Goal: Task Accomplishment & Management: Use online tool/utility

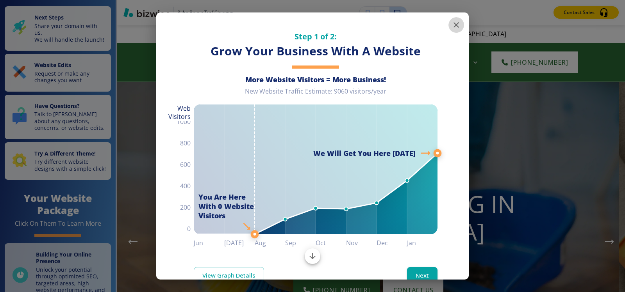
click at [453, 27] on icon "button" at bounding box center [455, 24] width 5 height 5
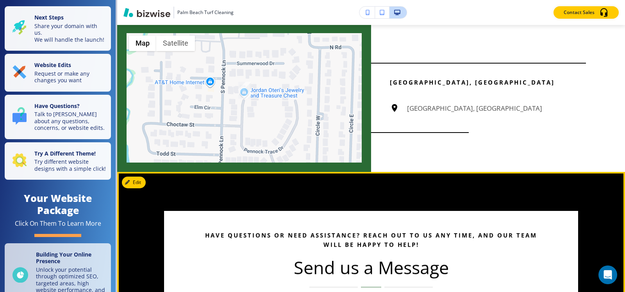
scroll to position [2499, 0]
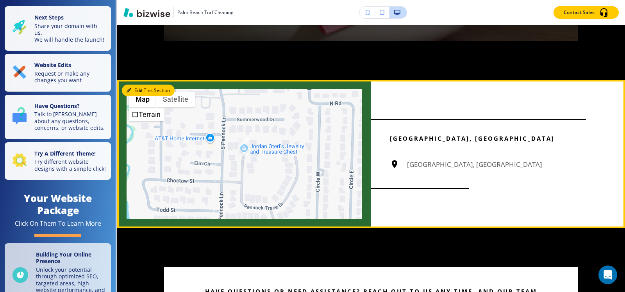
click at [131, 96] on button "Edit This Section" at bounding box center [148, 91] width 53 height 12
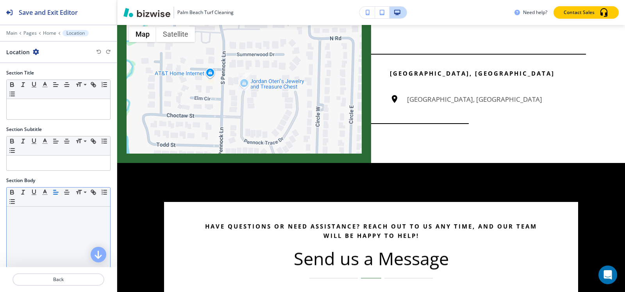
scroll to position [195, 0]
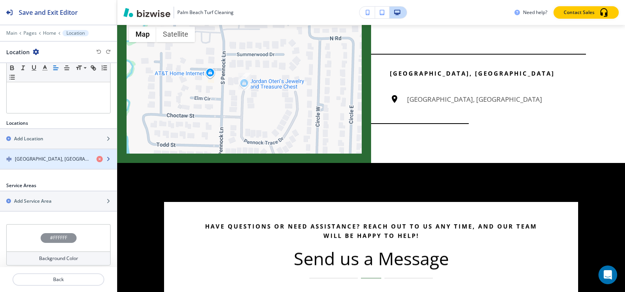
click at [60, 162] on h4 "[GEOGRAPHIC_DATA], [GEOGRAPHIC_DATA]" at bounding box center [52, 159] width 75 height 7
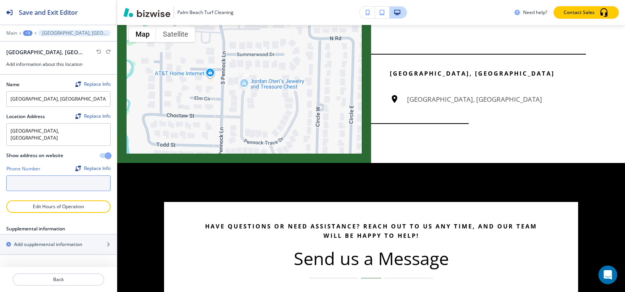
click at [16, 184] on input "text" at bounding box center [58, 184] width 104 height 16
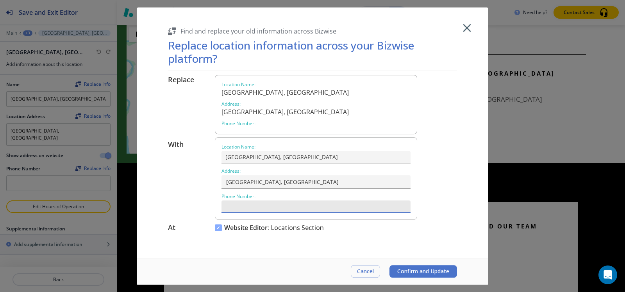
click at [297, 204] on input "text" at bounding box center [315, 207] width 189 height 13
paste input "[PHONE_NUMBER]"
type input "[PHONE_NUMBER]"
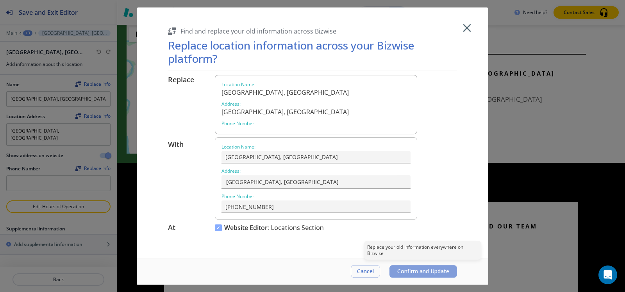
click at [432, 275] on span "Confirm and Update" at bounding box center [423, 272] width 52 height 6
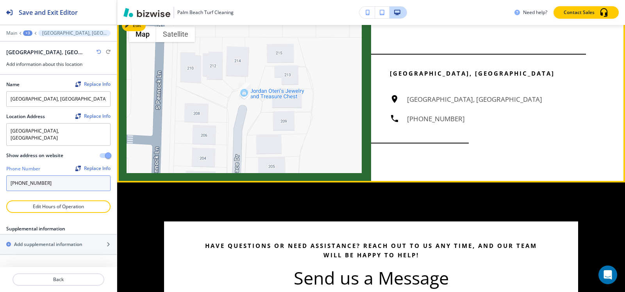
scroll to position [2525, 0]
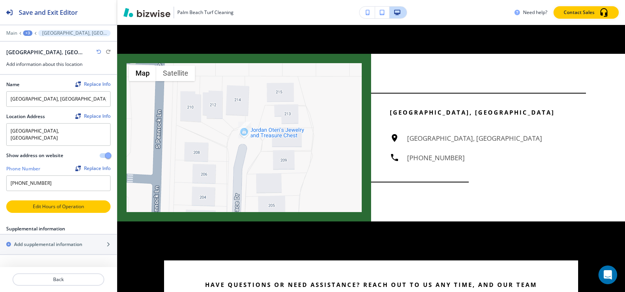
click at [54, 203] on p "Edit Hours of Operation" at bounding box center [58, 206] width 103 height 7
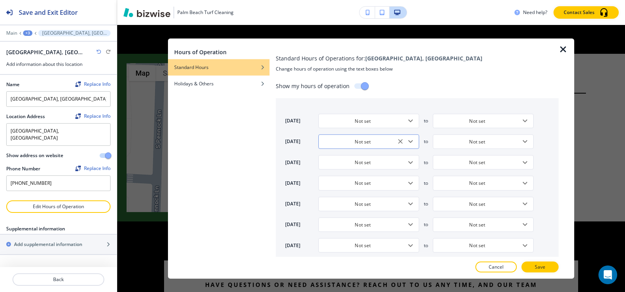
click at [341, 143] on input "Not set" at bounding box center [362, 142] width 81 height 7
click at [343, 144] on input "Not set" at bounding box center [362, 142] width 81 height 7
click at [330, 170] on h4 "9:00 AM" at bounding box center [333, 169] width 18 height 7
type input "Closed"
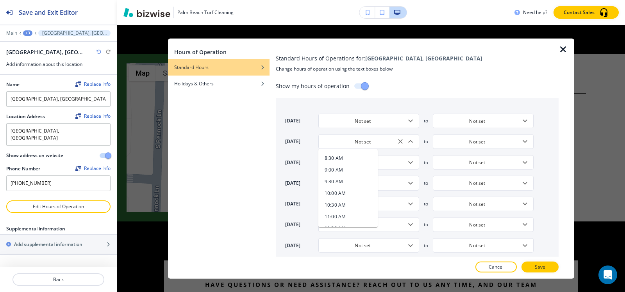
type input "Closed"
type input "9:00 AM"
type input "5:00 PM"
type input "9:00 AM"
type input "5:00 PM"
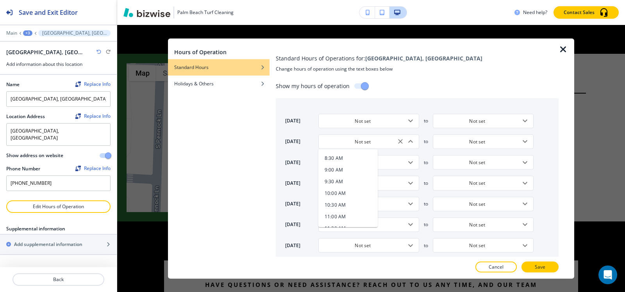
type input "9:00 AM"
type input "5:00 PM"
type input "9:00 AM"
type input "5:00 PM"
type input "9:00 AM"
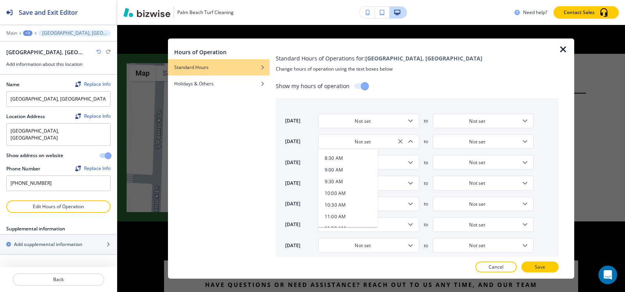
type input "5:00 PM"
type input "Closed"
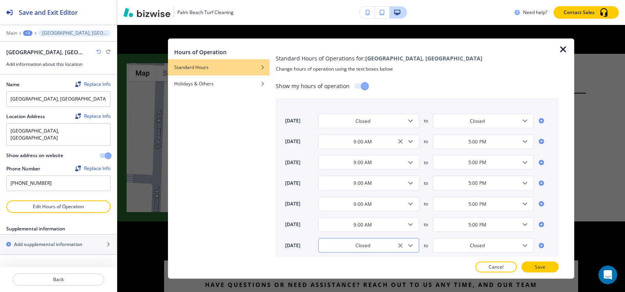
click at [358, 245] on input "Closed" at bounding box center [362, 245] width 81 height 7
click at [341, 222] on h4 "9:00 AM" at bounding box center [333, 220] width 18 height 7
type input "9:00 AM"
type input "5:00 PM"
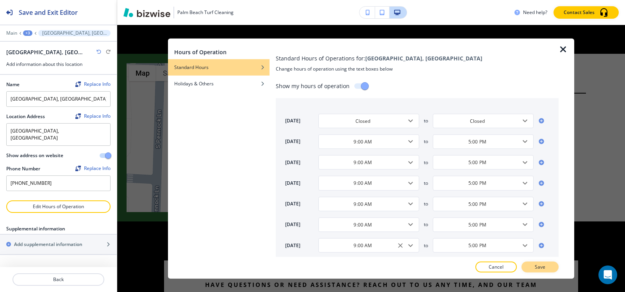
click at [545, 269] on button "Save" at bounding box center [539, 267] width 37 height 11
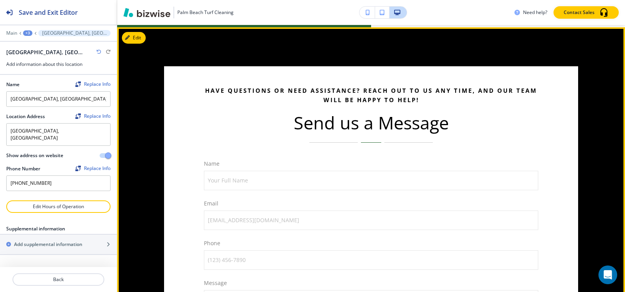
scroll to position [2720, 0]
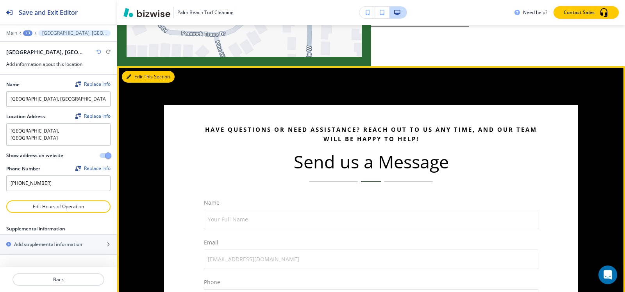
click at [135, 83] on button "Edit This Section" at bounding box center [148, 77] width 53 height 12
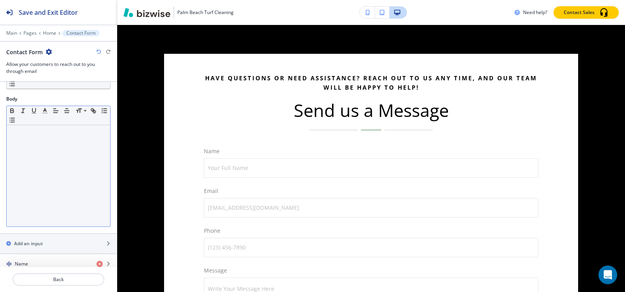
scroll to position [0, 0]
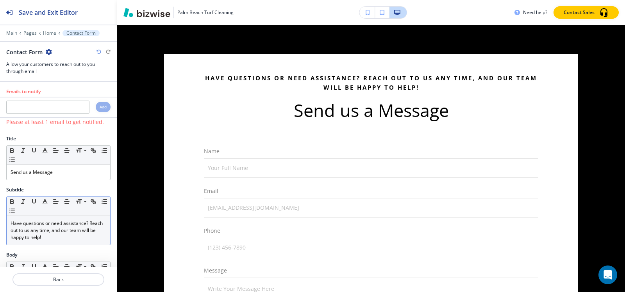
click at [62, 240] on p "Have questions or need assistance? Reach out to us any time, and our team will …" at bounding box center [59, 230] width 96 height 21
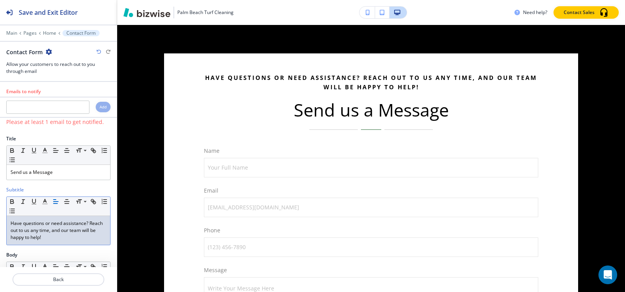
scroll to position [2733, 0]
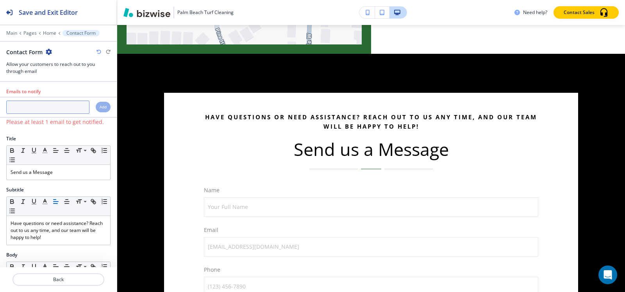
click at [52, 109] on input "text" at bounding box center [47, 107] width 83 height 13
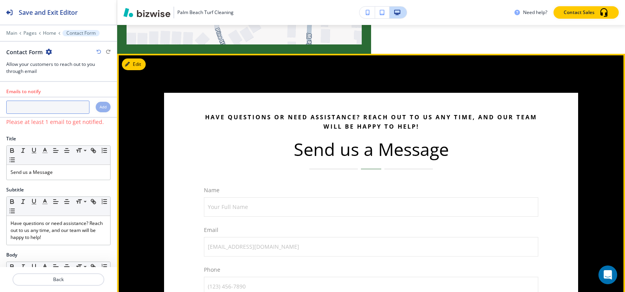
paste input "[EMAIL_ADDRESS][DOMAIN_NAME]"
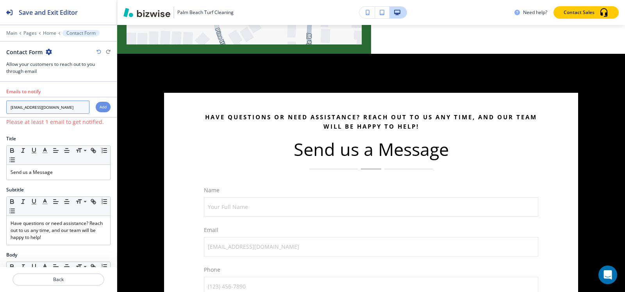
type input "[EMAIL_ADDRESS][DOMAIN_NAME]"
click at [102, 110] on div "Add" at bounding box center [103, 107] width 15 height 11
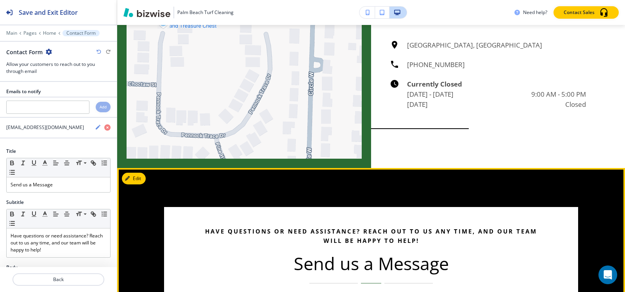
scroll to position [2615, 0]
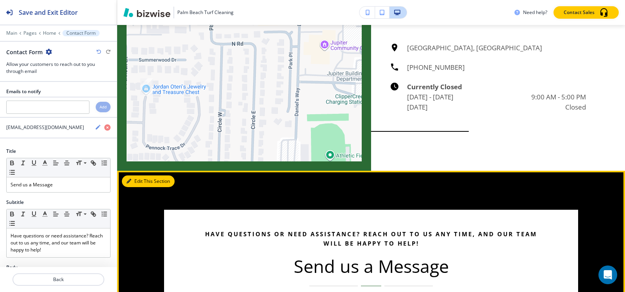
click at [136, 187] on button "Edit This Section" at bounding box center [148, 182] width 53 height 12
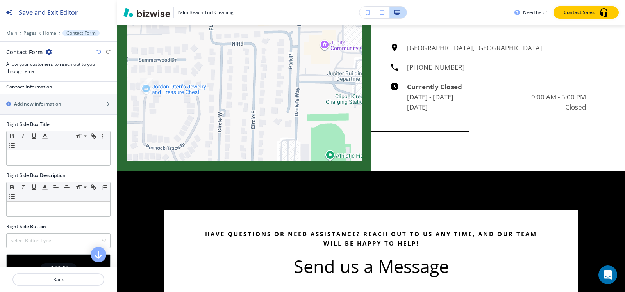
scroll to position [385, 0]
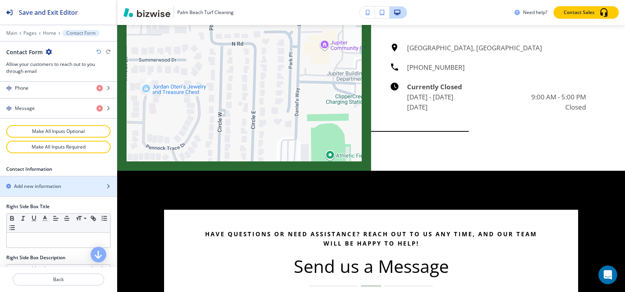
click at [61, 191] on div "button" at bounding box center [58, 193] width 117 height 6
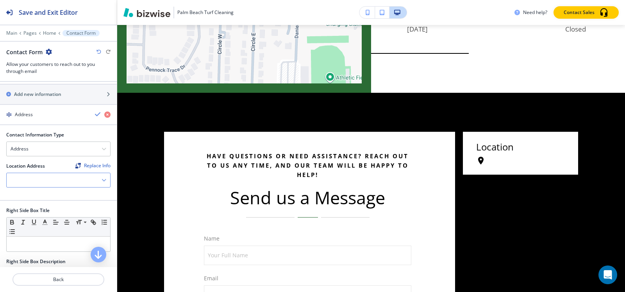
scroll to position [502, 0]
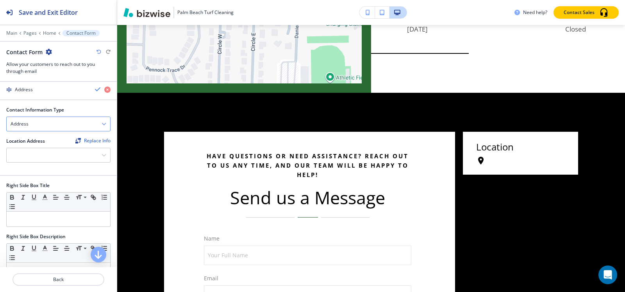
click at [37, 123] on div "Address" at bounding box center [58, 124] width 103 height 14
click at [34, 140] on h4 "Email Address" at bounding box center [59, 137] width 96 height 7
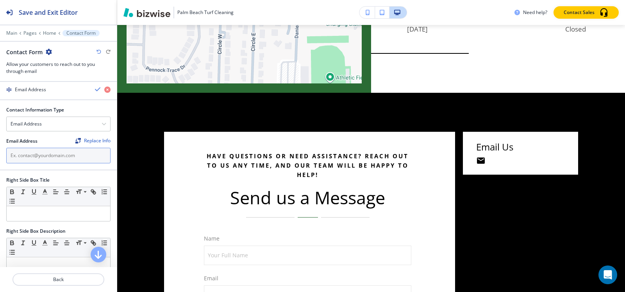
click at [37, 159] on input "text" at bounding box center [58, 156] width 104 height 16
paste input "[EMAIL_ADDRESS][DOMAIN_NAME]"
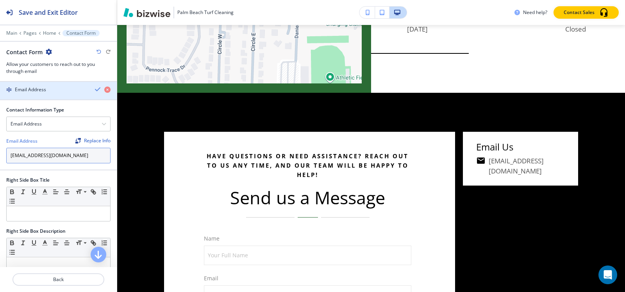
type input "[EMAIL_ADDRESS][DOMAIN_NAME]"
click at [56, 91] on div "Email Address" at bounding box center [44, 89] width 89 height 7
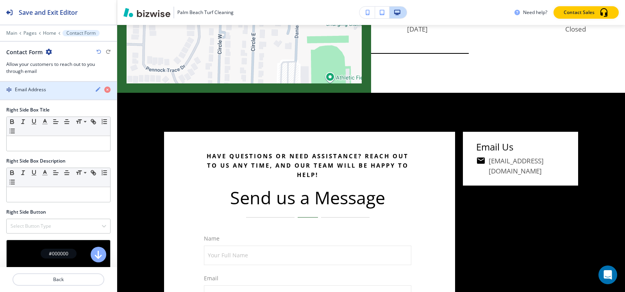
scroll to position [463, 0]
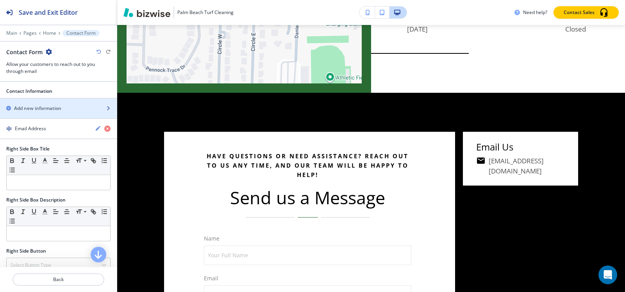
click at [55, 110] on h2 "Add new information" at bounding box center [37, 108] width 47 height 7
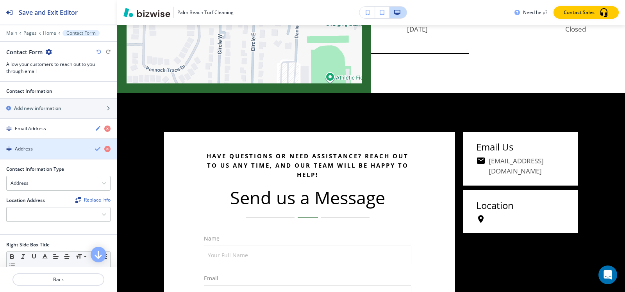
click at [48, 149] on div "Address" at bounding box center [44, 149] width 89 height 7
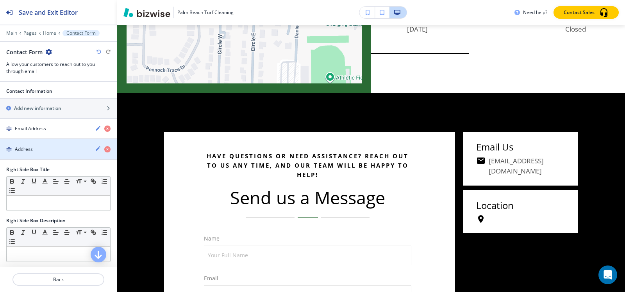
click at [36, 153] on div "button" at bounding box center [58, 156] width 117 height 6
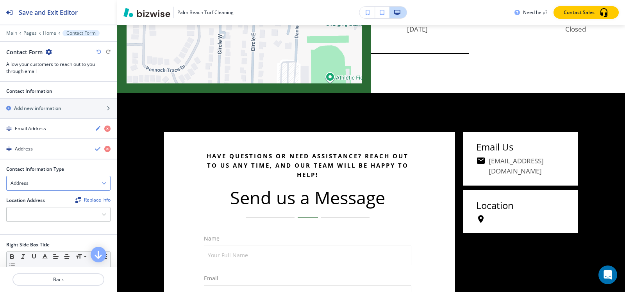
click at [35, 180] on div "Address" at bounding box center [58, 183] width 103 height 14
click at [30, 209] on h4 "Phone Number" at bounding box center [59, 210] width 96 height 7
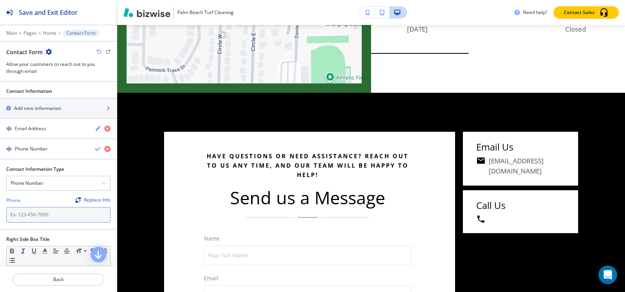
click at [63, 208] on input "text" at bounding box center [58, 215] width 104 height 16
paste input "[PHONE_NUMBER]"
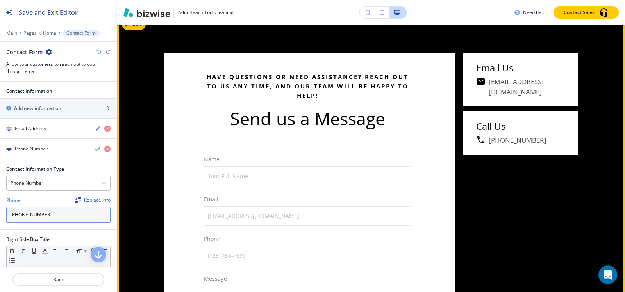
scroll to position [2772, 0]
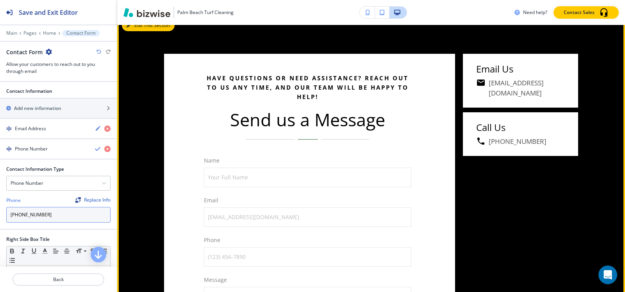
type input "[PHONE_NUMBER]"
click at [131, 28] on icon "button" at bounding box center [128, 25] width 5 height 5
click at [127, 31] on button "Edit This Section" at bounding box center [148, 26] width 53 height 12
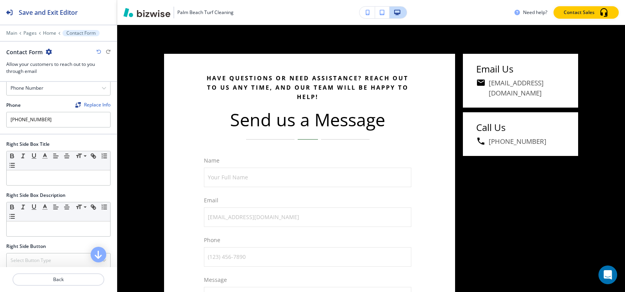
scroll to position [613, 0]
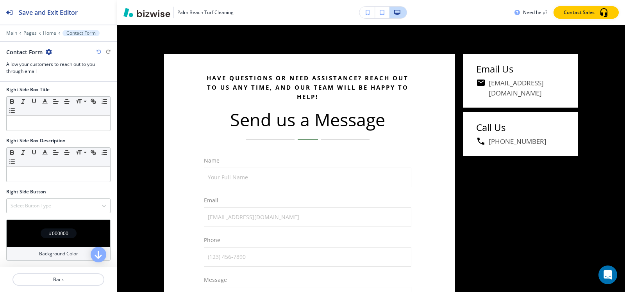
click at [49, 237] on h4 "#000000" at bounding box center [59, 233] width 20 height 7
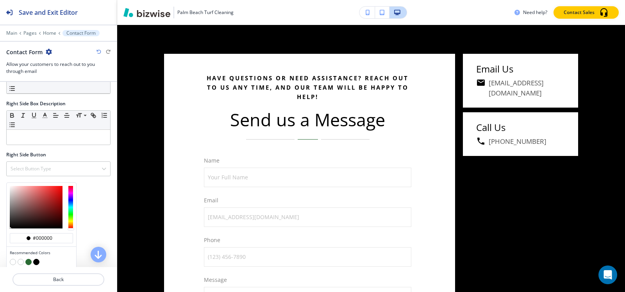
scroll to position [677, 0]
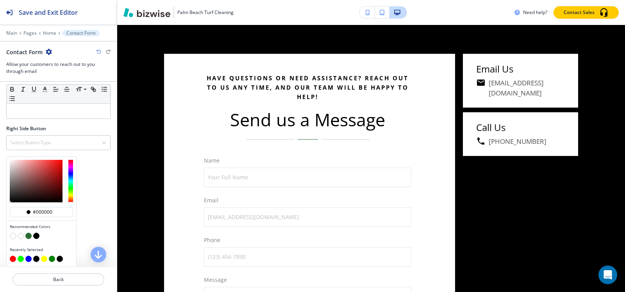
click at [28, 235] on button "button" at bounding box center [28, 236] width 6 height 6
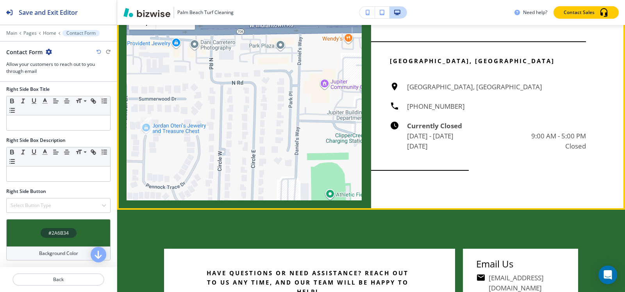
scroll to position [2693, 0]
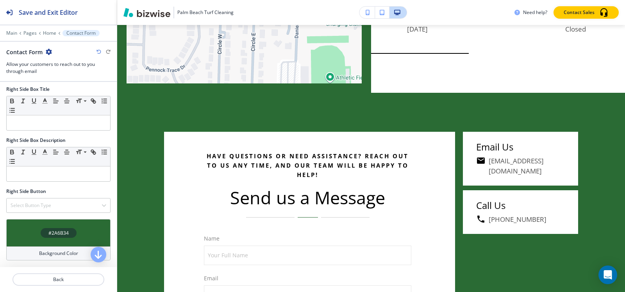
click at [59, 230] on h4 "#2A6B34" at bounding box center [58, 233] width 20 height 7
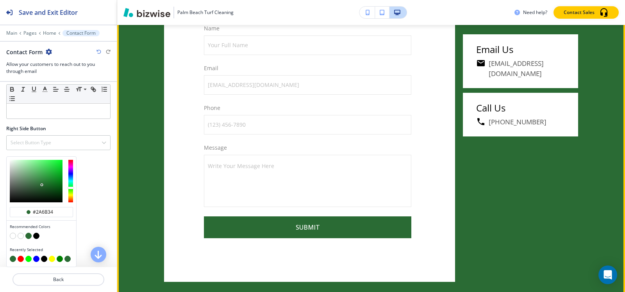
scroll to position [2928, 0]
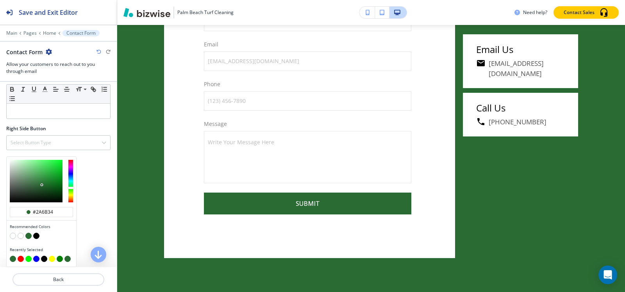
click at [36, 238] on button "button" at bounding box center [36, 236] width 6 height 6
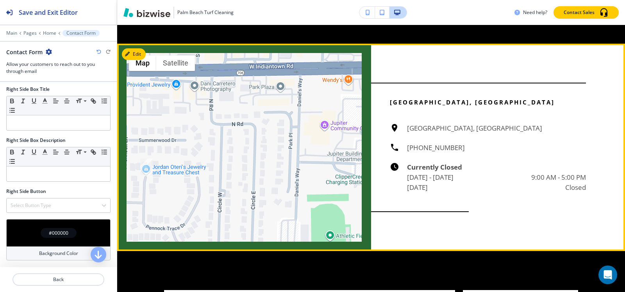
scroll to position [2498, 0]
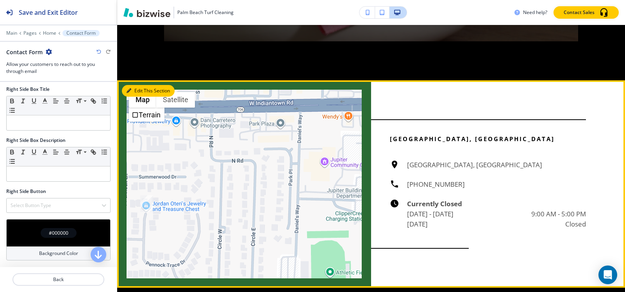
click at [132, 97] on button "Edit This Section" at bounding box center [148, 91] width 53 height 12
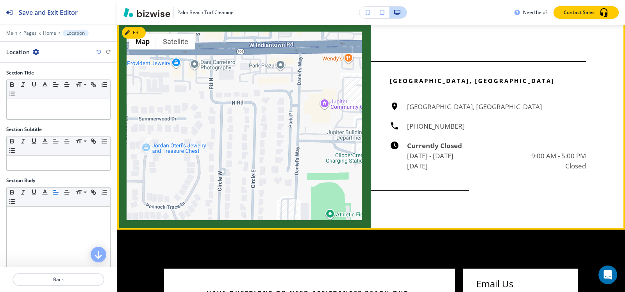
scroll to position [2564, 0]
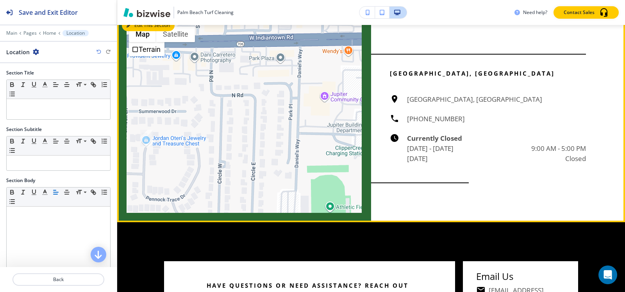
click at [131, 31] on button "Edit This Section" at bounding box center [148, 26] width 53 height 12
click at [139, 31] on button "Edit This Section" at bounding box center [148, 26] width 53 height 12
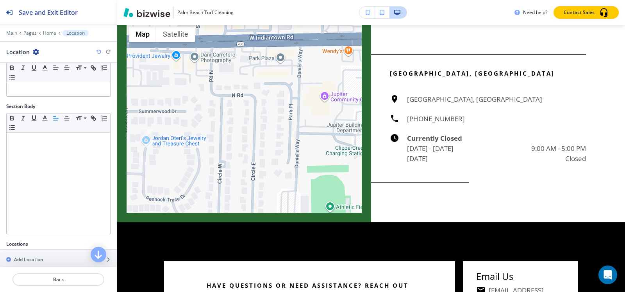
scroll to position [195, 0]
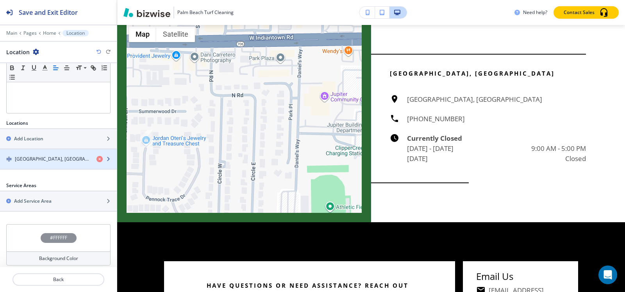
click at [42, 159] on h4 "[GEOGRAPHIC_DATA], [GEOGRAPHIC_DATA]" at bounding box center [52, 159] width 75 height 7
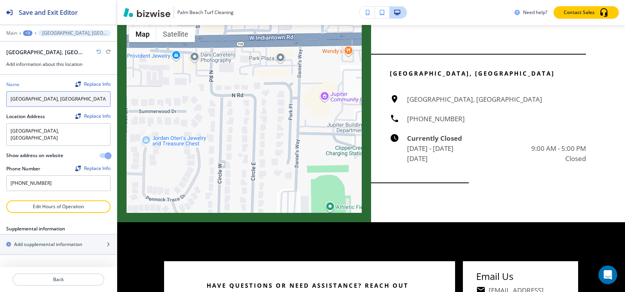
drag, startPoint x: 75, startPoint y: 100, endPoint x: 0, endPoint y: 103, distance: 75.0
click at [0, 103] on div "Name Replace Info Jupiter, FL 33458, USA Location Address Replace Info Jupiter,…" at bounding box center [58, 138] width 117 height 126
type input "Our Location"
click at [28, 35] on div "+3" at bounding box center [27, 32] width 9 height 5
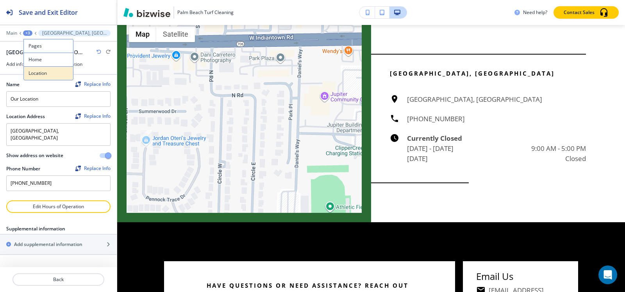
click at [45, 75] on p "Location" at bounding box center [49, 73] width 40 height 7
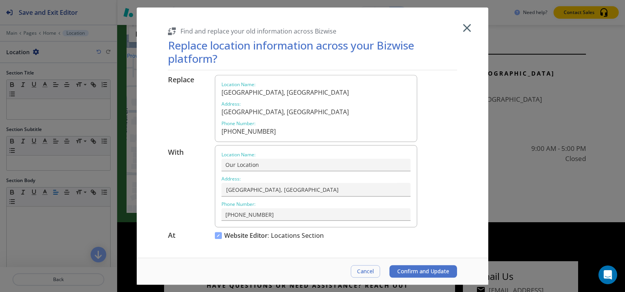
click at [429, 273] on span "Confirm and Update" at bounding box center [423, 272] width 52 height 6
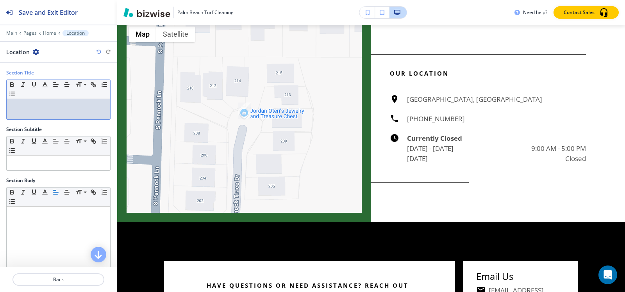
click at [55, 113] on div at bounding box center [58, 109] width 103 height 20
click at [17, 107] on p at bounding box center [59, 106] width 96 height 7
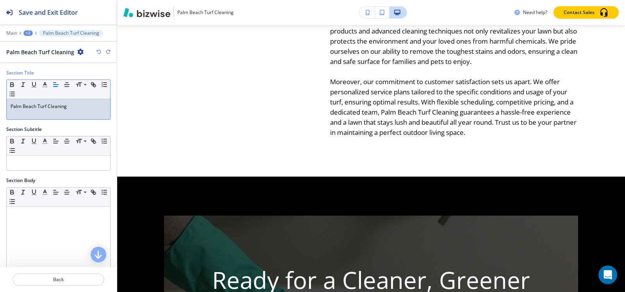
scroll to position [0, 0]
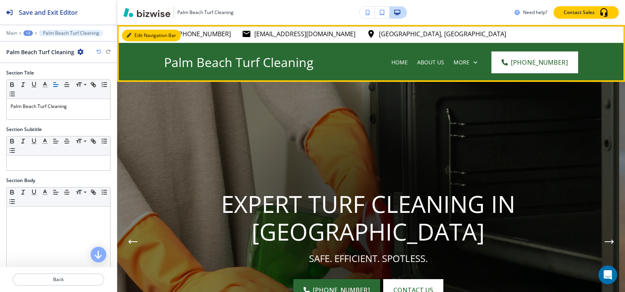
click at [128, 36] on icon "button" at bounding box center [128, 35] width 5 height 5
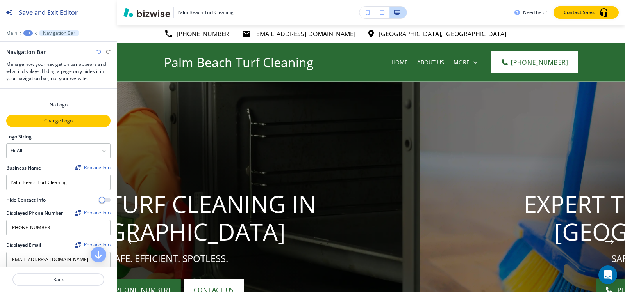
click at [59, 123] on p "Change Logo" at bounding box center [58, 121] width 103 height 7
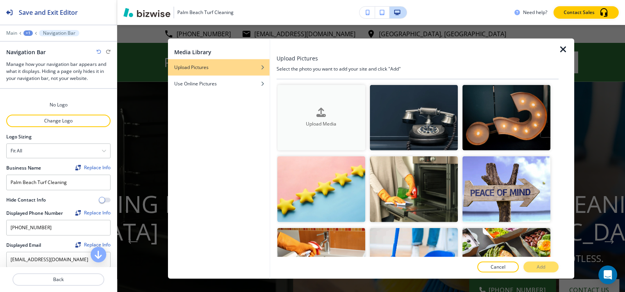
click at [312, 111] on div "Upload Media" at bounding box center [321, 118] width 88 height 20
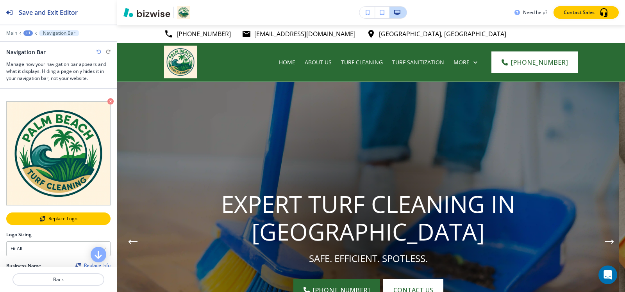
click at [39, 217] on button "Replace Logo" at bounding box center [58, 219] width 104 height 12
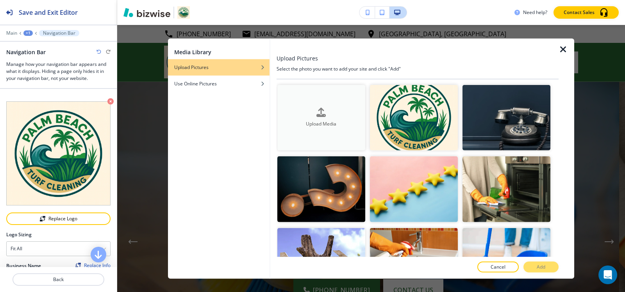
click at [321, 129] on button "Upload Media" at bounding box center [321, 118] width 88 height 66
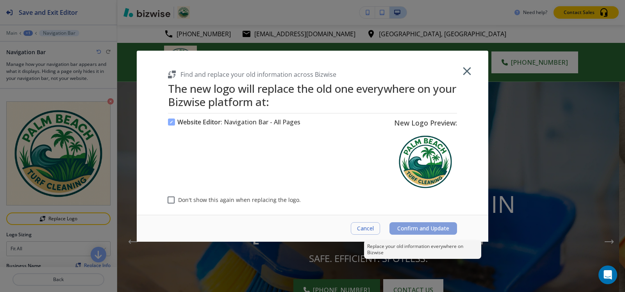
click at [435, 228] on span "Confirm and Update" at bounding box center [423, 229] width 52 height 6
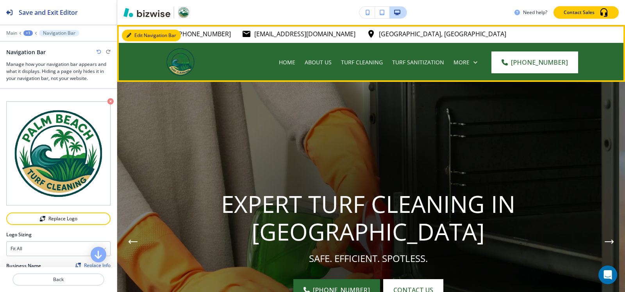
click at [132, 35] on button "Edit Navigation Bar" at bounding box center [151, 36] width 59 height 12
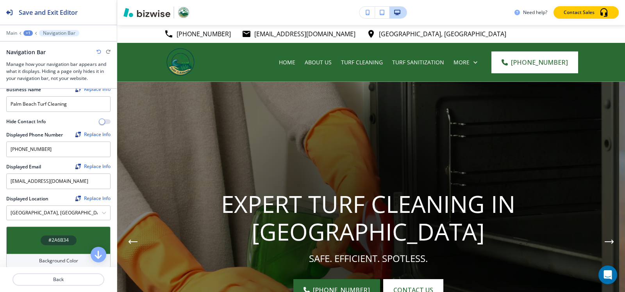
scroll to position [273, 0]
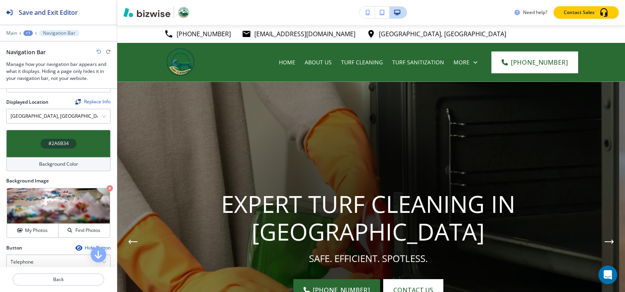
click at [57, 140] on h4 "#2A6B34" at bounding box center [58, 143] width 20 height 7
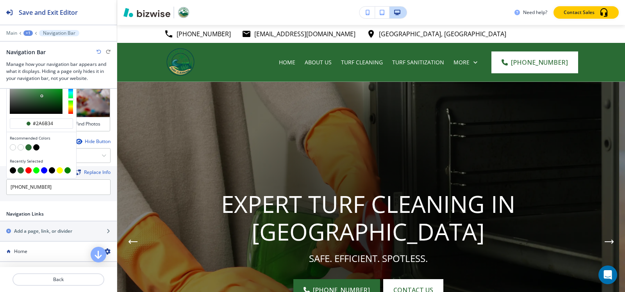
scroll to position [390, 0]
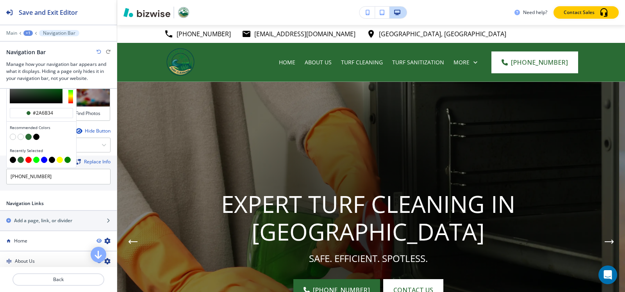
click at [19, 134] on button "button" at bounding box center [21, 137] width 6 height 6
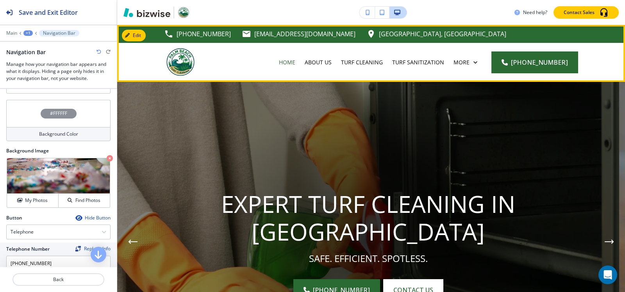
scroll to position [266, 0]
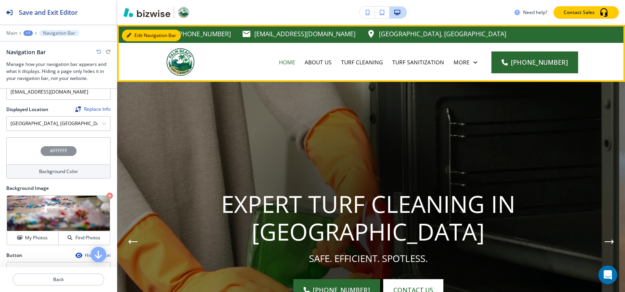
click at [139, 32] on button "Edit Navigation Bar" at bounding box center [151, 36] width 59 height 12
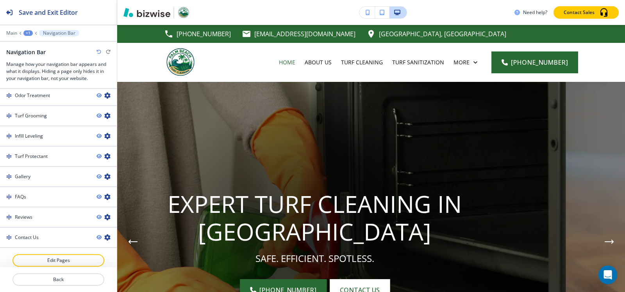
scroll to position [500, 0]
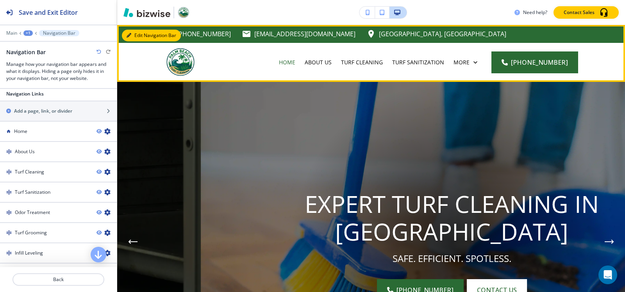
click at [131, 35] on button "Edit Navigation Bar" at bounding box center [151, 36] width 59 height 12
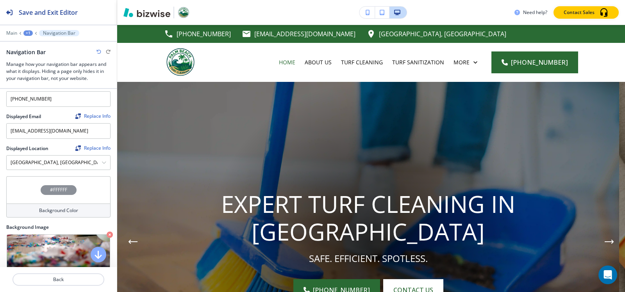
click at [50, 187] on h4 "#FFFFFF" at bounding box center [58, 190] width 17 height 7
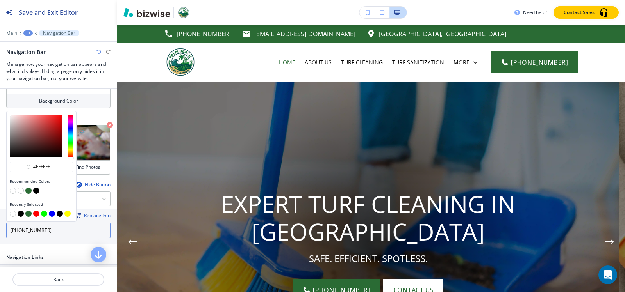
scroll to position [344, 0]
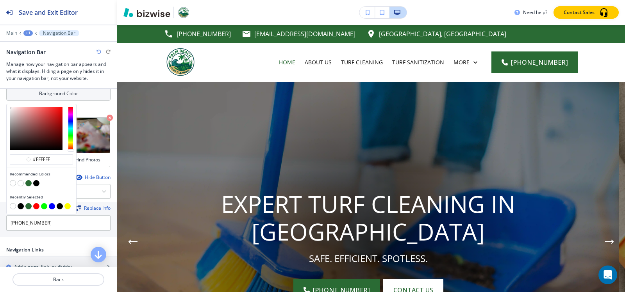
click at [27, 180] on button "button" at bounding box center [28, 183] width 6 height 6
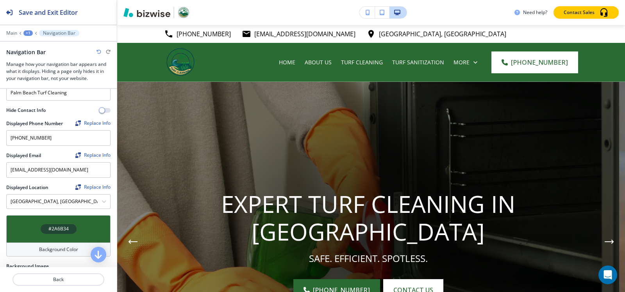
click at [52, 226] on h4 "#2A6B34" at bounding box center [58, 229] width 20 height 7
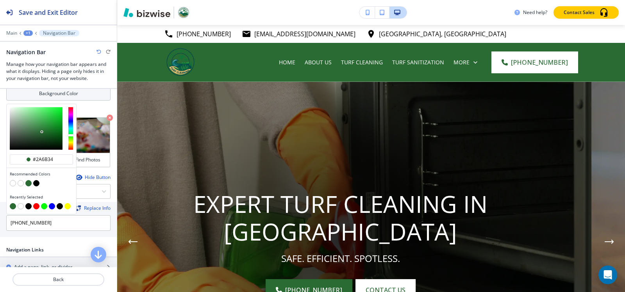
click at [20, 180] on button "button" at bounding box center [21, 183] width 6 height 6
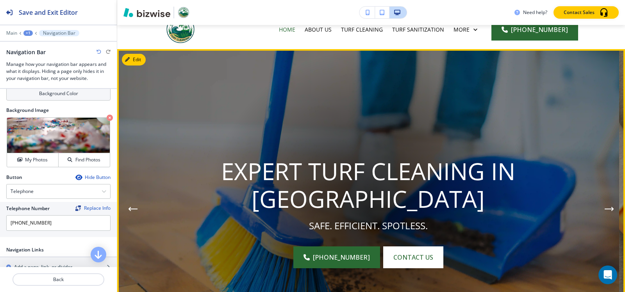
scroll to position [0, 0]
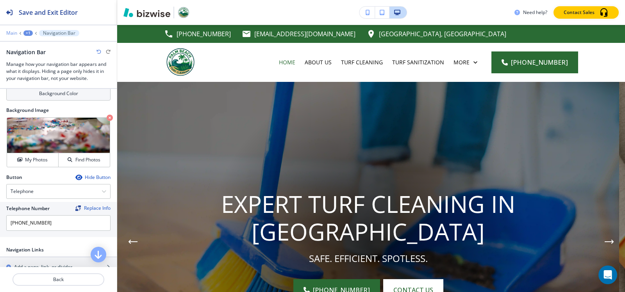
click at [14, 34] on p "Main" at bounding box center [11, 32] width 11 height 5
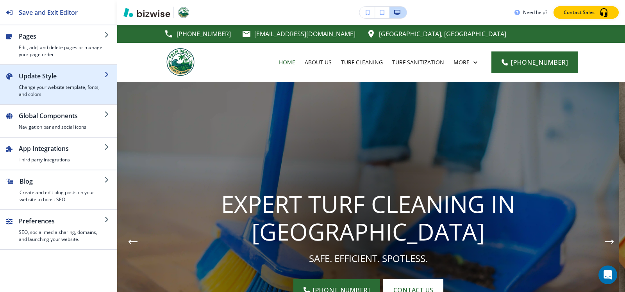
click at [36, 94] on h4 "Change your website template, fonts, and colors" at bounding box center [62, 91] width 86 height 14
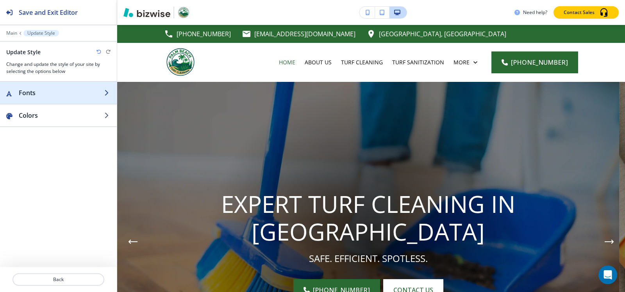
click at [41, 99] on div "button" at bounding box center [58, 101] width 117 height 6
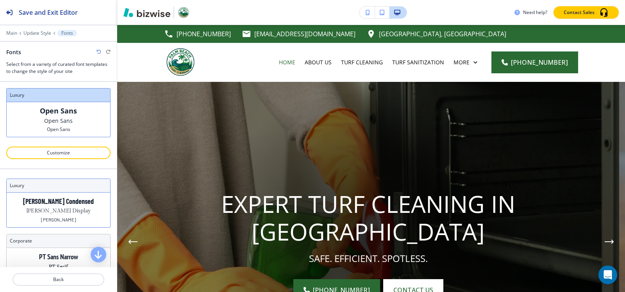
click at [64, 203] on p "Barlow Condensed" at bounding box center [58, 202] width 71 height 8
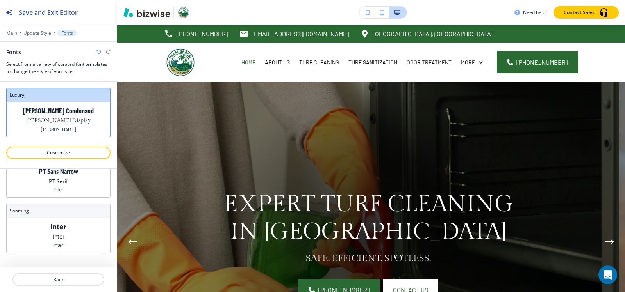
scroll to position [87, 0]
click at [53, 232] on p "Inter" at bounding box center [59, 235] width 12 height 8
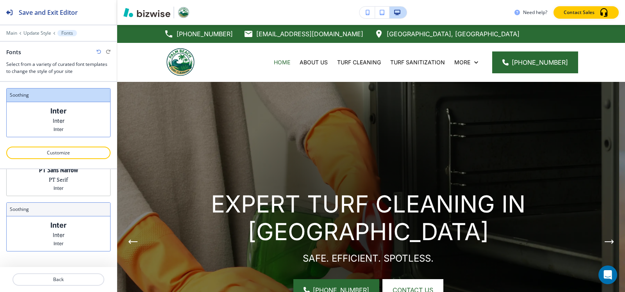
click at [57, 230] on div "Inter Inter Inter" at bounding box center [58, 234] width 103 height 35
click at [71, 153] on p "Customize" at bounding box center [58, 153] width 84 height 7
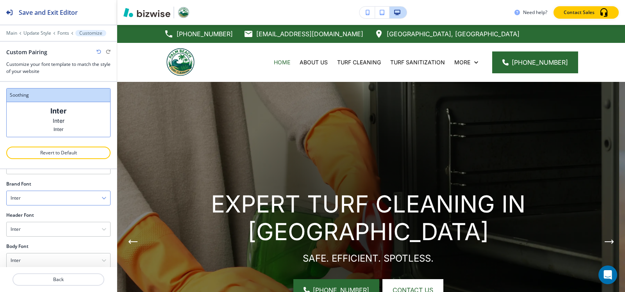
scroll to position [40, 0]
click at [47, 222] on div "Inter" at bounding box center [58, 219] width 103 height 14
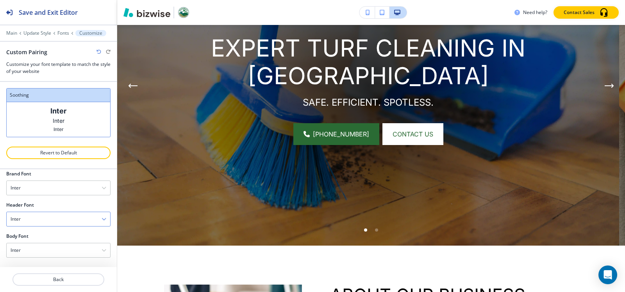
click at [43, 222] on div "Inter" at bounding box center [58, 219] width 103 height 14
click at [47, 221] on div "Inter" at bounding box center [58, 219] width 103 height 14
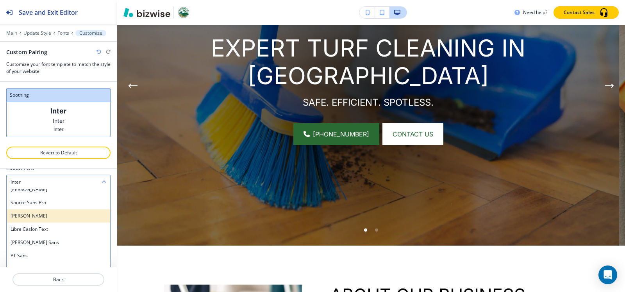
click at [48, 213] on h4 "Oswald" at bounding box center [59, 216] width 96 height 7
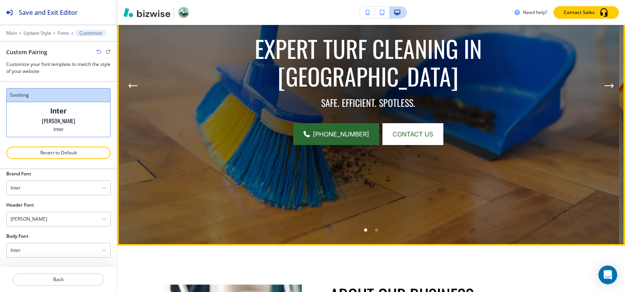
scroll to position [0, 0]
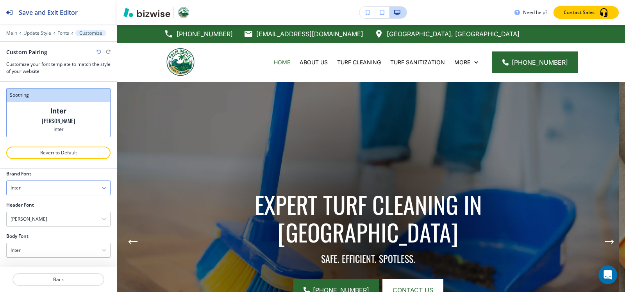
click at [49, 186] on div "Inter" at bounding box center [58, 188] width 103 height 14
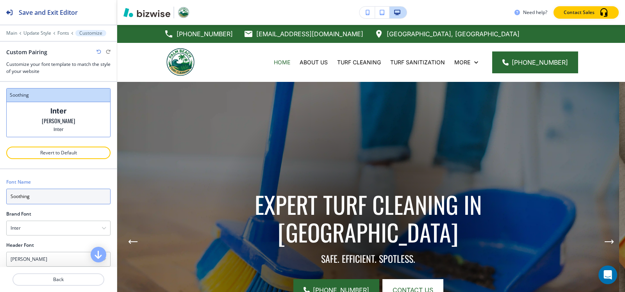
click at [69, 191] on input "Soothing" at bounding box center [58, 197] width 104 height 16
click at [0, 193] on div "Font Name Soothing Brand Font Inter Assistant Playfair Display Fraunces Caveat …" at bounding box center [58, 238] width 117 height 138
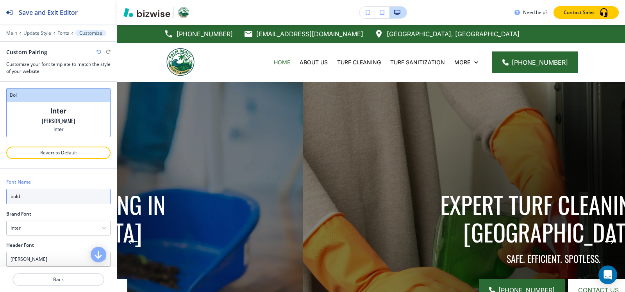
type input "bold"
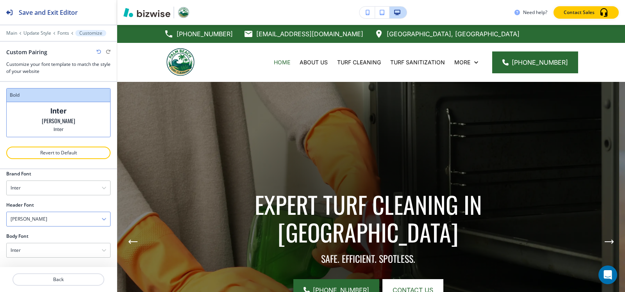
click at [48, 220] on div "Oswald" at bounding box center [58, 219] width 103 height 14
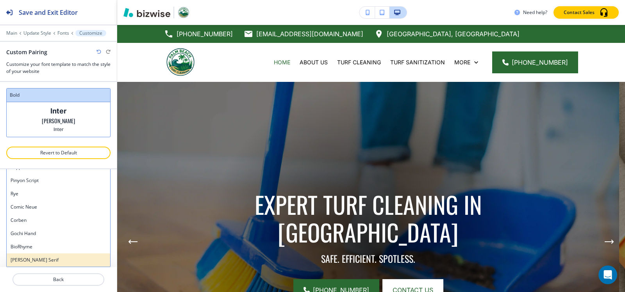
click at [32, 262] on h4 "Noto Serif" at bounding box center [59, 260] width 96 height 7
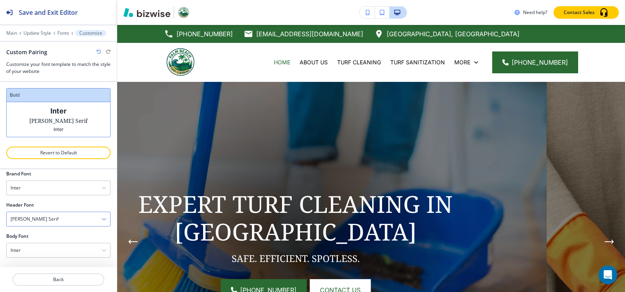
click at [46, 223] on div "Noto Serif" at bounding box center [58, 219] width 103 height 14
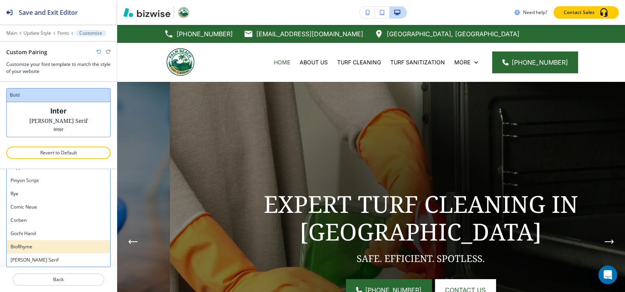
click at [31, 248] on h4 "BioRhyme" at bounding box center [59, 247] width 96 height 7
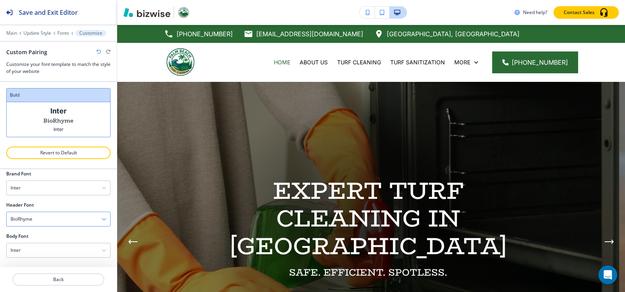
click at [31, 218] on h4 "BioRhyme" at bounding box center [22, 219] width 22 height 7
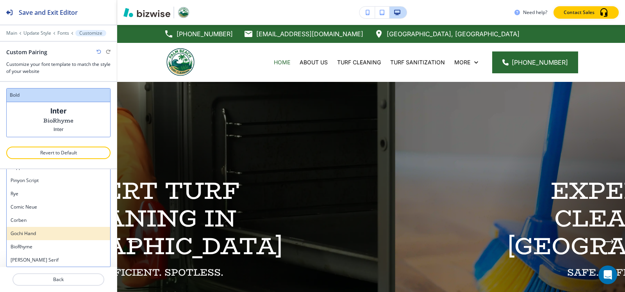
click at [33, 234] on h4 "Gochi Hand" at bounding box center [59, 233] width 96 height 7
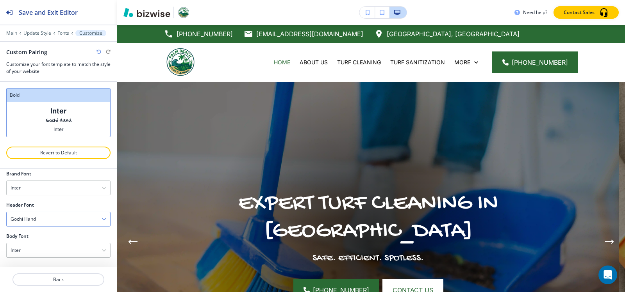
click at [27, 224] on div "Gochi Hand" at bounding box center [58, 219] width 103 height 14
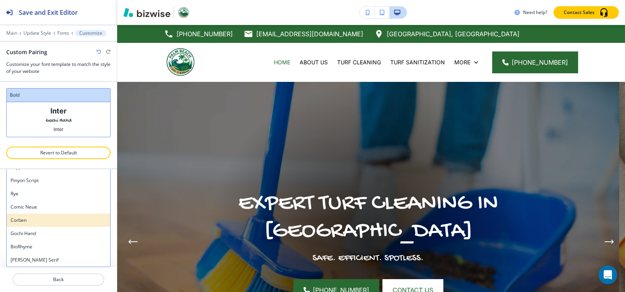
click at [29, 221] on h4 "Corben" at bounding box center [59, 220] width 96 height 7
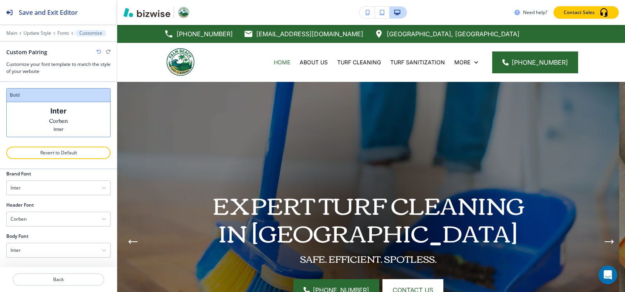
click at [33, 227] on div at bounding box center [58, 230] width 104 height 6
click at [33, 224] on div "Corben" at bounding box center [58, 219] width 103 height 14
click at [32, 208] on h4 "Comic Neue" at bounding box center [59, 207] width 96 height 7
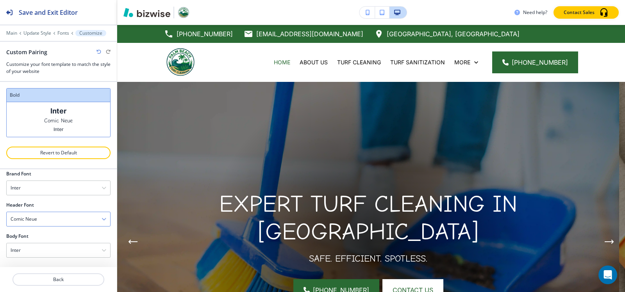
scroll to position [40, 0]
click at [35, 212] on div "Comic Neue" at bounding box center [58, 219] width 103 height 14
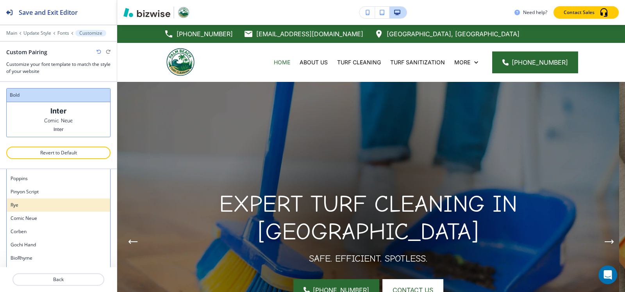
click at [35, 205] on h4 "Rye" at bounding box center [59, 205] width 96 height 7
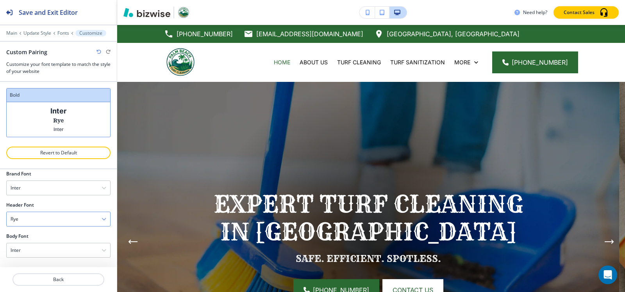
scroll to position [40, 0]
click at [35, 210] on div at bounding box center [58, 210] width 104 height 3
click at [32, 223] on div "Rye" at bounding box center [58, 219] width 103 height 14
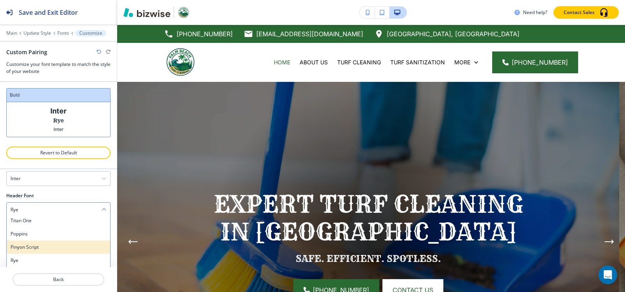
click at [32, 249] on h4 "Pinyon Script" at bounding box center [59, 247] width 96 height 7
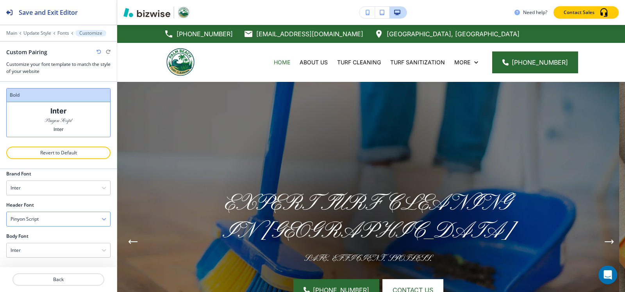
scroll to position [40, 0]
click at [38, 220] on h4 "Pinyon Script" at bounding box center [25, 219] width 28 height 7
click at [31, 243] on h4 "Poppins" at bounding box center [59, 243] width 96 height 7
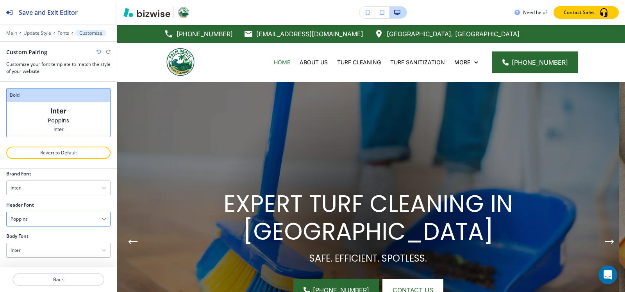
click at [39, 221] on div "Poppins" at bounding box center [58, 219] width 103 height 14
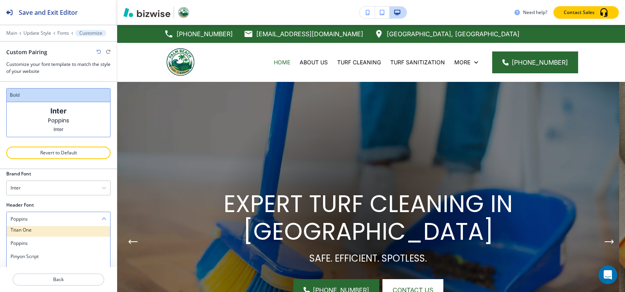
click at [32, 232] on h4 "Titan One" at bounding box center [59, 230] width 96 height 7
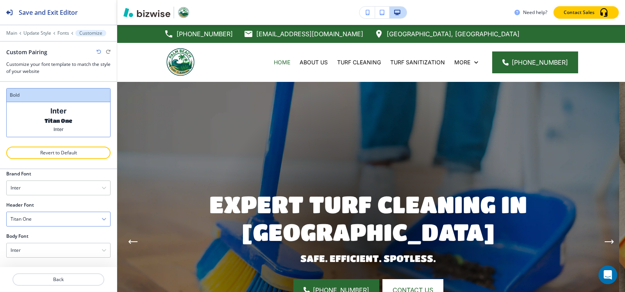
click at [43, 224] on div "Titan One" at bounding box center [58, 219] width 103 height 14
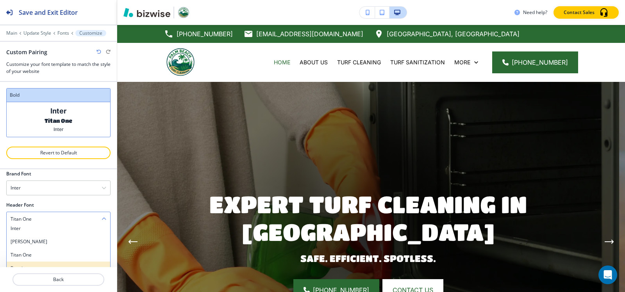
scroll to position [611, 0]
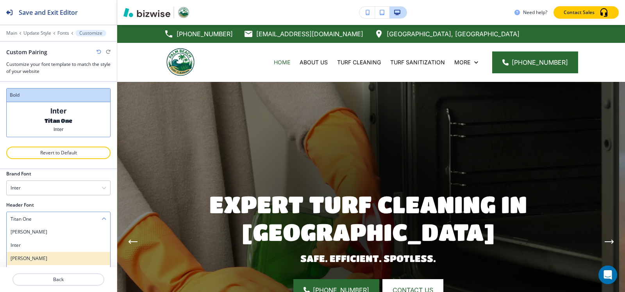
click at [41, 254] on div "Barlow" at bounding box center [58, 258] width 103 height 13
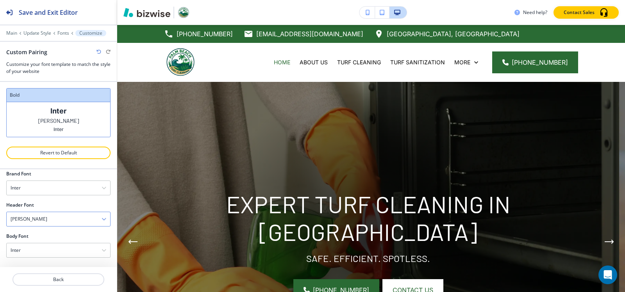
click at [35, 225] on div "Barlow" at bounding box center [58, 219] width 103 height 14
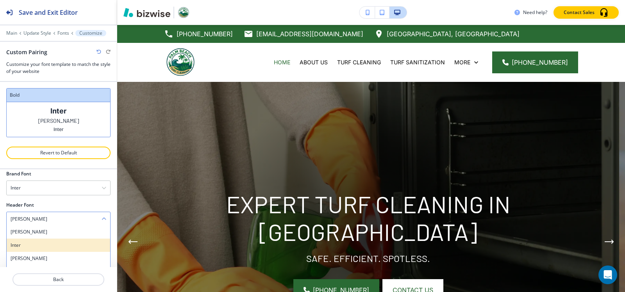
click at [31, 244] on h4 "Inter" at bounding box center [59, 245] width 96 height 7
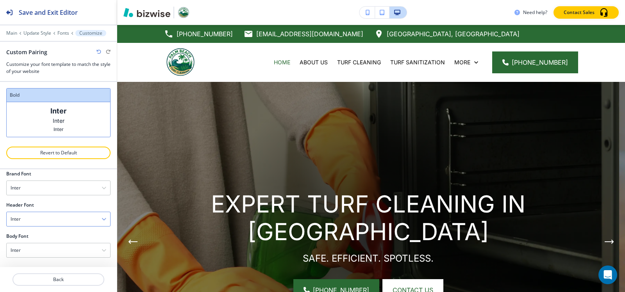
click at [36, 221] on div "Inter" at bounding box center [58, 219] width 103 height 14
click at [30, 232] on h4 "Anton" at bounding box center [59, 232] width 96 height 7
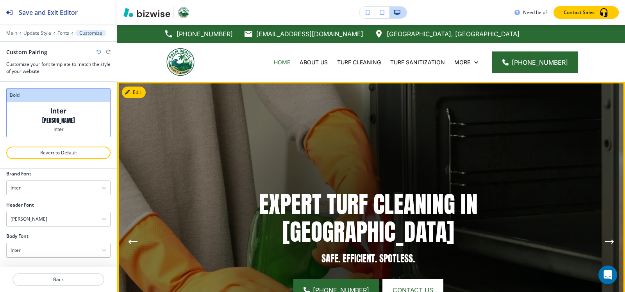
scroll to position [78, 0]
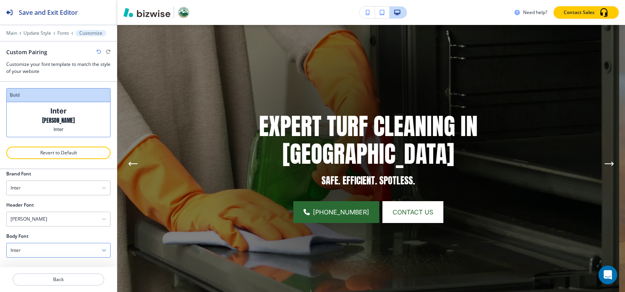
click at [56, 244] on div "Inter" at bounding box center [58, 251] width 103 height 14
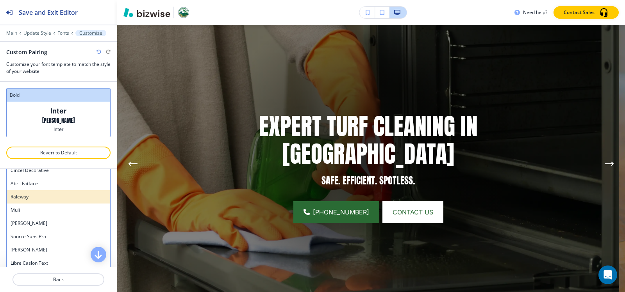
scroll to position [299, 0]
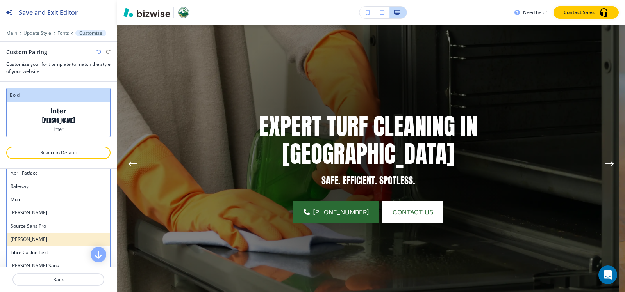
click at [39, 239] on h4 "Oswald" at bounding box center [59, 239] width 96 height 7
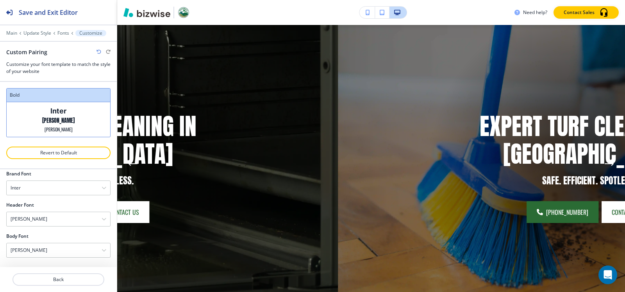
scroll to position [40, 0]
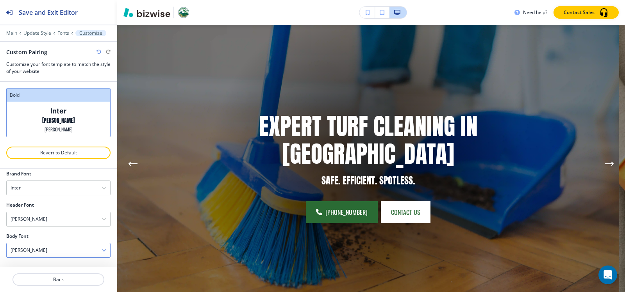
click at [44, 254] on div "Oswald" at bounding box center [58, 251] width 103 height 14
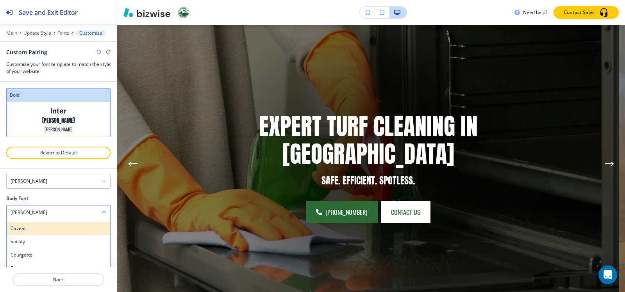
scroll to position [0, 0]
click at [41, 230] on h4 "Assistant" at bounding box center [59, 226] width 96 height 7
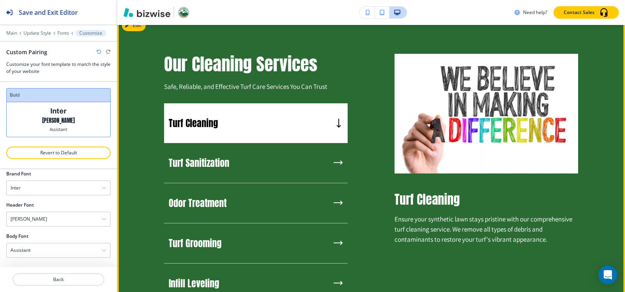
scroll to position [664, 0]
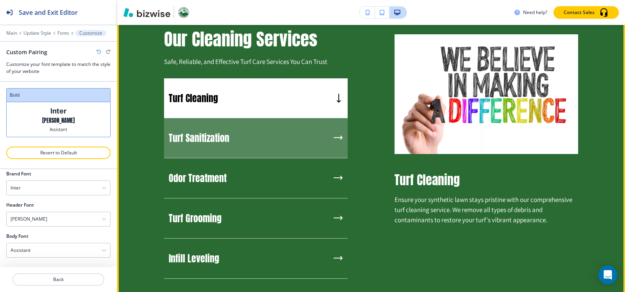
click at [246, 146] on div "Turf Sanitization" at bounding box center [255, 138] width 183 height 40
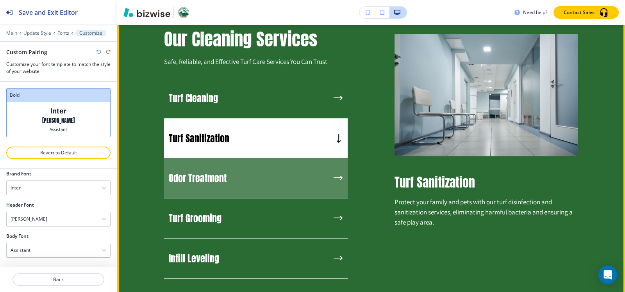
click at [250, 178] on div "Odor Treatment" at bounding box center [255, 179] width 183 height 40
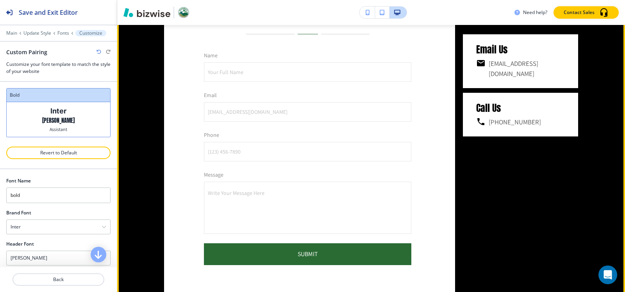
scroll to position [2772, 0]
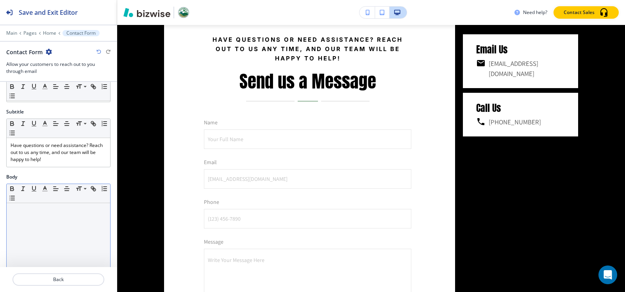
scroll to position [39, 0]
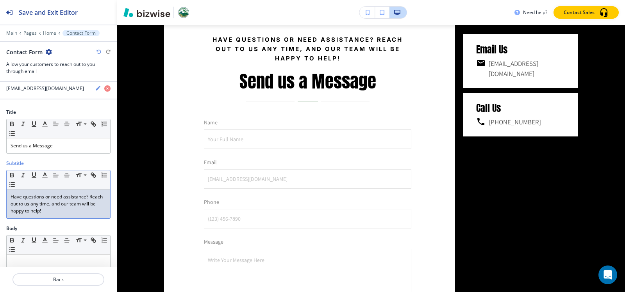
click at [67, 212] on p "Have questions or need assistance? Reach out to us any time, and our team will …" at bounding box center [59, 204] width 96 height 21
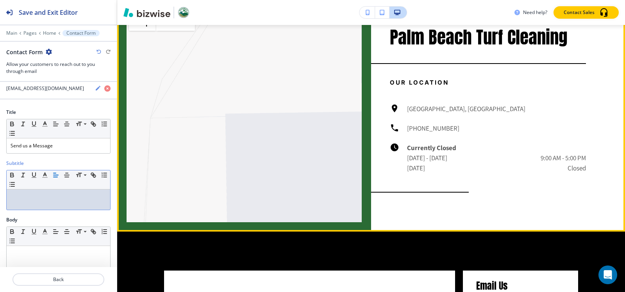
scroll to position [2410, 0]
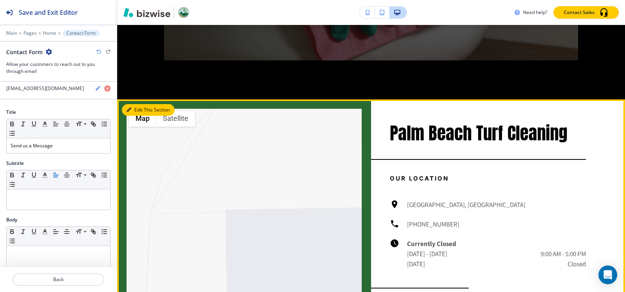
click at [132, 116] on button "Edit This Section" at bounding box center [148, 110] width 53 height 12
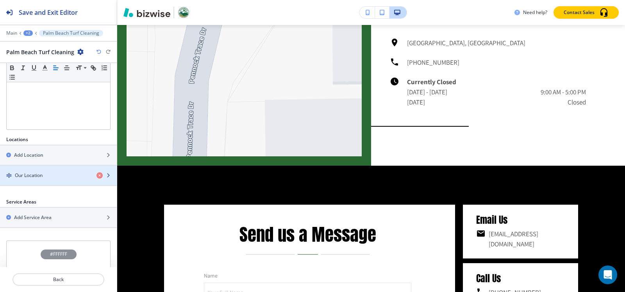
scroll to position [200, 0]
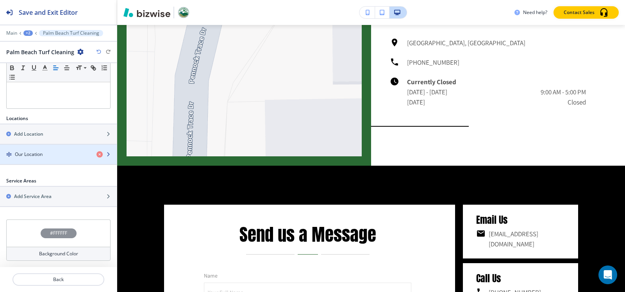
click at [55, 155] on div "Our Location" at bounding box center [45, 154] width 90 height 7
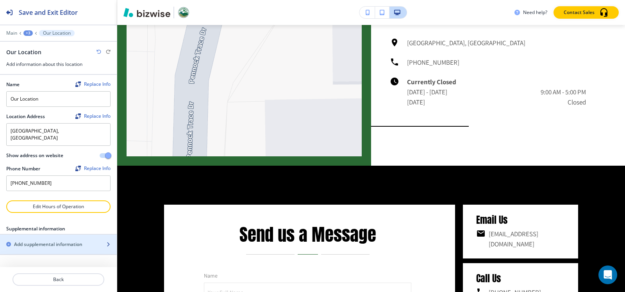
click at [37, 241] on h2 "Add supplemental information" at bounding box center [48, 244] width 68 height 7
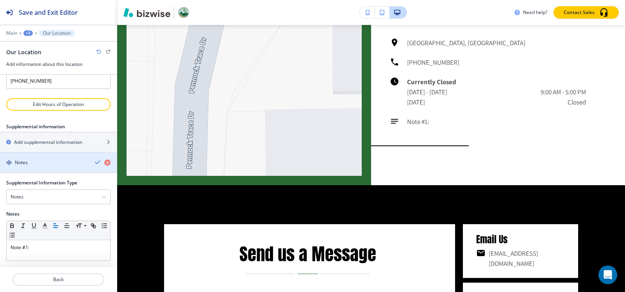
click at [32, 159] on div "Notes" at bounding box center [44, 162] width 89 height 7
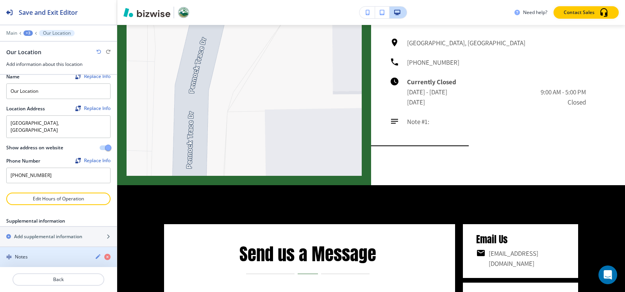
click at [47, 254] on div "Notes" at bounding box center [44, 257] width 89 height 7
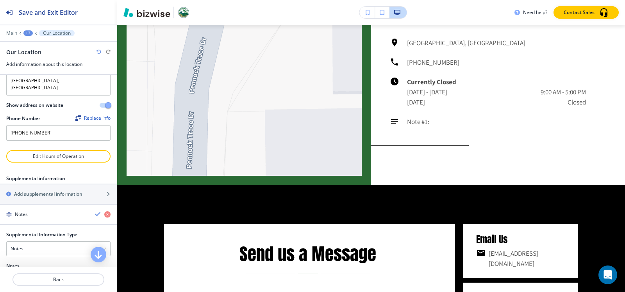
scroll to position [102, 0]
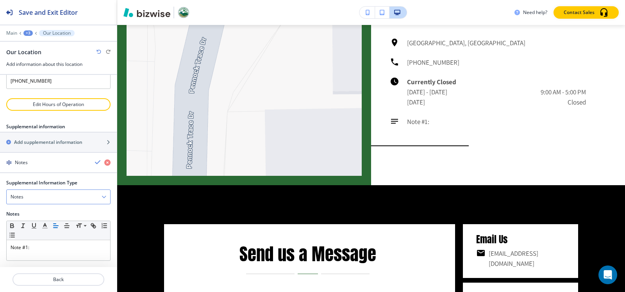
click at [52, 197] on div "Notes" at bounding box center [58, 197] width 103 height 14
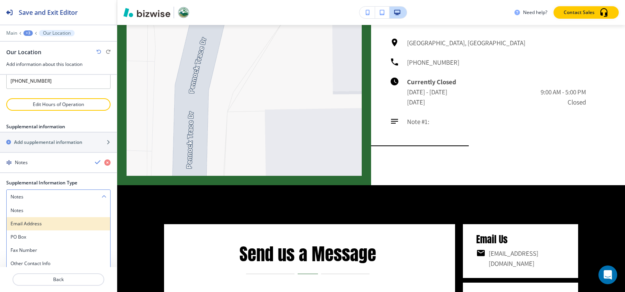
click at [44, 221] on h4 "Email Address" at bounding box center [59, 224] width 96 height 7
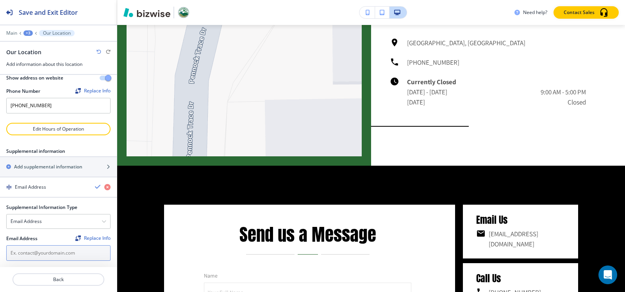
click at [31, 249] on input "text" at bounding box center [58, 254] width 104 height 16
paste input "[EMAIL_ADDRESS][DOMAIN_NAME]"
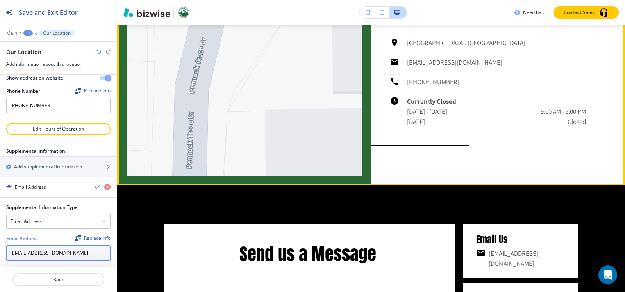
type input "[EMAIL_ADDRESS][DOMAIN_NAME]"
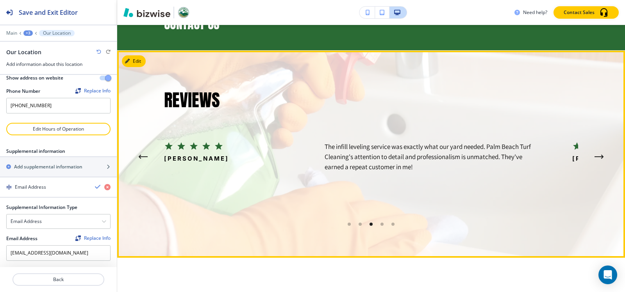
scroll to position [1753, 0]
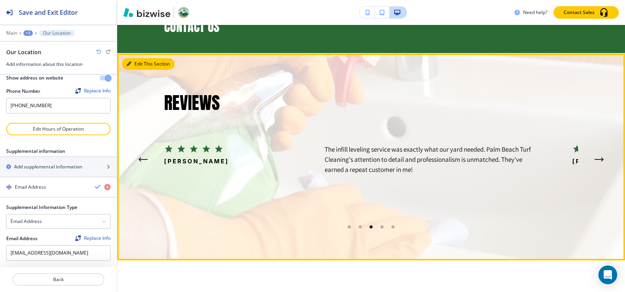
click at [139, 65] on button "Edit This Section" at bounding box center [148, 64] width 53 height 12
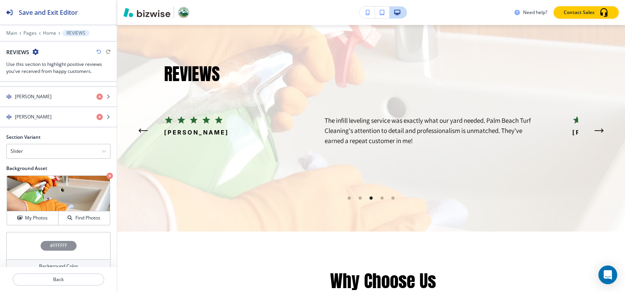
scroll to position [462, 0]
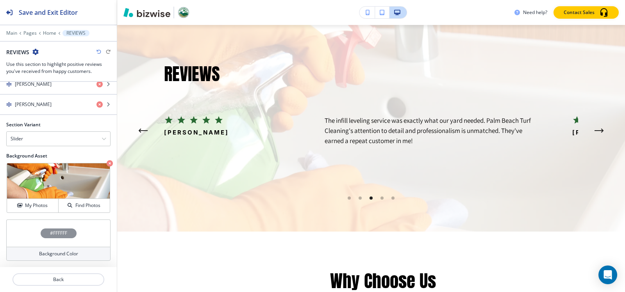
click at [50, 234] on h4 "#FFFFFF" at bounding box center [58, 233] width 17 height 7
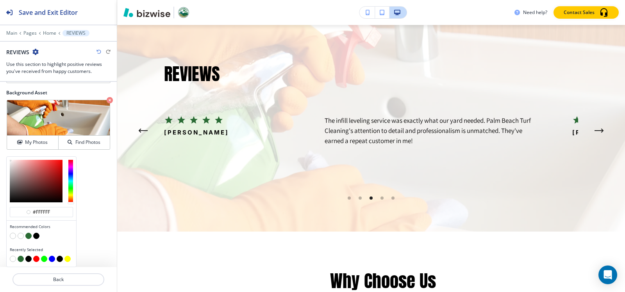
click at [37, 235] on button "button" at bounding box center [36, 236] width 6 height 6
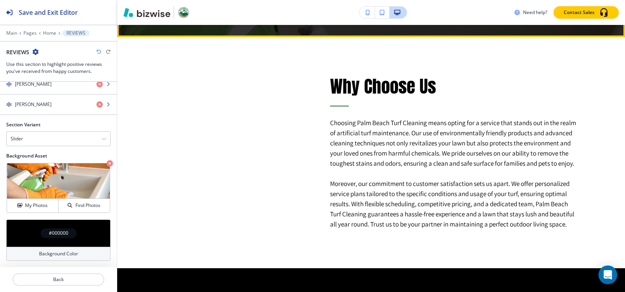
scroll to position [1977, 0]
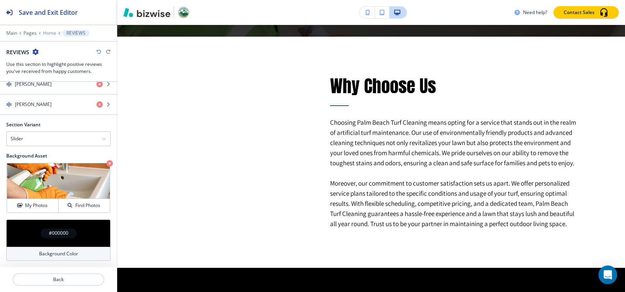
click at [53, 35] on p "Home" at bounding box center [49, 32] width 13 height 5
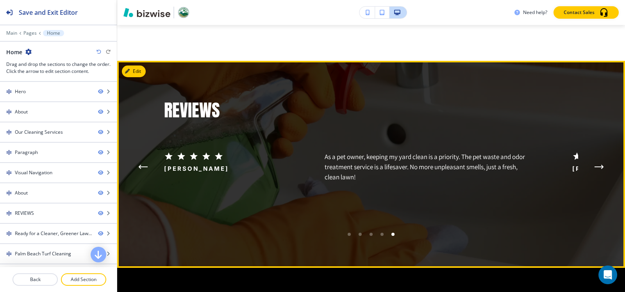
scroll to position [2133, 0]
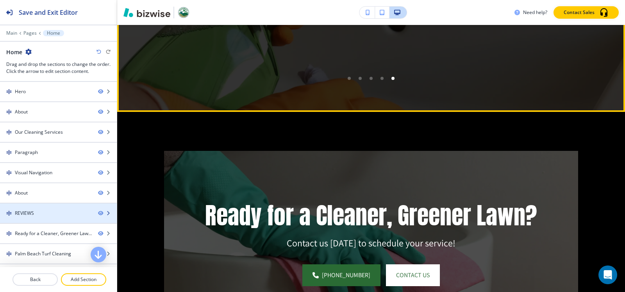
click at [22, 216] on div "REVIEWS" at bounding box center [24, 213] width 19 height 7
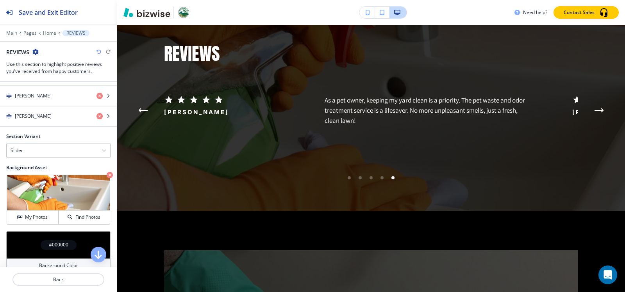
scroll to position [462, 0]
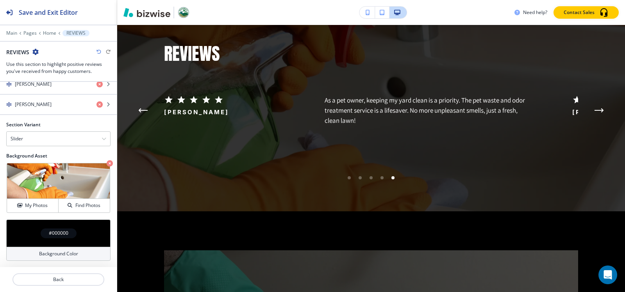
click at [53, 233] on h4 "#000000" at bounding box center [59, 233] width 20 height 7
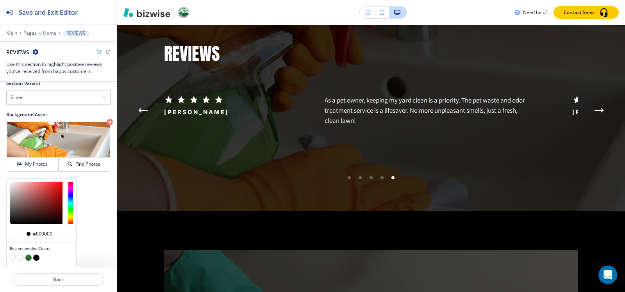
scroll to position [526, 0]
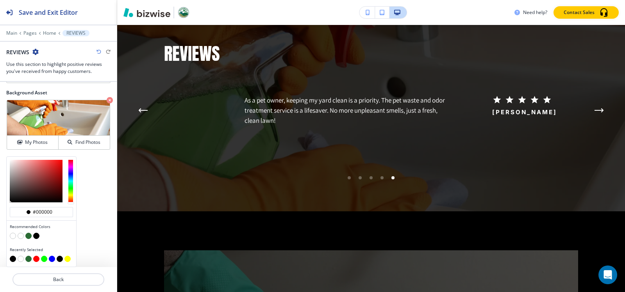
click at [22, 236] on button "button" at bounding box center [21, 236] width 6 height 6
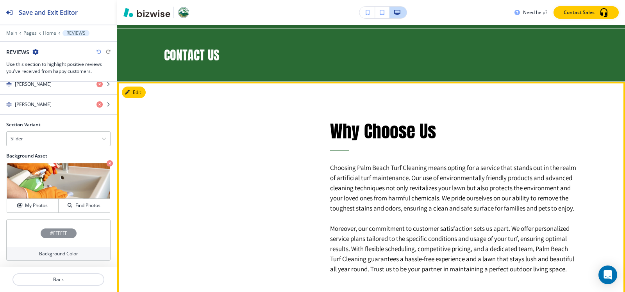
scroll to position [1682, 0]
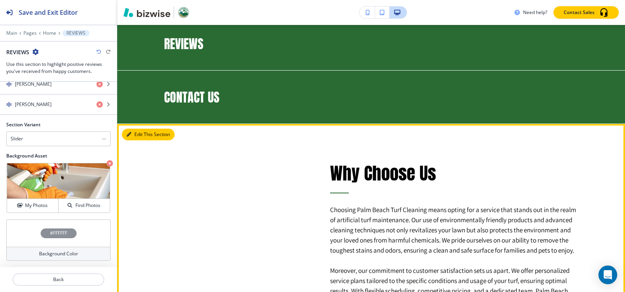
click at [137, 137] on button "Edit This Section" at bounding box center [148, 135] width 53 height 12
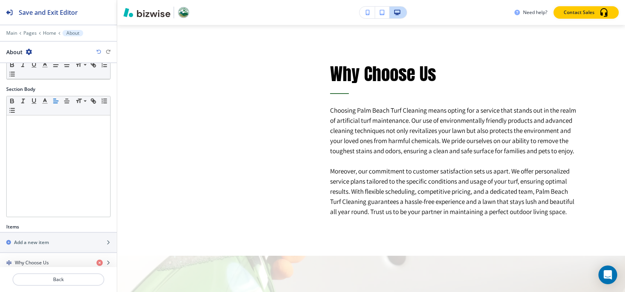
scroll to position [151, 0]
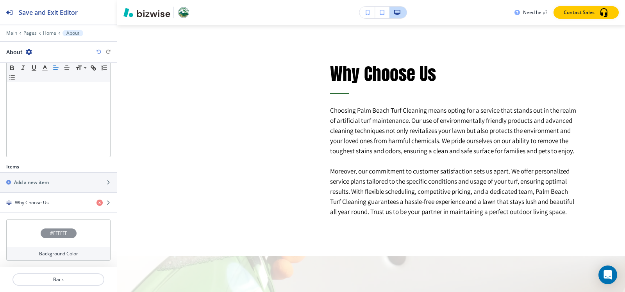
click at [50, 236] on h4 "#FFFFFF" at bounding box center [58, 233] width 17 height 7
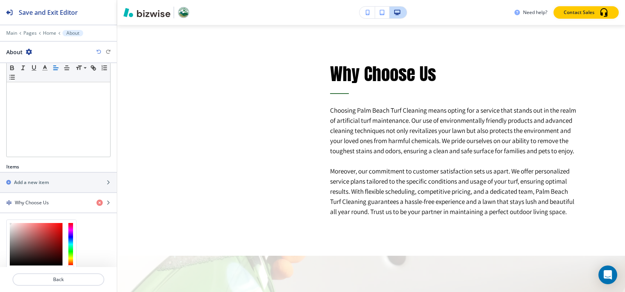
scroll to position [215, 0]
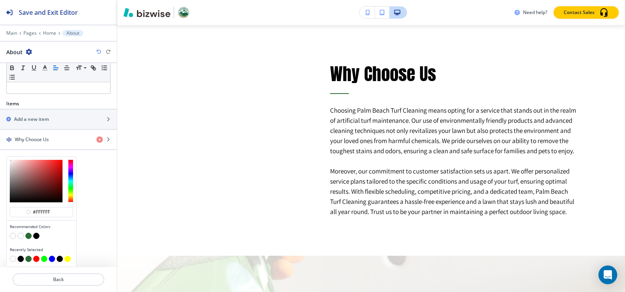
click at [36, 235] on button "button" at bounding box center [36, 236] width 6 height 6
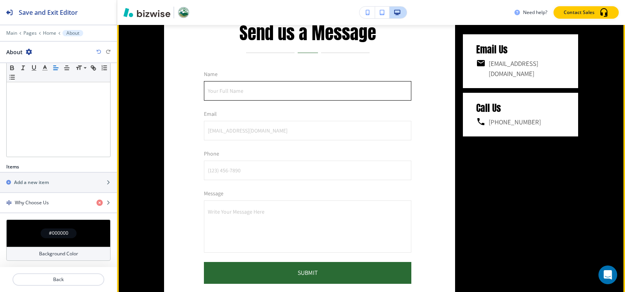
scroll to position [2738, 0]
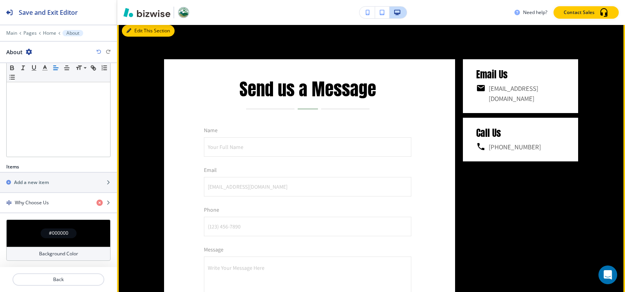
click at [137, 37] on button "Edit This Section" at bounding box center [148, 31] width 53 height 12
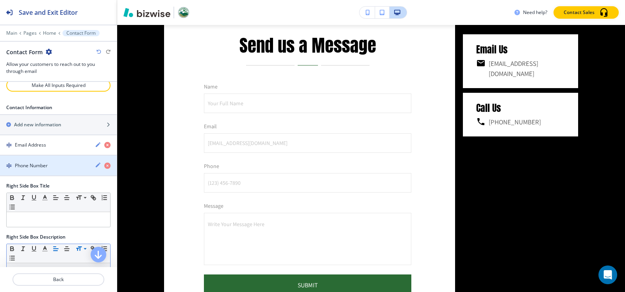
scroll to position [469, 0]
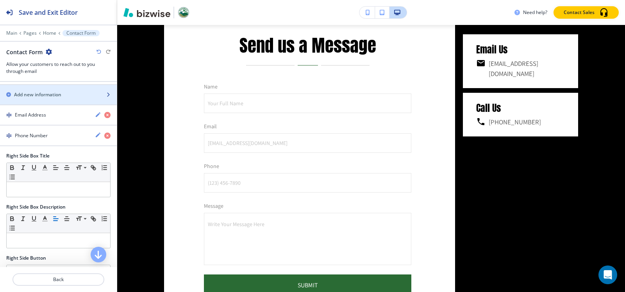
click at [45, 97] on h2 "Add new information" at bounding box center [37, 94] width 47 height 7
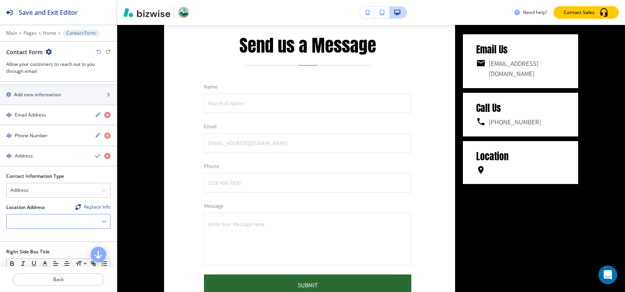
click at [37, 229] on div "Location Address Replace Info Jupiter, FL 33458, USA" at bounding box center [58, 219] width 117 height 31
click at [37, 225] on div at bounding box center [58, 222] width 103 height 14
click at [30, 236] on h4 "[GEOGRAPHIC_DATA], [GEOGRAPHIC_DATA]" at bounding box center [59, 239] width 96 height 14
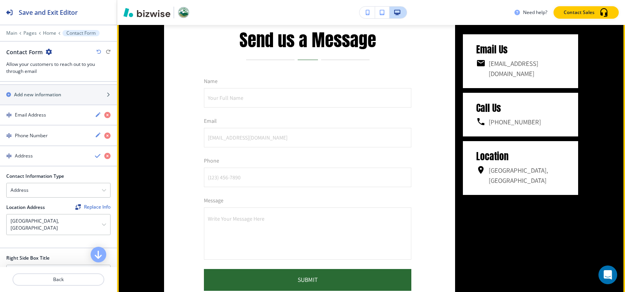
scroll to position [2781, 0]
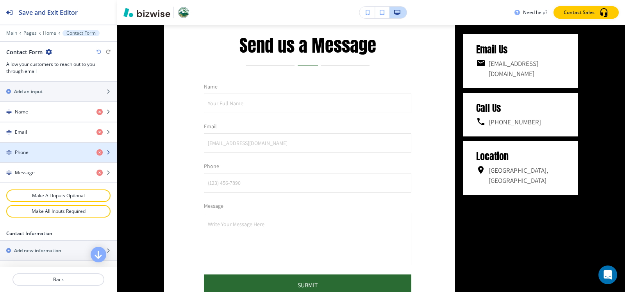
scroll to position [273, 0]
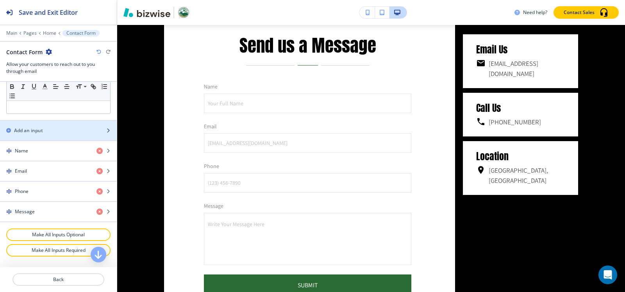
click at [46, 130] on div "Add an input" at bounding box center [50, 130] width 100 height 7
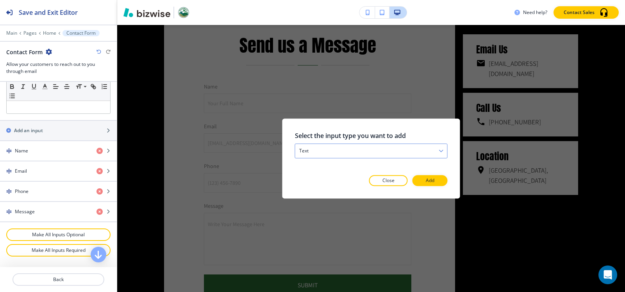
click at [345, 147] on div "text" at bounding box center [371, 151] width 152 height 14
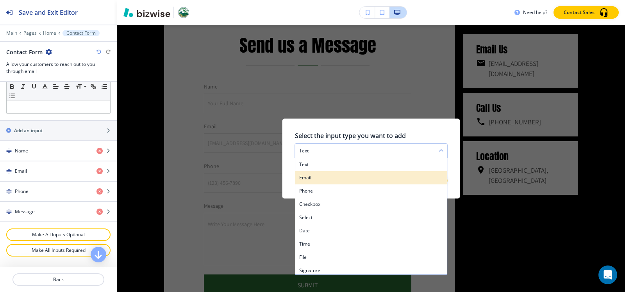
scroll to position [3, 0]
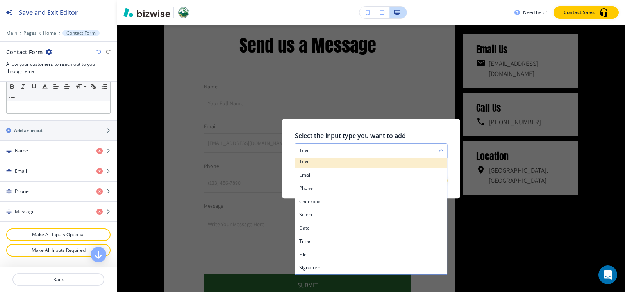
click at [355, 164] on h4 "text" at bounding box center [371, 162] width 144 height 7
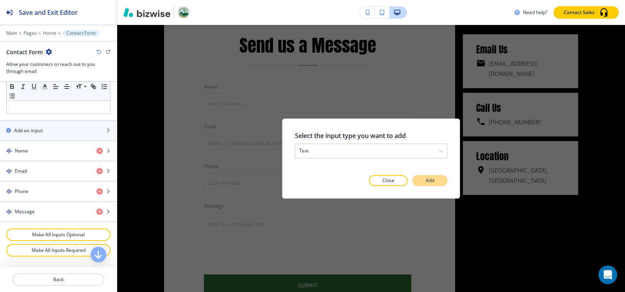
click at [434, 184] on p "Add" at bounding box center [430, 180] width 9 height 7
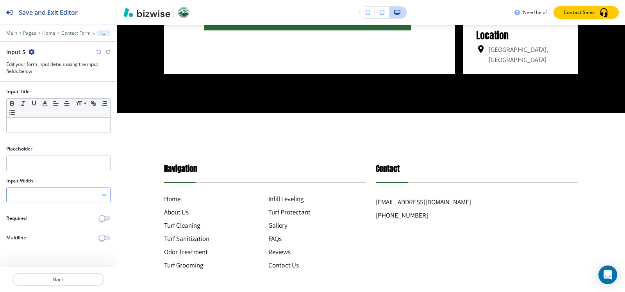
scroll to position [3080, 0]
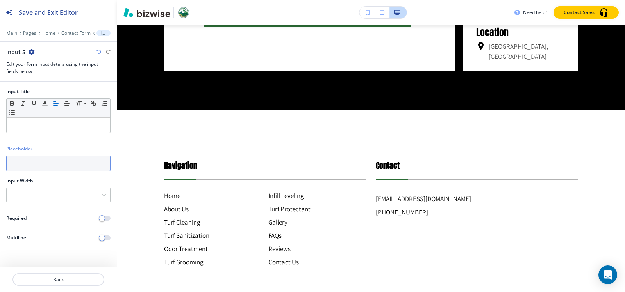
click at [37, 160] on input "text" at bounding box center [58, 164] width 104 height 16
paste input "[GEOGRAPHIC_DATA], [GEOGRAPHIC_DATA]"
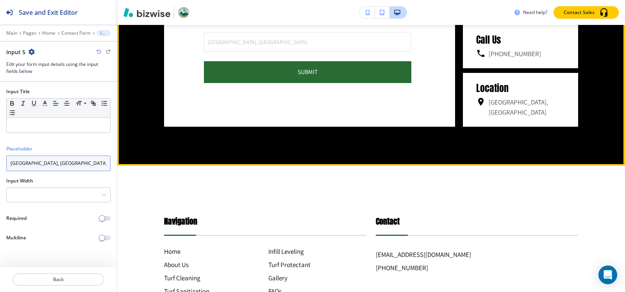
scroll to position [2962, 0]
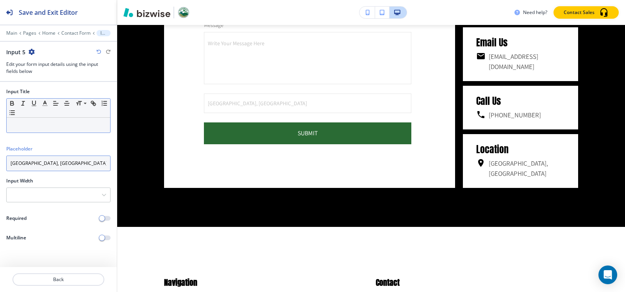
type input "[GEOGRAPHIC_DATA], [GEOGRAPHIC_DATA]"
click at [41, 127] on p at bounding box center [59, 125] width 96 height 7
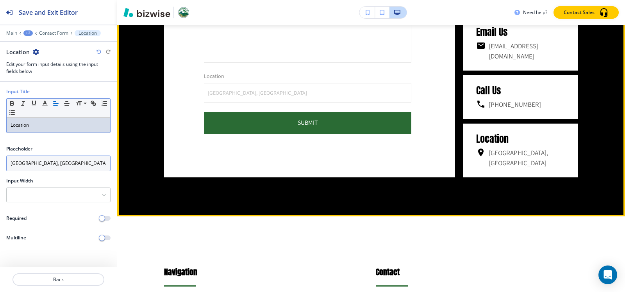
scroll to position [3002, 0]
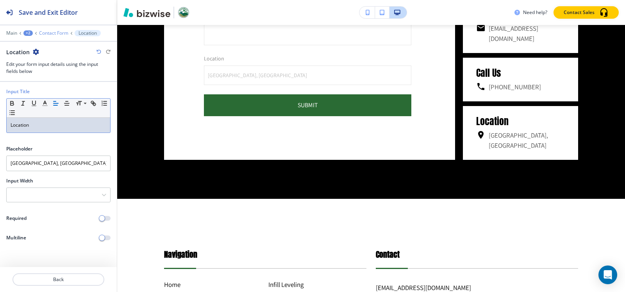
click at [49, 32] on p "Contact Form" at bounding box center [53, 32] width 29 height 5
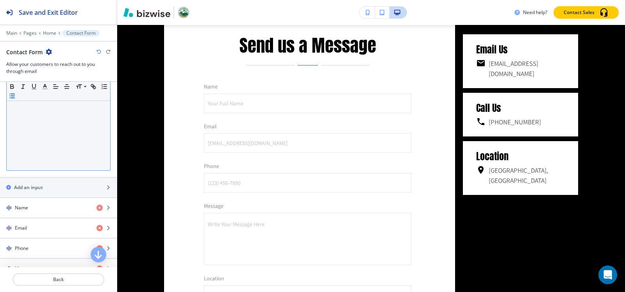
scroll to position [273, 0]
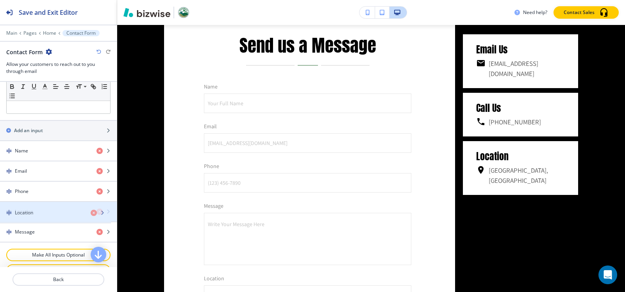
drag, startPoint x: 30, startPoint y: 232, endPoint x: 30, endPoint y: 209, distance: 22.6
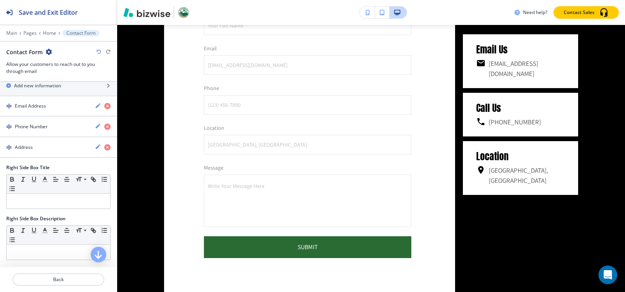
scroll to position [459, 0]
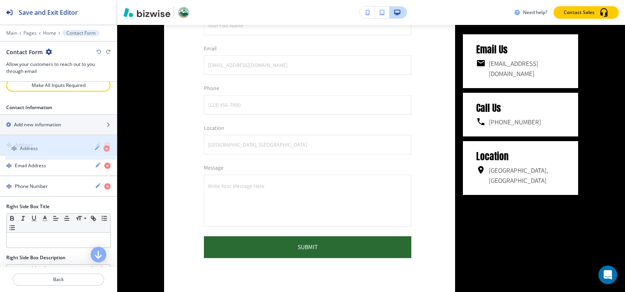
drag, startPoint x: 40, startPoint y: 187, endPoint x: 45, endPoint y: 149, distance: 37.8
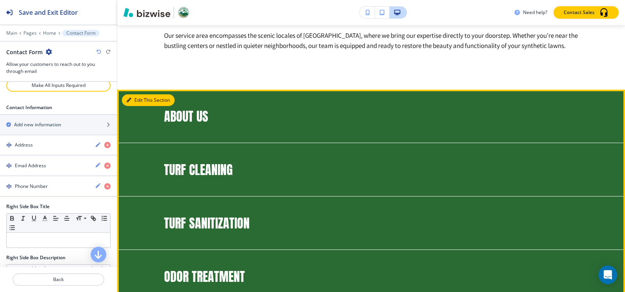
scroll to position [1063, 0]
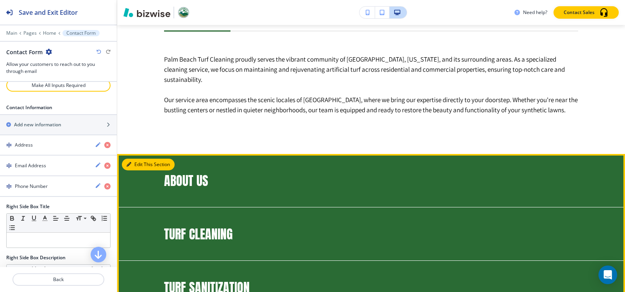
click at [132, 164] on button "Edit This Section" at bounding box center [148, 165] width 53 height 12
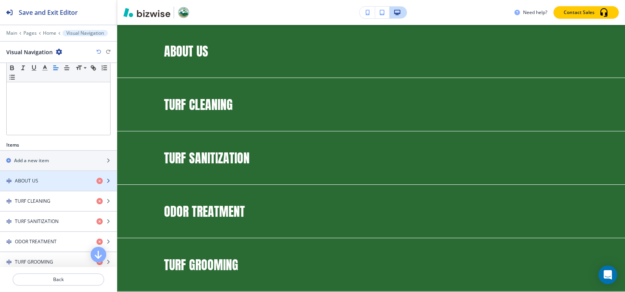
scroll to position [195, 0]
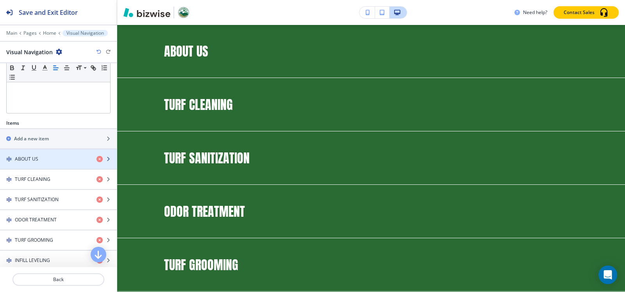
click at [48, 159] on div "ABOUT US" at bounding box center [45, 159] width 90 height 7
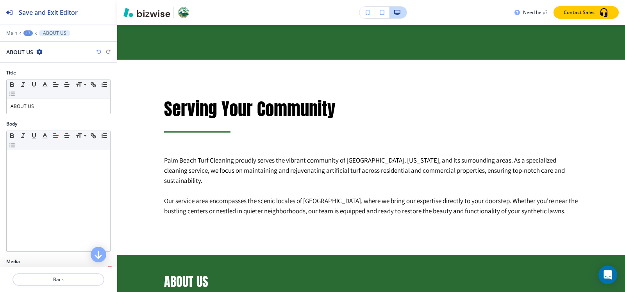
scroll to position [0, 0]
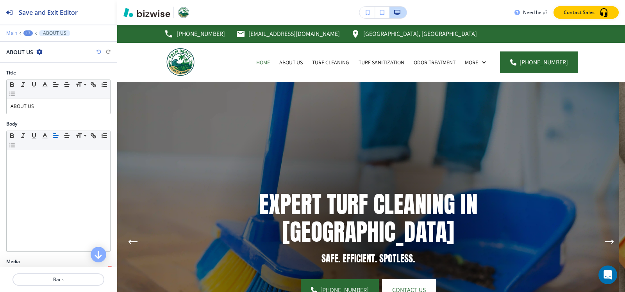
click at [11, 34] on p "Main" at bounding box center [11, 32] width 11 height 5
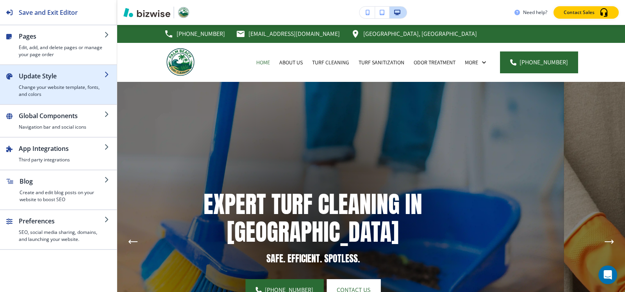
click at [25, 86] on h4 "Change your website template, fonts, and colors" at bounding box center [62, 91] width 86 height 14
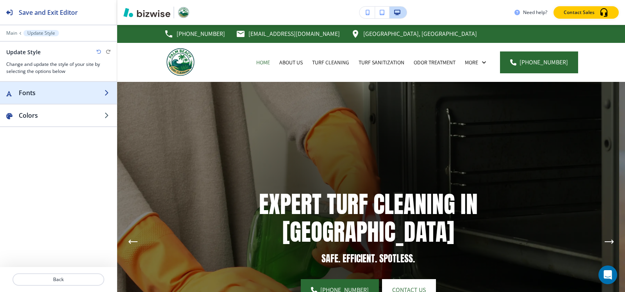
click at [35, 94] on h2 "Fonts" at bounding box center [62, 92] width 86 height 9
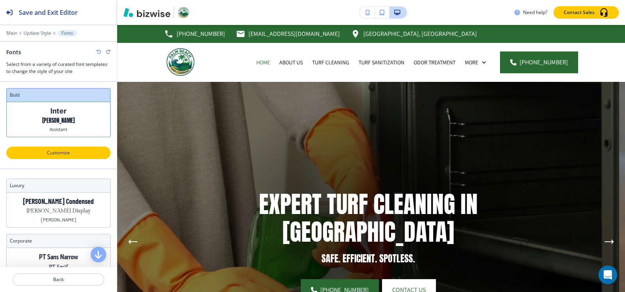
click at [51, 154] on p "Customize" at bounding box center [58, 153] width 84 height 7
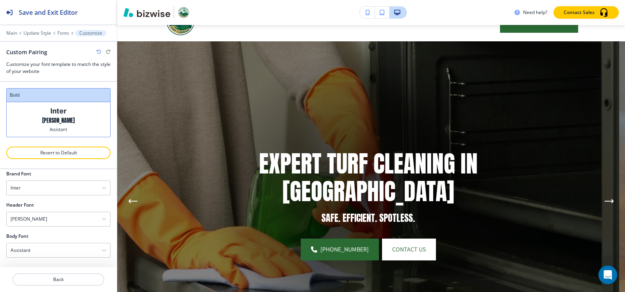
scroll to position [78, 0]
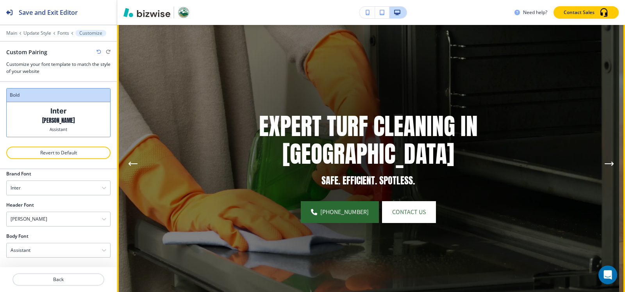
click at [604, 166] on button "Next Hero Image" at bounding box center [609, 164] width 16 height 16
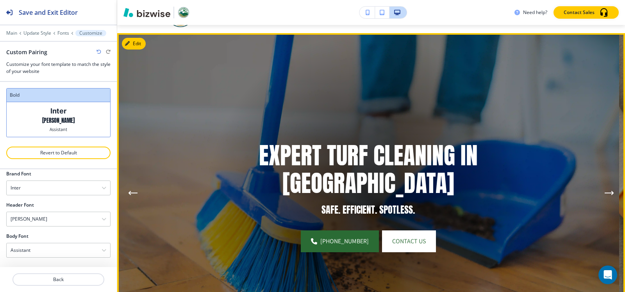
scroll to position [0, 0]
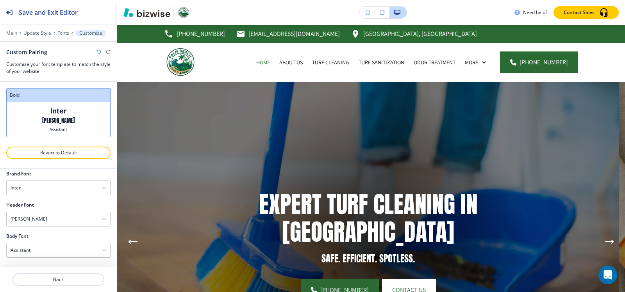
click at [135, 96] on div "Edit EXPERT TURF CLEANING IN PALM BEACH SAFE. EFFICIENT. SPOTLESS. (561) 313-23…" at bounding box center [371, 242] width 508 height 320
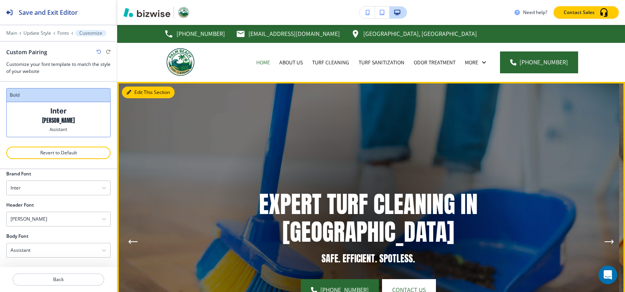
click at [136, 92] on button "Edit This Section" at bounding box center [148, 93] width 53 height 12
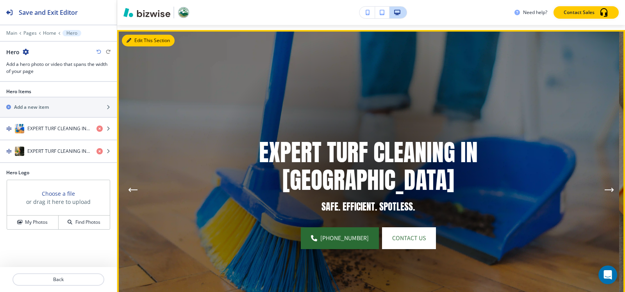
scroll to position [57, 0]
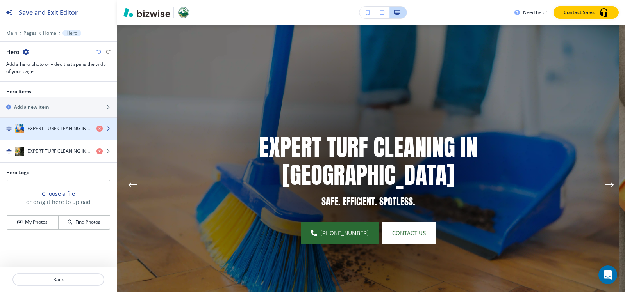
click at [30, 131] on h4 "EXPERT TURF CLEANING IN [GEOGRAPHIC_DATA]" at bounding box center [58, 128] width 63 height 7
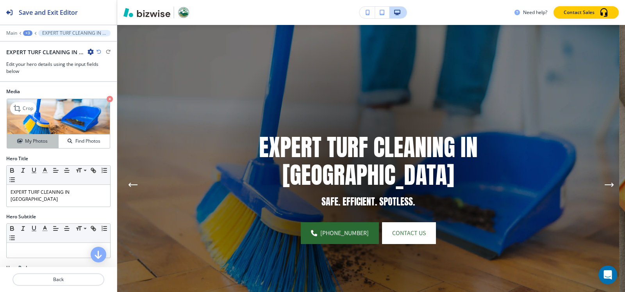
click at [48, 143] on div "My Photos" at bounding box center [32, 141] width 51 height 7
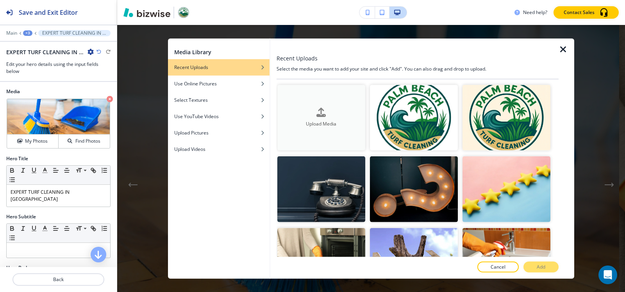
click at [334, 110] on div "Upload Media" at bounding box center [321, 118] width 88 height 20
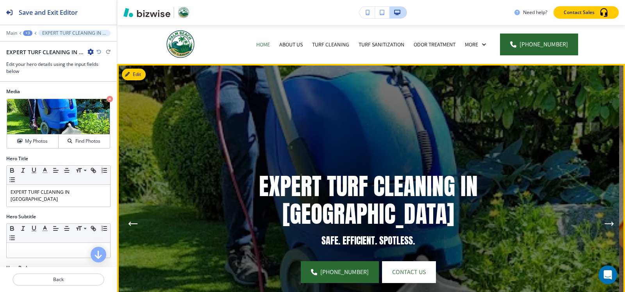
scroll to position [135, 0]
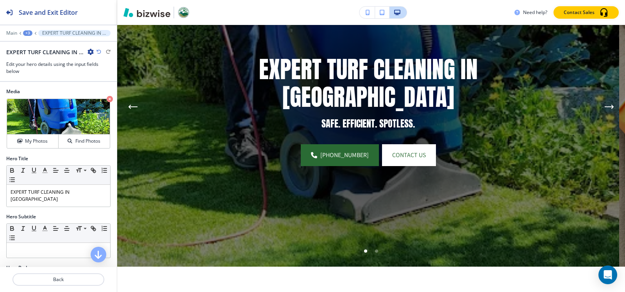
click at [29, 34] on div "+3" at bounding box center [27, 32] width 9 height 5
click at [34, 73] on p "Hero" at bounding box center [48, 73] width 40 height 7
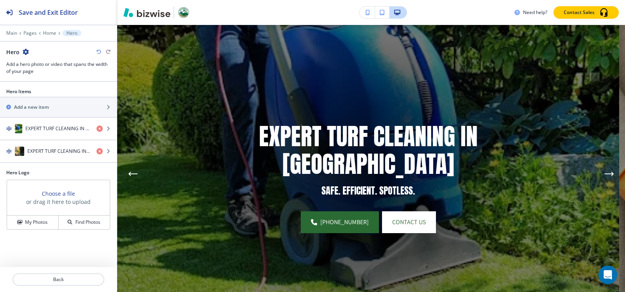
scroll to position [57, 0]
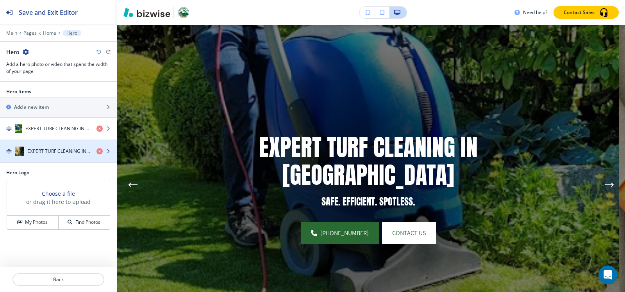
click at [37, 148] on h4 "EXPERT TURF CLEANING IN [GEOGRAPHIC_DATA]" at bounding box center [58, 151] width 63 height 7
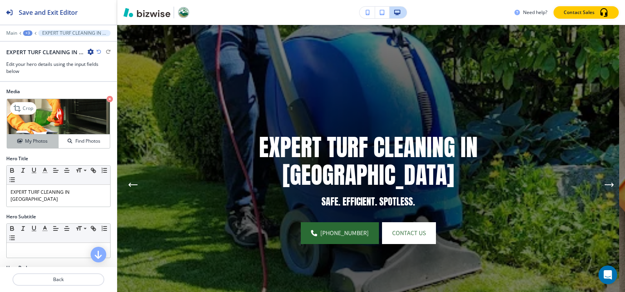
click at [33, 143] on h4 "My Photos" at bounding box center [36, 141] width 23 height 7
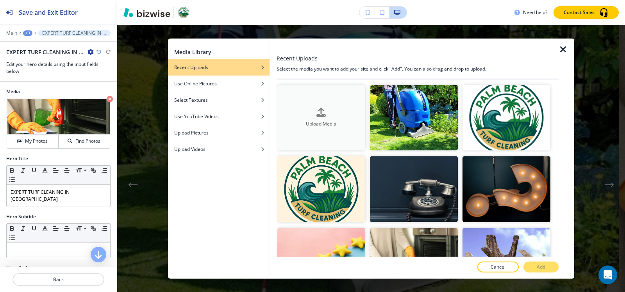
click at [324, 98] on button "Upload Media" at bounding box center [321, 118] width 88 height 66
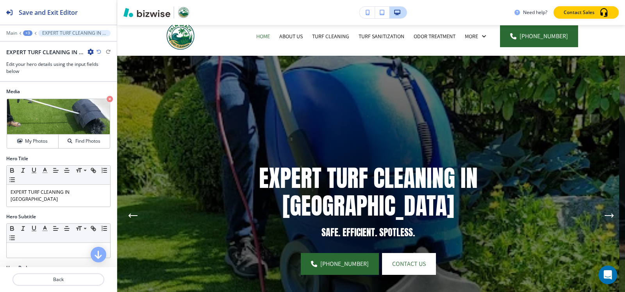
scroll to position [18, 0]
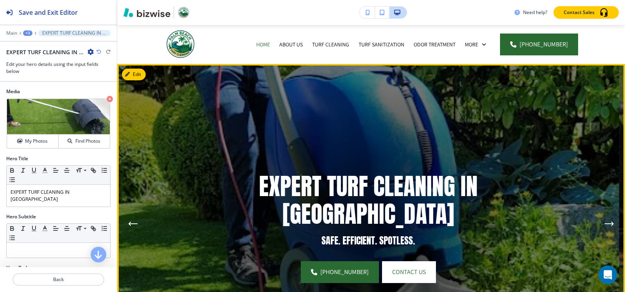
click at [604, 222] on icon "Next Hero Image" at bounding box center [608, 224] width 9 height 5
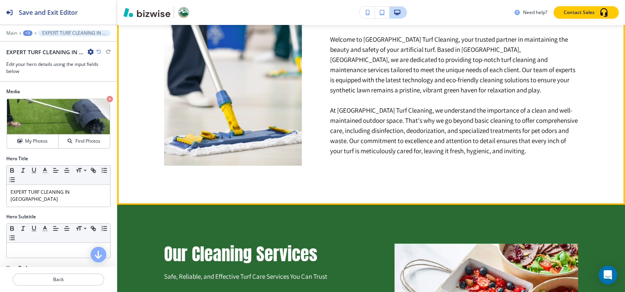
scroll to position [526, 0]
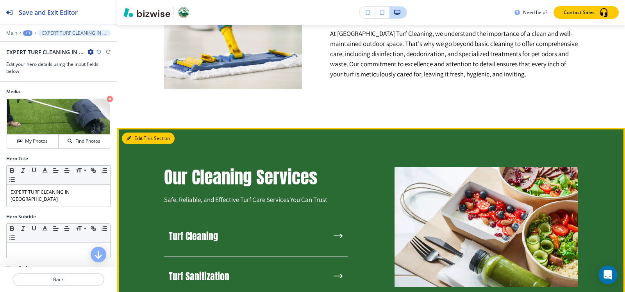
click at [133, 135] on button "Edit This Section" at bounding box center [148, 139] width 53 height 12
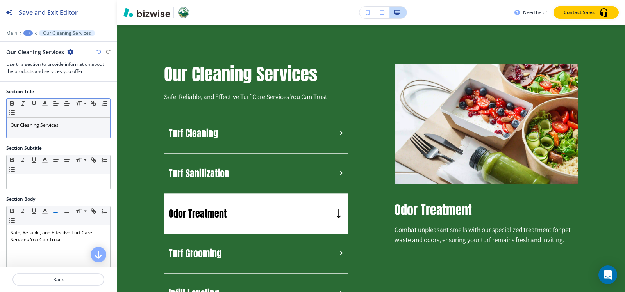
scroll to position [629, 0]
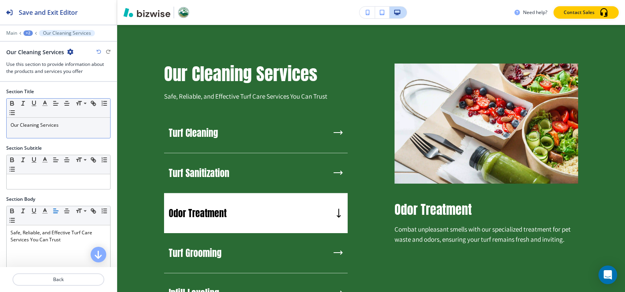
click at [57, 128] on p "Our Cleaning Services" at bounding box center [59, 125] width 96 height 7
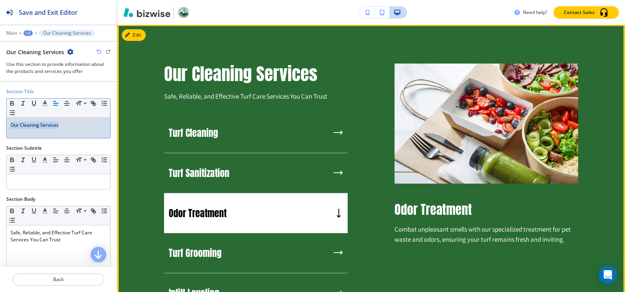
copy p "Our Cleaning Services"
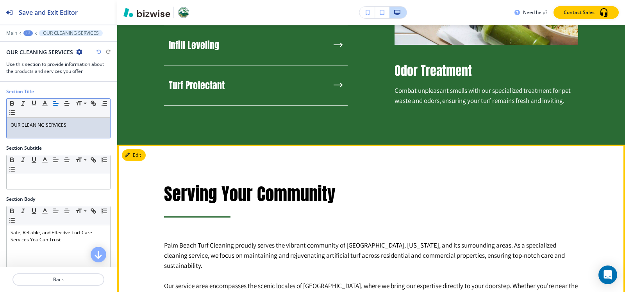
scroll to position [980, 0]
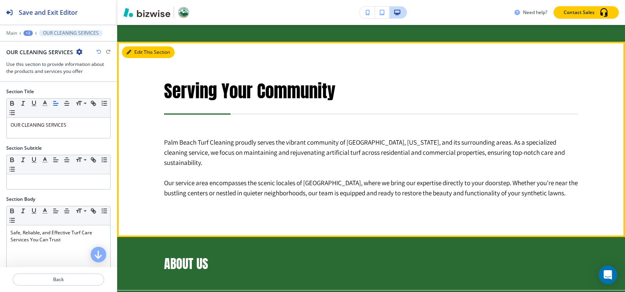
click at [139, 53] on button "Edit This Section" at bounding box center [148, 52] width 53 height 12
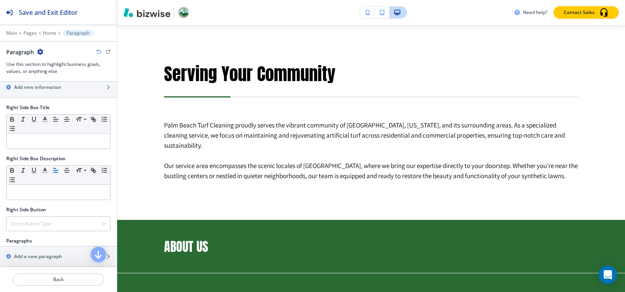
scroll to position [347, 0]
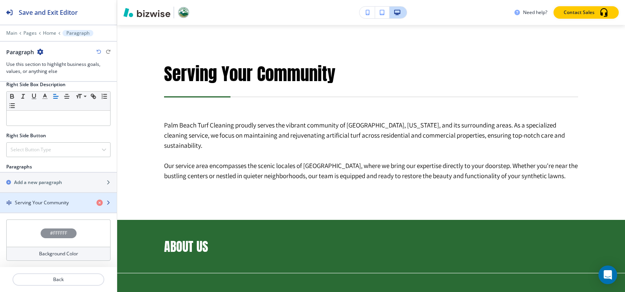
click at [57, 202] on h4 "Serving Your Community" at bounding box center [42, 203] width 54 height 7
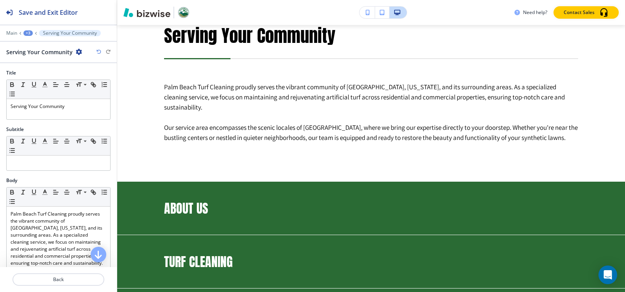
scroll to position [1037, 0]
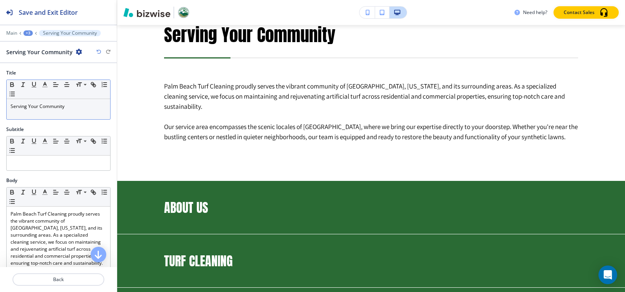
click at [47, 105] on p "Serving Your Community" at bounding box center [59, 106] width 96 height 7
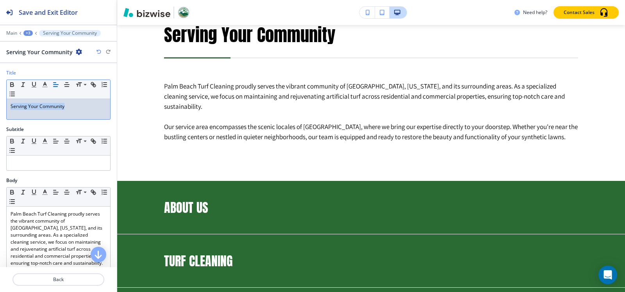
copy p "Serving Your Community"
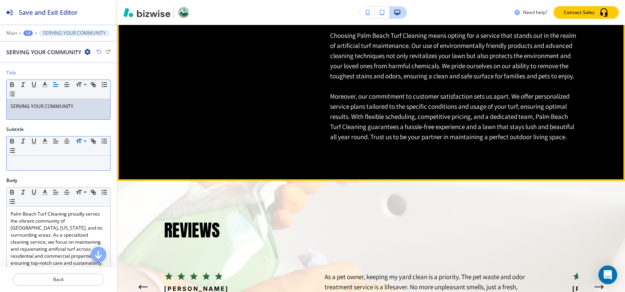
scroll to position [1700, 0]
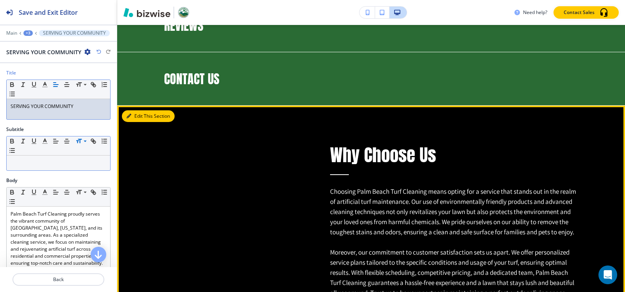
click at [132, 116] on button "Edit This Section" at bounding box center [148, 116] width 53 height 12
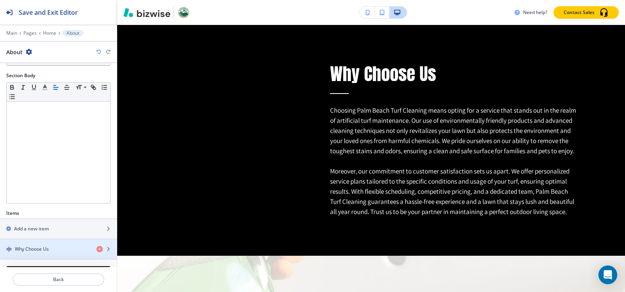
scroll to position [151, 0]
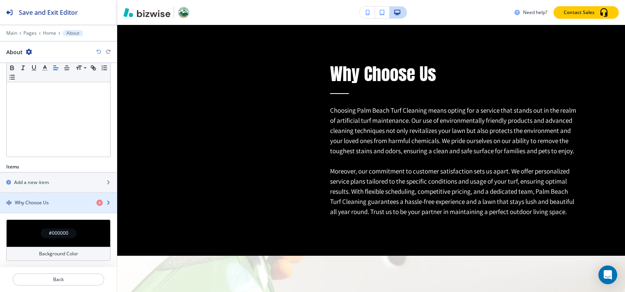
click at [46, 207] on div "button" at bounding box center [58, 210] width 117 height 6
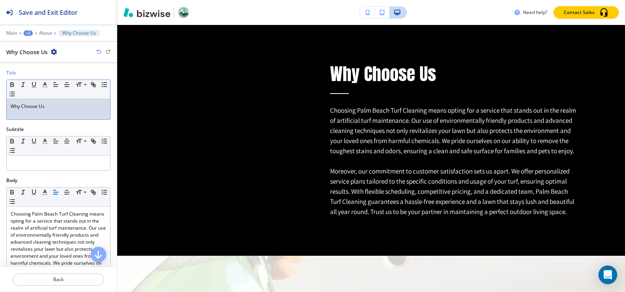
click at [56, 112] on div "Why Choose Us" at bounding box center [58, 109] width 103 height 20
copy p "Why Choose Us"
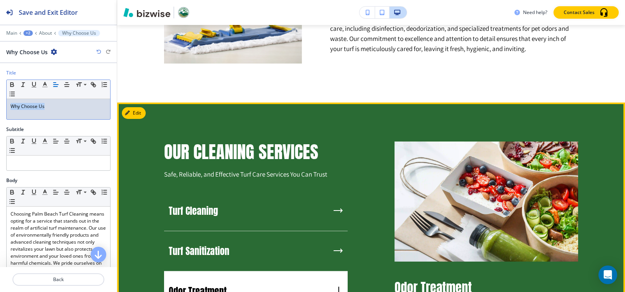
scroll to position [493, 0]
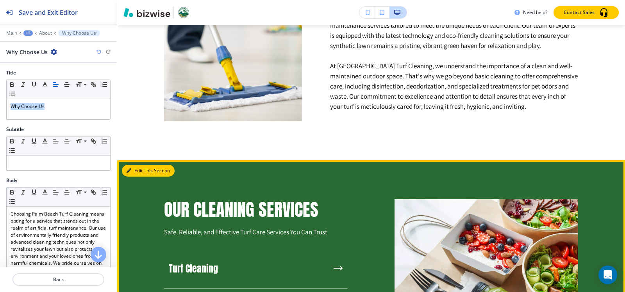
click at [132, 168] on button "Edit This Section" at bounding box center [148, 171] width 53 height 12
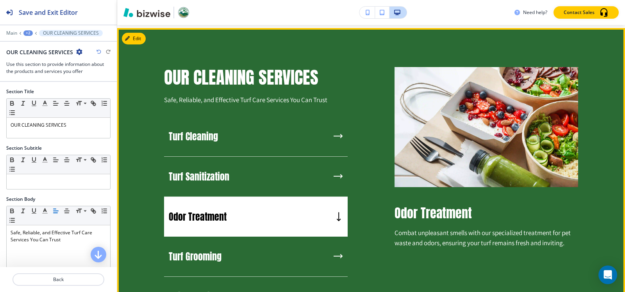
scroll to position [629, 0]
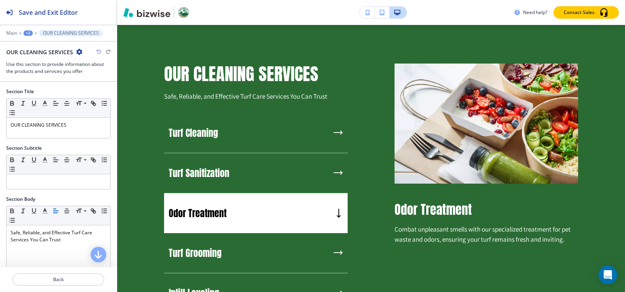
click at [97, 50] on icon "button" at bounding box center [98, 52] width 5 height 5
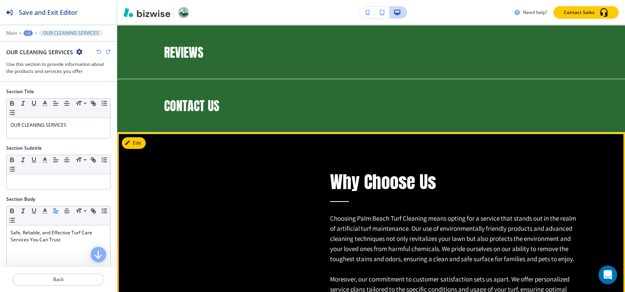
scroll to position [1722, 0]
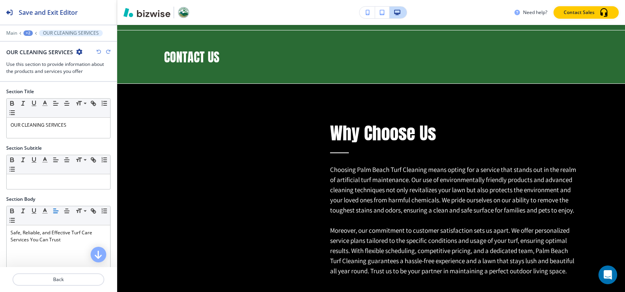
click at [99, 52] on icon "button" at bounding box center [98, 52] width 5 height 5
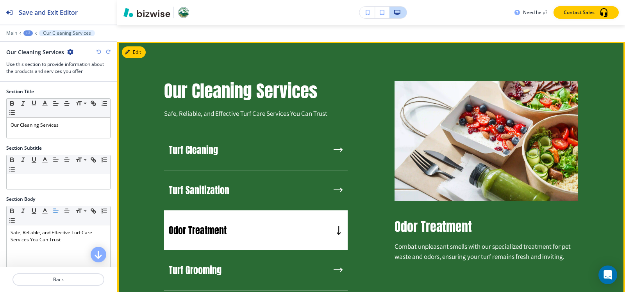
scroll to position [551, 0]
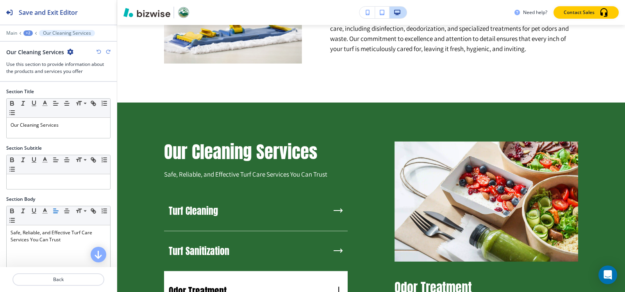
click at [99, 54] on icon "button" at bounding box center [98, 52] width 5 height 5
click at [99, 50] on icon "button" at bounding box center [98, 52] width 5 height 5
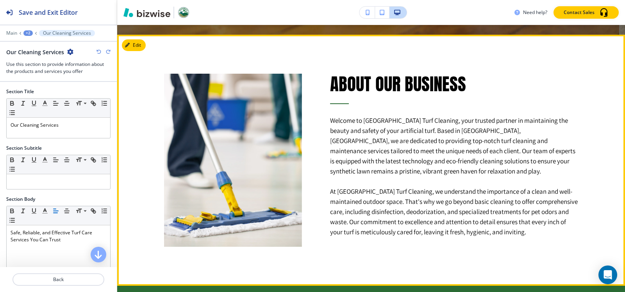
scroll to position [278, 0]
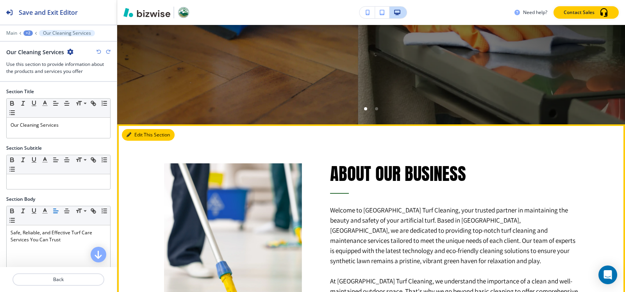
click at [130, 137] on icon "button" at bounding box center [128, 135] width 5 height 5
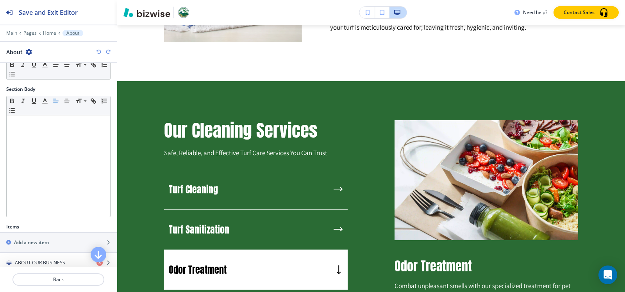
scroll to position [151, 0]
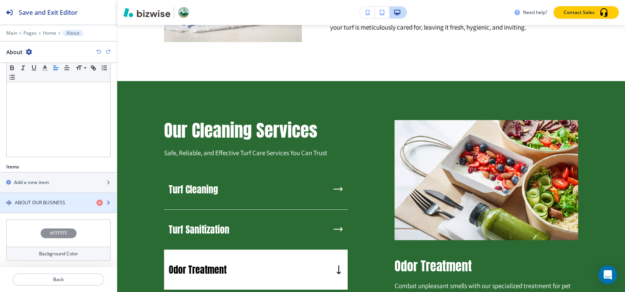
click at [36, 209] on div "button" at bounding box center [58, 210] width 117 height 6
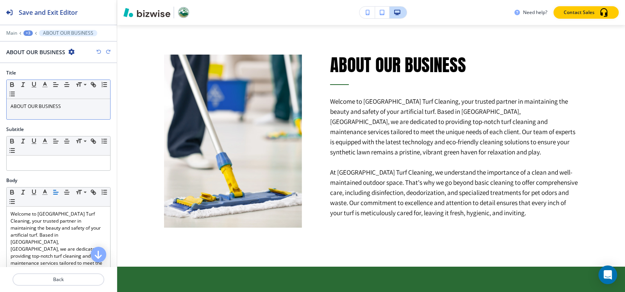
scroll to position [377, 0]
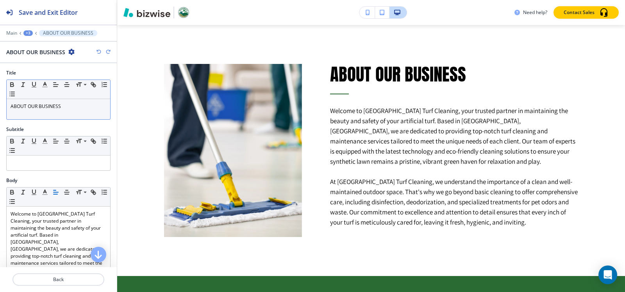
click at [50, 115] on div "ABOUT OUR BUSINESS" at bounding box center [58, 109] width 103 height 20
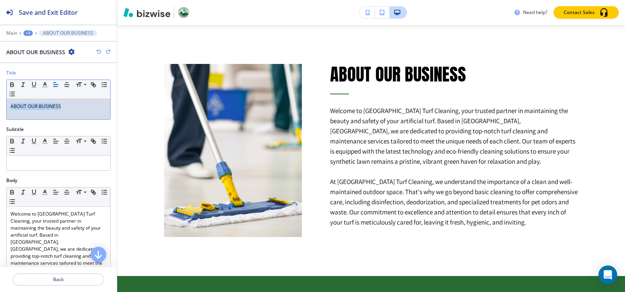
copy p "ABOUT OUR BUSINESS"
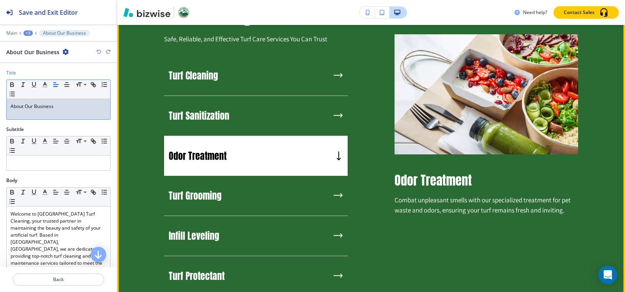
scroll to position [689, 0]
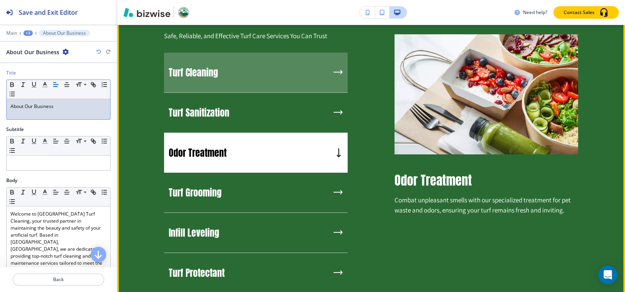
click at [247, 75] on div "Turf Cleaning" at bounding box center [255, 73] width 183 height 40
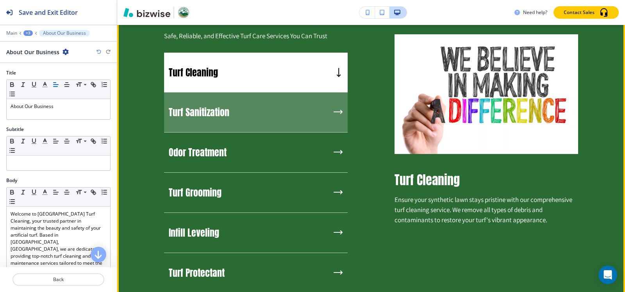
click at [261, 100] on div "Turf Sanitization" at bounding box center [255, 113] width 183 height 40
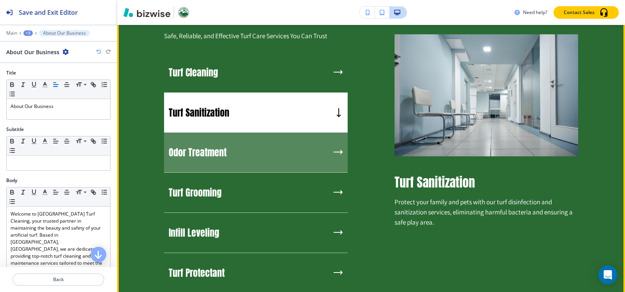
click at [246, 146] on div "Odor Treatment" at bounding box center [255, 153] width 183 height 40
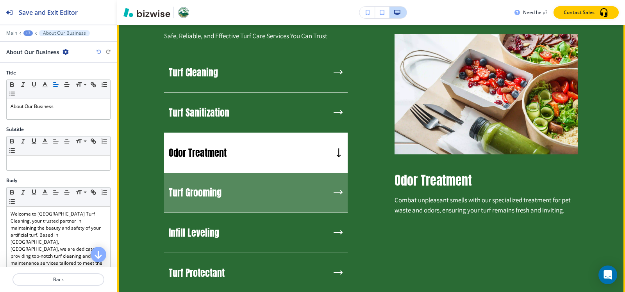
click at [223, 201] on div "Turf Grooming" at bounding box center [255, 193] width 183 height 40
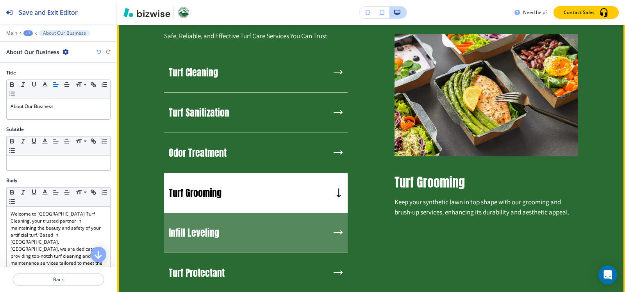
click at [235, 225] on div "Infill Leveling" at bounding box center [255, 233] width 183 height 40
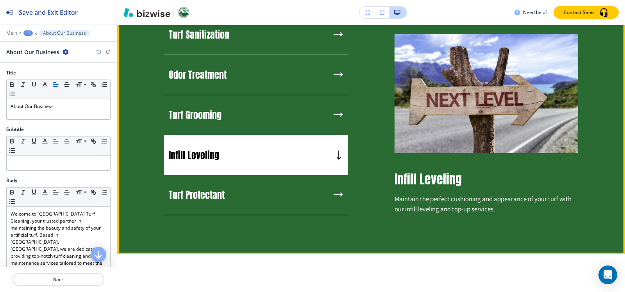
click at [234, 205] on div "Turf Protectant" at bounding box center [255, 195] width 183 height 40
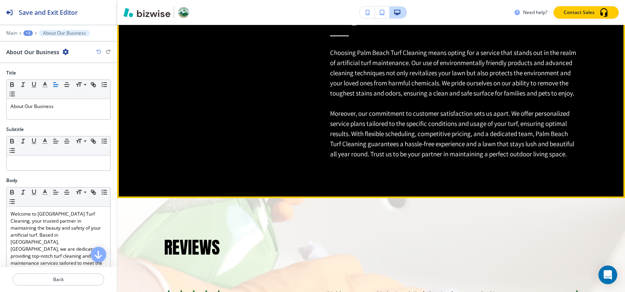
scroll to position [1783, 0]
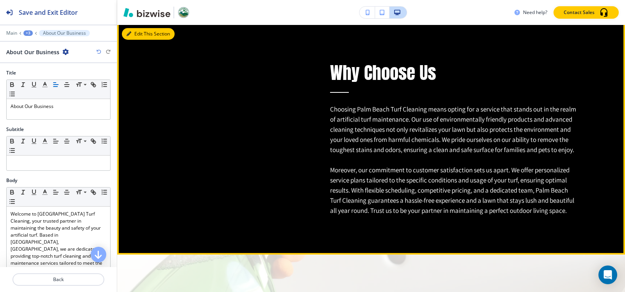
click at [139, 39] on button "Edit This Section" at bounding box center [148, 34] width 53 height 12
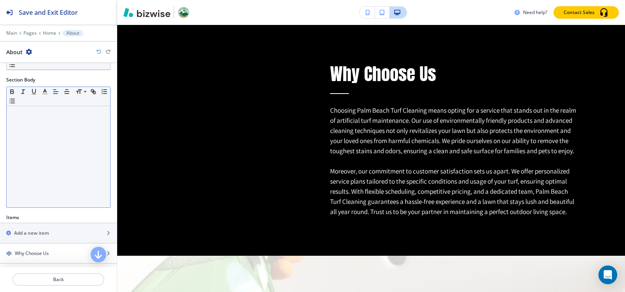
scroll to position [151, 0]
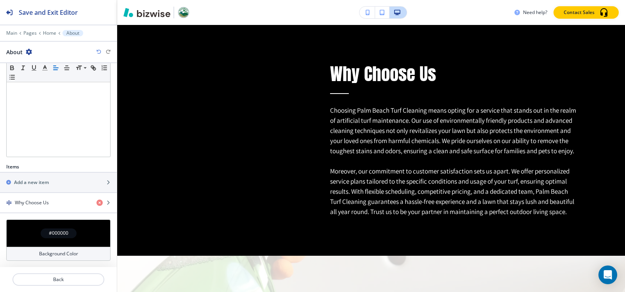
click at [58, 234] on h4 "#000000" at bounding box center [59, 233] width 20 height 7
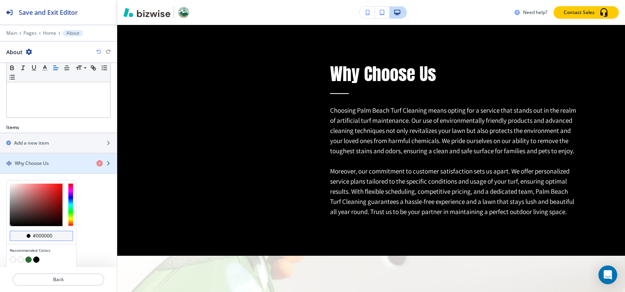
scroll to position [215, 0]
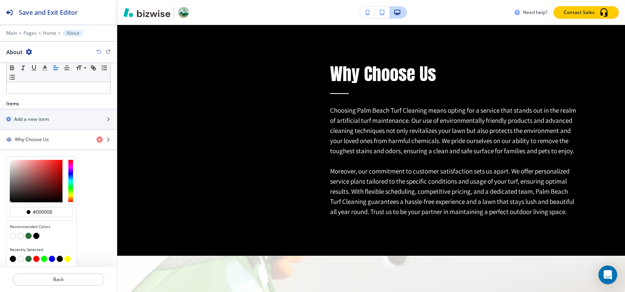
click at [12, 237] on button "button" at bounding box center [13, 236] width 6 height 6
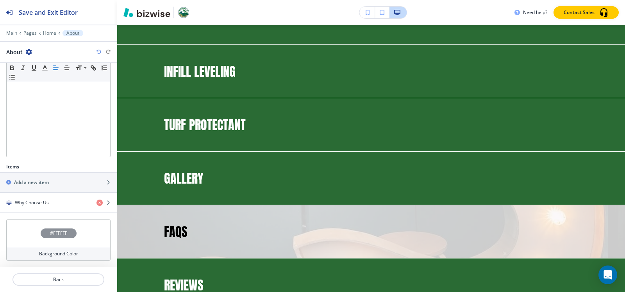
scroll to position [1508, 0]
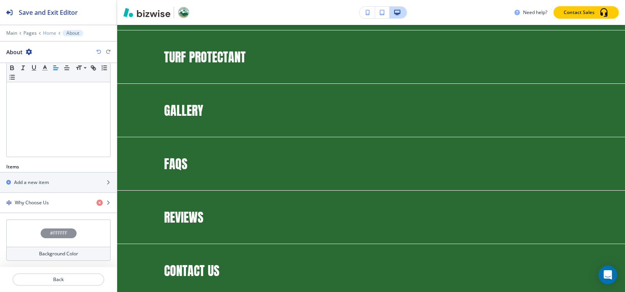
click at [44, 34] on p "Home" at bounding box center [49, 32] width 13 height 5
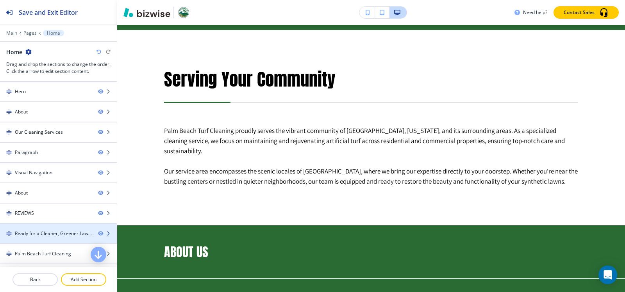
scroll to position [1001, 0]
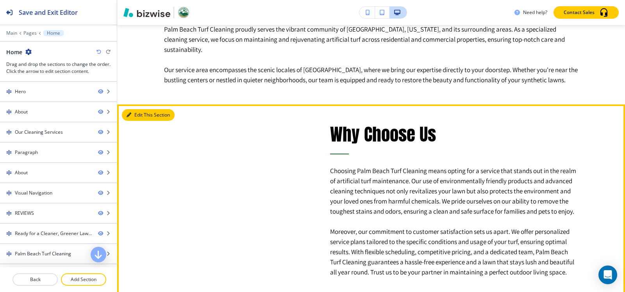
click at [134, 114] on button "Edit This Section" at bounding box center [148, 115] width 53 height 12
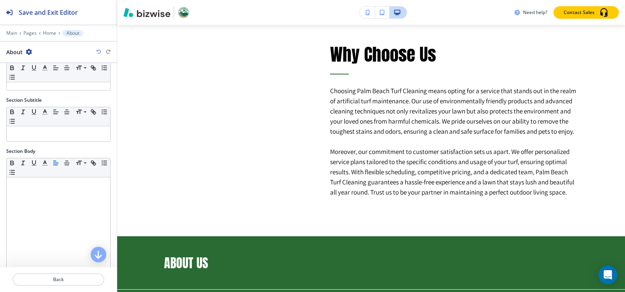
scroll to position [151, 0]
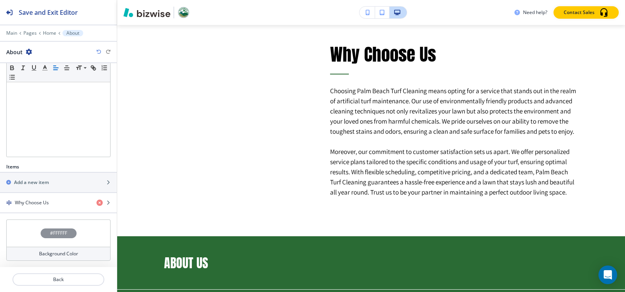
click at [53, 232] on h4 "#FFFFFF" at bounding box center [58, 233] width 17 height 7
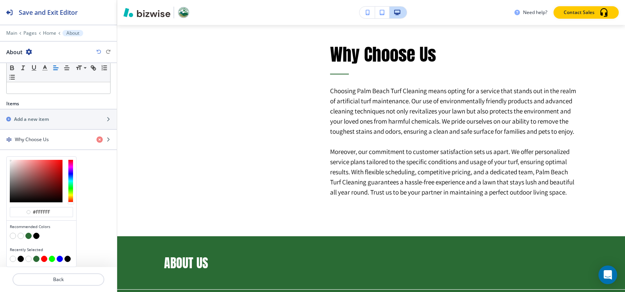
click at [36, 238] on button "button" at bounding box center [36, 236] width 6 height 6
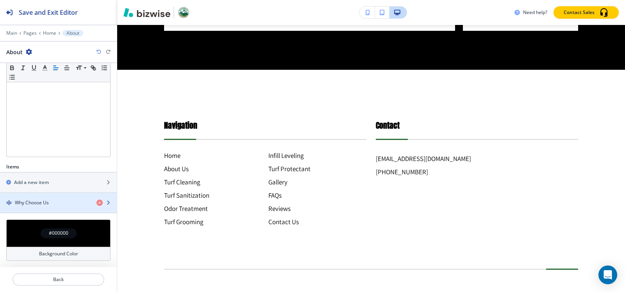
scroll to position [3168, 0]
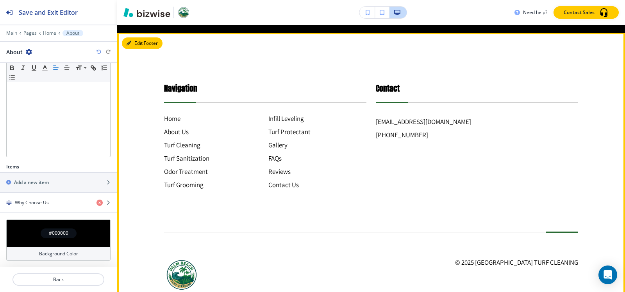
click at [133, 49] on button "Edit Footer" at bounding box center [142, 43] width 41 height 12
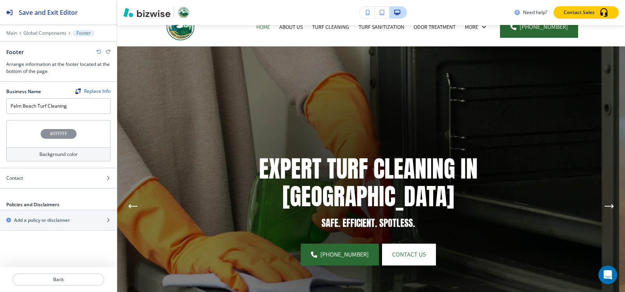
scroll to position [0, 0]
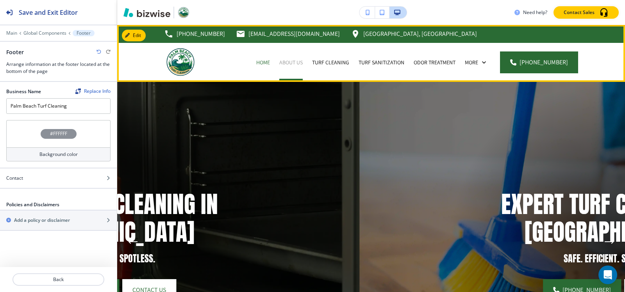
click at [303, 61] on p "About Us" at bounding box center [290, 63] width 23 height 8
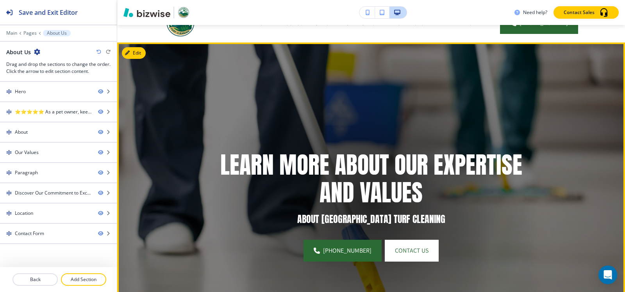
scroll to position [39, 0]
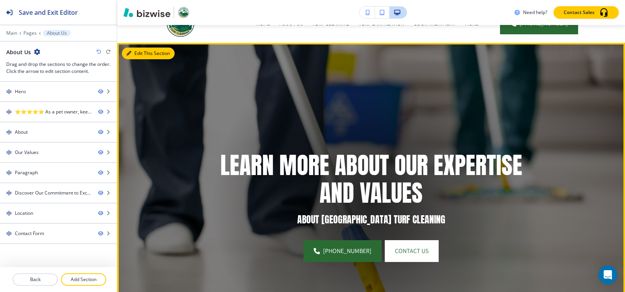
click at [130, 55] on icon "button" at bounding box center [128, 53] width 5 height 5
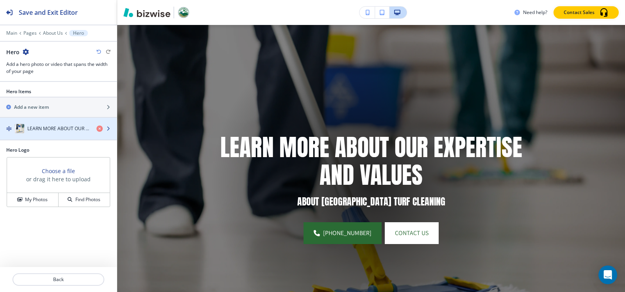
click at [40, 127] on h4 "LEARN MORE ABOUT OUR EXPERTISE AND VALUES" at bounding box center [58, 128] width 63 height 7
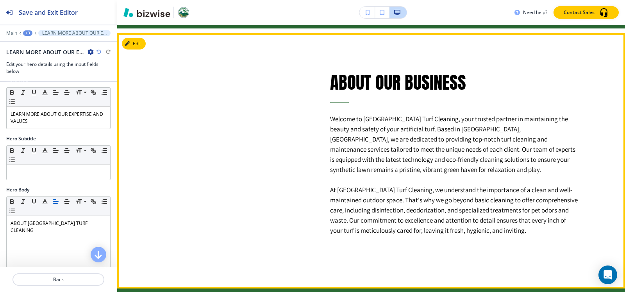
scroll to position [447, 0]
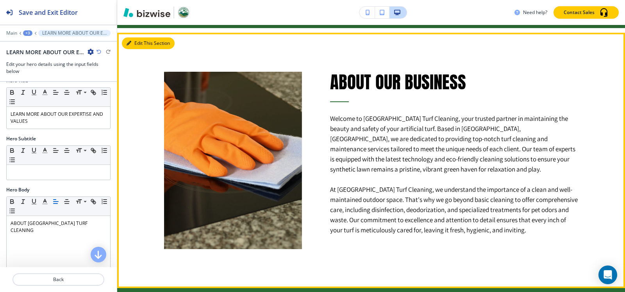
click at [135, 43] on button "Edit This Section" at bounding box center [148, 43] width 53 height 12
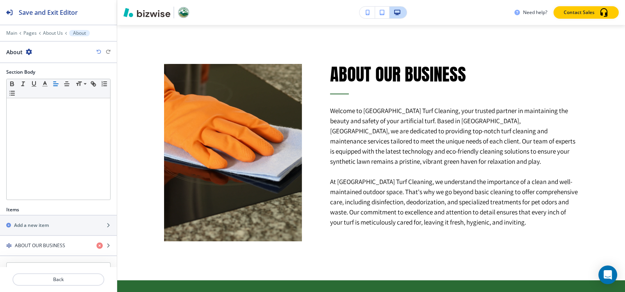
scroll to position [151, 0]
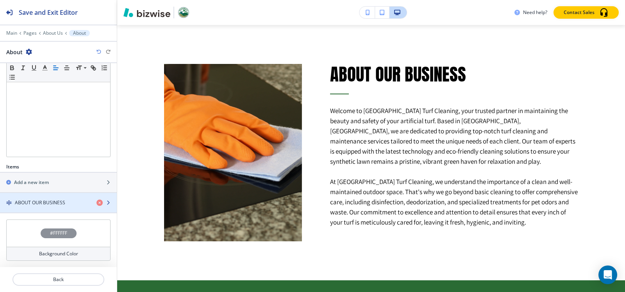
click at [64, 209] on div "button" at bounding box center [58, 210] width 117 height 6
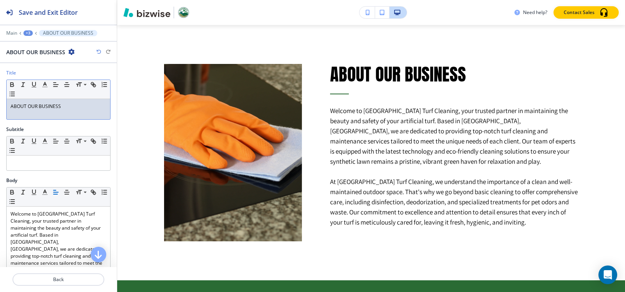
click at [57, 109] on p "ABOUT OUR BUSINESS" at bounding box center [59, 106] width 96 height 7
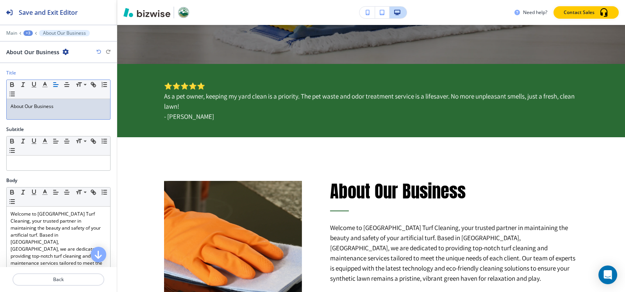
scroll to position [0, 0]
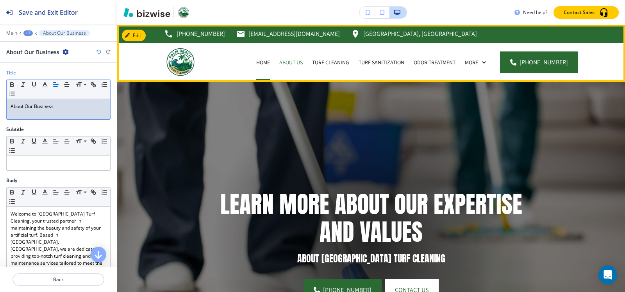
click at [259, 64] on div "Home" at bounding box center [262, 63] width 23 height 8
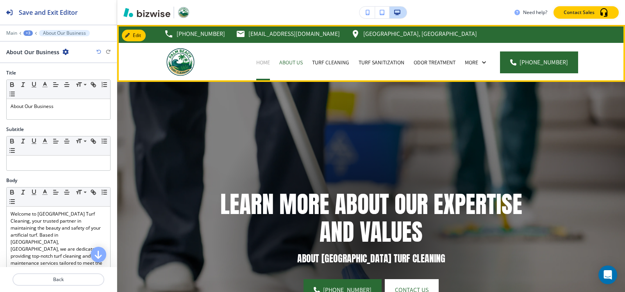
click at [265, 64] on p "Home" at bounding box center [263, 63] width 14 height 8
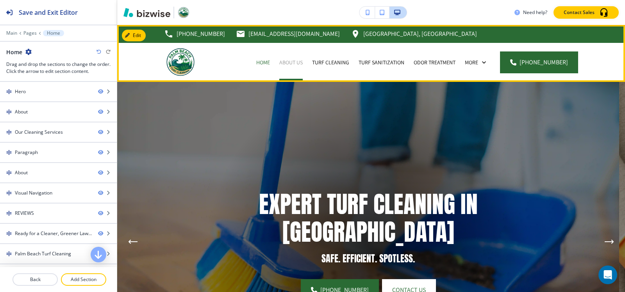
click at [299, 64] on p "About Us" at bounding box center [290, 63] width 23 height 8
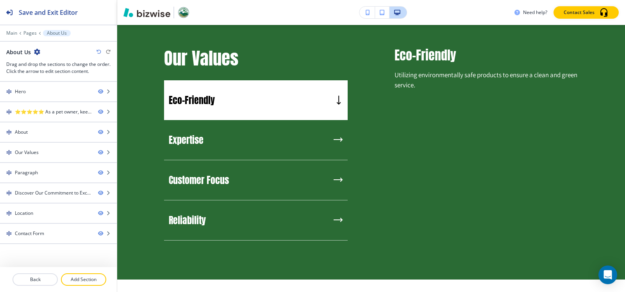
scroll to position [716, 0]
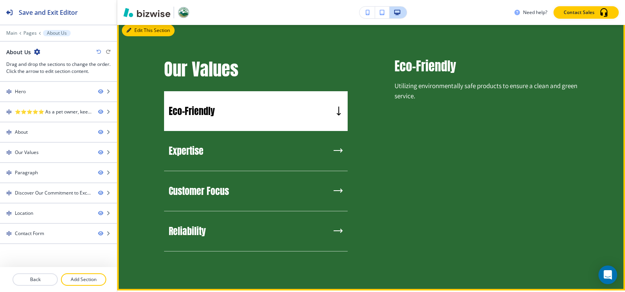
click at [139, 28] on button "Edit This Section" at bounding box center [148, 31] width 53 height 12
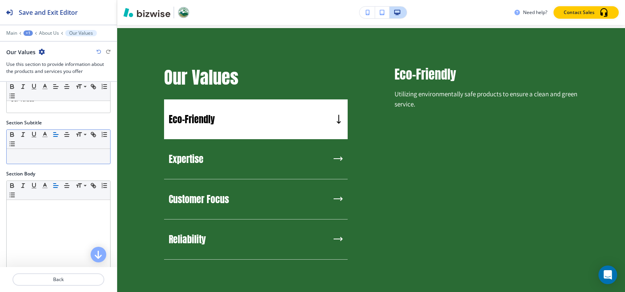
scroll to position [39, 0]
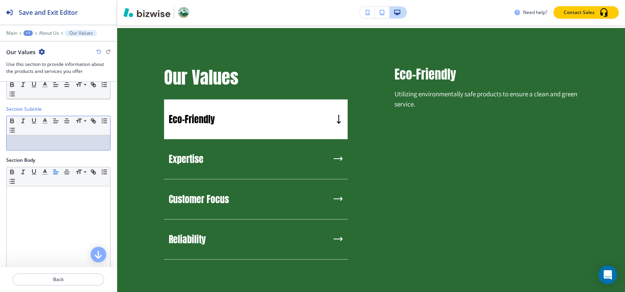
click at [51, 144] on p at bounding box center [59, 142] width 96 height 7
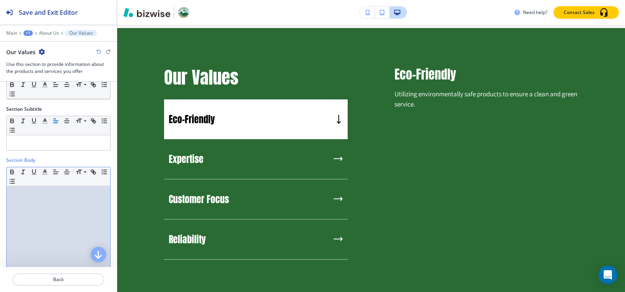
click at [43, 200] on div at bounding box center [58, 238] width 103 height 102
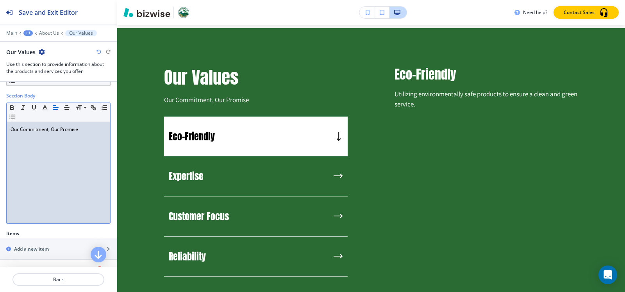
scroll to position [195, 0]
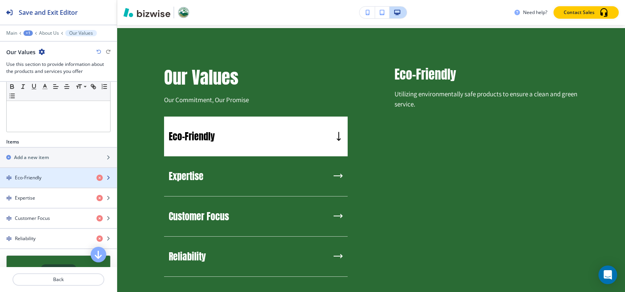
click at [41, 180] on h4 "Eco-Friendly" at bounding box center [28, 178] width 27 height 7
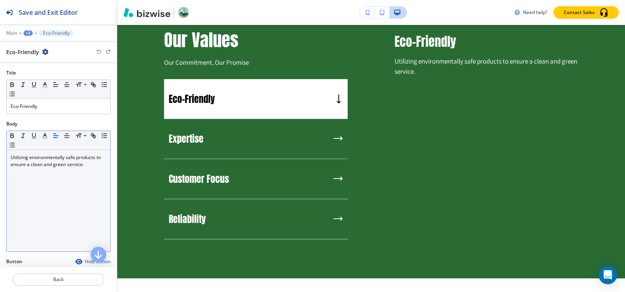
scroll to position [747, 0]
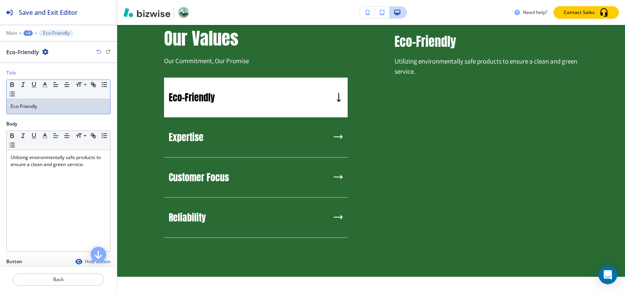
click at [48, 109] on p "Eco-Friendly" at bounding box center [59, 106] width 96 height 7
copy p "Eco-Friendly"
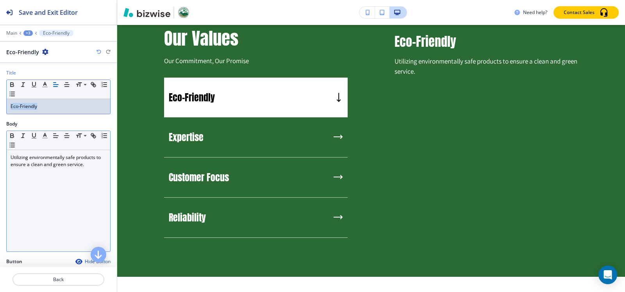
scroll to position [156, 0]
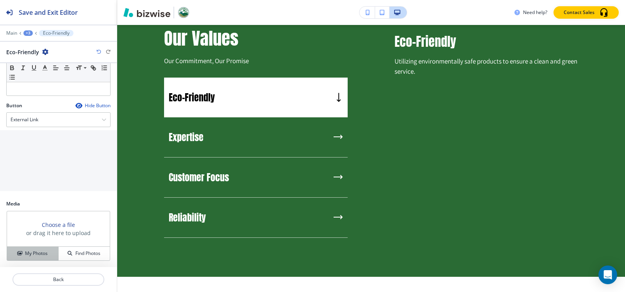
click at [32, 248] on button "My Photos" at bounding box center [33, 254] width 52 height 14
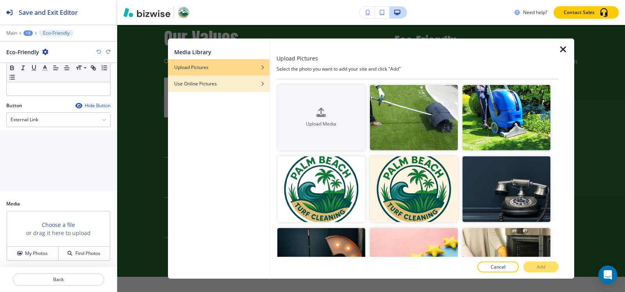
click at [212, 89] on div "button" at bounding box center [219, 89] width 102 height 5
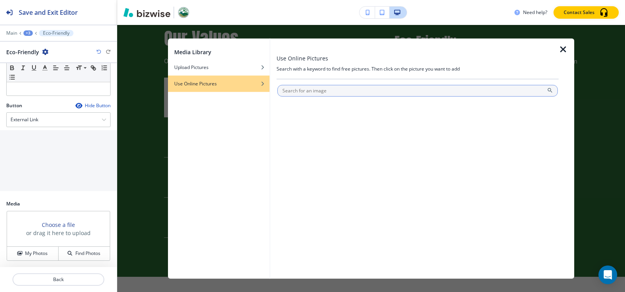
drag, startPoint x: 344, startPoint y: 91, endPoint x: 340, endPoint y: 89, distance: 4.6
click at [343, 91] on input "text" at bounding box center [417, 91] width 280 height 12
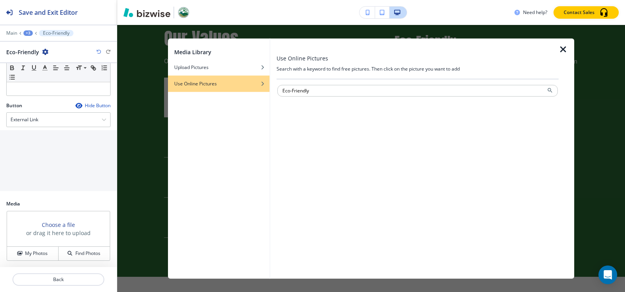
type input "Eco-Friendly"
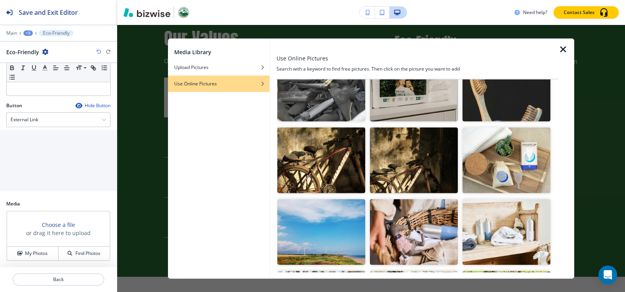
scroll to position [0, 0]
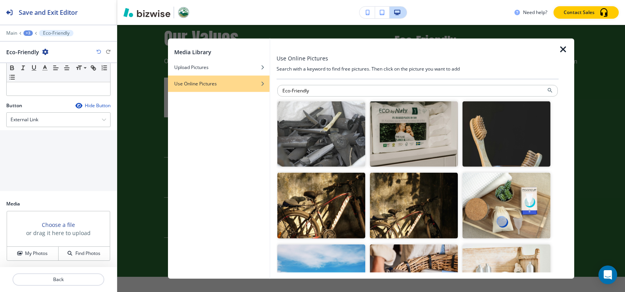
drag, startPoint x: 341, startPoint y: 91, endPoint x: 232, endPoint y: 93, distance: 109.4
click at [232, 93] on div "Media Library Upload Pictures Use Online Pictures Use Online Pictures Search wi…" at bounding box center [371, 158] width 406 height 241
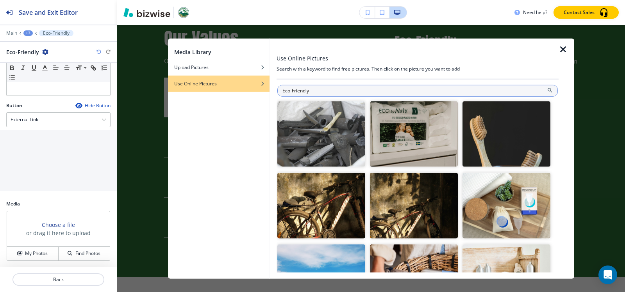
click at [334, 89] on input "Eco-Friendly" at bounding box center [417, 91] width 280 height 12
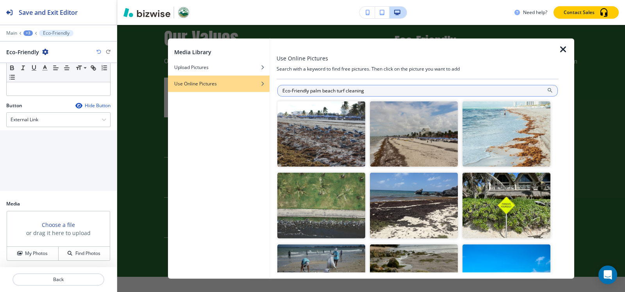
drag, startPoint x: 337, startPoint y: 91, endPoint x: 322, endPoint y: 91, distance: 14.5
click at [322, 91] on input "Eco-Friendly palm beach turf cleaning" at bounding box center [417, 91] width 280 height 12
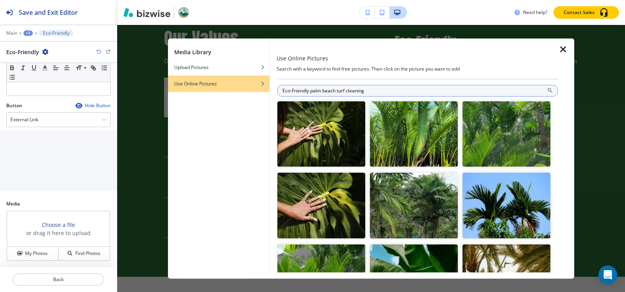
click at [417, 93] on input "Eco-Friendly palm beach turf cleaning" at bounding box center [417, 91] width 280 height 12
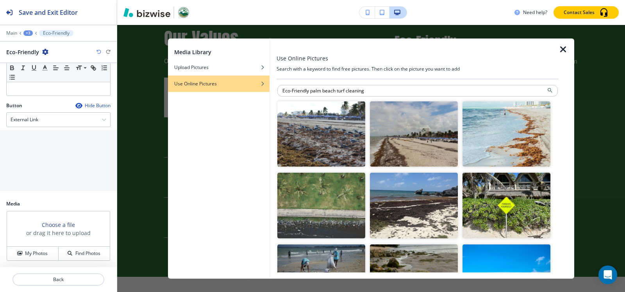
drag, startPoint x: 311, startPoint y: 91, endPoint x: 228, endPoint y: 106, distance: 84.5
click at [226, 105] on div "Media Library Upload Pictures Use Online Pictures Use Online Pictures Search wi…" at bounding box center [371, 158] width 406 height 241
type input "palm beach turf cleaning"
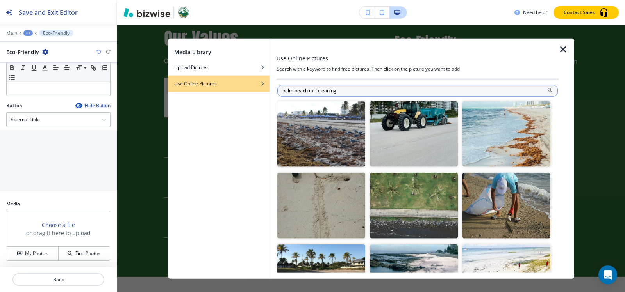
click at [456, 85] on input "palm beach turf cleaning" at bounding box center [417, 91] width 280 height 12
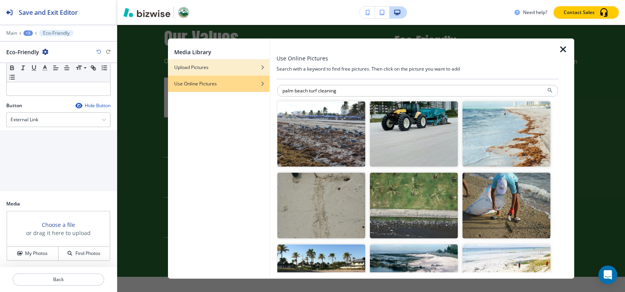
drag, startPoint x: 200, startPoint y: 62, endPoint x: 205, endPoint y: 59, distance: 6.1
click at [200, 62] on div "button" at bounding box center [219, 61] width 102 height 5
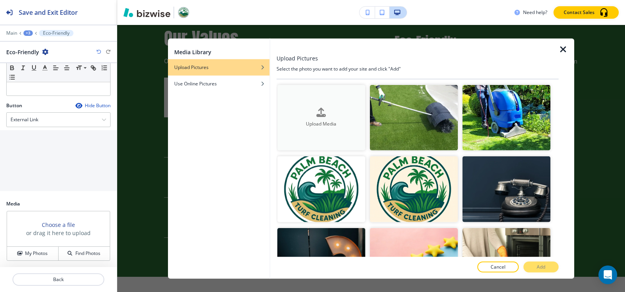
click at [319, 111] on icon "button" at bounding box center [320, 112] width 9 height 9
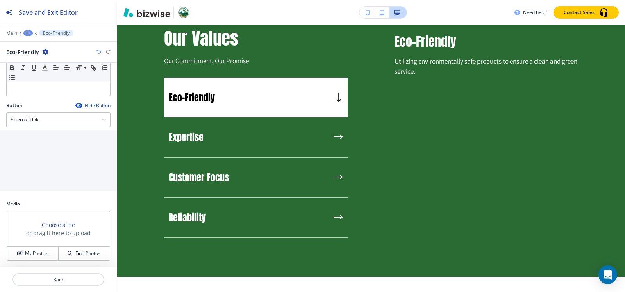
scroll to position [157, 0]
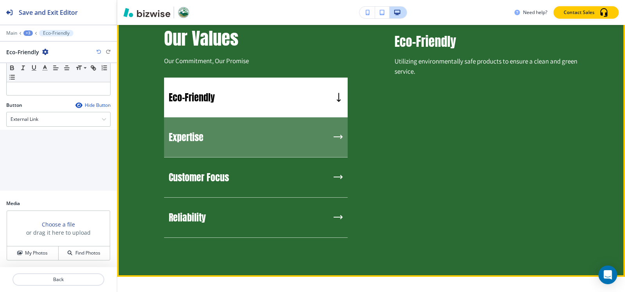
click at [217, 137] on div "Expertise" at bounding box center [255, 138] width 183 height 40
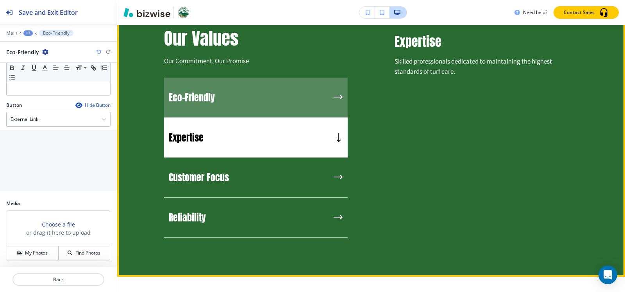
click at [253, 94] on div "Eco-Friendly" at bounding box center [255, 98] width 183 height 40
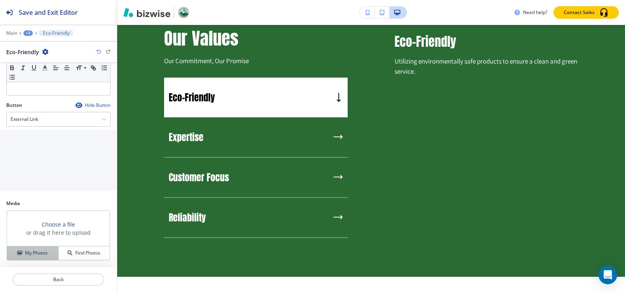
click at [30, 255] on h4 "My Photos" at bounding box center [36, 253] width 23 height 7
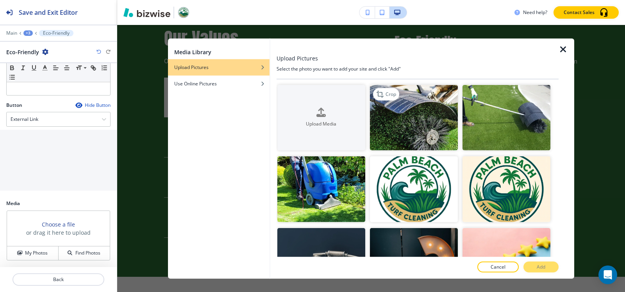
click at [397, 123] on img "button" at bounding box center [414, 118] width 88 height 66
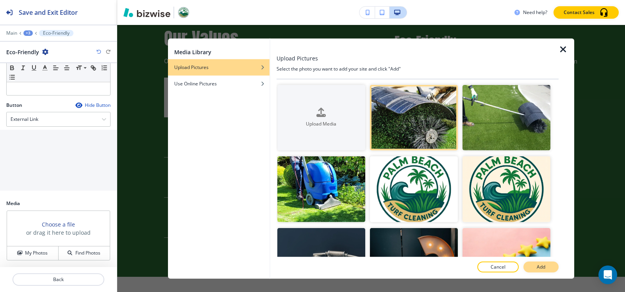
click at [535, 268] on button "Add" at bounding box center [540, 267] width 35 height 11
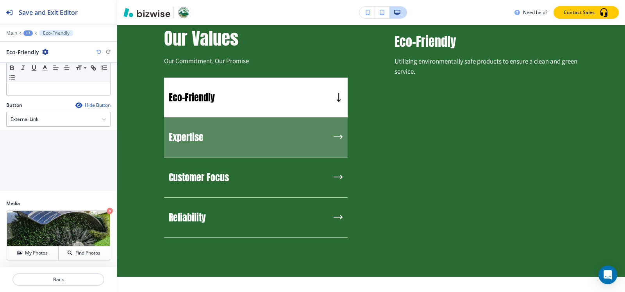
click at [195, 132] on h5 "Expertise" at bounding box center [186, 138] width 35 height 12
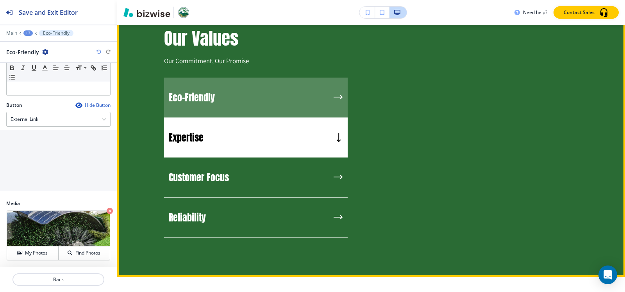
click at [203, 104] on div "Eco-Friendly" at bounding box center [255, 98] width 183 height 40
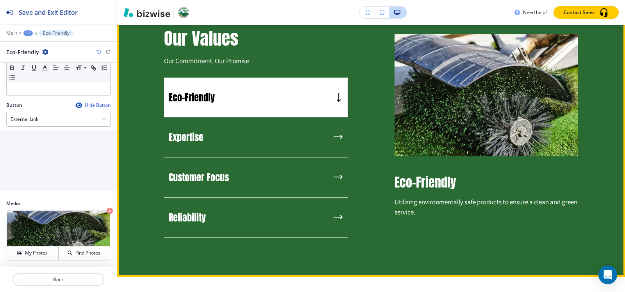
scroll to position [786, 0]
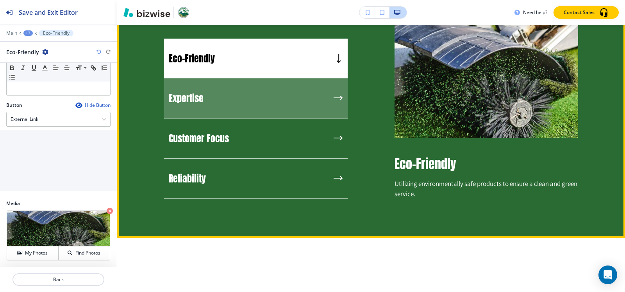
drag, startPoint x: 249, startPoint y: 89, endPoint x: 237, endPoint y: 96, distance: 14.3
click at [249, 89] on div "Expertise" at bounding box center [255, 98] width 183 height 40
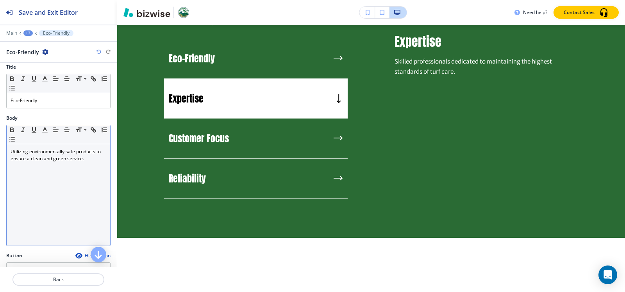
scroll to position [0, 0]
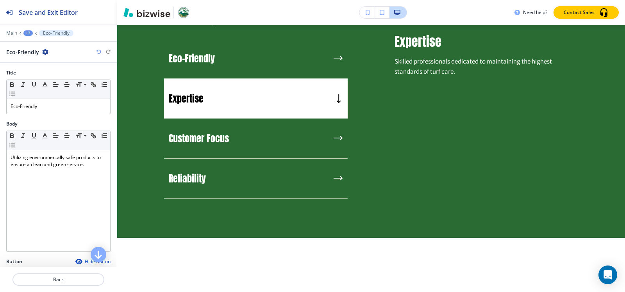
click at [25, 32] on div "+3" at bounding box center [27, 32] width 9 height 5
click at [43, 75] on p "Our Values" at bounding box center [49, 73] width 40 height 7
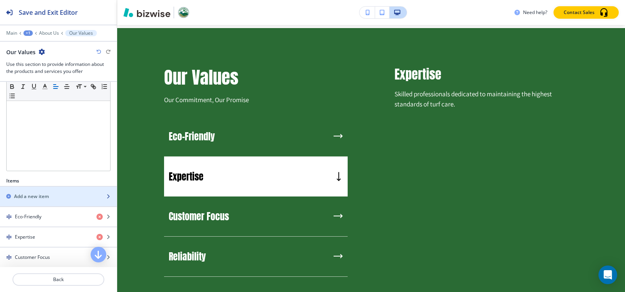
scroll to position [195, 0]
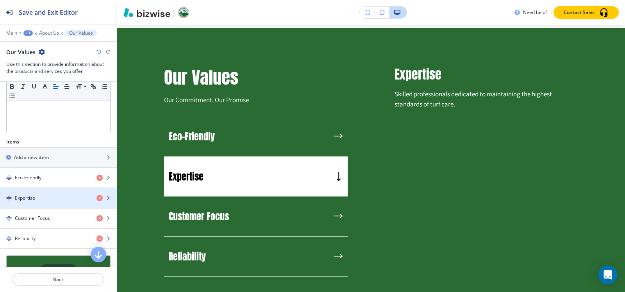
click at [35, 200] on div "Expertise" at bounding box center [45, 198] width 90 height 7
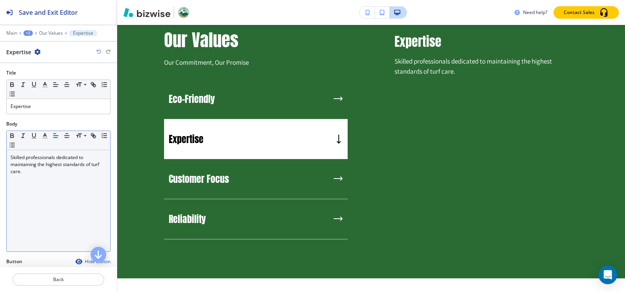
scroll to position [747, 0]
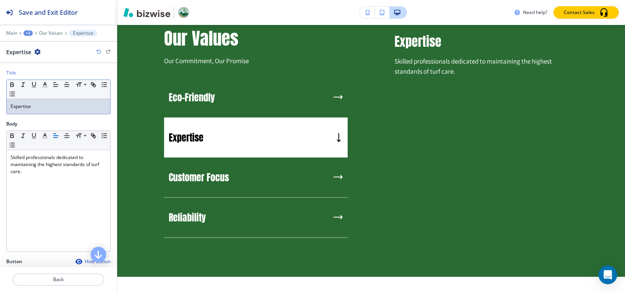
click at [50, 113] on div "Expertise" at bounding box center [58, 106] width 103 height 15
copy p "Expertise"
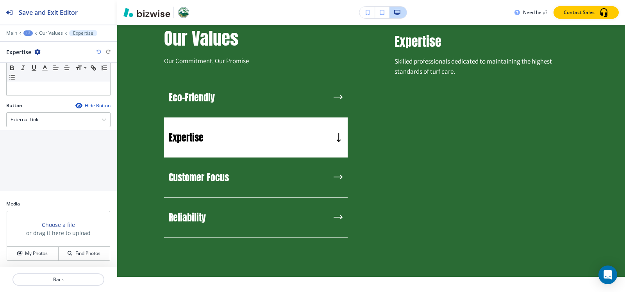
scroll to position [157, 0]
click at [35, 253] on h4 "My Photos" at bounding box center [36, 253] width 23 height 7
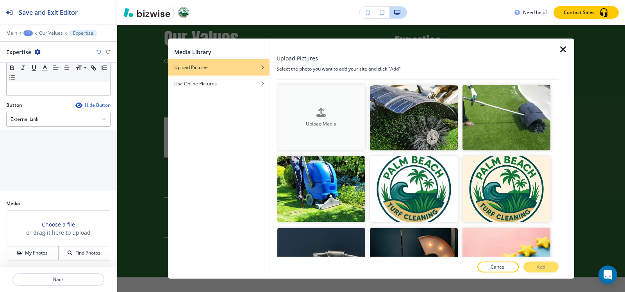
click at [326, 118] on div "button" at bounding box center [321, 119] width 88 height 3
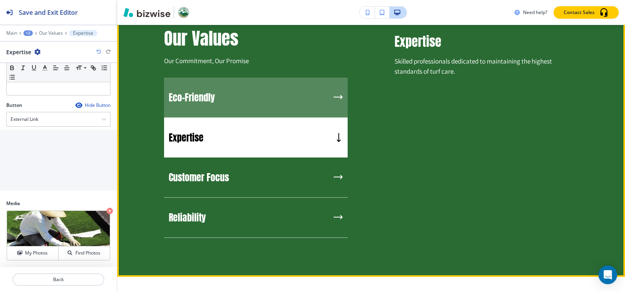
click at [217, 99] on div "Eco-Friendly" at bounding box center [255, 98] width 183 height 40
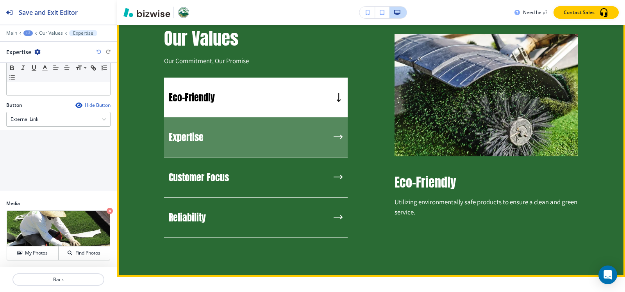
click at [208, 118] on div "Expertise" at bounding box center [255, 138] width 183 height 40
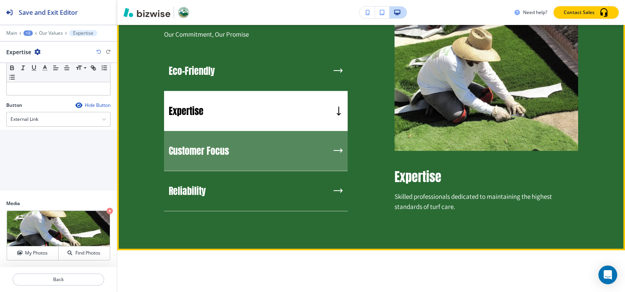
scroll to position [786, 0]
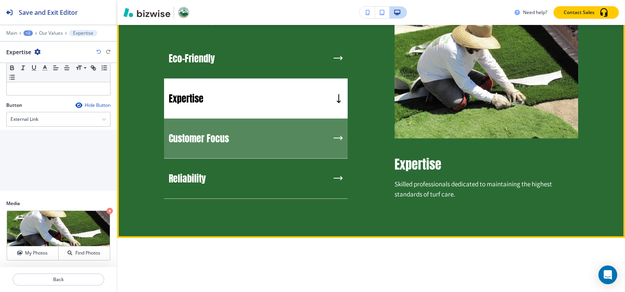
click at [205, 133] on h5 "Customer Focus" at bounding box center [199, 139] width 60 height 12
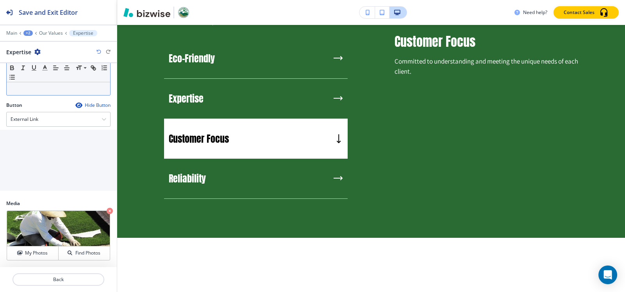
scroll to position [0, 0]
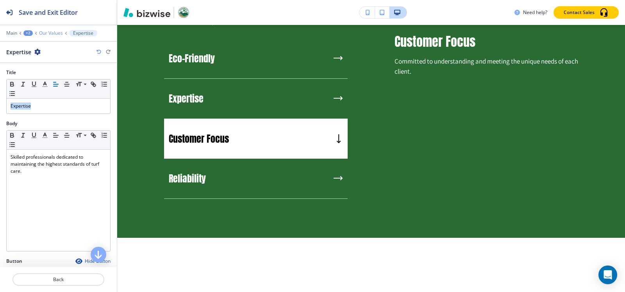
click at [48, 32] on p "Our Values" at bounding box center [51, 32] width 24 height 5
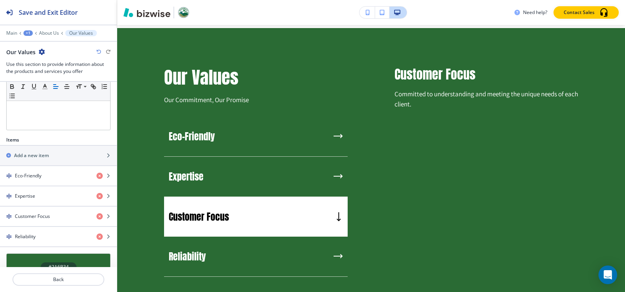
scroll to position [231, 0]
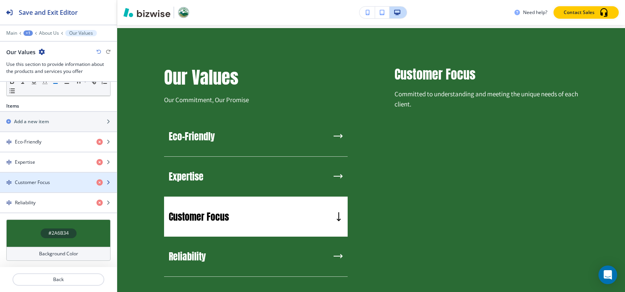
click at [40, 177] on div "button" at bounding box center [58, 176] width 117 height 6
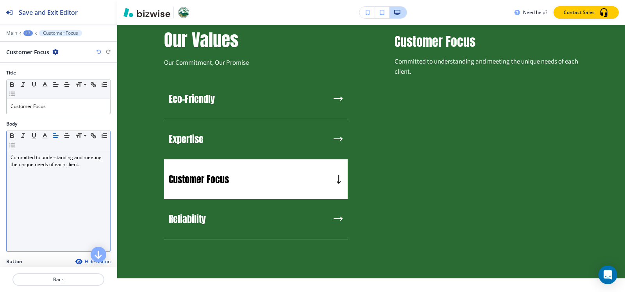
scroll to position [747, 0]
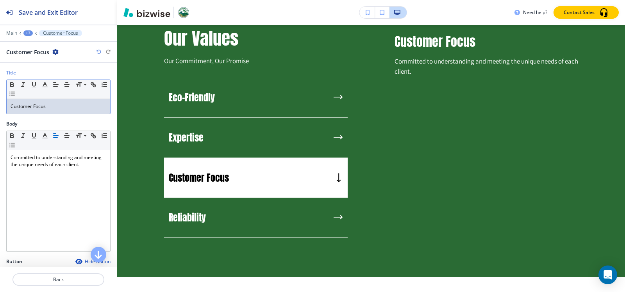
click at [59, 105] on p "Customer Focus" at bounding box center [59, 106] width 96 height 7
copy p "Customer Focus"
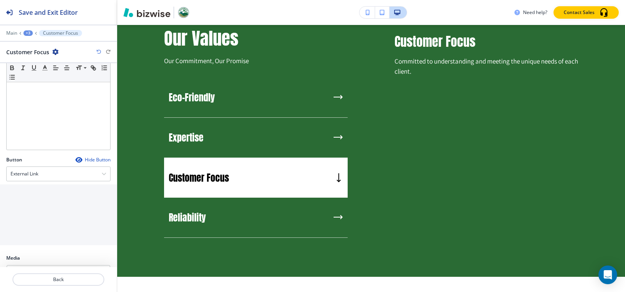
scroll to position [157, 0]
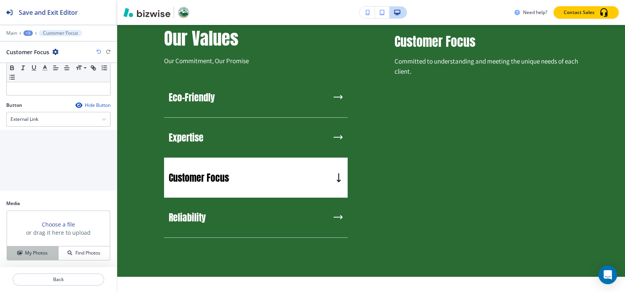
click at [25, 254] on h4 "My Photos" at bounding box center [36, 253] width 23 height 7
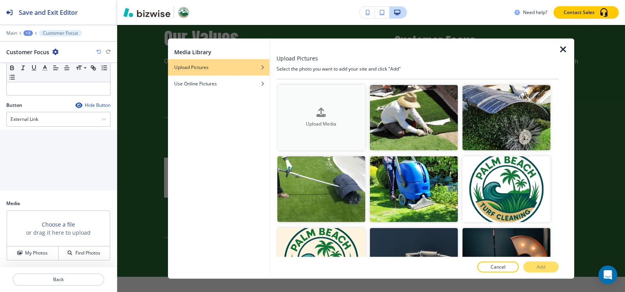
click at [350, 118] on div "button" at bounding box center [321, 119] width 88 height 3
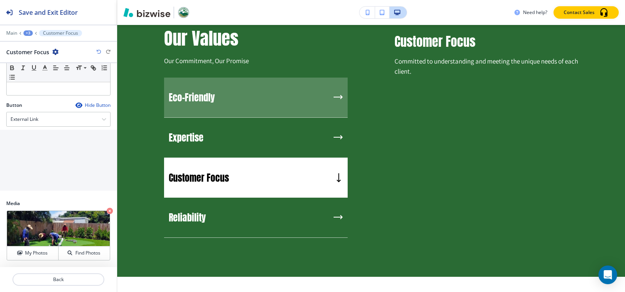
click at [202, 96] on h5 "Eco-Friendly" at bounding box center [192, 98] width 46 height 12
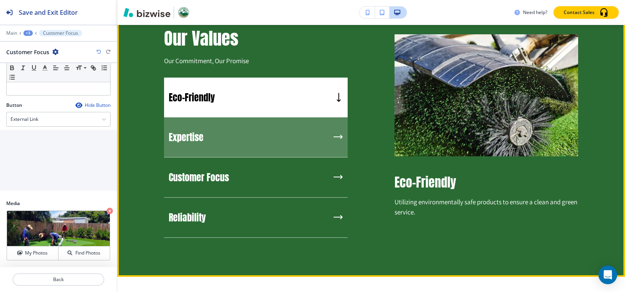
click at [195, 132] on h5 "Expertise" at bounding box center [186, 138] width 35 height 12
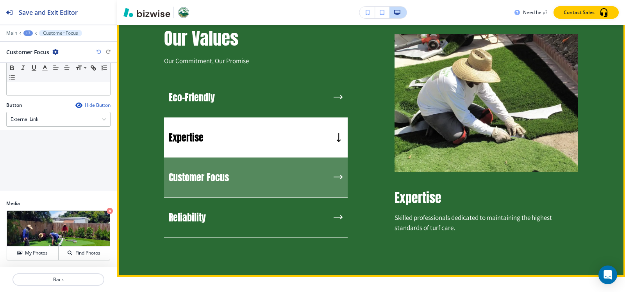
click at [195, 182] on div "Customer Focus" at bounding box center [255, 178] width 183 height 40
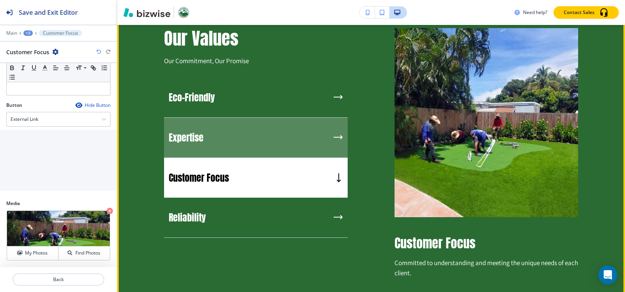
click at [208, 139] on div "Expertise" at bounding box center [255, 138] width 183 height 40
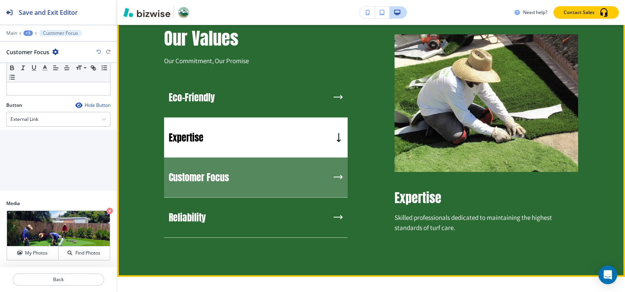
click at [200, 172] on h5 "Customer Focus" at bounding box center [199, 178] width 60 height 12
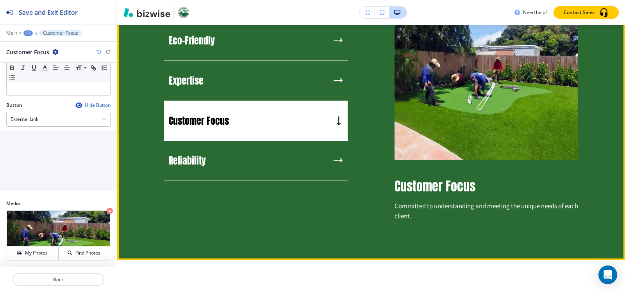
scroll to position [786, 0]
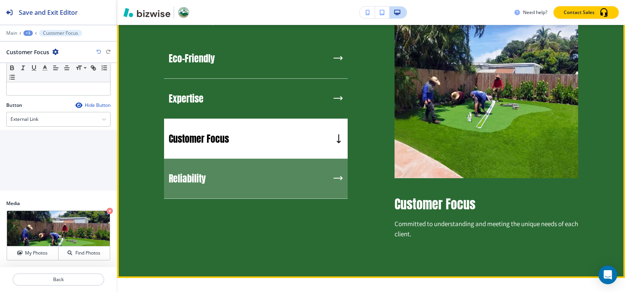
click at [195, 173] on h5 "Reliability" at bounding box center [187, 179] width 37 height 12
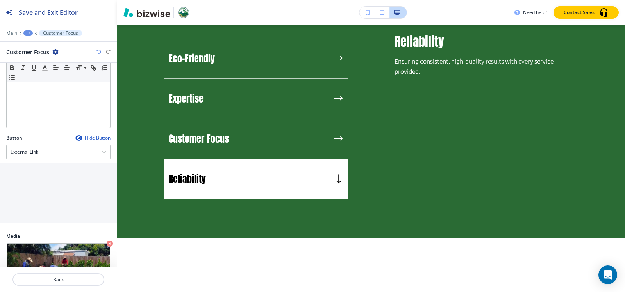
scroll to position [78, 0]
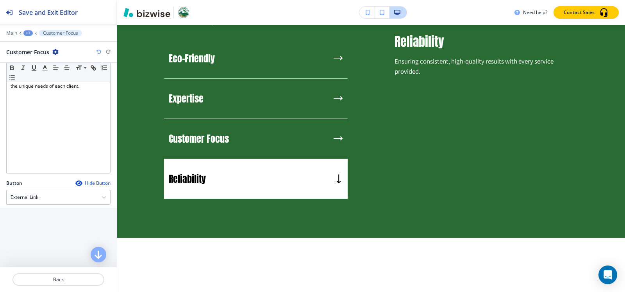
click at [29, 33] on div "+3" at bounding box center [27, 32] width 9 height 5
click at [30, 76] on p "Our Values" at bounding box center [49, 73] width 40 height 7
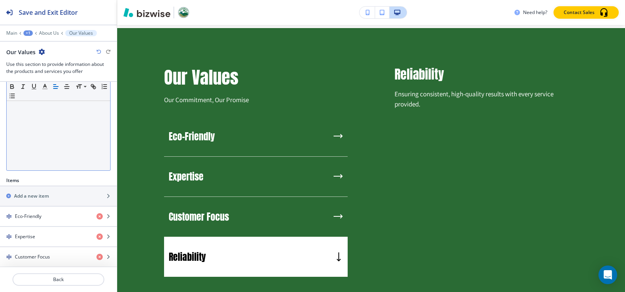
scroll to position [231, 0]
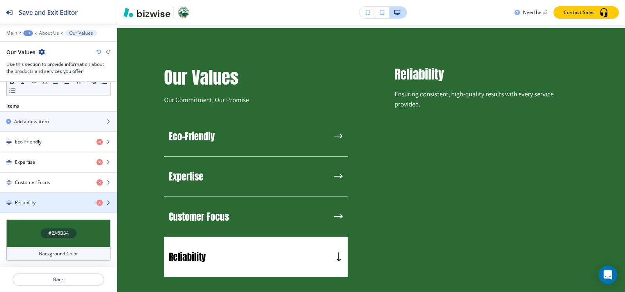
click at [48, 207] on div "button" at bounding box center [58, 210] width 117 height 6
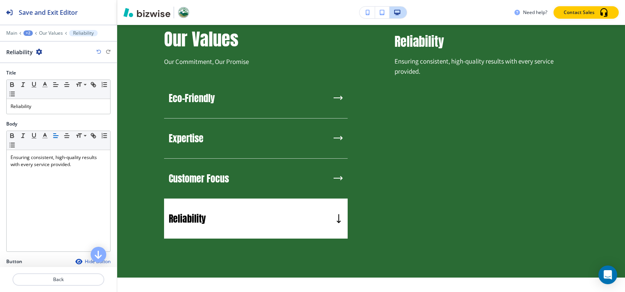
scroll to position [747, 0]
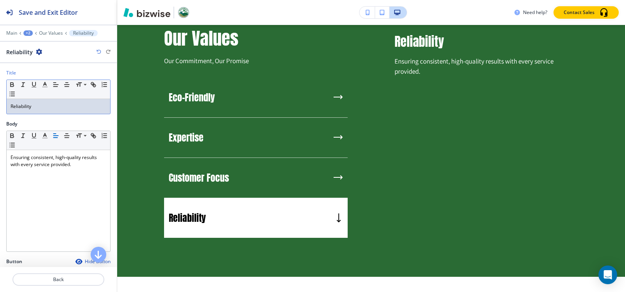
click at [55, 107] on p "Reliability" at bounding box center [59, 106] width 96 height 7
copy p "Reliability"
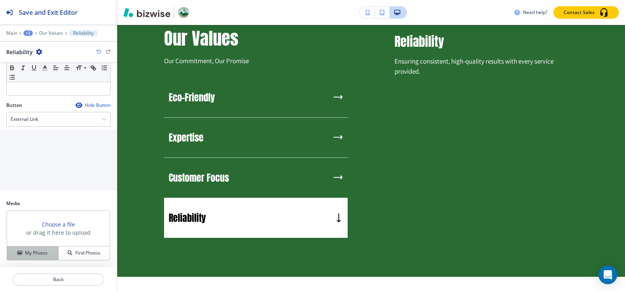
click at [32, 253] on h4 "My Photos" at bounding box center [36, 253] width 23 height 7
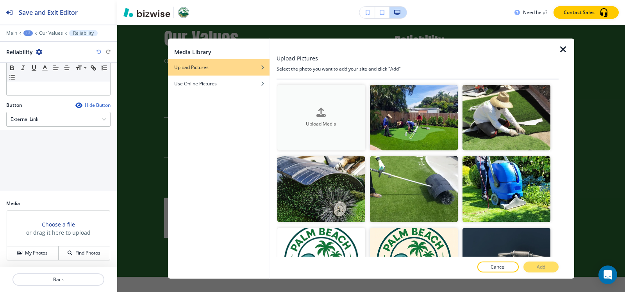
click at [297, 121] on h4 "Upload Media" at bounding box center [321, 124] width 88 height 7
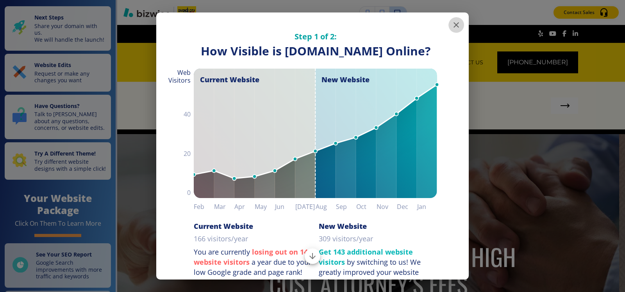
click at [454, 26] on icon "button" at bounding box center [455, 24] width 9 height 9
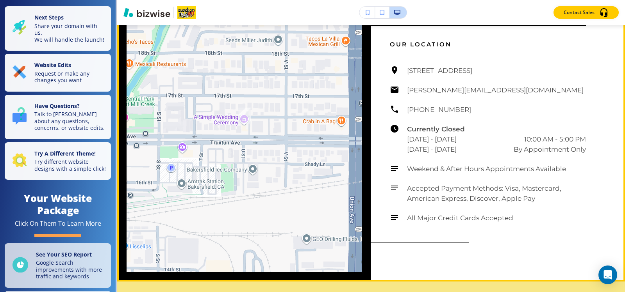
scroll to position [1957, 0]
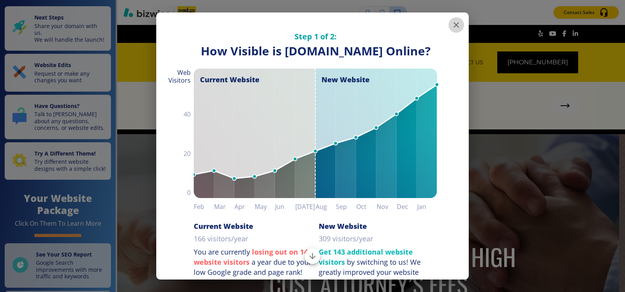
click at [453, 25] on icon "button" at bounding box center [455, 24] width 5 height 5
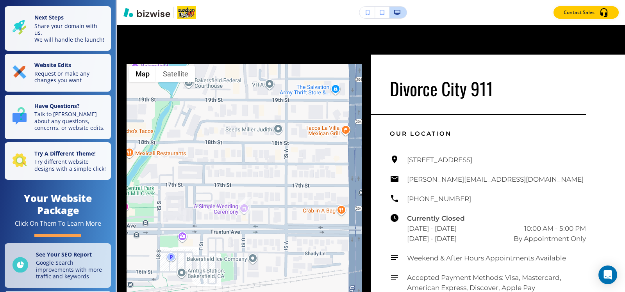
scroll to position [1950, 0]
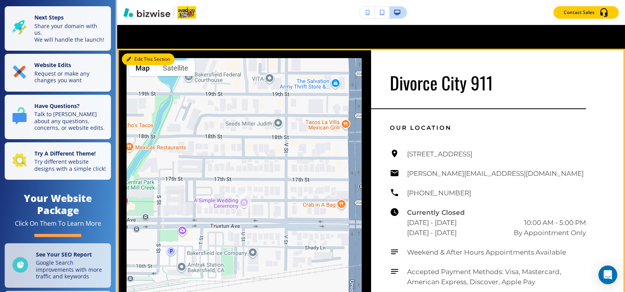
click at [134, 65] on button "Edit This Section" at bounding box center [148, 59] width 53 height 12
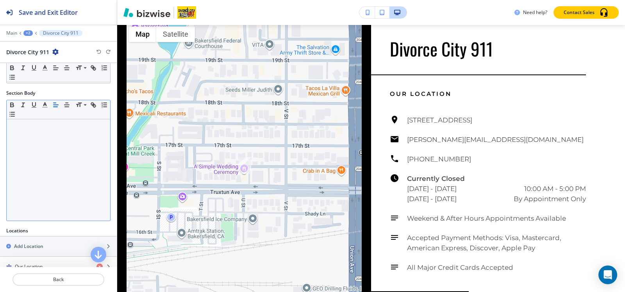
scroll to position [195, 0]
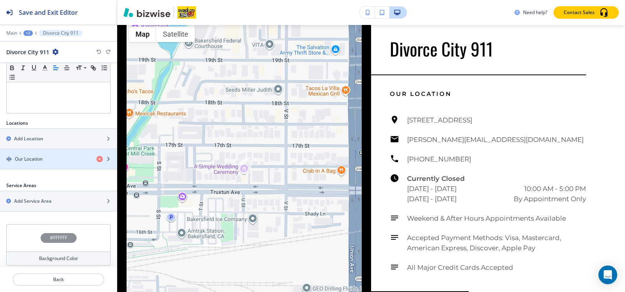
click at [44, 158] on div "Our Location" at bounding box center [45, 159] width 90 height 7
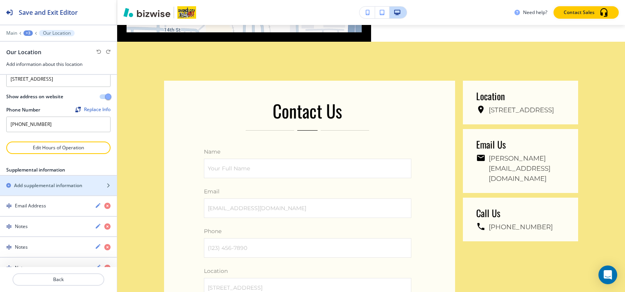
scroll to position [0, 0]
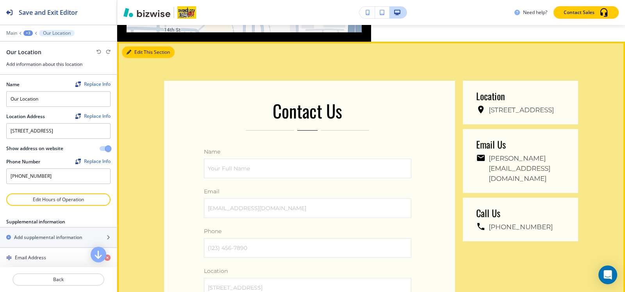
click at [136, 58] on button "Edit This Section" at bounding box center [148, 52] width 53 height 12
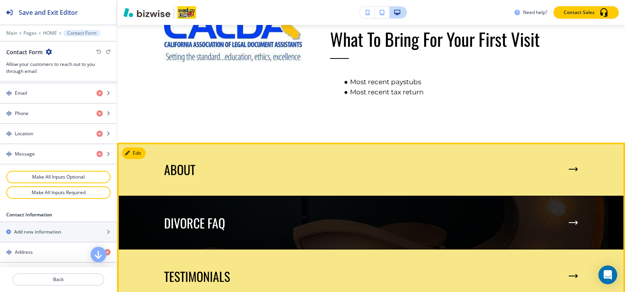
scroll to position [1051, 0]
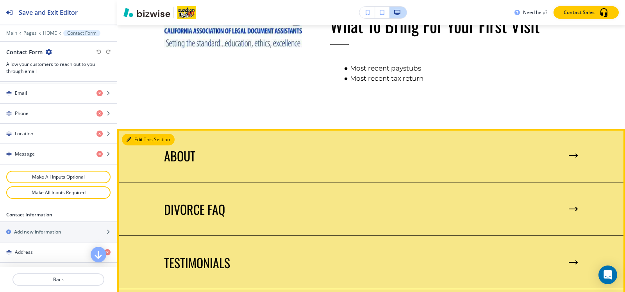
click at [137, 146] on button "Edit This Section" at bounding box center [148, 140] width 53 height 12
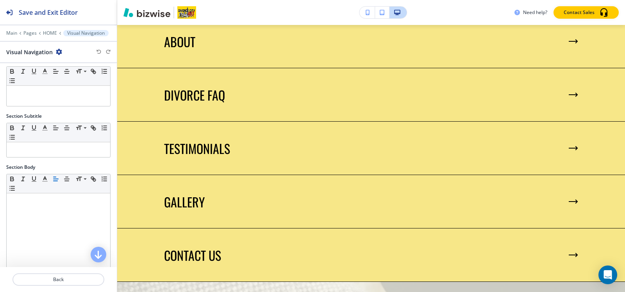
scroll to position [0, 0]
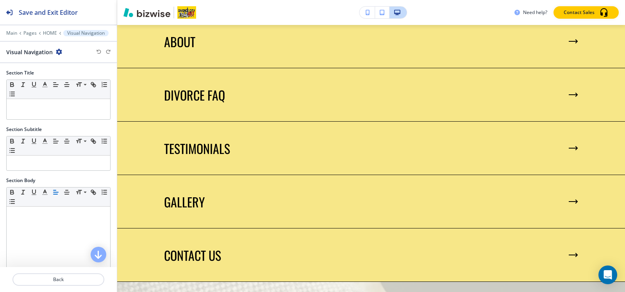
click at [8, 30] on div at bounding box center [58, 27] width 117 height 5
click at [9, 33] on p "Main" at bounding box center [11, 32] width 11 height 5
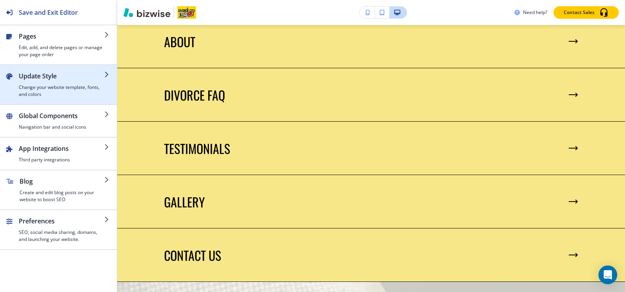
click at [23, 91] on h4 "Change your website template, fonts, and colors" at bounding box center [62, 91] width 86 height 14
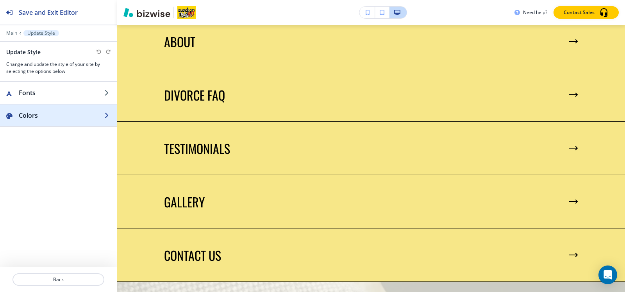
click at [44, 124] on div "button" at bounding box center [58, 123] width 117 height 6
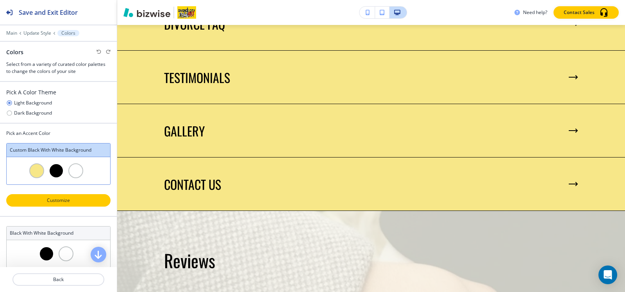
scroll to position [1243, 0]
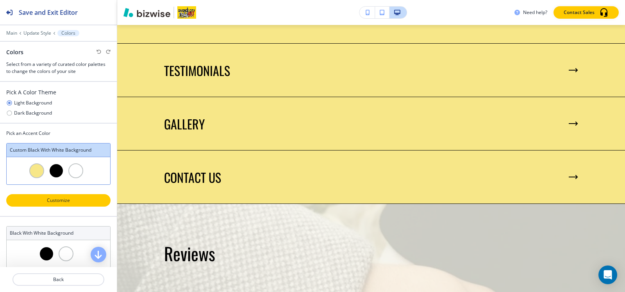
click at [83, 203] on p "Customize" at bounding box center [58, 200] width 84 height 7
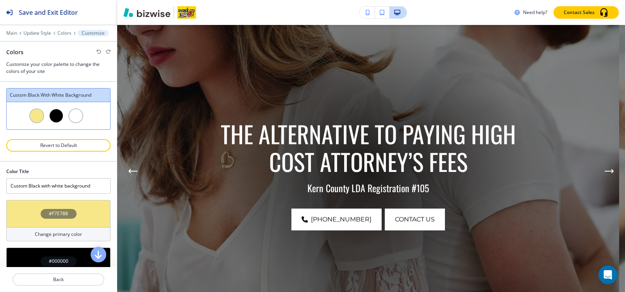
scroll to position [0, 0]
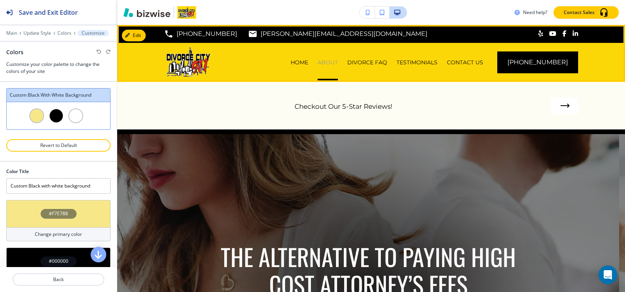
click at [336, 63] on p "ABOUT" at bounding box center [327, 63] width 20 height 8
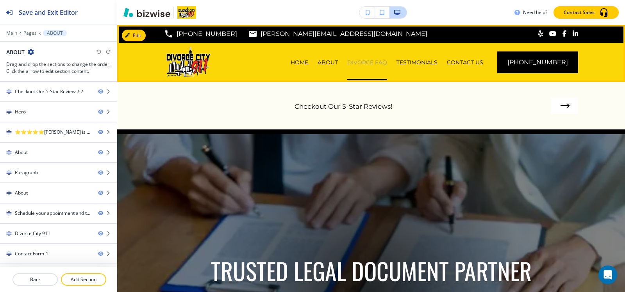
click at [381, 62] on p "DIVORCE FAQ" at bounding box center [367, 63] width 40 height 8
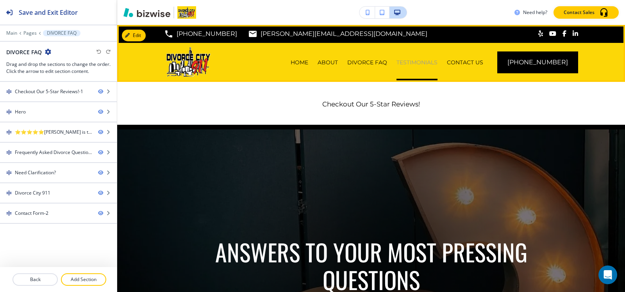
click at [437, 60] on p "TESTIMONIALS" at bounding box center [416, 63] width 41 height 8
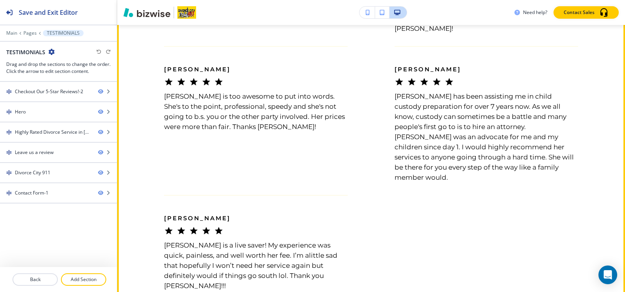
scroll to position [586, 0]
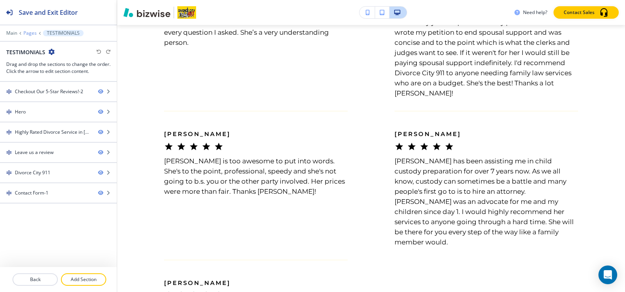
click at [30, 34] on p "Pages" at bounding box center [29, 32] width 13 height 5
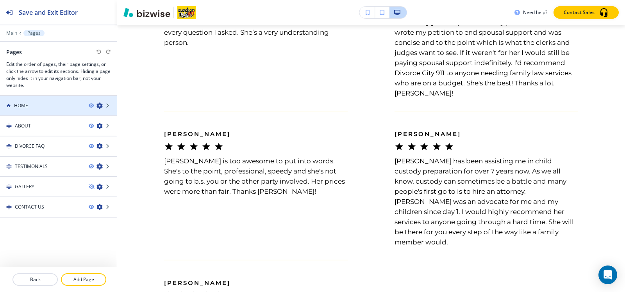
click at [33, 105] on div "HOME" at bounding box center [41, 105] width 82 height 7
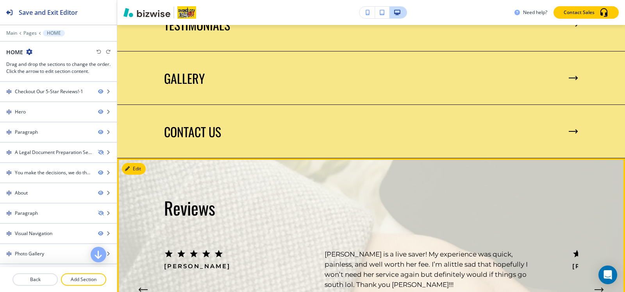
scroll to position [1288, 0]
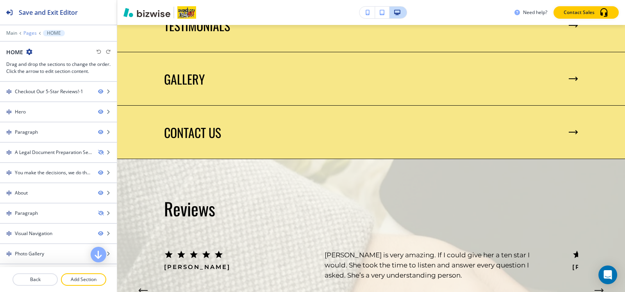
click at [26, 35] on p "Pages" at bounding box center [29, 32] width 13 height 5
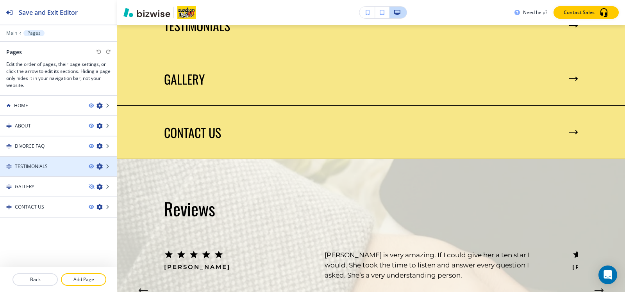
click at [20, 162] on div at bounding box center [58, 160] width 117 height 6
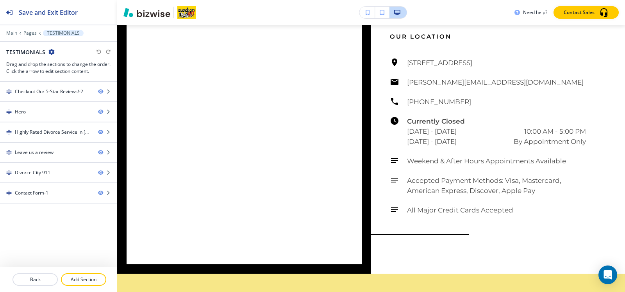
scroll to position [0, 0]
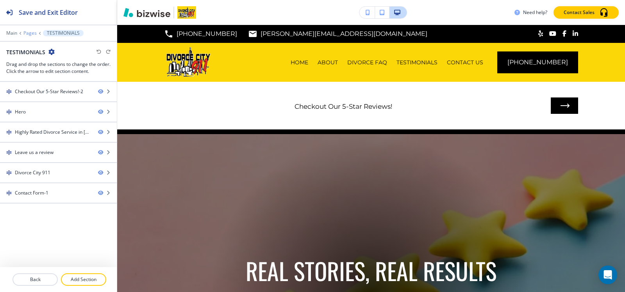
click at [30, 33] on p "Pages" at bounding box center [29, 32] width 13 height 5
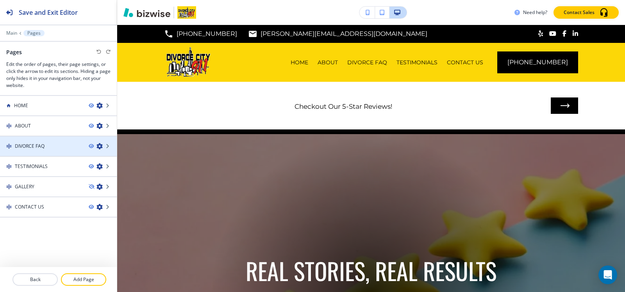
click at [19, 151] on div at bounding box center [58, 153] width 117 height 6
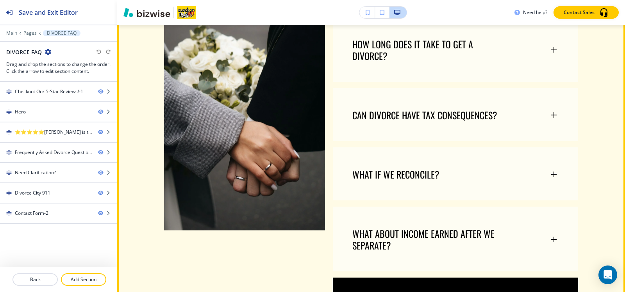
scroll to position [508, 0]
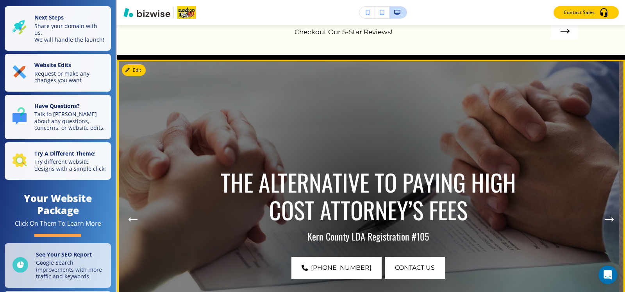
scroll to position [156, 0]
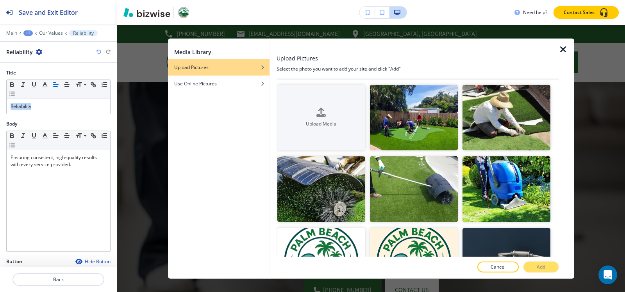
scroll to position [747, 0]
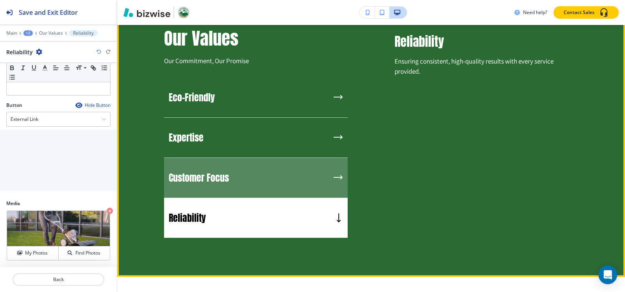
click at [196, 167] on div "Customer Focus" at bounding box center [255, 178] width 183 height 40
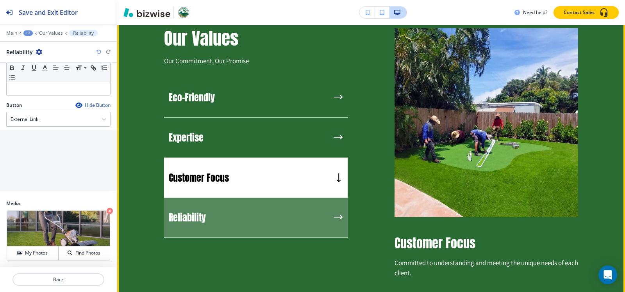
click at [237, 207] on div "Reliability" at bounding box center [255, 218] width 183 height 40
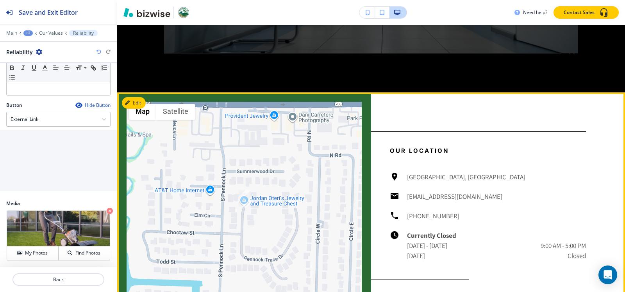
scroll to position [1411, 0]
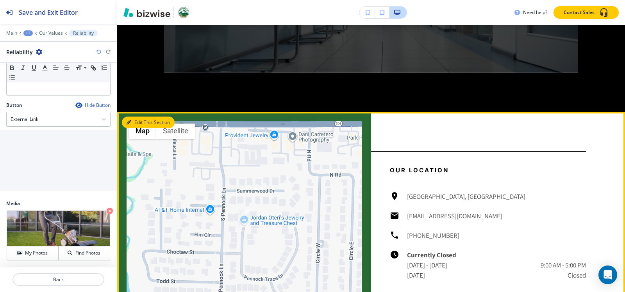
click at [134, 121] on button "Edit This Section" at bounding box center [148, 123] width 53 height 12
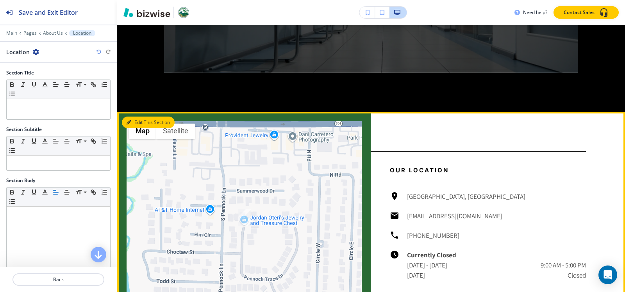
scroll to position [1495, 0]
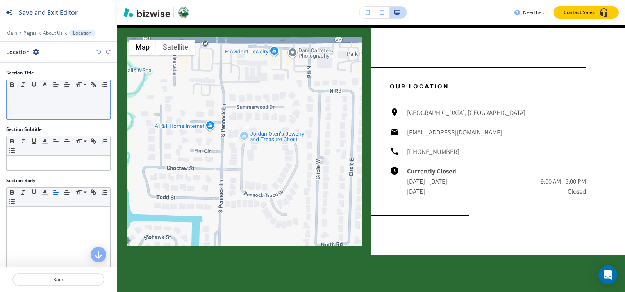
click at [36, 112] on div at bounding box center [58, 109] width 103 height 20
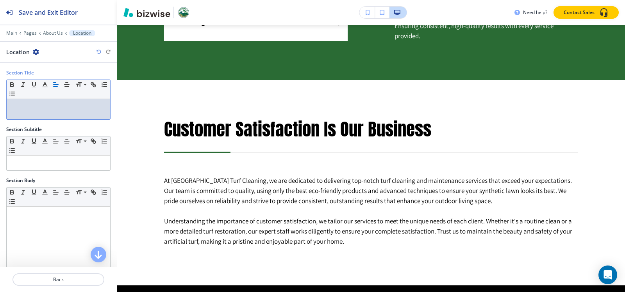
scroll to position [0, 0]
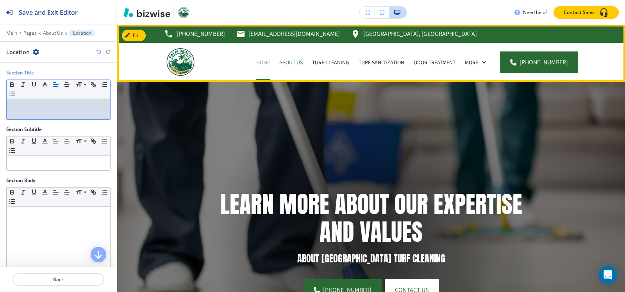
click at [265, 61] on p "Home" at bounding box center [263, 63] width 14 height 8
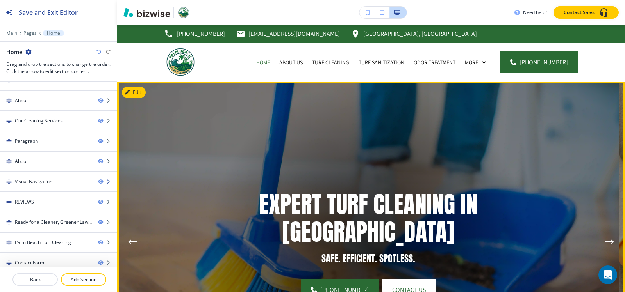
scroll to position [18, 0]
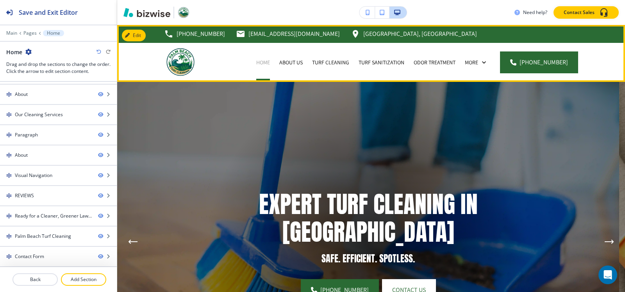
click at [264, 66] on p "Home" at bounding box center [263, 63] width 14 height 8
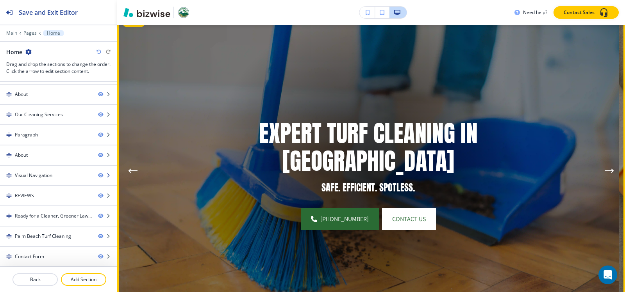
scroll to position [195, 0]
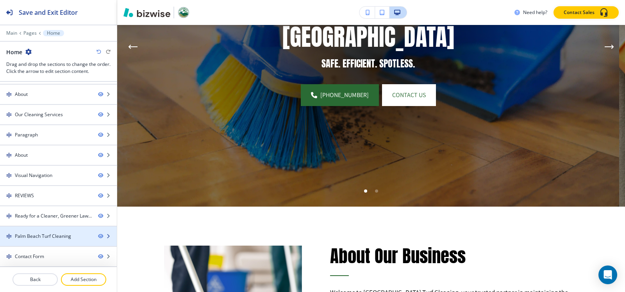
click at [27, 239] on div "Palm Beach Turf Cleaning" at bounding box center [43, 236] width 56 height 7
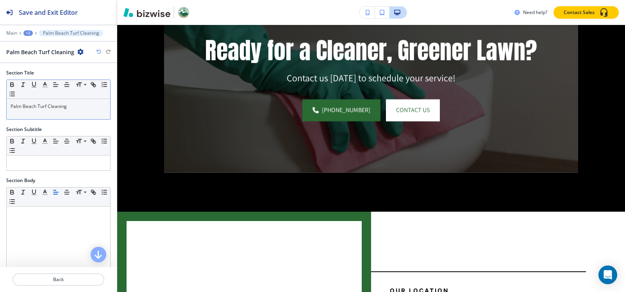
click at [80, 106] on p "Palm Beach Turf Cleaning" at bounding box center [59, 106] width 96 height 7
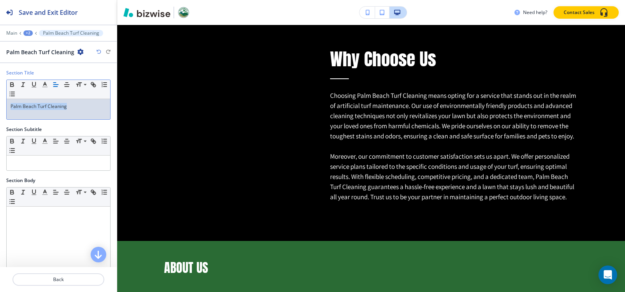
scroll to position [0, 0]
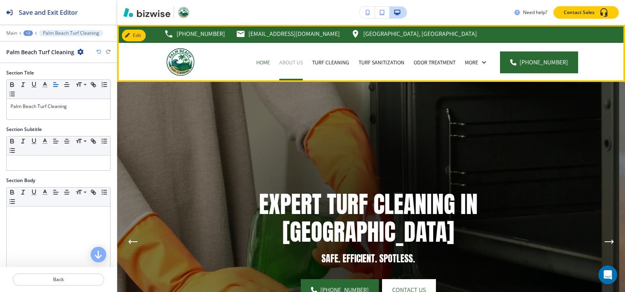
click at [285, 61] on p "About Us" at bounding box center [290, 63] width 23 height 8
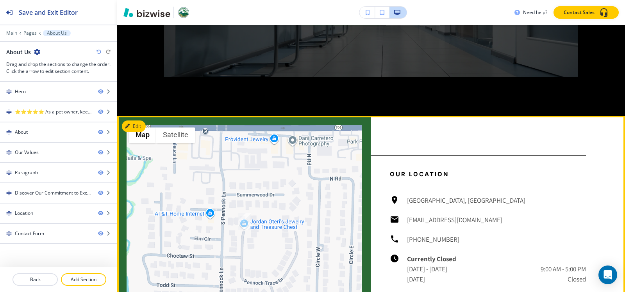
scroll to position [1484, 0]
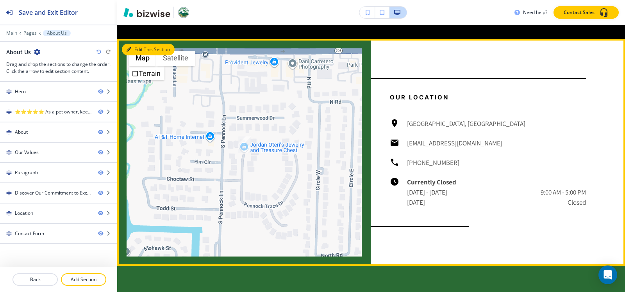
click at [141, 44] on button "Edit This Section" at bounding box center [148, 50] width 53 height 12
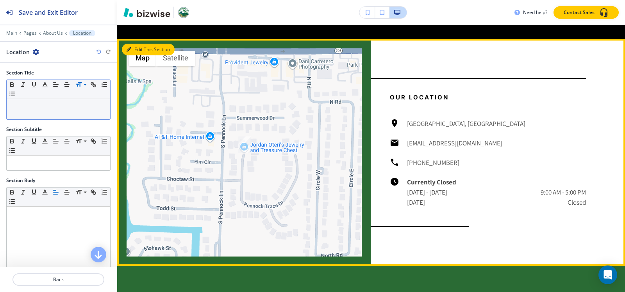
scroll to position [1495, 0]
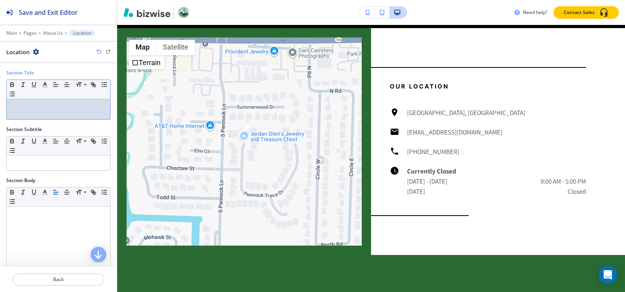
click at [44, 107] on p at bounding box center [59, 106] width 96 height 7
paste div
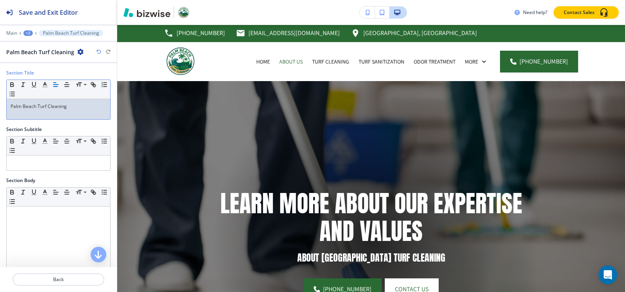
scroll to position [0, 0]
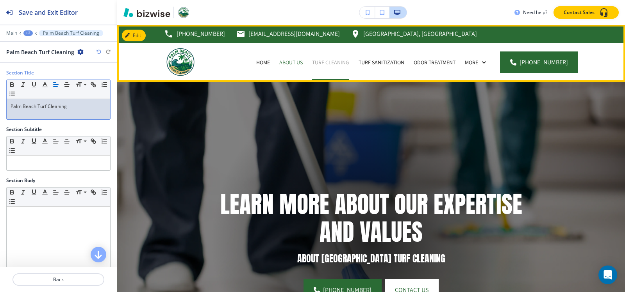
click at [327, 62] on p "Turf Cleaning" at bounding box center [330, 63] width 37 height 8
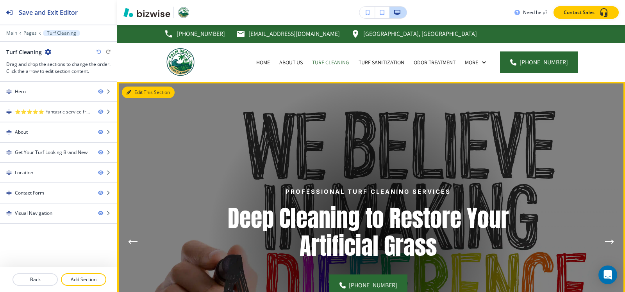
click at [131, 91] on button "Edit This Section" at bounding box center [148, 93] width 53 height 12
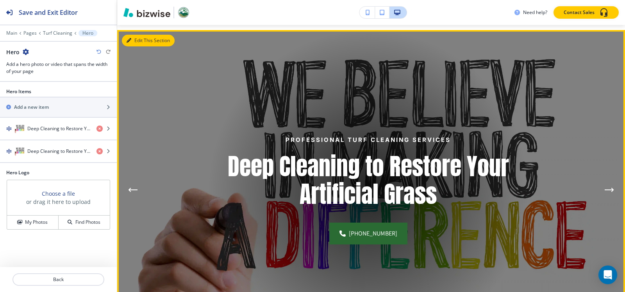
scroll to position [57, 0]
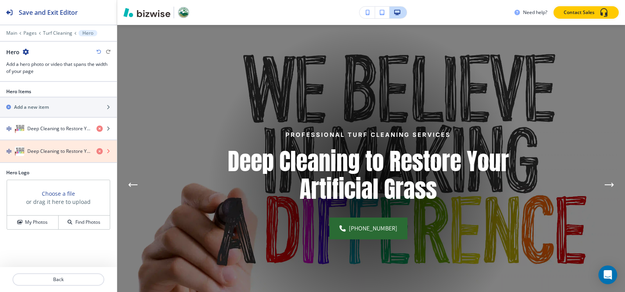
click at [96, 151] on icon "button" at bounding box center [99, 151] width 6 height 6
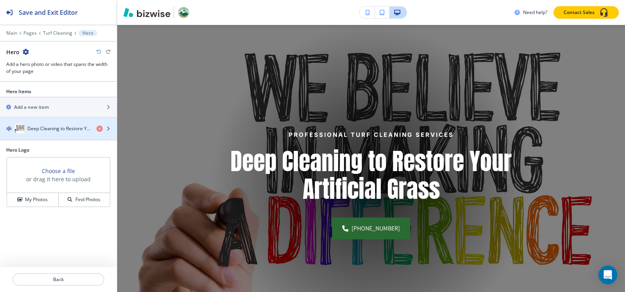
click at [58, 126] on h4 "Deep Cleaning to Restore Your Artificial Grass" at bounding box center [58, 128] width 63 height 7
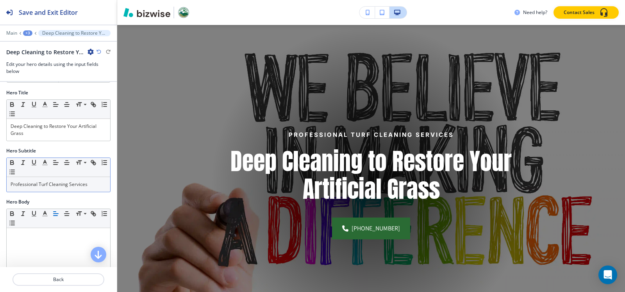
scroll to position [78, 0]
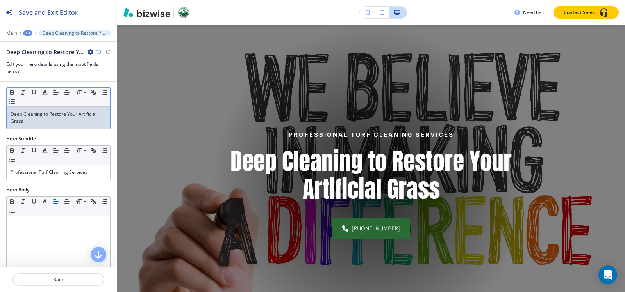
click at [45, 125] on p "Deep Cleaning to Restore Your Artificial Grass" at bounding box center [59, 118] width 96 height 14
copy p "Deep Cleaning to Restore Your Artificial Grass"
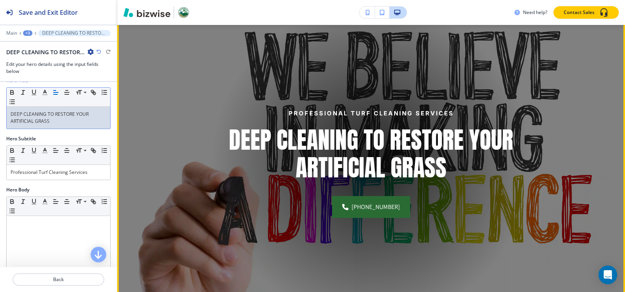
scroll to position [96, 0]
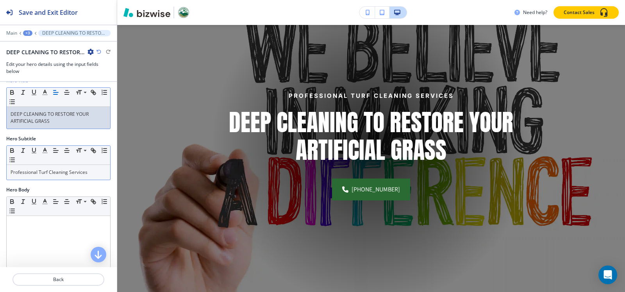
click at [57, 174] on p "Professional Turf Cleaning Services" at bounding box center [59, 172] width 96 height 7
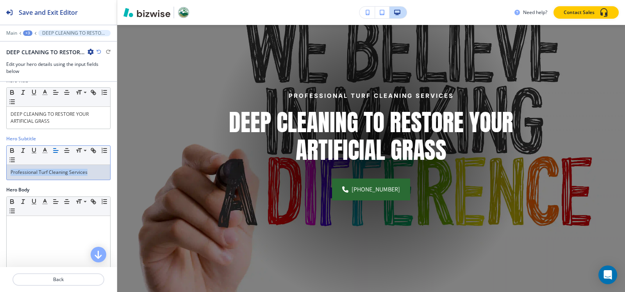
copy p "Professional Turf Cleaning Services"
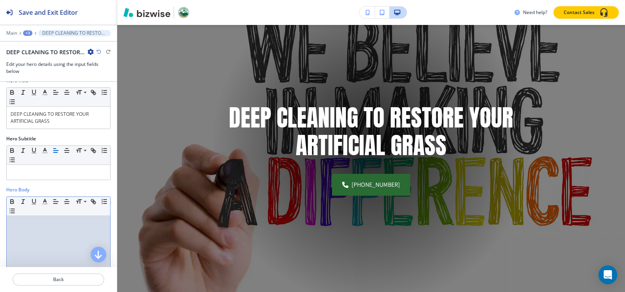
click at [47, 226] on p at bounding box center [59, 223] width 96 height 7
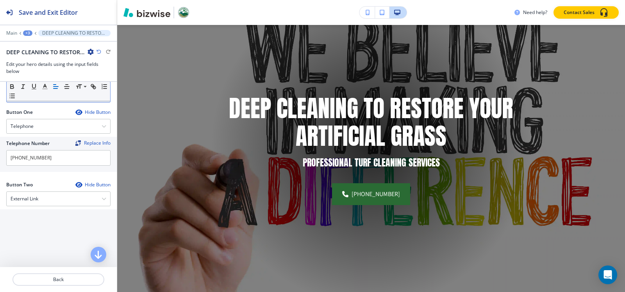
scroll to position [354, 0]
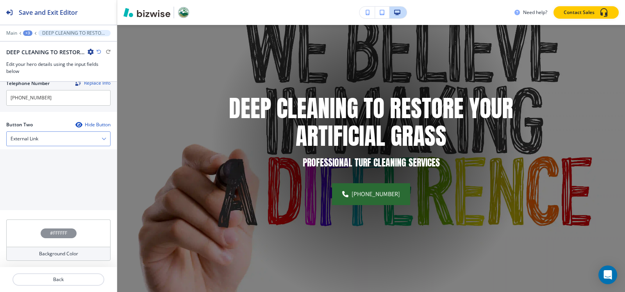
click at [50, 142] on div "External Link" at bounding box center [58, 139] width 103 height 14
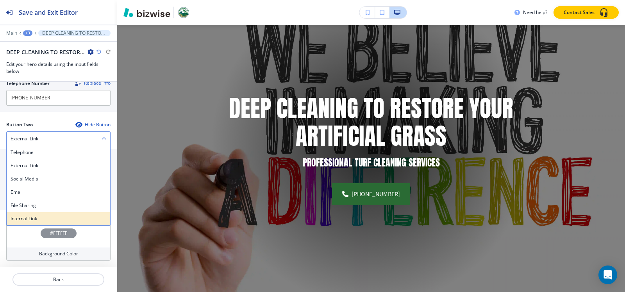
click at [27, 216] on h4 "Internal Link" at bounding box center [59, 219] width 96 height 7
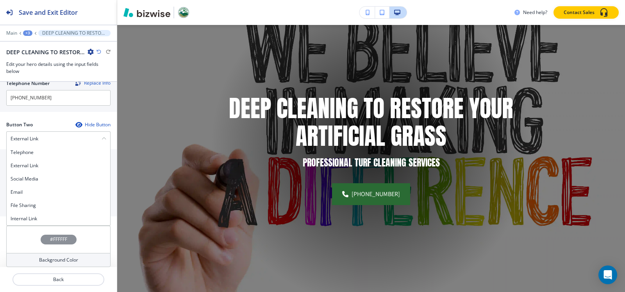
scroll to position [353, 0]
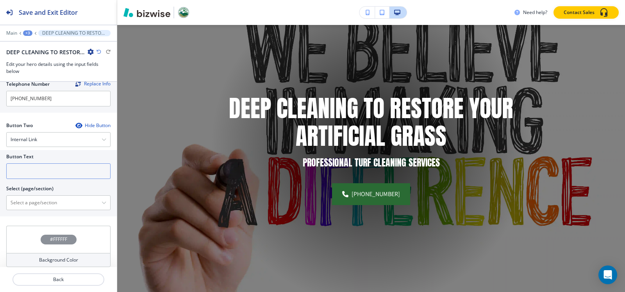
click at [31, 169] on input "text" at bounding box center [58, 172] width 104 height 16
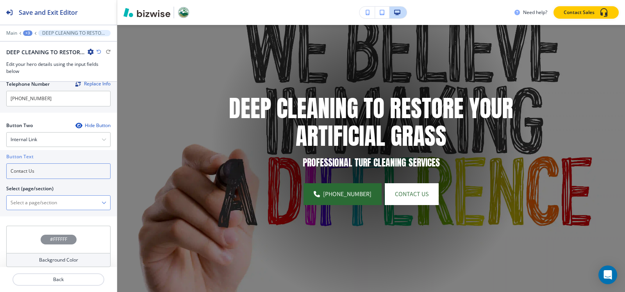
type input "Contact Us"
click at [46, 201] on \(page\/section\) "Manual Input" at bounding box center [54, 202] width 95 height 13
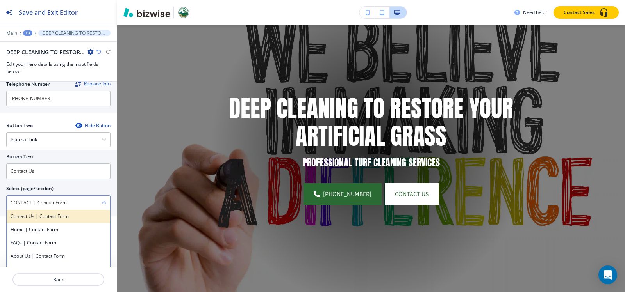
click at [56, 215] on h4 "Contact Us | Contact Form" at bounding box center [59, 216] width 96 height 7
type \(page\/section\) "Contact Us | Contact Form"
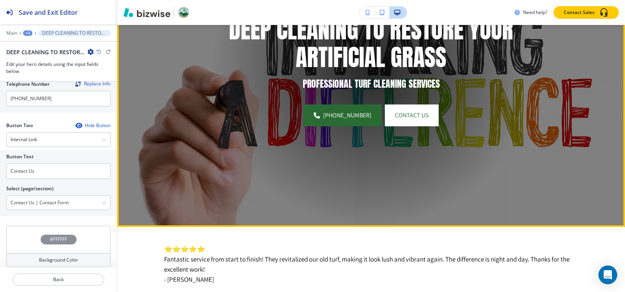
scroll to position [252, 0]
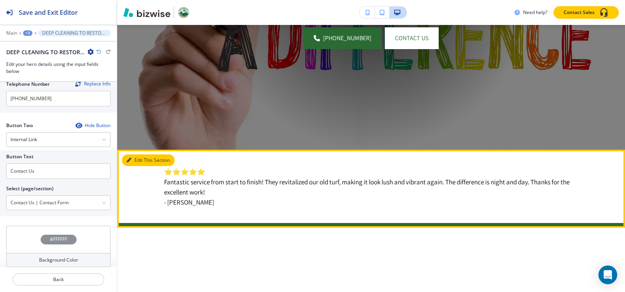
click at [132, 156] on button "Edit This Section" at bounding box center [148, 161] width 53 height 12
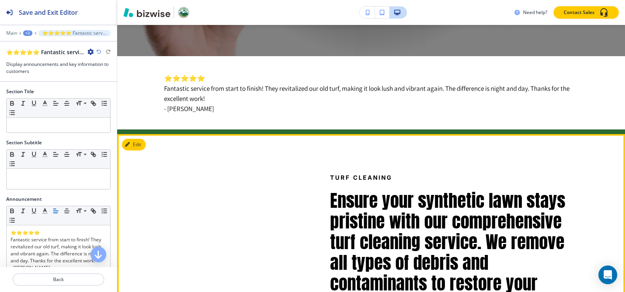
scroll to position [377, 0]
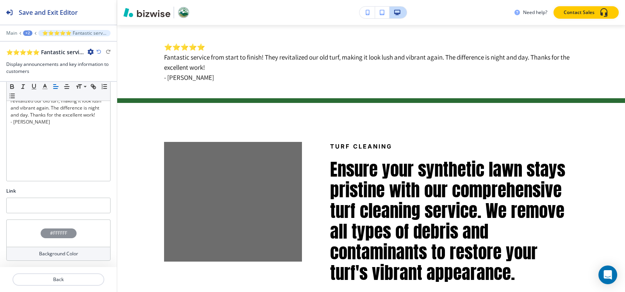
click at [50, 234] on h4 "#FFFFFF" at bounding box center [58, 233] width 17 height 7
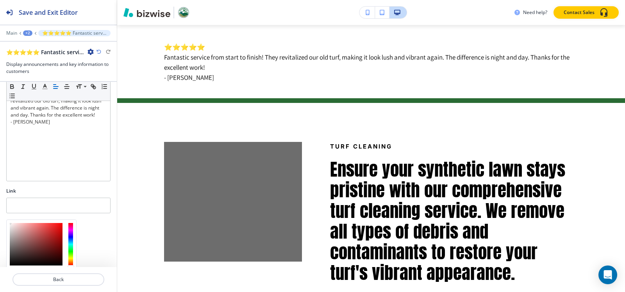
scroll to position [209, 0]
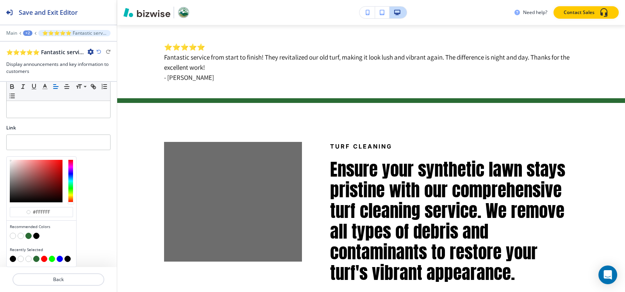
click at [29, 237] on button "button" at bounding box center [28, 236] width 6 height 6
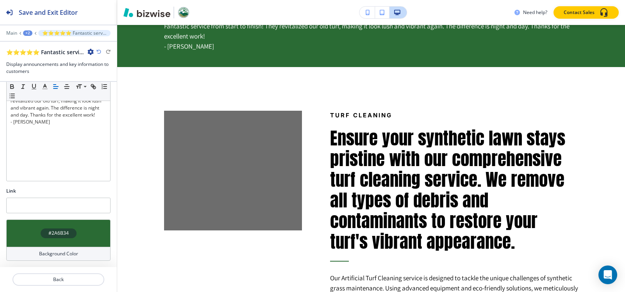
scroll to position [416, 0]
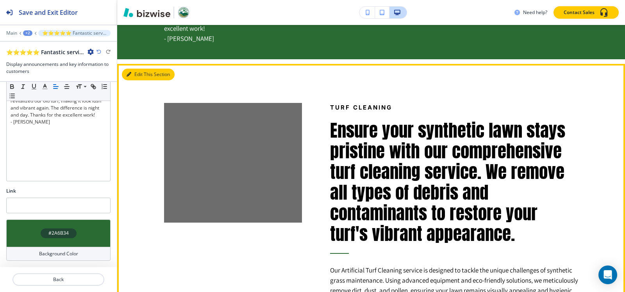
click at [130, 77] on button "Edit This Section" at bounding box center [148, 75] width 53 height 12
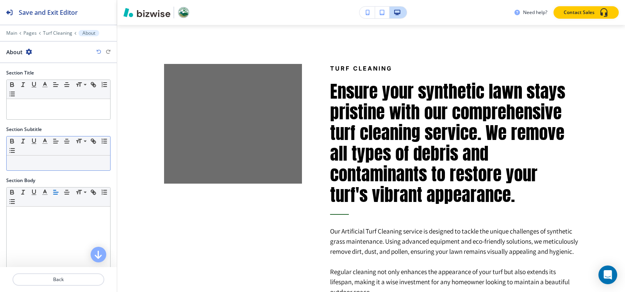
scroll to position [151, 0]
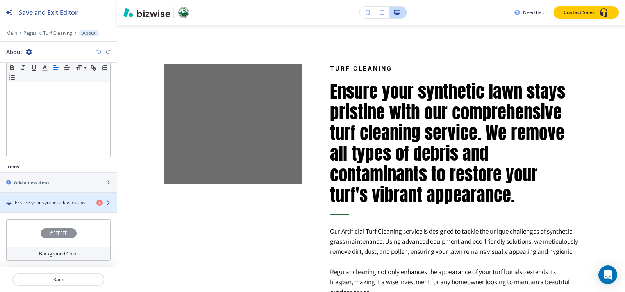
click at [35, 197] on div "button" at bounding box center [58, 196] width 117 height 6
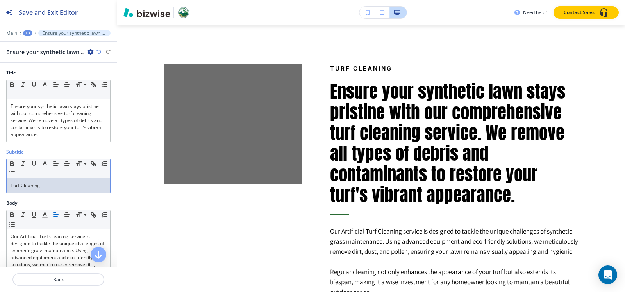
click at [65, 186] on p "Turf Cleaning" at bounding box center [59, 185] width 96 height 7
copy p "Turf Cleaning"
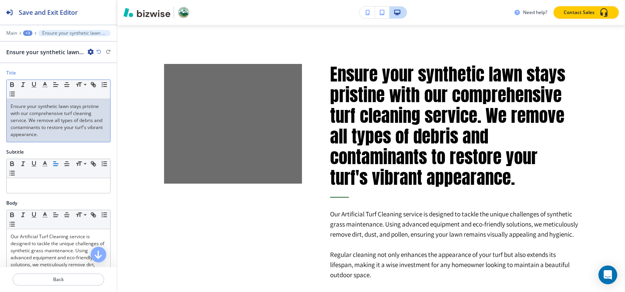
click at [56, 126] on p "Ensure your synthetic lawn stays pristine with our comprehensive turf cleaning …" at bounding box center [59, 120] width 96 height 35
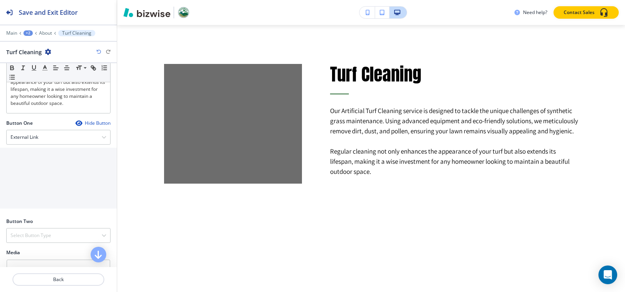
scroll to position [234, 0]
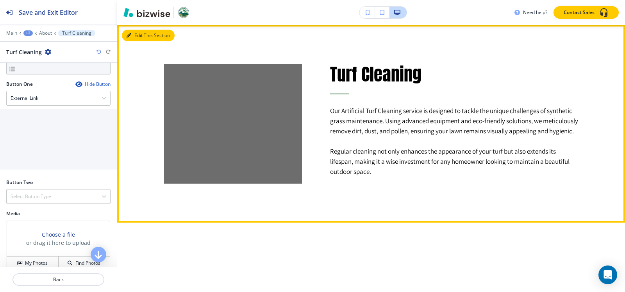
click at [135, 37] on button "Edit This Section" at bounding box center [148, 36] width 53 height 12
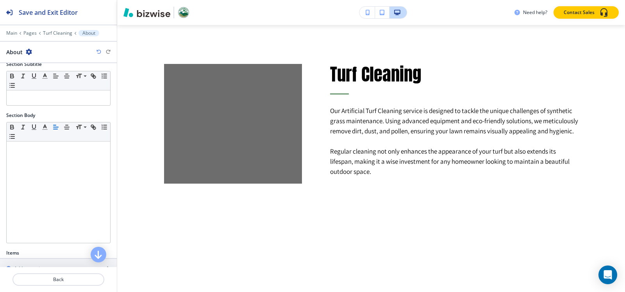
scroll to position [151, 0]
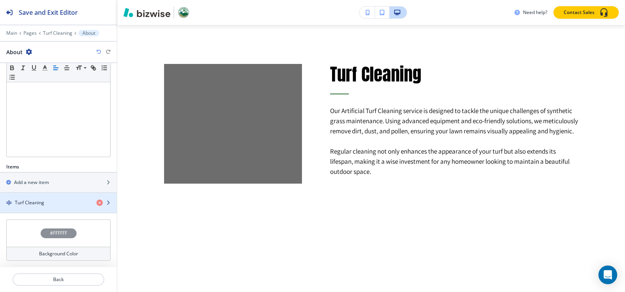
click at [16, 200] on h4 "Turf Cleaning" at bounding box center [29, 203] width 29 height 7
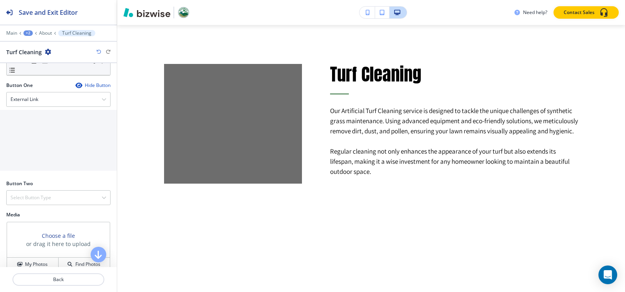
scroll to position [280, 0]
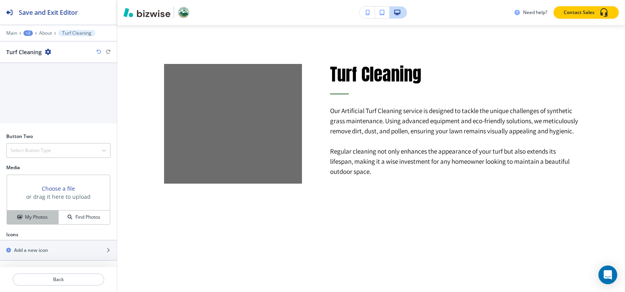
click at [30, 214] on h4 "My Photos" at bounding box center [36, 217] width 23 height 7
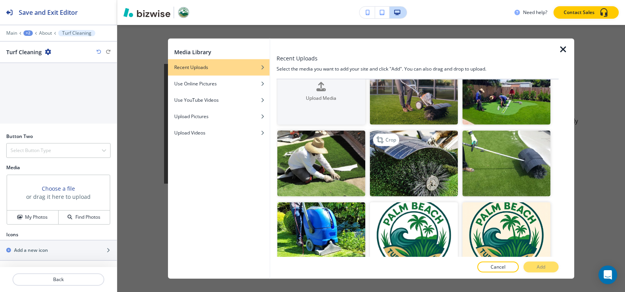
scroll to position [39, 0]
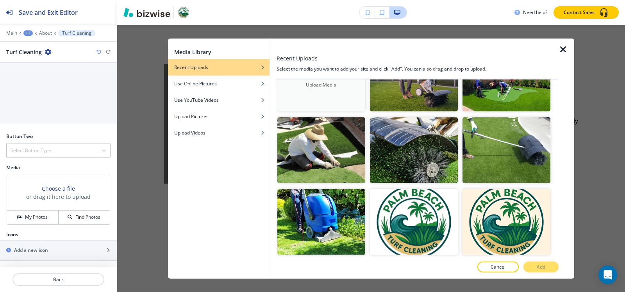
click at [293, 94] on button "Upload Media" at bounding box center [321, 79] width 88 height 66
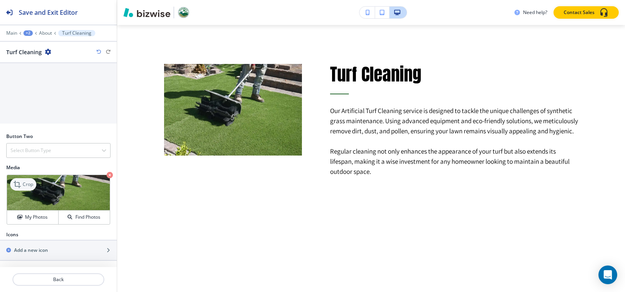
click at [32, 183] on p "Crop" at bounding box center [28, 184] width 11 height 7
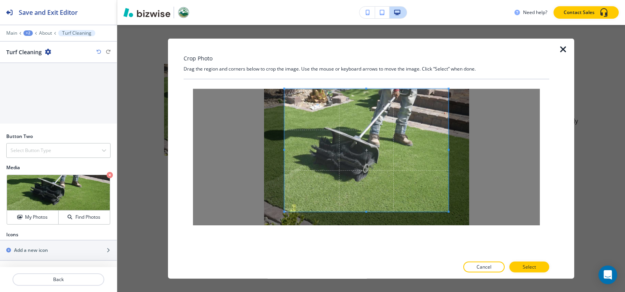
click at [366, 76] on div "Crop Photo Drag the region and corners below to crop the image. Use the mouse o…" at bounding box center [365, 158] width 365 height 241
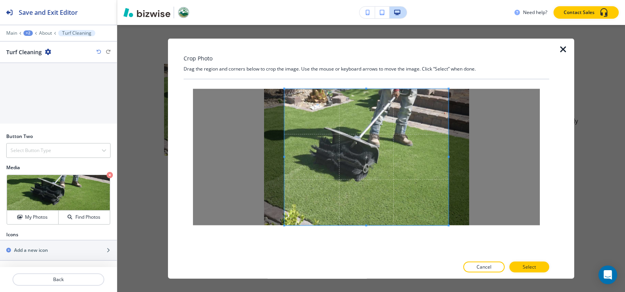
click at [372, 258] on div "Crop Photo Drag the region and corners below to crop the image. Use the mouse o…" at bounding box center [365, 158] width 365 height 241
click at [520, 265] on button "Select" at bounding box center [529, 267] width 40 height 11
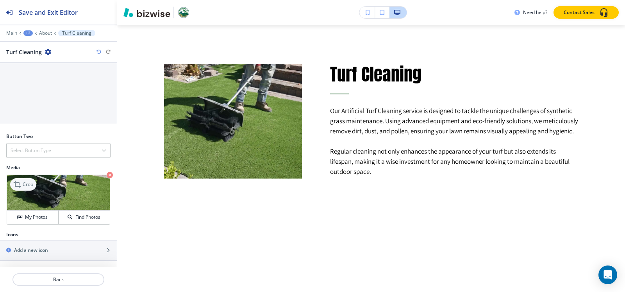
click at [32, 183] on p "Crop" at bounding box center [28, 184] width 11 height 7
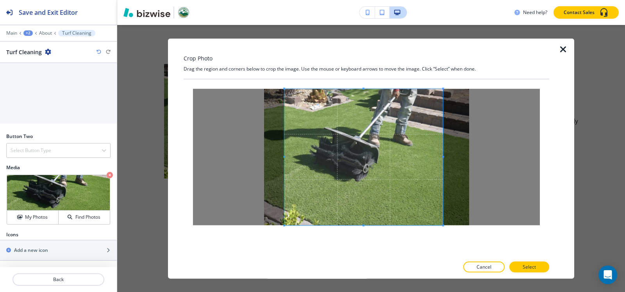
click at [442, 157] on span at bounding box center [443, 157] width 2 height 2
click at [287, 158] on span at bounding box center [288, 157] width 2 height 2
click at [546, 265] on button "Select" at bounding box center [529, 267] width 40 height 11
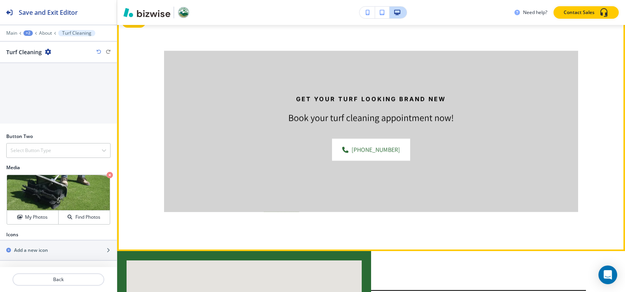
scroll to position [572, 0]
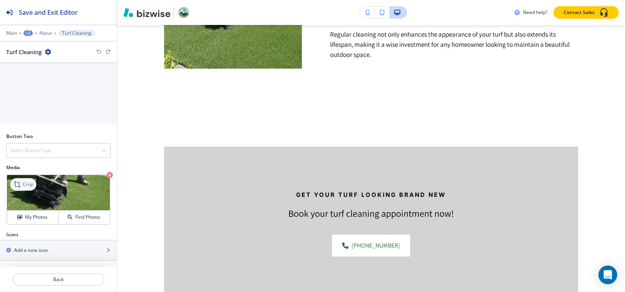
click at [20, 183] on icon at bounding box center [17, 184] width 9 height 9
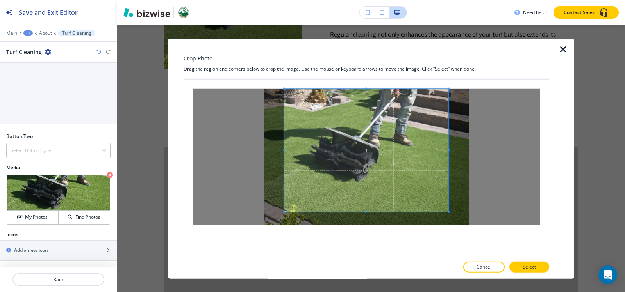
click at [372, 60] on div "Crop Photo Drag the region and corners below to crop the image. Use the mouse o…" at bounding box center [365, 158] width 365 height 241
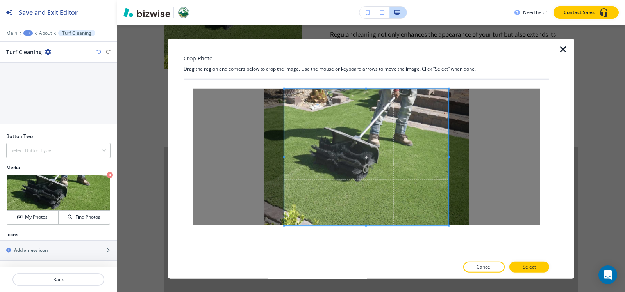
click at [367, 245] on div at bounding box center [365, 168] width 365 height 178
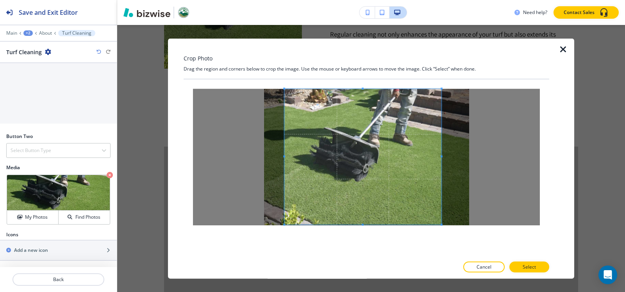
click at [441, 155] on div at bounding box center [362, 157] width 157 height 136
click at [289, 157] on span at bounding box center [290, 156] width 2 height 2
click at [292, 156] on span at bounding box center [292, 156] width 2 height 2
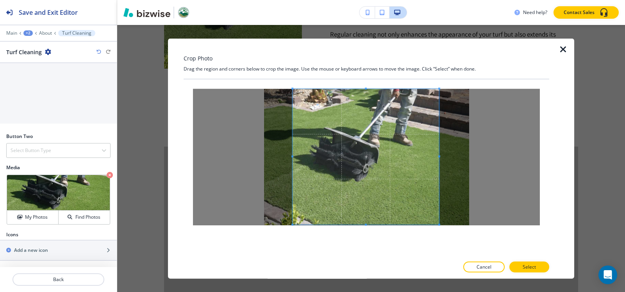
click at [438, 156] on span at bounding box center [439, 156] width 2 height 2
click at [533, 265] on p "Select" at bounding box center [528, 267] width 13 height 7
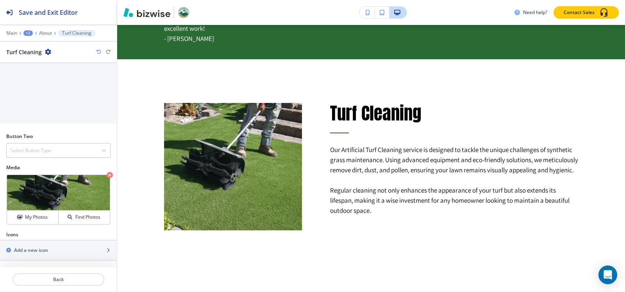
scroll to position [611, 0]
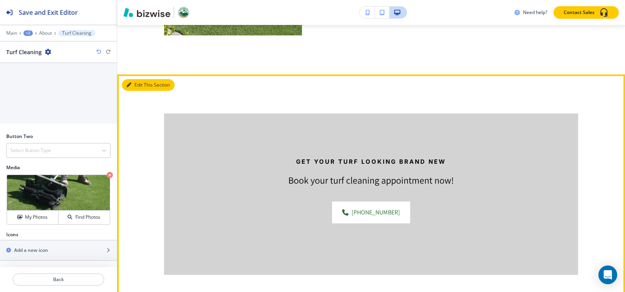
click at [129, 83] on icon "button" at bounding box center [128, 85] width 5 height 5
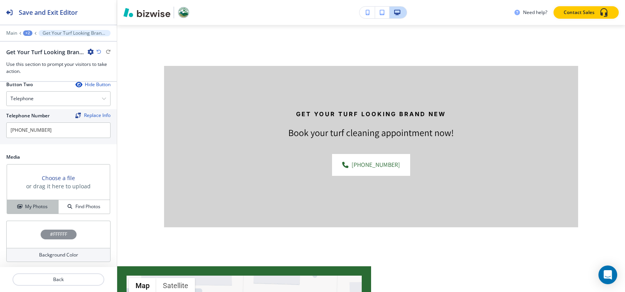
scroll to position [352, 0]
click at [39, 205] on h4 "My Photos" at bounding box center [36, 205] width 23 height 7
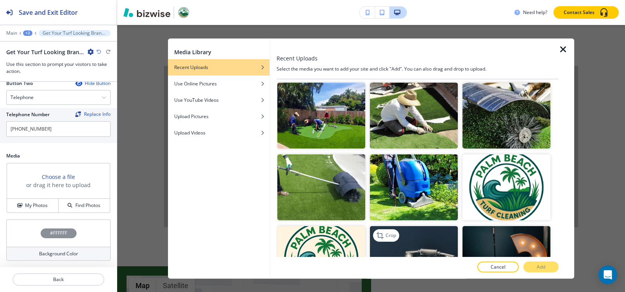
scroll to position [0, 0]
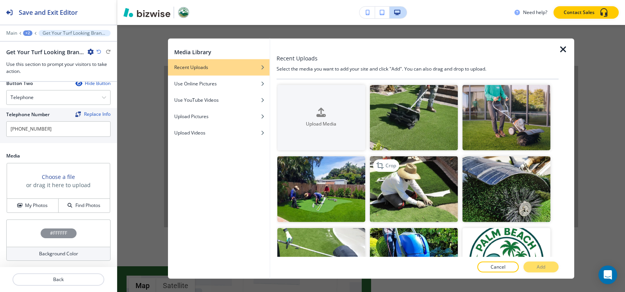
click at [412, 191] on img "button" at bounding box center [414, 190] width 88 height 66
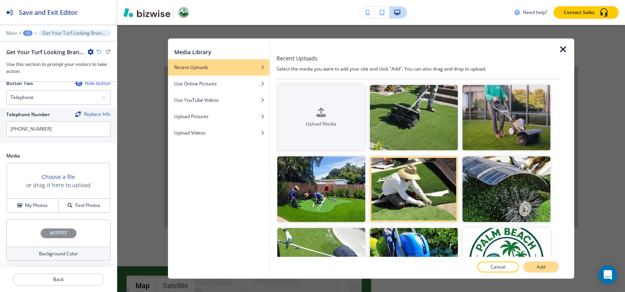
click at [532, 267] on button "Add" at bounding box center [540, 267] width 35 height 11
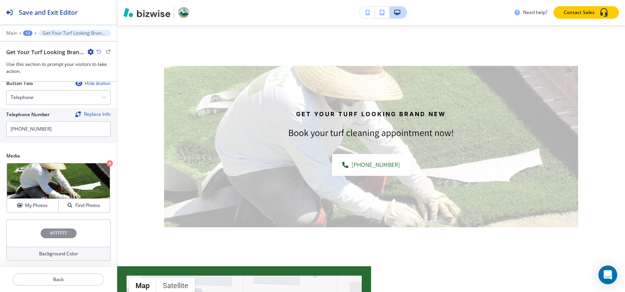
click at [51, 232] on h4 "#FFFFFF" at bounding box center [58, 233] width 17 height 7
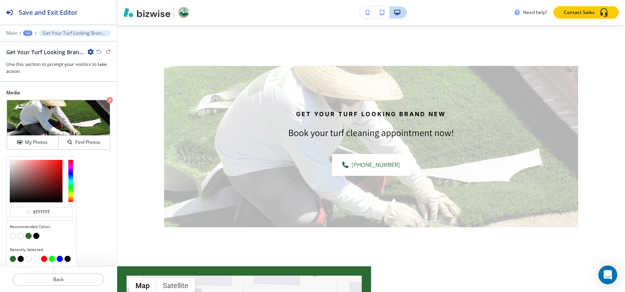
click at [37, 237] on button "button" at bounding box center [36, 236] width 6 height 6
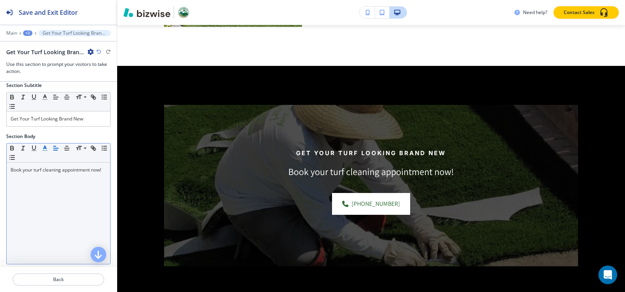
scroll to position [40, 0]
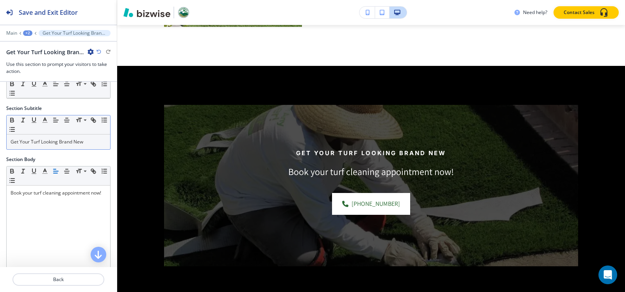
click at [91, 140] on p "Get Your Turf Looking Brand New" at bounding box center [59, 142] width 96 height 7
copy p "Get Your Turf Looking Brand New"
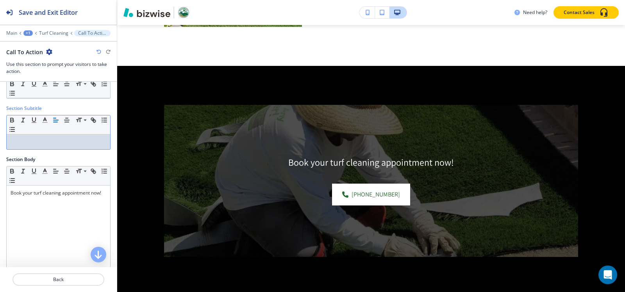
scroll to position [0, 0]
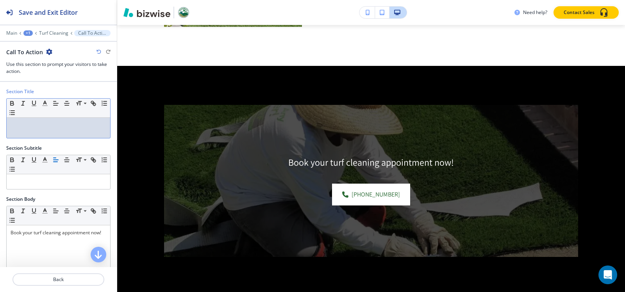
click at [75, 132] on div at bounding box center [58, 128] width 103 height 20
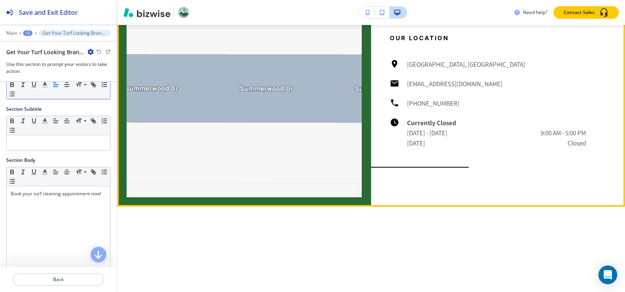
scroll to position [854, 0]
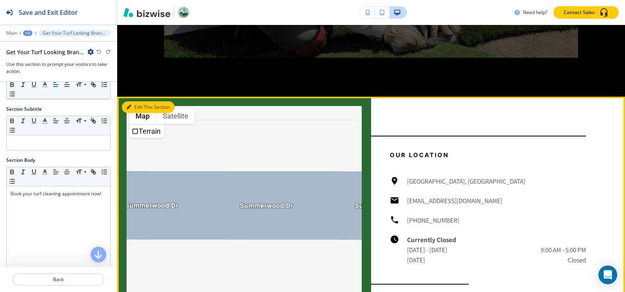
click at [126, 105] on button "Edit This Section" at bounding box center [148, 108] width 53 height 12
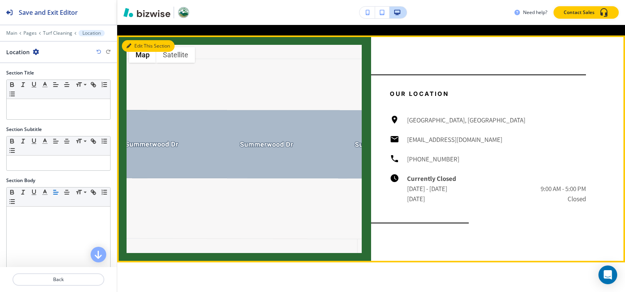
scroll to position [924, 0]
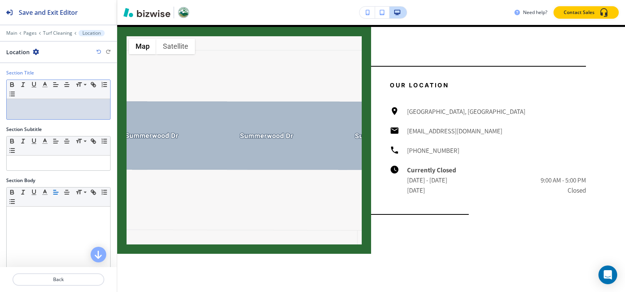
click at [35, 111] on div at bounding box center [58, 109] width 103 height 20
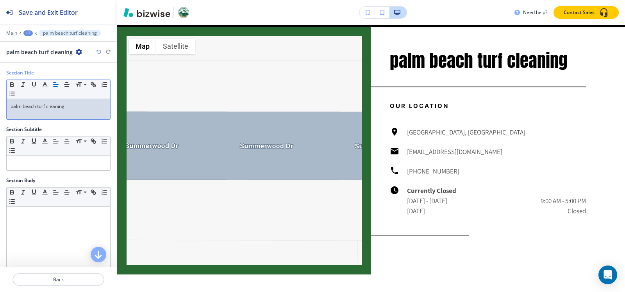
drag, startPoint x: 13, startPoint y: 107, endPoint x: 21, endPoint y: 106, distance: 7.6
click at [14, 107] on p "palm beach turf cleaning" at bounding box center [59, 106] width 96 height 7
click at [25, 107] on p "Palm beach turf cleaning" at bounding box center [59, 106] width 96 height 7
click at [39, 106] on p "Palm Beach turf cleaning" at bounding box center [59, 106] width 96 height 7
click at [48, 107] on p "Palm Beach Turf cleaning" at bounding box center [59, 106] width 96 height 7
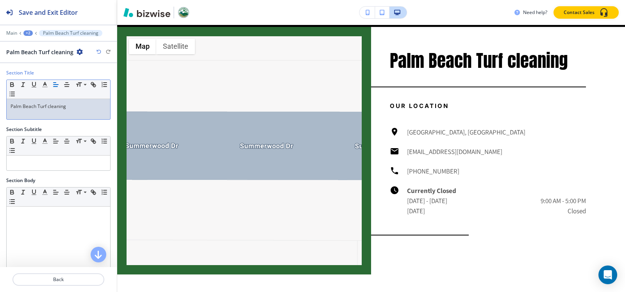
click at [49, 107] on p "Palm Beach Turf cleaning" at bounding box center [59, 106] width 96 height 7
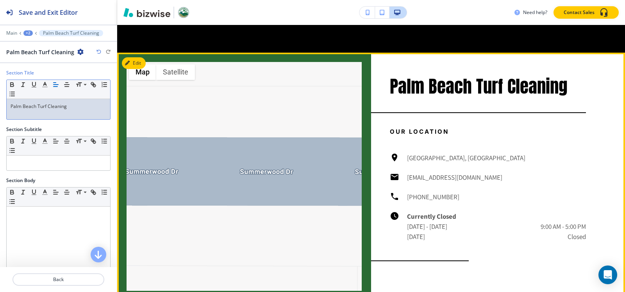
scroll to position [885, 0]
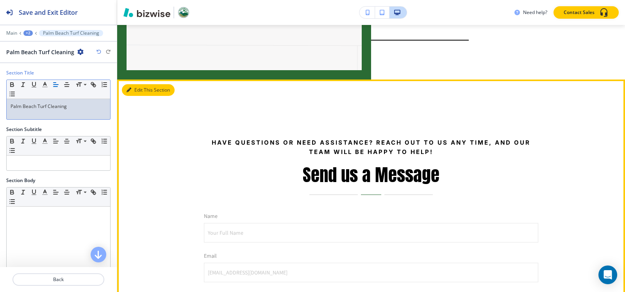
click at [143, 87] on button "Edit This Section" at bounding box center [148, 90] width 53 height 12
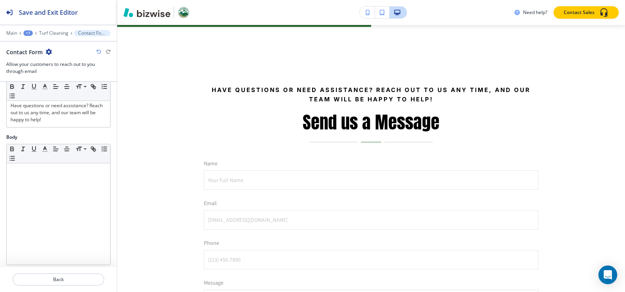
scroll to position [0, 0]
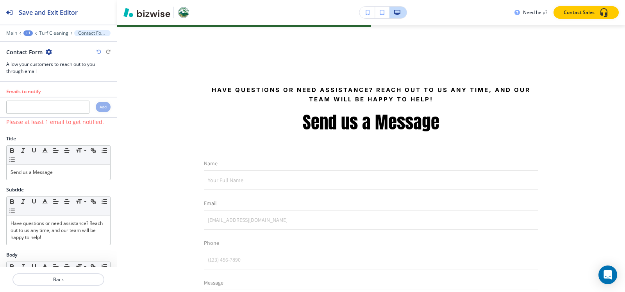
click at [25, 33] on div "+1" at bounding box center [27, 32] width 9 height 5
click at [30, 52] on button "Pages" at bounding box center [48, 46] width 50 height 14
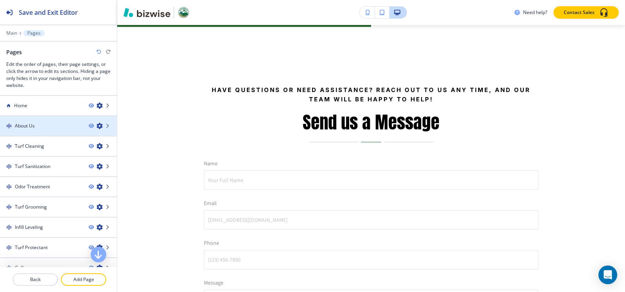
click at [32, 127] on h4 "About Us" at bounding box center [25, 126] width 20 height 7
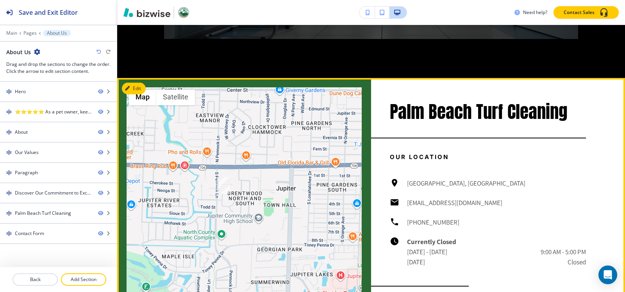
scroll to position [1640, 0]
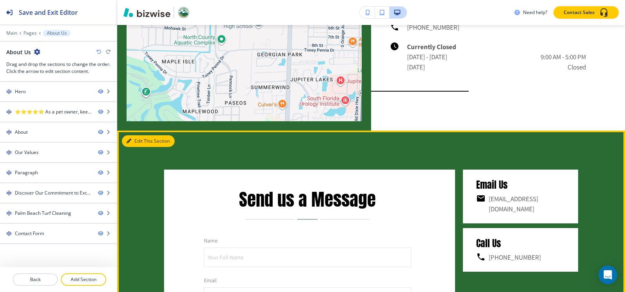
click at [131, 142] on button "Edit This Section" at bounding box center [148, 141] width 53 height 12
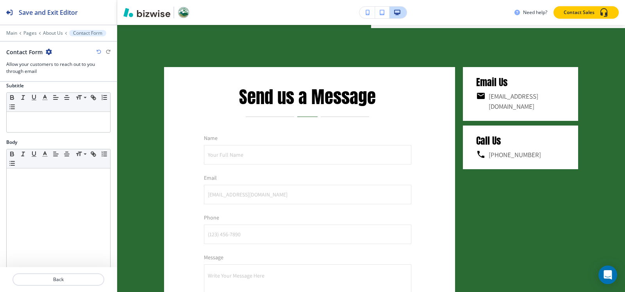
scroll to position [39, 0]
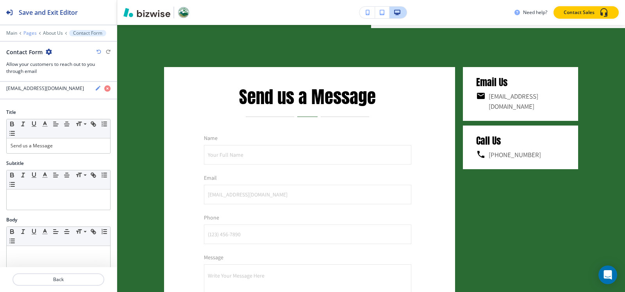
click at [26, 32] on p "Pages" at bounding box center [29, 32] width 13 height 5
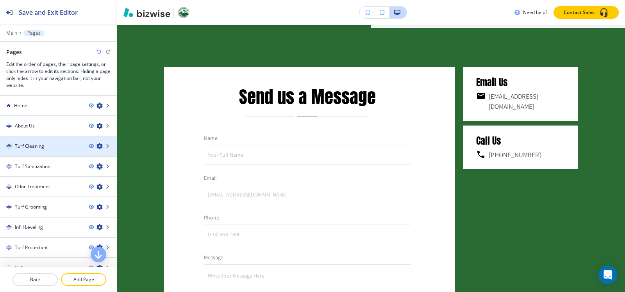
click at [16, 153] on div at bounding box center [58, 153] width 117 height 6
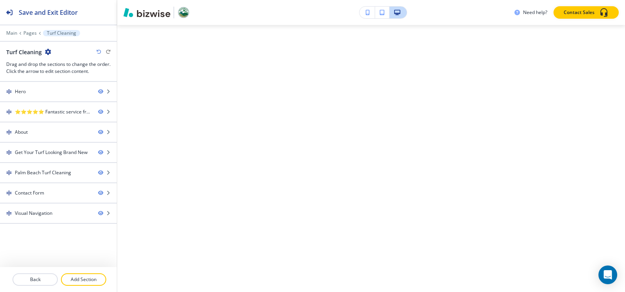
scroll to position [0, 0]
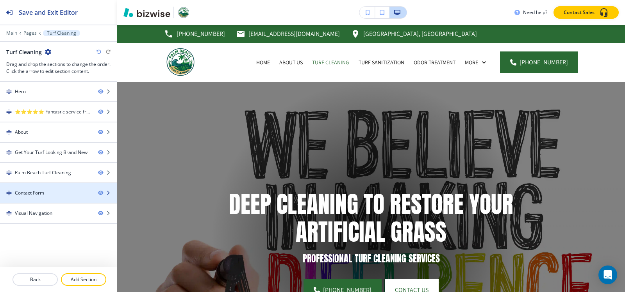
click at [35, 196] on div "Contact Form" at bounding box center [29, 193] width 29 height 7
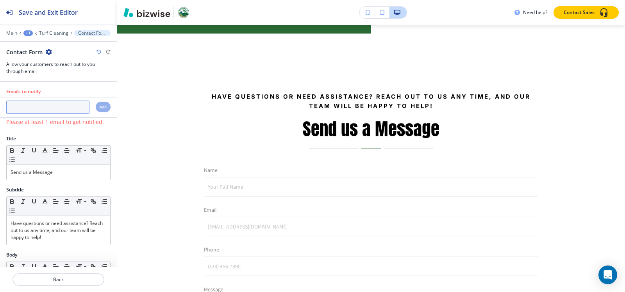
scroll to position [1172, 0]
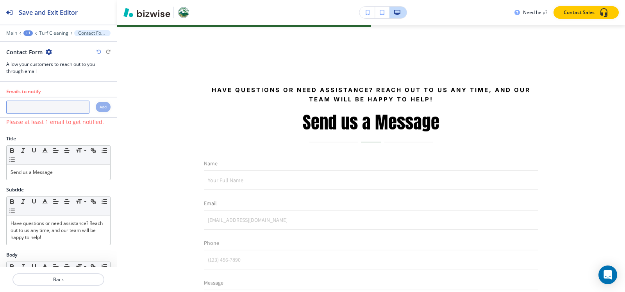
click at [45, 107] on input "text" at bounding box center [47, 107] width 83 height 13
paste input "[EMAIL_ADDRESS][DOMAIN_NAME]"
type input "[EMAIL_ADDRESS][DOMAIN_NAME]"
click at [96, 110] on div "Add" at bounding box center [103, 107] width 15 height 11
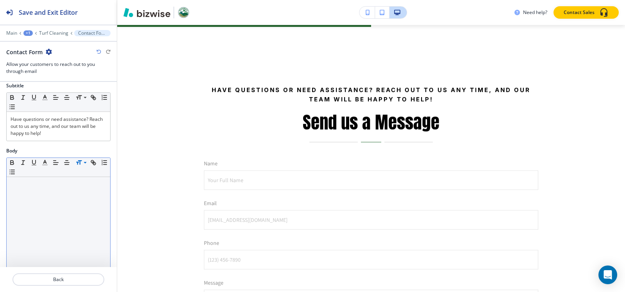
scroll to position [117, 0]
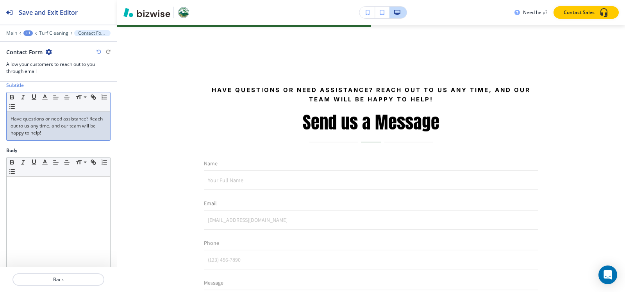
click at [48, 136] on p "Have questions or need assistance? Reach out to us any time, and our team will …" at bounding box center [59, 126] width 96 height 21
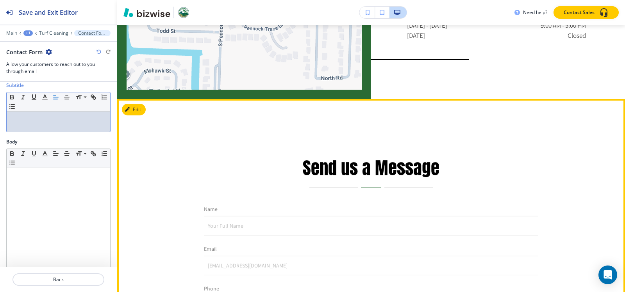
scroll to position [1094, 0]
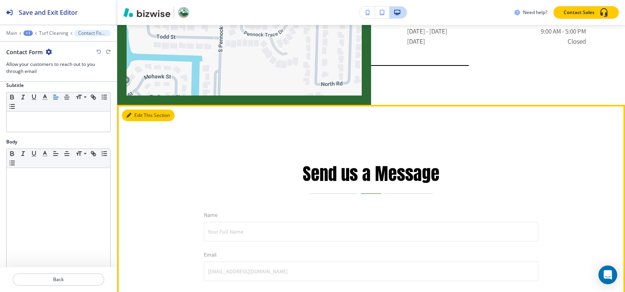
click at [142, 115] on button "Edit This Section" at bounding box center [148, 116] width 53 height 12
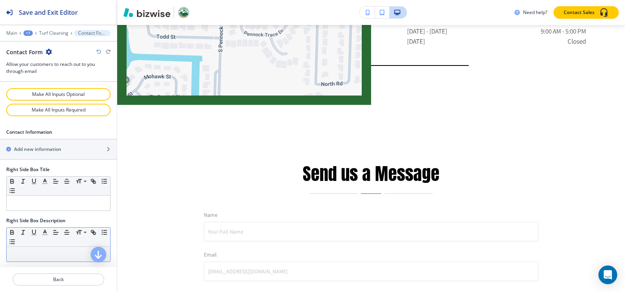
scroll to position [494, 0]
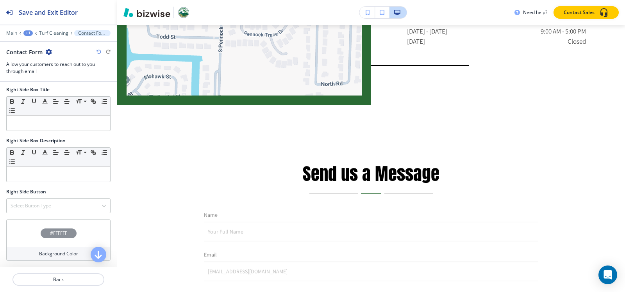
click at [53, 231] on h4 "#FFFFFF" at bounding box center [58, 233] width 17 height 7
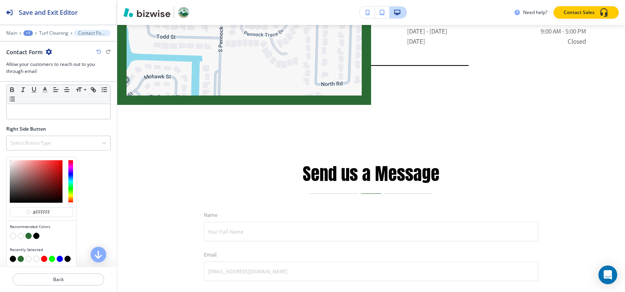
click at [31, 237] on button "button" at bounding box center [28, 236] width 6 height 6
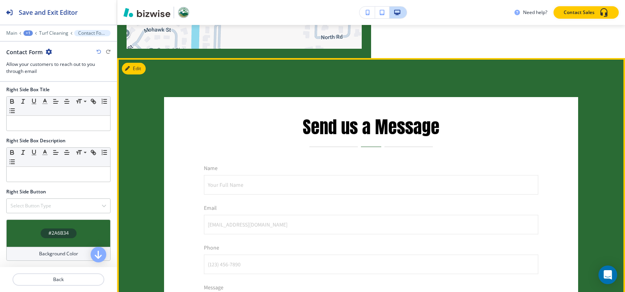
scroll to position [1133, 0]
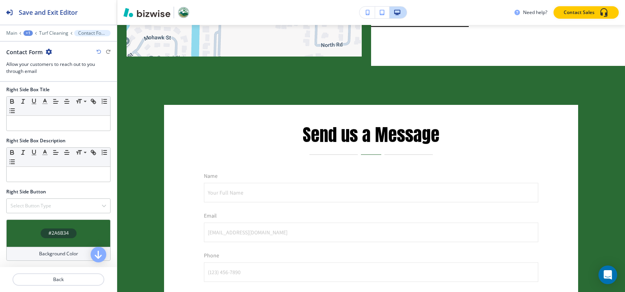
click at [27, 33] on div "+1" at bounding box center [27, 32] width 9 height 5
click at [36, 48] on p "Pages" at bounding box center [49, 46] width 40 height 7
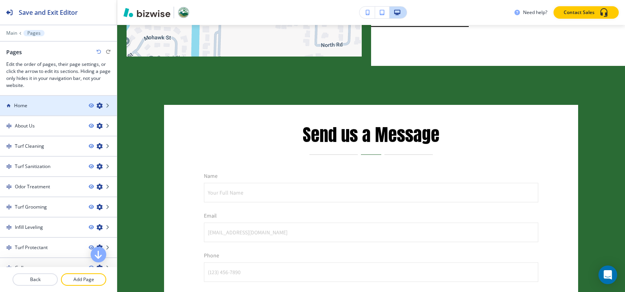
click at [30, 106] on div "Home" at bounding box center [41, 105] width 82 height 7
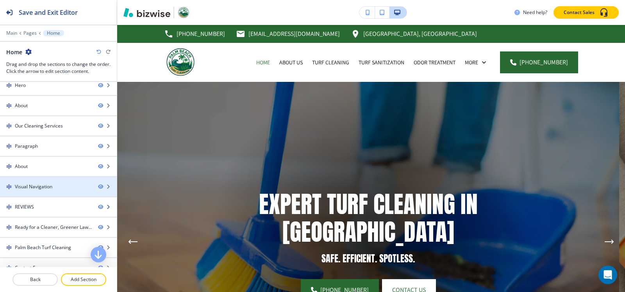
scroll to position [18, 0]
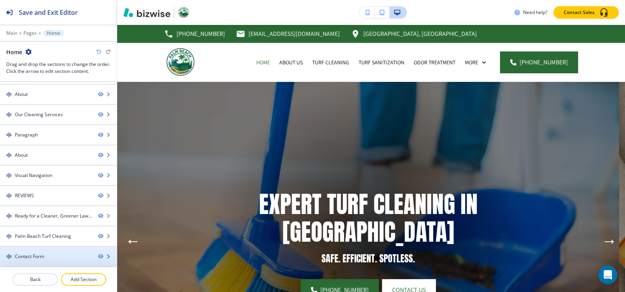
click at [32, 259] on div "Contact Form" at bounding box center [29, 256] width 29 height 7
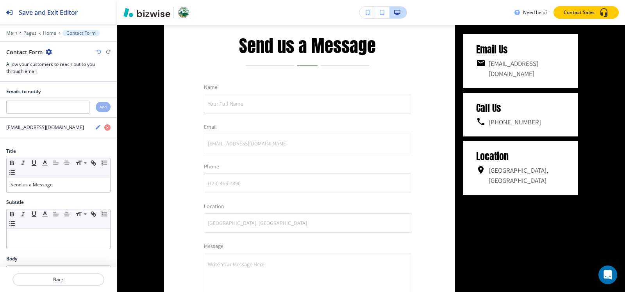
scroll to position [2781, 0]
click at [49, 52] on icon "button" at bounding box center [49, 52] width 6 height 6
click at [52, 81] on p "Duplicate Section" at bounding box center [70, 79] width 40 height 7
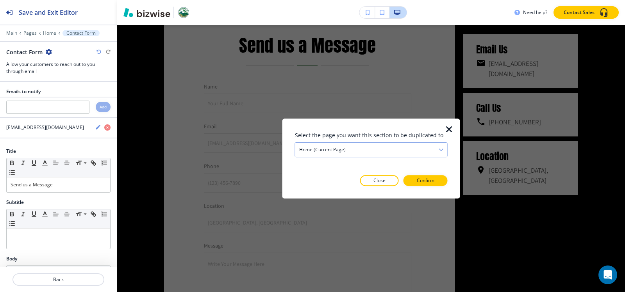
click at [303, 145] on div "Home (current page)" at bounding box center [371, 150] width 152 height 14
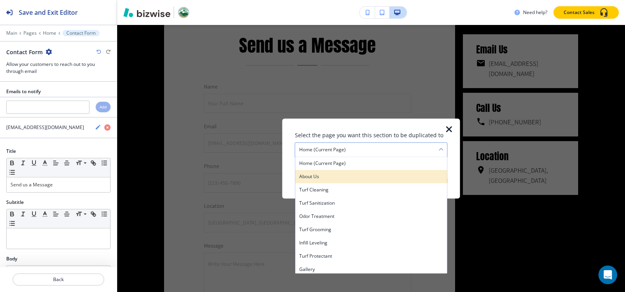
click at [308, 175] on h4 "About Us" at bounding box center [371, 176] width 144 height 7
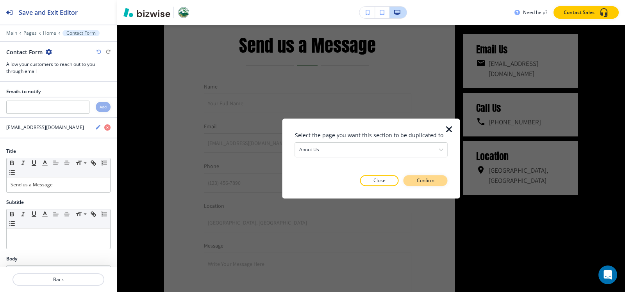
click at [431, 177] on p "Confirm" at bounding box center [426, 180] width 18 height 7
click at [431, 178] on p "Take me there" at bounding box center [419, 180] width 32 height 7
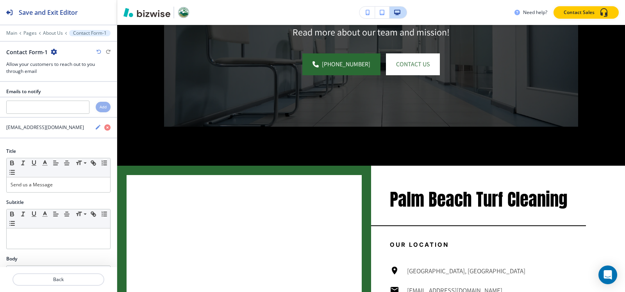
click at [55, 53] on icon "button" at bounding box center [54, 52] width 6 height 6
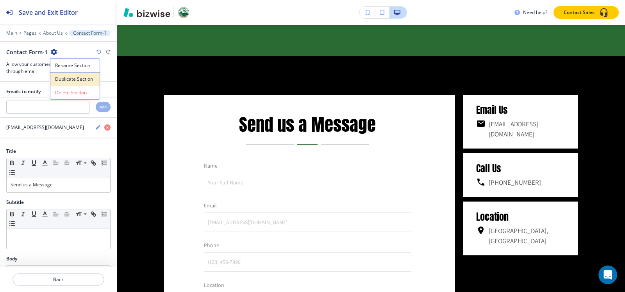
scroll to position [2145, 0]
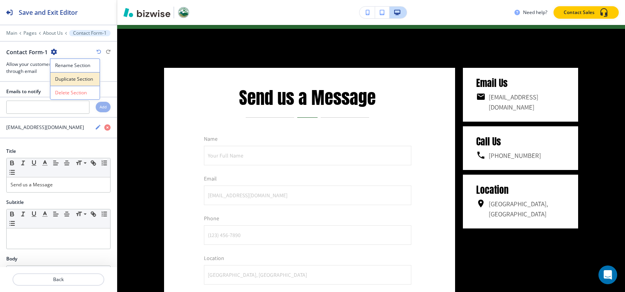
click at [68, 79] on p "Duplicate Section" at bounding box center [75, 79] width 40 height 7
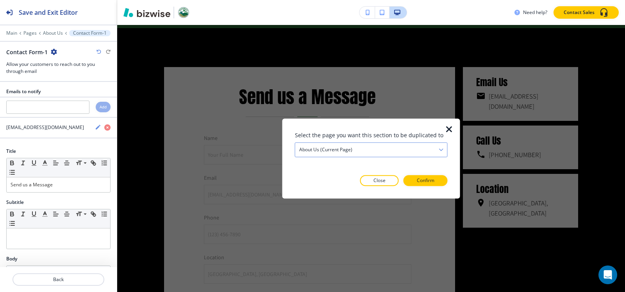
drag, startPoint x: 345, startPoint y: 147, endPoint x: 342, endPoint y: 152, distance: 5.4
click at [344, 147] on h4 "About Us (current page)" at bounding box center [325, 149] width 53 height 7
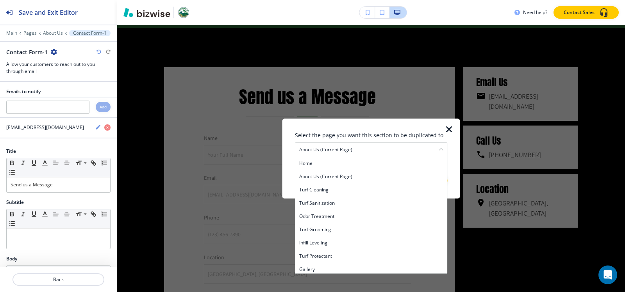
drag, startPoint x: 308, startPoint y: 189, endPoint x: 418, endPoint y: 189, distance: 110.1
click at [308, 189] on h4 "Turf Cleaning" at bounding box center [371, 190] width 144 height 7
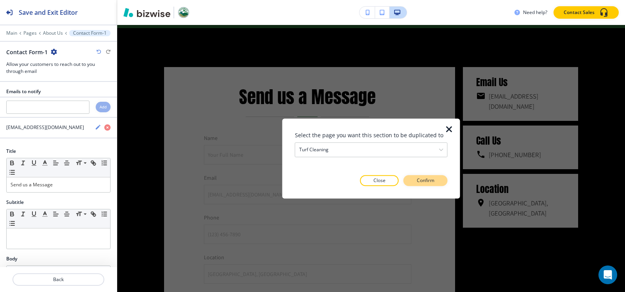
click at [430, 180] on p "Confirm" at bounding box center [426, 180] width 18 height 7
click at [429, 180] on p "Take me there" at bounding box center [419, 180] width 32 height 7
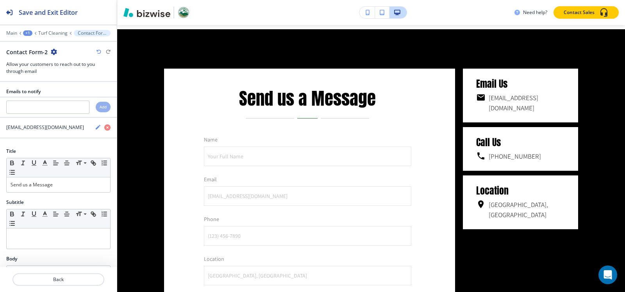
scroll to position [2163, 0]
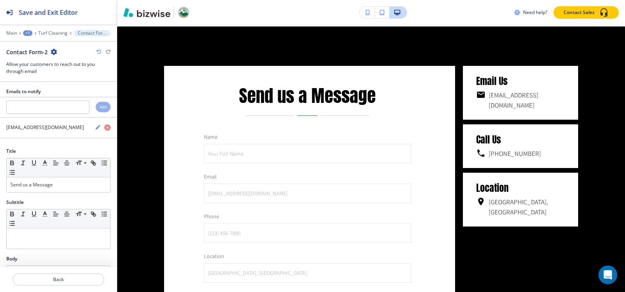
click at [53, 53] on icon "button" at bounding box center [54, 52] width 6 height 6
click at [72, 80] on p "Duplicate Section" at bounding box center [75, 79] width 40 height 7
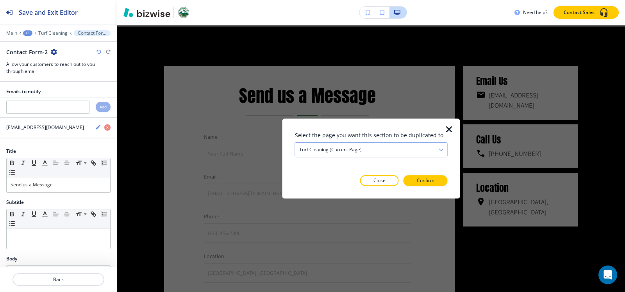
click at [332, 148] on h4 "Turf Cleaning (current page)" at bounding box center [330, 149] width 62 height 7
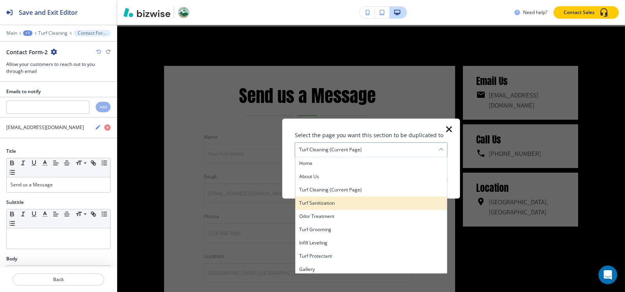
click at [322, 203] on h4 "Turf Sanitization" at bounding box center [371, 203] width 144 height 7
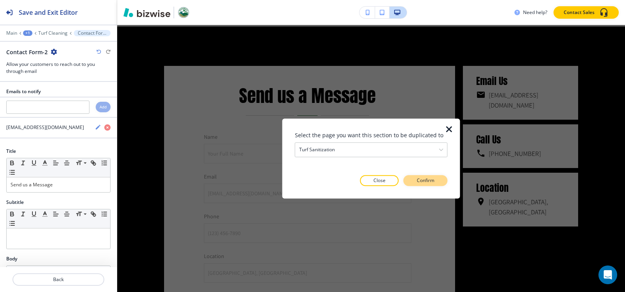
click at [438, 180] on button "Confirm" at bounding box center [425, 180] width 44 height 11
click at [438, 183] on button "Take me there" at bounding box center [418, 180] width 58 height 11
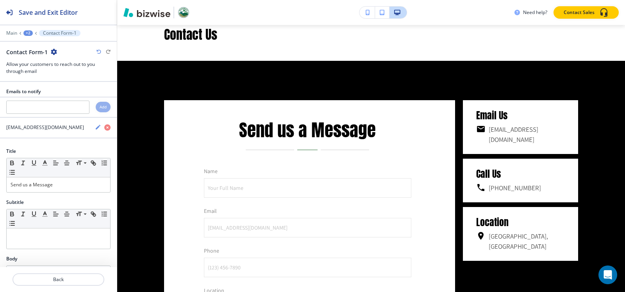
click at [29, 34] on div "+2" at bounding box center [27, 32] width 9 height 5
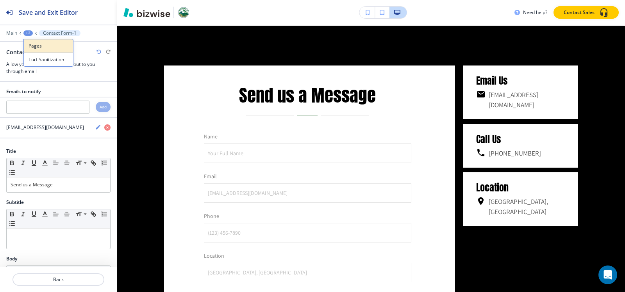
scroll to position [2221, 0]
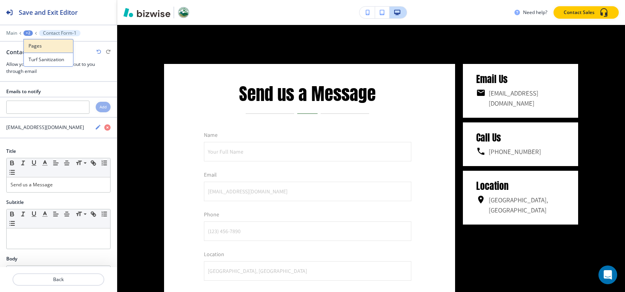
click at [29, 46] on p "Pages" at bounding box center [49, 46] width 40 height 7
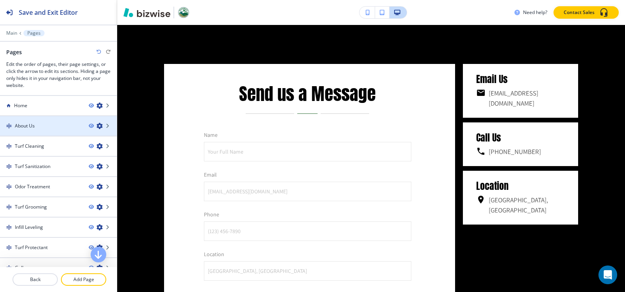
click at [43, 125] on div "About Us" at bounding box center [41, 126] width 82 height 7
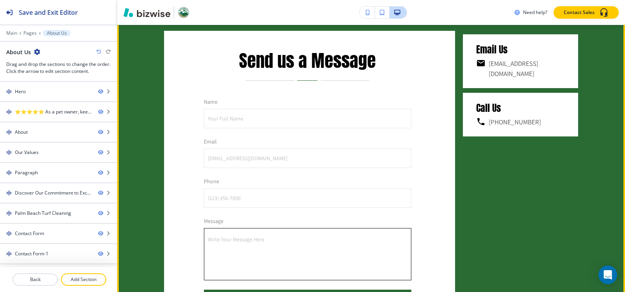
scroll to position [1672, 0]
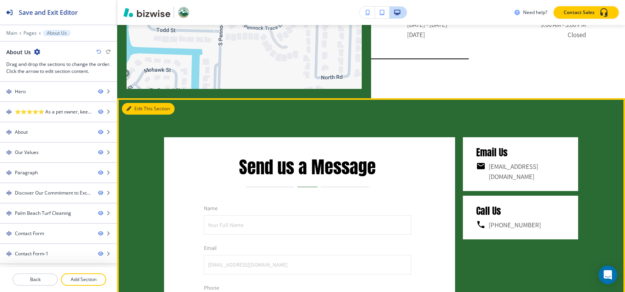
click at [130, 107] on icon "button" at bounding box center [128, 109] width 5 height 5
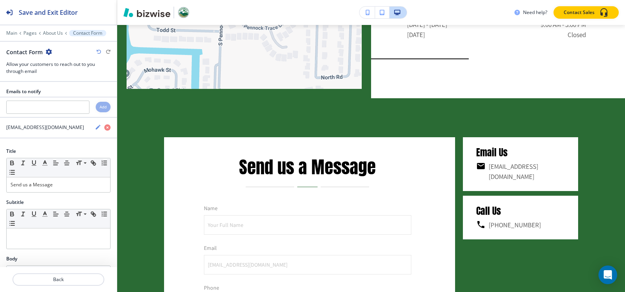
scroll to position [1742, 0]
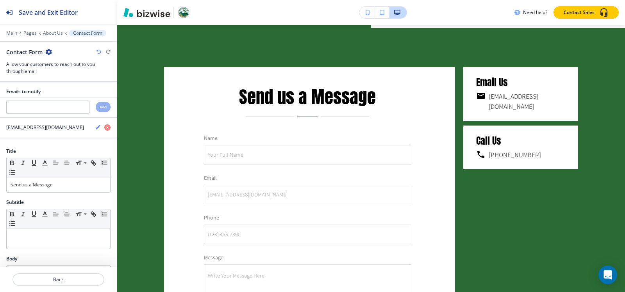
click at [48, 52] on icon "button" at bounding box center [49, 52] width 6 height 6
click at [70, 95] on p "Delete Section" at bounding box center [70, 92] width 40 height 7
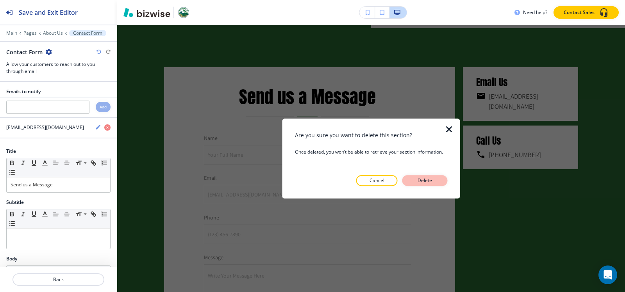
click at [423, 180] on p "Delete" at bounding box center [424, 180] width 19 height 7
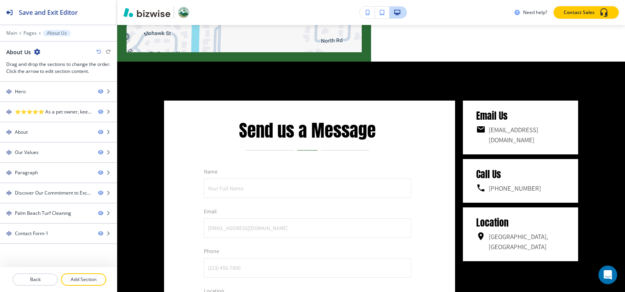
scroll to position [1664, 0]
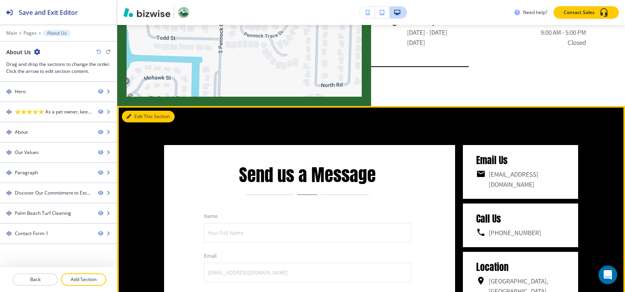
click at [137, 114] on button "Edit This Section" at bounding box center [148, 117] width 53 height 12
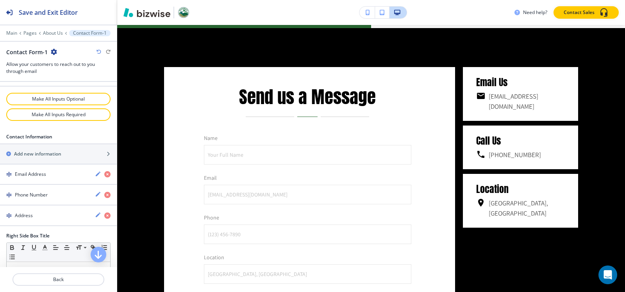
scroll to position [576, 0]
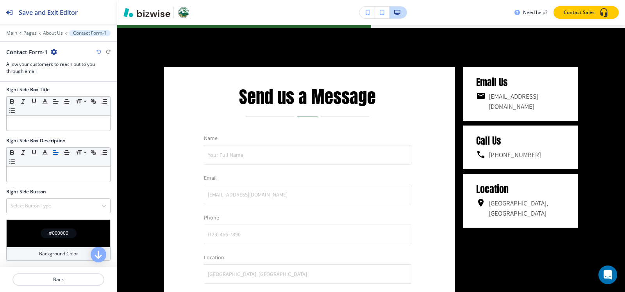
click at [50, 233] on h4 "#000000" at bounding box center [59, 233] width 20 height 7
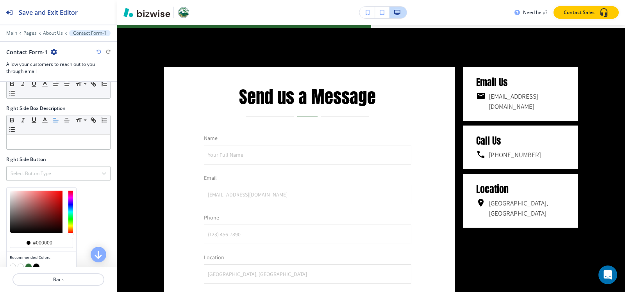
scroll to position [639, 0]
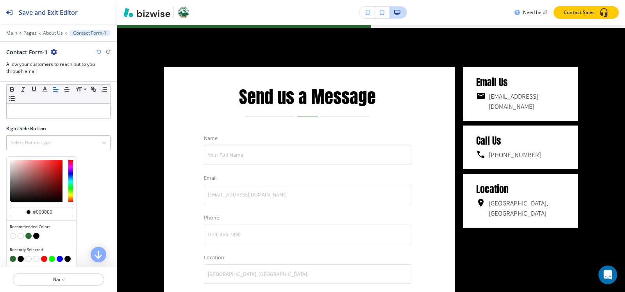
click at [27, 239] on button "button" at bounding box center [28, 236] width 6 height 6
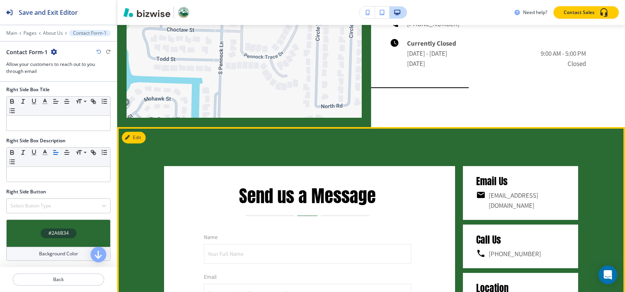
scroll to position [1586, 0]
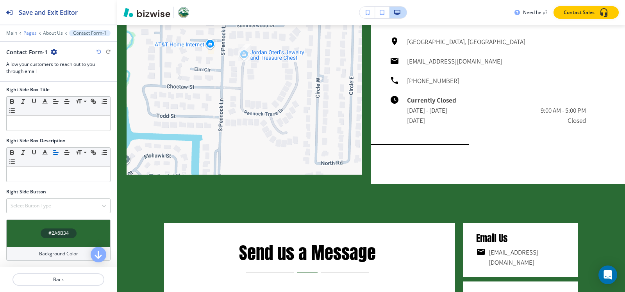
click at [30, 35] on p "Pages" at bounding box center [29, 32] width 13 height 5
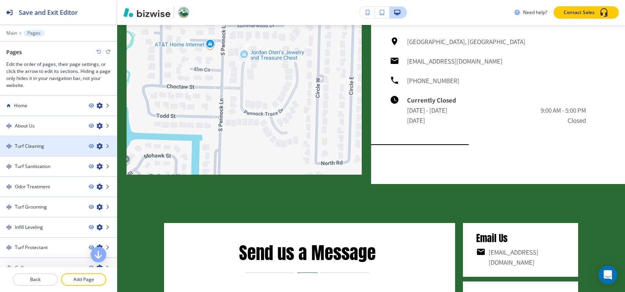
click at [34, 151] on div at bounding box center [58, 153] width 117 height 6
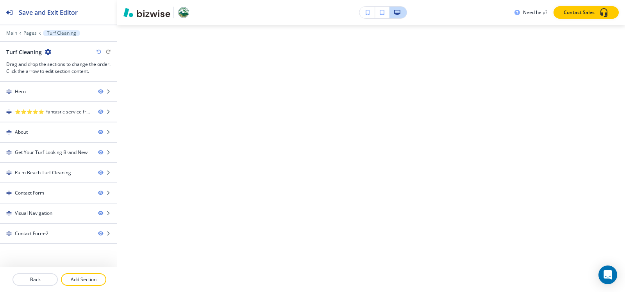
scroll to position [0, 0]
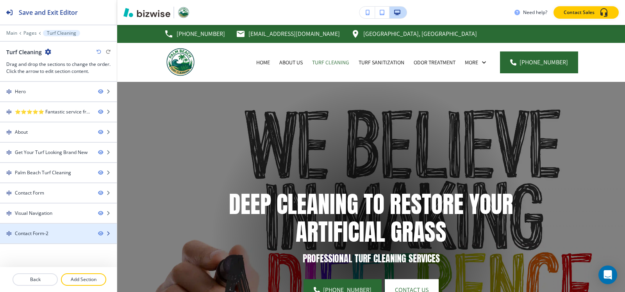
click at [30, 230] on div "Contact Form-2" at bounding box center [32, 233] width 34 height 7
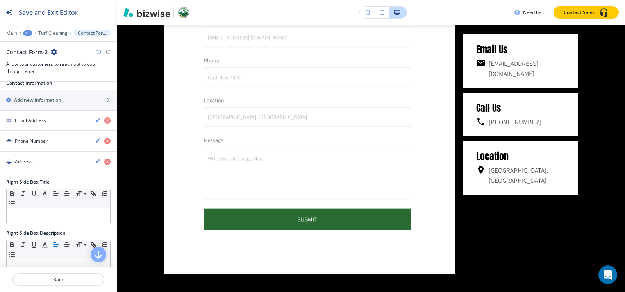
scroll to position [576, 0]
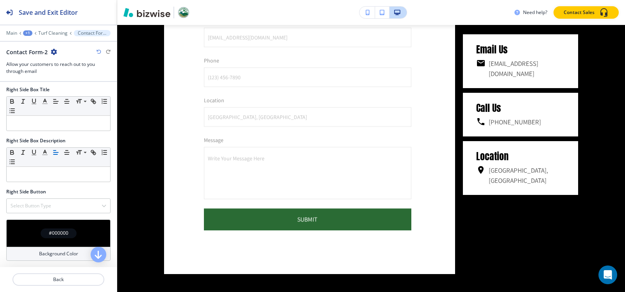
click at [49, 233] on h4 "#000000" at bounding box center [59, 233] width 20 height 7
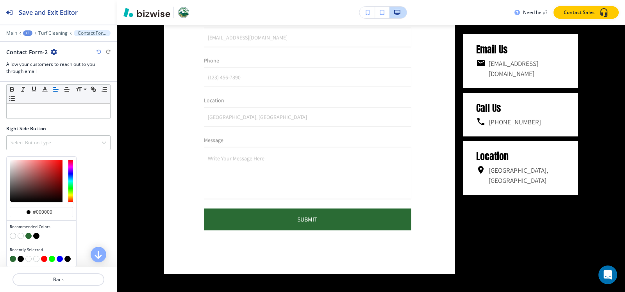
click at [30, 236] on button "button" at bounding box center [28, 236] width 6 height 6
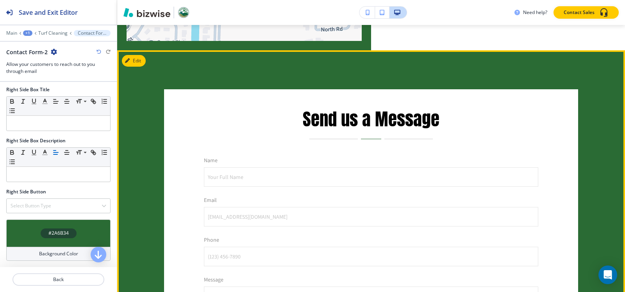
scroll to position [1070, 0]
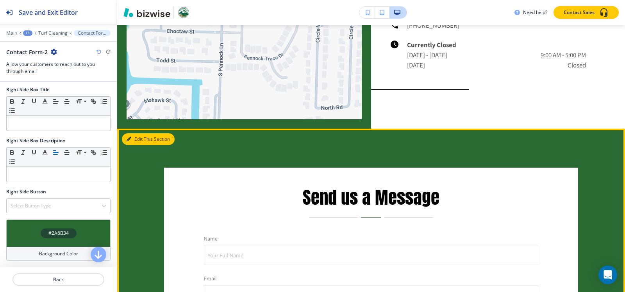
click at [134, 140] on button "Edit This Section" at bounding box center [148, 140] width 53 height 12
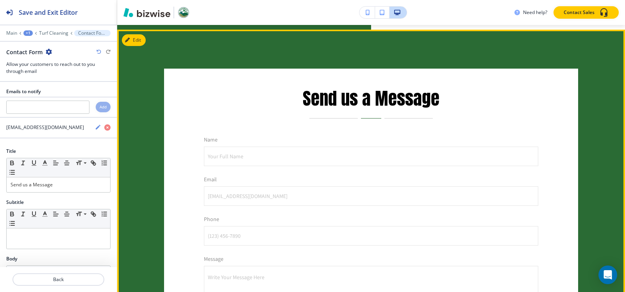
scroll to position [1172, 0]
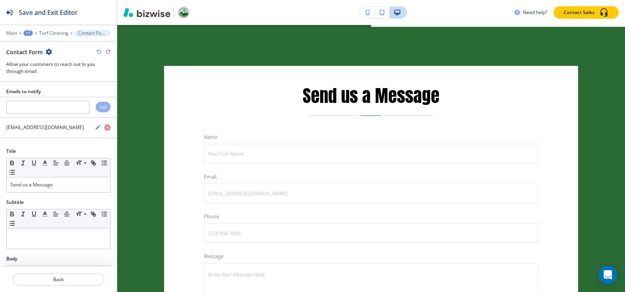
click at [49, 52] on icon "button" at bounding box center [49, 52] width 6 height 6
click at [61, 94] on p "Delete Section" at bounding box center [70, 92] width 40 height 7
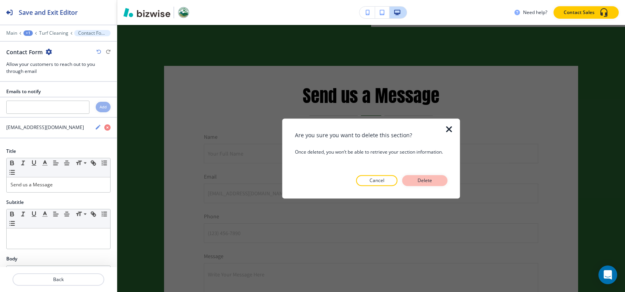
click at [417, 180] on p "Delete" at bounding box center [424, 180] width 19 height 7
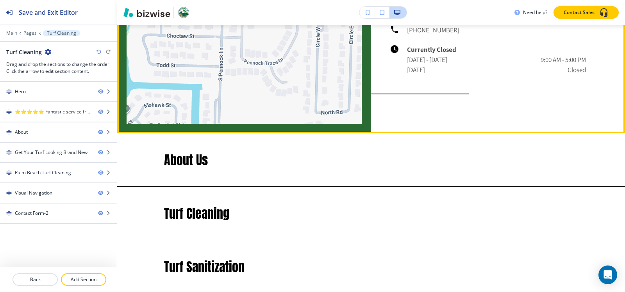
scroll to position [977, 0]
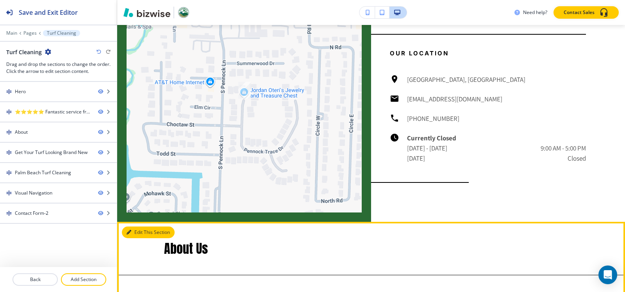
click at [130, 230] on icon "button" at bounding box center [128, 232] width 5 height 5
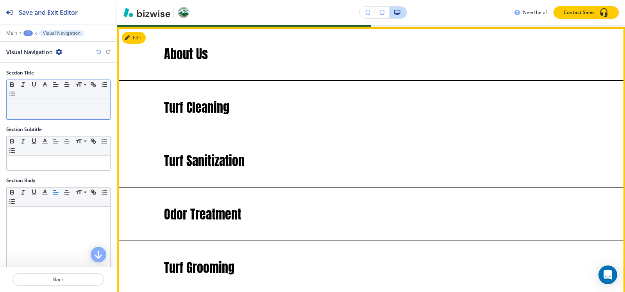
scroll to position [1172, 0]
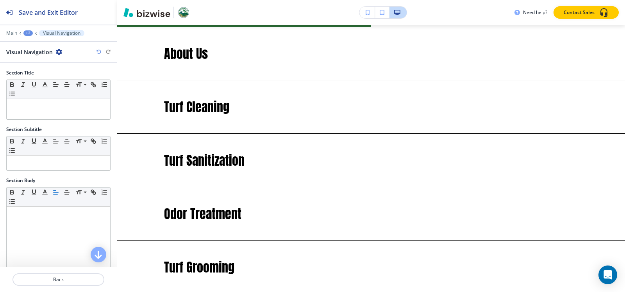
click at [56, 54] on icon "button" at bounding box center [59, 52] width 6 height 6
drag, startPoint x: 68, startPoint y: 94, endPoint x: 113, endPoint y: 104, distance: 45.9
click at [68, 94] on p "Delete Section" at bounding box center [80, 92] width 40 height 7
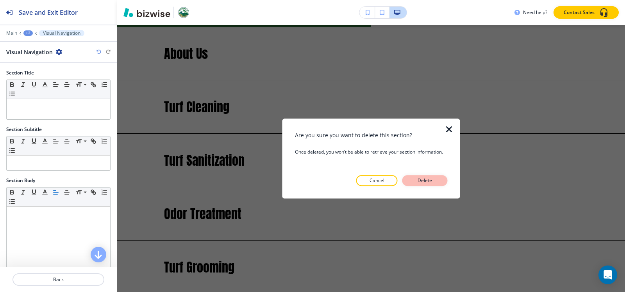
click at [428, 183] on p "Delete" at bounding box center [424, 180] width 19 height 7
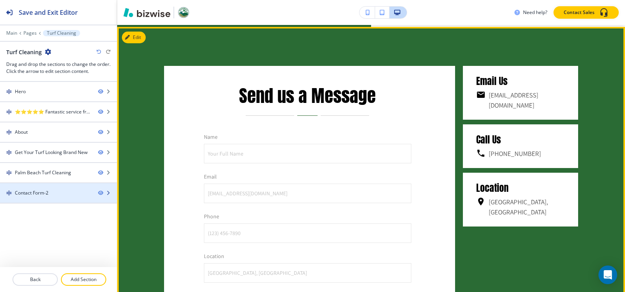
click at [42, 189] on div at bounding box center [58, 186] width 117 height 6
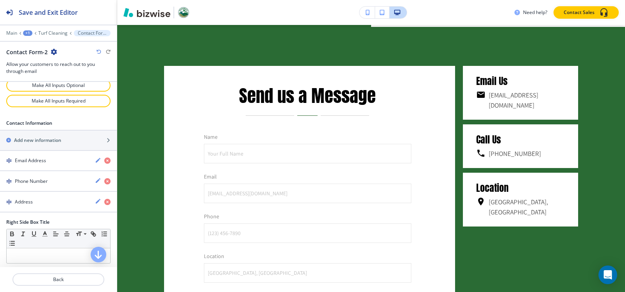
scroll to position [429, 0]
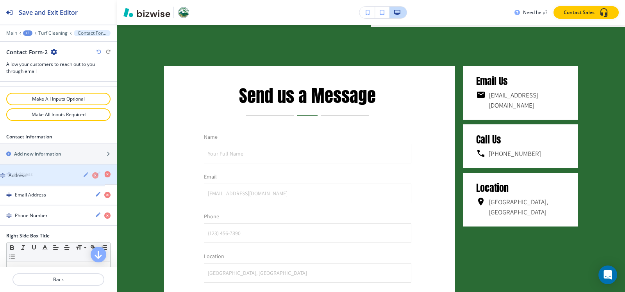
drag, startPoint x: 37, startPoint y: 219, endPoint x: 30, endPoint y: 178, distance: 40.7
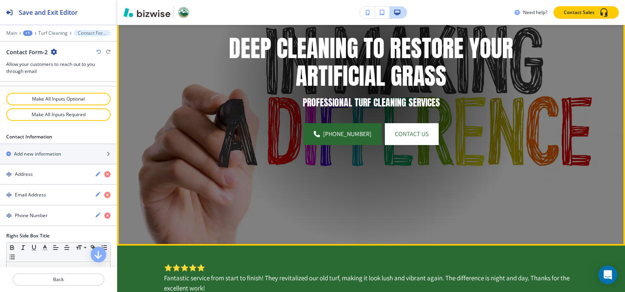
scroll to position [0, 0]
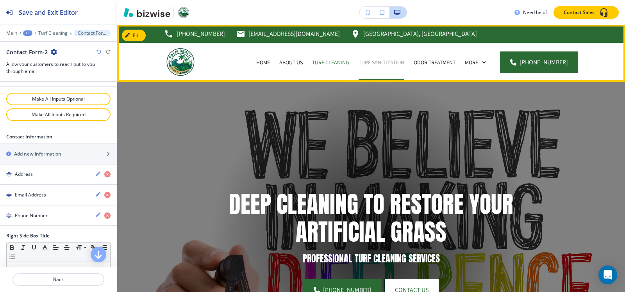
click at [374, 62] on p "Turf Sanitization" at bounding box center [381, 63] width 46 height 8
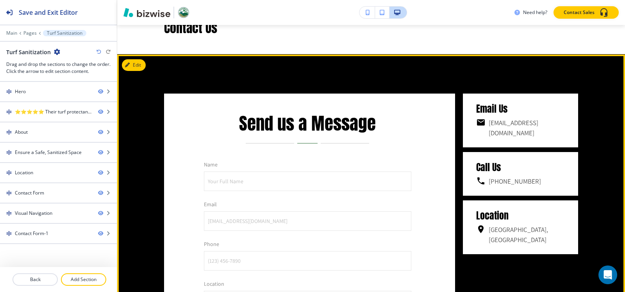
scroll to position [2139, 0]
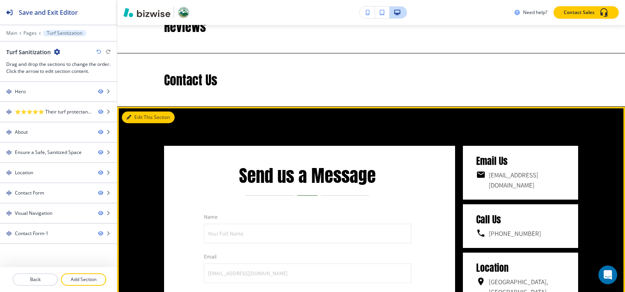
click at [144, 115] on button "Edit This Section" at bounding box center [148, 118] width 53 height 12
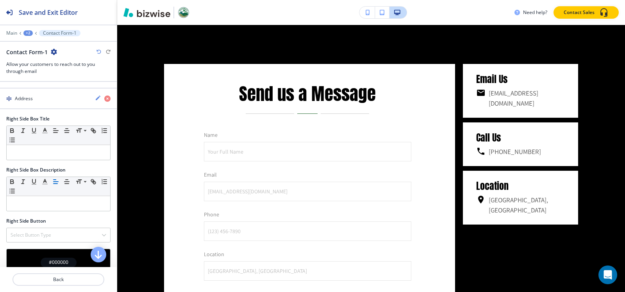
scroll to position [576, 0]
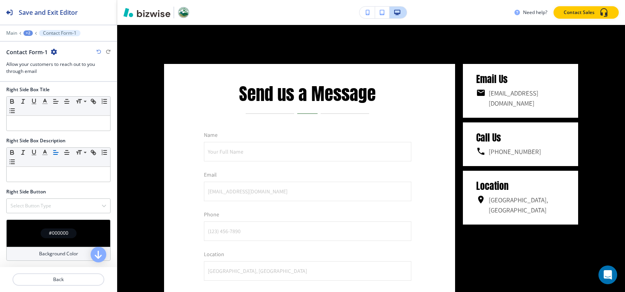
click at [57, 237] on h4 "#000000" at bounding box center [59, 233] width 20 height 7
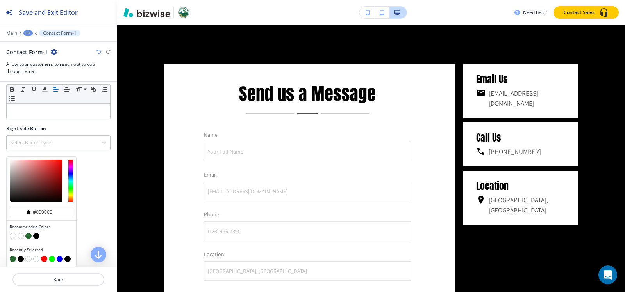
click at [28, 236] on button "button" at bounding box center [28, 236] width 6 height 6
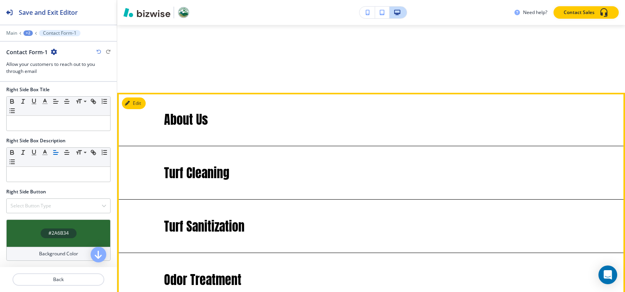
scroll to position [1479, 0]
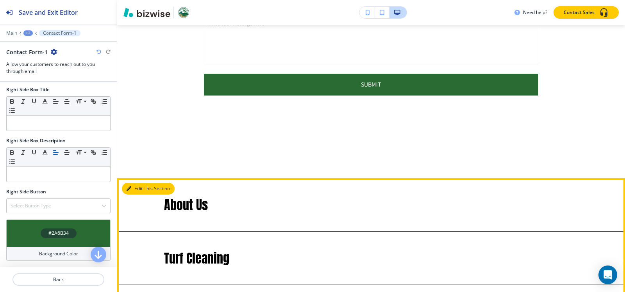
click at [141, 187] on button "Edit This Section" at bounding box center [148, 189] width 53 height 12
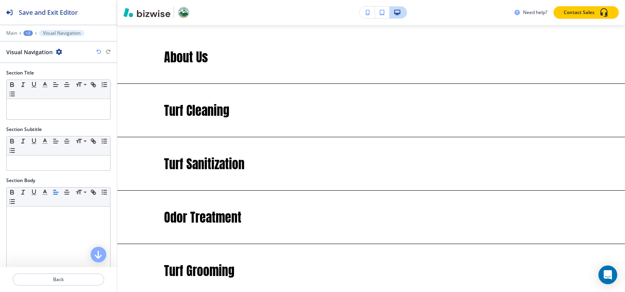
scroll to position [1632, 0]
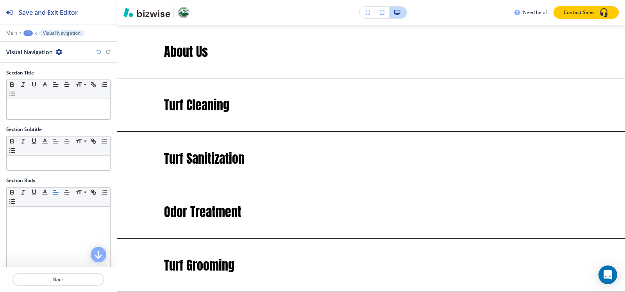
click at [59, 52] on icon "button" at bounding box center [59, 52] width 6 height 6
click at [68, 92] on p "Delete Section" at bounding box center [80, 92] width 40 height 7
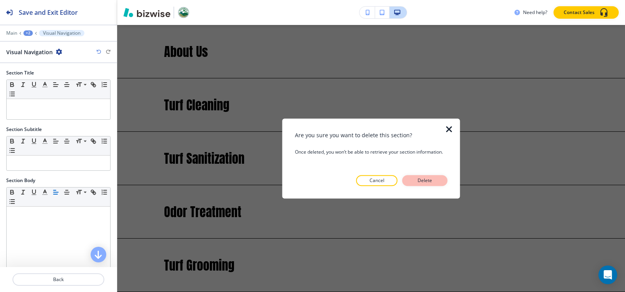
click at [411, 181] on button "Delete" at bounding box center [424, 180] width 45 height 11
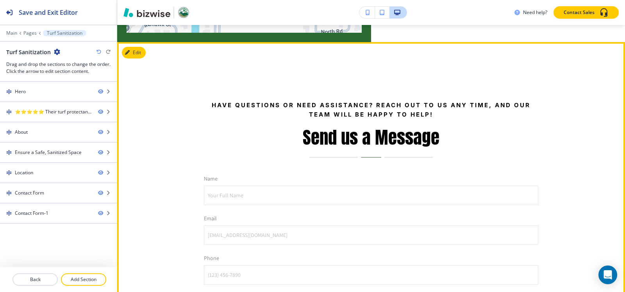
scroll to position [1086, 0]
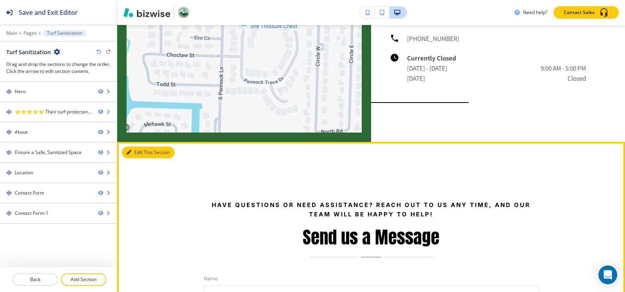
click at [125, 151] on button "Edit This Section" at bounding box center [148, 153] width 53 height 12
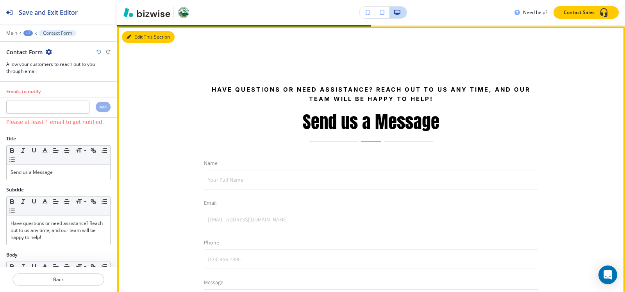
scroll to position [1203, 0]
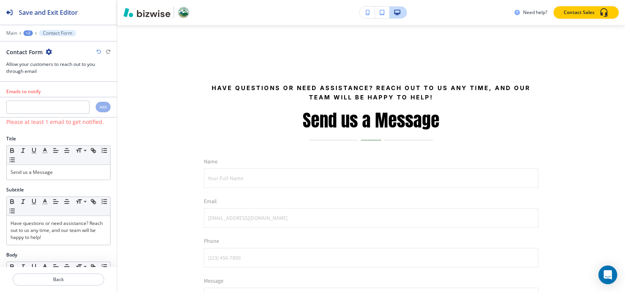
click at [51, 52] on icon "button" at bounding box center [49, 52] width 6 height 6
click at [81, 87] on button "Delete Section" at bounding box center [70, 93] width 50 height 14
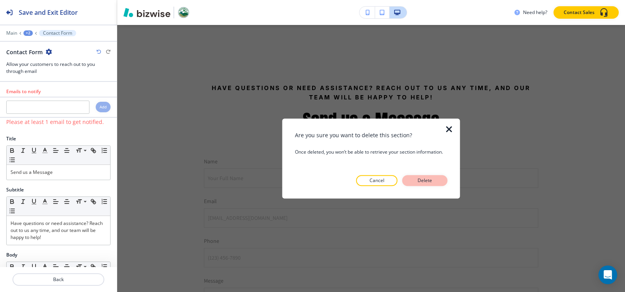
click at [421, 181] on p "Delete" at bounding box center [424, 180] width 19 height 7
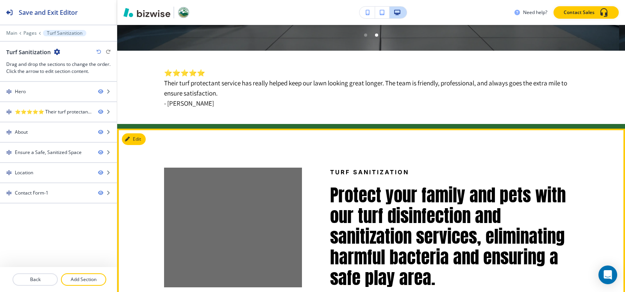
scroll to position [344, 0]
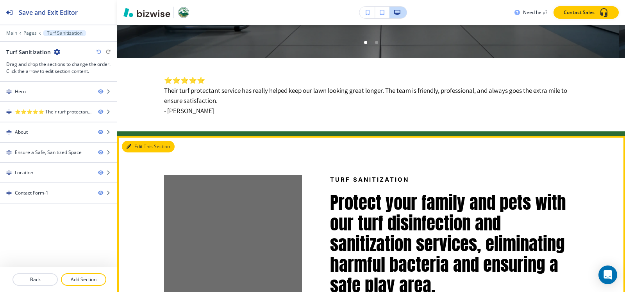
click at [132, 143] on button "Edit This Section" at bounding box center [148, 147] width 53 height 12
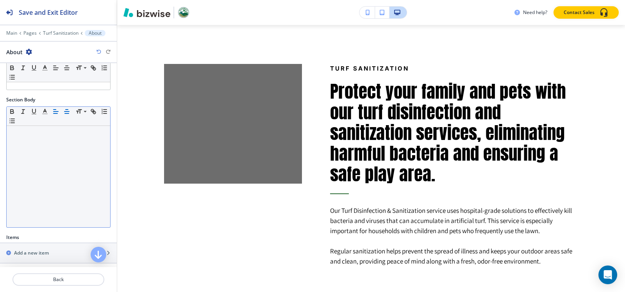
scroll to position [151, 0]
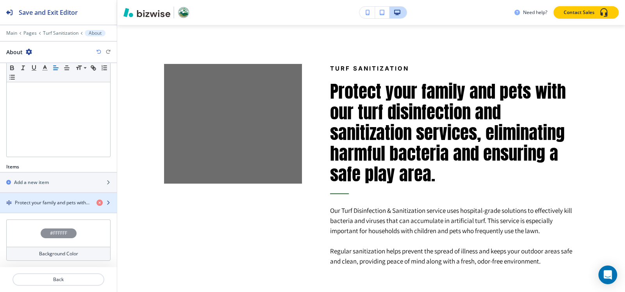
click at [54, 201] on h4 "Protect your family and pets with our turf disinfection and sanitization servic…" at bounding box center [52, 203] width 75 height 7
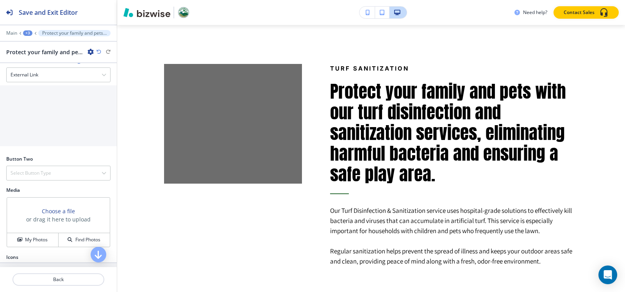
scroll to position [296, 0]
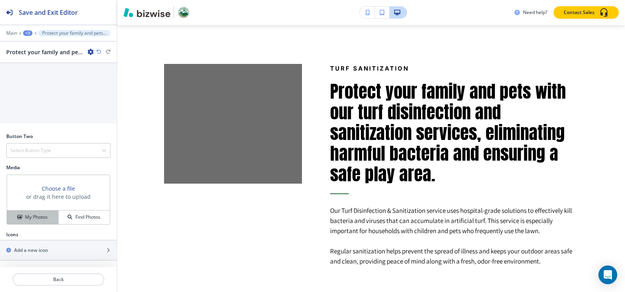
click at [43, 214] on h4 "My Photos" at bounding box center [36, 217] width 23 height 7
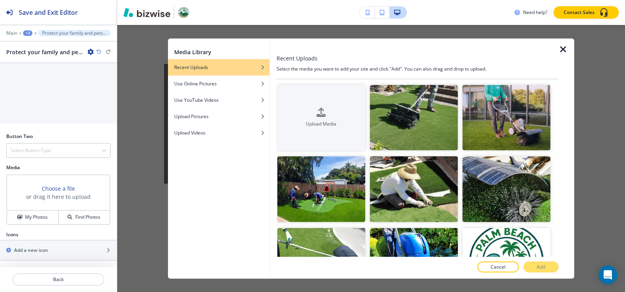
click at [561, 50] on icon "button" at bounding box center [562, 49] width 9 height 9
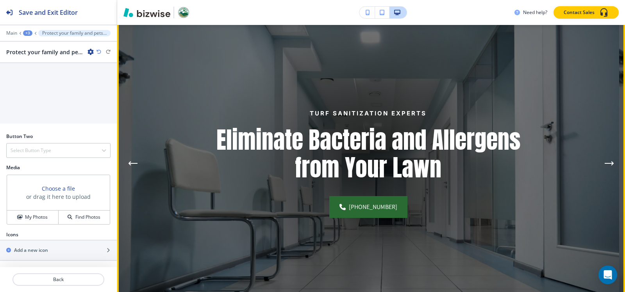
scroll to position [65, 0]
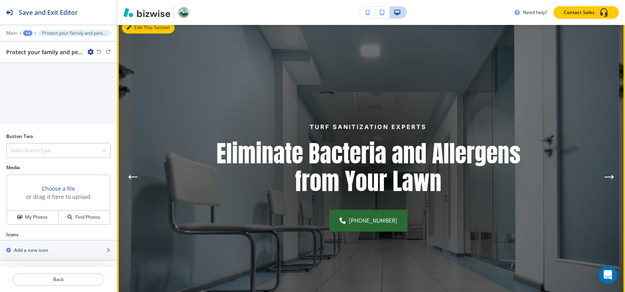
click at [132, 30] on button "Edit This Section" at bounding box center [148, 28] width 53 height 12
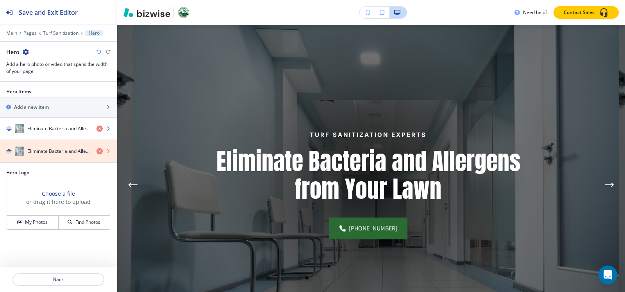
click at [98, 150] on icon "button" at bounding box center [99, 151] width 6 height 6
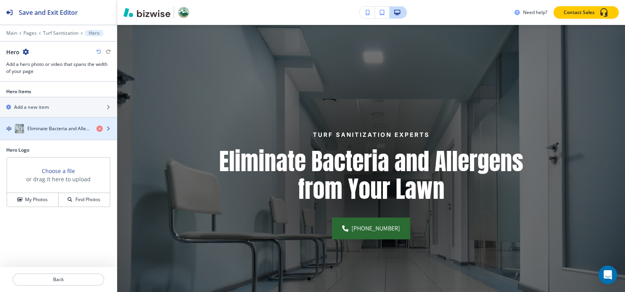
click at [65, 130] on h4 "Eliminate Bacteria and Allergens from Your Lawn" at bounding box center [58, 128] width 63 height 7
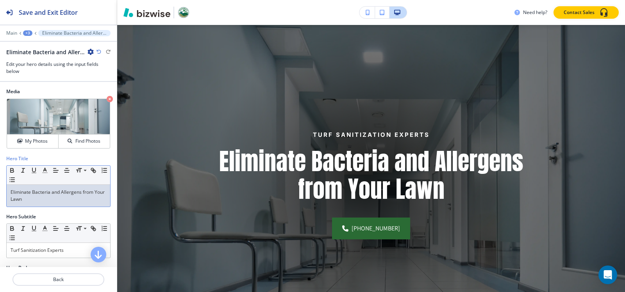
click at [57, 197] on p "Eliminate Bacteria and Allergens from Your Lawn" at bounding box center [59, 196] width 96 height 14
copy p "Eliminate Bacteria and Allergens from Your Lawn"
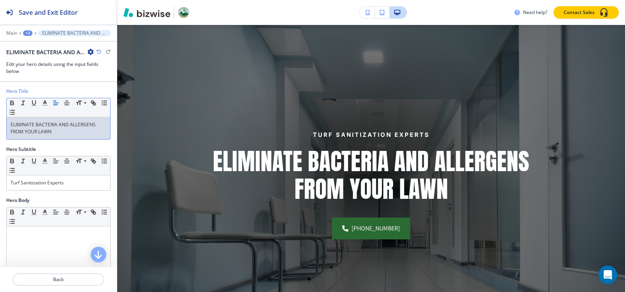
scroll to position [78, 0]
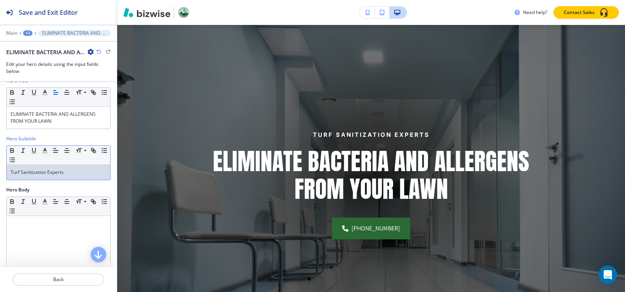
click at [70, 177] on div "Turf Sanitization Experts" at bounding box center [58, 172] width 103 height 15
copy p "Turf Sanitization Experts"
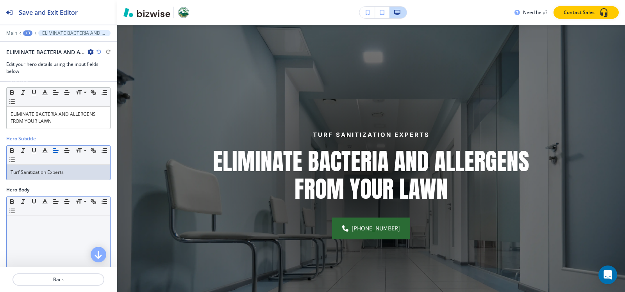
click at [43, 234] on div at bounding box center [58, 267] width 103 height 102
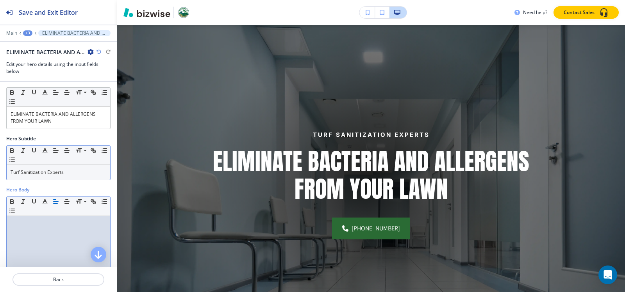
click at [50, 171] on p "Turf Sanitization Experts" at bounding box center [59, 172] width 96 height 7
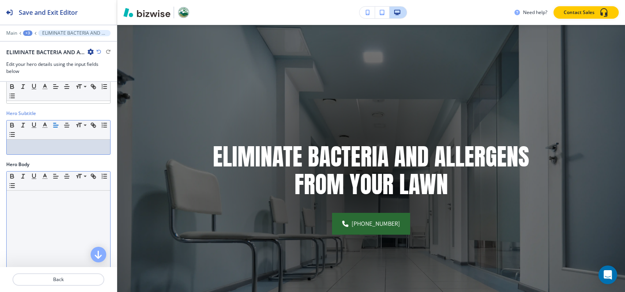
scroll to position [117, 0]
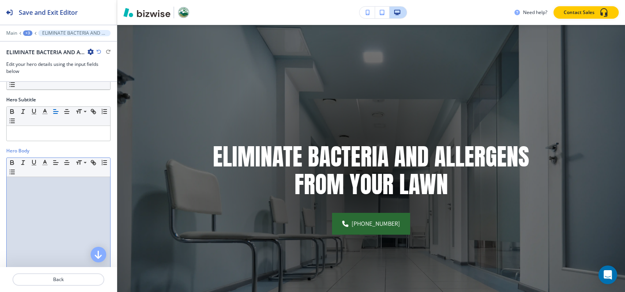
click at [29, 200] on div at bounding box center [58, 228] width 103 height 102
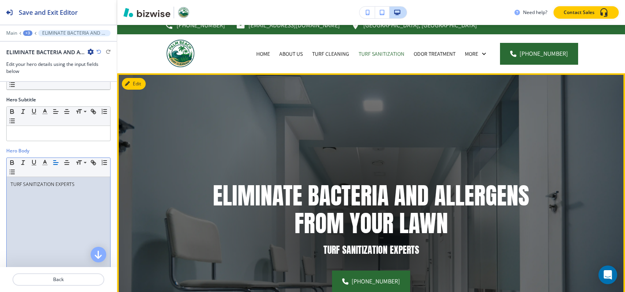
scroll to position [0, 0]
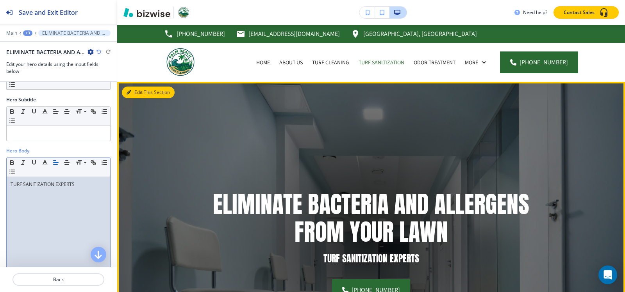
click at [138, 91] on button "Edit This Section" at bounding box center [148, 93] width 53 height 12
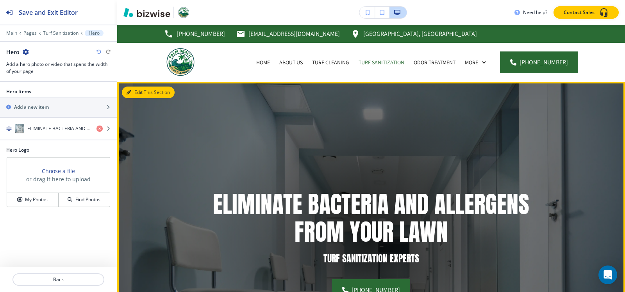
scroll to position [57, 0]
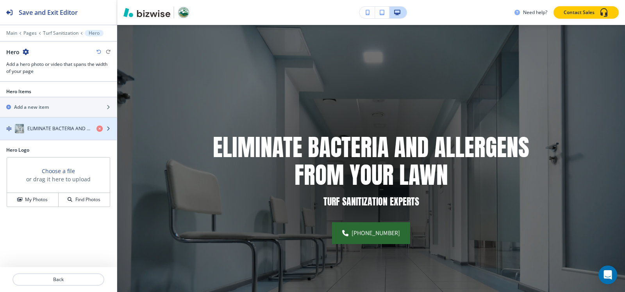
click at [59, 132] on h4 "ELIMINATE BACTERIA AND ALLERGENS FROM YOUR LAWN" at bounding box center [58, 128] width 63 height 7
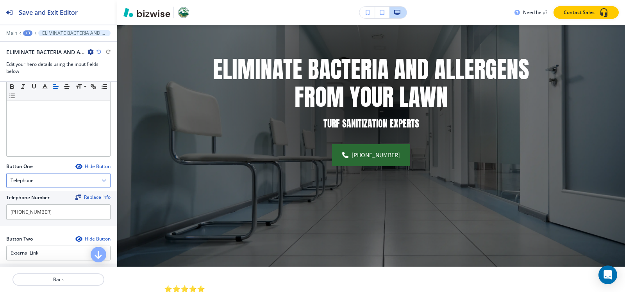
scroll to position [312, 0]
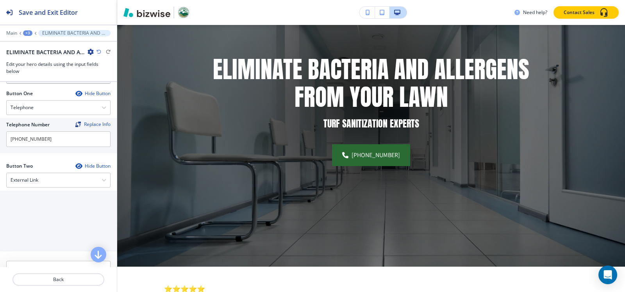
click at [59, 170] on div at bounding box center [58, 171] width 104 height 3
click at [57, 182] on div "External Link" at bounding box center [58, 180] width 103 height 14
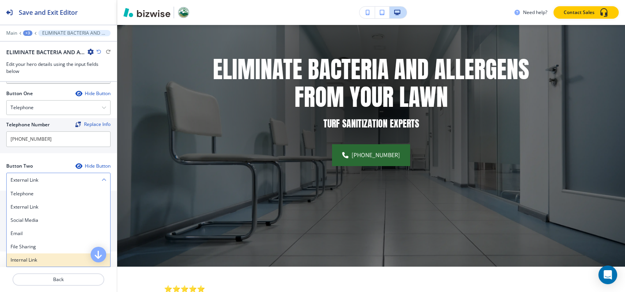
click at [44, 262] on h4 "Internal Link" at bounding box center [59, 260] width 96 height 7
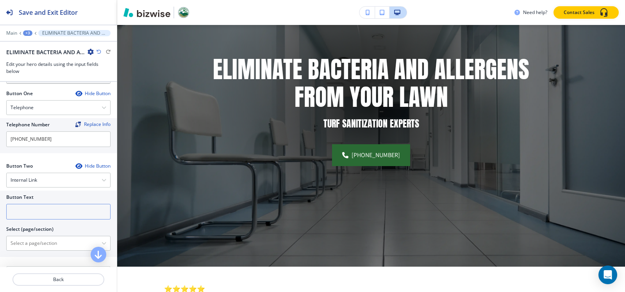
click at [36, 205] on input "text" at bounding box center [58, 212] width 104 height 16
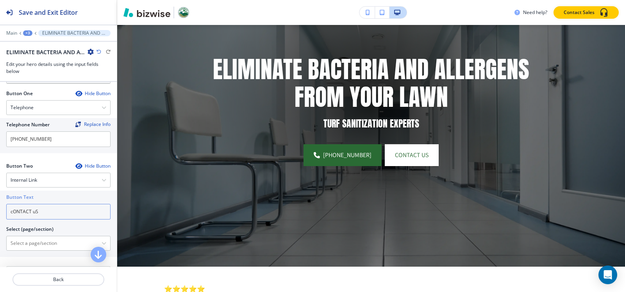
drag, startPoint x: 70, startPoint y: 207, endPoint x: 0, endPoint y: 219, distance: 71.4
click at [0, 219] on div "Button Text cONTACT uS Select (page/section) Home Home | Hero Home | About Home…" at bounding box center [58, 224] width 117 height 66
type input "Contact Us"
click at [25, 243] on \(page\/section\) "Manual Input" at bounding box center [54, 243] width 95 height 13
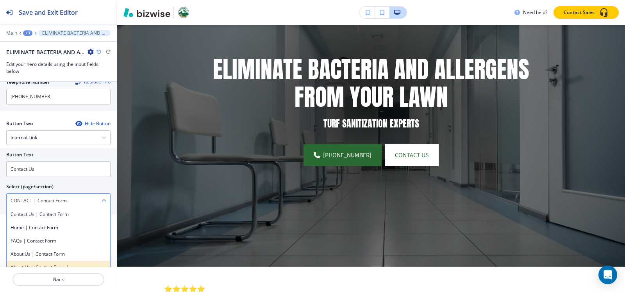
scroll to position [413, 0]
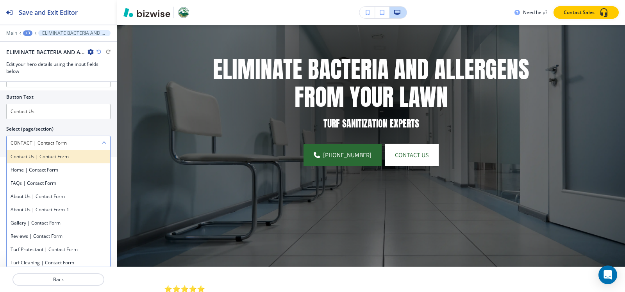
click at [64, 157] on h4 "Contact Us | Contact Form" at bounding box center [59, 156] width 96 height 7
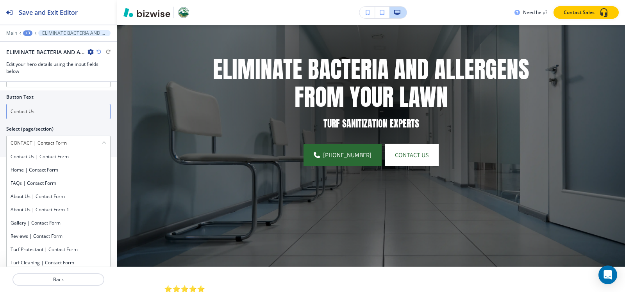
type \(page\/section\) "Contact Us | Contact Form"
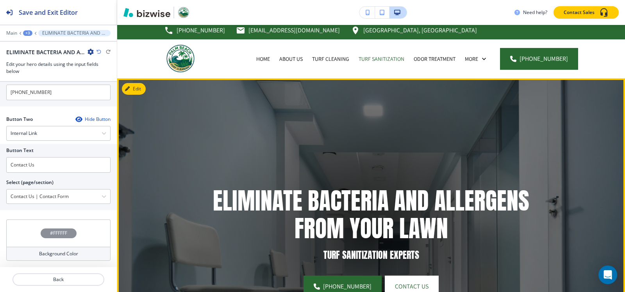
scroll to position [0, 0]
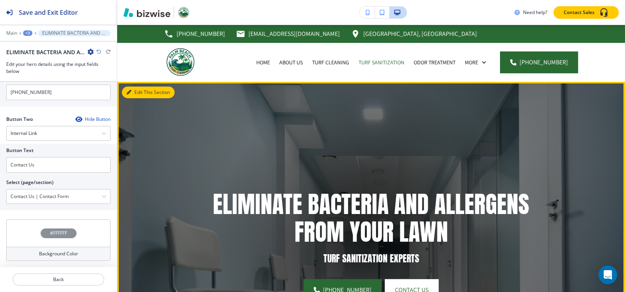
click at [144, 91] on button "Edit This Section" at bounding box center [148, 93] width 53 height 12
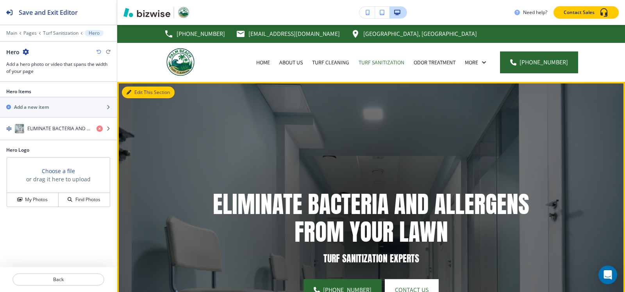
scroll to position [57, 0]
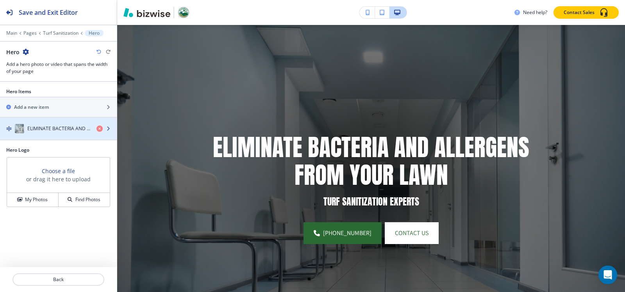
click at [67, 126] on h4 "ELIMINATE BACTERIA AND ALLERGENS FROM YOUR LAWN" at bounding box center [58, 128] width 63 height 7
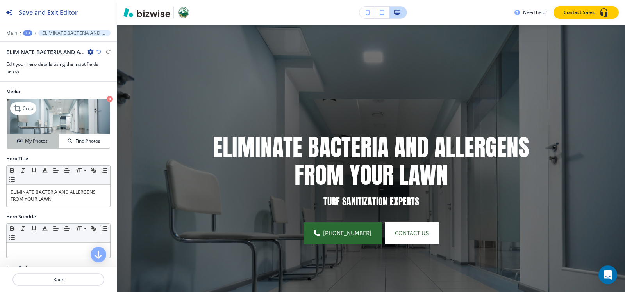
click at [39, 145] on h4 "My Photos" at bounding box center [36, 141] width 23 height 7
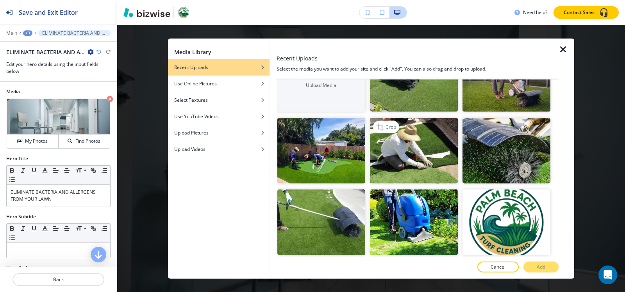
scroll to position [39, 0]
click at [284, 158] on img "button" at bounding box center [321, 151] width 88 height 66
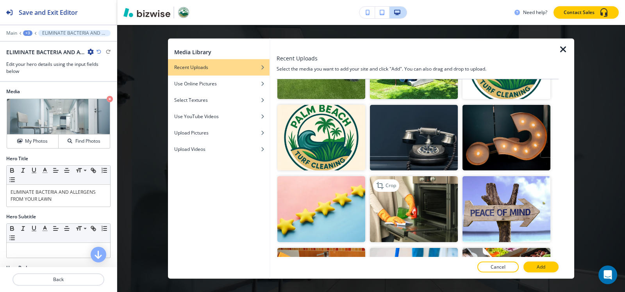
scroll to position [78, 0]
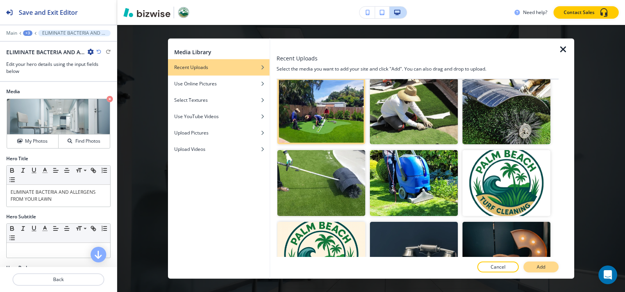
click at [542, 268] on p "Add" at bounding box center [540, 267] width 9 height 7
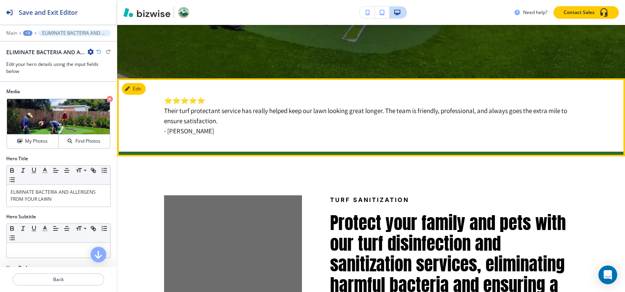
scroll to position [330, 0]
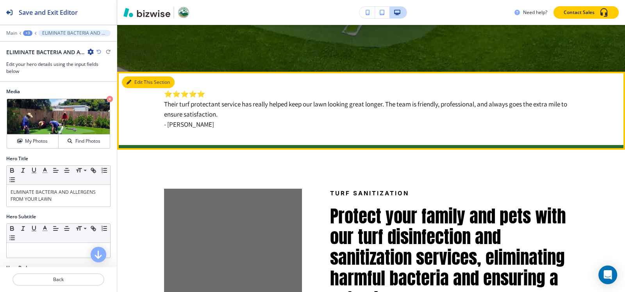
click at [135, 85] on button "Edit This Section" at bounding box center [148, 83] width 53 height 12
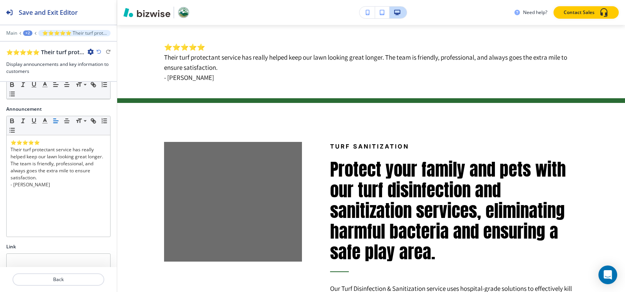
scroll to position [146, 0]
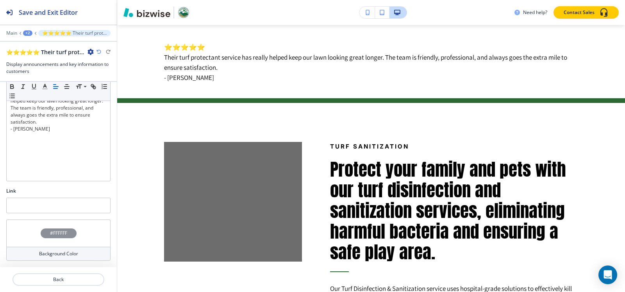
click at [50, 235] on h4 "#FFFFFF" at bounding box center [58, 233] width 17 height 7
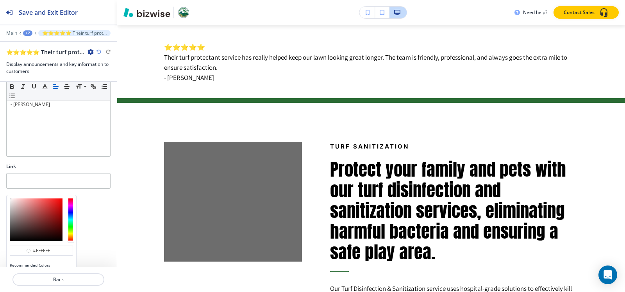
scroll to position [209, 0]
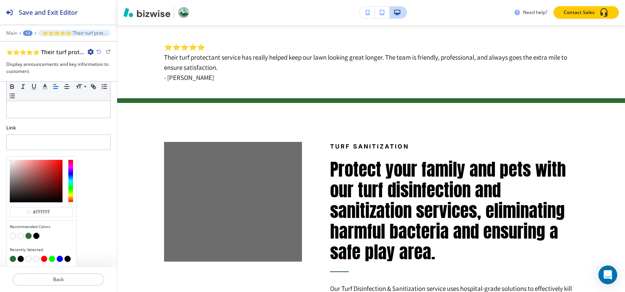
click at [27, 237] on button "button" at bounding box center [28, 236] width 6 height 6
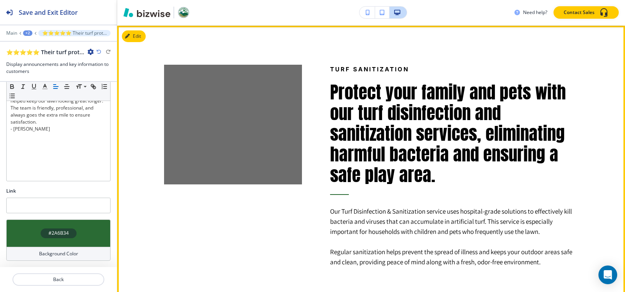
scroll to position [455, 0]
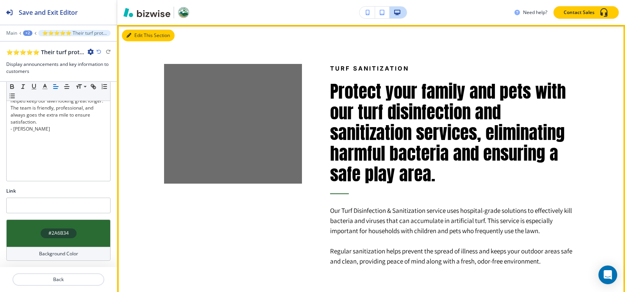
click at [129, 37] on icon "button" at bounding box center [128, 35] width 5 height 5
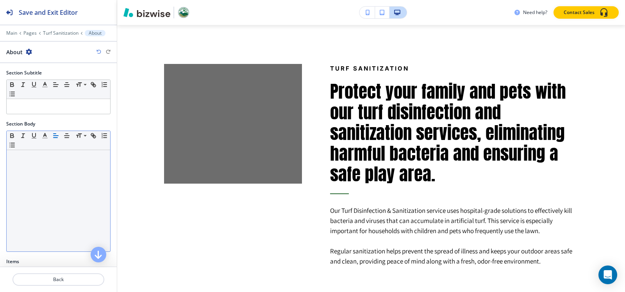
scroll to position [151, 0]
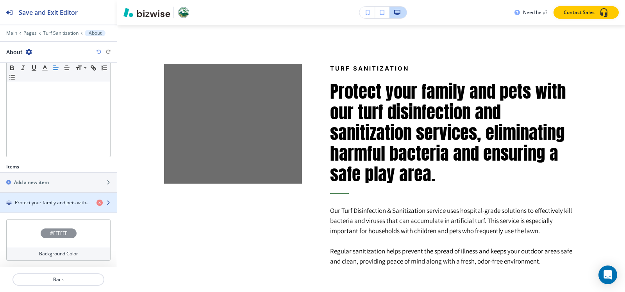
click at [52, 200] on h4 "Protect your family and pets with our turf disinfection and sanitization servic…" at bounding box center [52, 203] width 75 height 7
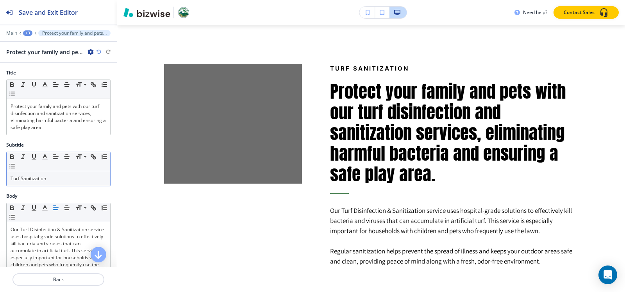
click at [62, 181] on p "Turf Sanitization" at bounding box center [59, 178] width 96 height 7
copy p "Turf Sanitization"
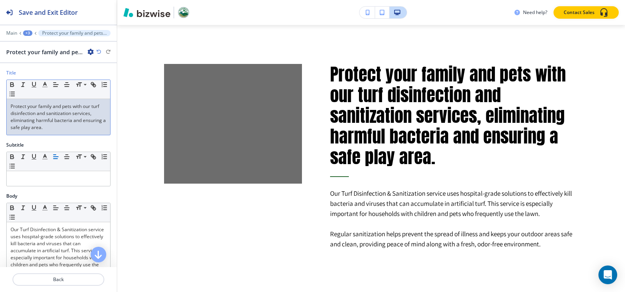
click at [70, 128] on p "Protect your family and pets with our turf disinfection and sanitization servic…" at bounding box center [59, 117] width 96 height 28
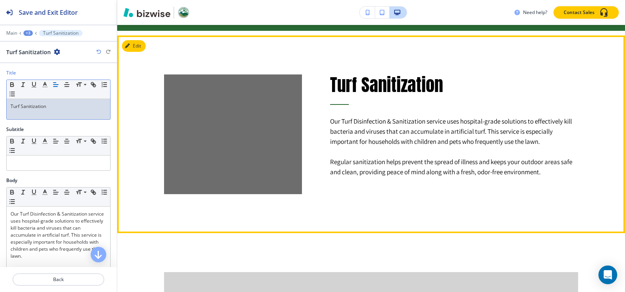
scroll to position [455, 0]
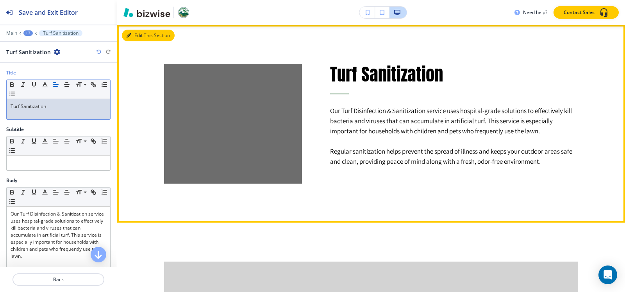
click at [139, 36] on button "Edit This Section" at bounding box center [148, 36] width 53 height 12
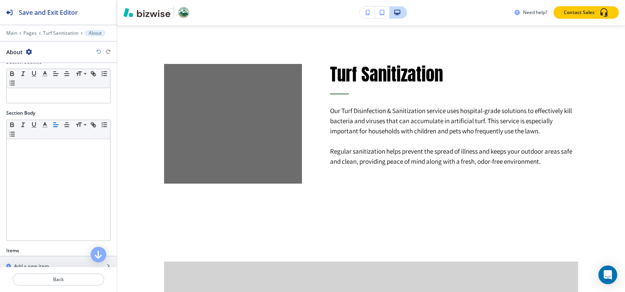
scroll to position [151, 0]
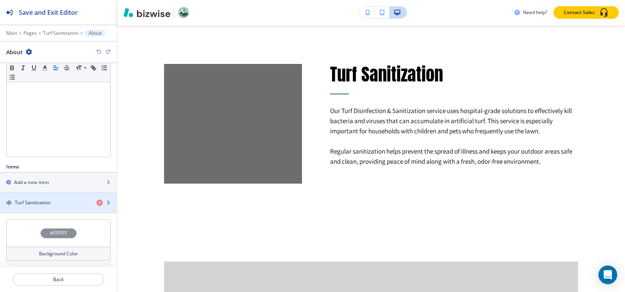
click at [42, 204] on h4 "Turf Sanitization" at bounding box center [33, 203] width 36 height 7
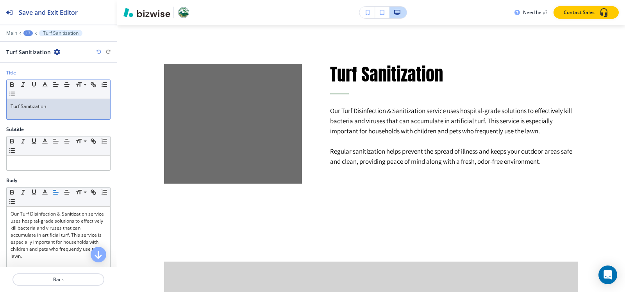
click at [64, 107] on p "Turf Sanitization" at bounding box center [59, 106] width 96 height 7
copy p "Turf Sanitization"
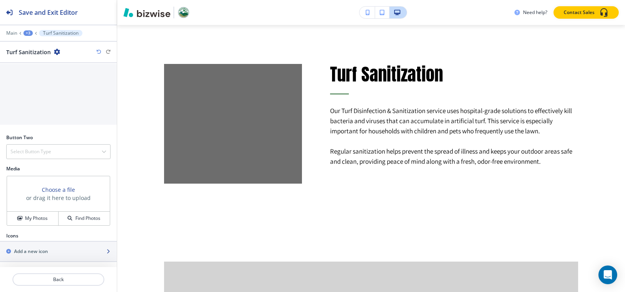
scroll to position [280, 0]
click at [31, 216] on h4 "My Photos" at bounding box center [36, 217] width 23 height 7
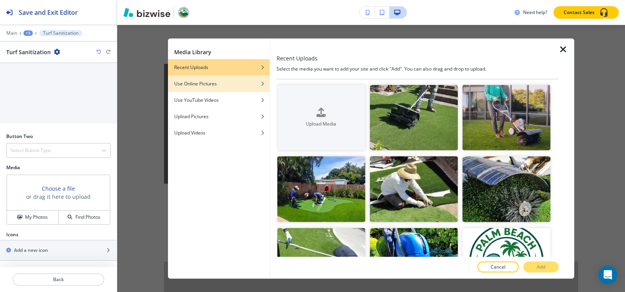
click at [208, 84] on h4 "Use Online Pictures" at bounding box center [195, 83] width 43 height 7
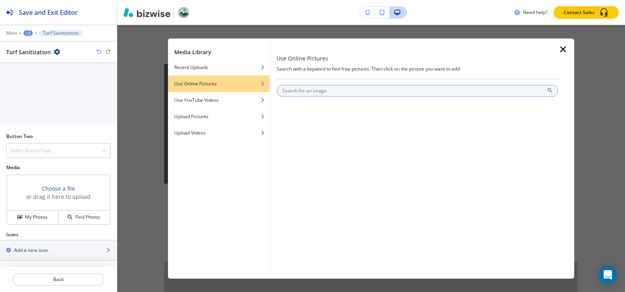
click at [354, 93] on input "text" at bounding box center [417, 91] width 280 height 12
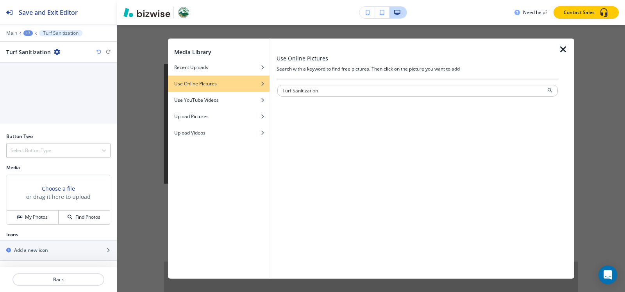
type input "Turf Sanitization"
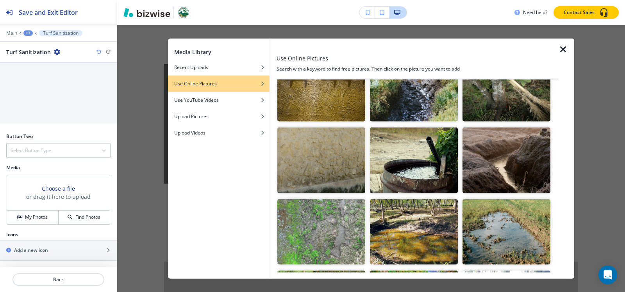
scroll to position [0, 0]
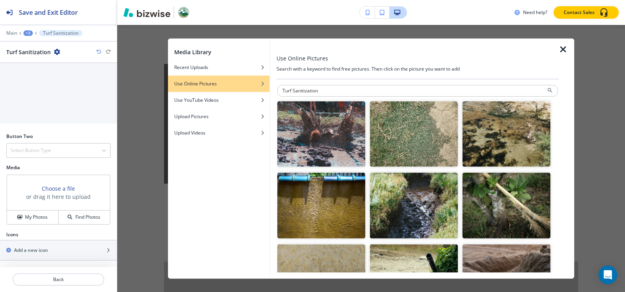
drag, startPoint x: 337, startPoint y: 87, endPoint x: 179, endPoint y: 87, distance: 157.7
click at [156, 87] on div "Media Library Recent Uploads Use Online Pictures Use YouTube Videos Upload Pict…" at bounding box center [371, 158] width 508 height 267
click at [224, 72] on div "button" at bounding box center [219, 73] width 102 height 5
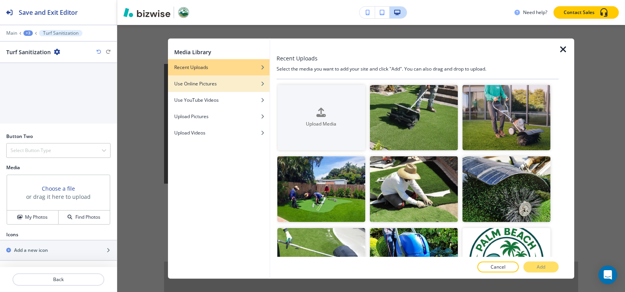
click at [224, 81] on div "Use Online Pictures" at bounding box center [219, 83] width 102 height 7
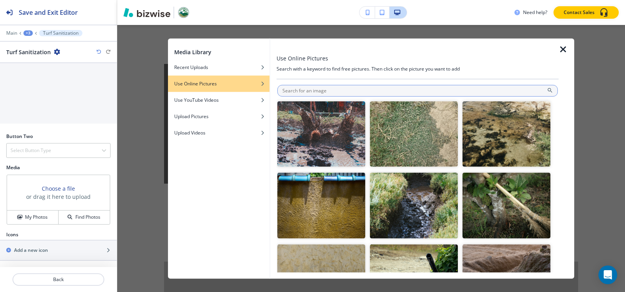
click at [351, 91] on input "text" at bounding box center [417, 91] width 280 height 12
type input "Palm beach turf cleaning"
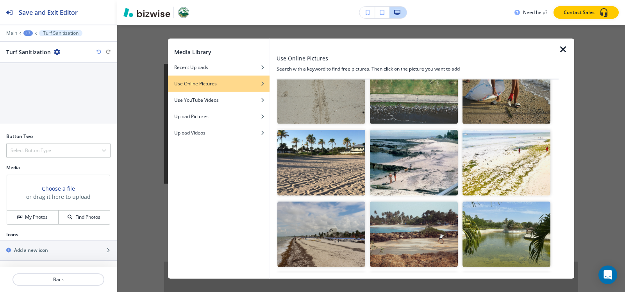
scroll to position [117, 0]
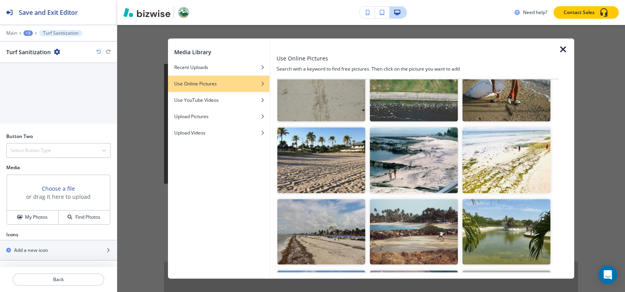
click at [563, 51] on icon "button" at bounding box center [562, 49] width 9 height 9
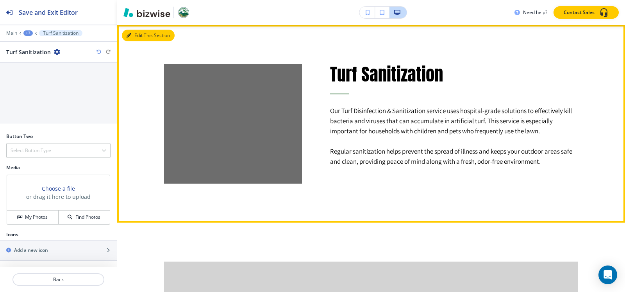
click at [134, 34] on button "Edit This Section" at bounding box center [148, 36] width 53 height 12
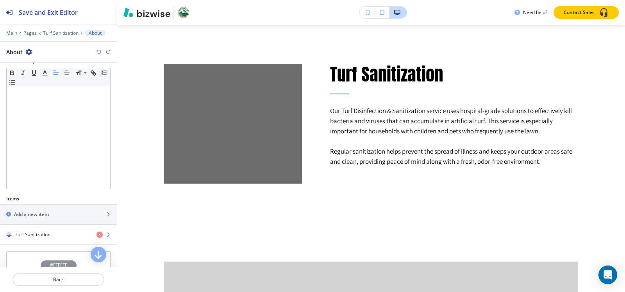
scroll to position [151, 0]
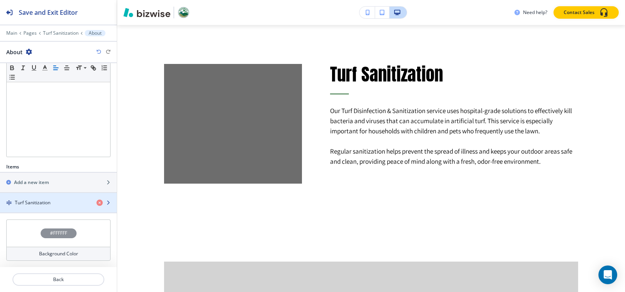
click at [41, 208] on div "button" at bounding box center [58, 210] width 117 height 6
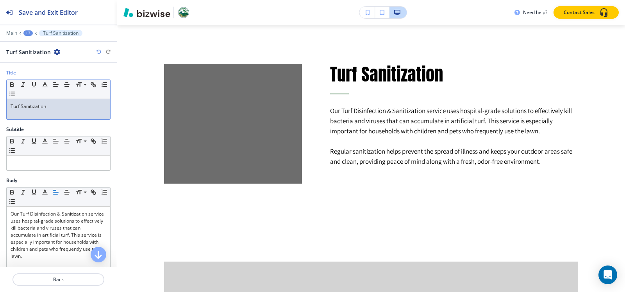
click at [47, 107] on p "Turf Sanitization" at bounding box center [59, 106] width 96 height 7
copy p "Turf Sanitization"
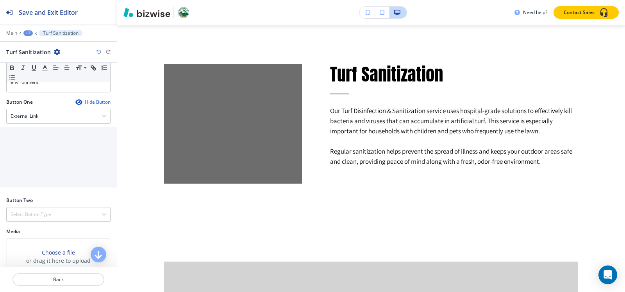
scroll to position [280, 0]
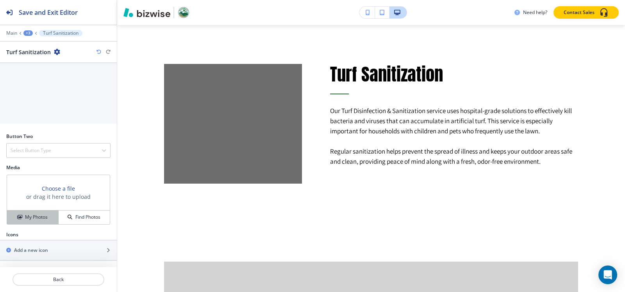
click at [28, 219] on h4 "My Photos" at bounding box center [36, 217] width 23 height 7
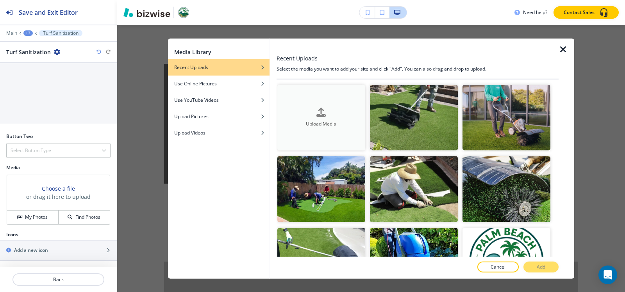
click at [327, 121] on h4 "Upload Media" at bounding box center [321, 124] width 88 height 7
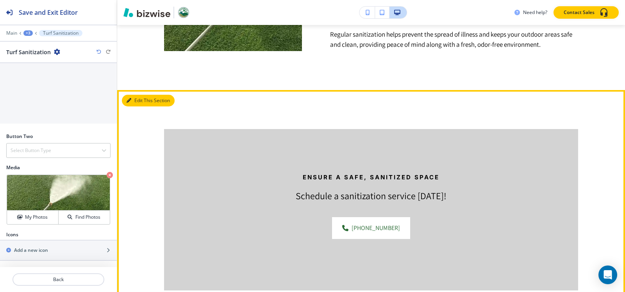
click at [133, 96] on button "Edit This Section" at bounding box center [148, 101] width 53 height 12
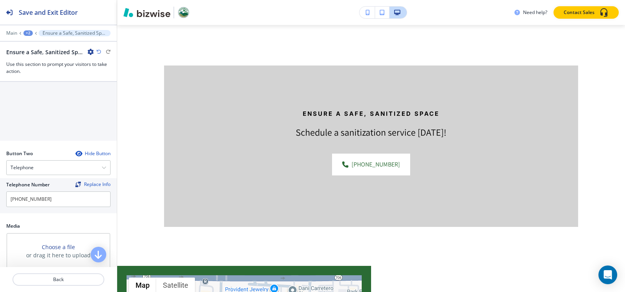
scroll to position [351, 0]
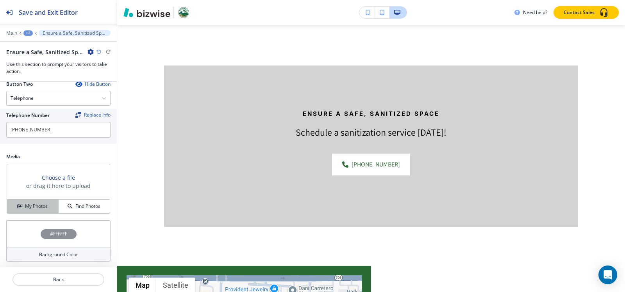
click at [32, 209] on h4 "My Photos" at bounding box center [36, 206] width 23 height 7
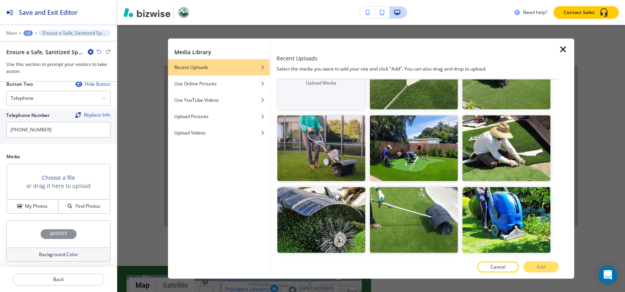
scroll to position [39, 0]
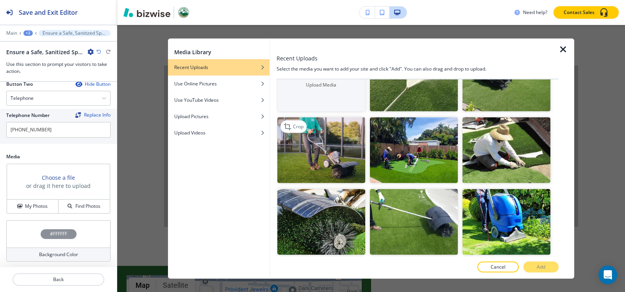
click at [303, 155] on img "button" at bounding box center [321, 151] width 88 height 66
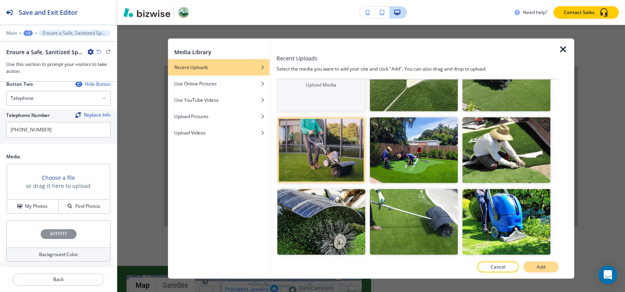
click at [546, 268] on button "Add" at bounding box center [540, 267] width 35 height 11
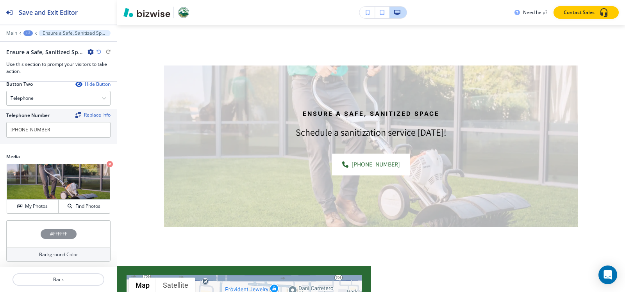
click at [48, 230] on div "#FFFFFF" at bounding box center [59, 235] width 36 height 10
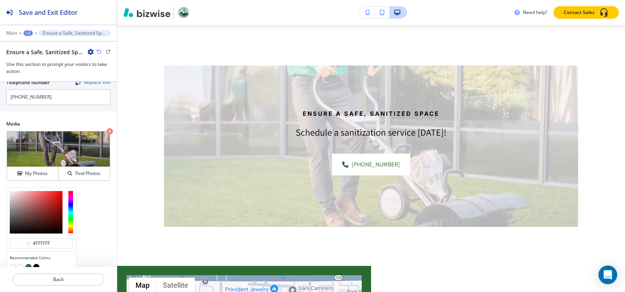
scroll to position [415, 0]
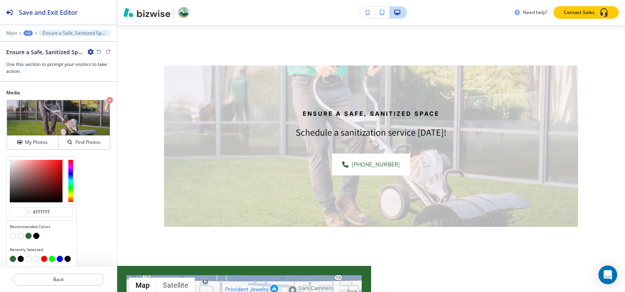
click at [40, 235] on div at bounding box center [41, 237] width 63 height 8
click at [38, 235] on button "button" at bounding box center [36, 236] width 6 height 6
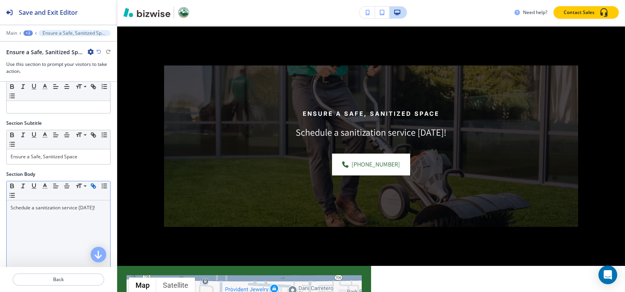
scroll to position [39, 0]
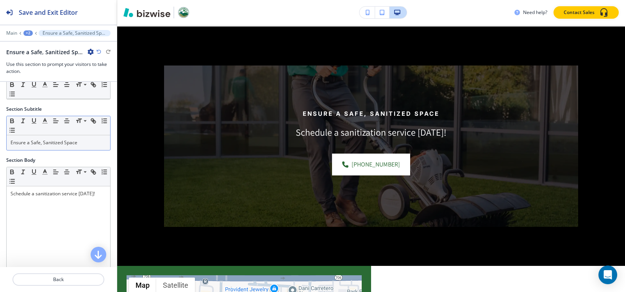
click at [82, 143] on p "Ensure a Safe, Sanitized Space" at bounding box center [59, 142] width 96 height 7
copy p "Ensure a Safe, Sanitized Space"
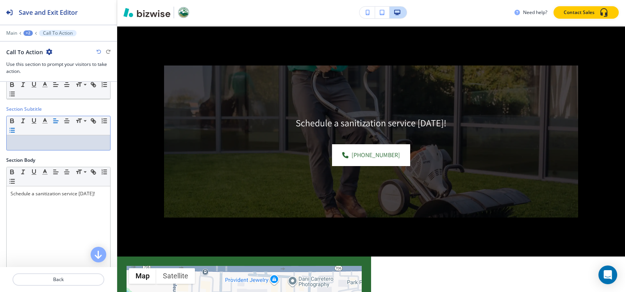
scroll to position [0, 0]
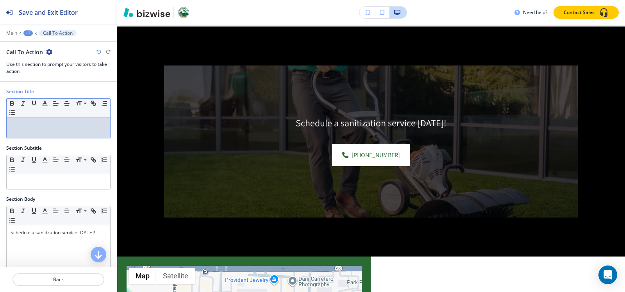
click at [42, 124] on p at bounding box center [59, 125] width 96 height 7
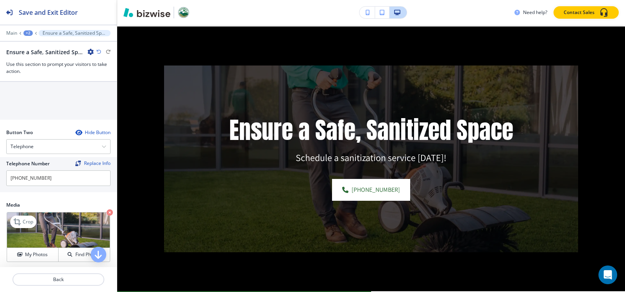
scroll to position [351, 0]
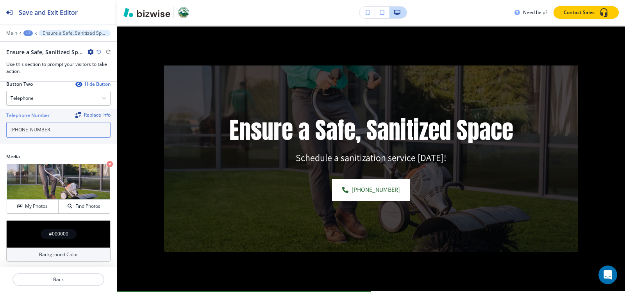
click at [54, 127] on input "[PHONE_NUMBER]" at bounding box center [58, 130] width 104 height 16
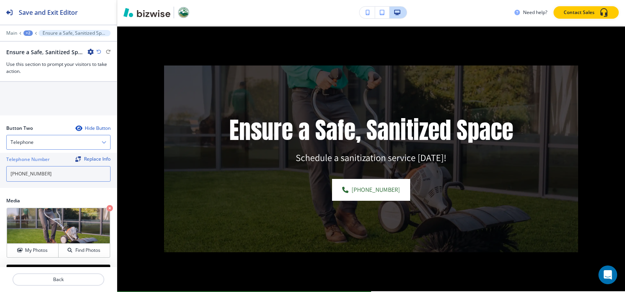
scroll to position [234, 0]
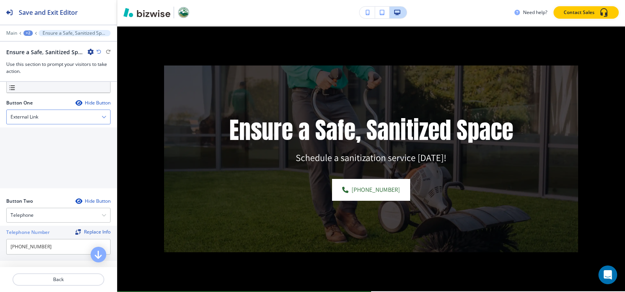
click at [52, 119] on div "External Link" at bounding box center [58, 117] width 103 height 14
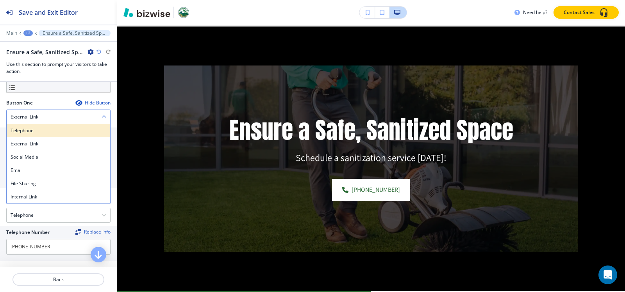
click at [41, 135] on div "Telephone" at bounding box center [58, 130] width 103 height 13
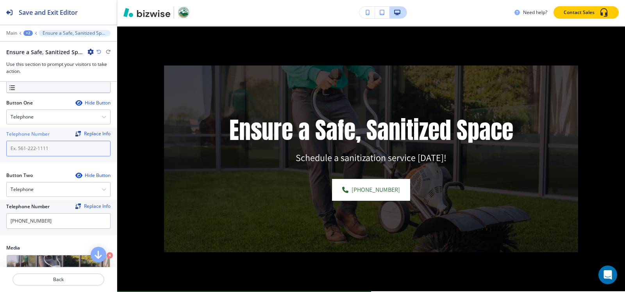
click at [41, 151] on input "text" at bounding box center [58, 149] width 104 height 16
paste input "[PHONE_NUMBER]"
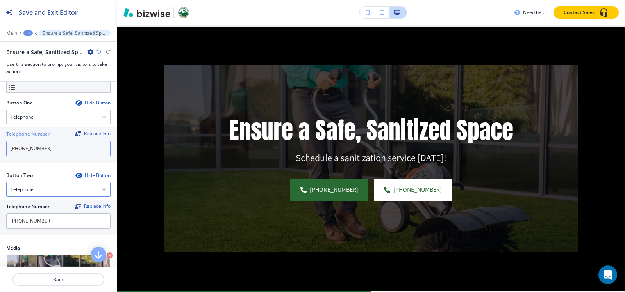
type input "[PHONE_NUMBER]"
click at [45, 185] on div "Telephone" at bounding box center [58, 190] width 103 height 14
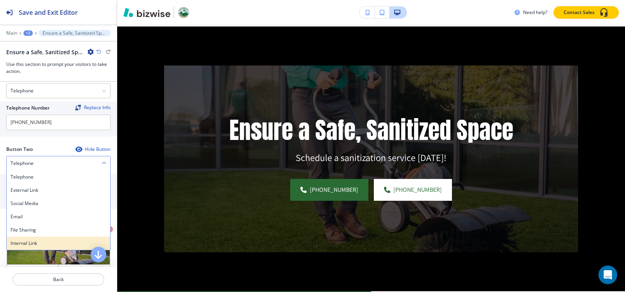
scroll to position [273, 0]
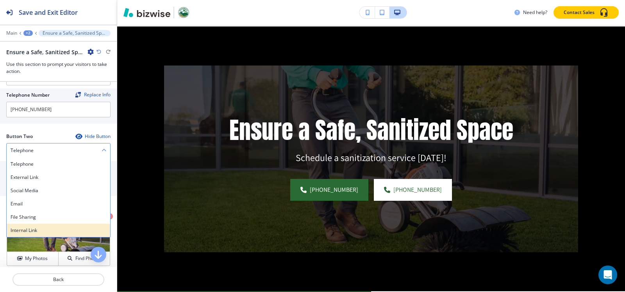
click at [40, 232] on h4 "Internal Link" at bounding box center [59, 230] width 96 height 7
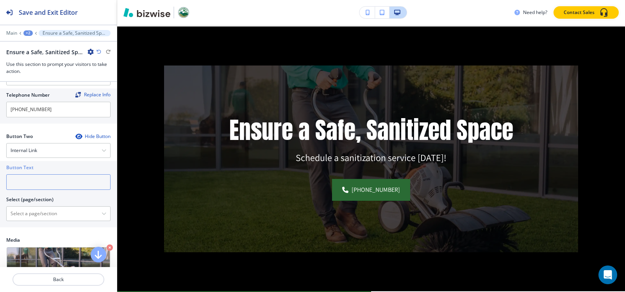
click at [51, 183] on input "text" at bounding box center [58, 183] width 104 height 16
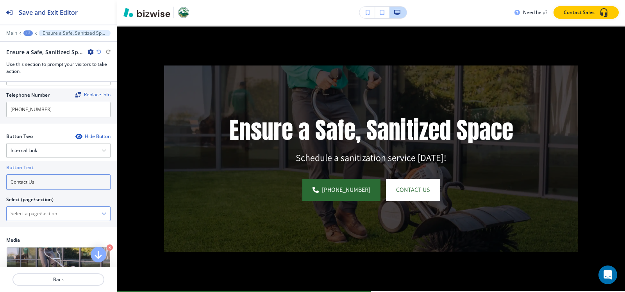
type input "Contact Us"
click at [49, 215] on \(page\/section\) "Manual Input" at bounding box center [54, 213] width 95 height 13
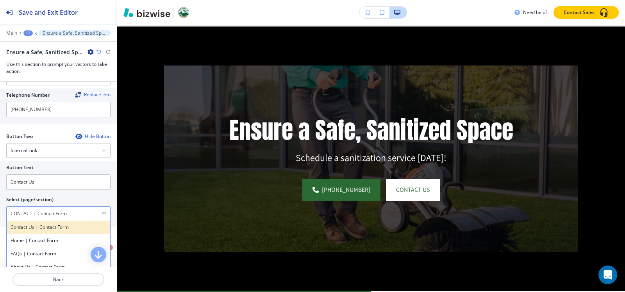
click at [48, 226] on h4 "Contact Us | Contact Form" at bounding box center [59, 227] width 96 height 7
type \(page\/section\) "Contact Us | Contact Form"
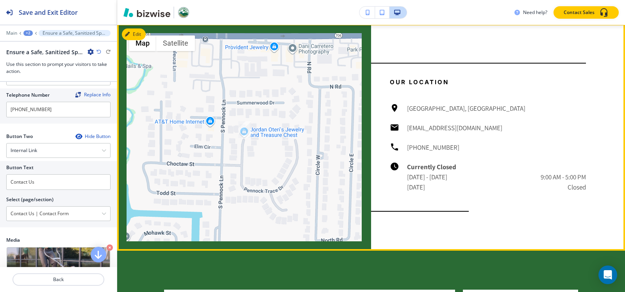
scroll to position [831, 0]
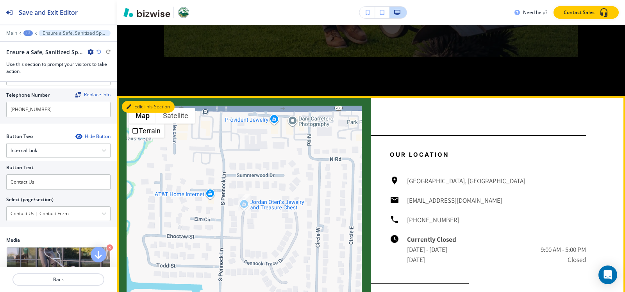
drag, startPoint x: 139, startPoint y: 105, endPoint x: 126, endPoint y: 103, distance: 12.7
click at [139, 105] on button "Edit This Section" at bounding box center [148, 107] width 53 height 12
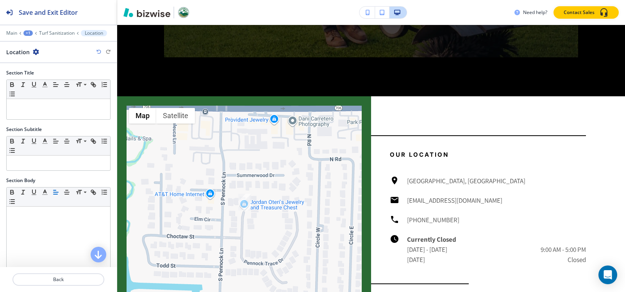
scroll to position [901, 0]
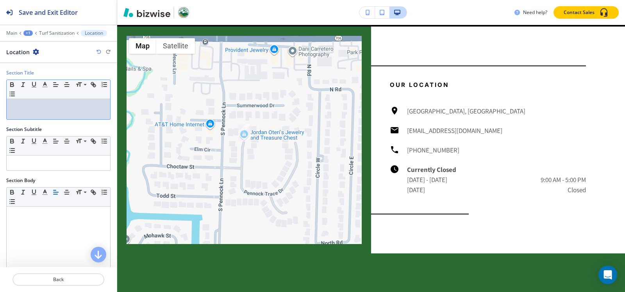
click at [55, 108] on p at bounding box center [59, 106] width 96 height 7
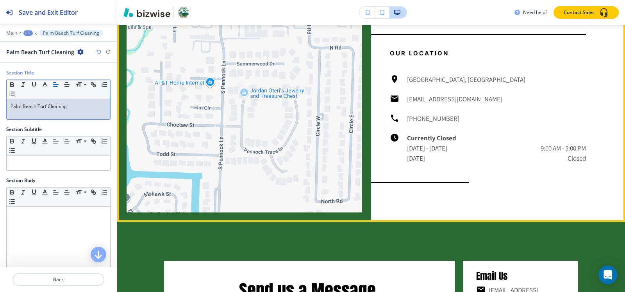
scroll to position [950, 0]
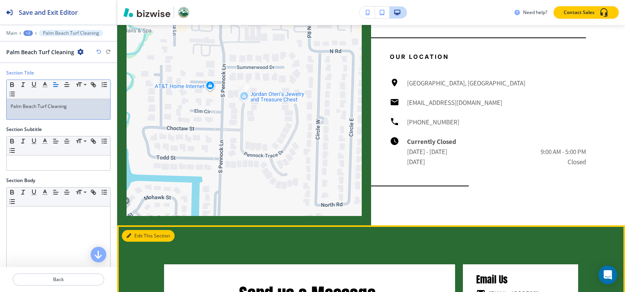
click at [136, 234] on button "Edit This Section" at bounding box center [148, 236] width 53 height 12
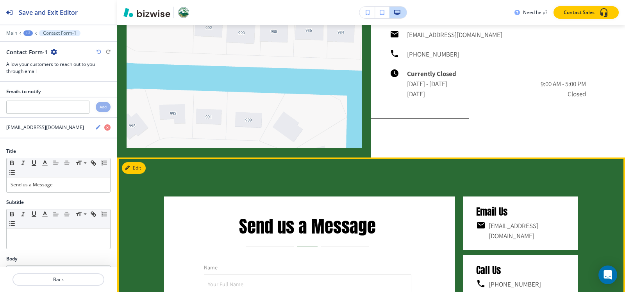
scroll to position [1032, 0]
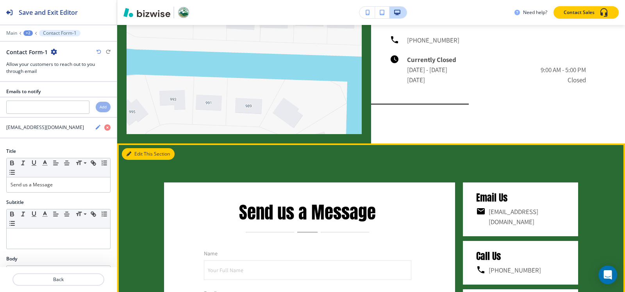
click at [134, 155] on button "Edit This Section" at bounding box center [148, 154] width 53 height 12
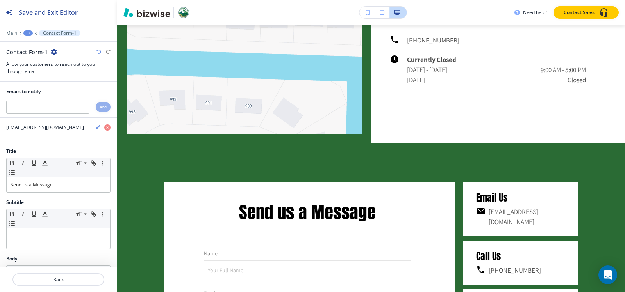
drag, startPoint x: 51, startPoint y: 47, endPoint x: 51, endPoint y: 51, distance: 4.3
click at [51, 48] on div "Main +2 Contact Form-1 Contact Form-1 Allow your customers to reach out to you …" at bounding box center [58, 52] width 117 height 45
click at [52, 51] on icon "button" at bounding box center [54, 52] width 6 height 6
click at [62, 76] on p "Duplicate Section" at bounding box center [75, 79] width 40 height 7
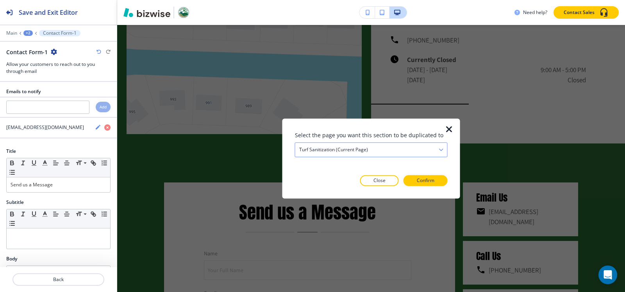
click at [366, 151] on h4 "Turf Sanitization (current page)" at bounding box center [333, 149] width 69 height 7
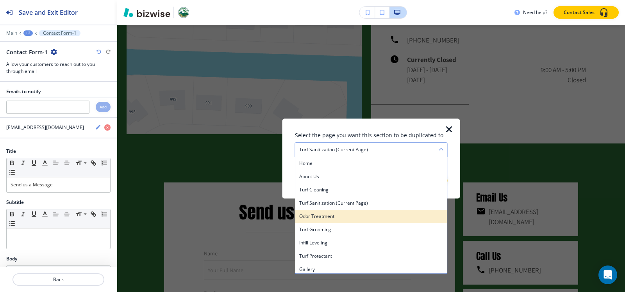
click at [342, 221] on div "Odor Treatment" at bounding box center [371, 216] width 152 height 13
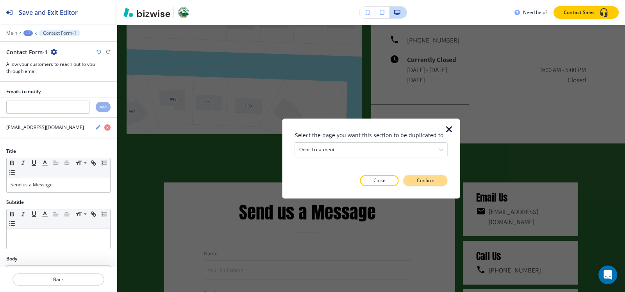
click at [417, 182] on p "Confirm" at bounding box center [426, 180] width 18 height 7
click at [417, 182] on p "Take me there" at bounding box center [419, 180] width 32 height 7
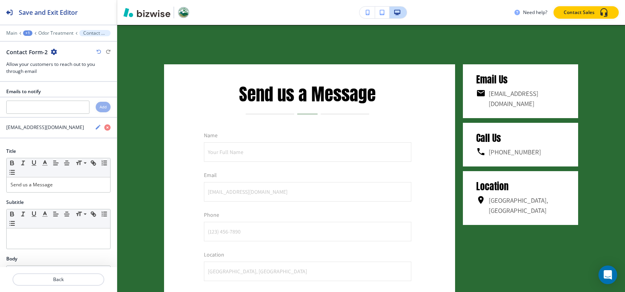
scroll to position [2200, 0]
click at [55, 54] on icon "button" at bounding box center [54, 52] width 6 height 6
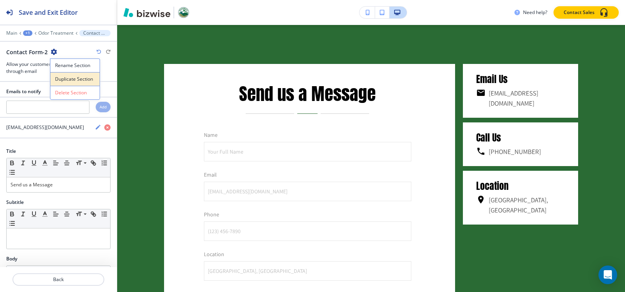
click at [75, 81] on p "Duplicate Section" at bounding box center [75, 79] width 40 height 7
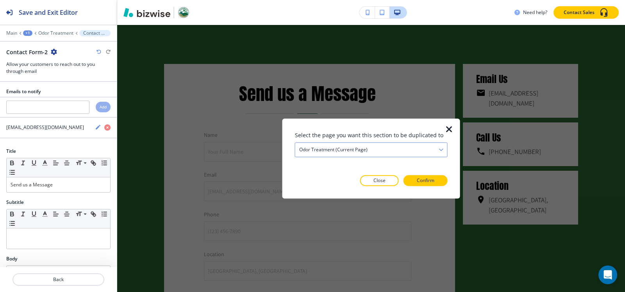
click at [333, 145] on div "Odor Treatment (current page)" at bounding box center [371, 150] width 152 height 14
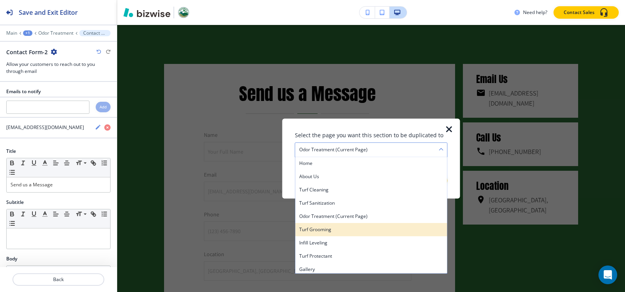
click at [331, 229] on h4 "Turf Grooming" at bounding box center [371, 229] width 144 height 7
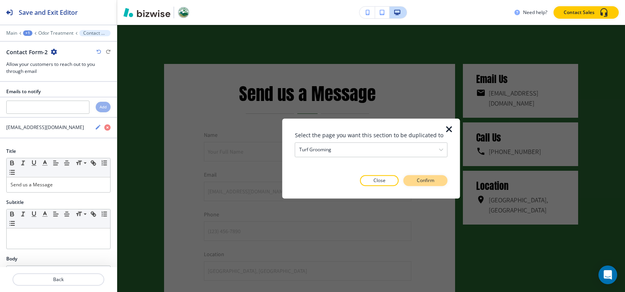
click at [422, 180] on p "Confirm" at bounding box center [426, 180] width 18 height 7
click at [422, 180] on p "Take me there" at bounding box center [419, 180] width 32 height 7
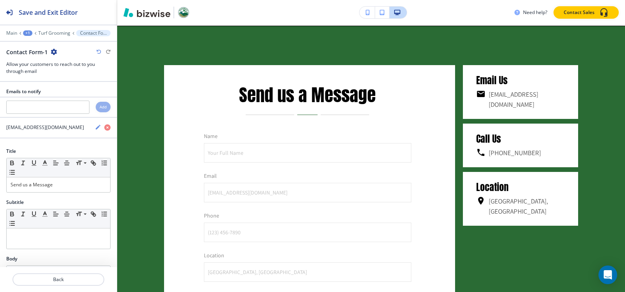
click at [54, 53] on icon "button" at bounding box center [54, 52] width 6 height 6
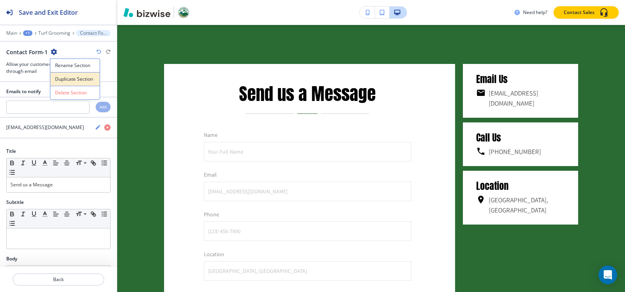
click at [67, 83] on button "Duplicate Section" at bounding box center [75, 79] width 50 height 14
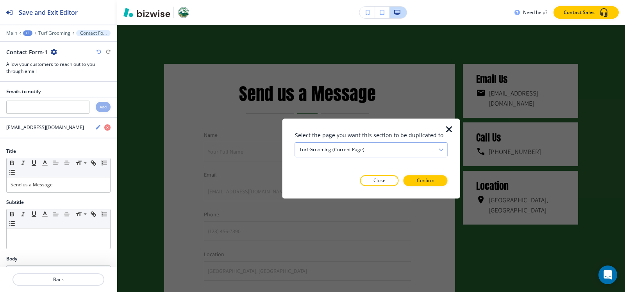
click at [318, 145] on div "Turf Grooming (current page)" at bounding box center [371, 150] width 152 height 14
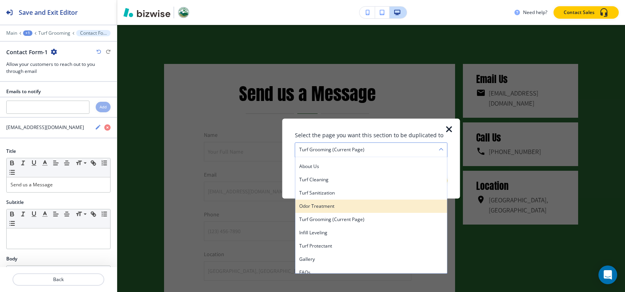
scroll to position [39, 0]
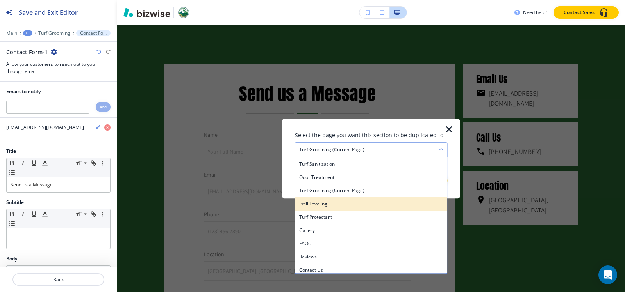
click at [341, 201] on h4 "Infill Leveling" at bounding box center [371, 204] width 144 height 7
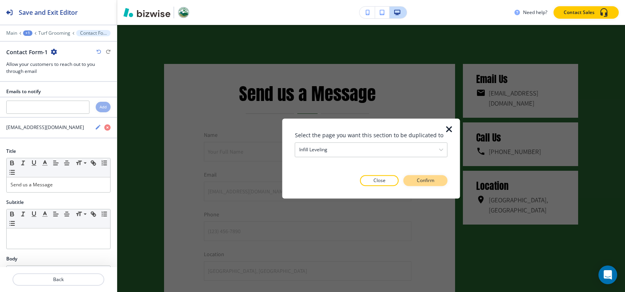
click at [417, 183] on p "Confirm" at bounding box center [426, 180] width 18 height 7
click at [417, 183] on p "Take me there" at bounding box center [419, 180] width 32 height 7
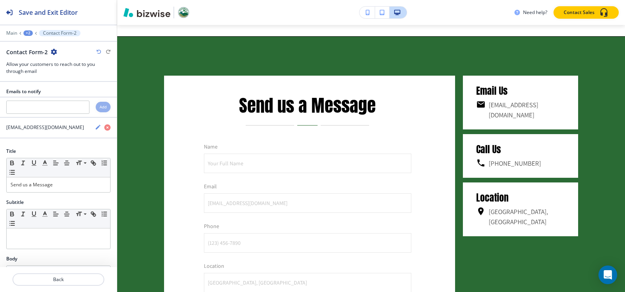
click at [53, 52] on icon "button" at bounding box center [54, 52] width 6 height 6
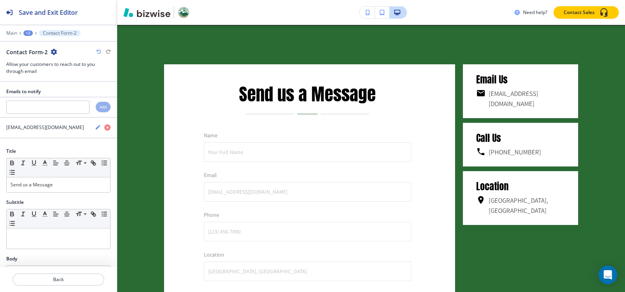
scroll to position [2200, 0]
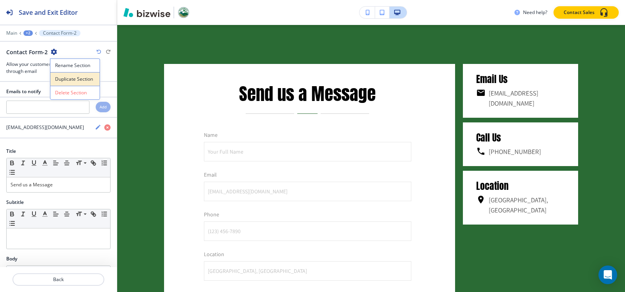
click at [72, 82] on p "Duplicate Section" at bounding box center [75, 79] width 40 height 7
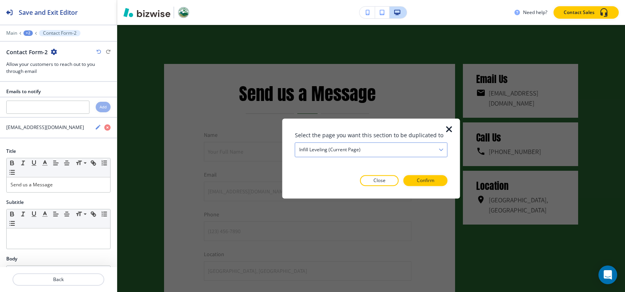
click at [339, 147] on h4 "Infill Leveling (current page)" at bounding box center [329, 149] width 61 height 7
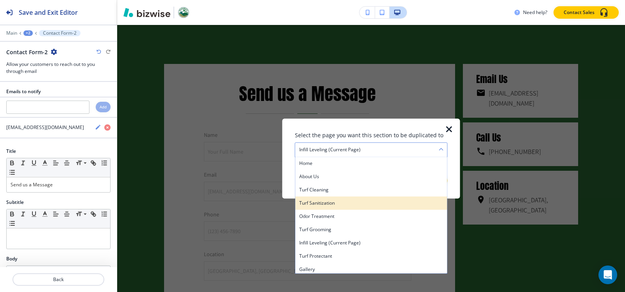
scroll to position [39, 0]
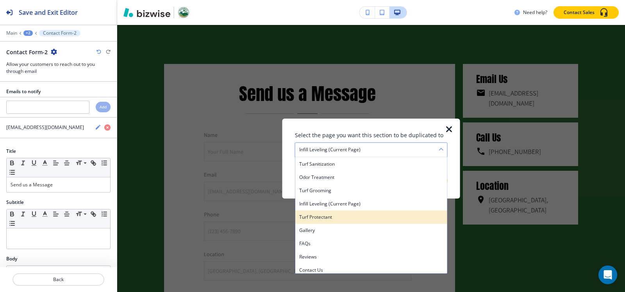
click at [328, 218] on h4 "Turf Protectant" at bounding box center [371, 217] width 144 height 7
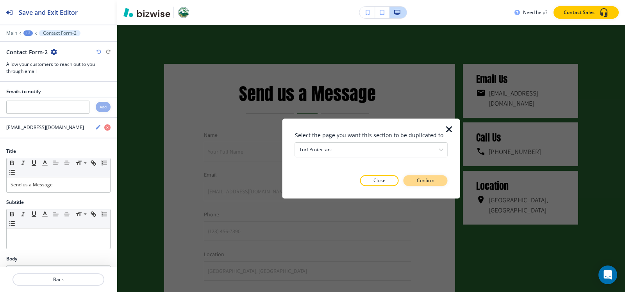
click at [433, 186] on button "Confirm" at bounding box center [425, 180] width 44 height 11
click at [433, 184] on p "Take me there" at bounding box center [419, 180] width 32 height 7
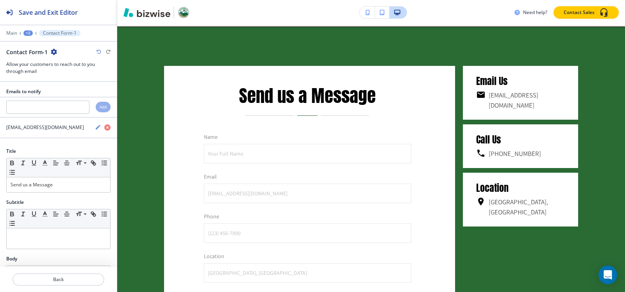
scroll to position [2498, 0]
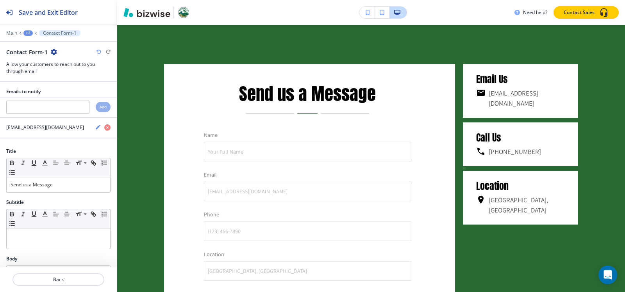
click at [29, 37] on div at bounding box center [58, 38] width 117 height 5
click at [27, 32] on div "+2" at bounding box center [27, 32] width 9 height 5
click at [30, 44] on p "Pages" at bounding box center [49, 46] width 40 height 7
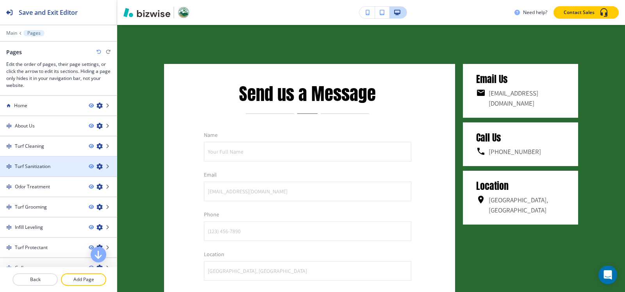
click at [30, 165] on h4 "Turf Sanitization" at bounding box center [33, 166] width 36 height 7
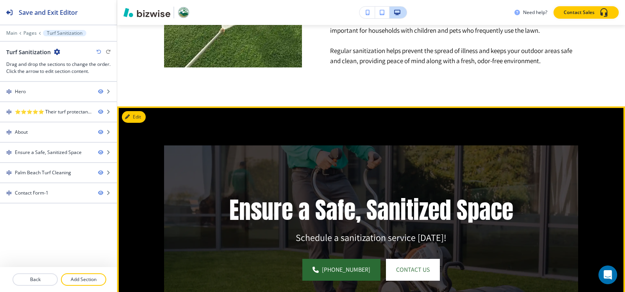
scroll to position [586, 0]
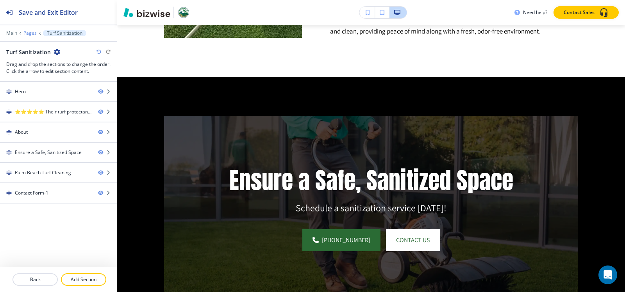
click at [33, 33] on p "Pages" at bounding box center [29, 32] width 13 height 5
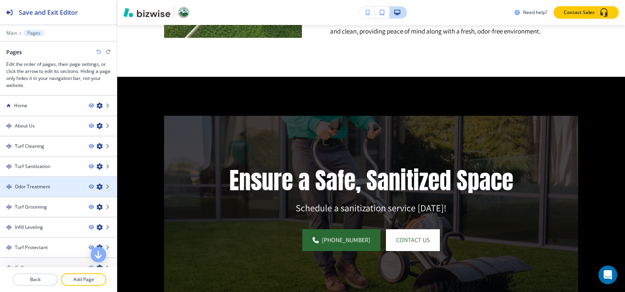
click at [29, 186] on h4 "Odor Treatment" at bounding box center [32, 186] width 35 height 7
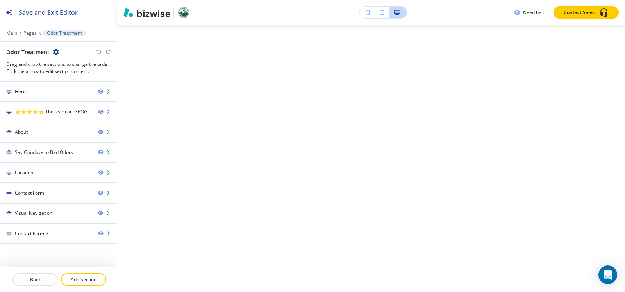
scroll to position [0, 0]
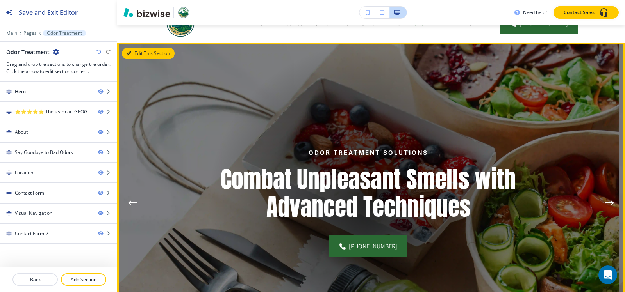
click at [132, 55] on button "Edit This Section" at bounding box center [148, 54] width 53 height 12
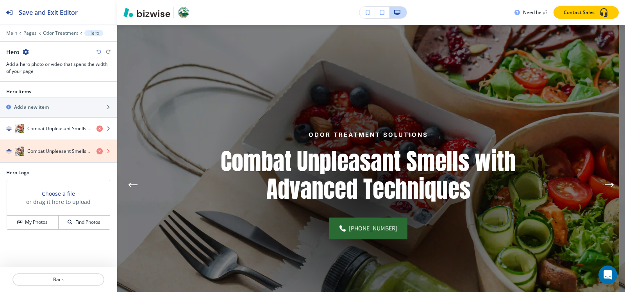
click at [99, 152] on icon "button" at bounding box center [99, 151] width 6 height 6
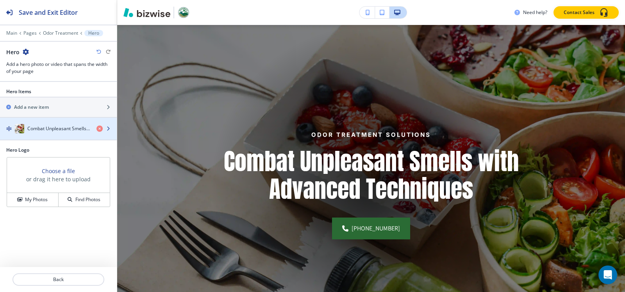
click at [61, 134] on div "button" at bounding box center [58, 137] width 117 height 6
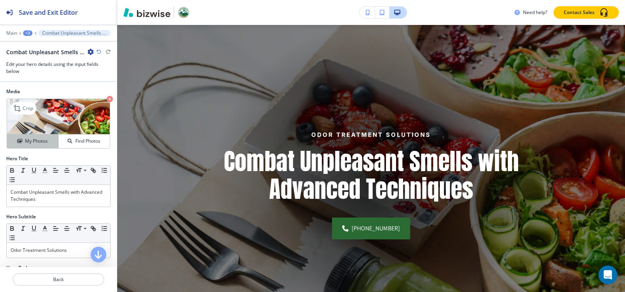
click at [33, 142] on h4 "My Photos" at bounding box center [36, 141] width 23 height 7
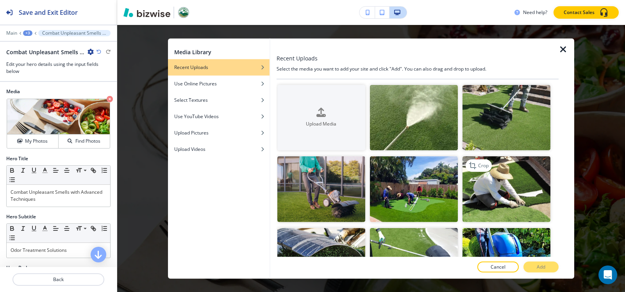
click at [520, 184] on img "button" at bounding box center [506, 190] width 88 height 66
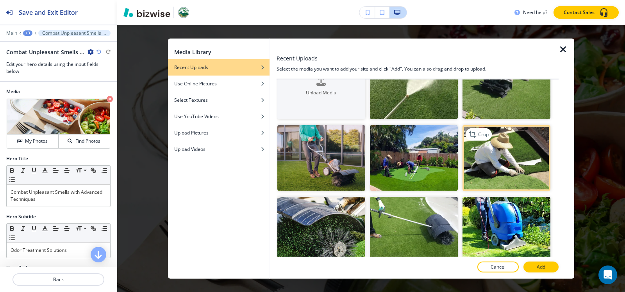
scroll to position [78, 0]
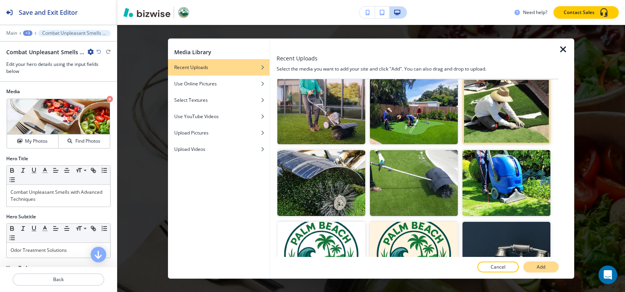
click at [533, 269] on button "Add" at bounding box center [540, 267] width 35 height 11
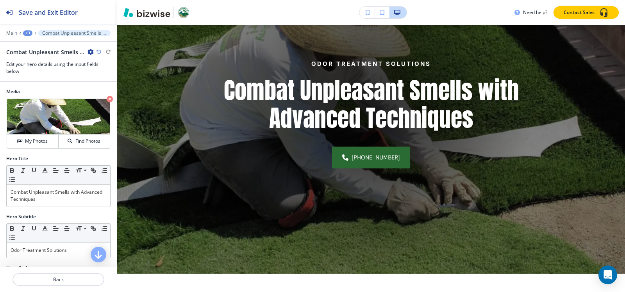
scroll to position [135, 0]
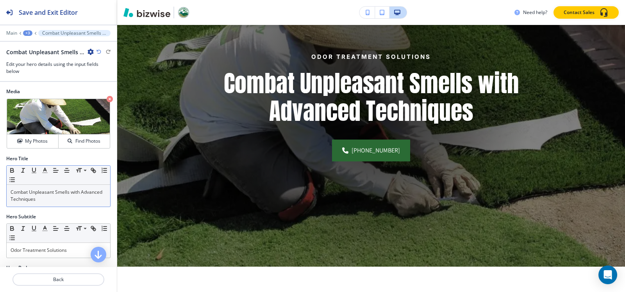
click at [48, 199] on p "Combat Unpleasant Smells with Advanced Techniques" at bounding box center [59, 196] width 96 height 14
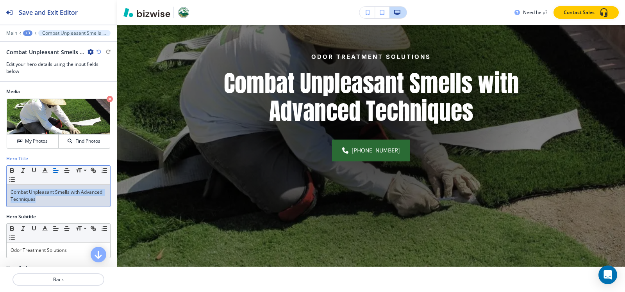
paste div
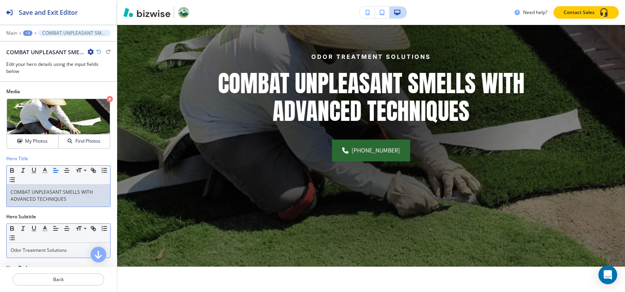
click at [66, 252] on p "Odor Treatment Solutions" at bounding box center [59, 250] width 96 height 7
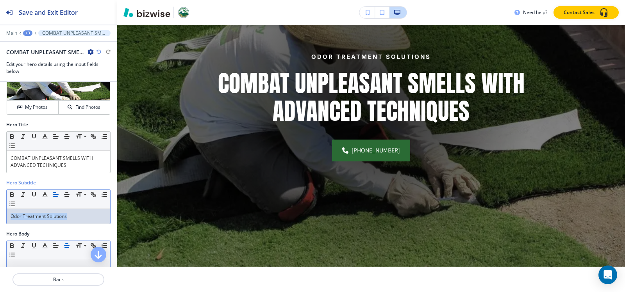
scroll to position [78, 0]
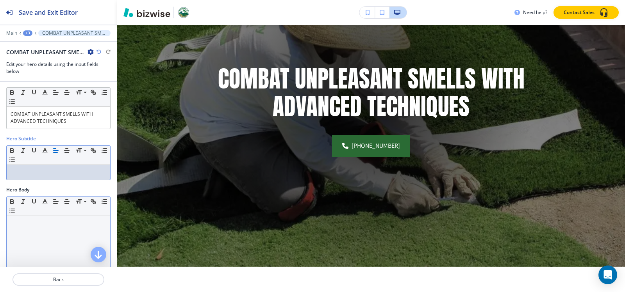
click at [19, 232] on div at bounding box center [58, 267] width 103 height 102
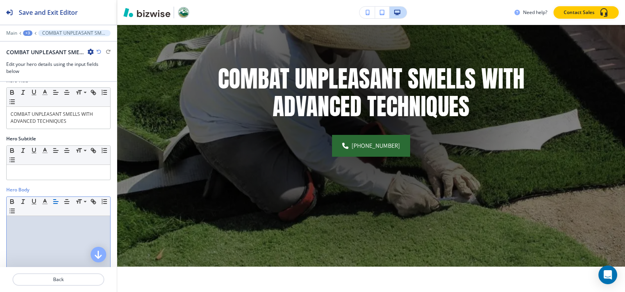
paste div
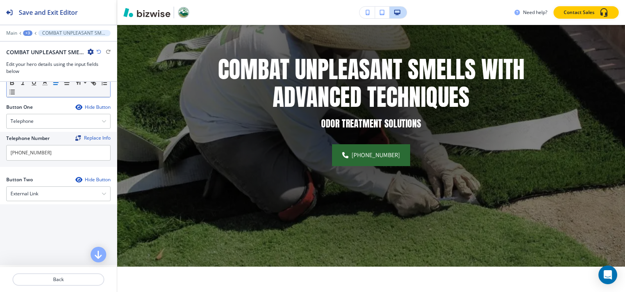
scroll to position [312, 0]
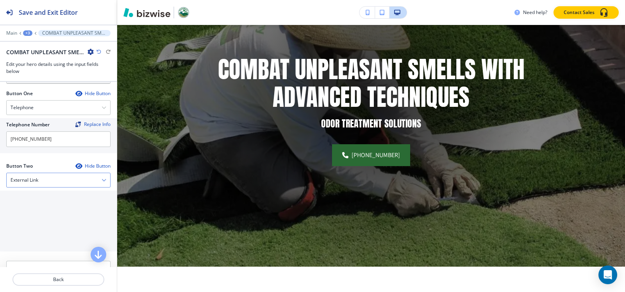
click at [43, 181] on div "External Link" at bounding box center [58, 180] width 103 height 14
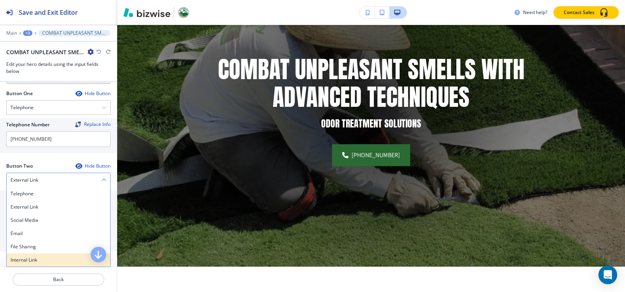
click at [33, 258] on h4 "Internal Link" at bounding box center [59, 260] width 96 height 7
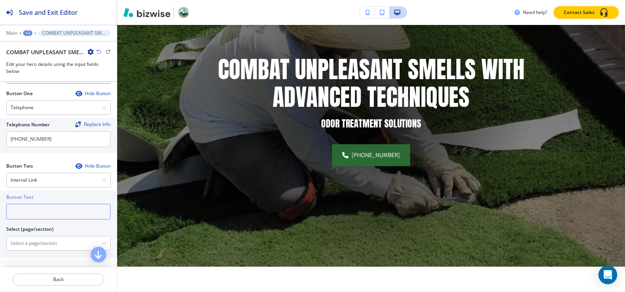
drag, startPoint x: 45, startPoint y: 210, endPoint x: 50, endPoint y: 209, distance: 5.3
click at [46, 210] on input "text" at bounding box center [58, 212] width 104 height 16
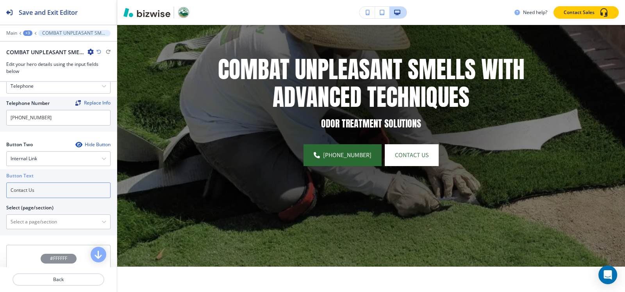
scroll to position [351, 0]
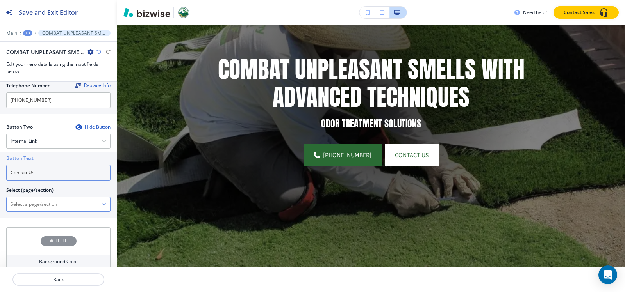
type input "Contact Us"
click at [24, 205] on \(page\/section\) "Manual Input" at bounding box center [54, 204] width 95 height 13
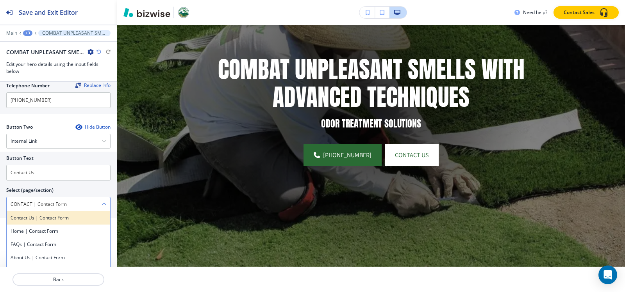
click at [49, 219] on h4 "Contact Us | Contact Form" at bounding box center [59, 218] width 96 height 7
type \(page\/section\) "Contact Us | Contact Form"
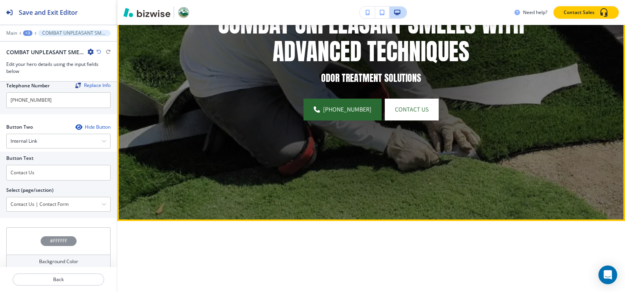
scroll to position [291, 0]
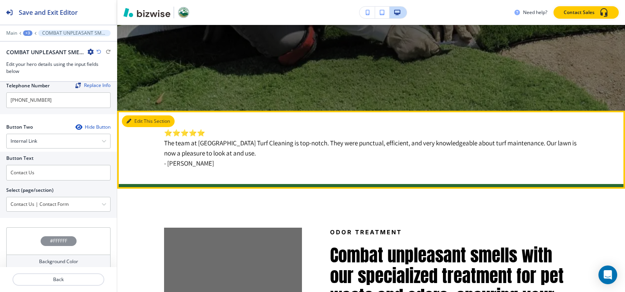
click at [131, 123] on button "Edit This Section" at bounding box center [148, 122] width 53 height 12
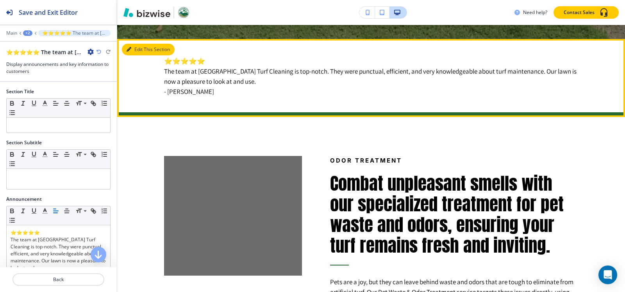
scroll to position [377, 0]
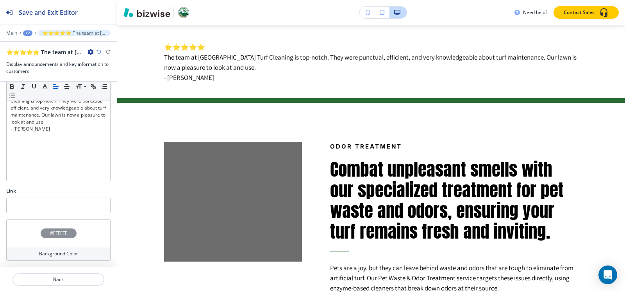
click at [50, 232] on h4 "#FFFFFF" at bounding box center [58, 233] width 17 height 7
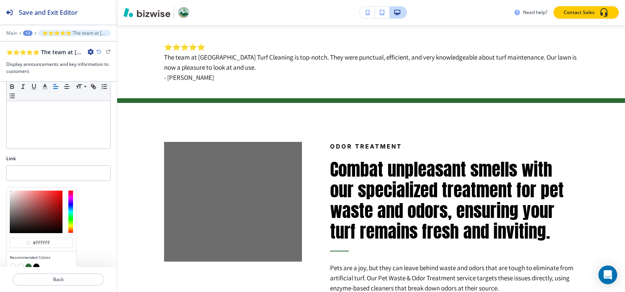
scroll to position [209, 0]
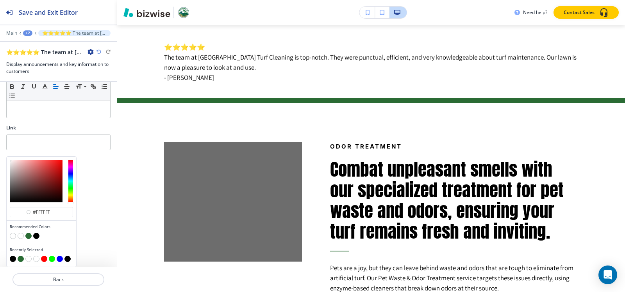
click at [28, 237] on button "button" at bounding box center [28, 236] width 6 height 6
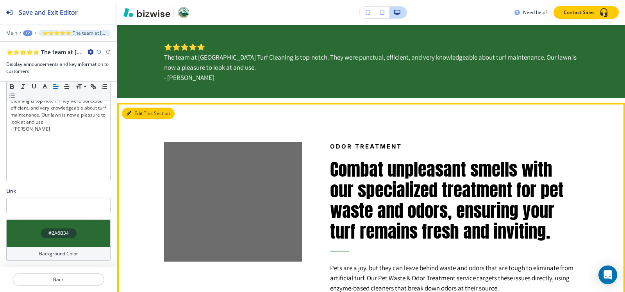
click at [132, 110] on button "Edit This Section" at bounding box center [148, 114] width 53 height 12
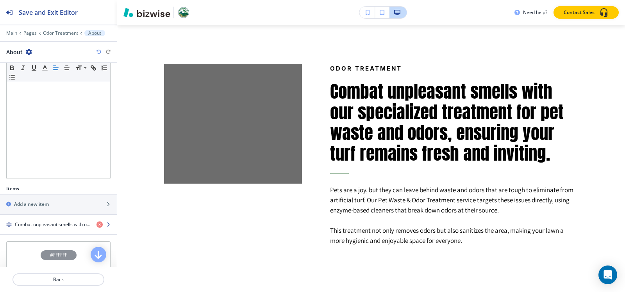
scroll to position [151, 0]
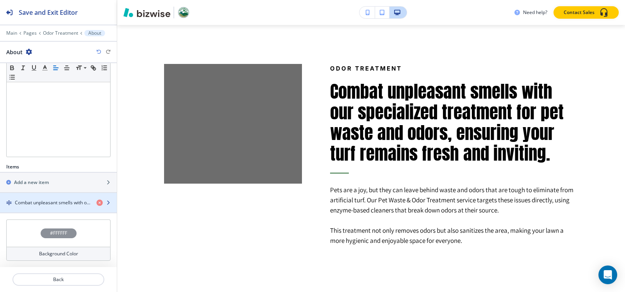
click at [40, 202] on h4 "Combat unpleasant smells with our specialized treatment for pet waste and odors…" at bounding box center [52, 203] width 75 height 7
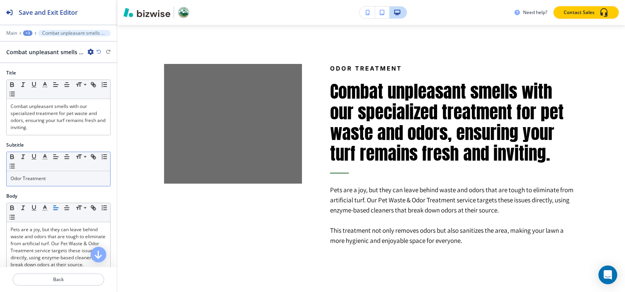
click at [60, 176] on p "Odor Treatment" at bounding box center [59, 178] width 96 height 7
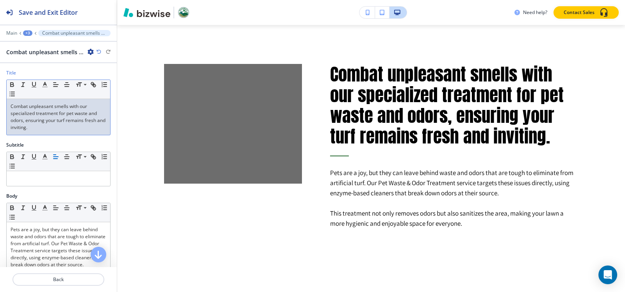
click at [56, 130] on p "Combat unpleasant smells with our specialized treatment for pet waste and odors…" at bounding box center [59, 117] width 96 height 28
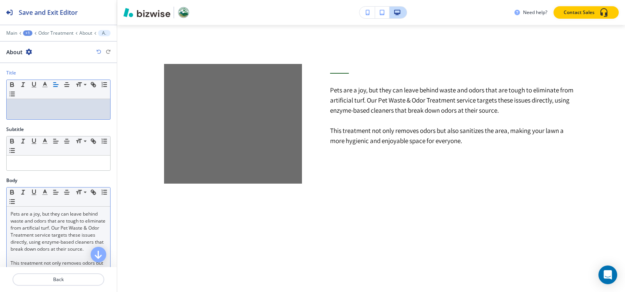
click at [10, 212] on div "Pets are a joy, but they can leave behind waste and odors that are tough to eli…" at bounding box center [58, 258] width 103 height 102
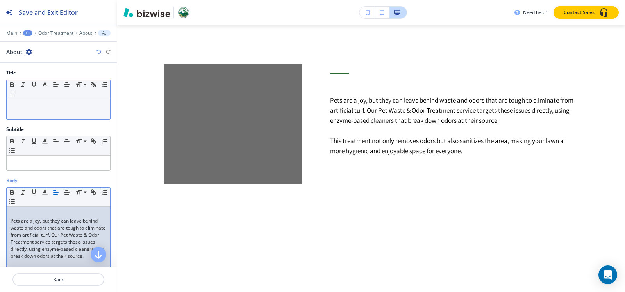
click at [13, 211] on p at bounding box center [59, 214] width 96 height 7
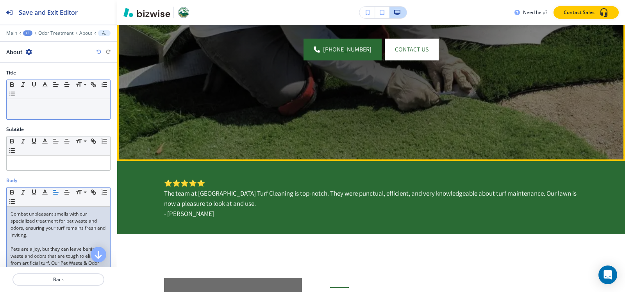
scroll to position [182, 0]
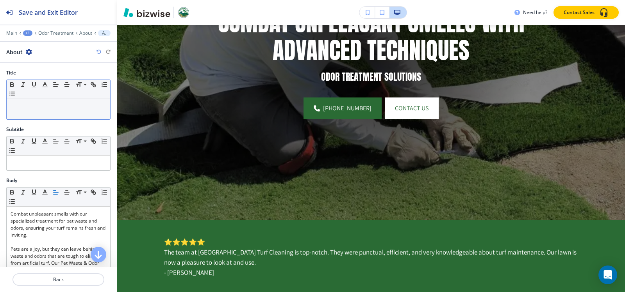
click at [100, 52] on icon "button" at bounding box center [98, 52] width 5 height 5
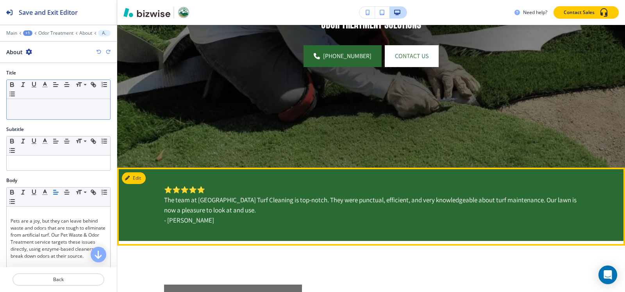
scroll to position [299, 0]
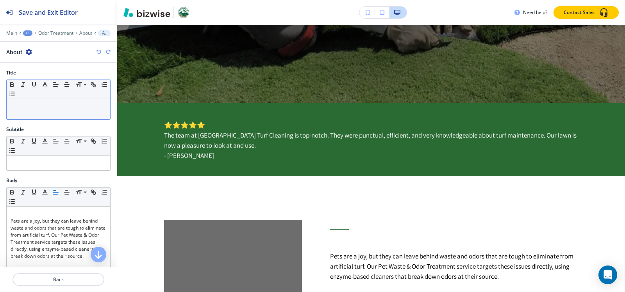
click at [98, 52] on icon "button" at bounding box center [98, 52] width 5 height 5
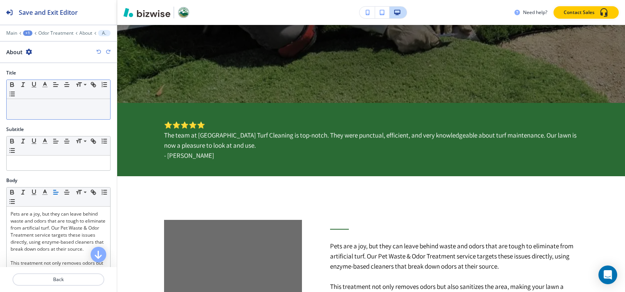
click at [98, 52] on icon "button" at bounding box center [98, 52] width 5 height 5
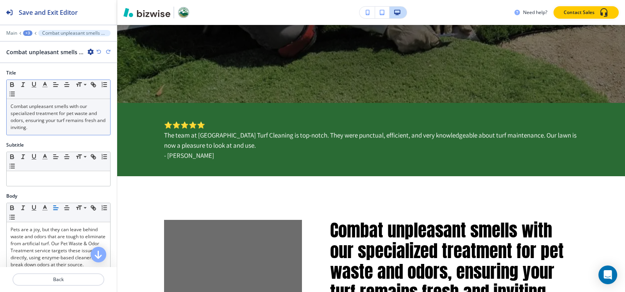
click at [98, 52] on icon "button" at bounding box center [98, 52] width 5 height 5
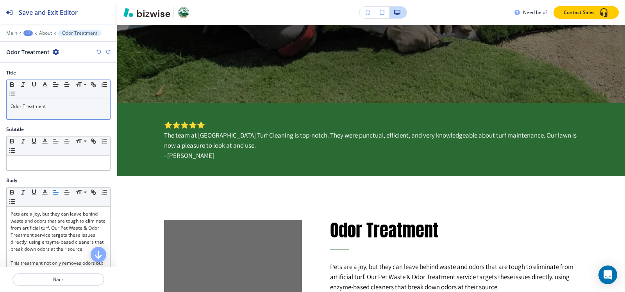
click at [98, 52] on icon "button" at bounding box center [98, 52] width 5 height 5
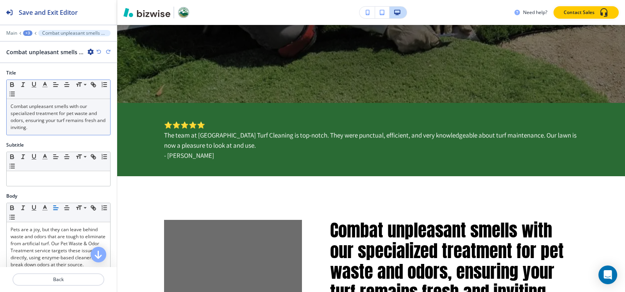
click at [98, 52] on icon "button" at bounding box center [98, 52] width 5 height 5
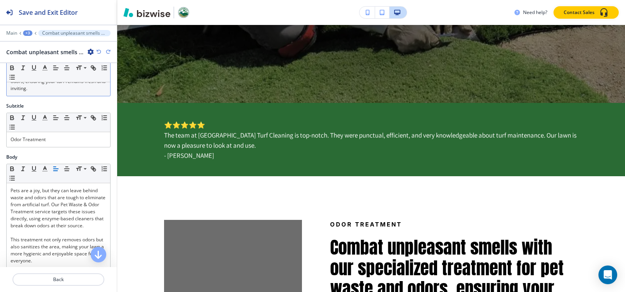
scroll to position [0, 0]
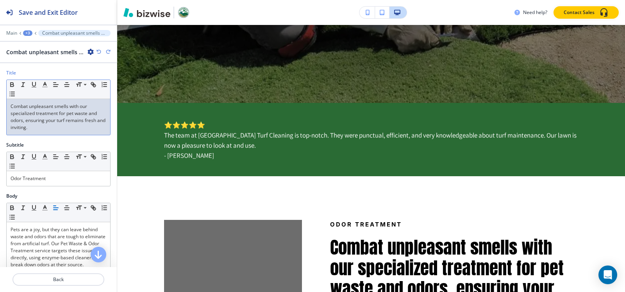
click at [48, 118] on p "Combat unpleasant smells with our specialized treatment for pet waste and odors…" at bounding box center [59, 117] width 96 height 28
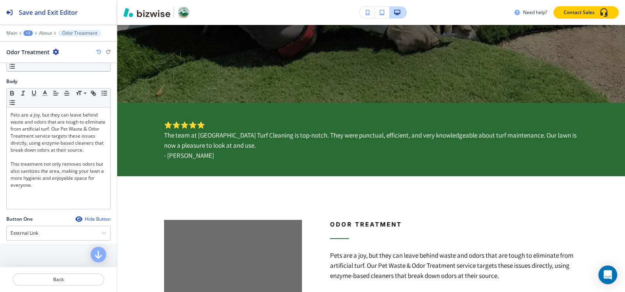
scroll to position [117, 0]
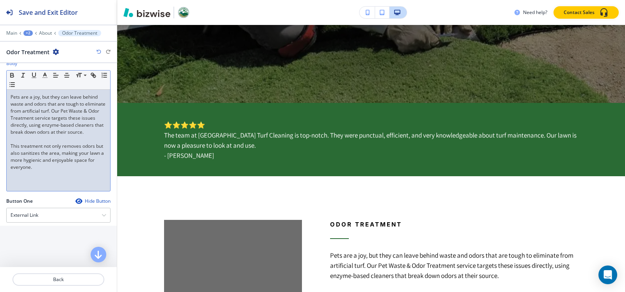
click at [12, 97] on p "Pets are a joy, but they can leave behind waste and odors that are tough to eli…" at bounding box center [59, 115] width 96 height 42
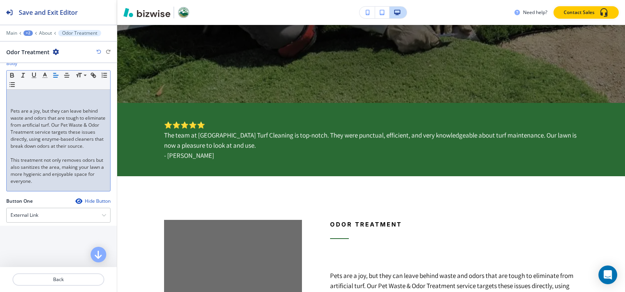
click at [12, 97] on p at bounding box center [59, 97] width 96 height 7
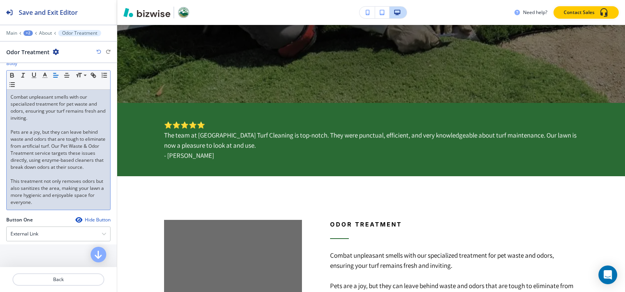
click at [37, 127] on p at bounding box center [59, 125] width 96 height 7
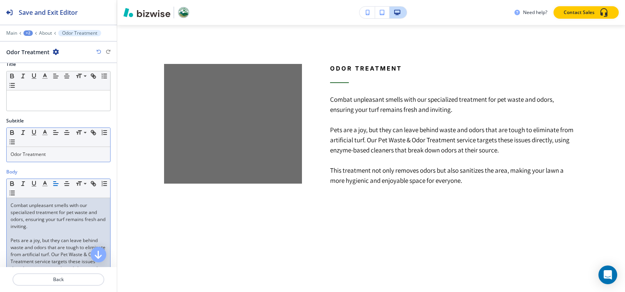
scroll to position [0, 0]
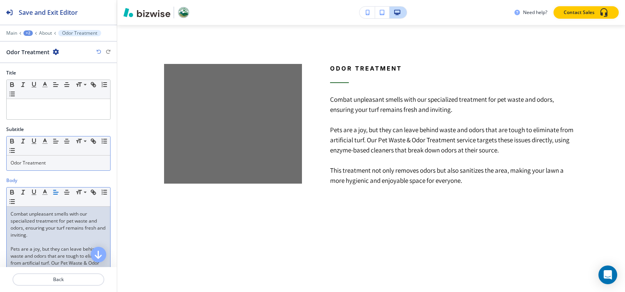
click at [52, 169] on div "Odor Treatment" at bounding box center [58, 163] width 103 height 15
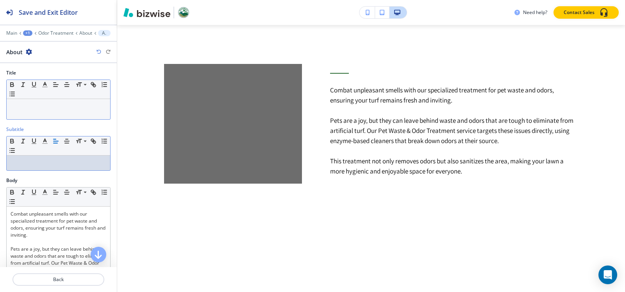
click at [50, 109] on p at bounding box center [59, 106] width 96 height 7
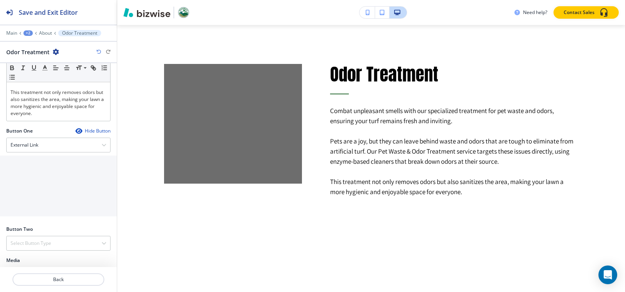
scroll to position [306, 0]
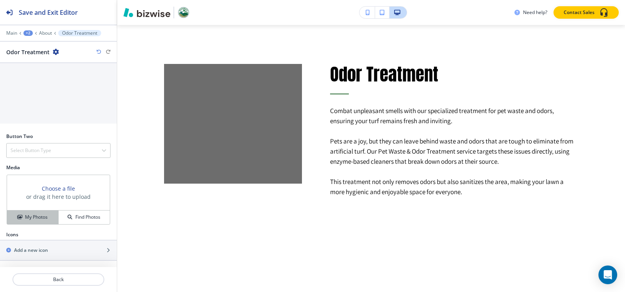
click at [22, 221] on button "My Photos" at bounding box center [33, 218] width 52 height 14
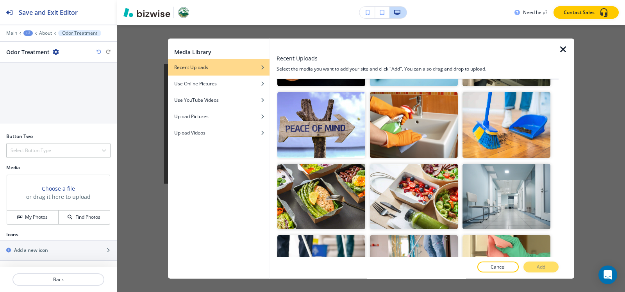
scroll to position [0, 0]
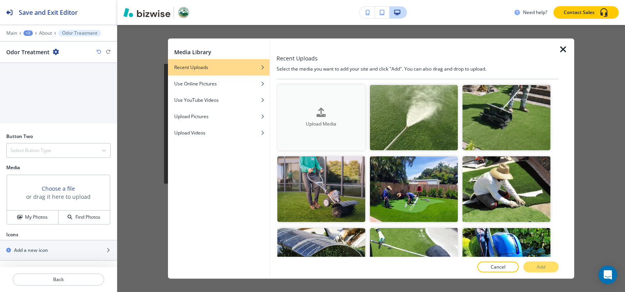
click at [345, 118] on div "button" at bounding box center [321, 119] width 88 height 3
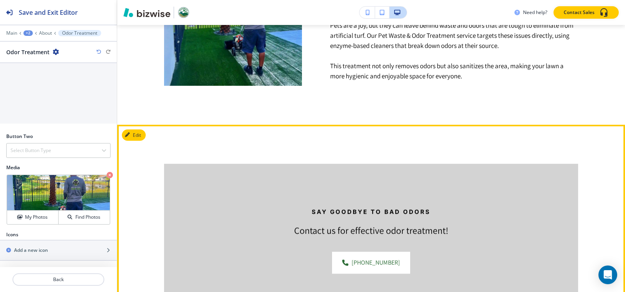
scroll to position [533, 0]
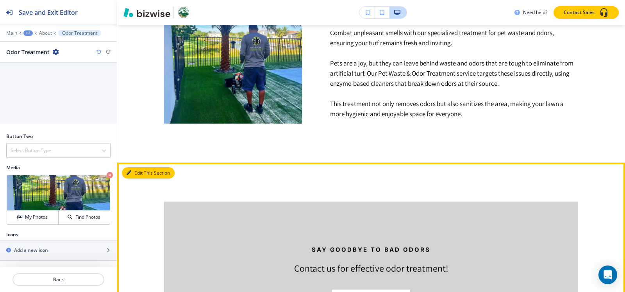
click at [129, 173] on icon "button" at bounding box center [128, 173] width 5 height 5
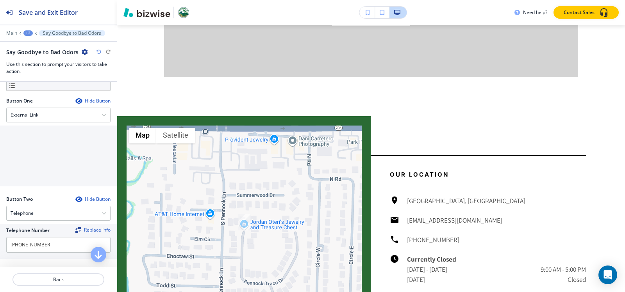
scroll to position [234, 0]
click at [59, 247] on input "[PHONE_NUMBER]" at bounding box center [58, 247] width 104 height 16
click at [57, 118] on div "External Link" at bounding box center [58, 117] width 103 height 14
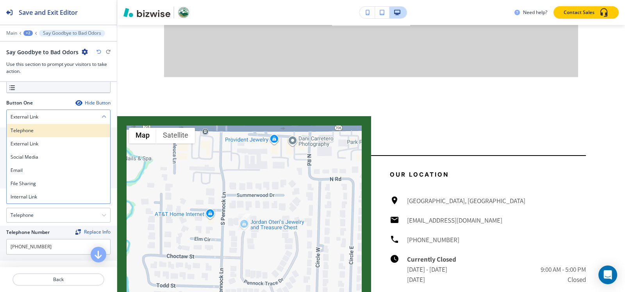
click at [44, 132] on h4 "Telephone" at bounding box center [59, 130] width 96 height 7
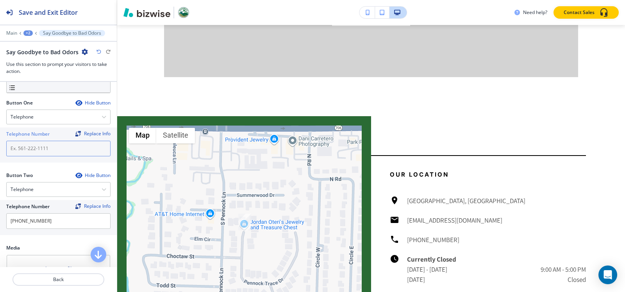
click at [37, 150] on input "text" at bounding box center [58, 149] width 104 height 16
paste input "[PHONE_NUMBER]"
type input "[PHONE_NUMBER]"
click at [54, 188] on div "Telephone" at bounding box center [58, 190] width 103 height 14
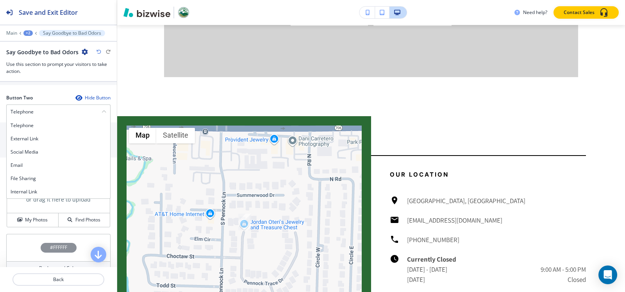
scroll to position [312, 0]
click at [23, 197] on div "Internal Link" at bounding box center [58, 191] width 103 height 13
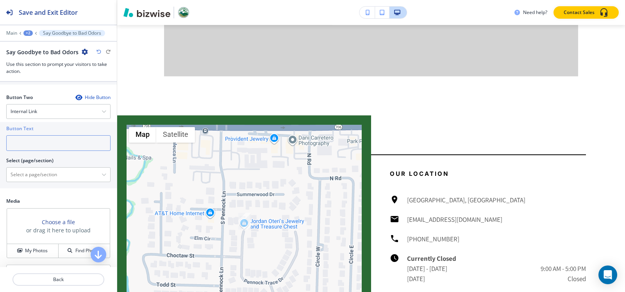
click at [22, 148] on input "text" at bounding box center [58, 143] width 104 height 16
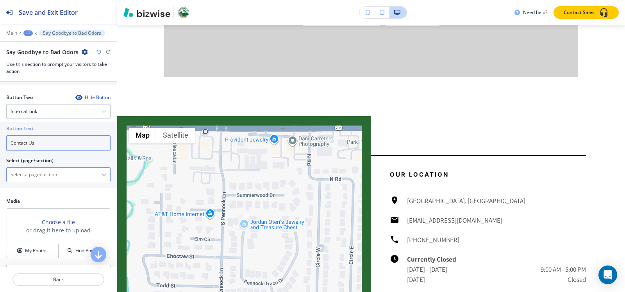
type input "Contact Us"
click at [36, 176] on \(page\/section\) "Manual Input" at bounding box center [54, 174] width 95 height 13
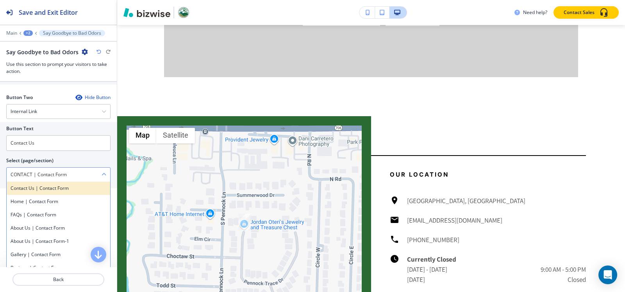
click at [66, 192] on div "Contact Us | Contact Form" at bounding box center [58, 188] width 103 height 13
type \(page\/section\) "Contact Us | Contact Form"
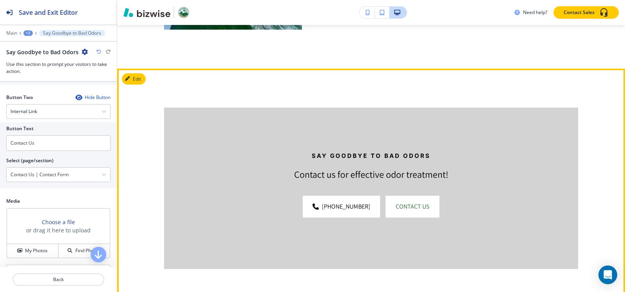
scroll to position [624, 0]
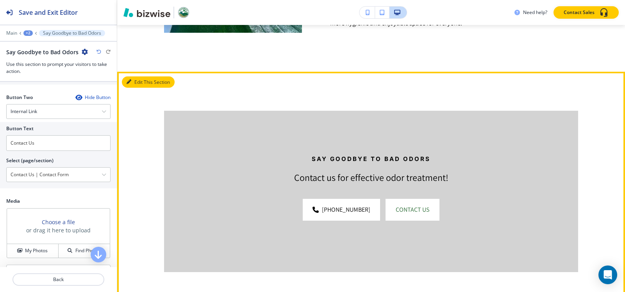
click at [134, 81] on button "Edit This Section" at bounding box center [148, 83] width 53 height 12
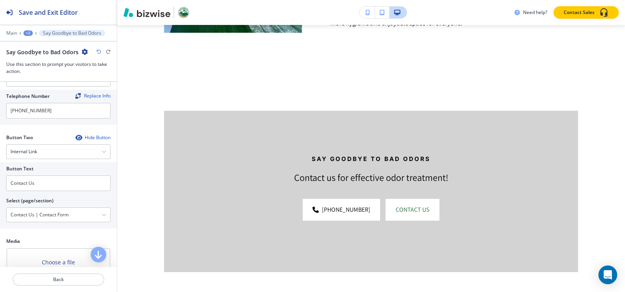
scroll to position [358, 0]
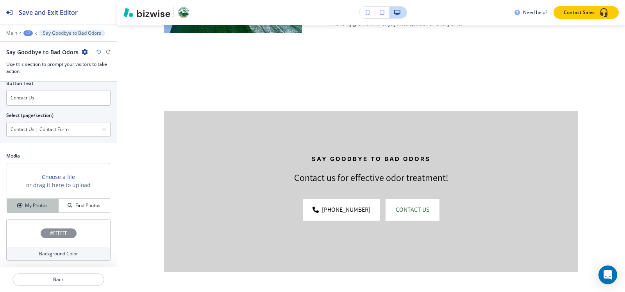
click at [43, 206] on h4 "My Photos" at bounding box center [36, 205] width 23 height 7
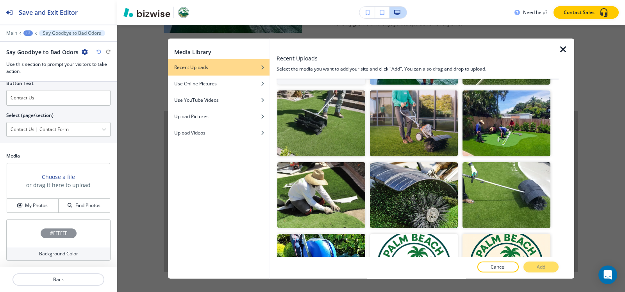
scroll to position [156, 0]
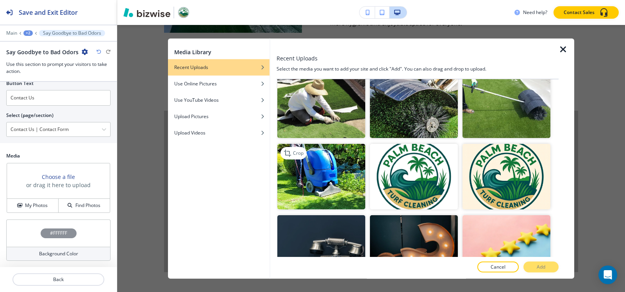
click at [317, 171] on img "button" at bounding box center [321, 177] width 88 height 66
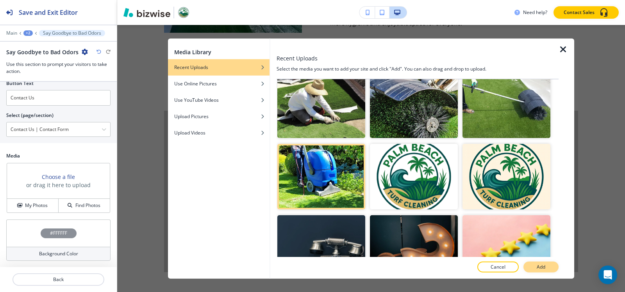
click at [533, 264] on button "Add" at bounding box center [540, 267] width 35 height 11
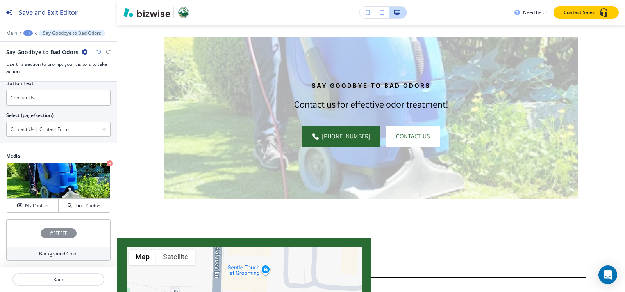
scroll to position [702, 0]
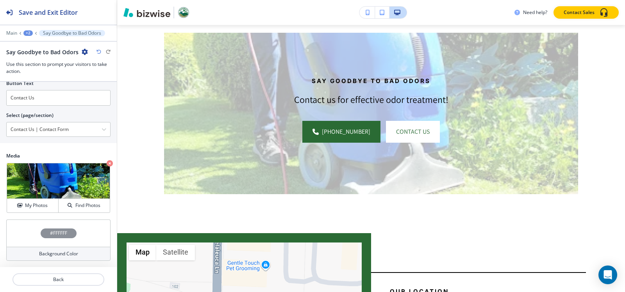
click at [51, 232] on h4 "#FFFFFF" at bounding box center [58, 233] width 17 height 7
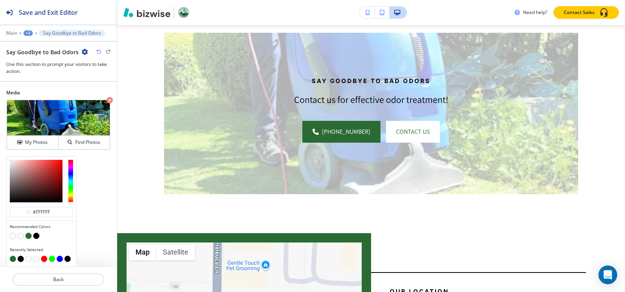
click at [36, 238] on button "button" at bounding box center [36, 236] width 6 height 6
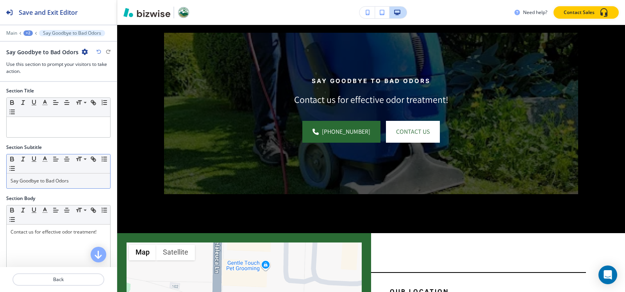
scroll to position [0, 0]
click at [79, 184] on p "Say Goodbye to Bad Odors" at bounding box center [59, 181] width 96 height 7
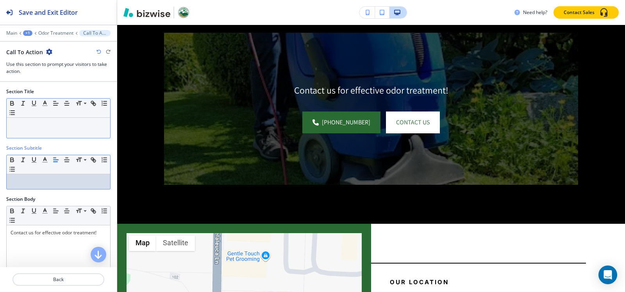
click at [71, 129] on div at bounding box center [58, 128] width 103 height 20
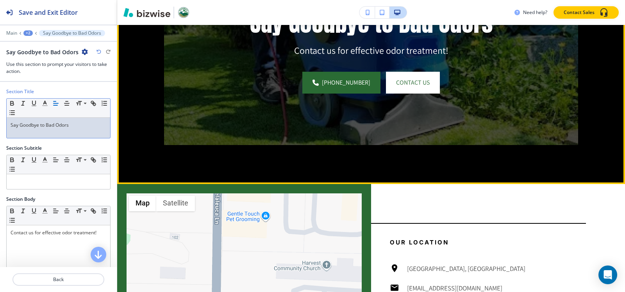
scroll to position [741, 0]
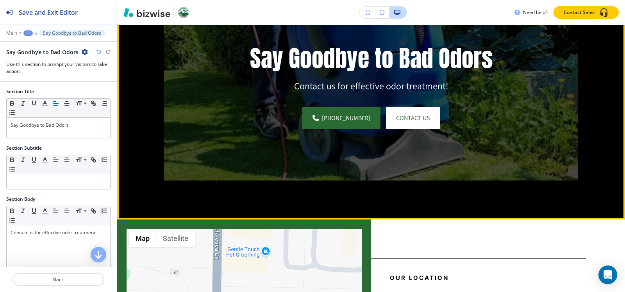
click at [367, 206] on div "Say Goodbye to Bad Odors Contact us for effective odor treatment! (561) 313-236…" at bounding box center [371, 87] width 508 height 265
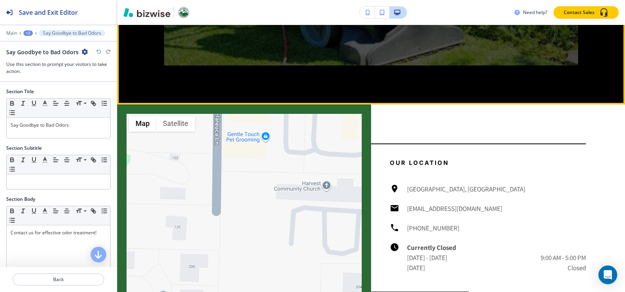
scroll to position [898, 0]
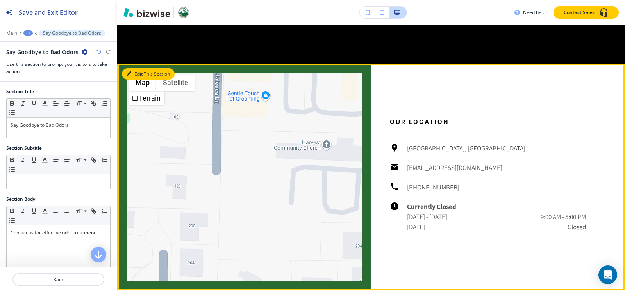
click at [135, 69] on button "Edit This Section" at bounding box center [148, 74] width 53 height 12
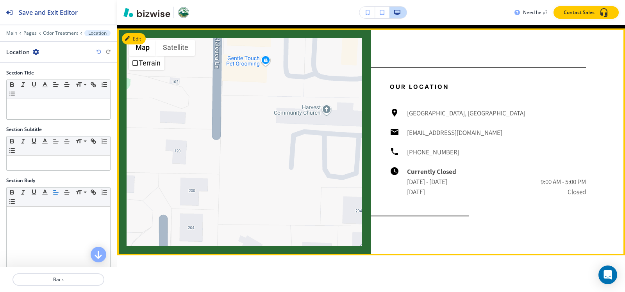
scroll to position [934, 0]
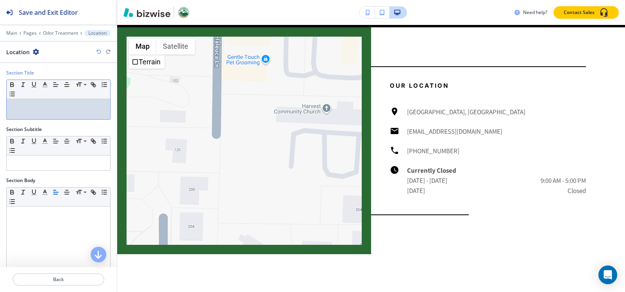
click at [49, 100] on div at bounding box center [58, 109] width 103 height 20
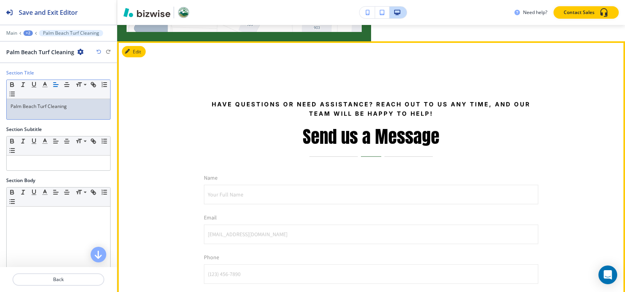
scroll to position [1168, 0]
click at [153, 54] on button "Edit This Section" at bounding box center [148, 52] width 53 height 12
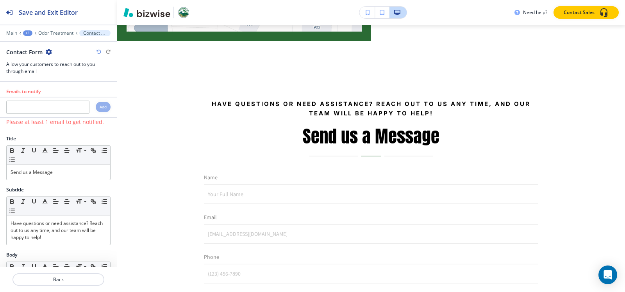
scroll to position [1182, 0]
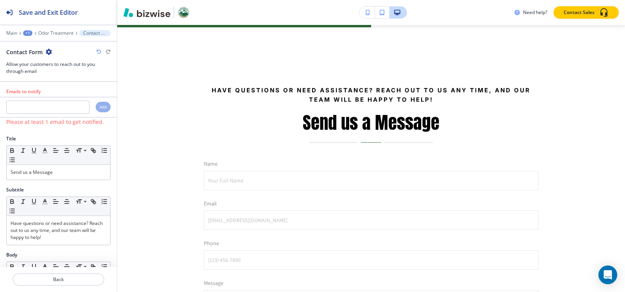
click at [48, 51] on icon "button" at bounding box center [49, 52] width 6 height 6
click at [64, 92] on p "Delete Section" at bounding box center [70, 92] width 40 height 7
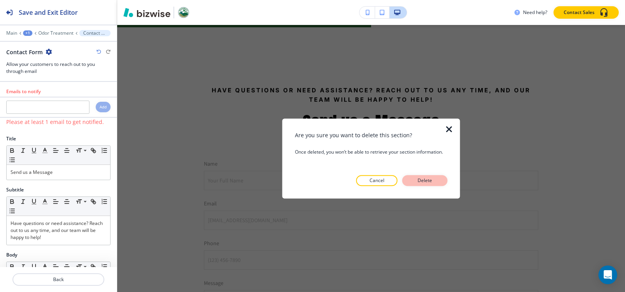
click at [435, 176] on button "Delete" at bounding box center [424, 180] width 45 height 11
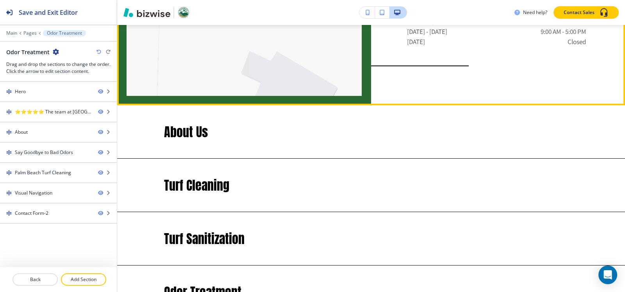
scroll to position [1065, 0]
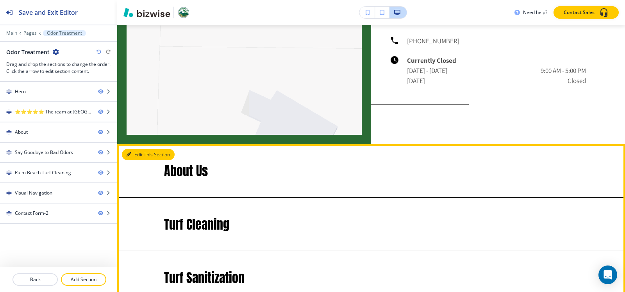
click at [137, 153] on button "Edit This Section" at bounding box center [148, 155] width 53 height 12
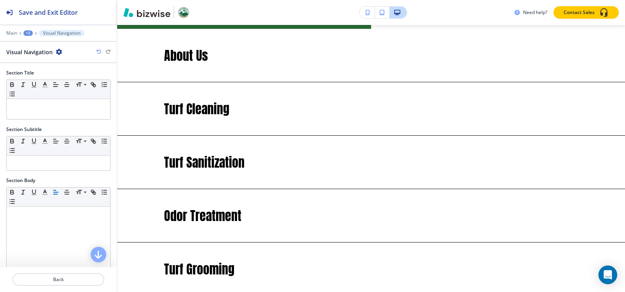
scroll to position [1182, 0]
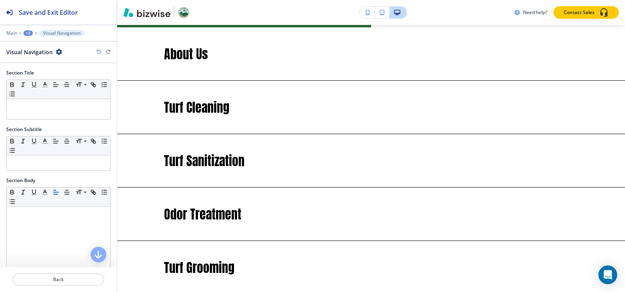
click at [57, 53] on icon "button" at bounding box center [59, 52] width 6 height 6
click at [70, 93] on p "Delete Section" at bounding box center [80, 92] width 40 height 7
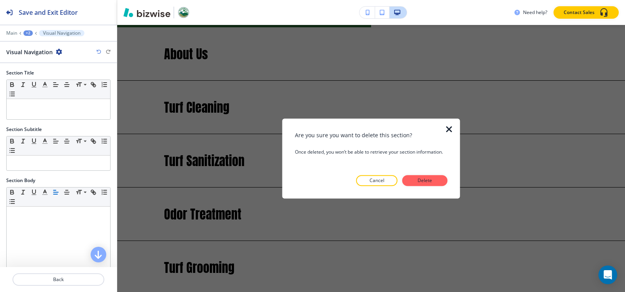
drag, startPoint x: 424, startPoint y: 185, endPoint x: 421, endPoint y: 182, distance: 4.2
click at [424, 185] on button "Delete" at bounding box center [424, 180] width 45 height 11
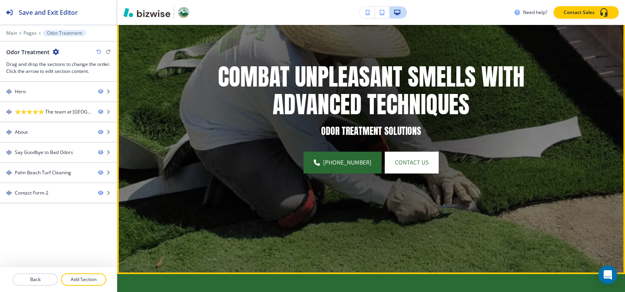
scroll to position [11, 0]
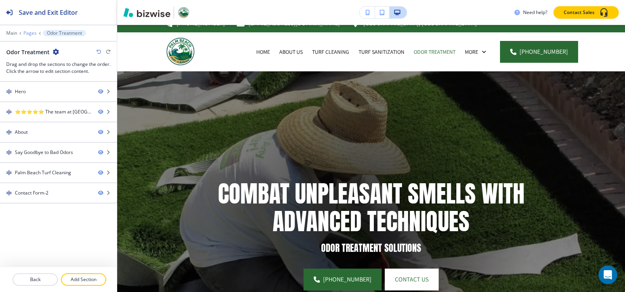
click at [24, 34] on p "Pages" at bounding box center [29, 32] width 13 height 5
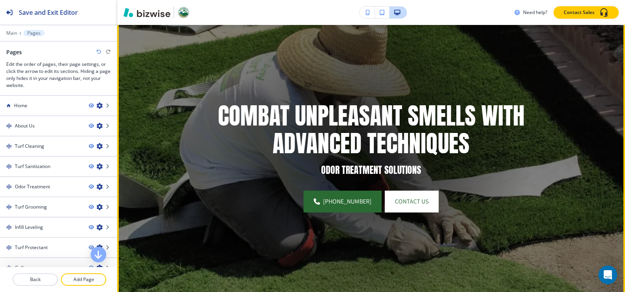
scroll to position [0, 0]
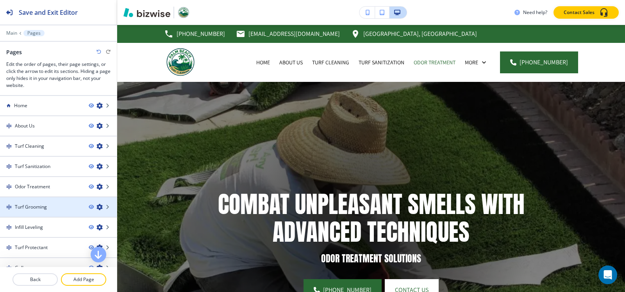
click at [59, 204] on div "Turf Grooming" at bounding box center [41, 207] width 82 height 7
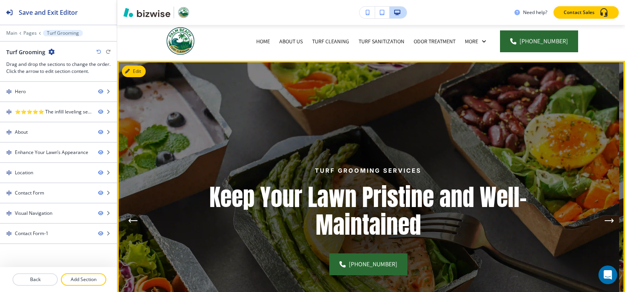
scroll to position [39, 0]
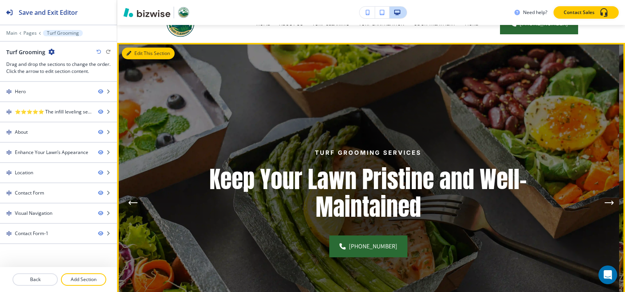
click at [131, 53] on icon "button" at bounding box center [128, 53] width 5 height 5
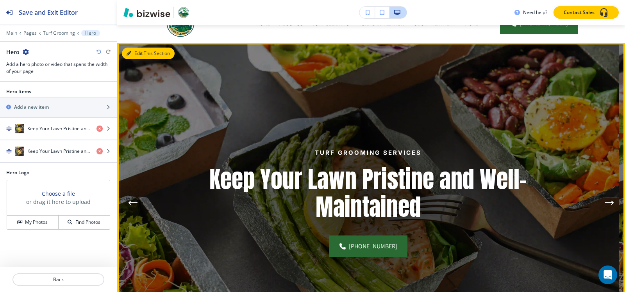
scroll to position [57, 0]
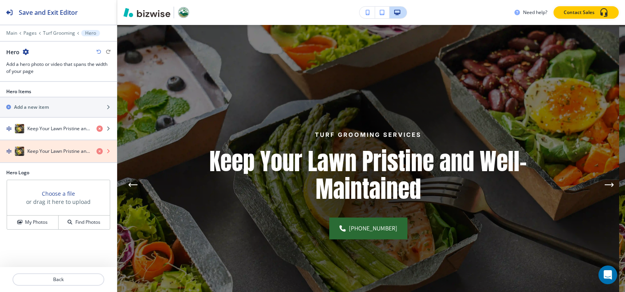
click at [99, 151] on icon "button" at bounding box center [99, 151] width 6 height 6
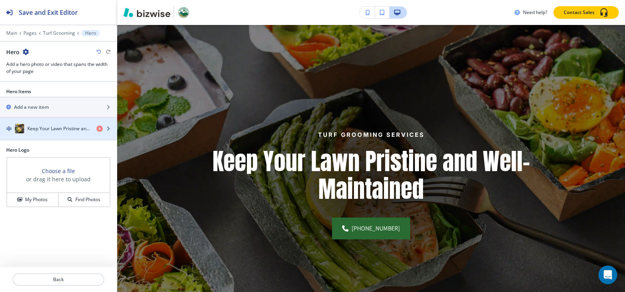
click at [62, 132] on div "Keep Your Lawn Pristine and Well-Maintained" at bounding box center [45, 128] width 90 height 9
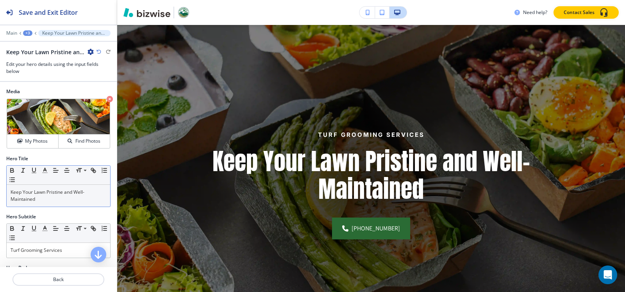
click at [52, 199] on p "Keep Your Lawn Pristine and Well-Maintained" at bounding box center [59, 196] width 96 height 14
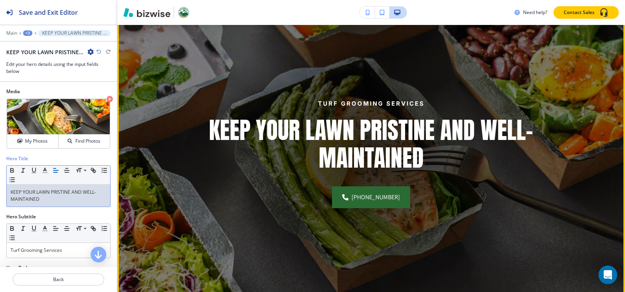
scroll to position [135, 0]
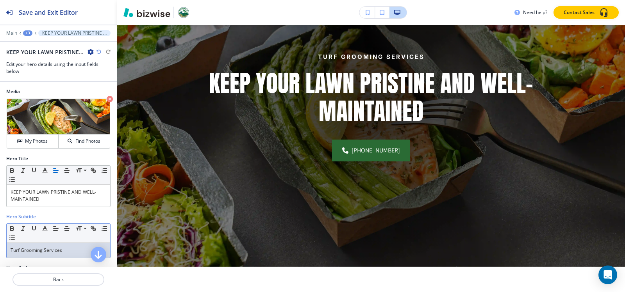
click at [69, 250] on p "Turf Grooming Services" at bounding box center [59, 250] width 96 height 7
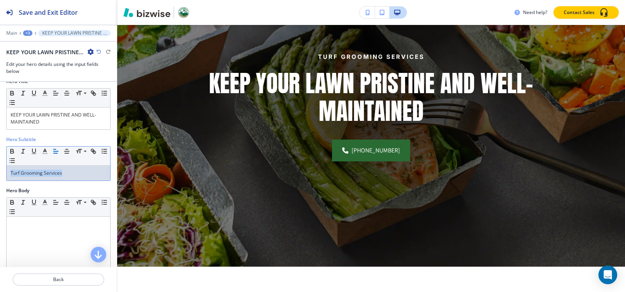
scroll to position [78, 0]
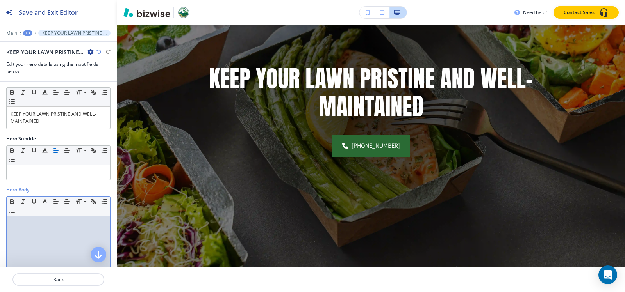
click at [64, 223] on p at bounding box center [59, 223] width 96 height 7
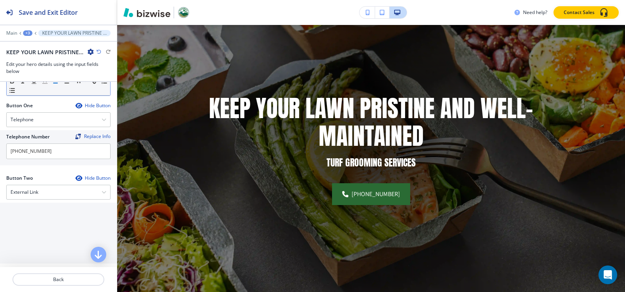
scroll to position [351, 0]
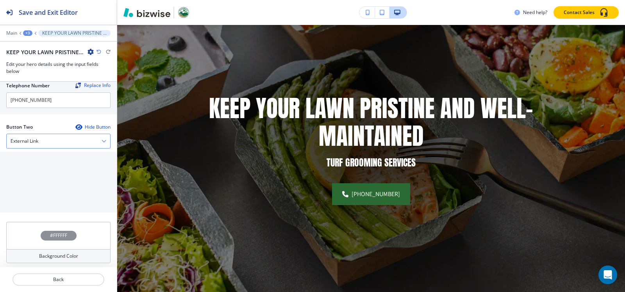
click at [26, 137] on div "External Link" at bounding box center [58, 141] width 103 height 14
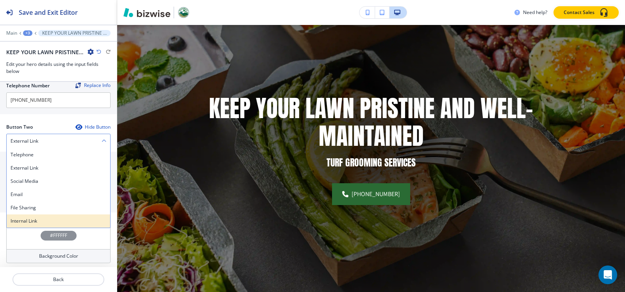
click at [33, 221] on h4 "Internal Link" at bounding box center [59, 221] width 96 height 7
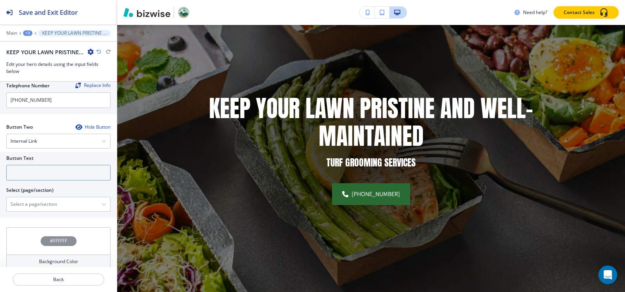
click at [44, 175] on input "text" at bounding box center [58, 173] width 104 height 16
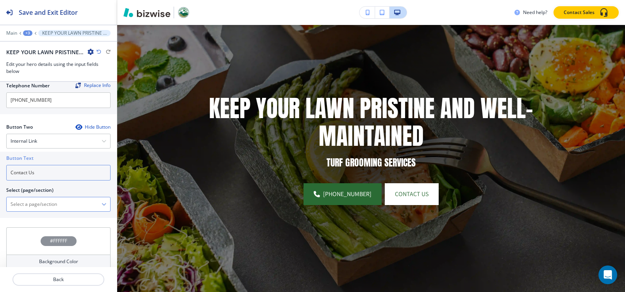
type input "Contact Us"
click at [37, 208] on \(page\/section\) "Manual Input" at bounding box center [54, 204] width 95 height 13
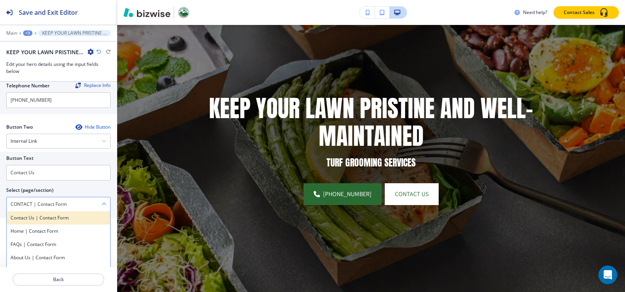
click at [56, 220] on h4 "Contact Us | Contact Form" at bounding box center [59, 218] width 96 height 7
type \(page\/section\) "Contact Us | Contact Form"
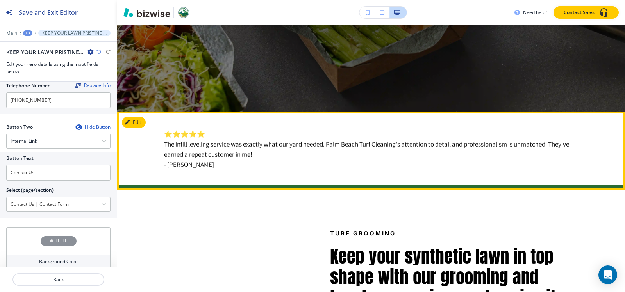
scroll to position [291, 0]
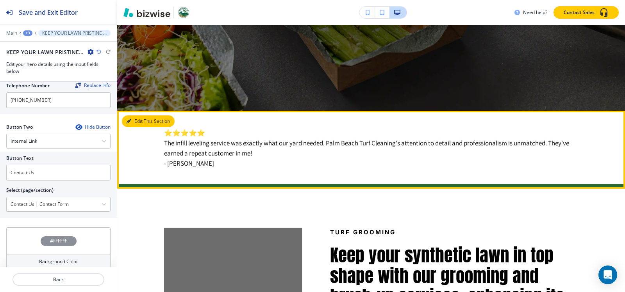
click at [139, 120] on button "Edit This Section" at bounding box center [148, 122] width 53 height 12
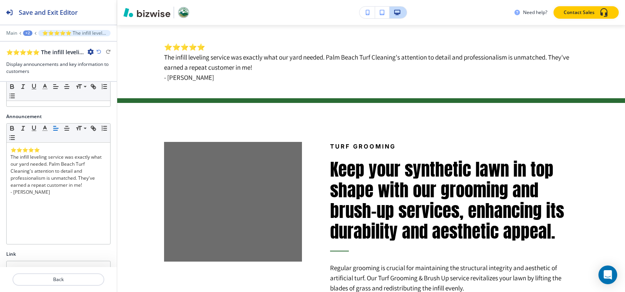
scroll to position [146, 0]
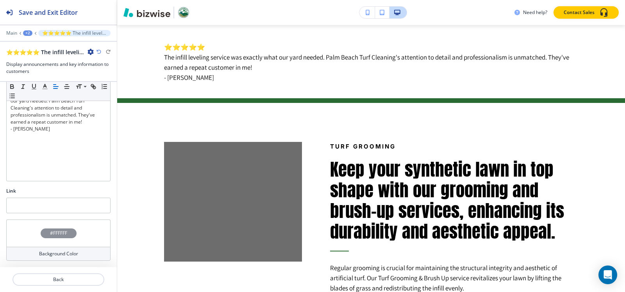
click at [60, 231] on h4 "#FFFFFF" at bounding box center [58, 233] width 17 height 7
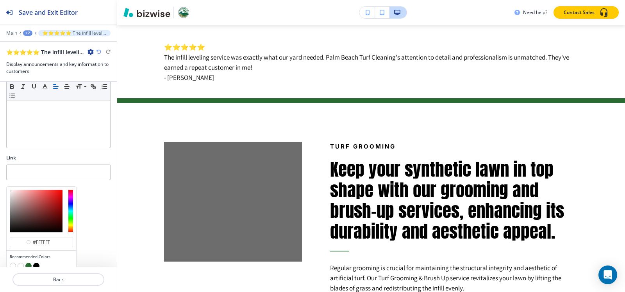
scroll to position [209, 0]
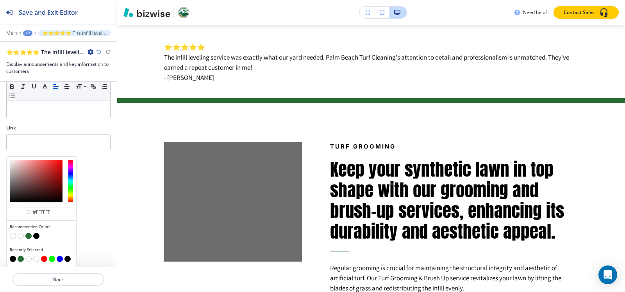
click at [27, 237] on button "button" at bounding box center [28, 236] width 6 height 6
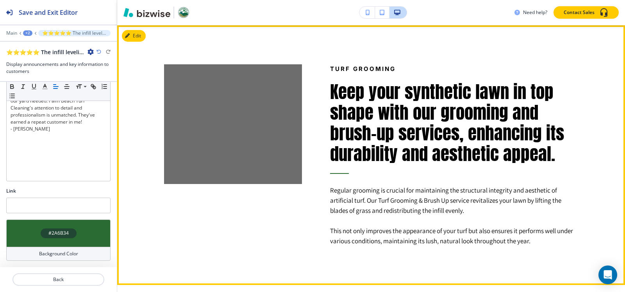
scroll to position [455, 0]
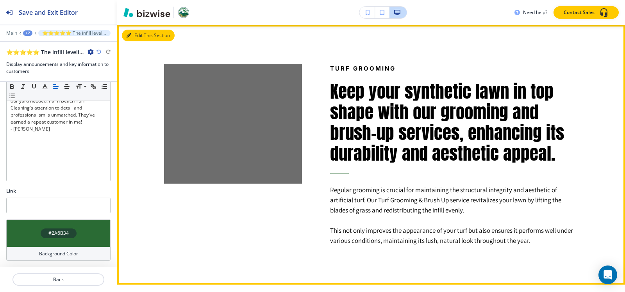
click at [137, 31] on button "Edit This Section" at bounding box center [148, 36] width 53 height 12
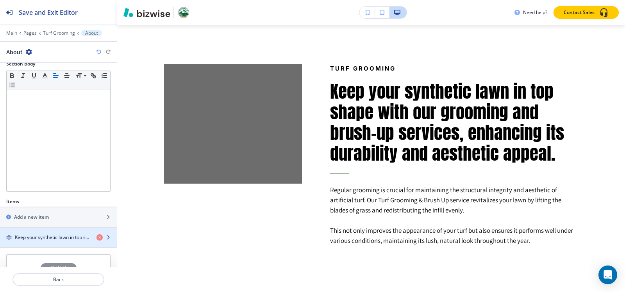
scroll to position [151, 0]
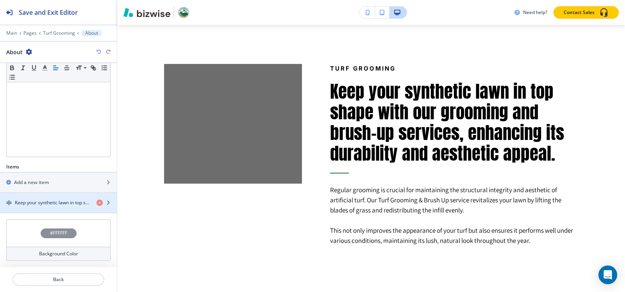
click at [33, 207] on div "button" at bounding box center [58, 210] width 117 height 6
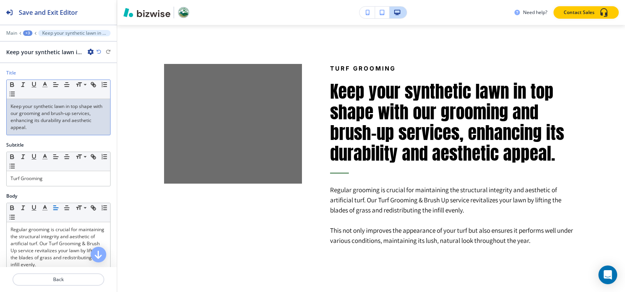
click at [32, 120] on p "Keep your synthetic lawn in top shape with our grooming and brush-up services, …" at bounding box center [59, 117] width 96 height 28
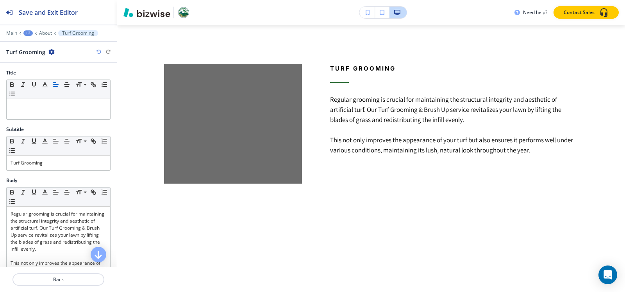
click at [99, 51] on icon "button" at bounding box center [98, 52] width 5 height 5
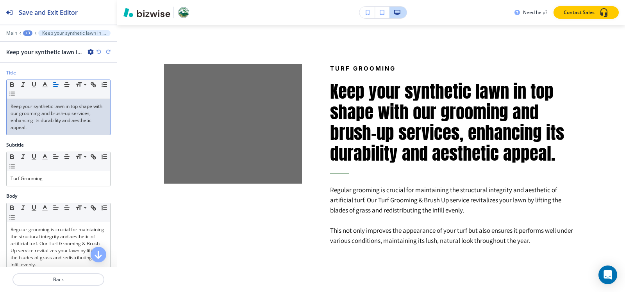
click at [56, 125] on p "Keep your synthetic lawn in top shape with our grooming and brush-up services, …" at bounding box center [59, 117] width 96 height 28
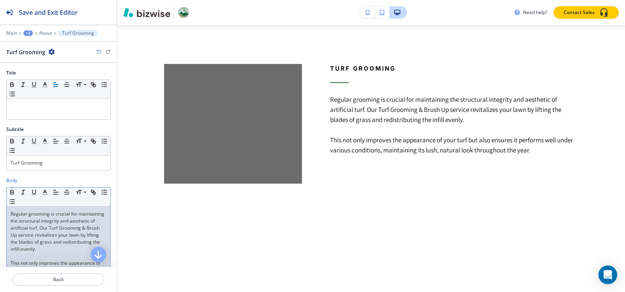
click at [10, 215] on div "Regular grooming is crucial for maintaining the structural integrity and aesthe…" at bounding box center [58, 258] width 103 height 102
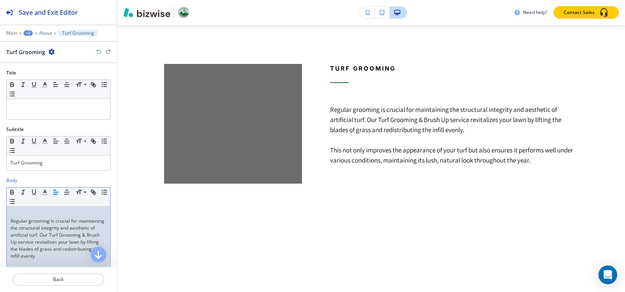
click at [16, 214] on p at bounding box center [59, 214] width 96 height 7
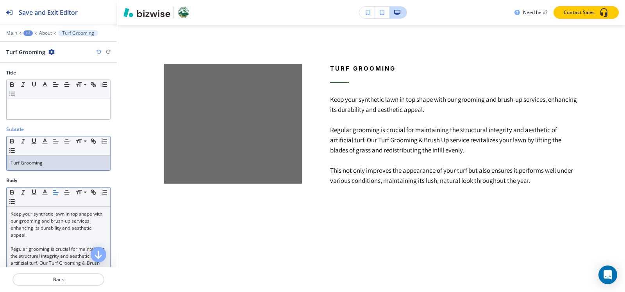
click at [49, 162] on p "Turf Grooming" at bounding box center [59, 163] width 96 height 7
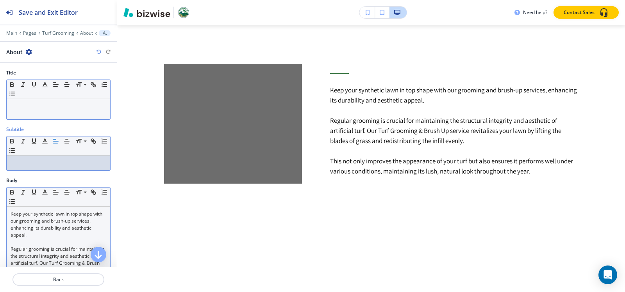
click at [73, 103] on p at bounding box center [59, 106] width 96 height 7
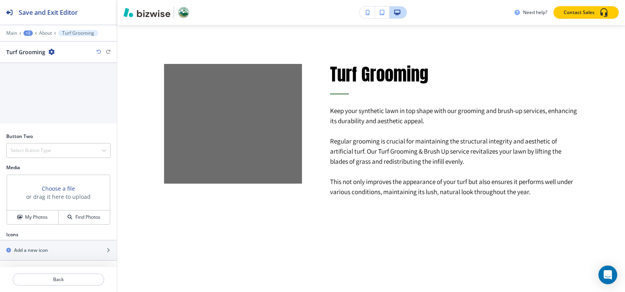
scroll to position [306, 0]
click at [34, 216] on h4 "My Photos" at bounding box center [36, 217] width 23 height 7
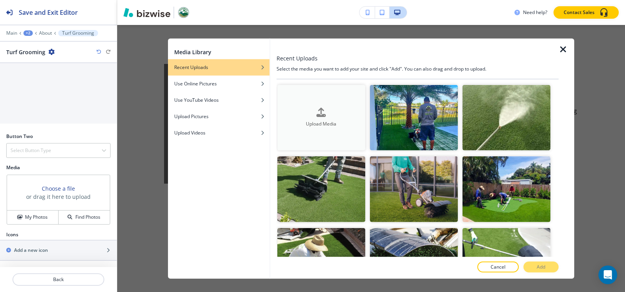
click at [307, 108] on div "Upload Media" at bounding box center [321, 118] width 88 height 20
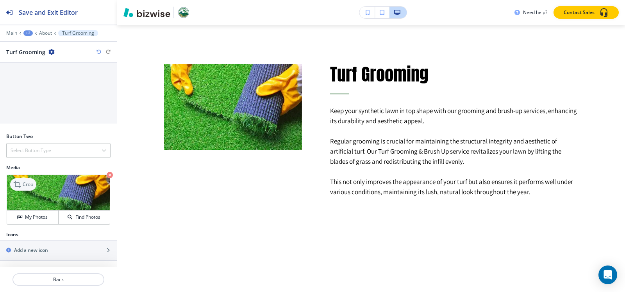
click at [25, 185] on p "Crop" at bounding box center [28, 184] width 11 height 7
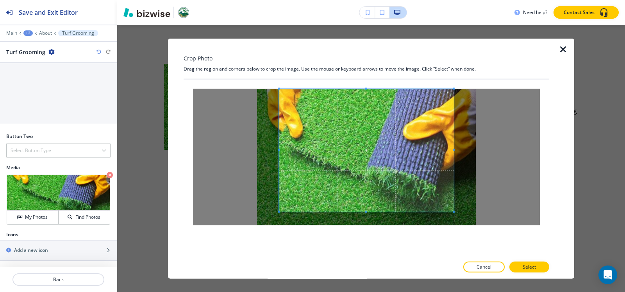
click at [368, 59] on div "Crop Photo Drag the region and corners below to crop the image. Use the mouse o…" at bounding box center [365, 158] width 365 height 241
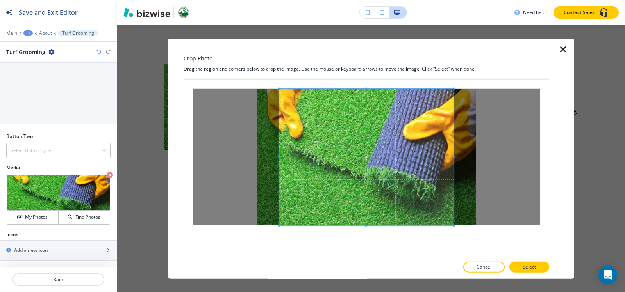
click at [376, 266] on div "Crop Photo Drag the region and corners below to crop the image. Use the mouse o…" at bounding box center [365, 158] width 365 height 241
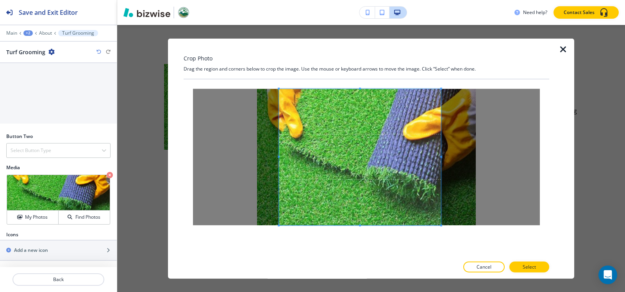
click at [441, 157] on span at bounding box center [441, 157] width 2 height 2
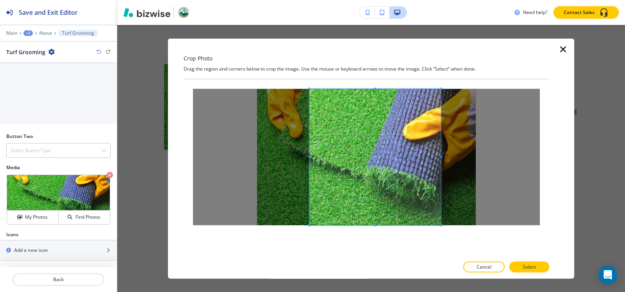
click at [308, 157] on span at bounding box center [309, 157] width 2 height 2
click at [544, 266] on button "Select" at bounding box center [529, 267] width 40 height 11
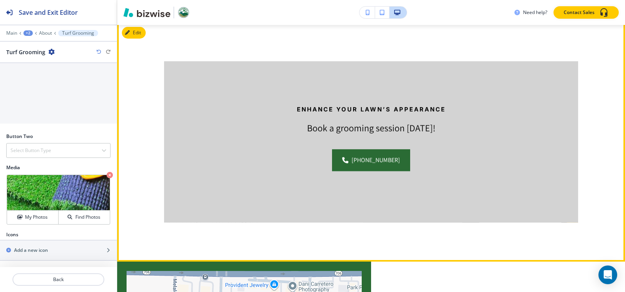
scroll to position [650, 0]
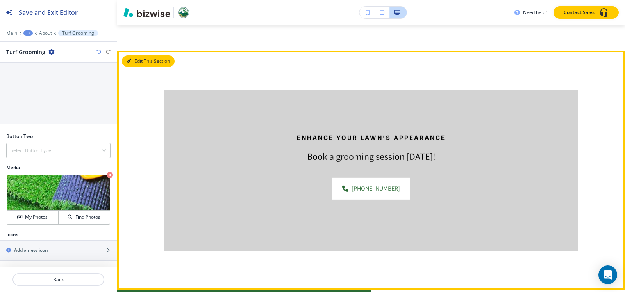
click at [137, 59] on button "Edit This Section" at bounding box center [148, 61] width 53 height 12
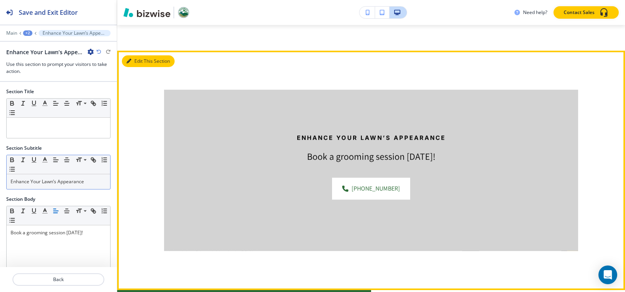
scroll to position [674, 0]
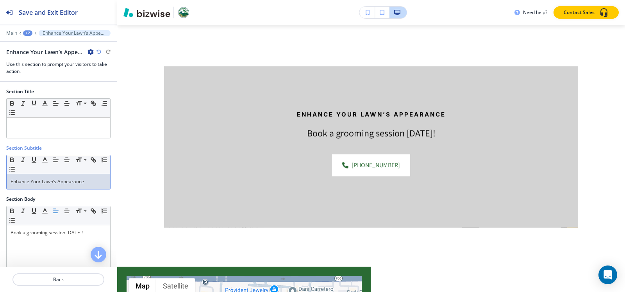
click at [39, 186] on div "Enhance Your Lawn’s Appearance" at bounding box center [58, 182] width 103 height 15
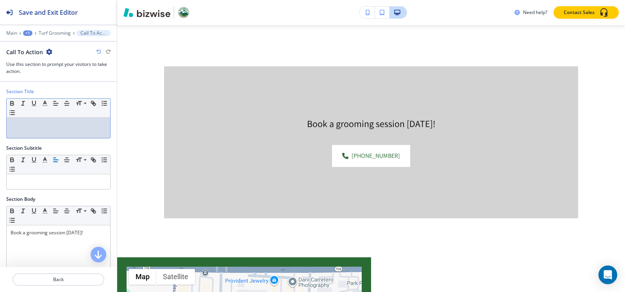
click at [62, 123] on p at bounding box center [59, 125] width 96 height 7
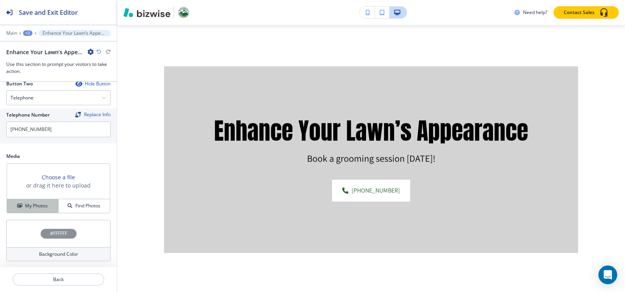
scroll to position [352, 0]
click at [57, 126] on input "[PHONE_NUMBER]" at bounding box center [58, 129] width 104 height 16
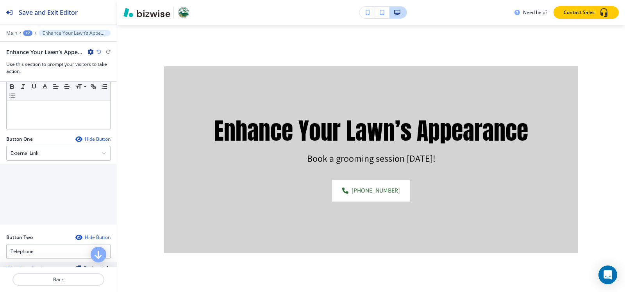
scroll to position [196, 0]
click at [46, 161] on div "External Link" at bounding box center [58, 155] width 103 height 14
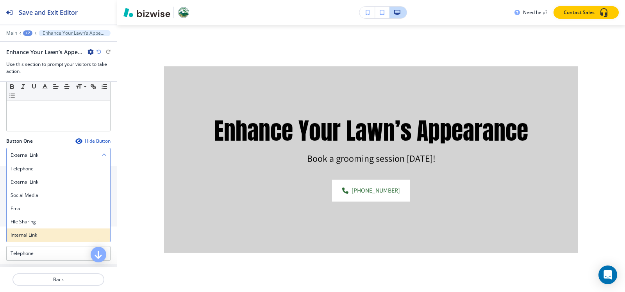
click at [28, 238] on h4 "Internal Link" at bounding box center [59, 235] width 96 height 7
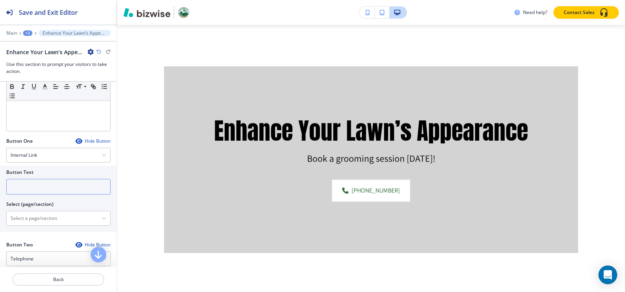
click at [29, 186] on input "text" at bounding box center [58, 187] width 104 height 16
click at [39, 157] on div "Internal Link" at bounding box center [58, 155] width 103 height 14
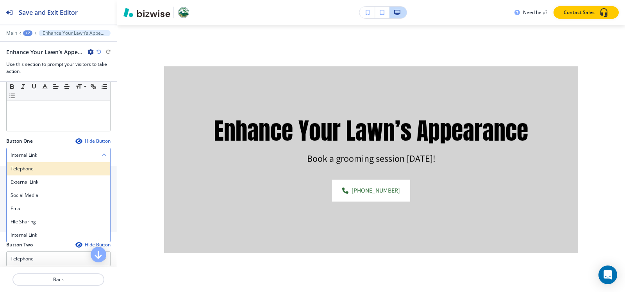
click at [37, 169] on h4 "Telephone" at bounding box center [59, 169] width 96 height 7
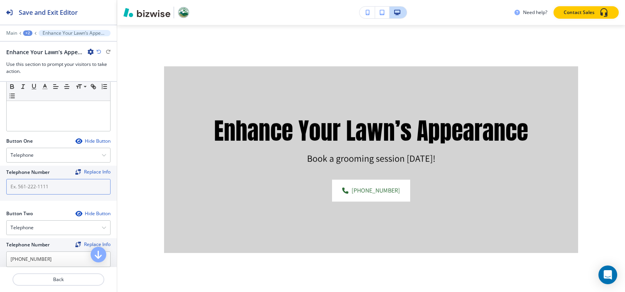
click at [35, 191] on input "text" at bounding box center [58, 187] width 104 height 16
paste input "[PHONE_NUMBER]"
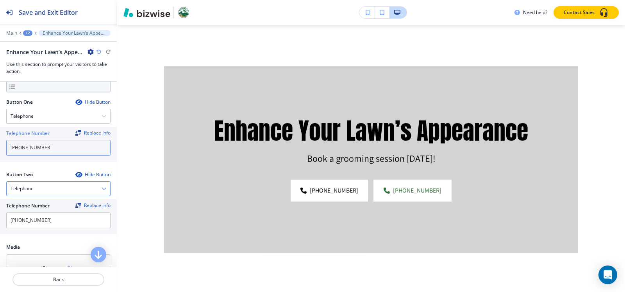
type input "[PHONE_NUMBER]"
drag, startPoint x: 45, startPoint y: 190, endPoint x: 35, endPoint y: 207, distance: 19.8
click at [45, 189] on div "Telephone" at bounding box center [58, 189] width 103 height 14
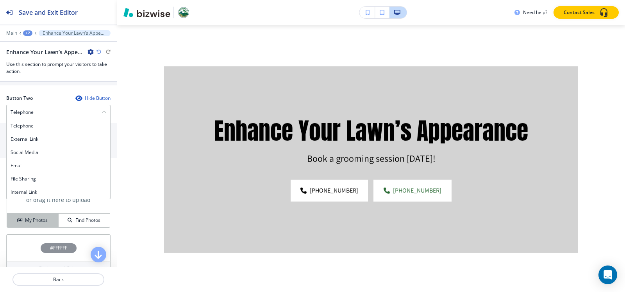
scroll to position [313, 0]
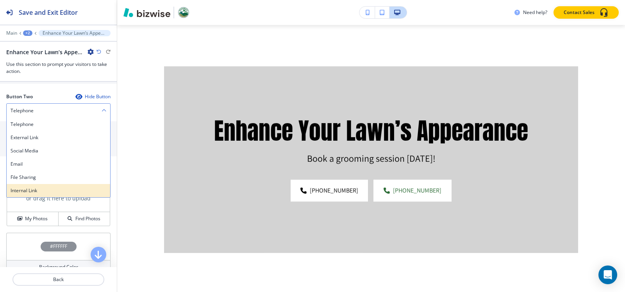
click at [40, 185] on div "Internal Link" at bounding box center [58, 190] width 103 height 13
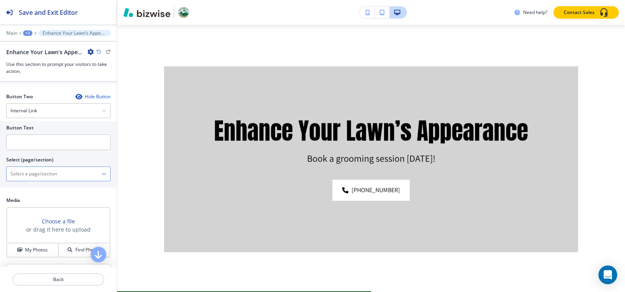
click at [46, 167] on div at bounding box center [58, 174] width 103 height 14
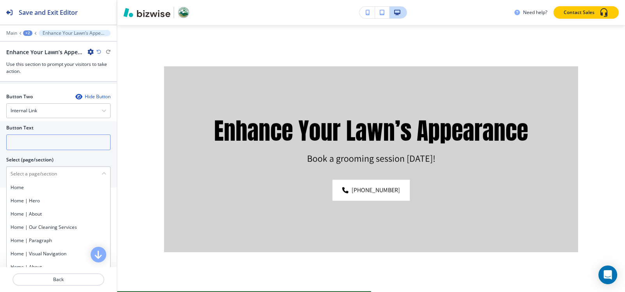
click at [50, 143] on input "text" at bounding box center [58, 143] width 104 height 16
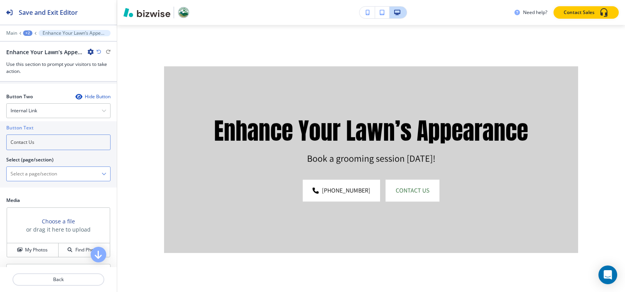
type input "Contact Us"
click at [29, 176] on \(page\/section\) "Manual Input" at bounding box center [54, 173] width 95 height 13
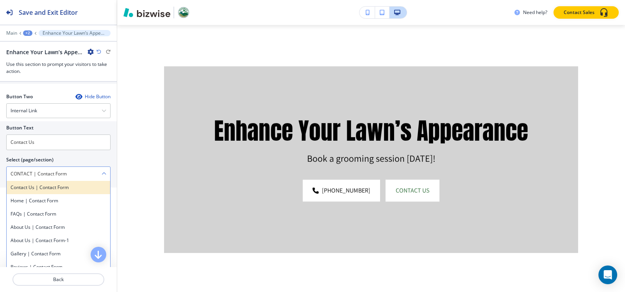
click at [57, 192] on div "Contact Us | Contact Form" at bounding box center [58, 187] width 103 height 13
type \(page\/section\) "Contact Us | Contact Form"
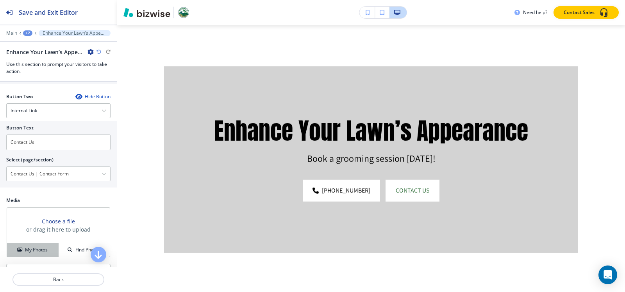
drag, startPoint x: 38, startPoint y: 250, endPoint x: 43, endPoint y: 251, distance: 4.4
click at [38, 250] on h4 "My Photos" at bounding box center [36, 250] width 23 height 7
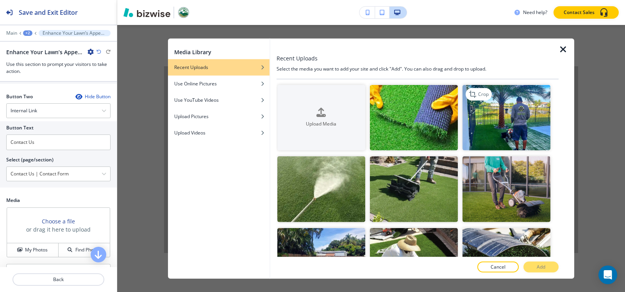
click at [495, 134] on img "button" at bounding box center [506, 118] width 88 height 66
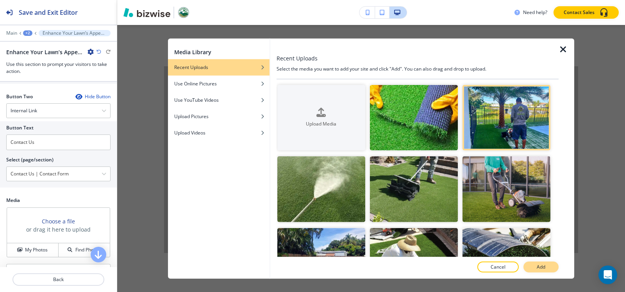
click at [527, 268] on button "Add" at bounding box center [540, 267] width 35 height 11
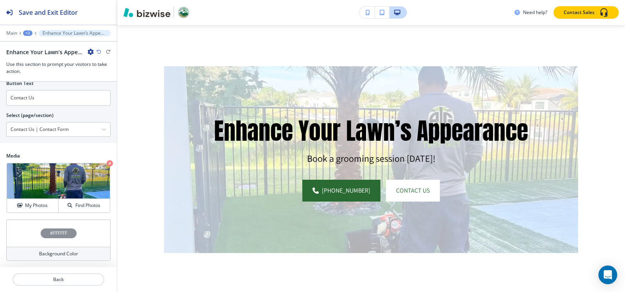
click at [57, 232] on h4 "#FFFFFF" at bounding box center [58, 233] width 17 height 7
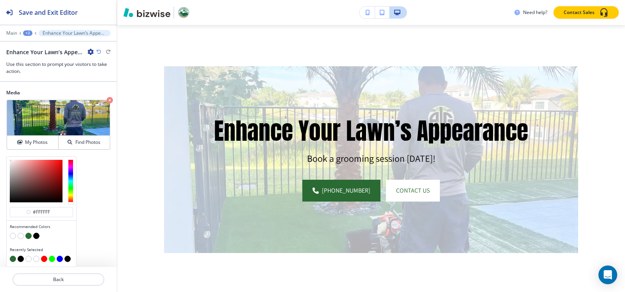
click at [35, 236] on button "button" at bounding box center [36, 236] width 6 height 6
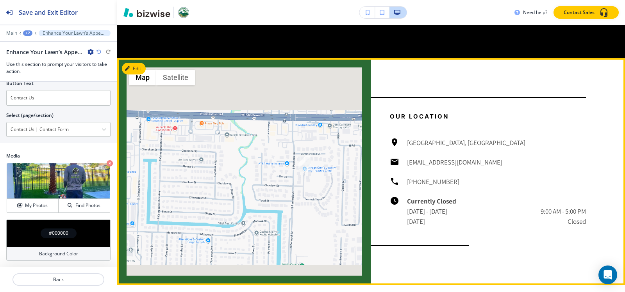
scroll to position [1025, 0]
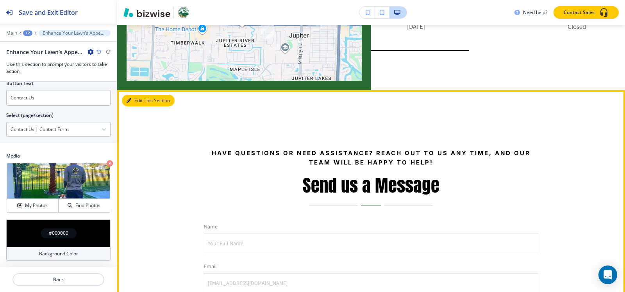
click at [133, 98] on button "Edit This Section" at bounding box center [148, 101] width 53 height 12
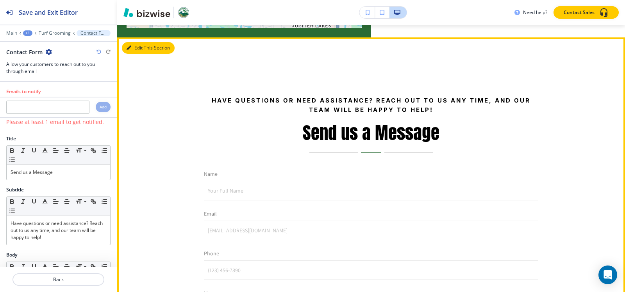
scroll to position [1166, 0]
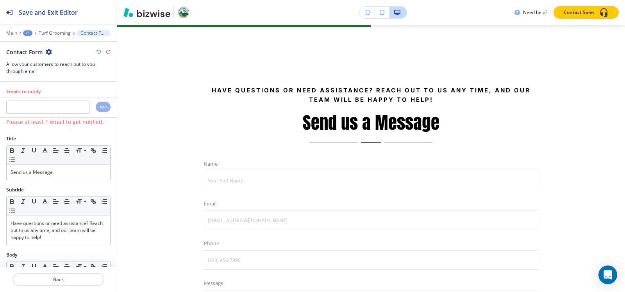
click at [45, 52] on div "Contact Form" at bounding box center [29, 52] width 46 height 8
click at [47, 52] on icon "button" at bounding box center [49, 52] width 6 height 6
click at [72, 94] on p "Delete Section" at bounding box center [70, 92] width 40 height 7
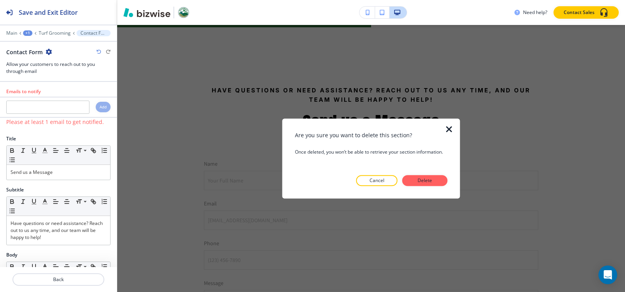
drag, startPoint x: 436, startPoint y: 180, endPoint x: 305, endPoint y: 154, distance: 133.8
click at [435, 180] on button "Delete" at bounding box center [424, 180] width 45 height 11
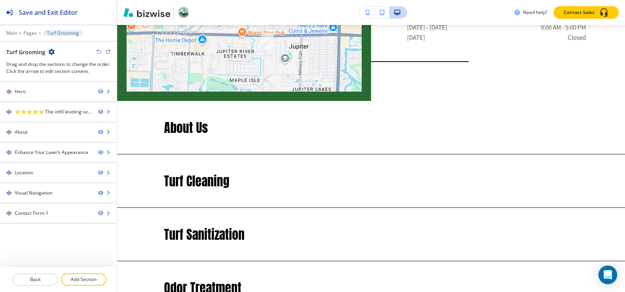
scroll to position [1088, 0]
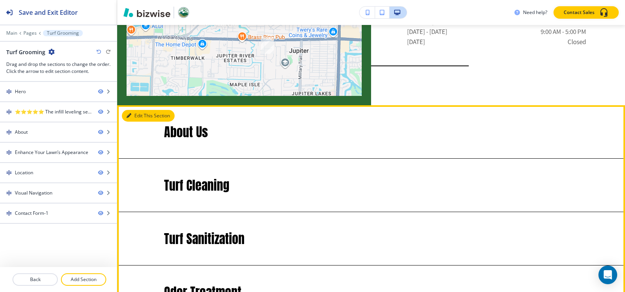
click at [132, 115] on button "Edit This Section" at bounding box center [148, 116] width 53 height 12
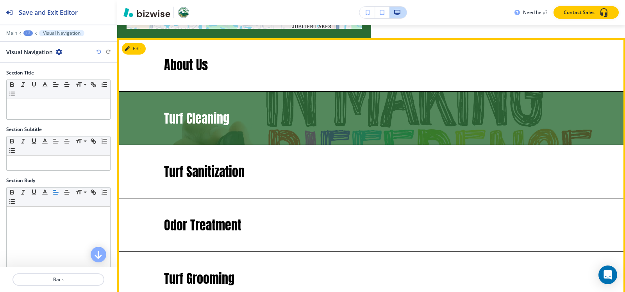
scroll to position [1166, 0]
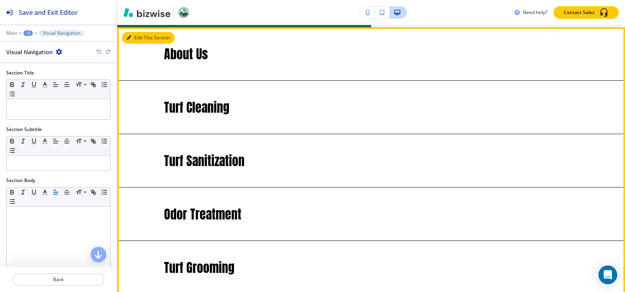
click at [137, 37] on button "Edit This Section" at bounding box center [148, 38] width 53 height 12
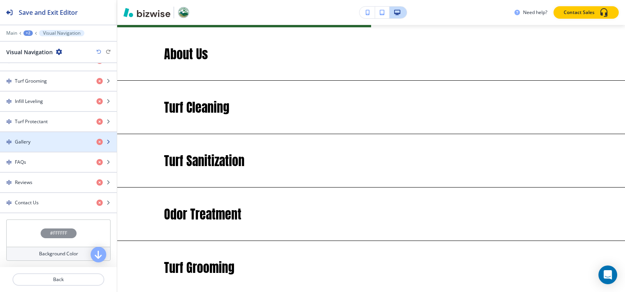
scroll to position [276, 0]
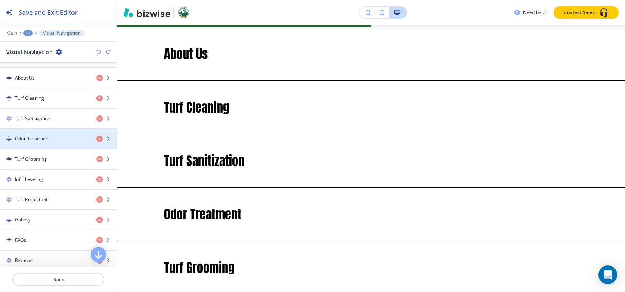
click at [32, 141] on h4 "Odor Treatment" at bounding box center [32, 138] width 35 height 7
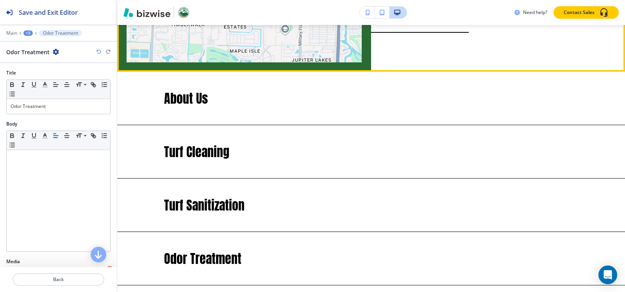
scroll to position [1053, 0]
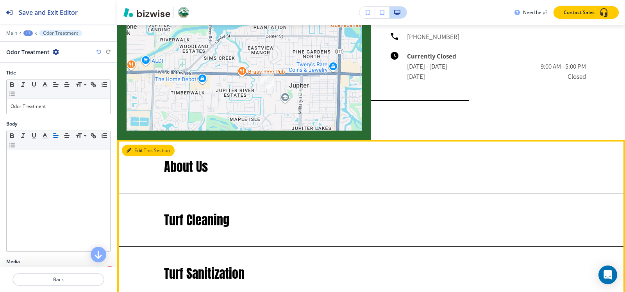
click at [132, 152] on button "Edit This Section" at bounding box center [148, 151] width 53 height 12
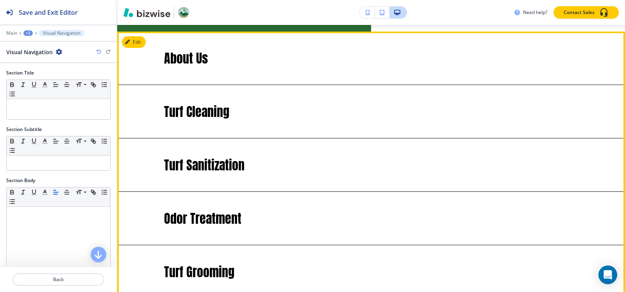
scroll to position [1166, 0]
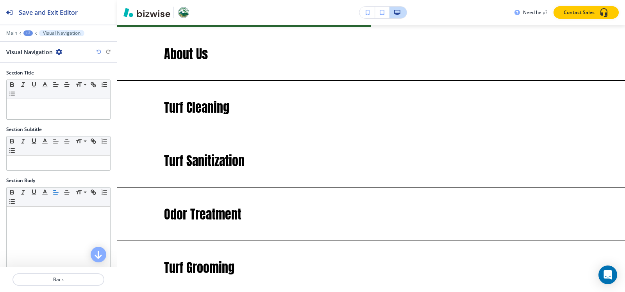
click at [57, 52] on icon "button" at bounding box center [59, 52] width 6 height 6
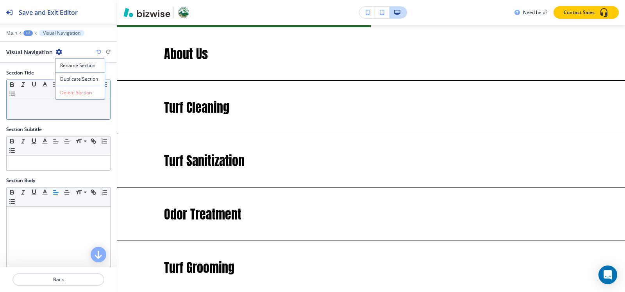
click at [71, 96] on p "Delete Section" at bounding box center [80, 92] width 40 height 7
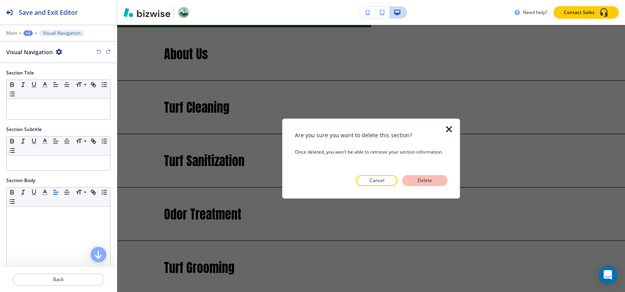
click at [426, 179] on p "Delete" at bounding box center [424, 180] width 19 height 7
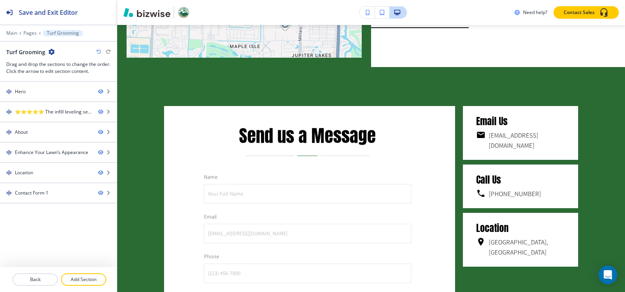
scroll to position [1088, 0]
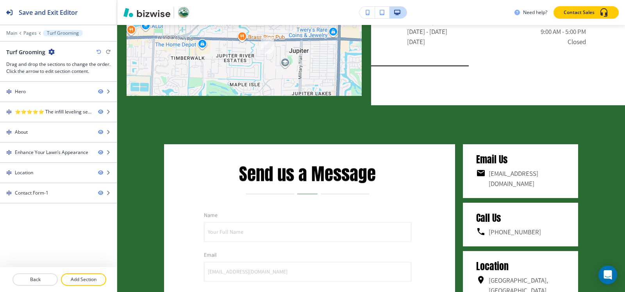
click at [99, 54] on icon "button" at bounding box center [98, 52] width 5 height 5
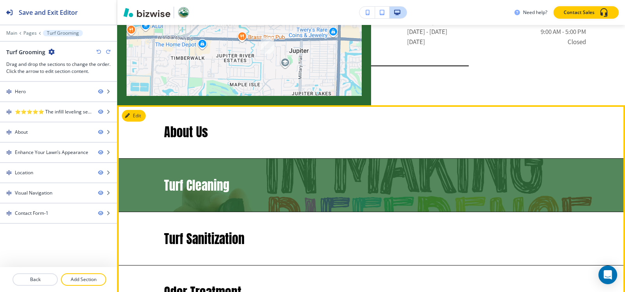
scroll to position [1127, 0]
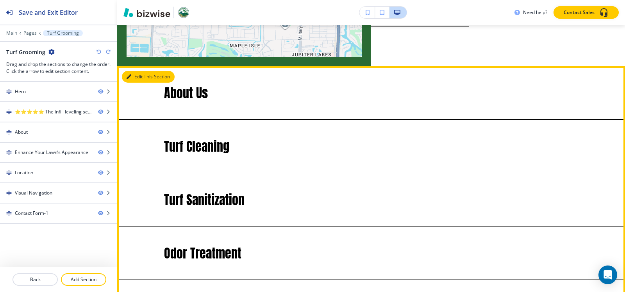
click at [141, 75] on button "Edit This Section" at bounding box center [148, 77] width 53 height 12
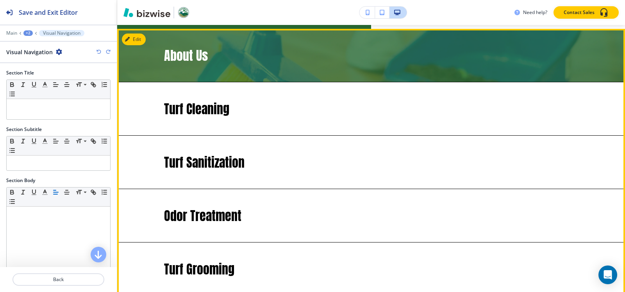
scroll to position [1166, 0]
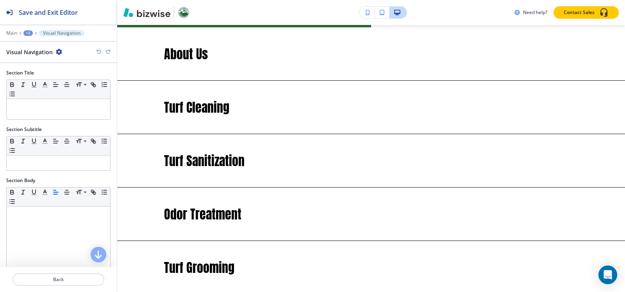
drag, startPoint x: 55, startPoint y: 53, endPoint x: 61, endPoint y: 55, distance: 6.3
click at [56, 53] on icon "button" at bounding box center [59, 52] width 6 height 6
click at [88, 79] on p "Duplicate Section" at bounding box center [80, 79] width 40 height 7
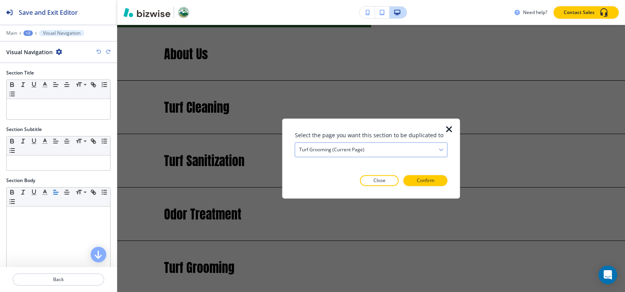
click at [402, 150] on div "Turf Grooming (current page)" at bounding box center [371, 150] width 152 height 14
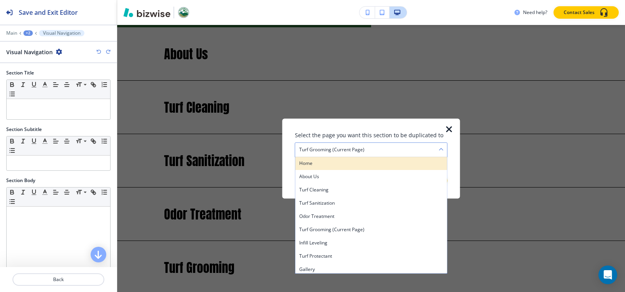
click at [325, 166] on h4 "Home" at bounding box center [371, 163] width 144 height 7
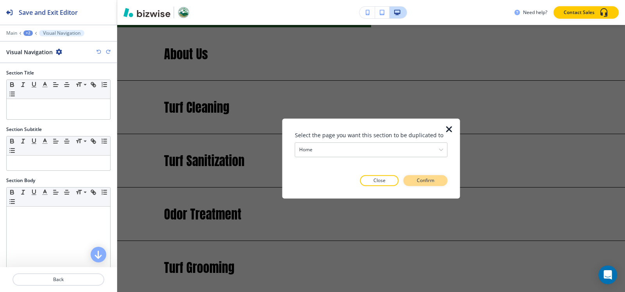
click at [426, 177] on p "Confirm" at bounding box center [426, 180] width 18 height 7
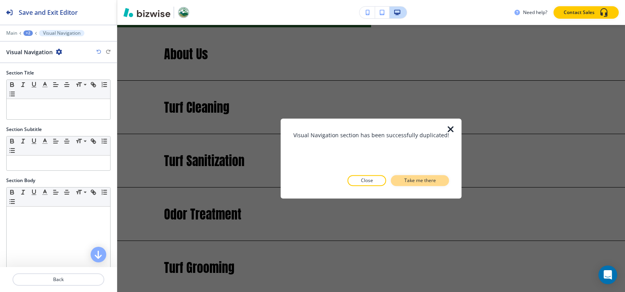
click at [428, 182] on p "Take me there" at bounding box center [420, 180] width 32 height 7
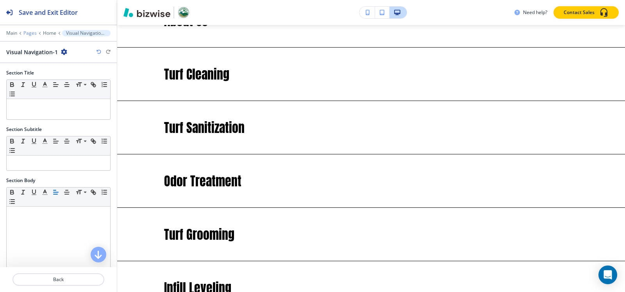
scroll to position [3224, 0]
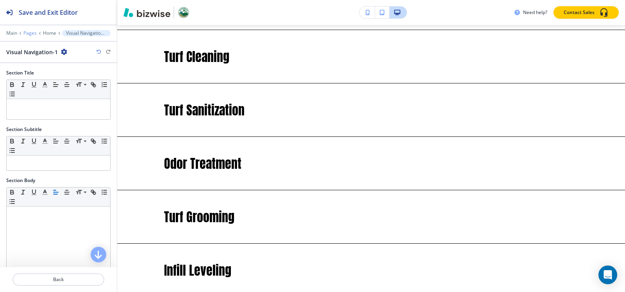
click at [35, 34] on p "Pages" at bounding box center [29, 32] width 13 height 5
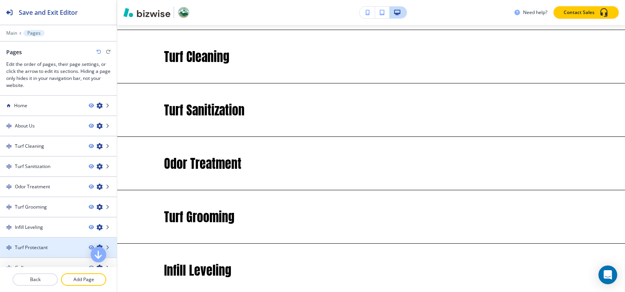
scroll to position [72, 0]
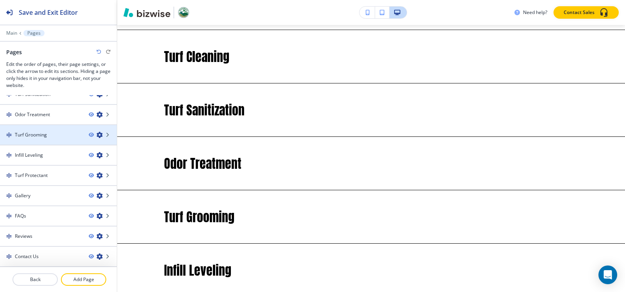
click at [29, 130] on div at bounding box center [58, 128] width 117 height 6
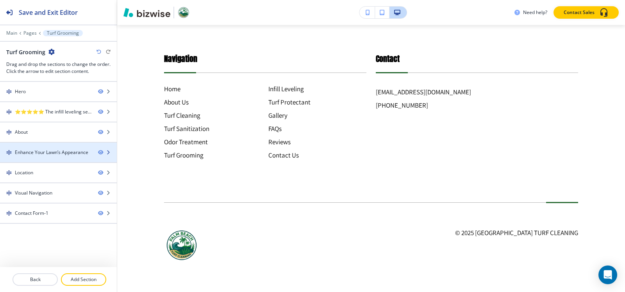
scroll to position [0, 0]
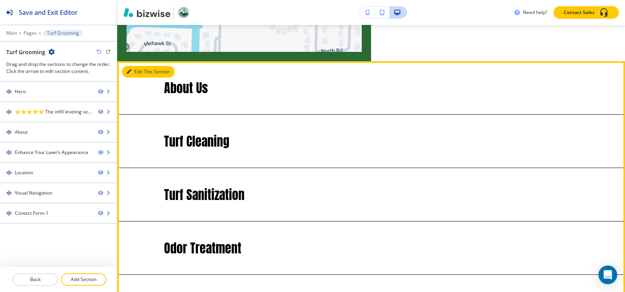
click at [138, 69] on button "Edit This Section" at bounding box center [148, 72] width 53 height 12
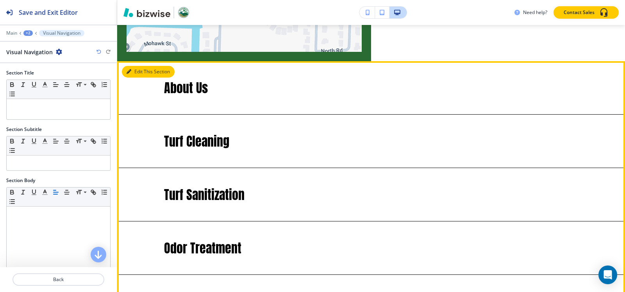
scroll to position [1166, 0]
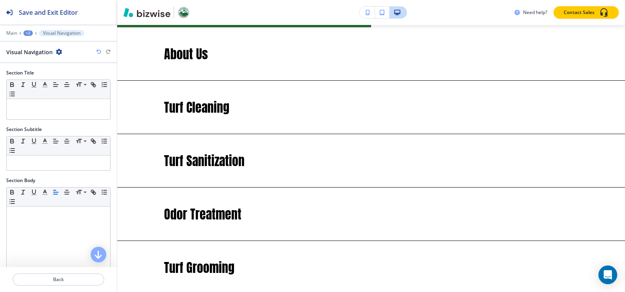
click at [56, 50] on icon "button" at bounding box center [59, 52] width 6 height 6
click at [77, 88] on button "Delete Section" at bounding box center [80, 93] width 50 height 14
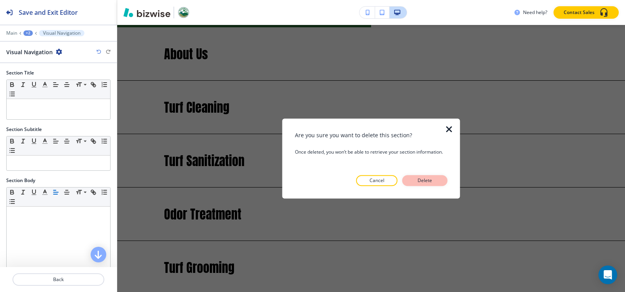
click at [422, 183] on p "Delete" at bounding box center [424, 180] width 19 height 7
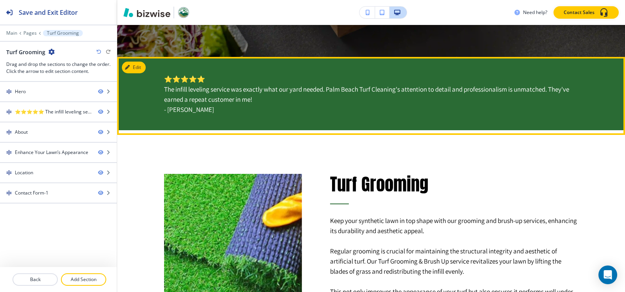
scroll to position [268, 0]
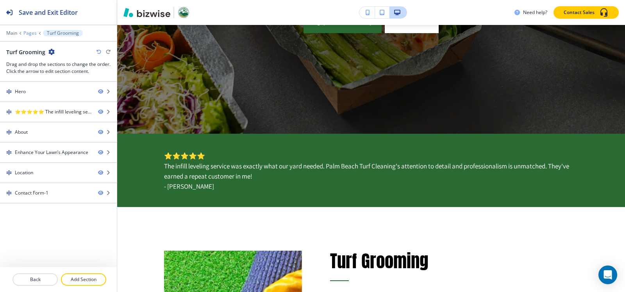
click at [30, 34] on p "Pages" at bounding box center [29, 32] width 13 height 5
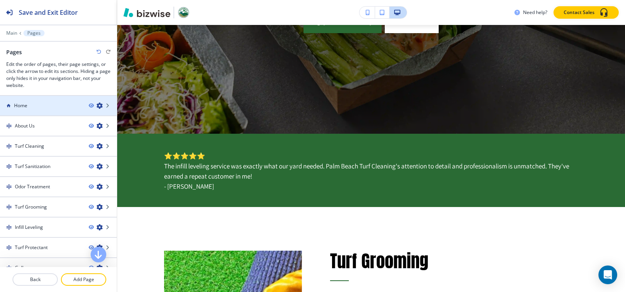
click at [51, 104] on div "Home" at bounding box center [41, 105] width 82 height 7
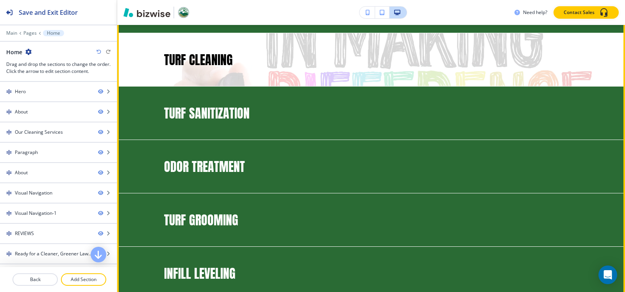
scroll to position [1409, 0]
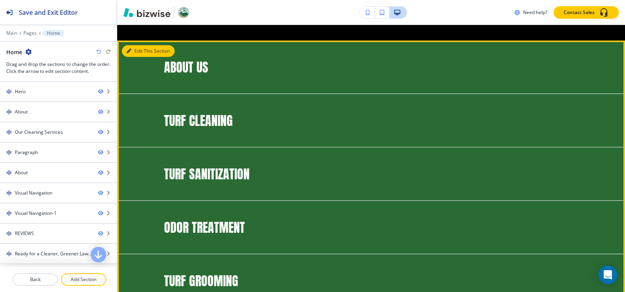
click at [134, 57] on button "Edit This Section" at bounding box center [148, 51] width 53 height 12
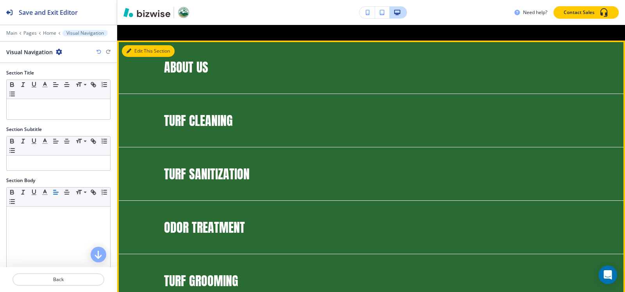
scroll to position [1445, 0]
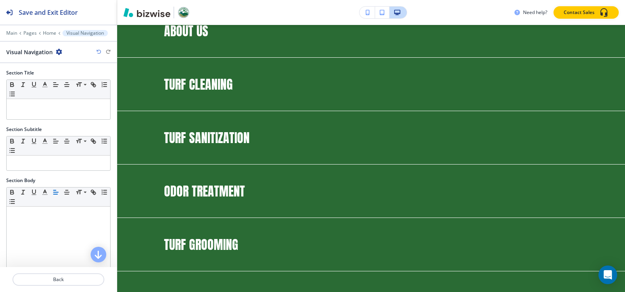
click at [58, 53] on icon "button" at bounding box center [59, 52] width 6 height 6
click at [68, 91] on p "Delete Section" at bounding box center [80, 92] width 40 height 7
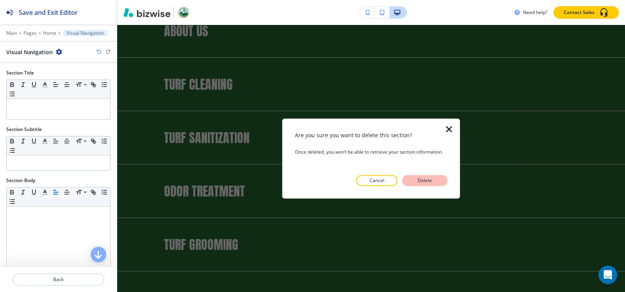
click at [417, 179] on p "Delete" at bounding box center [424, 180] width 19 height 7
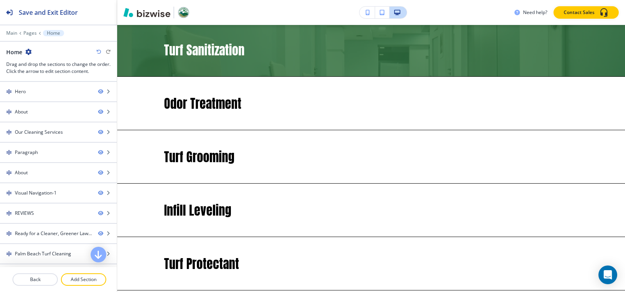
scroll to position [1579, 0]
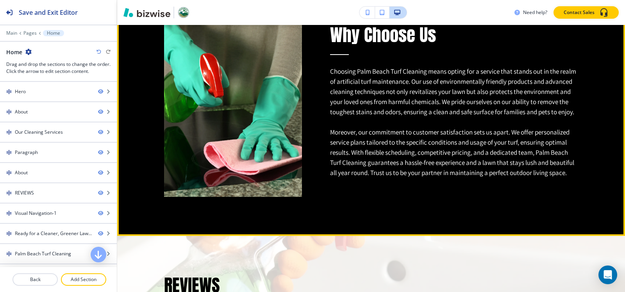
scroll to position [1106, 0]
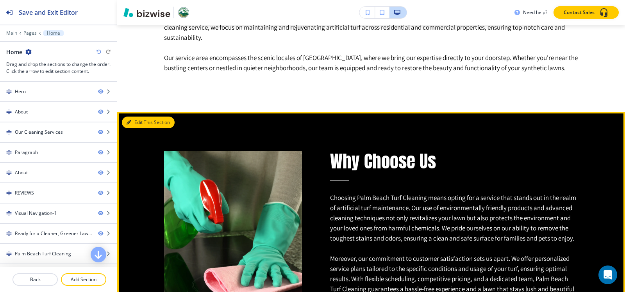
click at [139, 122] on button "Edit This Section" at bounding box center [148, 123] width 53 height 12
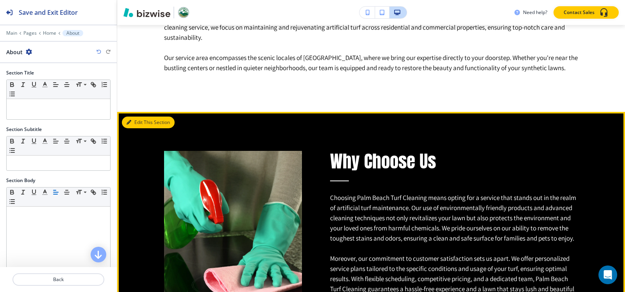
scroll to position [1193, 0]
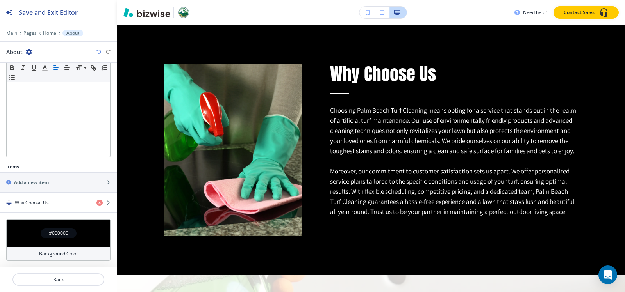
click at [51, 232] on h4 "#000000" at bounding box center [59, 233] width 20 height 7
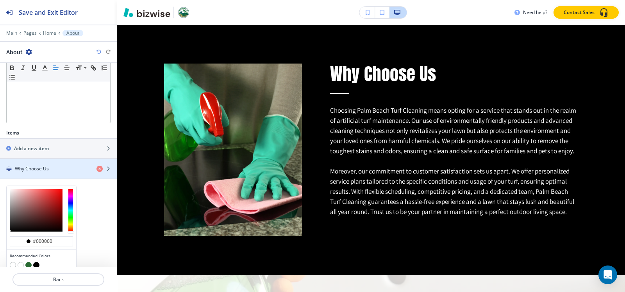
scroll to position [215, 0]
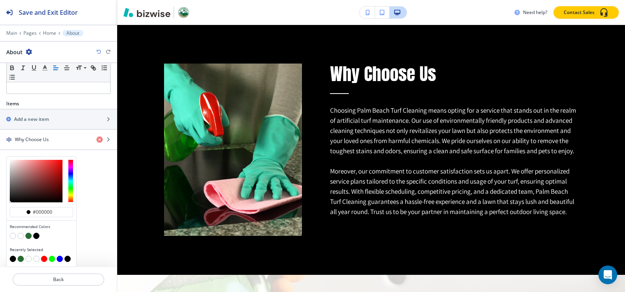
drag, startPoint x: 28, startPoint y: 235, endPoint x: 102, endPoint y: 214, distance: 77.0
click at [28, 235] on button "button" at bounding box center [28, 236] width 6 height 6
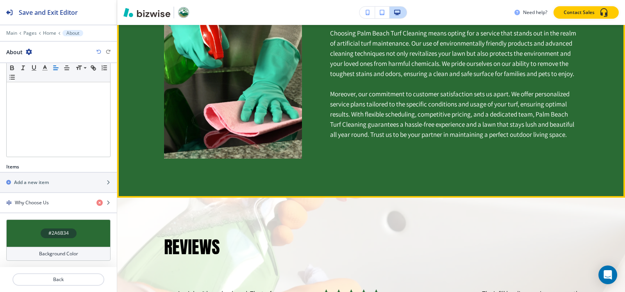
scroll to position [1271, 0]
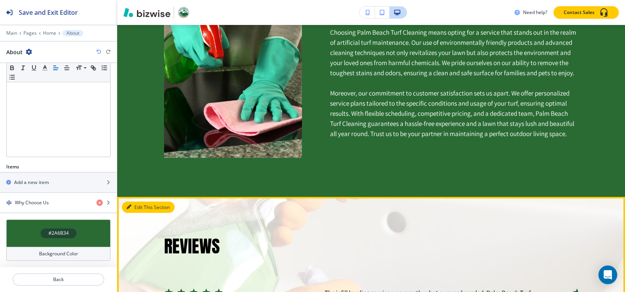
click at [131, 208] on button "Edit This Section" at bounding box center [148, 208] width 53 height 12
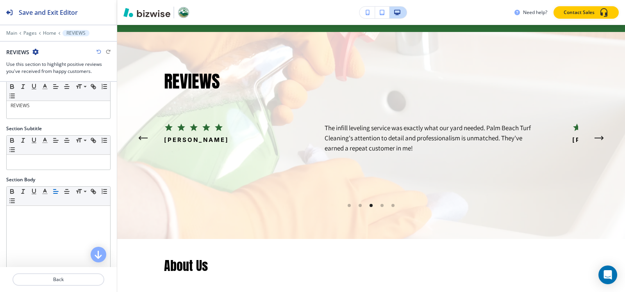
scroll to position [1445, 0]
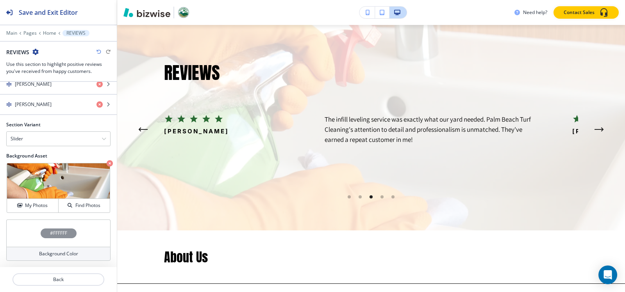
click at [50, 235] on h4 "#FFFFFF" at bounding box center [58, 233] width 17 height 7
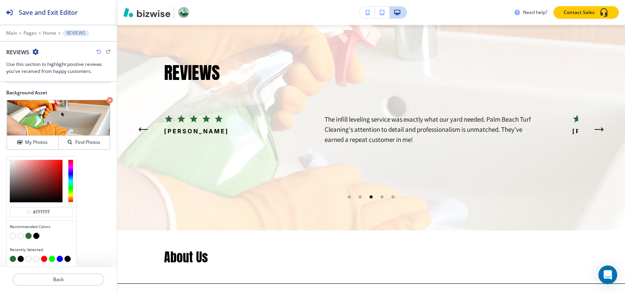
click at [35, 239] on button "button" at bounding box center [36, 236] width 6 height 6
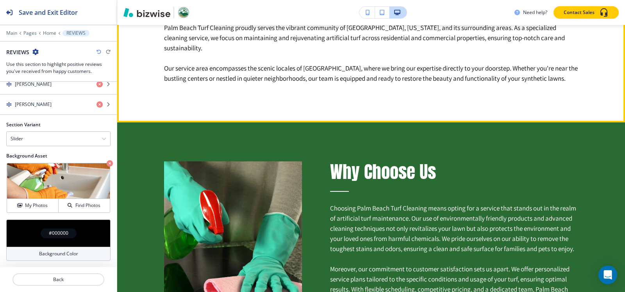
scroll to position [1172, 0]
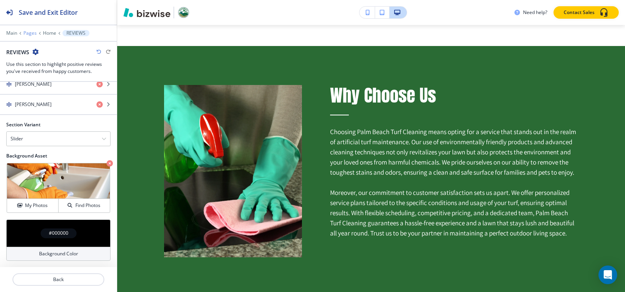
click at [32, 34] on p "Pages" at bounding box center [29, 32] width 13 height 5
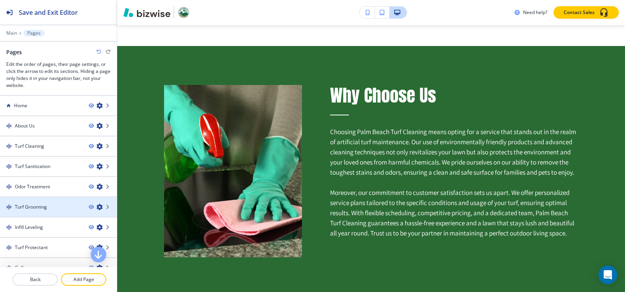
click at [46, 213] on div at bounding box center [58, 214] width 117 height 6
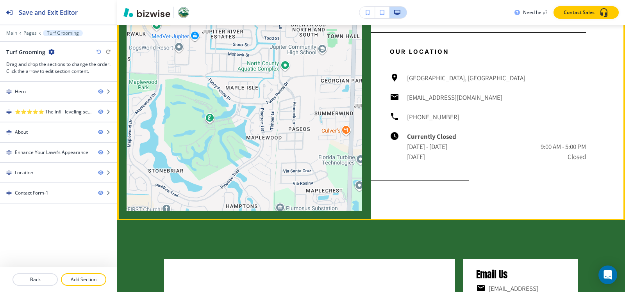
scroll to position [898, 0]
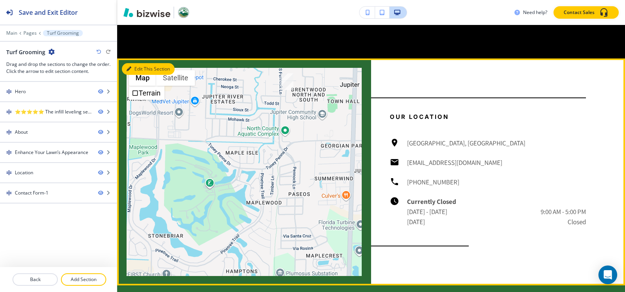
click at [125, 75] on button "Edit This Section" at bounding box center [148, 69] width 53 height 12
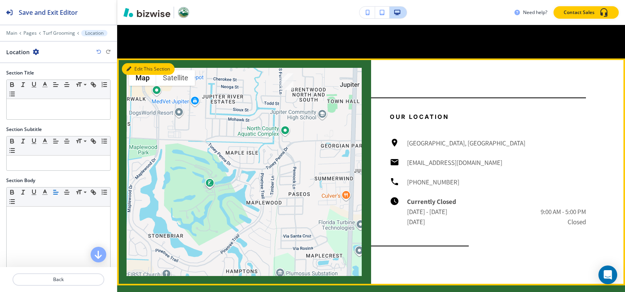
scroll to position [939, 0]
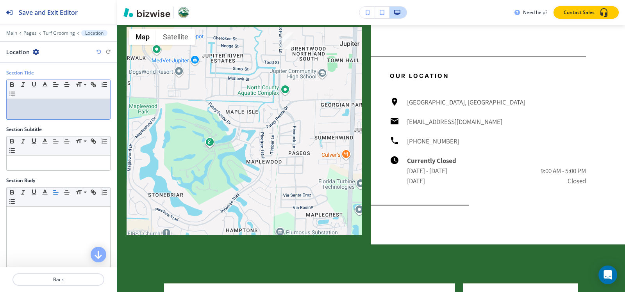
click at [26, 108] on p at bounding box center [59, 106] width 96 height 7
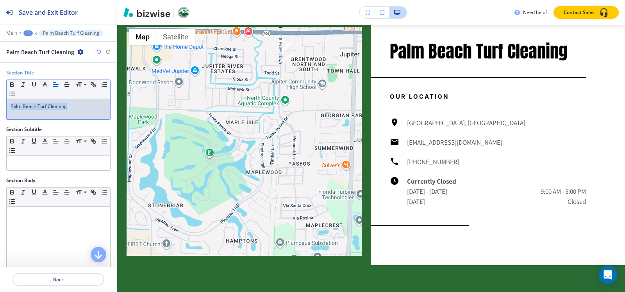
copy p "Palm Beach Turf Cleaning"
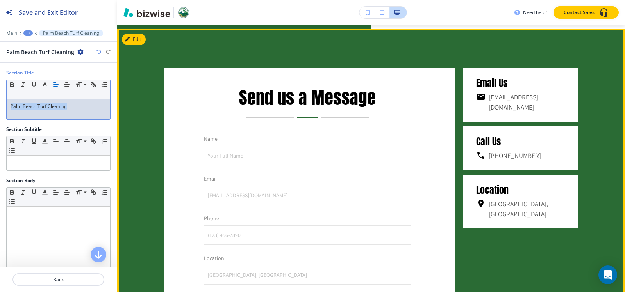
scroll to position [1134, 0]
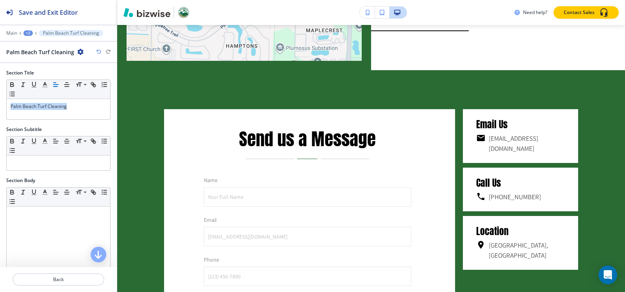
click at [27, 31] on div "+2" at bounding box center [27, 32] width 9 height 5
click at [36, 47] on p "Pages" at bounding box center [49, 46] width 40 height 7
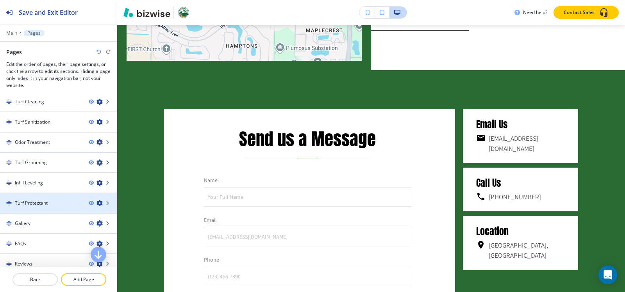
scroll to position [72, 0]
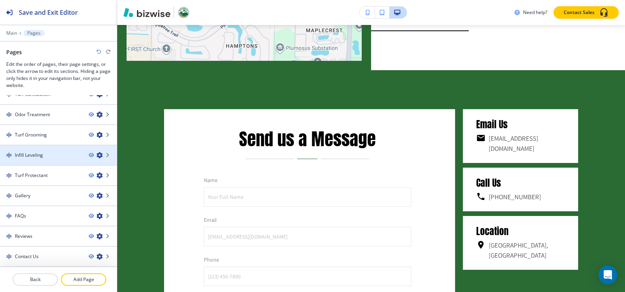
click at [45, 155] on div "Infill Leveling" at bounding box center [41, 155] width 82 height 7
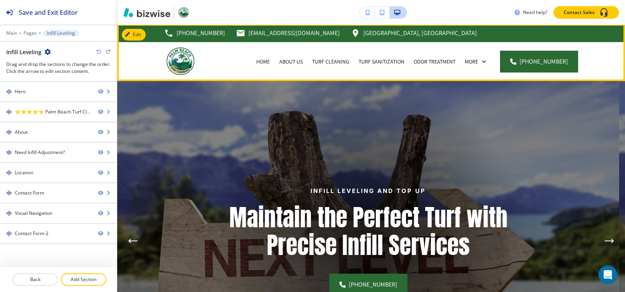
scroll to position [0, 0]
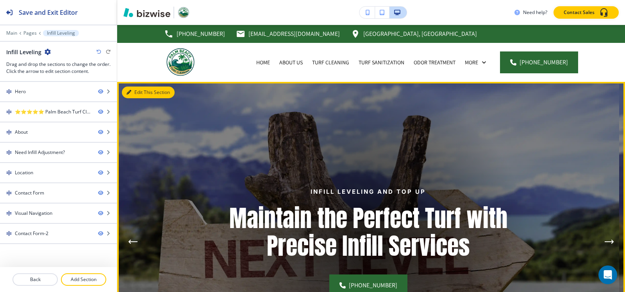
click at [135, 93] on button "Edit This Section" at bounding box center [148, 93] width 53 height 12
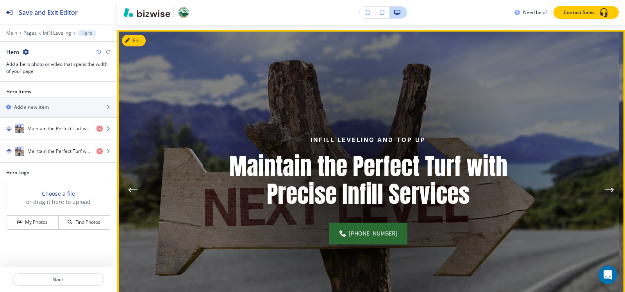
scroll to position [57, 0]
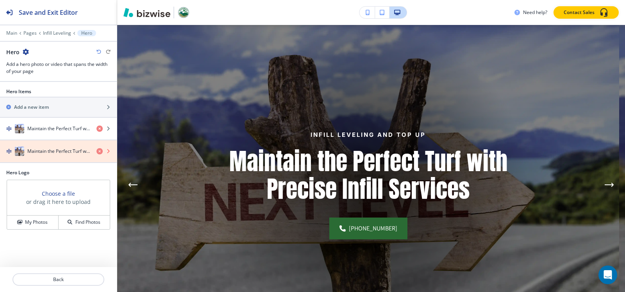
click at [98, 151] on icon "button" at bounding box center [99, 151] width 6 height 6
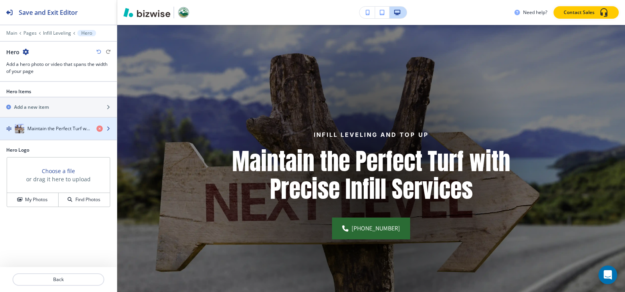
click at [60, 134] on div "button" at bounding box center [58, 137] width 117 height 6
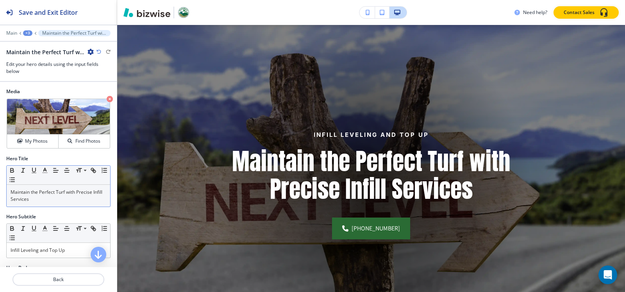
click at [46, 203] on div "Maintain the Perfect Turf with Precise Infill Services" at bounding box center [58, 196] width 103 height 22
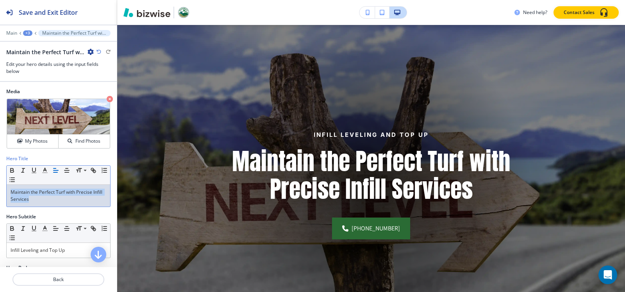
copy p "Maintain the Perfect Turf with Precise Infill Services"
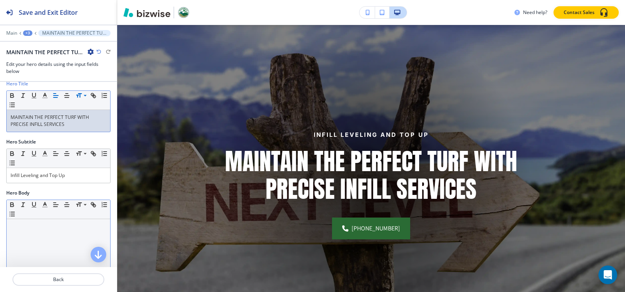
scroll to position [78, 0]
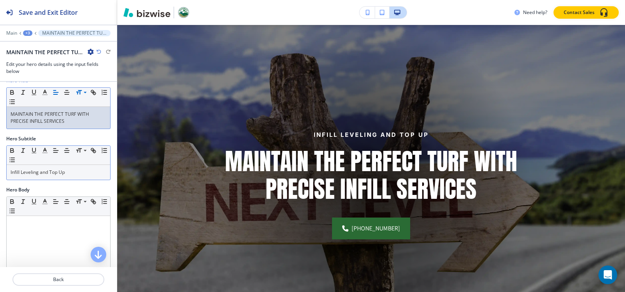
click at [86, 174] on p "Infill Leveling and Top Up" at bounding box center [59, 172] width 96 height 7
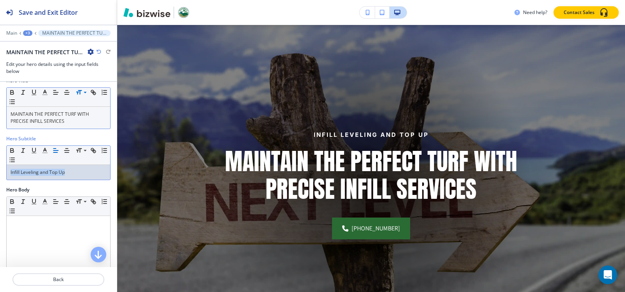
copy p "Infill Leveling and Top Up"
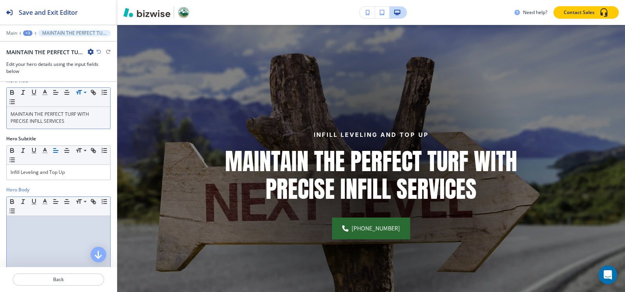
click at [49, 225] on p at bounding box center [59, 223] width 96 height 7
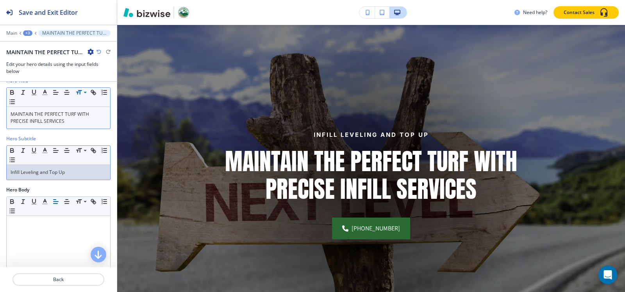
click at [66, 171] on p "Infill Leveling and Top Up" at bounding box center [59, 172] width 96 height 7
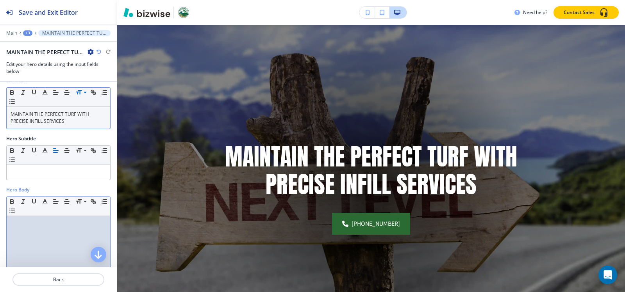
click at [60, 225] on p at bounding box center [59, 223] width 96 height 7
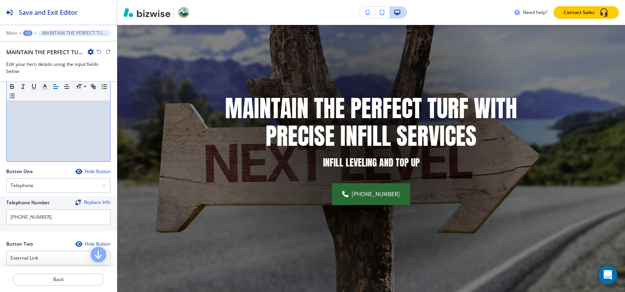
scroll to position [351, 0]
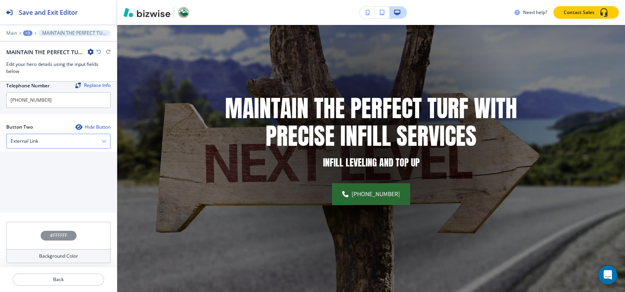
click at [54, 141] on div "External Link" at bounding box center [58, 141] width 103 height 14
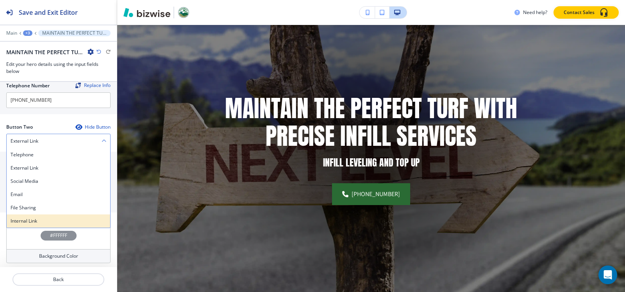
click at [34, 222] on h4 "Internal Link" at bounding box center [59, 221] width 96 height 7
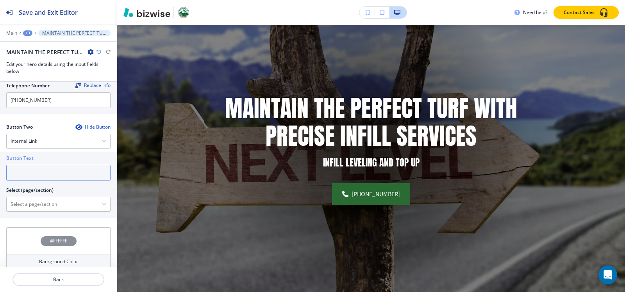
click at [37, 176] on input "text" at bounding box center [58, 173] width 104 height 16
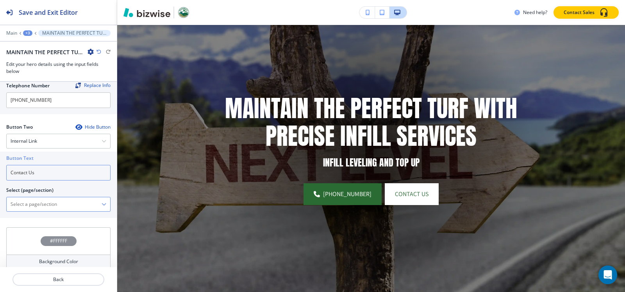
type input "Contact Us"
click at [40, 208] on \(page\/section\) "Manual Input" at bounding box center [54, 204] width 95 height 13
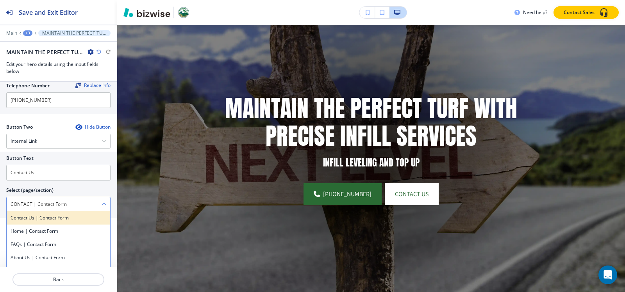
click at [67, 221] on h4 "Contact Us | Contact Form" at bounding box center [59, 218] width 96 height 7
type \(page\/section\) "Contact Us | Contact Form"
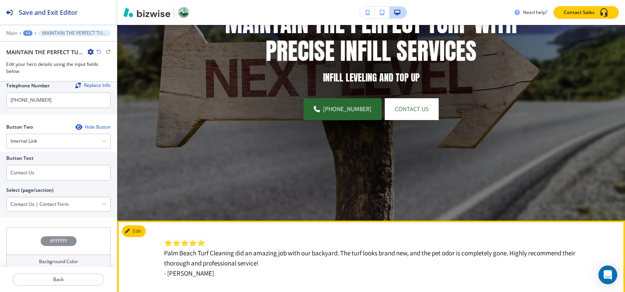
scroll to position [291, 0]
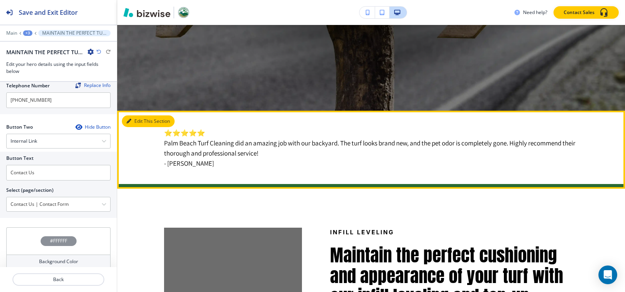
click at [138, 119] on button "Edit This Section" at bounding box center [148, 122] width 53 height 12
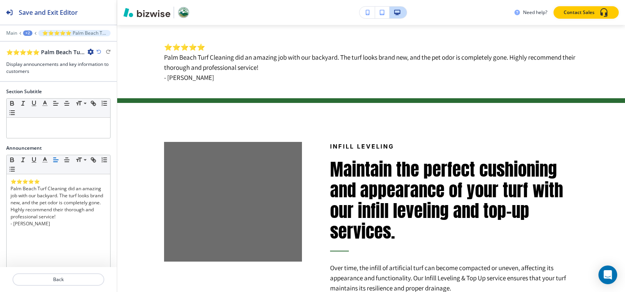
scroll to position [146, 0]
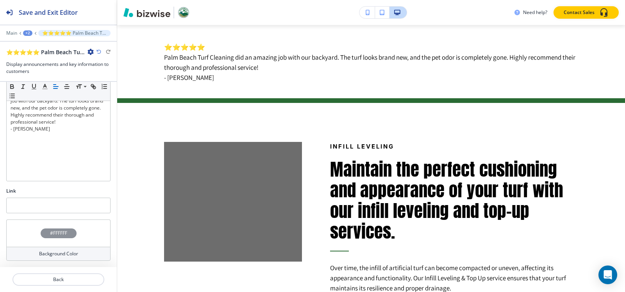
click at [50, 227] on div "#FFFFFF" at bounding box center [58, 233] width 104 height 27
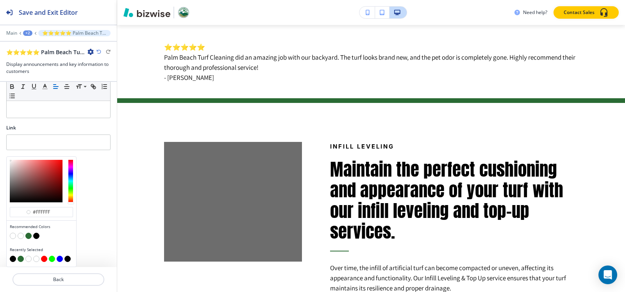
click at [29, 235] on button "button" at bounding box center [28, 236] width 6 height 6
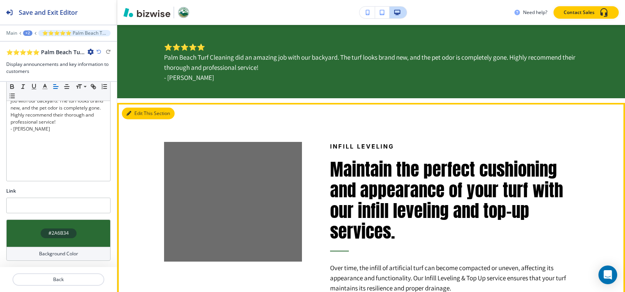
click at [137, 110] on button "Edit This Section" at bounding box center [148, 114] width 53 height 12
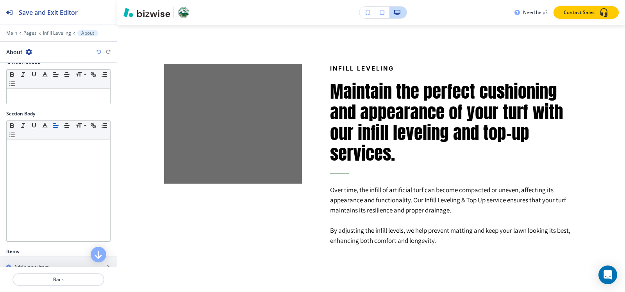
scroll to position [151, 0]
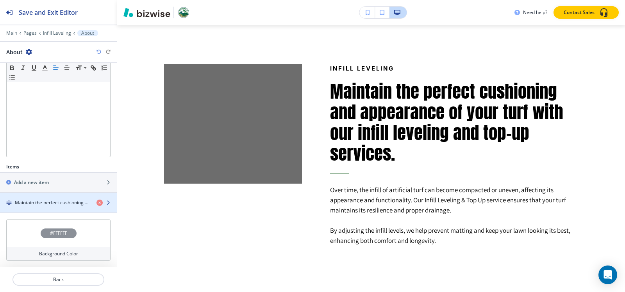
click at [37, 207] on div "button" at bounding box center [58, 210] width 117 height 6
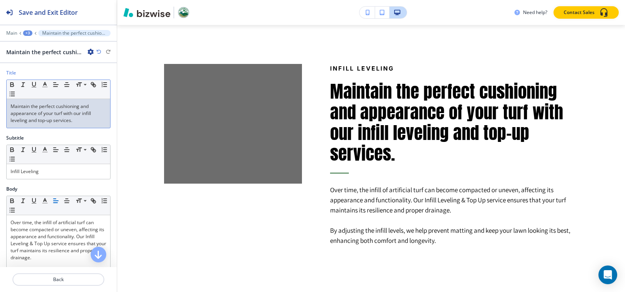
click at [37, 123] on p "Maintain the perfect cushioning and appearance of your turf with our infill lev…" at bounding box center [59, 113] width 96 height 21
copy p "Maintain the perfect cushioning and appearance of your turf with our infill lev…"
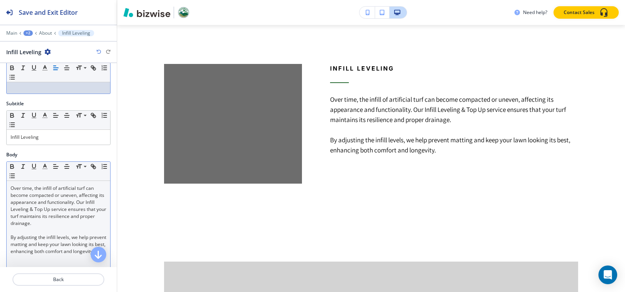
scroll to position [39, 0]
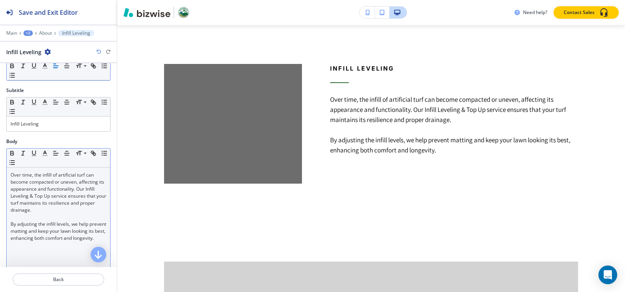
click at [11, 177] on p "Over time, the infill of artificial turf can become compacted or uneven, affect…" at bounding box center [59, 193] width 96 height 42
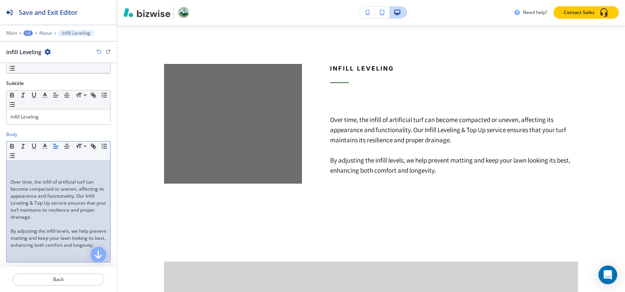
scroll to position [53, 0]
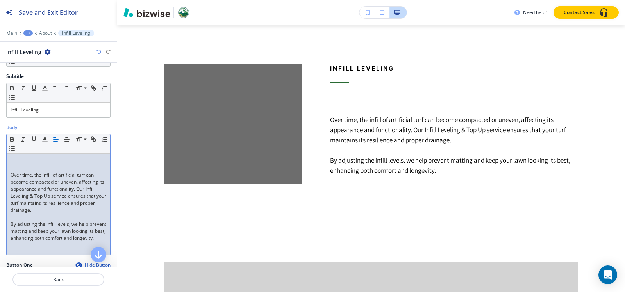
click at [17, 163] on p at bounding box center [59, 161] width 96 height 7
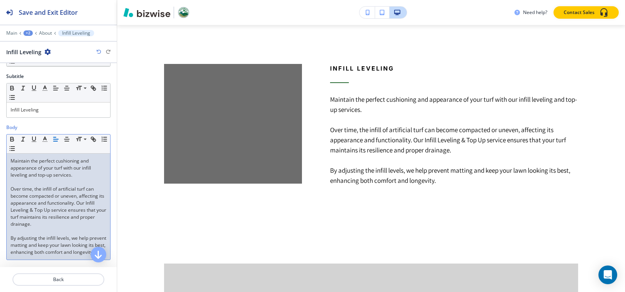
click at [11, 180] on p at bounding box center [59, 182] width 96 height 7
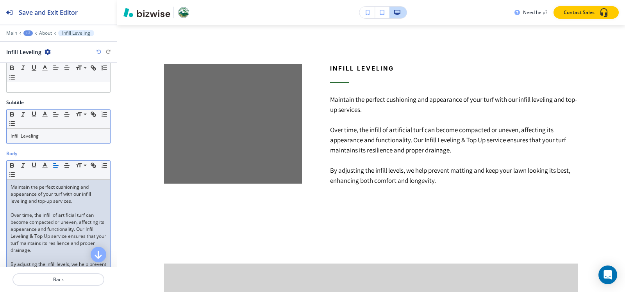
scroll to position [14, 0]
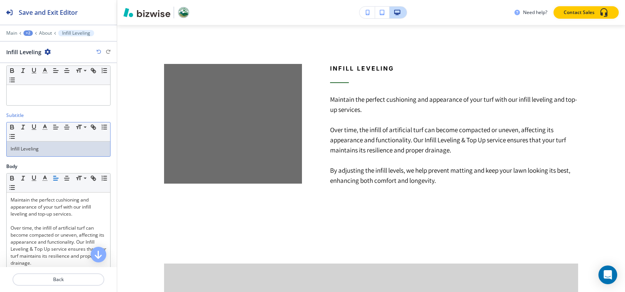
click at [61, 148] on p "Infill Leveling" at bounding box center [59, 149] width 96 height 7
copy p "Infill Leveling"
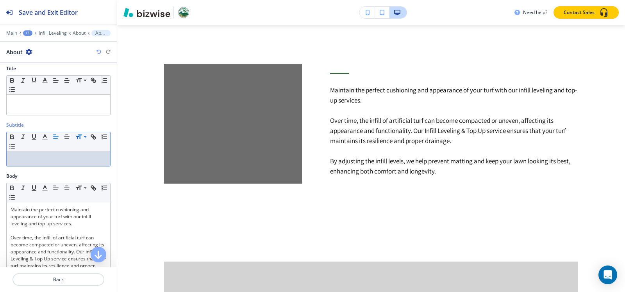
scroll to position [0, 0]
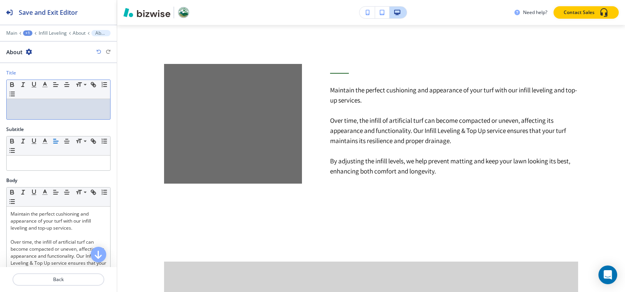
click at [68, 112] on div at bounding box center [58, 109] width 103 height 20
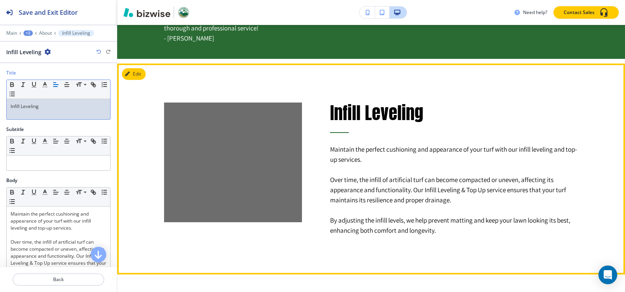
scroll to position [416, 0]
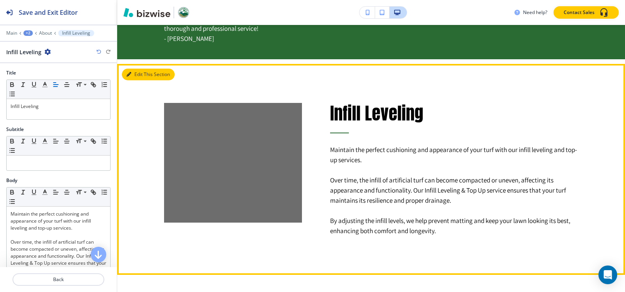
click at [135, 73] on button "Edit This Section" at bounding box center [148, 75] width 53 height 12
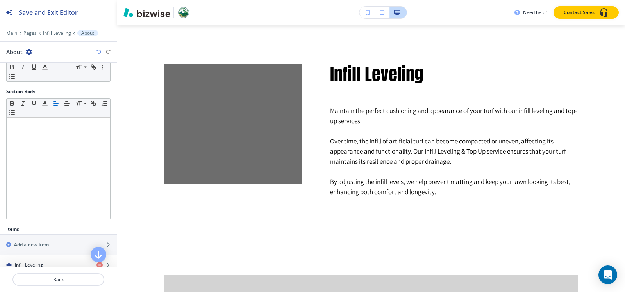
scroll to position [151, 0]
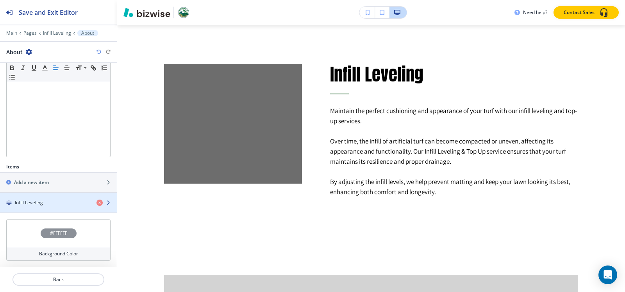
click at [33, 202] on h4 "Infill Leveling" at bounding box center [29, 203] width 28 height 7
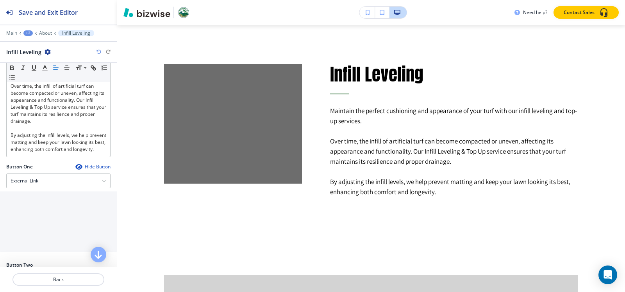
scroll to position [292, 0]
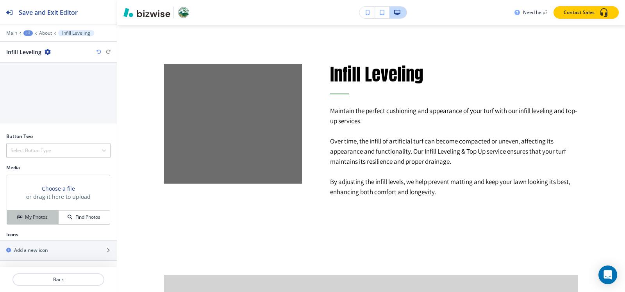
click at [25, 217] on h4 "My Photos" at bounding box center [36, 217] width 23 height 7
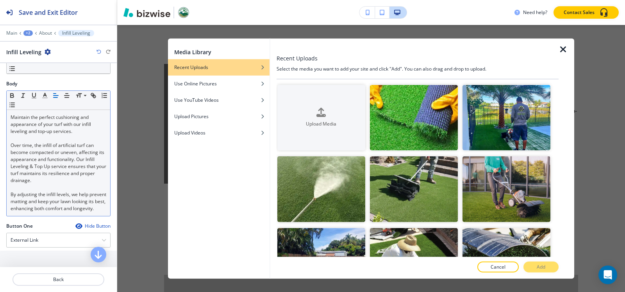
scroll to position [0, 0]
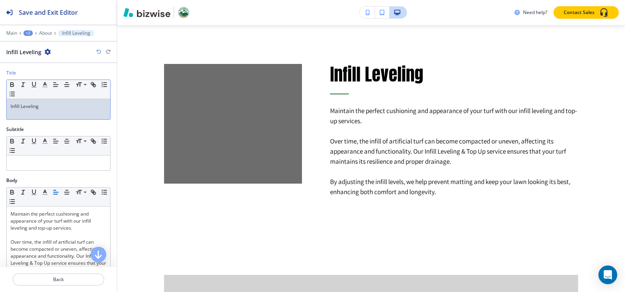
click at [55, 112] on div "Infill Leveling" at bounding box center [58, 109] width 103 height 20
copy p "Infill Leveling"
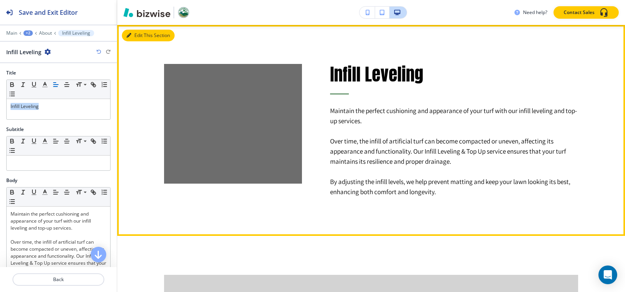
click at [134, 37] on button "Edit This Section" at bounding box center [148, 36] width 53 height 12
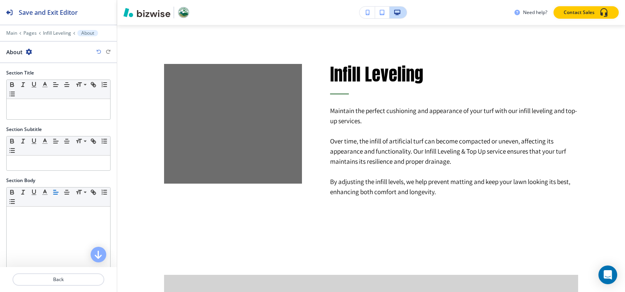
scroll to position [151, 0]
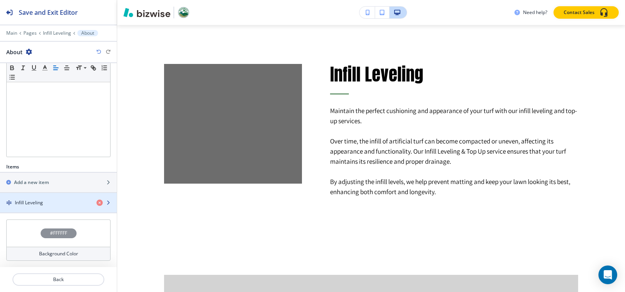
click at [61, 205] on div "Infill Leveling" at bounding box center [45, 203] width 90 height 7
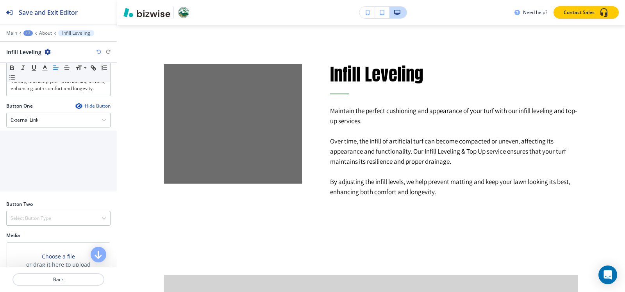
scroll to position [292, 0]
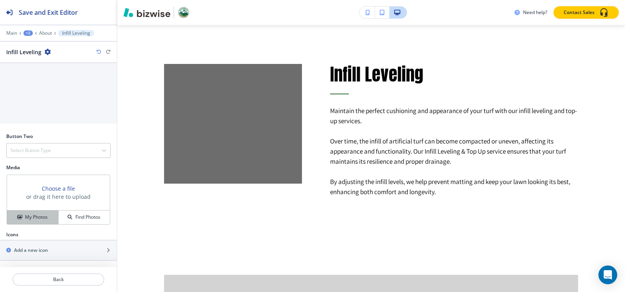
click at [30, 217] on h4 "My Photos" at bounding box center [36, 217] width 23 height 7
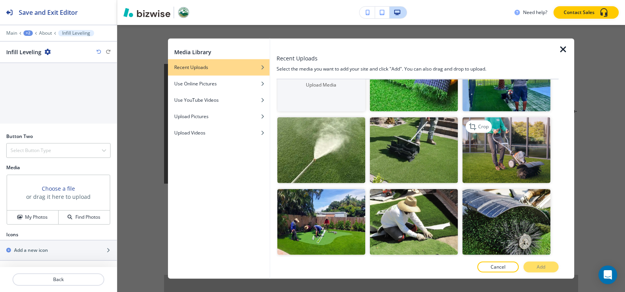
scroll to position [78, 0]
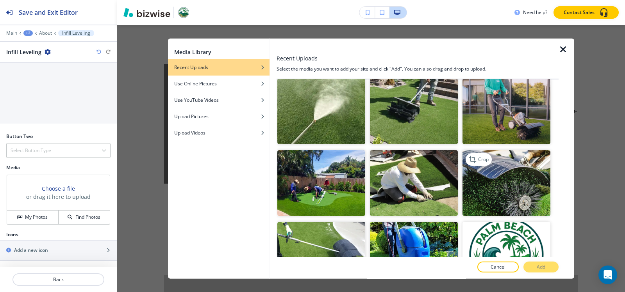
click at [518, 159] on img "button" at bounding box center [506, 183] width 88 height 66
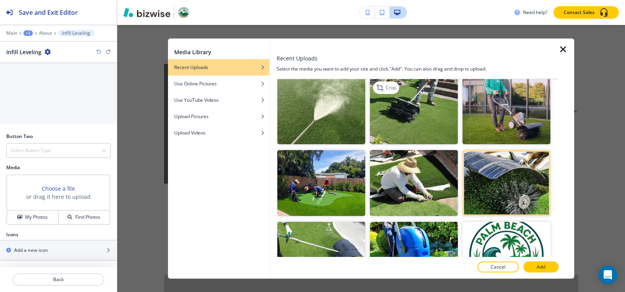
click at [387, 116] on img "button" at bounding box center [414, 111] width 88 height 66
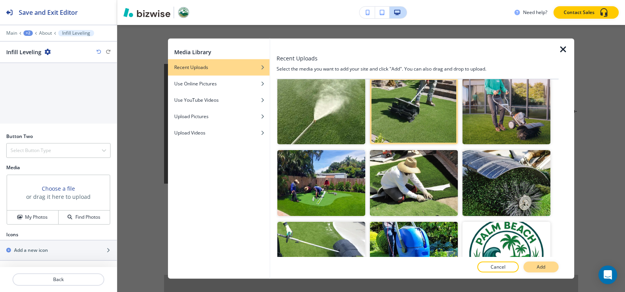
click at [536, 268] on p "Add" at bounding box center [540, 267] width 9 height 7
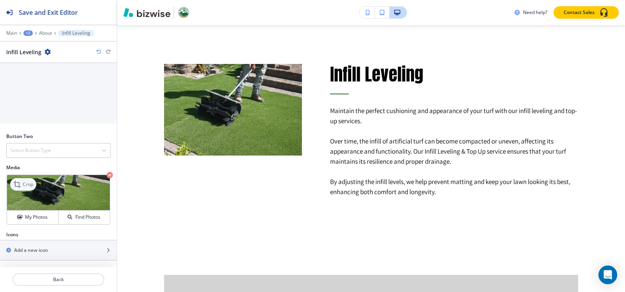
click at [10, 185] on div "Crop" at bounding box center [23, 184] width 26 height 12
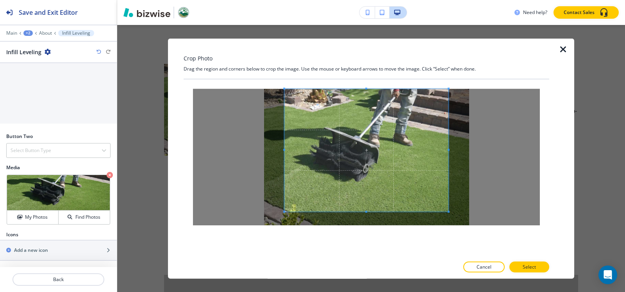
click at [375, 69] on div "Crop Photo Drag the region and corners below to crop the image. Use the mouse o…" at bounding box center [365, 158] width 365 height 241
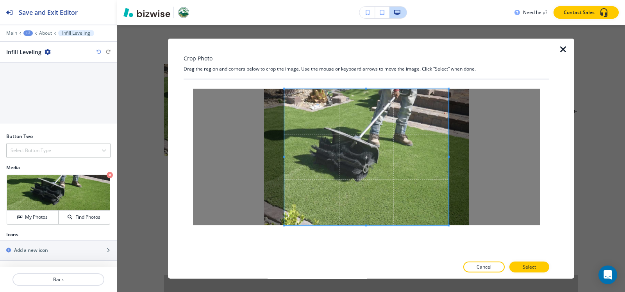
click at [371, 242] on div at bounding box center [365, 168] width 365 height 178
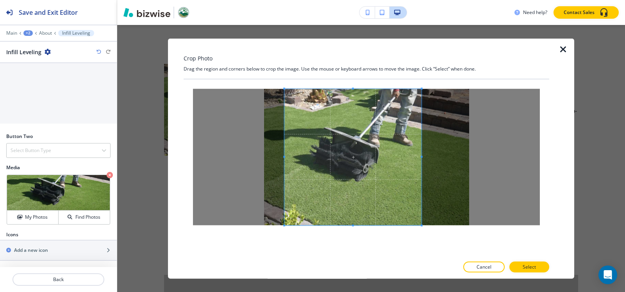
click at [421, 155] on div at bounding box center [352, 157] width 137 height 137
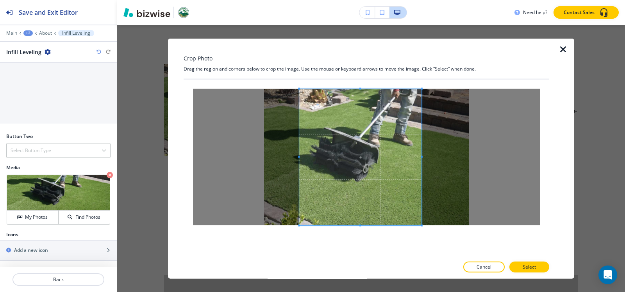
click at [298, 158] on span at bounding box center [299, 157] width 2 height 2
click at [533, 266] on p "Select" at bounding box center [528, 267] width 13 height 7
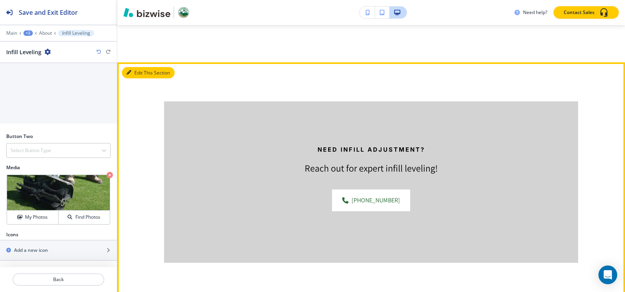
click at [135, 73] on button "Edit This Section" at bounding box center [148, 73] width 53 height 12
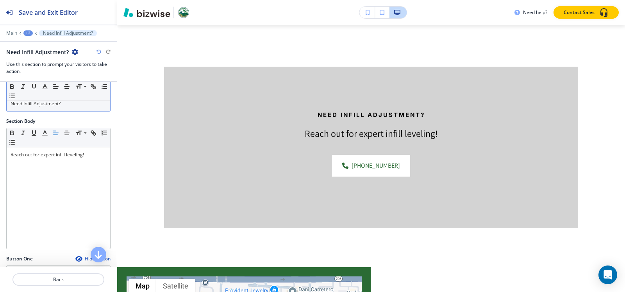
click at [73, 107] on div "Need Infill Adjustment?" at bounding box center [58, 103] width 103 height 15
copy p "Need Infill Adjustment?"
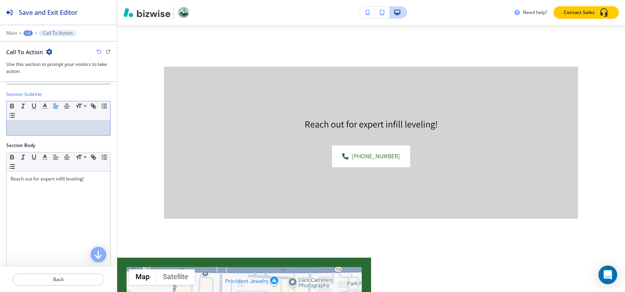
scroll to position [0, 0]
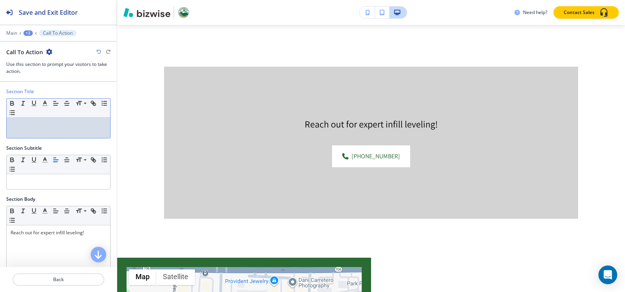
click at [34, 127] on p at bounding box center [59, 125] width 96 height 7
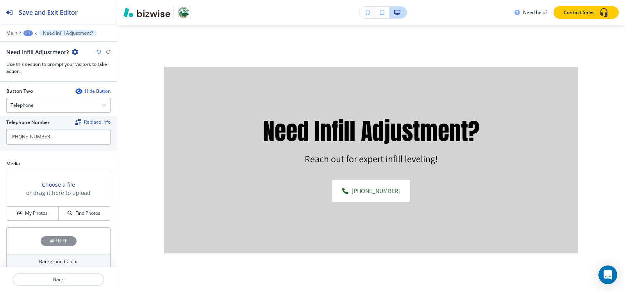
scroll to position [351, 0]
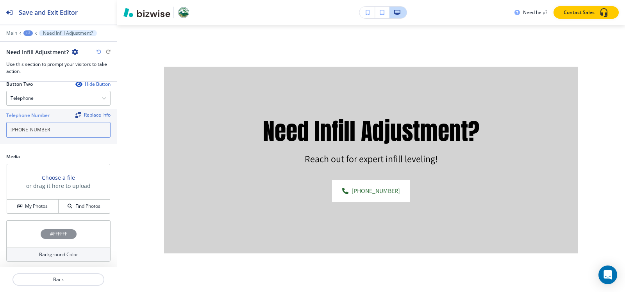
click at [64, 127] on input "[PHONE_NUMBER]" at bounding box center [58, 130] width 104 height 16
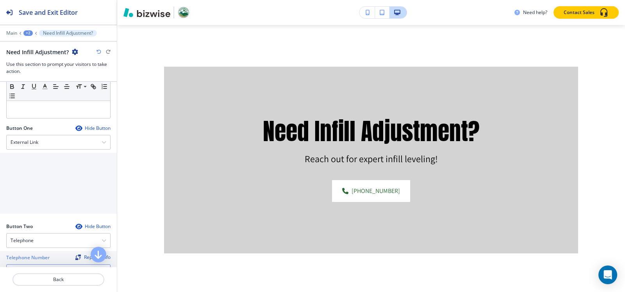
scroll to position [195, 0]
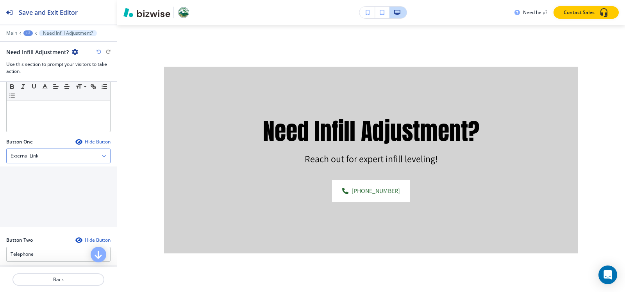
click at [57, 161] on div "External Link" at bounding box center [58, 156] width 103 height 14
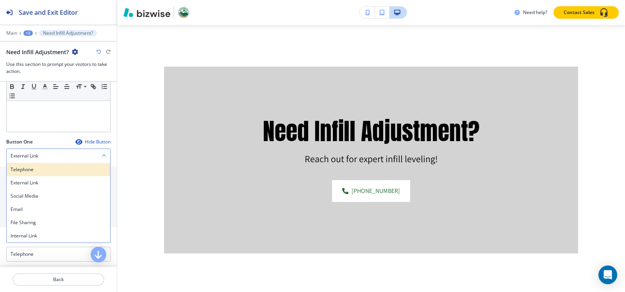
click at [36, 168] on h4 "Telephone" at bounding box center [59, 169] width 96 height 7
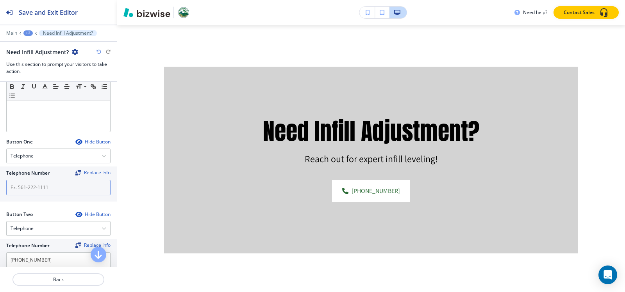
drag, startPoint x: 37, startPoint y: 178, endPoint x: 37, endPoint y: 189, distance: 10.5
click at [37, 181] on div "Telephone Number Replace Info" at bounding box center [58, 183] width 104 height 26
click at [37, 191] on input "text" at bounding box center [58, 188] width 104 height 16
paste input "[PHONE_NUMBER]"
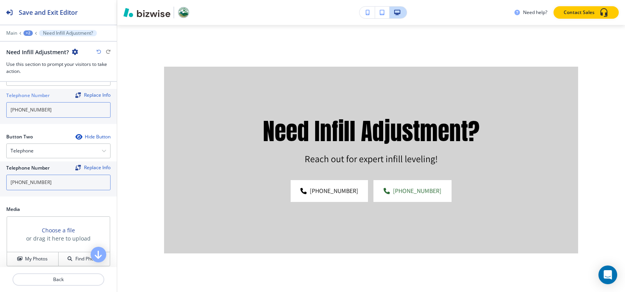
scroll to position [273, 0]
type input "[PHONE_NUMBER]"
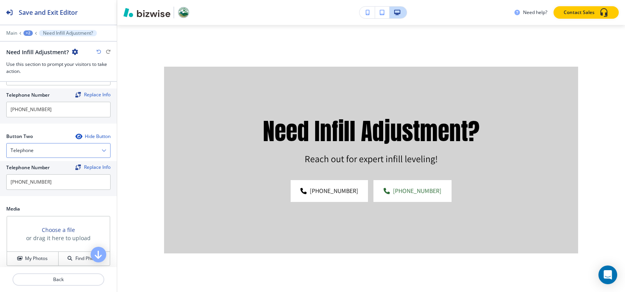
click at [46, 148] on div "Telephone" at bounding box center [58, 151] width 103 height 14
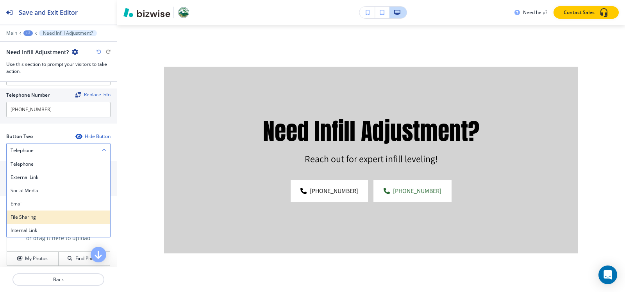
click at [24, 223] on div "File Sharing" at bounding box center [58, 217] width 103 height 13
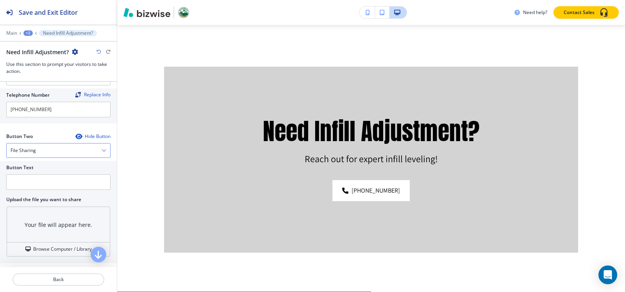
click at [45, 146] on div "File Sharing" at bounding box center [58, 151] width 103 height 14
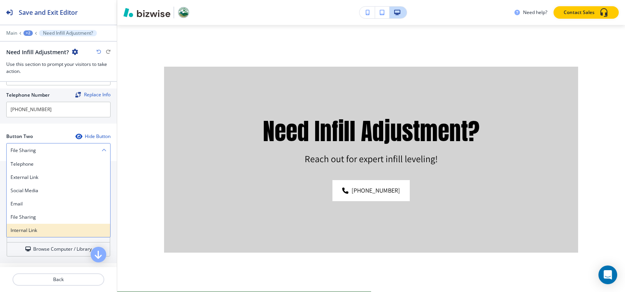
click at [27, 235] on div "Internal Link" at bounding box center [58, 230] width 103 height 13
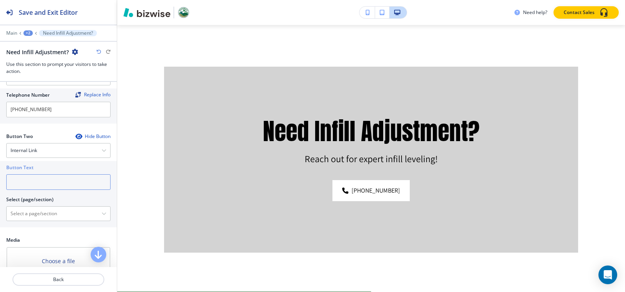
click at [43, 177] on input "text" at bounding box center [58, 183] width 104 height 16
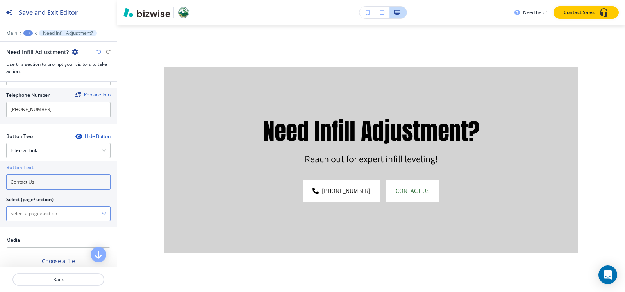
type input "Contact Us"
click at [41, 218] on \(page\/section\) "Manual Input" at bounding box center [54, 213] width 95 height 13
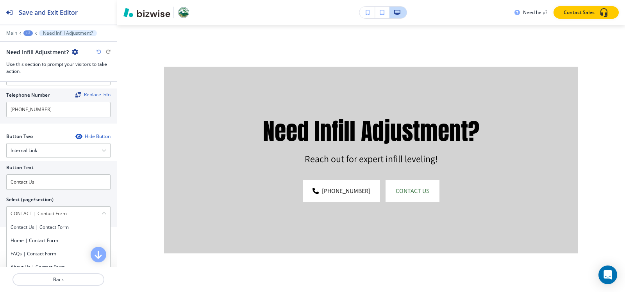
click at [67, 232] on div "Contact Us | Contact Form" at bounding box center [58, 227] width 103 height 13
type \(page\/section\) "Contact Us | Contact Form"
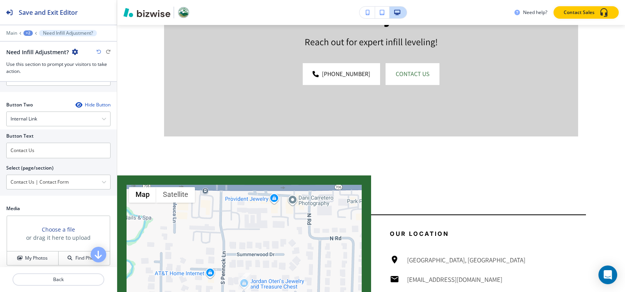
scroll to position [358, 0]
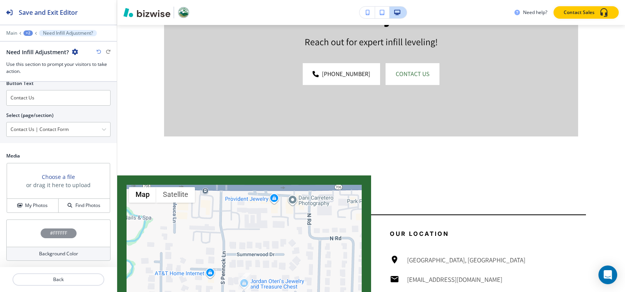
click at [34, 213] on div "Choose a file or drag it here to upload My Photos Find Photos" at bounding box center [58, 188] width 103 height 50
click at [37, 202] on h4 "My Photos" at bounding box center [36, 205] width 23 height 7
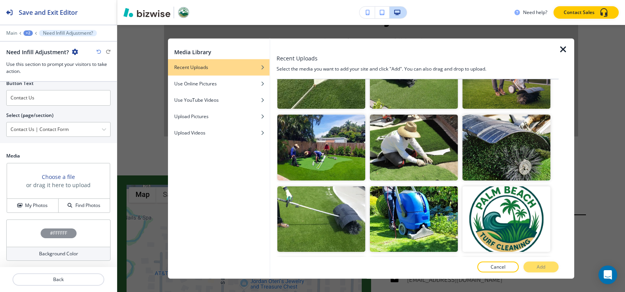
scroll to position [156, 0]
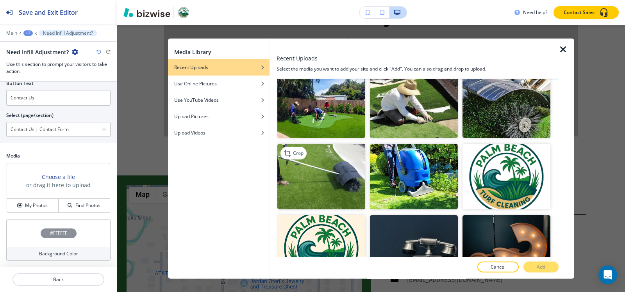
click at [308, 178] on img "button" at bounding box center [321, 177] width 88 height 66
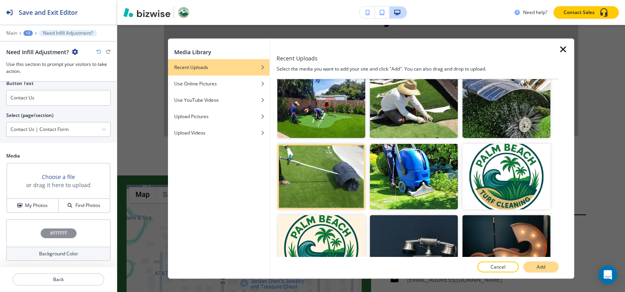
click at [549, 266] on button "Add" at bounding box center [540, 267] width 35 height 11
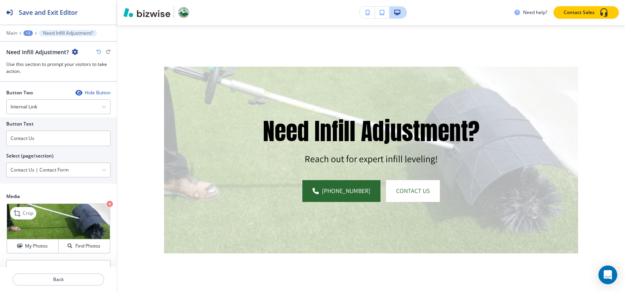
scroll to position [358, 0]
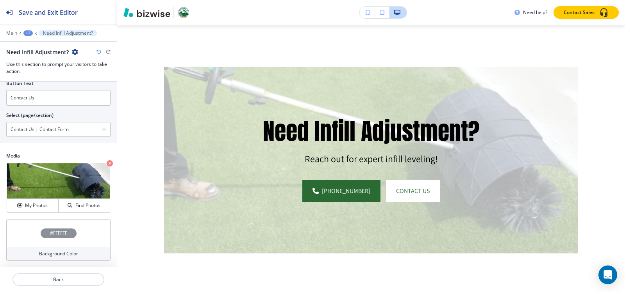
click at [50, 235] on h4 "#FFFFFF" at bounding box center [58, 233] width 17 height 7
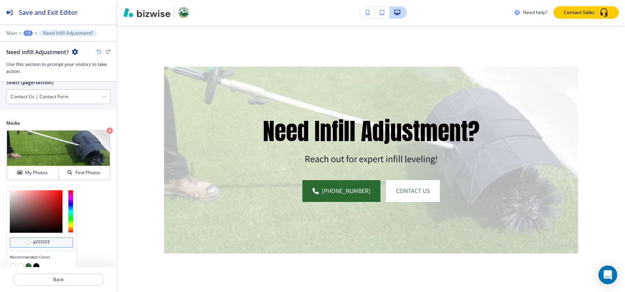
scroll to position [421, 0]
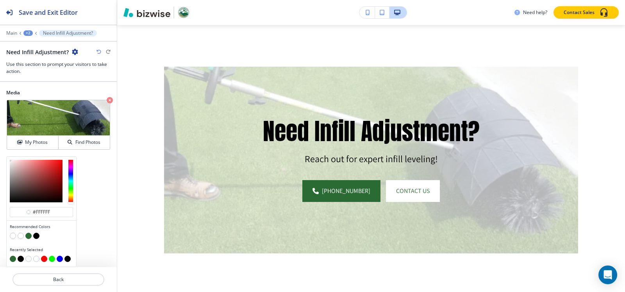
click at [36, 237] on button "button" at bounding box center [36, 236] width 6 height 6
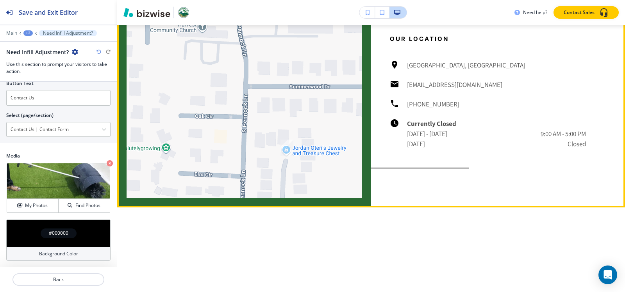
scroll to position [919, 0]
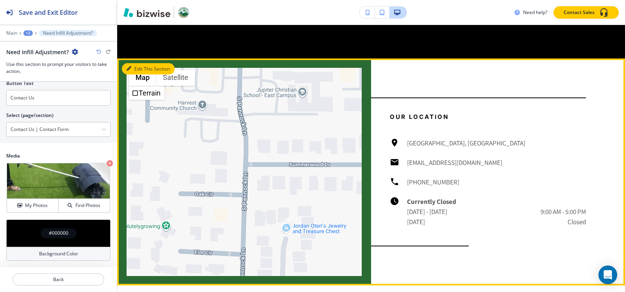
click at [131, 67] on button "Edit This Section" at bounding box center [148, 69] width 53 height 12
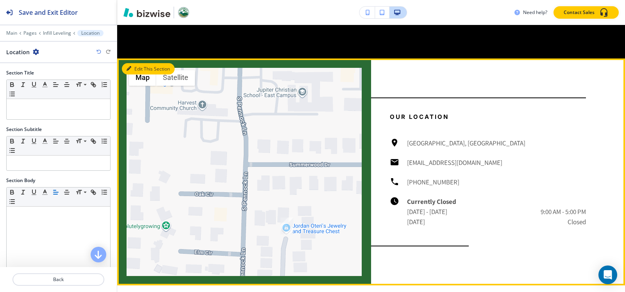
scroll to position [950, 0]
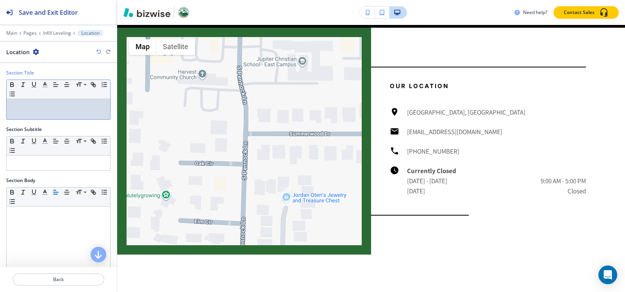
click at [54, 107] on p at bounding box center [59, 106] width 96 height 7
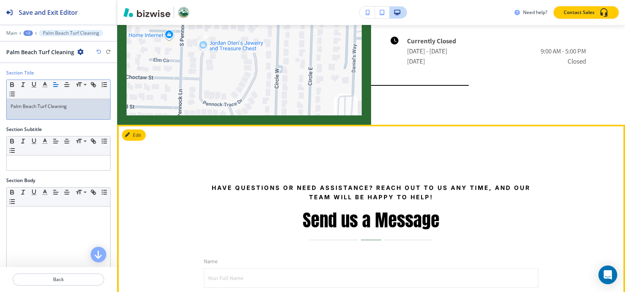
scroll to position [1106, 0]
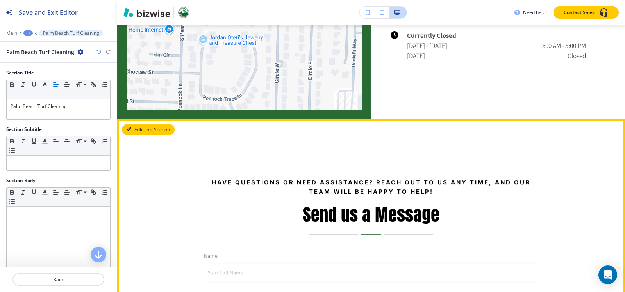
click at [132, 128] on button "Edit This Section" at bounding box center [148, 130] width 53 height 12
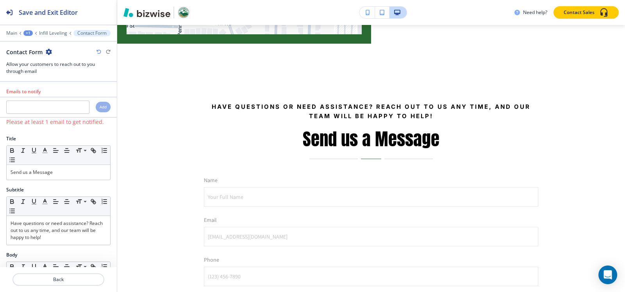
scroll to position [1198, 0]
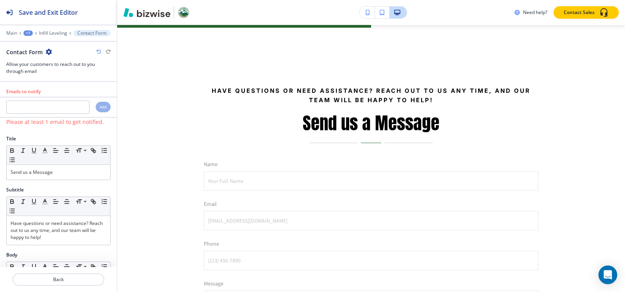
click at [49, 52] on icon "button" at bounding box center [49, 52] width 6 height 6
click at [70, 97] on button "Delete Section" at bounding box center [70, 93] width 50 height 14
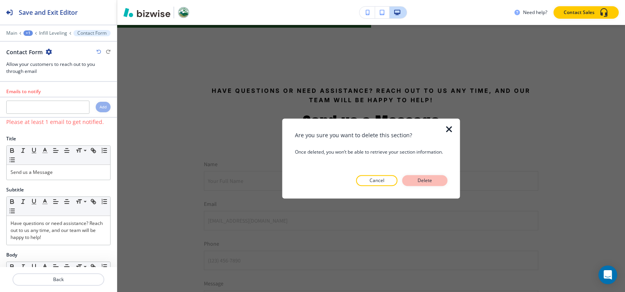
click at [425, 180] on p "Delete" at bounding box center [424, 180] width 19 height 7
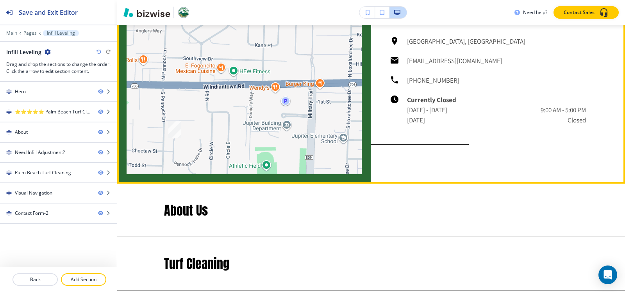
scroll to position [1081, 0]
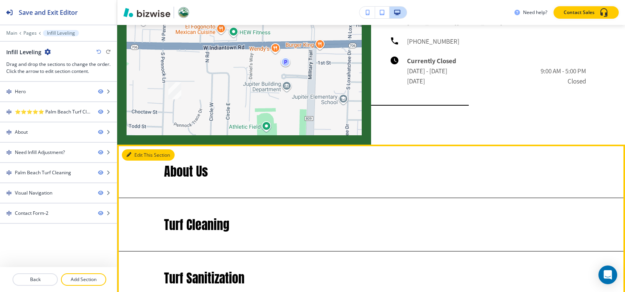
click at [134, 154] on button "Edit This Section" at bounding box center [148, 156] width 53 height 12
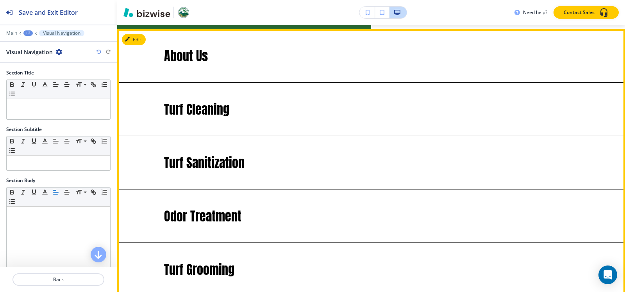
scroll to position [1198, 0]
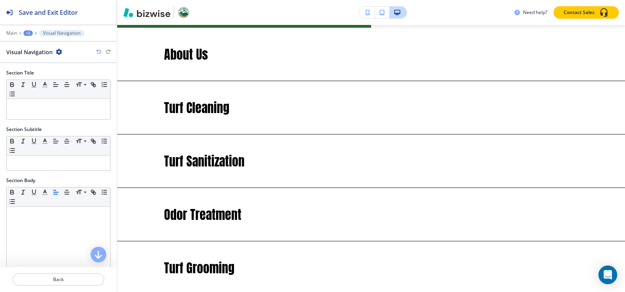
click at [57, 53] on icon "button" at bounding box center [59, 52] width 6 height 6
click at [80, 95] on p "Delete Section" at bounding box center [80, 92] width 40 height 7
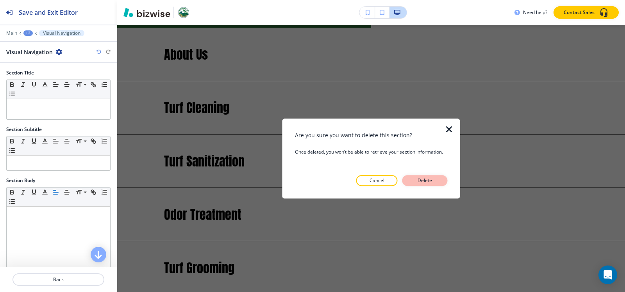
click at [422, 178] on p "Delete" at bounding box center [424, 180] width 19 height 7
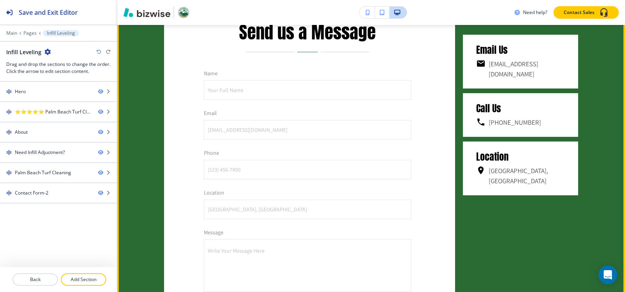
scroll to position [1276, 0]
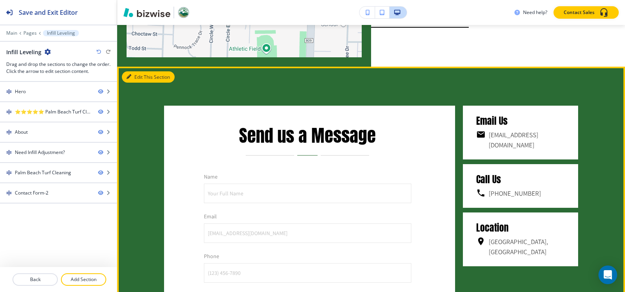
click at [136, 71] on button "Edit This Section" at bounding box center [148, 77] width 53 height 12
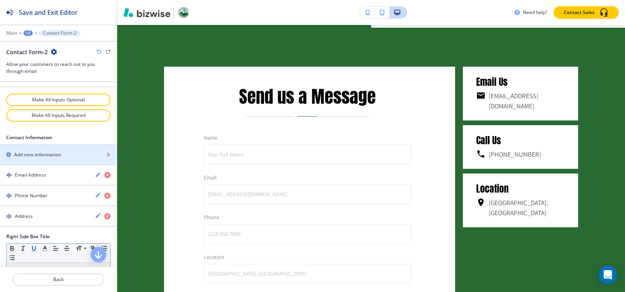
scroll to position [429, 0]
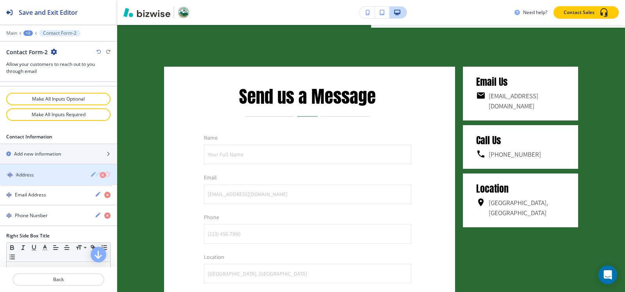
drag, startPoint x: 36, startPoint y: 218, endPoint x: 37, endPoint y: 178, distance: 40.6
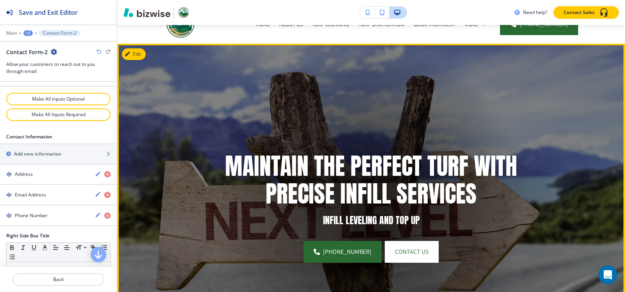
scroll to position [0, 0]
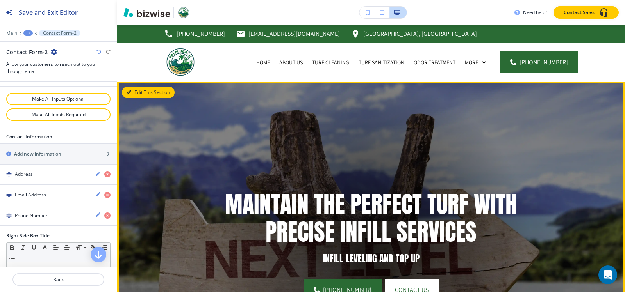
click at [130, 96] on button "Edit This Section" at bounding box center [148, 93] width 53 height 12
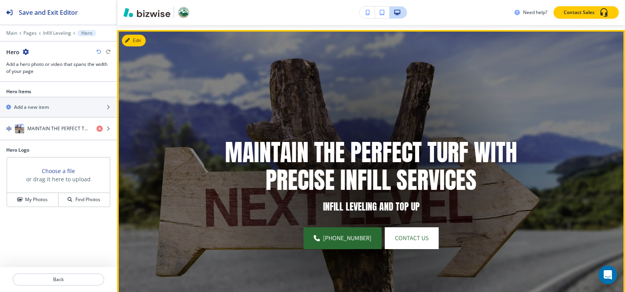
scroll to position [57, 0]
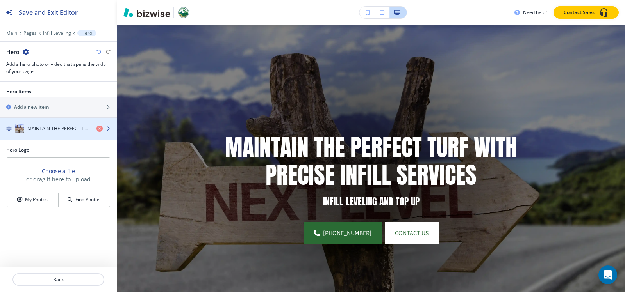
click at [54, 130] on h4 "MAINTAIN THE PERFECT TURF WITH PRECISE INFILL SERVICES" at bounding box center [58, 128] width 63 height 7
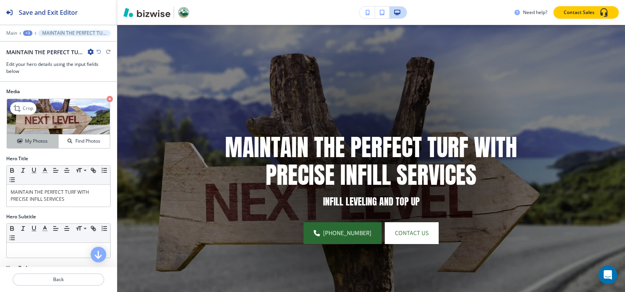
click at [32, 139] on h4 "My Photos" at bounding box center [36, 141] width 23 height 7
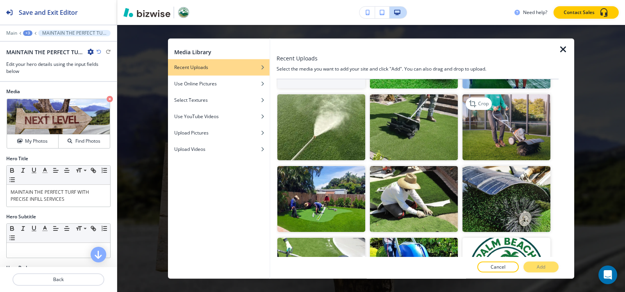
scroll to position [78, 0]
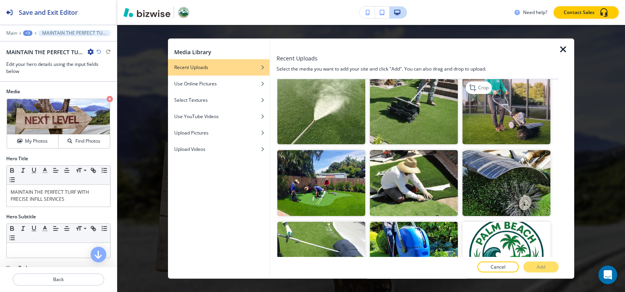
click at [492, 125] on img "button" at bounding box center [506, 111] width 88 height 66
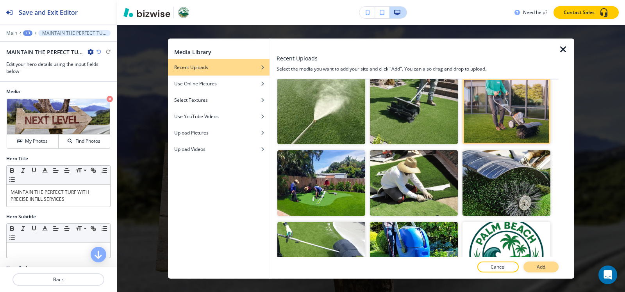
click at [533, 262] on button "Add" at bounding box center [540, 267] width 35 height 11
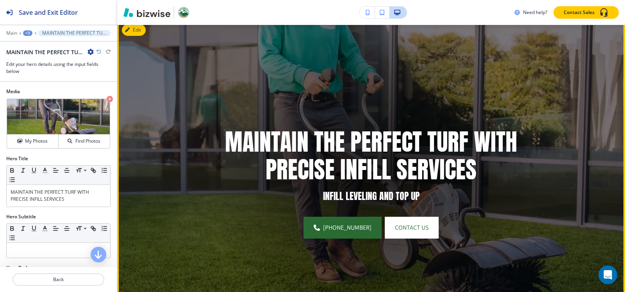
scroll to position [0, 0]
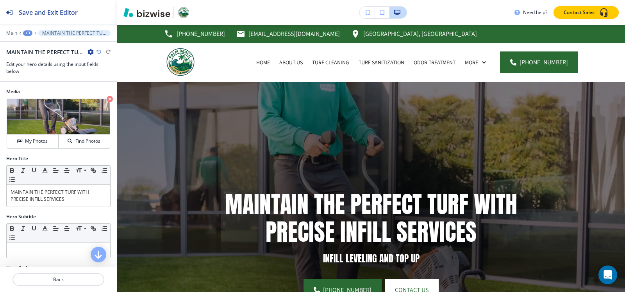
click at [28, 30] on div "+3" at bounding box center [27, 32] width 9 height 5
click at [30, 41] on button "Pages" at bounding box center [48, 46] width 50 height 14
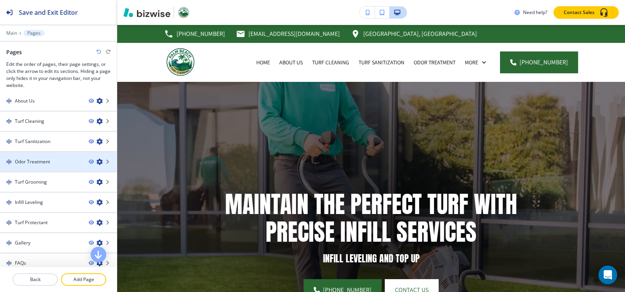
scroll to position [39, 0]
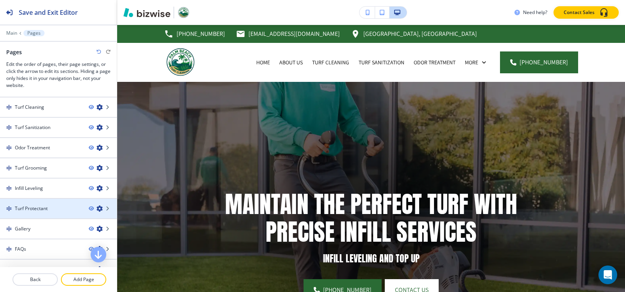
click at [39, 214] on div at bounding box center [58, 215] width 117 height 6
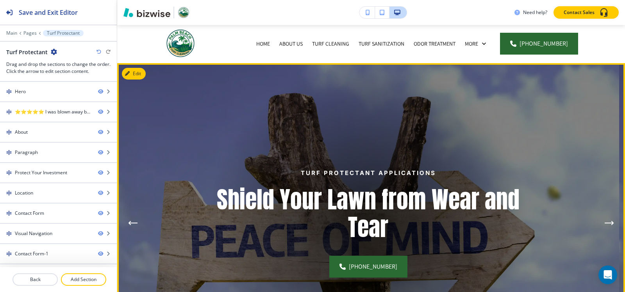
scroll to position [0, 0]
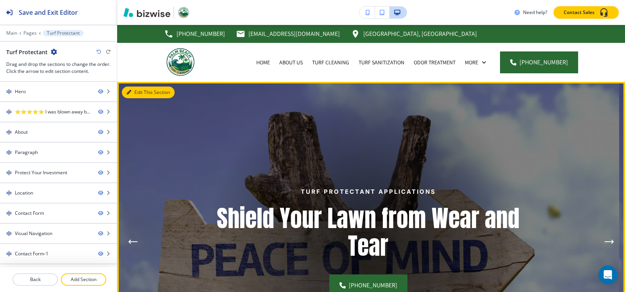
click at [141, 90] on button "Edit This Section" at bounding box center [148, 93] width 53 height 12
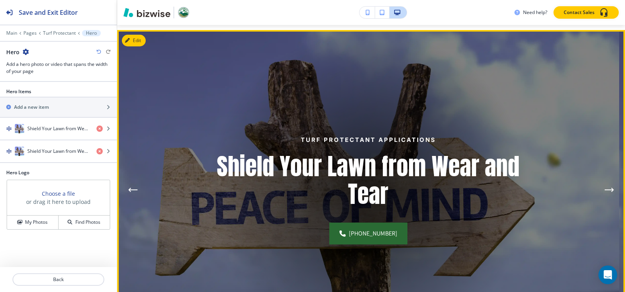
scroll to position [57, 0]
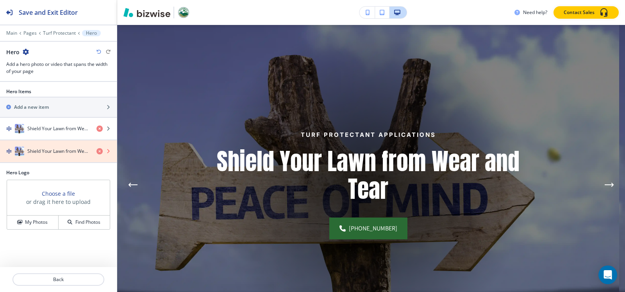
click at [98, 151] on icon "button" at bounding box center [99, 151] width 6 height 6
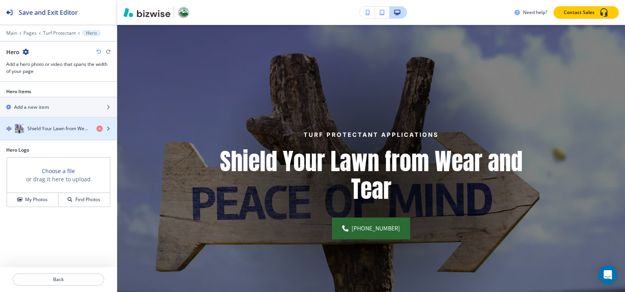
click at [55, 128] on h4 "Shield Your Lawn from Wear and Tear" at bounding box center [58, 128] width 63 height 7
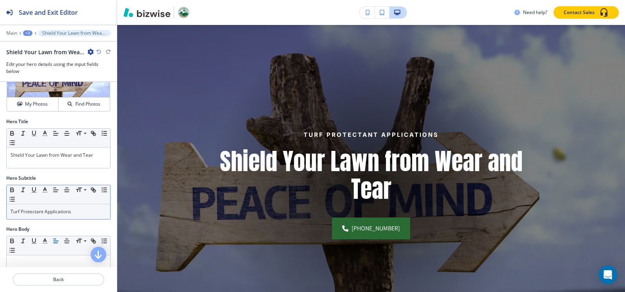
scroll to position [78, 0]
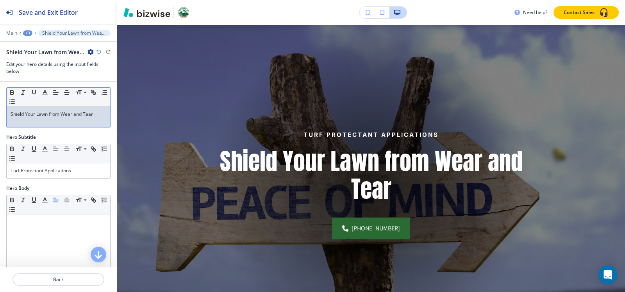
click at [64, 121] on div "Shield Your Lawn from Wear and Tear" at bounding box center [58, 117] width 103 height 20
copy p "Shield Your Lawn from Wear and Tear"
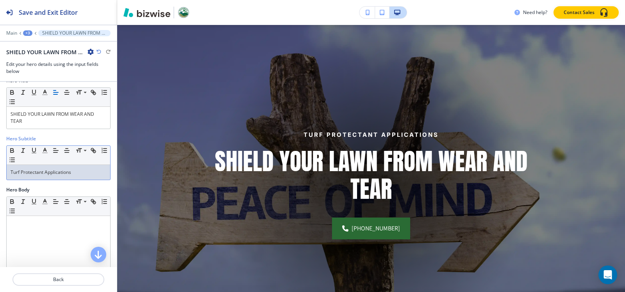
click at [46, 175] on p "Turf Protectant Applications" at bounding box center [59, 172] width 96 height 7
copy p "Turf Protectant Applications"
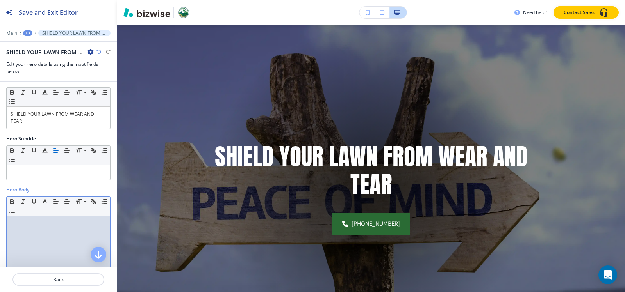
click at [76, 235] on div at bounding box center [58, 267] width 103 height 102
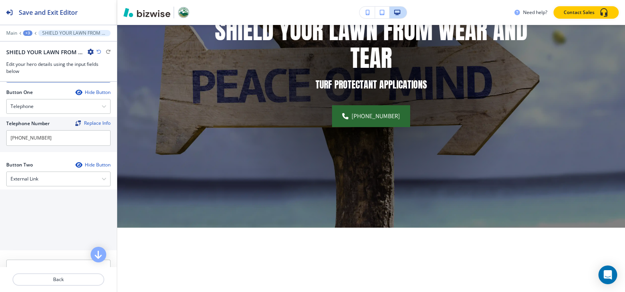
scroll to position [351, 0]
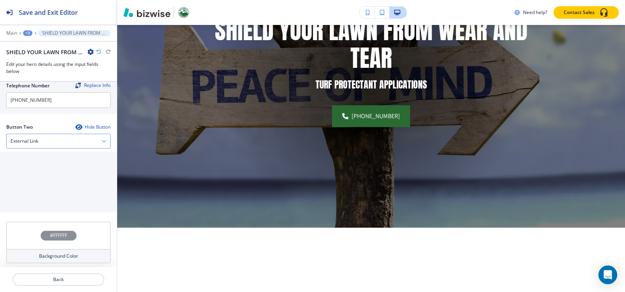
click at [34, 141] on h4 "External Link" at bounding box center [25, 141] width 28 height 7
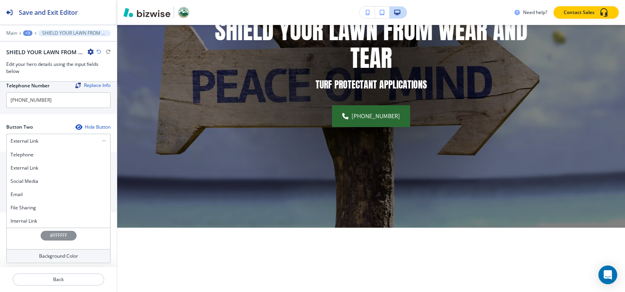
drag, startPoint x: 40, startPoint y: 224, endPoint x: 38, endPoint y: 216, distance: 8.0
click at [39, 224] on h4 "Internal Link" at bounding box center [59, 221] width 96 height 7
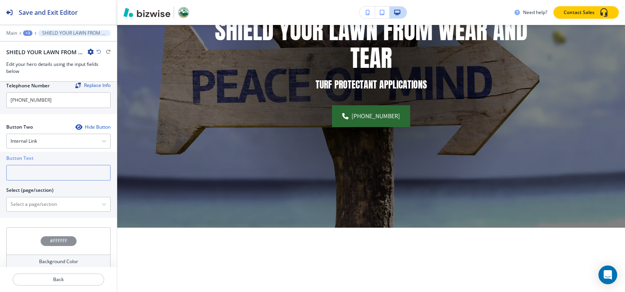
click at [34, 169] on input "text" at bounding box center [58, 173] width 104 height 16
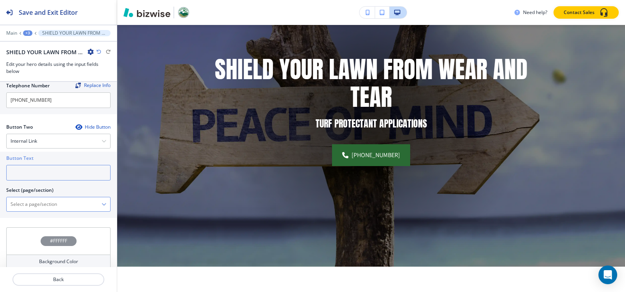
scroll to position [359, 0]
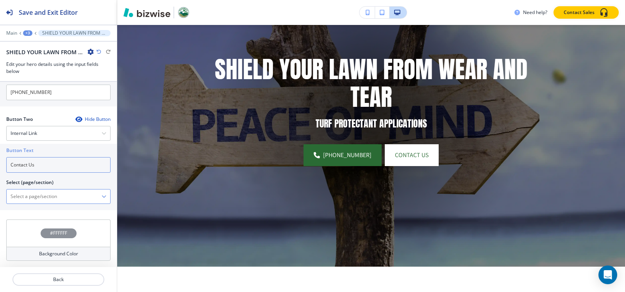
type input "Contact Us"
click at [33, 194] on \(page\/section\) "Manual Input" at bounding box center [54, 196] width 95 height 13
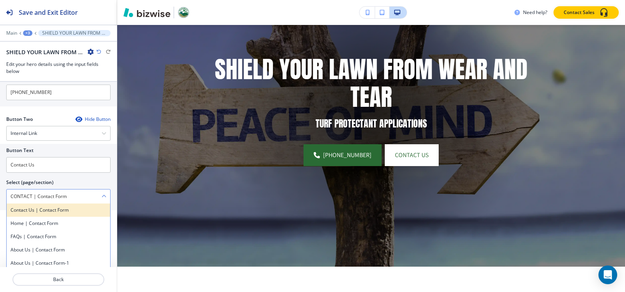
click at [58, 207] on h4 "Contact Us | Contact Form" at bounding box center [59, 210] width 96 height 7
type \(page\/section\) "Contact Us | Contact Form"
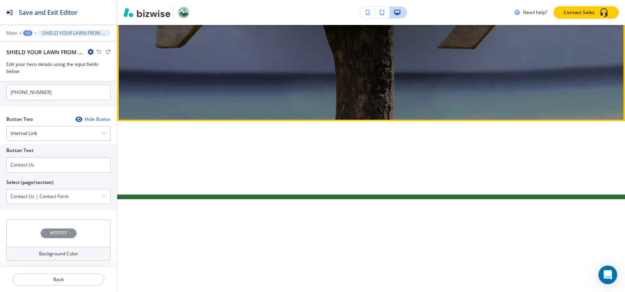
scroll to position [330, 0]
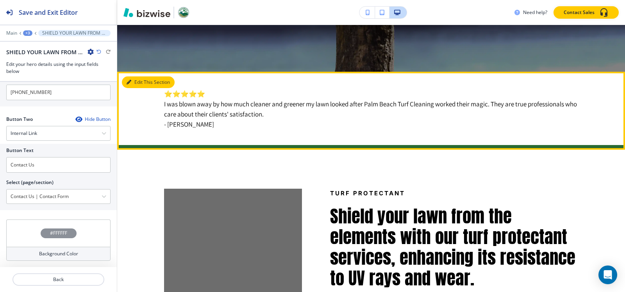
click at [138, 80] on button "Edit This Section" at bounding box center [148, 83] width 53 height 12
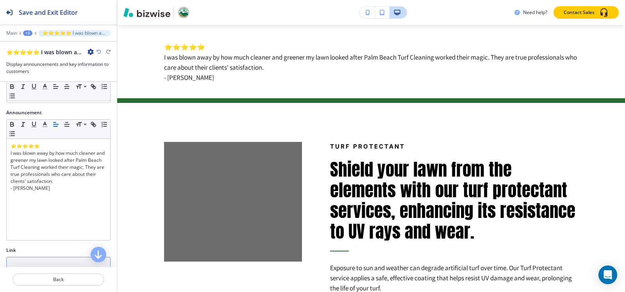
scroll to position [146, 0]
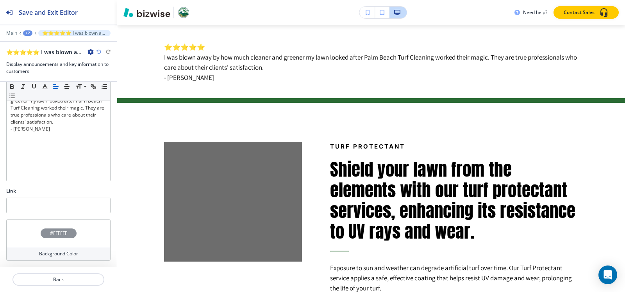
click at [54, 233] on h4 "#FFFFFF" at bounding box center [58, 233] width 17 height 7
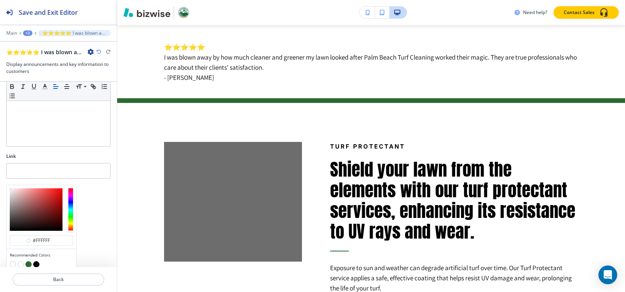
scroll to position [209, 0]
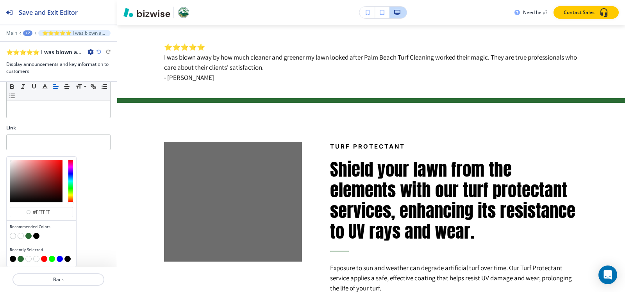
click at [27, 236] on button "button" at bounding box center [28, 236] width 6 height 6
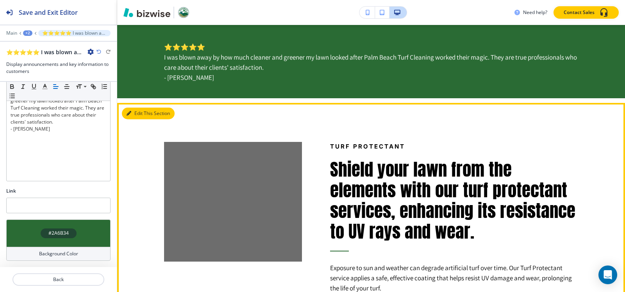
click at [136, 112] on button "Edit This Section" at bounding box center [148, 114] width 53 height 12
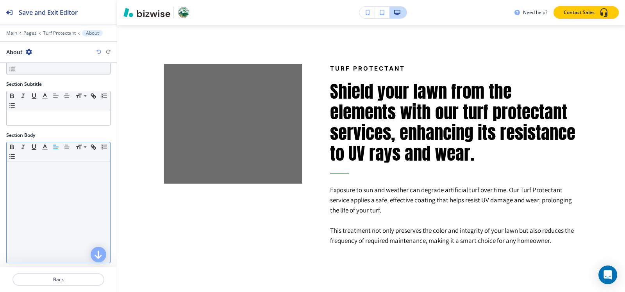
scroll to position [117, 0]
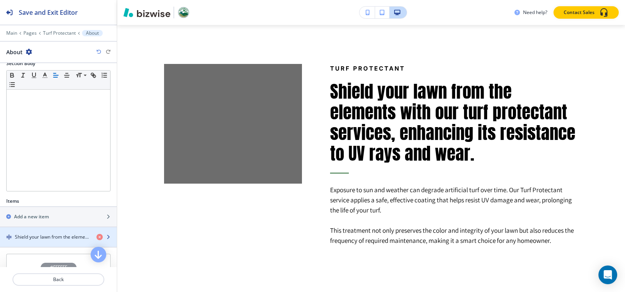
click at [30, 231] on div "button" at bounding box center [58, 231] width 117 height 6
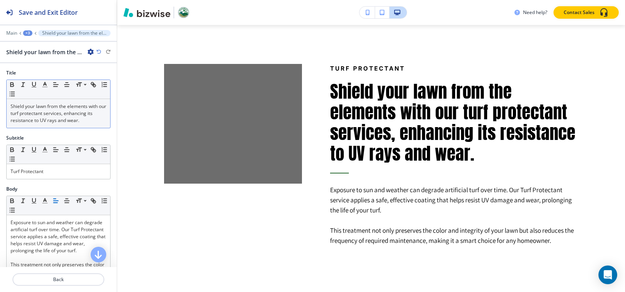
click at [52, 125] on div "Shield your lawn from the elements with our turf protectant services, enhancing…" at bounding box center [58, 113] width 103 height 29
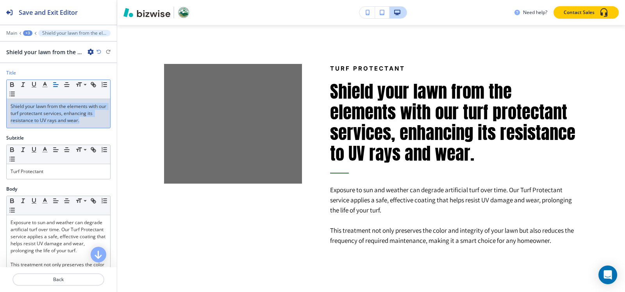
copy p "Shield your lawn from the elements with our turf protectant services, enhancing…"
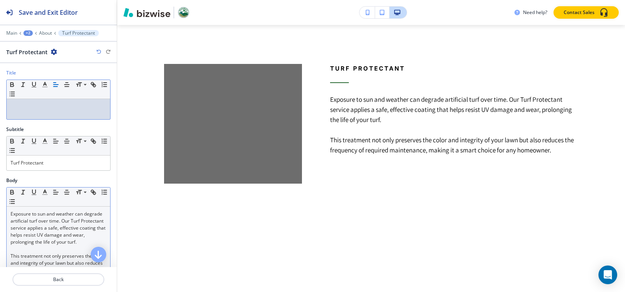
click at [10, 215] on div "Exposure to sun and weather can degrade artificial turf over time. Our Turf Pro…" at bounding box center [58, 258] width 103 height 102
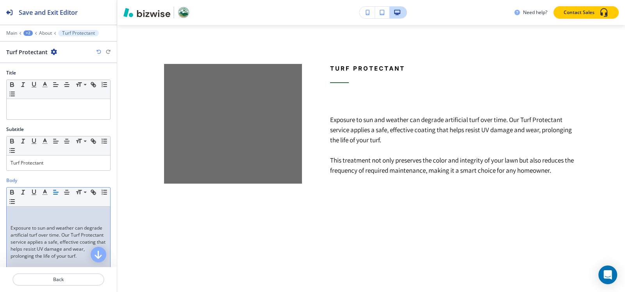
click at [10, 212] on div "Exposure to sun and weather can degrade artificial turf over time. Our Turf Pro…" at bounding box center [58, 258] width 103 height 102
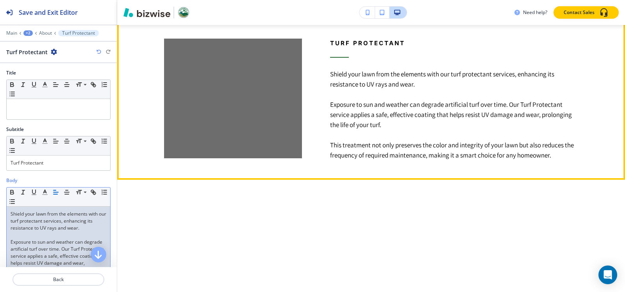
scroll to position [494, 0]
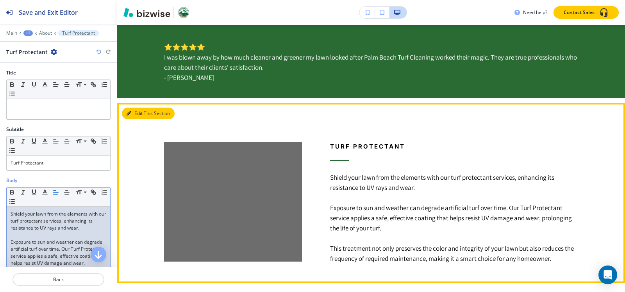
click at [130, 114] on icon "button" at bounding box center [128, 113] width 5 height 5
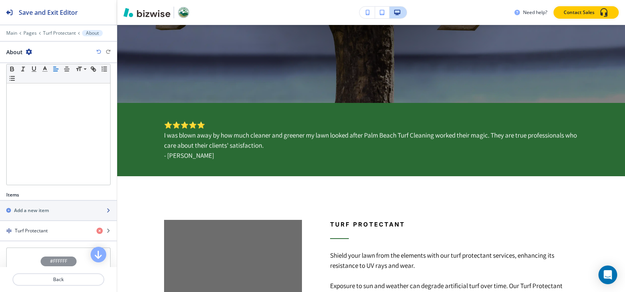
scroll to position [151, 0]
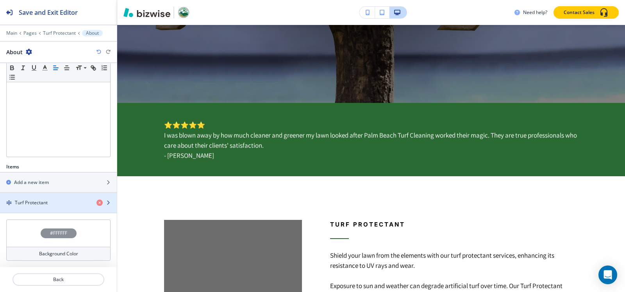
click at [38, 201] on h4 "Turf Protectant" at bounding box center [31, 203] width 33 height 7
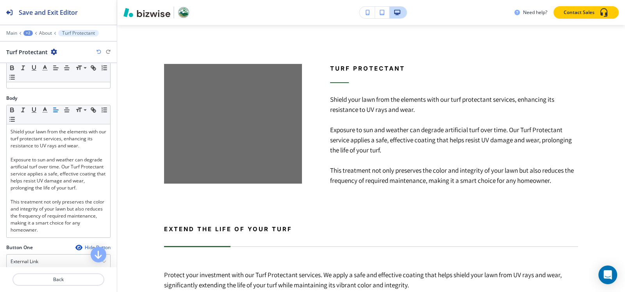
scroll to position [0, 0]
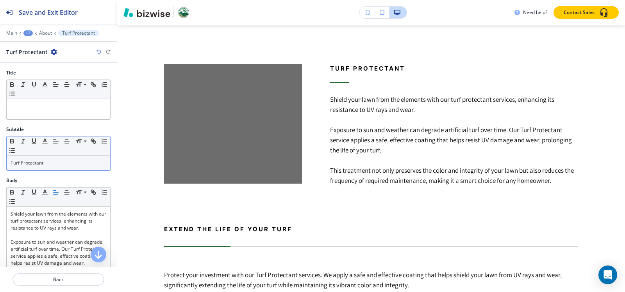
click at [48, 162] on p "Turf Protectant" at bounding box center [59, 163] width 96 height 7
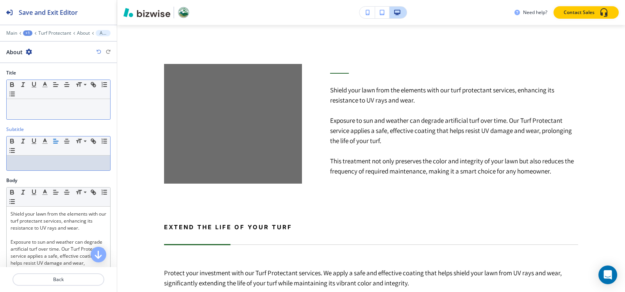
click at [58, 102] on div at bounding box center [58, 109] width 103 height 20
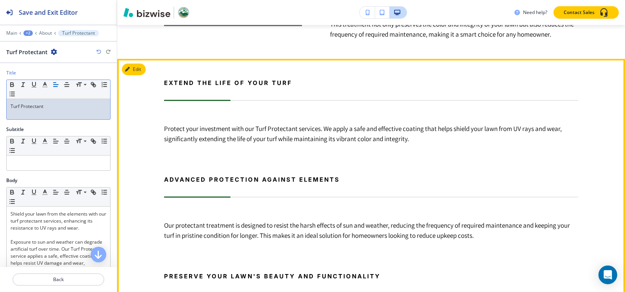
scroll to position [611, 0]
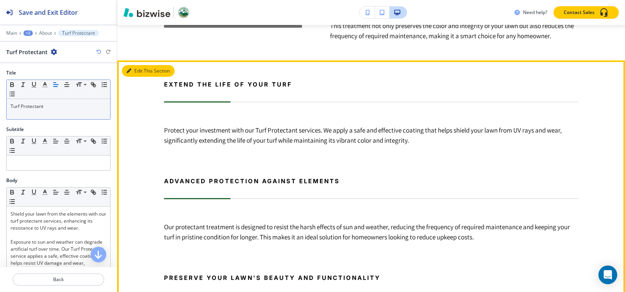
click at [136, 70] on button "Edit This Section" at bounding box center [148, 71] width 53 height 12
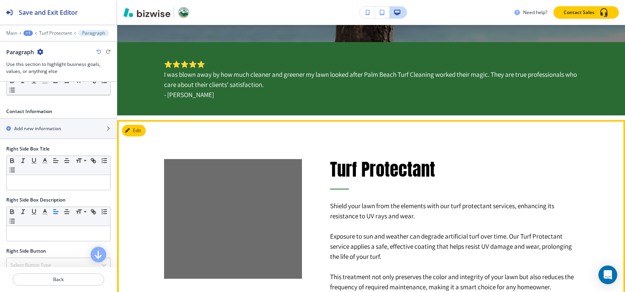
scroll to position [296, 0]
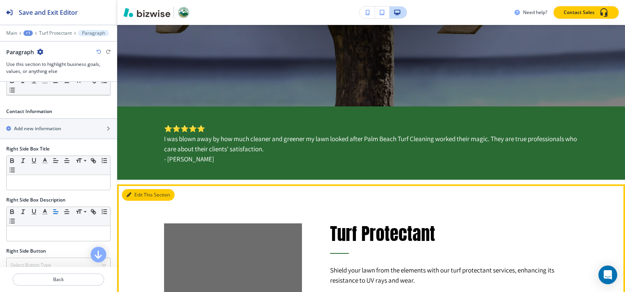
click at [131, 194] on button "Edit This Section" at bounding box center [148, 195] width 53 height 12
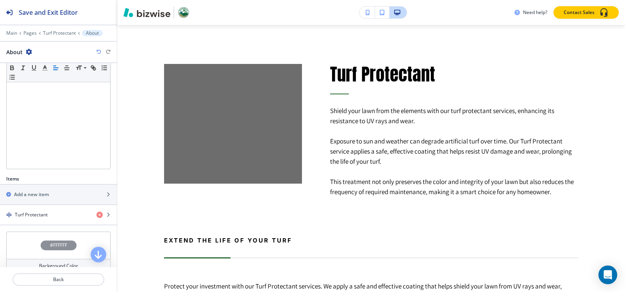
scroll to position [151, 0]
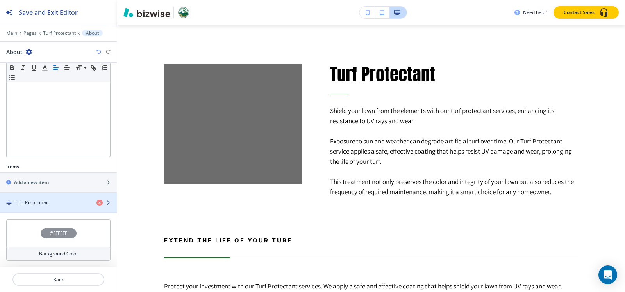
click at [77, 203] on div "Turf Protectant" at bounding box center [45, 203] width 90 height 7
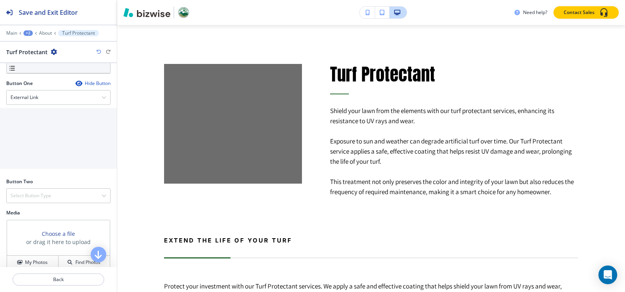
scroll to position [299, 0]
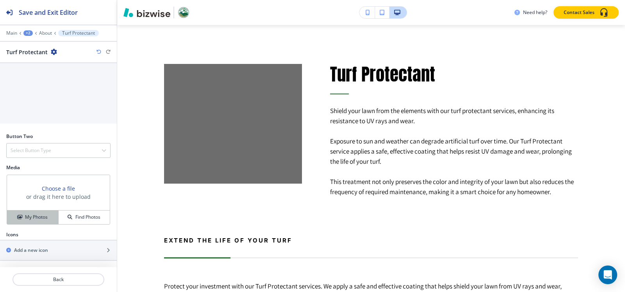
click at [25, 218] on h4 "My Photos" at bounding box center [36, 217] width 23 height 7
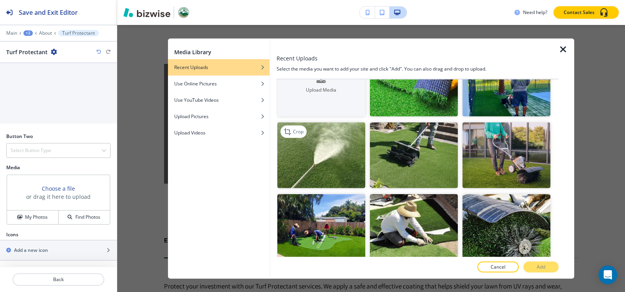
scroll to position [0, 0]
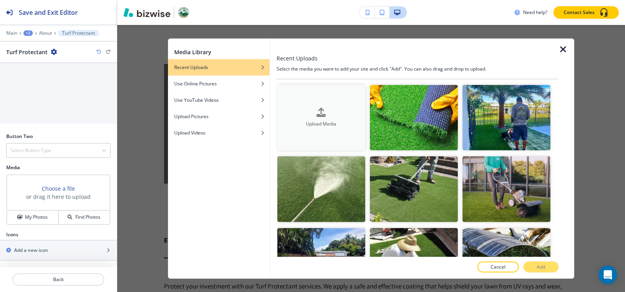
click at [321, 112] on icon "button" at bounding box center [320, 112] width 9 height 9
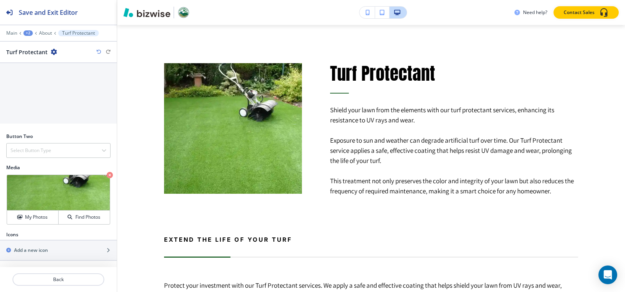
scroll to position [455, 0]
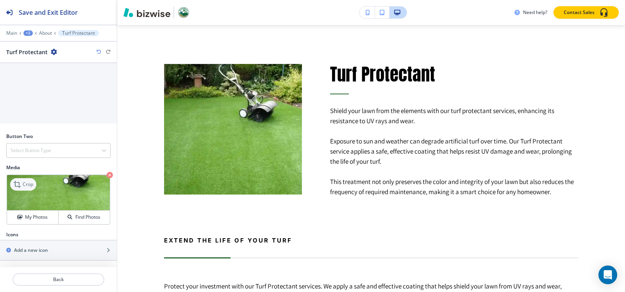
click at [32, 185] on p "Crop" at bounding box center [28, 184] width 11 height 7
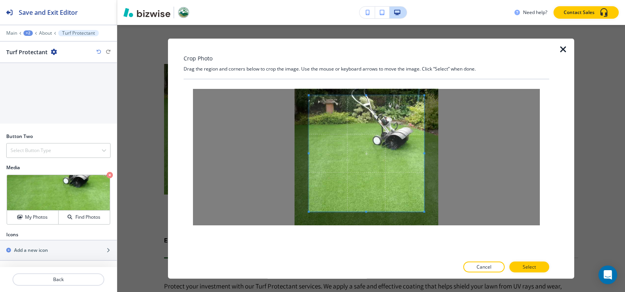
click at [365, 95] on span at bounding box center [366, 95] width 2 height 2
click at [368, 219] on div at bounding box center [366, 156] width 115 height 123
click at [533, 265] on p "Select" at bounding box center [528, 267] width 13 height 7
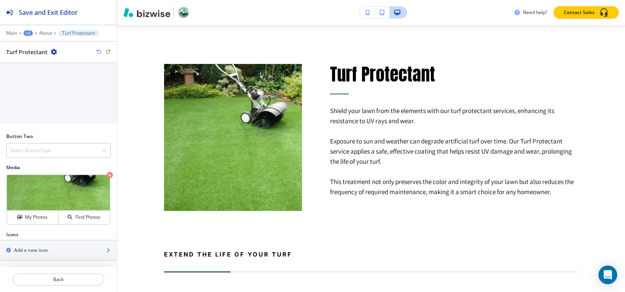
scroll to position [611, 0]
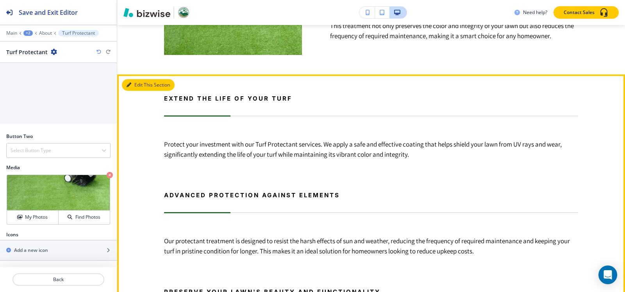
click at [134, 83] on button "Edit This Section" at bounding box center [148, 85] width 53 height 12
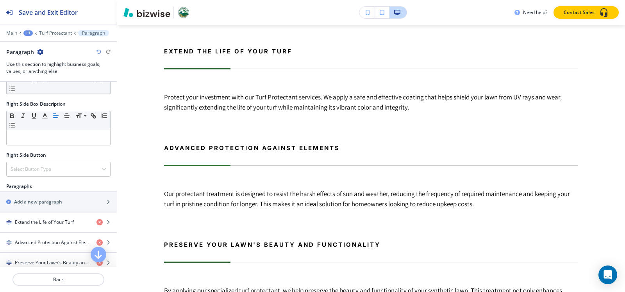
scroll to position [388, 0]
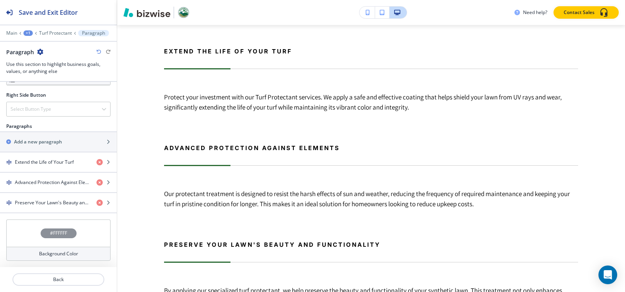
click at [59, 234] on h4 "#FFFFFF" at bounding box center [58, 233] width 17 height 7
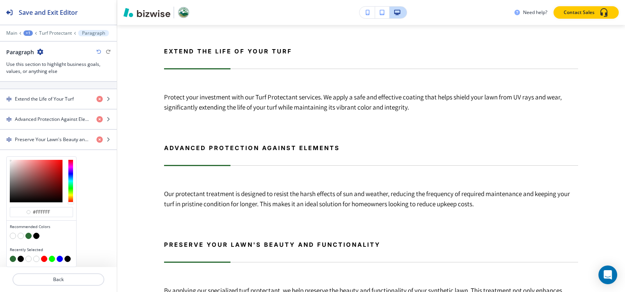
click at [29, 236] on button "button" at bounding box center [28, 236] width 6 height 6
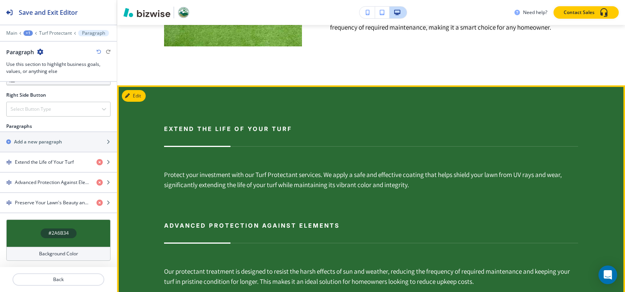
scroll to position [620, 0]
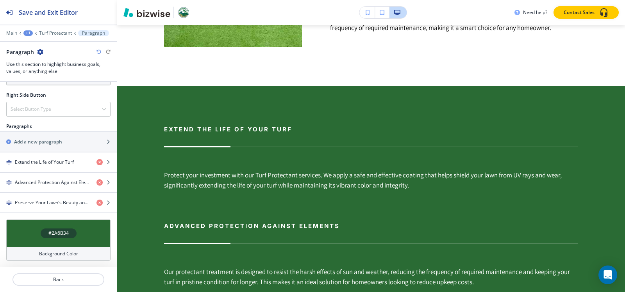
click at [59, 233] on h4 "#2A6B34" at bounding box center [58, 233] width 20 height 7
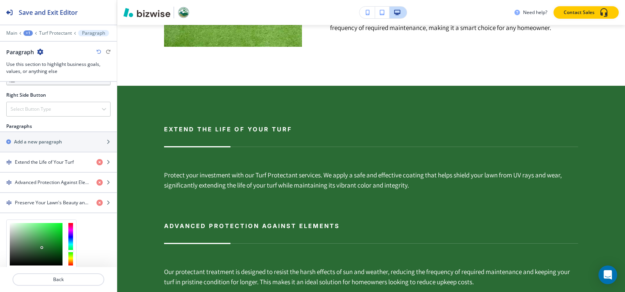
click at [94, 237] on div "Section Title Small Normal Large Huge Section Subtitle Small Normal Large Huge …" at bounding box center [58, 174] width 117 height 185
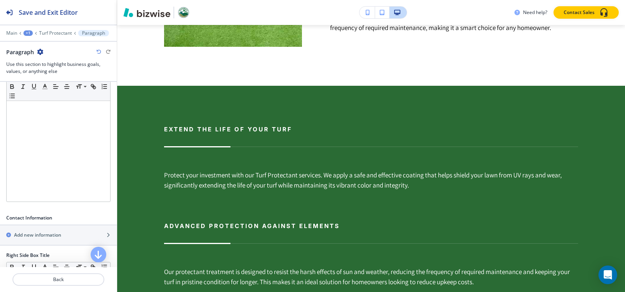
scroll to position [195, 0]
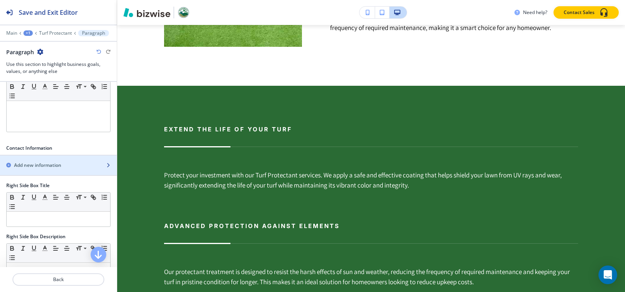
click at [55, 170] on div "button" at bounding box center [58, 172] width 117 height 6
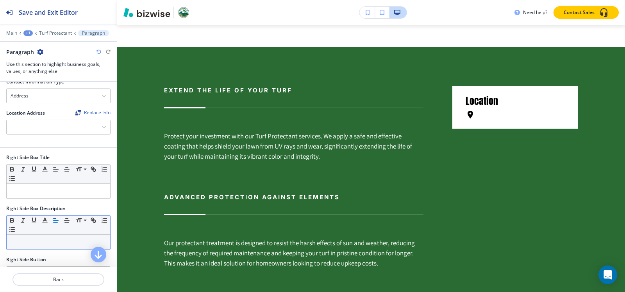
scroll to position [234, 0]
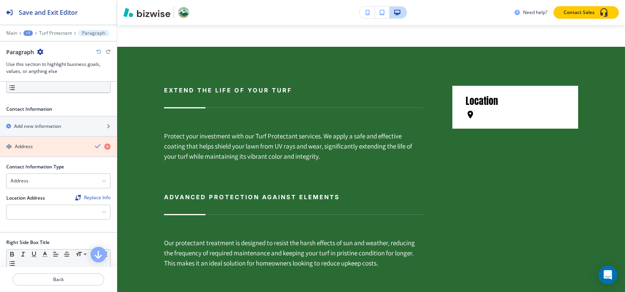
click at [104, 146] on icon "button" at bounding box center [107, 147] width 6 height 6
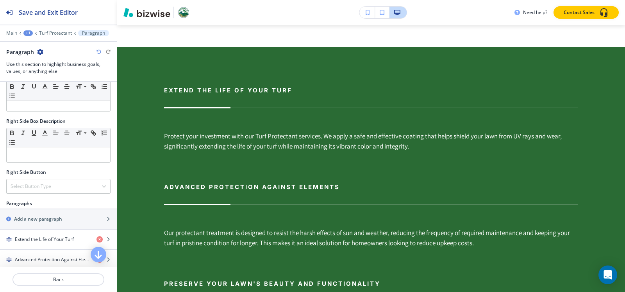
scroll to position [388, 0]
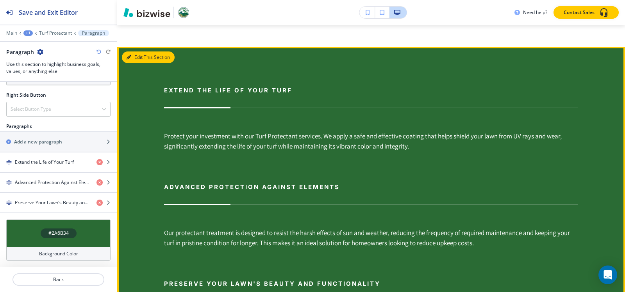
click at [135, 58] on button "Edit This Section" at bounding box center [148, 58] width 53 height 12
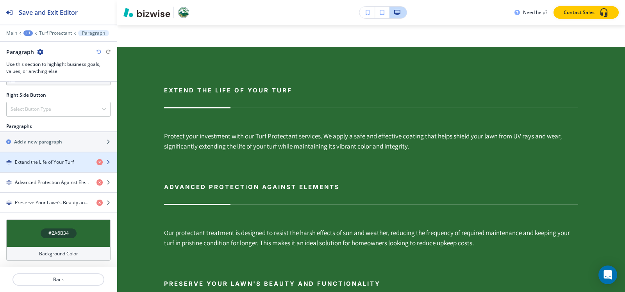
click at [61, 161] on h4 "Extend the Life of Your Turf" at bounding box center [44, 162] width 59 height 7
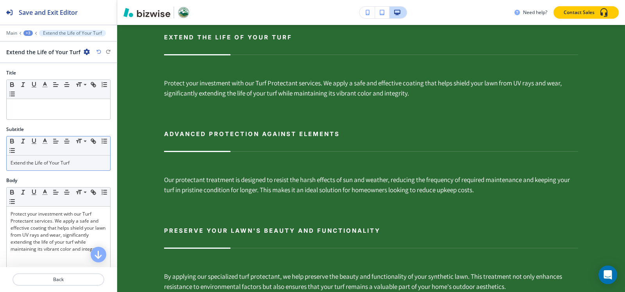
scroll to position [717, 0]
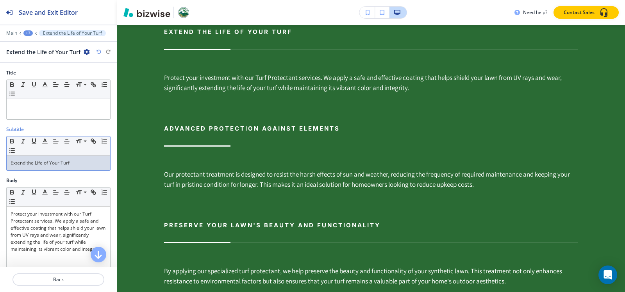
click at [71, 161] on p "Extend the Life of Your Turf" at bounding box center [59, 163] width 96 height 7
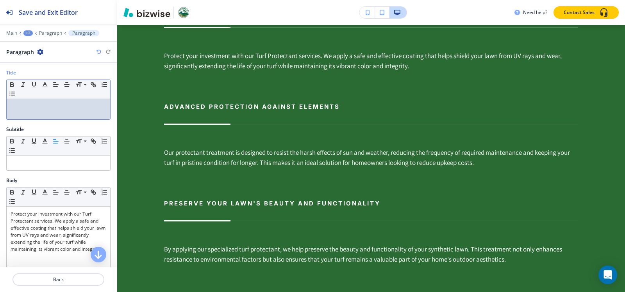
click at [61, 115] on div at bounding box center [58, 109] width 103 height 20
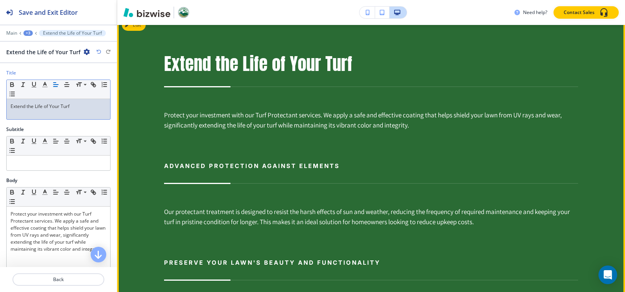
scroll to position [678, 0]
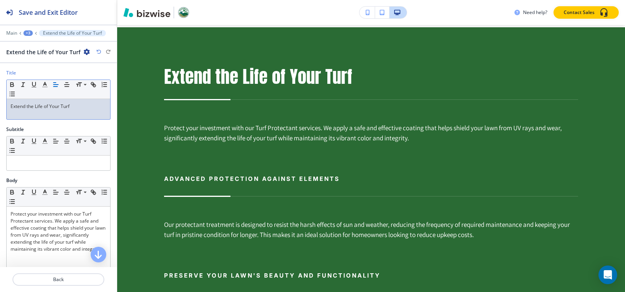
click at [30, 33] on div "+3" at bounding box center [27, 32] width 9 height 5
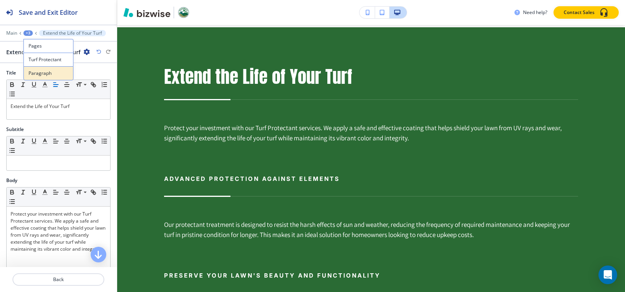
click at [42, 75] on p "Paragraph" at bounding box center [49, 73] width 40 height 7
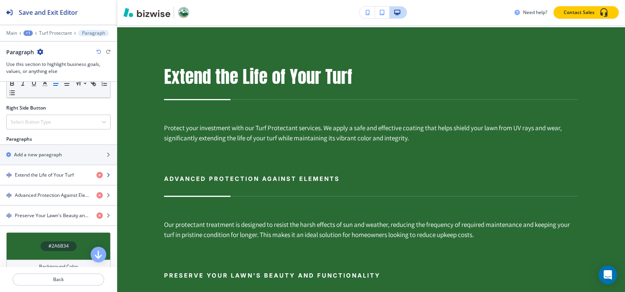
scroll to position [388, 0]
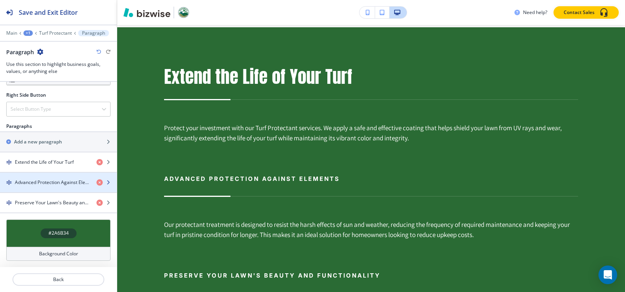
click at [57, 187] on div "button" at bounding box center [58, 189] width 117 height 6
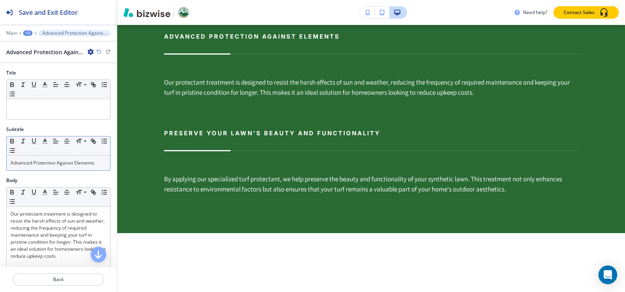
scroll to position [825, 0]
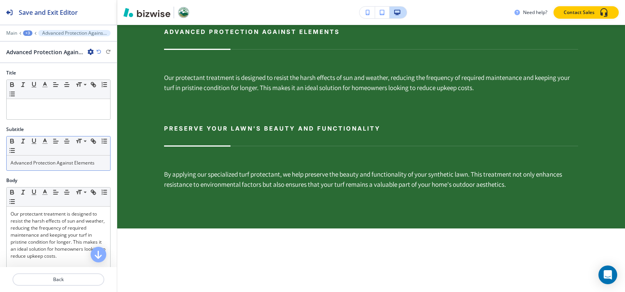
click at [57, 158] on div "Advanced Protection Against Elements" at bounding box center [58, 163] width 103 height 15
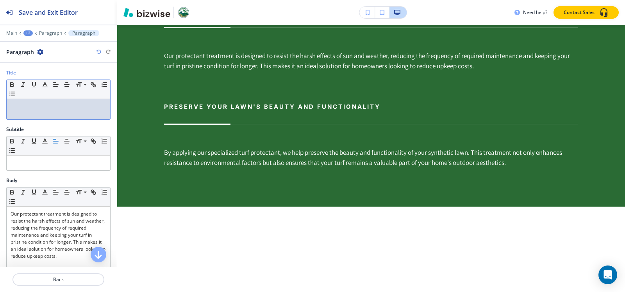
click at [62, 112] on div at bounding box center [58, 109] width 103 height 20
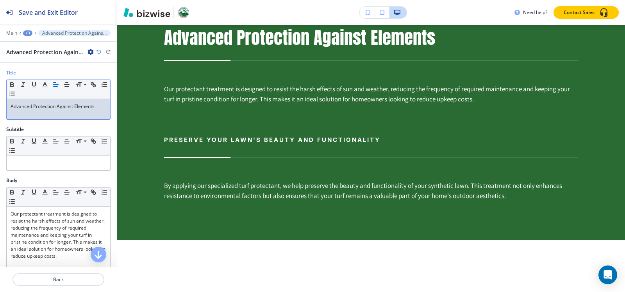
click at [28, 35] on div "+3" at bounding box center [27, 32] width 9 height 5
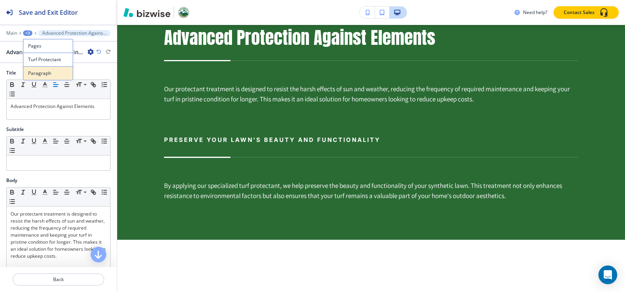
click at [36, 77] on button "Paragraph" at bounding box center [48, 73] width 50 height 14
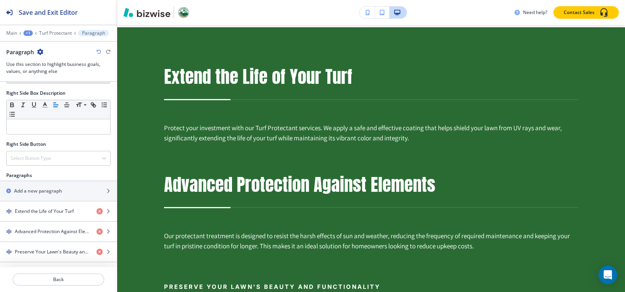
scroll to position [388, 0]
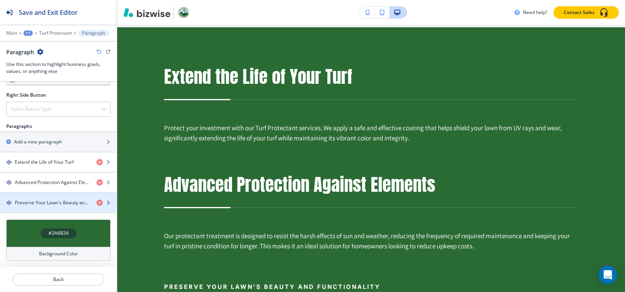
click at [43, 200] on h4 "Preserve Your Lawn's Beauty and Functionality" at bounding box center [52, 203] width 75 height 7
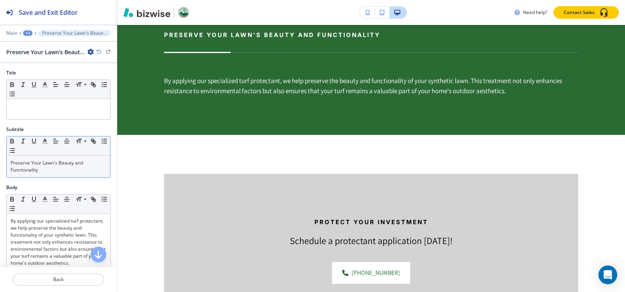
scroll to position [933, 0]
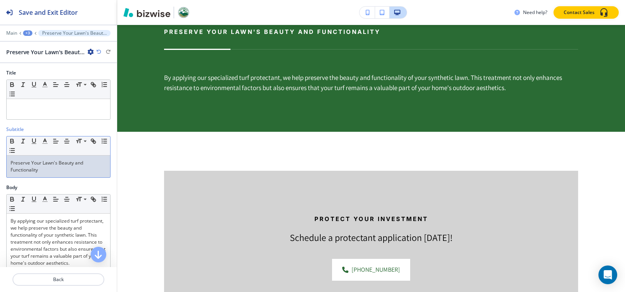
click at [49, 169] on p "Preserve Your Lawn's Beauty and Functionality" at bounding box center [59, 167] width 96 height 14
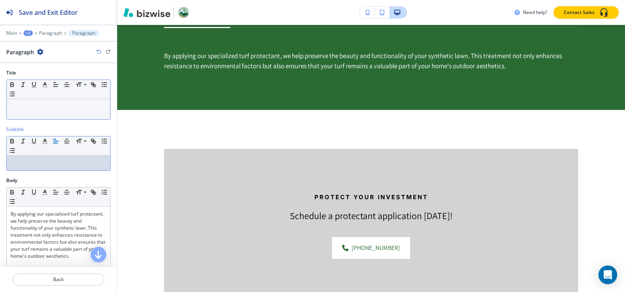
click at [49, 112] on div at bounding box center [58, 109] width 103 height 20
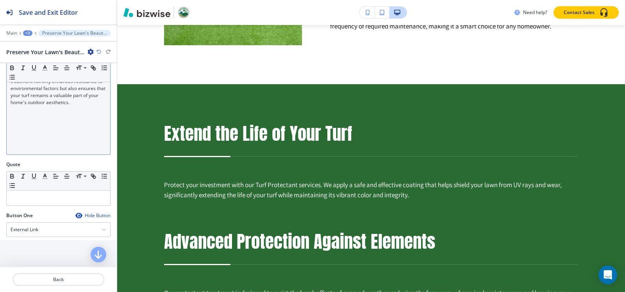
scroll to position [156, 0]
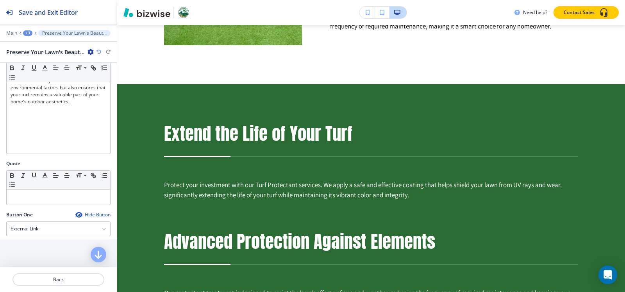
click at [28, 32] on div "+3" at bounding box center [27, 32] width 9 height 5
click at [37, 72] on p "Paragraph" at bounding box center [48, 73] width 40 height 7
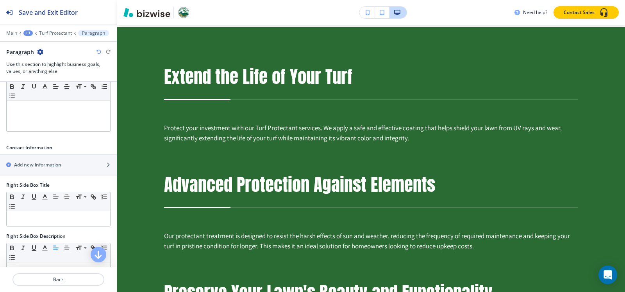
scroll to position [195, 0]
click at [45, 165] on h2 "Add new information" at bounding box center [37, 165] width 47 height 7
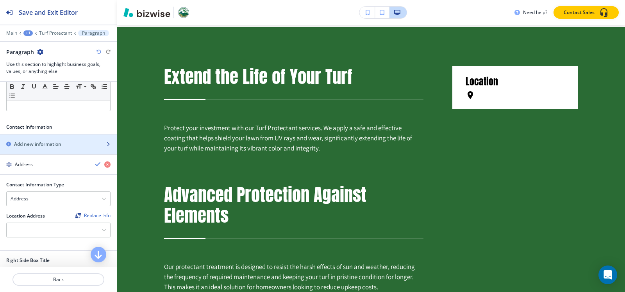
scroll to position [234, 0]
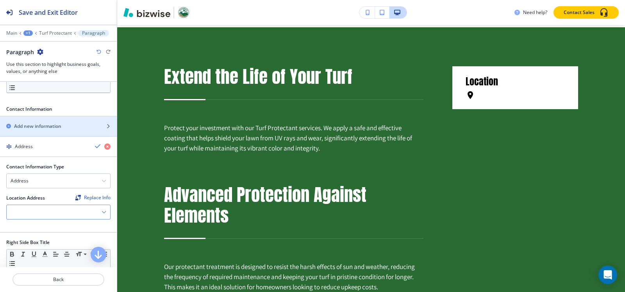
click at [41, 214] on div at bounding box center [58, 212] width 103 height 14
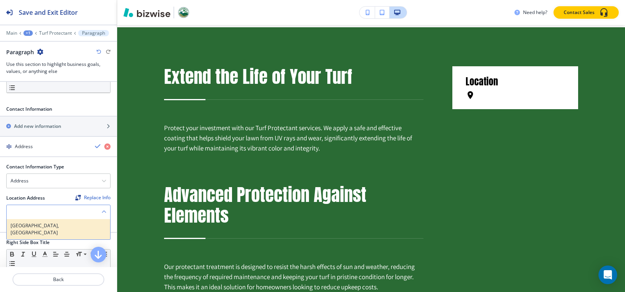
click at [40, 228] on h4 "[GEOGRAPHIC_DATA], [GEOGRAPHIC_DATA]" at bounding box center [59, 230] width 96 height 14
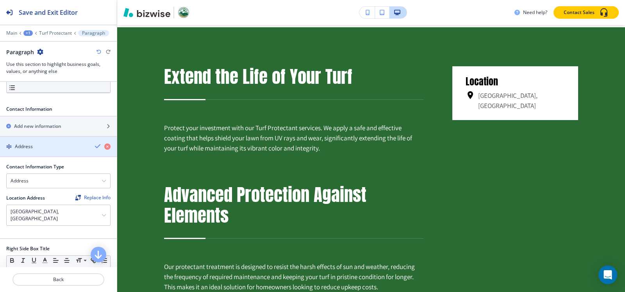
click at [44, 151] on div "button" at bounding box center [58, 153] width 117 height 6
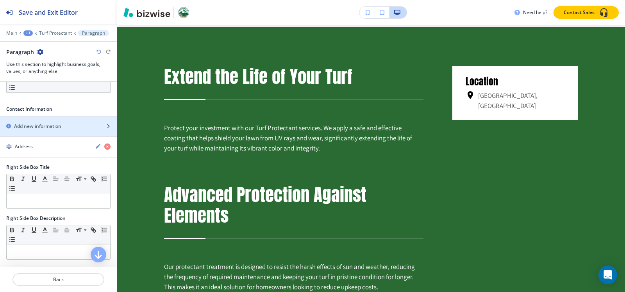
click at [49, 124] on h2 "Add new information" at bounding box center [37, 126] width 47 height 7
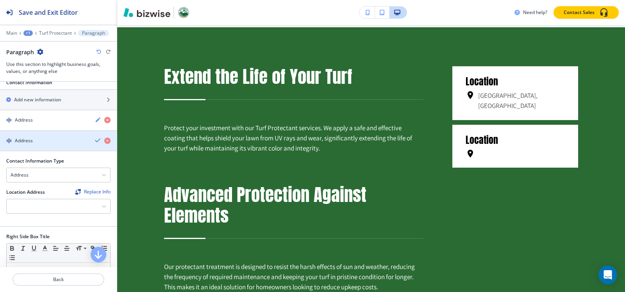
scroll to position [312, 0]
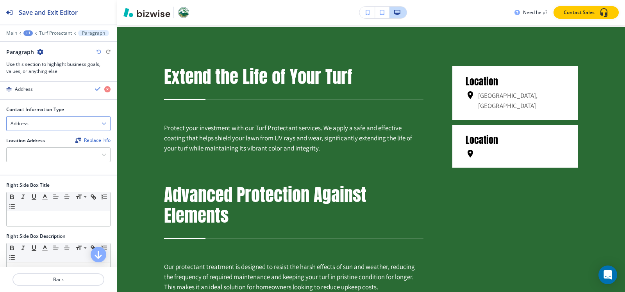
click at [40, 129] on div "Address" at bounding box center [58, 124] width 103 height 14
click at [39, 135] on h4 "Email Address" at bounding box center [59, 137] width 96 height 7
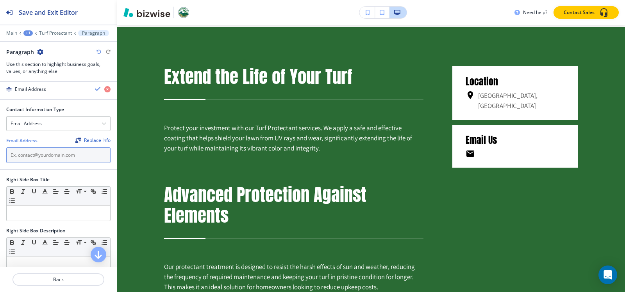
click at [23, 157] on input "text" at bounding box center [58, 156] width 104 height 16
paste input "[EMAIL_ADDRESS][DOMAIN_NAME]"
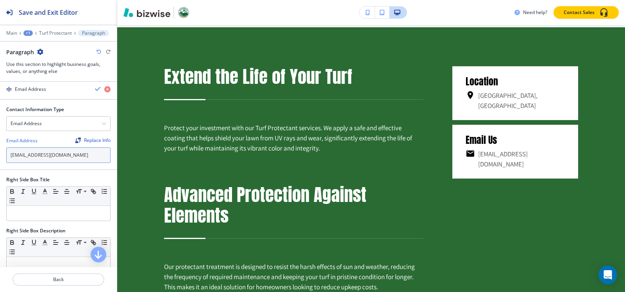
type input "[EMAIL_ADDRESS][DOMAIN_NAME]"
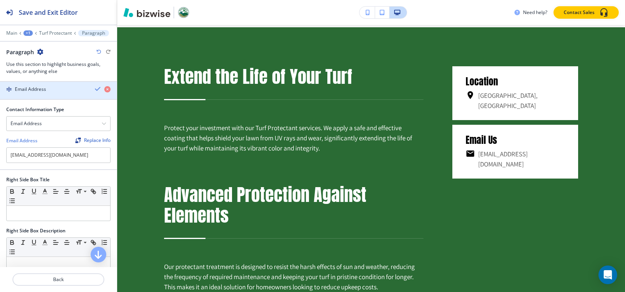
click at [35, 93] on div "button" at bounding box center [58, 96] width 117 height 6
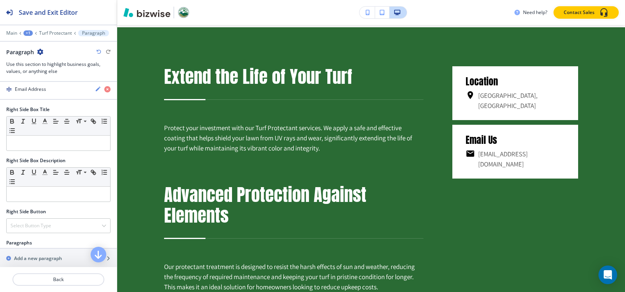
scroll to position [273, 0]
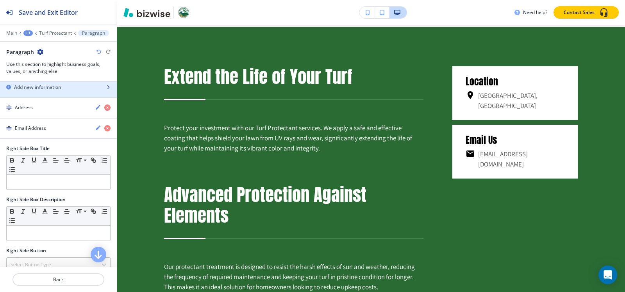
click at [48, 94] on div "button" at bounding box center [58, 94] width 117 height 6
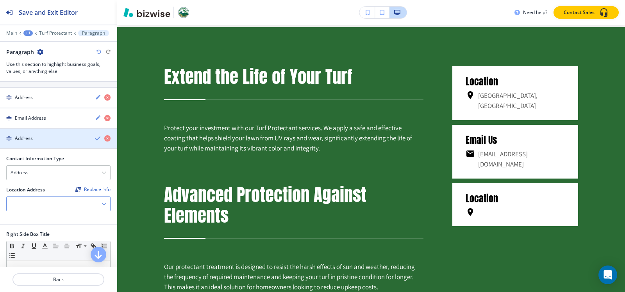
scroll to position [312, 0]
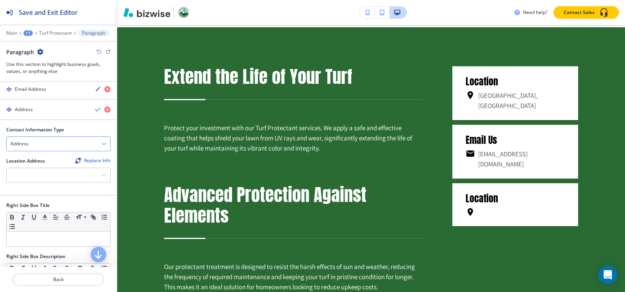
click at [39, 144] on div "Address" at bounding box center [58, 144] width 103 height 14
click at [33, 169] on h4 "Phone Number" at bounding box center [59, 170] width 96 height 7
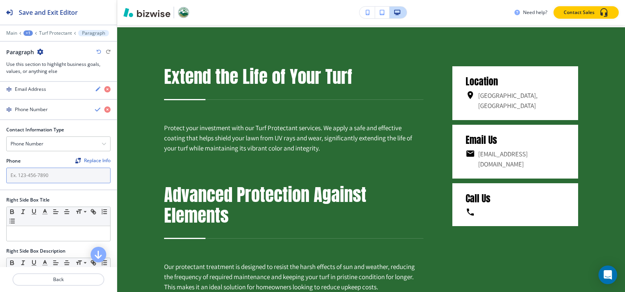
click at [65, 181] on input "text" at bounding box center [58, 176] width 104 height 16
paste input "[PHONE_NUMBER]"
type input "[PHONE_NUMBER]"
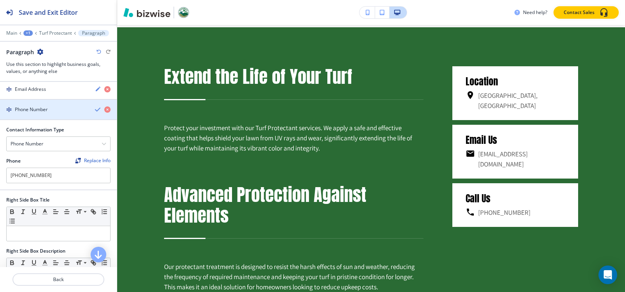
click at [53, 112] on div "Phone Number" at bounding box center [44, 109] width 89 height 7
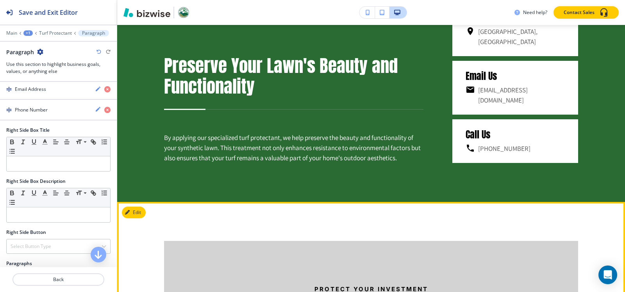
scroll to position [1030, 0]
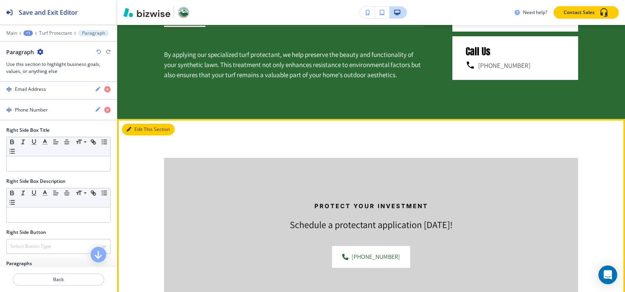
click at [136, 130] on button "Edit This Section" at bounding box center [148, 130] width 53 height 12
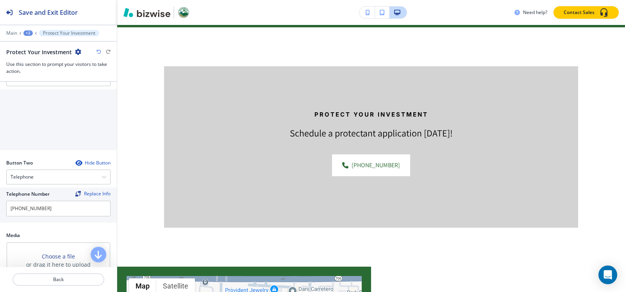
scroll to position [273, 0]
click at [59, 208] on input "[PHONE_NUMBER]" at bounding box center [58, 208] width 104 height 16
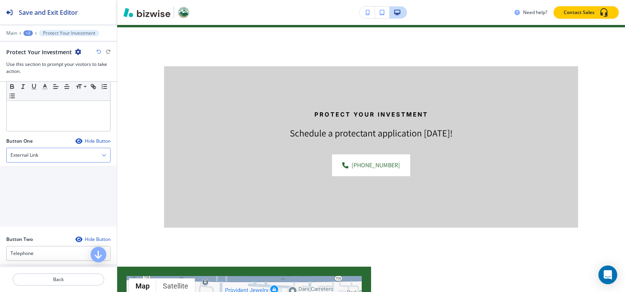
scroll to position [195, 0]
click at [59, 157] on div "External Link" at bounding box center [58, 156] width 103 height 14
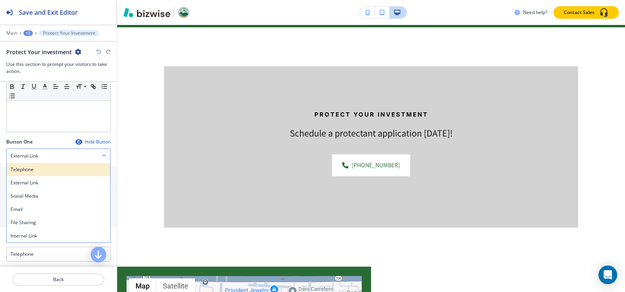
click at [45, 170] on h4 "Telephone" at bounding box center [59, 169] width 96 height 7
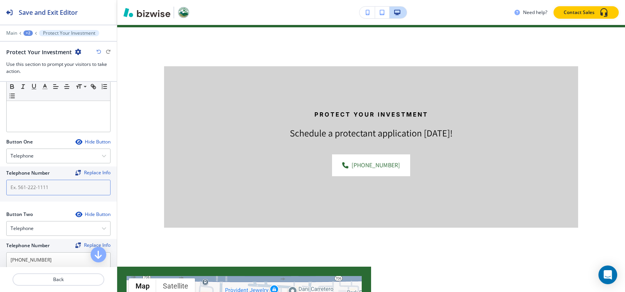
click at [41, 184] on input "text" at bounding box center [58, 188] width 104 height 16
paste input "[PHONE_NUMBER]"
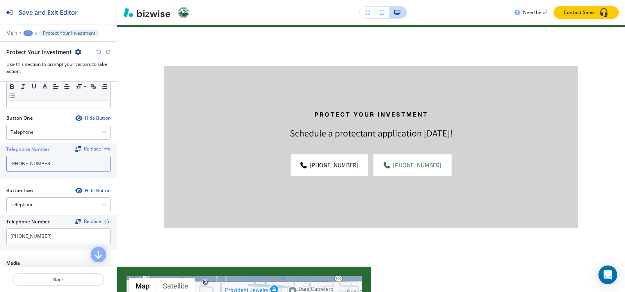
scroll to position [273, 0]
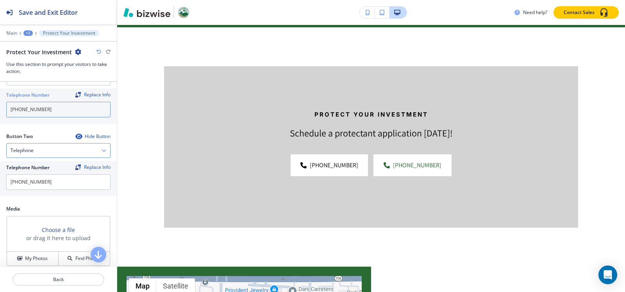
type input "[PHONE_NUMBER]"
click at [43, 144] on div "Telephone" at bounding box center [58, 151] width 103 height 14
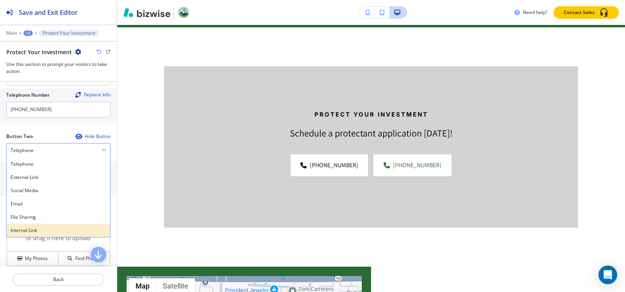
click at [23, 232] on h4 "Internal Link" at bounding box center [59, 230] width 96 height 7
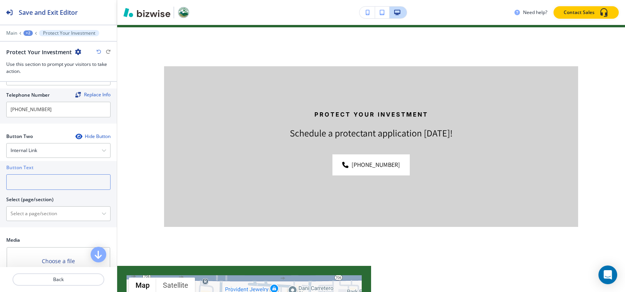
click at [36, 183] on input "text" at bounding box center [58, 183] width 104 height 16
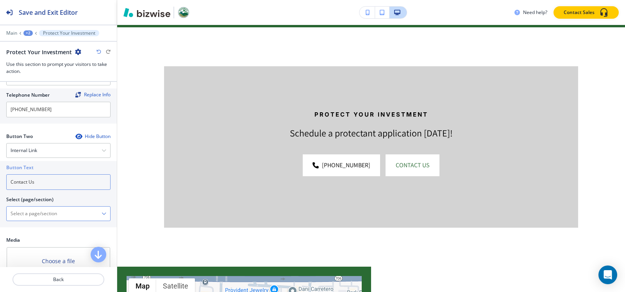
type input "Contact Us"
click at [35, 212] on \(page\/section\) "Manual Input" at bounding box center [54, 213] width 95 height 13
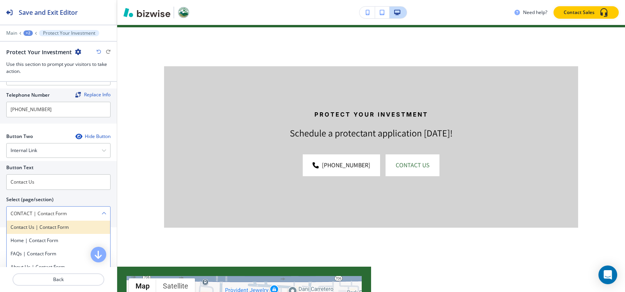
click at [53, 227] on h4 "Contact Us | Contact Form" at bounding box center [59, 227] width 96 height 7
type \(page\/section\) "Contact Us | Contact Form"
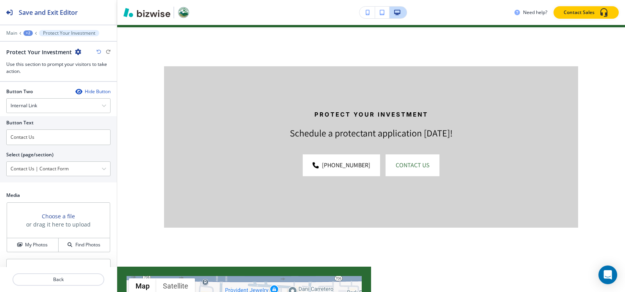
scroll to position [358, 0]
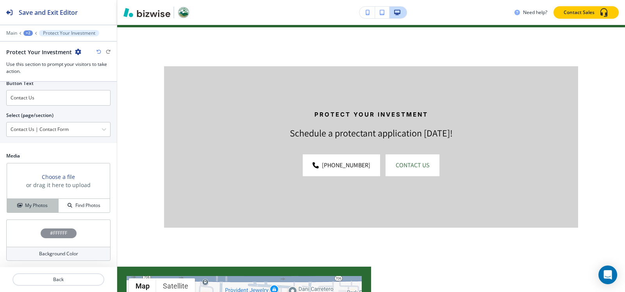
click at [28, 210] on button "My Photos" at bounding box center [33, 206] width 52 height 14
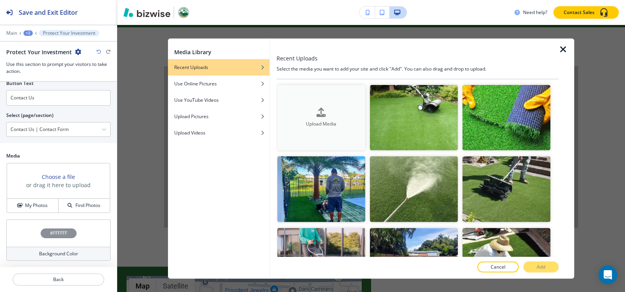
click at [284, 116] on div "Upload Media" at bounding box center [321, 118] width 88 height 20
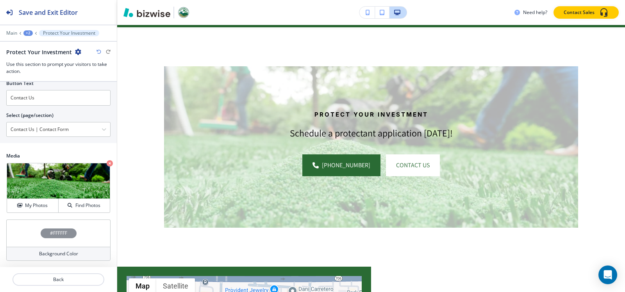
click at [47, 238] on div "#FFFFFF" at bounding box center [59, 234] width 36 height 10
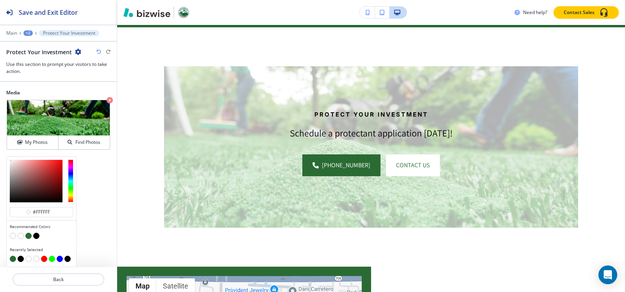
click at [37, 238] on button "button" at bounding box center [36, 236] width 6 height 6
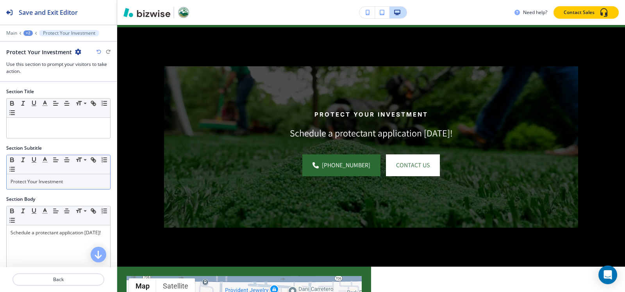
scroll to position [78, 0]
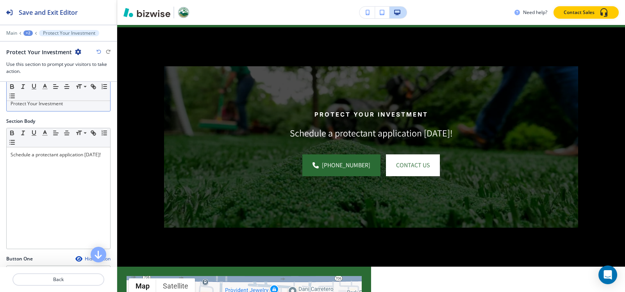
click at [76, 105] on p "Protect Your Investment" at bounding box center [59, 103] width 96 height 7
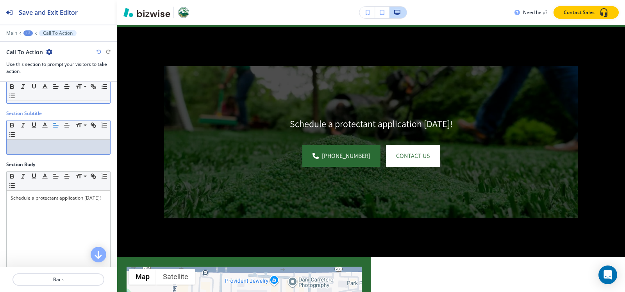
scroll to position [0, 0]
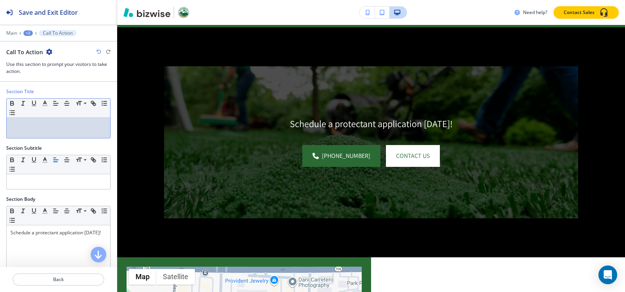
click at [72, 125] on p at bounding box center [59, 125] width 96 height 7
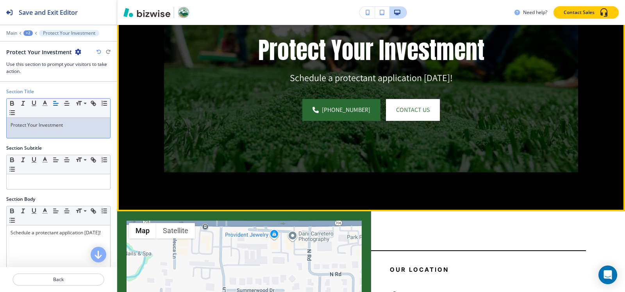
scroll to position [1316, 0]
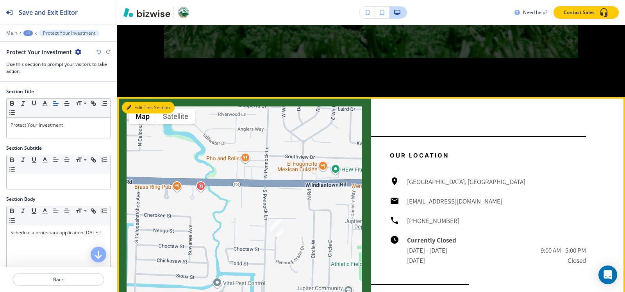
click at [143, 107] on button "Edit This Section" at bounding box center [148, 108] width 53 height 12
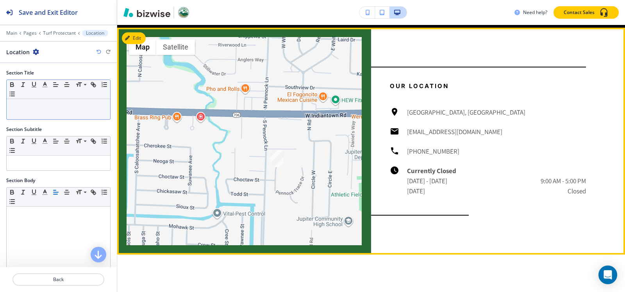
scroll to position [1386, 0]
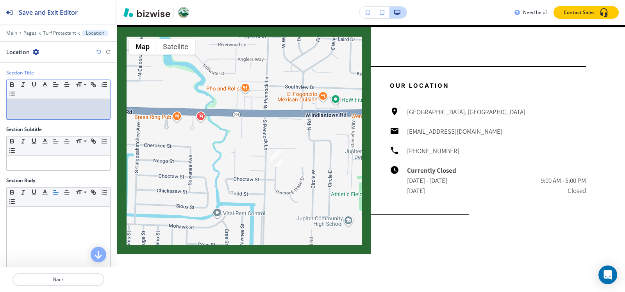
click at [73, 110] on div at bounding box center [58, 109] width 103 height 20
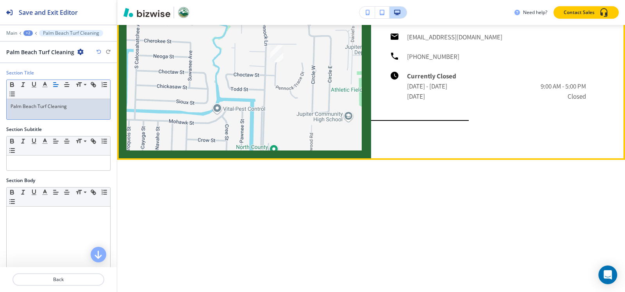
scroll to position [1503, 0]
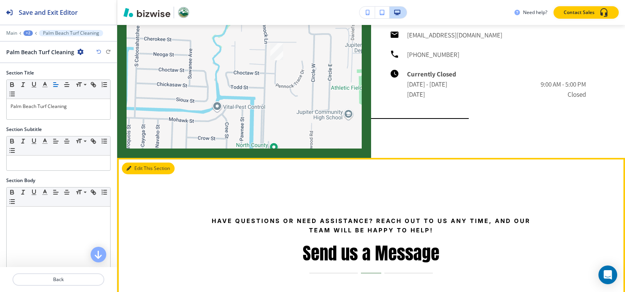
click at [142, 167] on button "Edit This Section" at bounding box center [148, 169] width 53 height 12
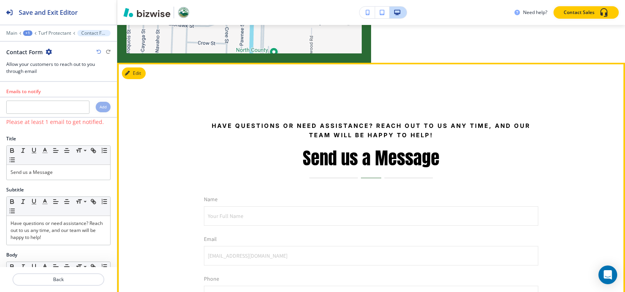
scroll to position [1634, 0]
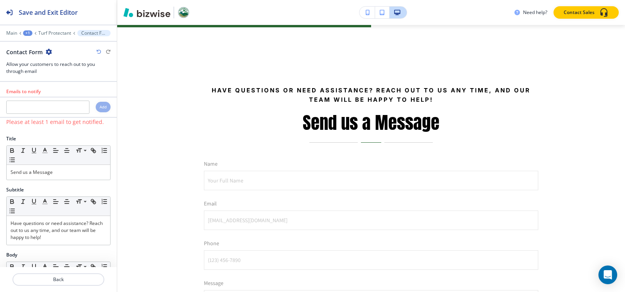
click at [49, 51] on icon "button" at bounding box center [49, 52] width 6 height 6
click at [58, 96] on p "Delete Section" at bounding box center [70, 92] width 40 height 7
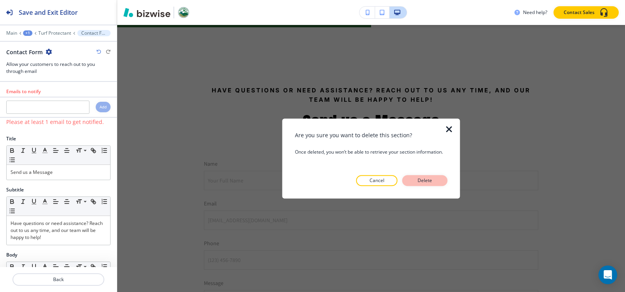
click at [435, 184] on button "Delete" at bounding box center [424, 180] width 45 height 11
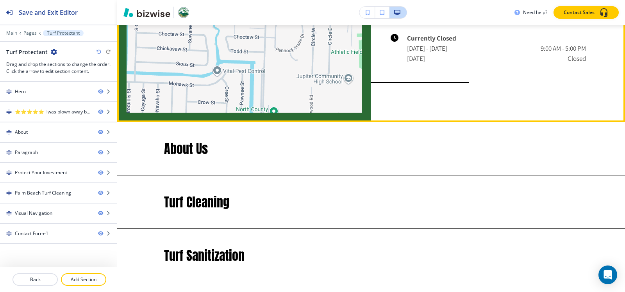
scroll to position [1517, 0]
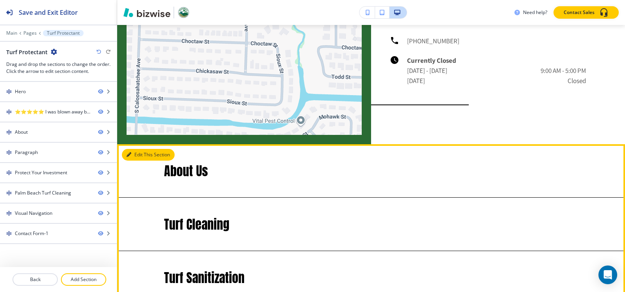
click at [130, 154] on icon "button" at bounding box center [128, 155] width 5 height 5
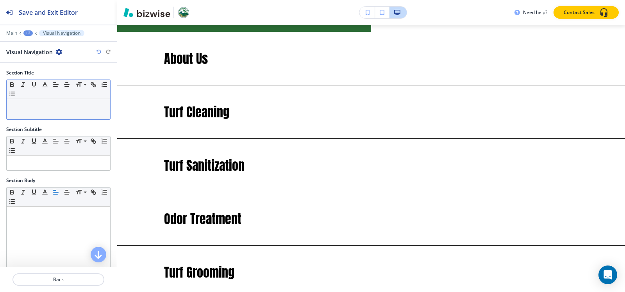
scroll to position [1634, 0]
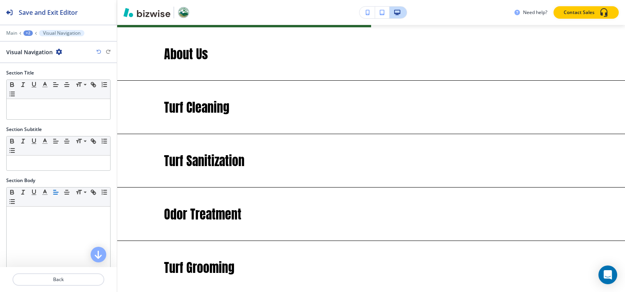
click at [57, 53] on icon "button" at bounding box center [59, 52] width 6 height 6
click at [73, 95] on p "Delete Section" at bounding box center [80, 92] width 40 height 7
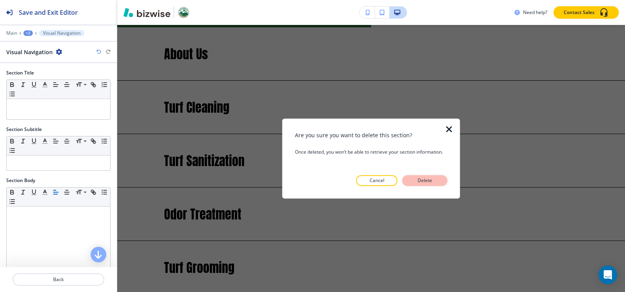
click at [428, 182] on p "Delete" at bounding box center [424, 180] width 19 height 7
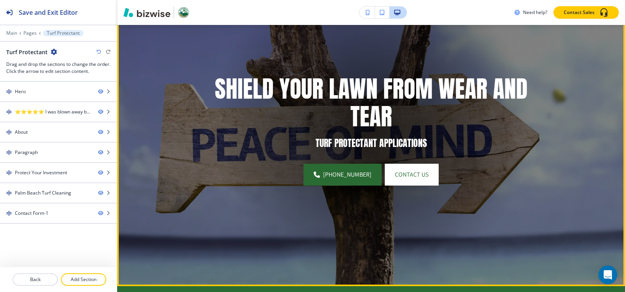
scroll to position [69, 0]
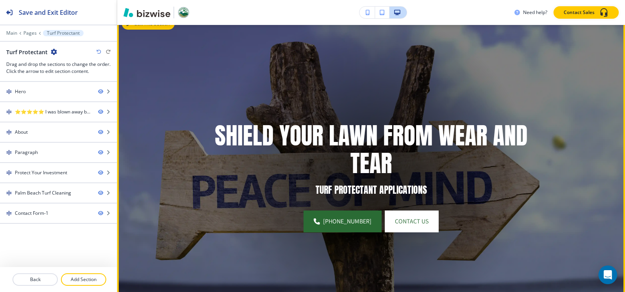
click at [128, 26] on icon "button" at bounding box center [128, 23] width 5 height 5
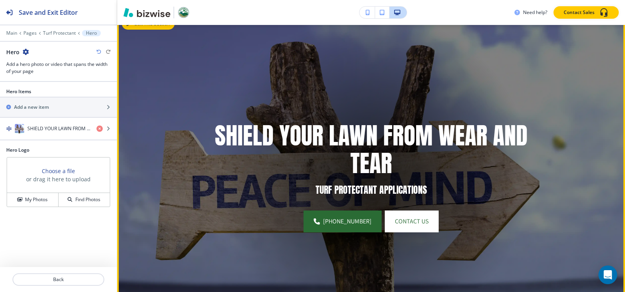
scroll to position [57, 0]
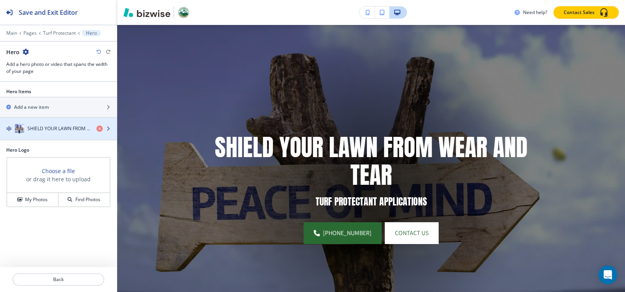
click at [48, 132] on h4 "SHIELD YOUR LAWN FROM WEAR AND TEAR" at bounding box center [58, 128] width 63 height 7
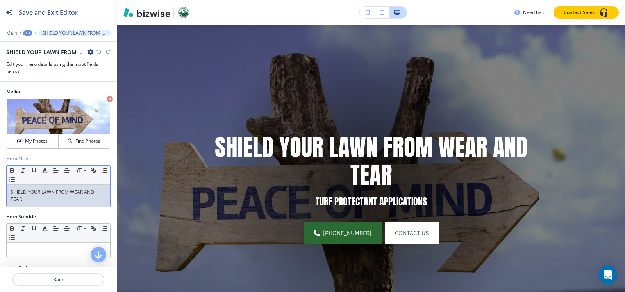
click at [58, 201] on p "SHIELD YOUR LAWN FROM WEAR AND TEAR" at bounding box center [59, 196] width 96 height 14
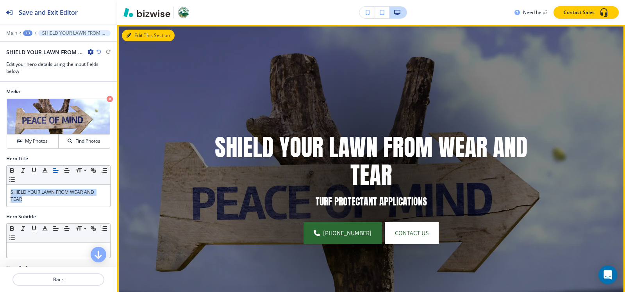
click at [134, 36] on button "Edit This Section" at bounding box center [148, 36] width 53 height 12
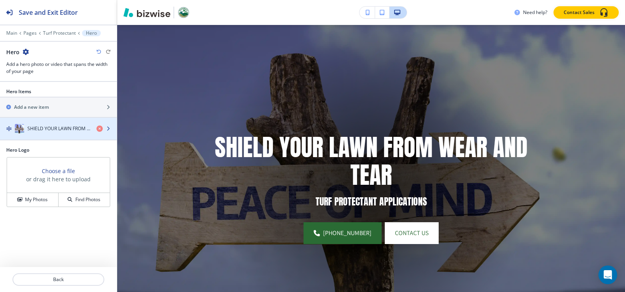
click at [45, 131] on h4 "SHIELD YOUR LAWN FROM WEAR AND TEAR" at bounding box center [58, 128] width 63 height 7
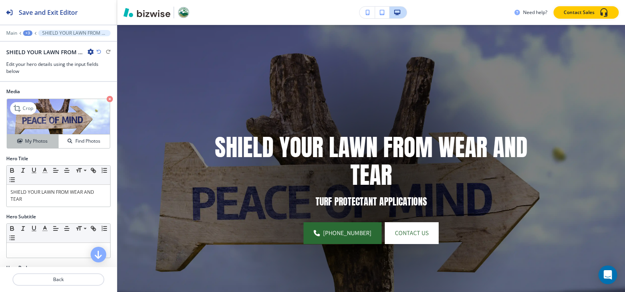
click at [38, 143] on h4 "My Photos" at bounding box center [36, 141] width 23 height 7
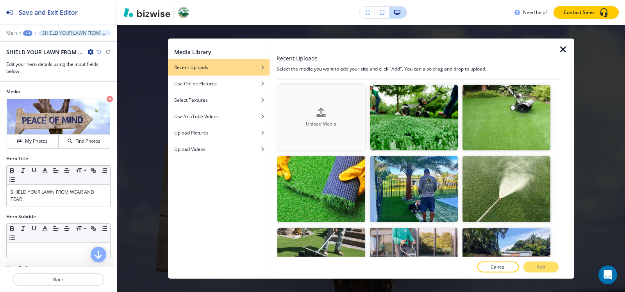
click at [301, 110] on div "Upload Media" at bounding box center [321, 118] width 88 height 20
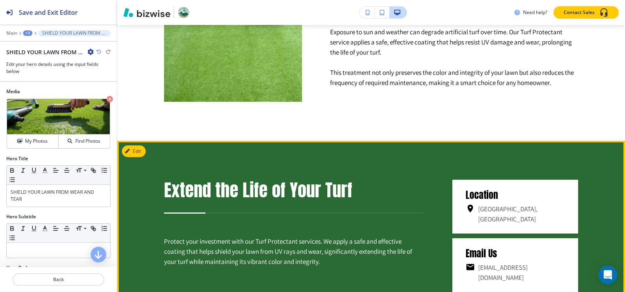
scroll to position [721, 0]
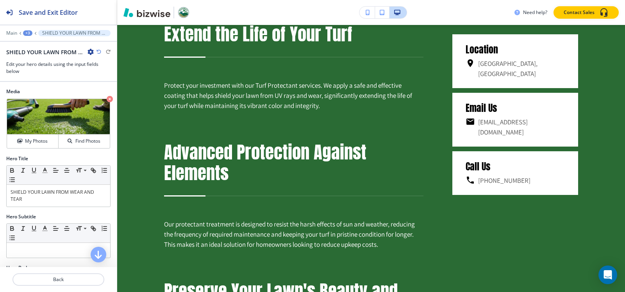
click at [25, 34] on div "+3" at bounding box center [27, 32] width 9 height 5
click at [30, 41] on button "Pages" at bounding box center [48, 46] width 50 height 14
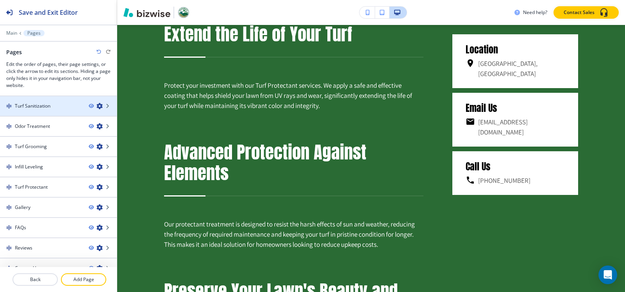
scroll to position [72, 0]
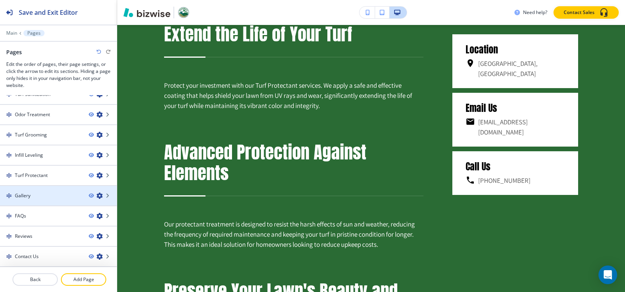
click at [42, 193] on div "Gallery" at bounding box center [41, 195] width 82 height 7
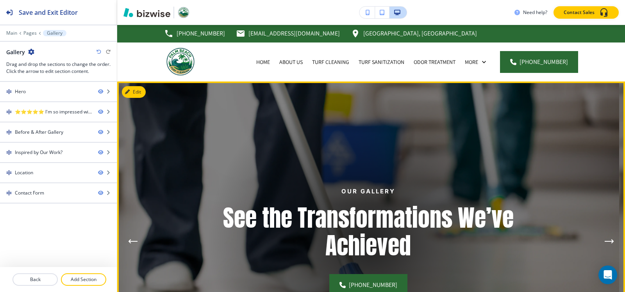
scroll to position [0, 0]
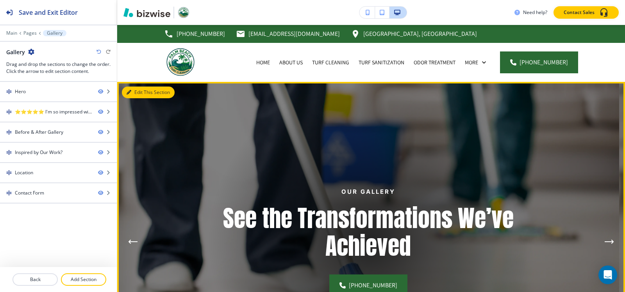
click at [128, 93] on icon "button" at bounding box center [128, 92] width 5 height 5
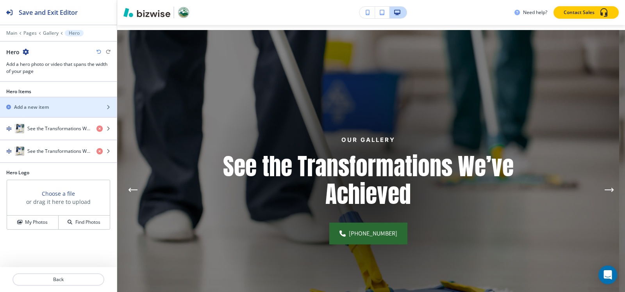
scroll to position [57, 0]
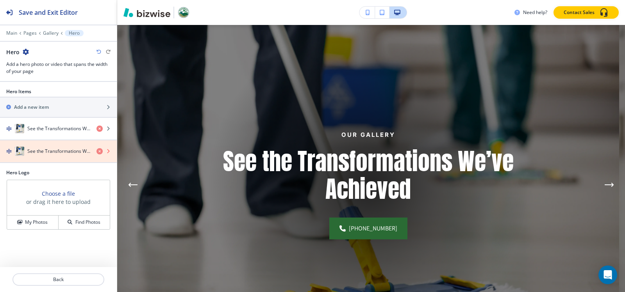
click at [99, 151] on icon "button" at bounding box center [99, 151] width 6 height 6
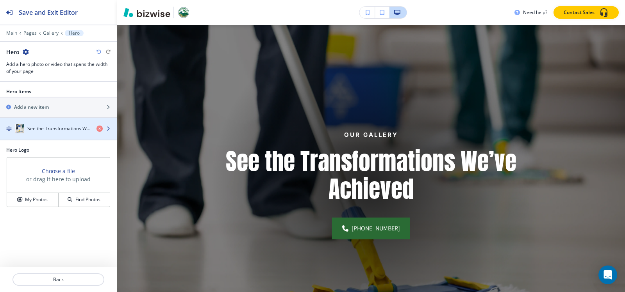
click at [44, 134] on div "button" at bounding box center [58, 137] width 117 height 6
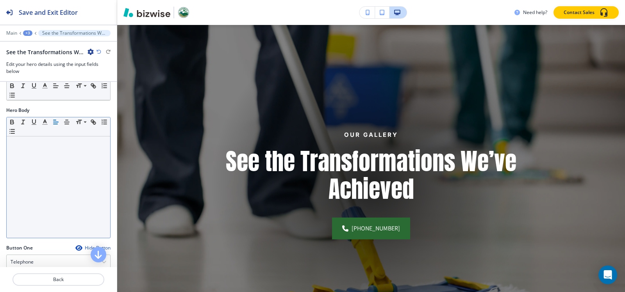
scroll to position [78, 0]
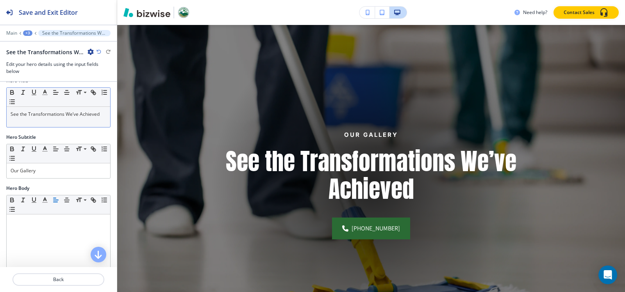
click at [53, 126] on div "See the Transformations We’ve Achieved" at bounding box center [58, 117] width 103 height 20
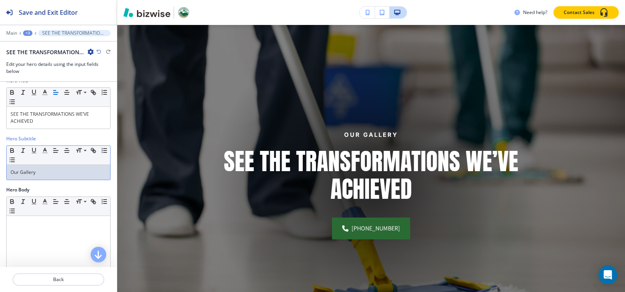
click at [39, 170] on p "Our Gallery" at bounding box center [59, 172] width 96 height 7
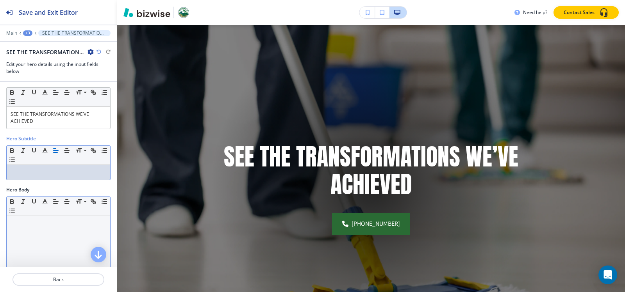
click at [45, 225] on p at bounding box center [59, 223] width 96 height 7
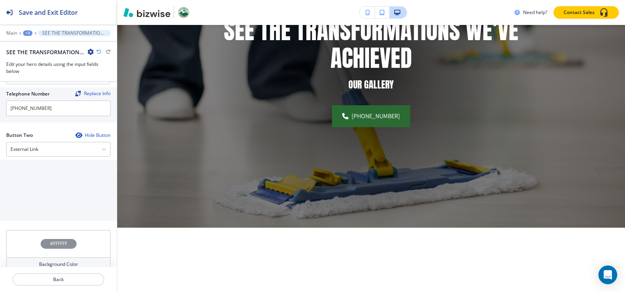
scroll to position [351, 0]
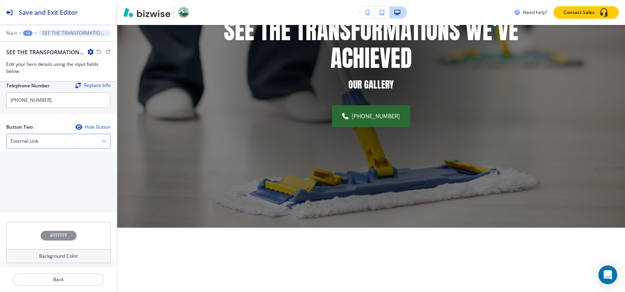
click at [45, 144] on div "External Link" at bounding box center [58, 141] width 103 height 14
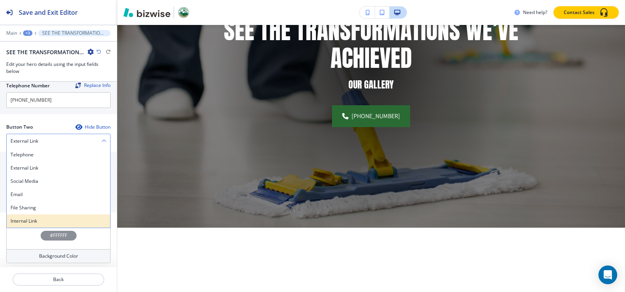
click at [36, 219] on h4 "Internal Link" at bounding box center [59, 221] width 96 height 7
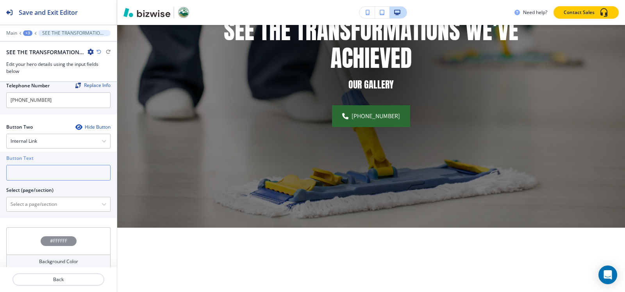
click at [40, 175] on input "text" at bounding box center [58, 173] width 104 height 16
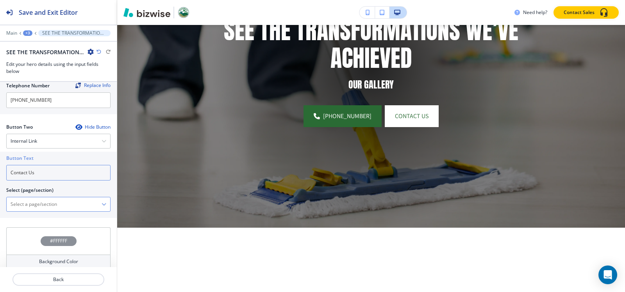
type input "Contact Us"
click at [30, 202] on \(page\/section\) "Manual Input" at bounding box center [54, 204] width 95 height 13
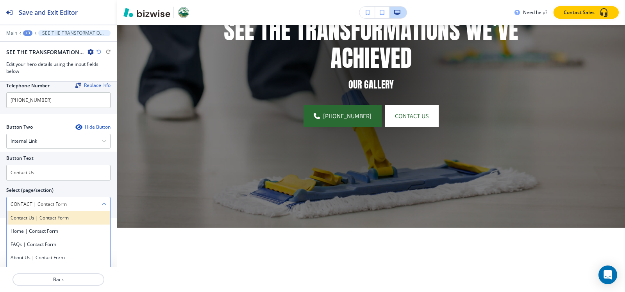
click at [64, 219] on h4 "Contact Us | Contact Form" at bounding box center [59, 218] width 96 height 7
type \(page\/section\) "Contact Us | Contact Form"
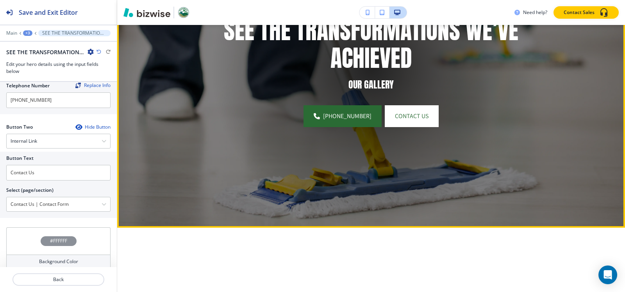
scroll to position [330, 0]
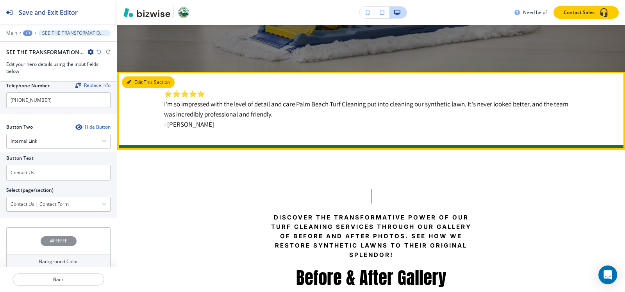
click at [136, 82] on button "Edit This Section" at bounding box center [148, 83] width 53 height 12
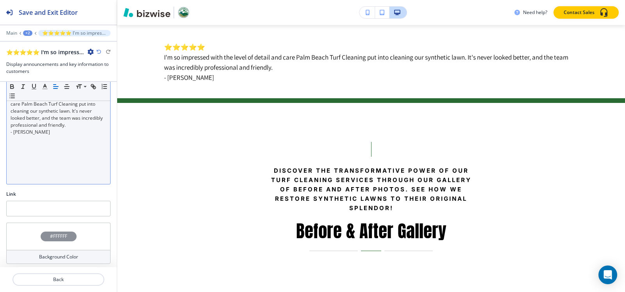
scroll to position [146, 0]
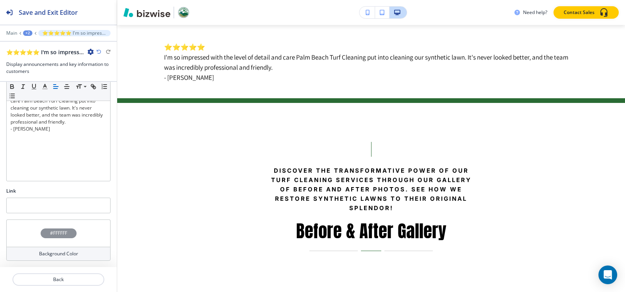
click at [51, 231] on h4 "#FFFFFF" at bounding box center [58, 233] width 17 height 7
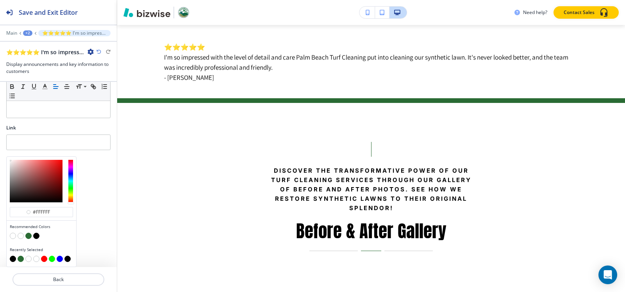
click at [29, 237] on button "button" at bounding box center [28, 236] width 6 height 6
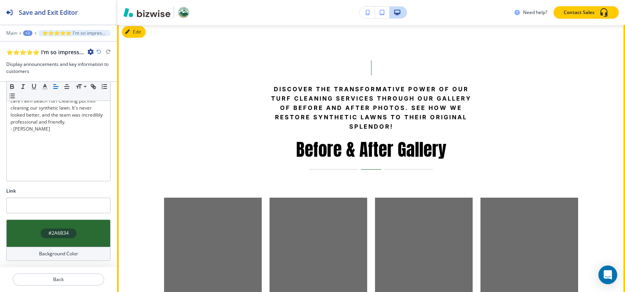
scroll to position [455, 0]
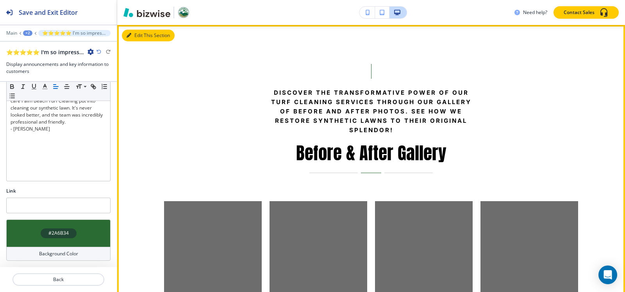
click at [142, 34] on button "Edit This Section" at bounding box center [148, 36] width 53 height 12
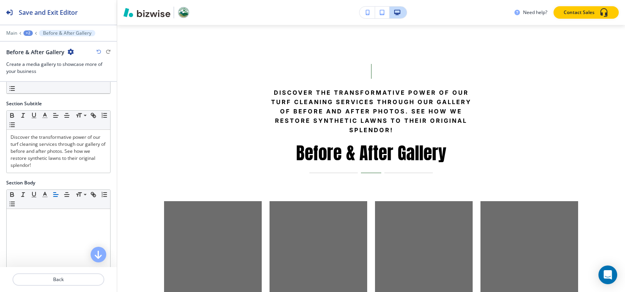
scroll to position [0, 0]
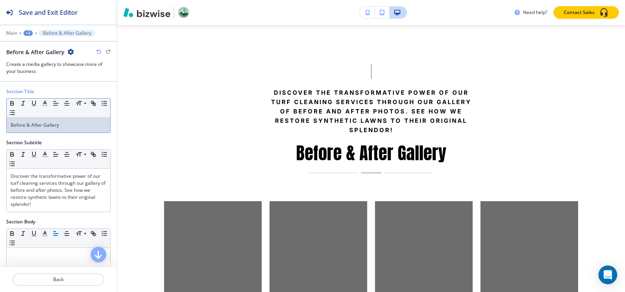
click at [72, 129] on div "Before & After Gallery" at bounding box center [58, 125] width 103 height 15
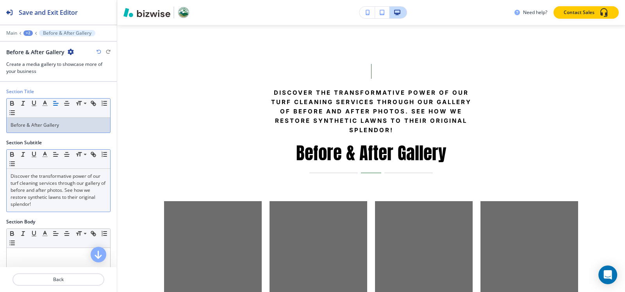
click at [72, 186] on p "Discover the transformative power of our turf cleaning services through our gal…" at bounding box center [59, 190] width 96 height 35
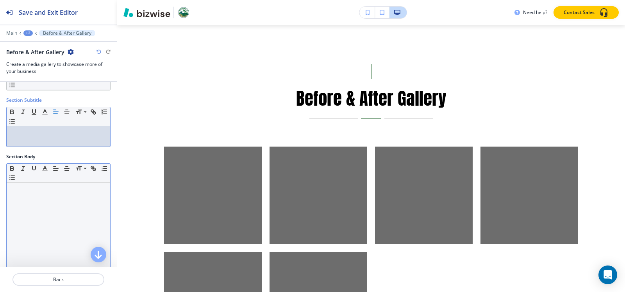
scroll to position [78, 0]
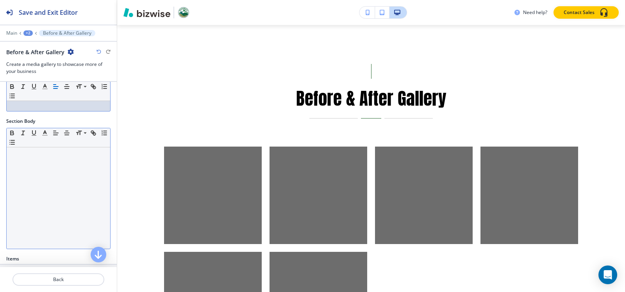
click at [37, 163] on div at bounding box center [58, 199] width 103 height 102
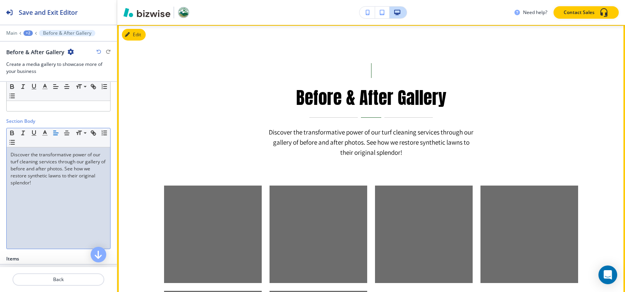
scroll to position [455, 0]
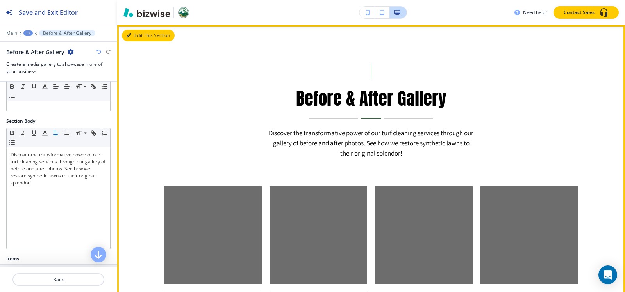
click at [136, 37] on button "Edit This Section" at bounding box center [148, 36] width 53 height 12
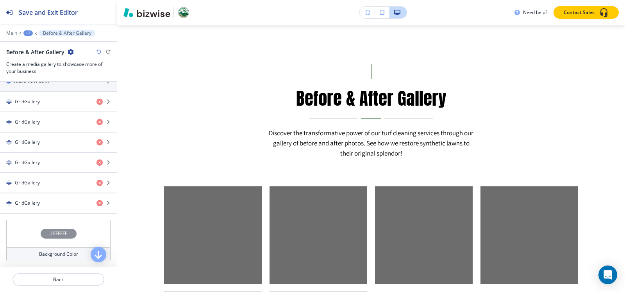
scroll to position [272, 0]
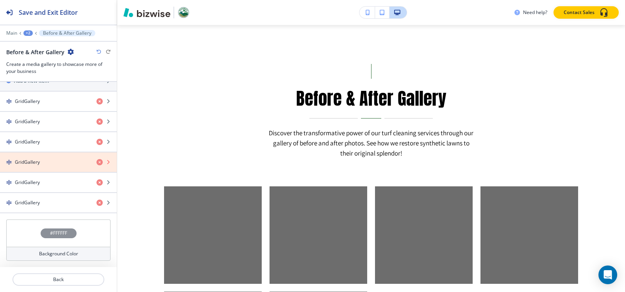
click at [96, 161] on icon "button" at bounding box center [99, 162] width 6 height 6
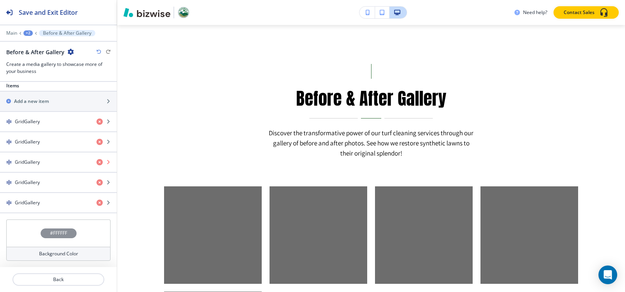
click at [96, 164] on icon "button" at bounding box center [99, 162] width 6 height 6
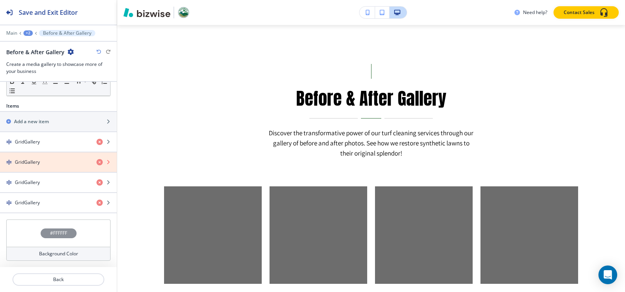
click at [96, 164] on icon "button" at bounding box center [99, 162] width 6 height 6
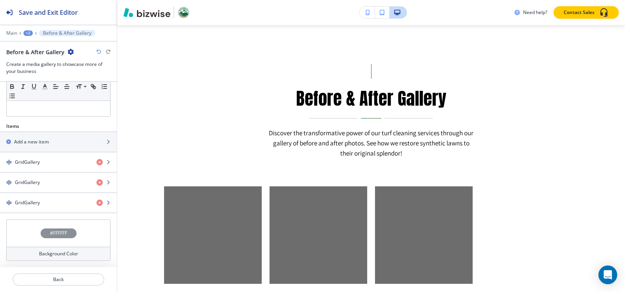
click at [28, 170] on div "button" at bounding box center [58, 169] width 117 height 6
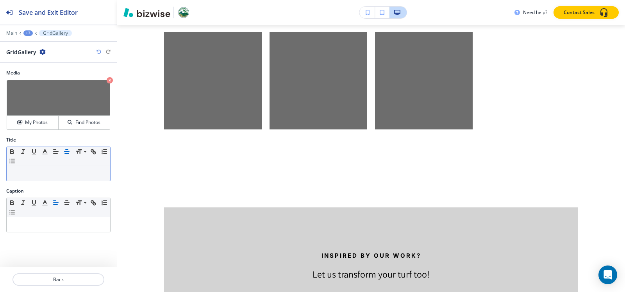
scroll to position [617, 0]
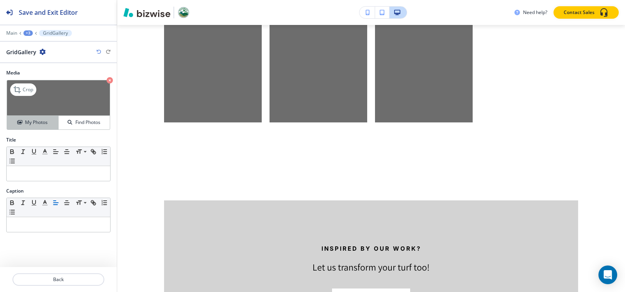
click at [30, 123] on h4 "My Photos" at bounding box center [36, 122] width 23 height 7
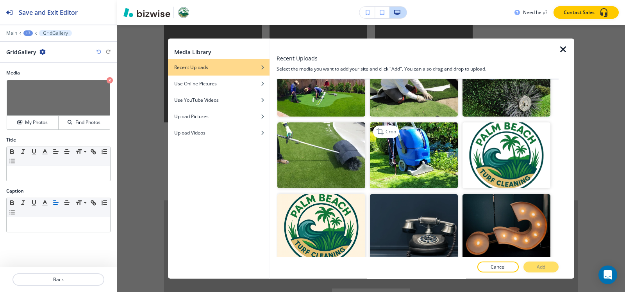
scroll to position [273, 0]
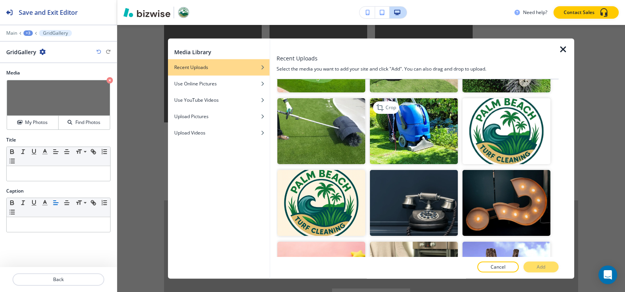
drag, startPoint x: 421, startPoint y: 128, endPoint x: 425, endPoint y: 134, distance: 7.0
click at [421, 129] on img "button" at bounding box center [414, 131] width 88 height 66
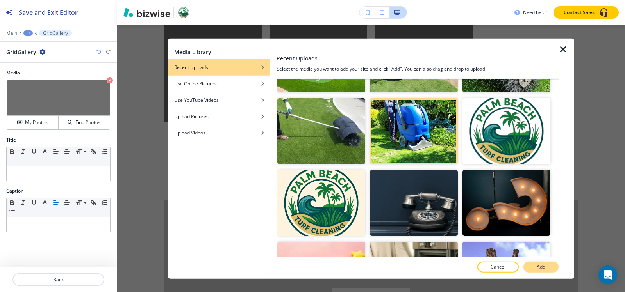
click at [536, 266] on p "Add" at bounding box center [540, 267] width 9 height 7
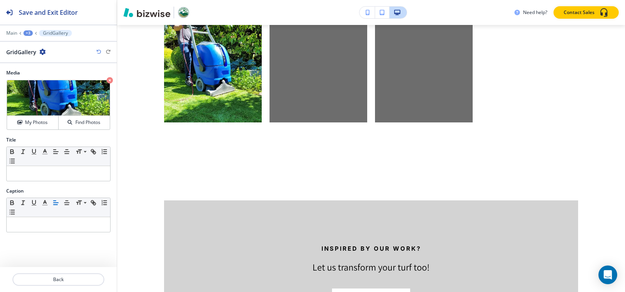
click at [29, 34] on div "+3" at bounding box center [27, 32] width 9 height 5
click at [45, 77] on button "Before & After Gallery" at bounding box center [48, 73] width 50 height 14
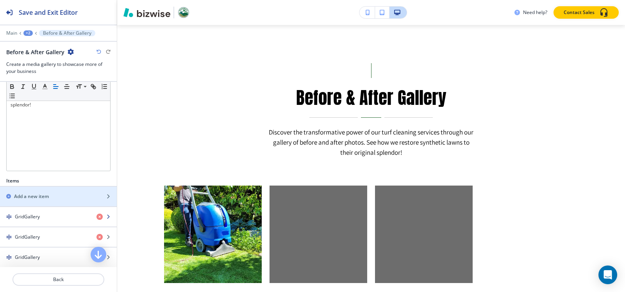
scroll to position [455, 0]
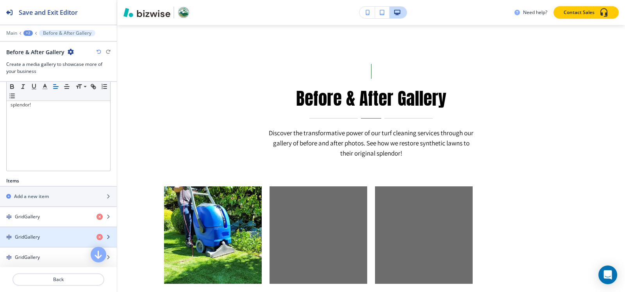
click at [52, 235] on div "GridGallery" at bounding box center [45, 237] width 90 height 7
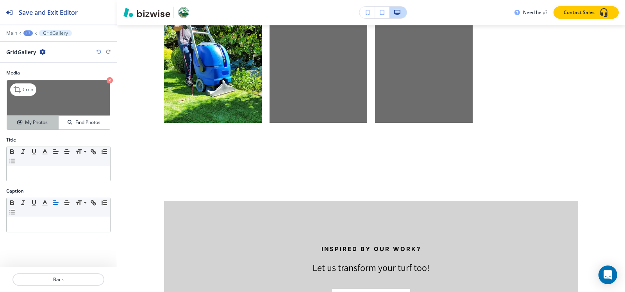
scroll to position [617, 0]
click at [45, 123] on h4 "My Photos" at bounding box center [36, 122] width 23 height 7
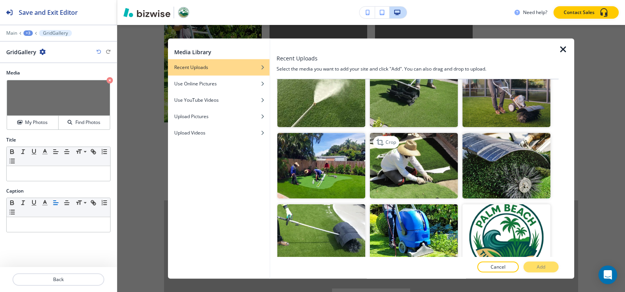
scroll to position [195, 0]
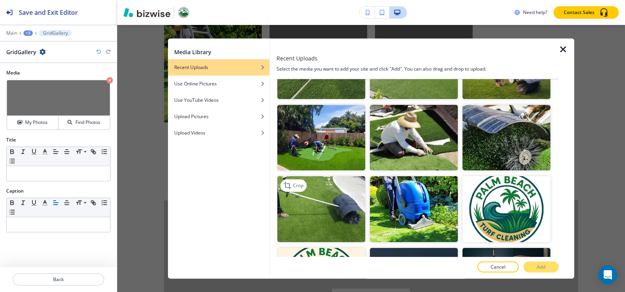
click at [308, 199] on img "button" at bounding box center [321, 209] width 88 height 66
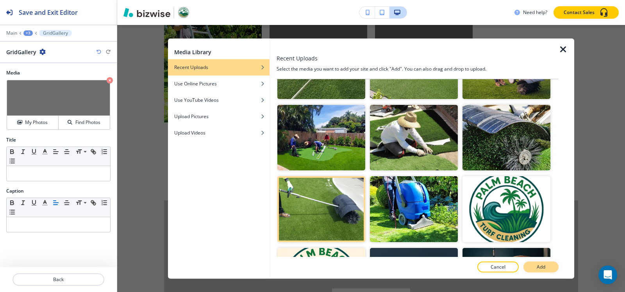
click at [547, 269] on button "Add" at bounding box center [540, 267] width 35 height 11
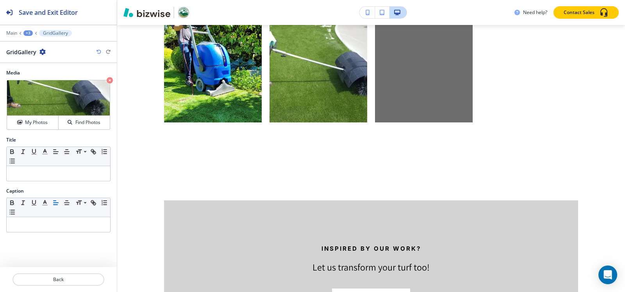
click at [23, 33] on div "+3" at bounding box center [27, 32] width 9 height 5
click at [53, 69] on button "Before & After Gallery" at bounding box center [48, 73] width 50 height 14
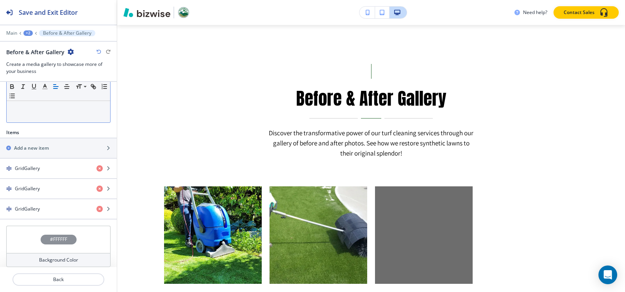
scroll to position [211, 0]
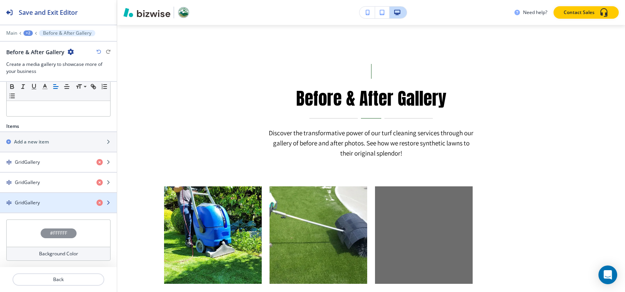
click at [41, 198] on div "button" at bounding box center [58, 196] width 117 height 6
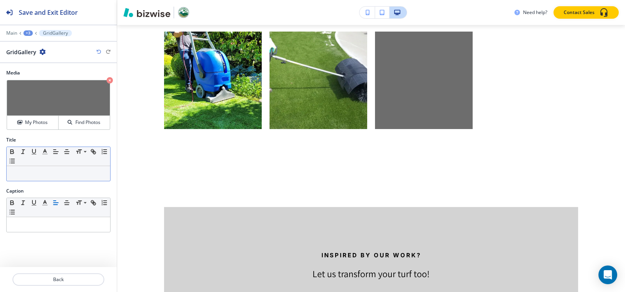
scroll to position [617, 0]
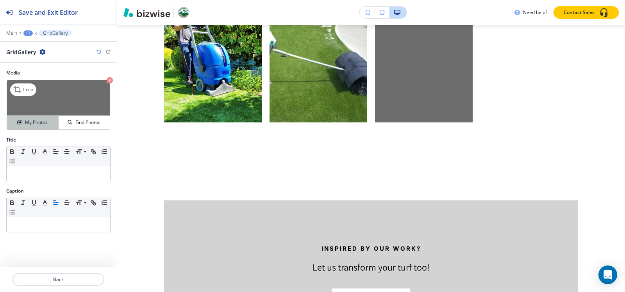
click at [34, 116] on button "My Photos" at bounding box center [33, 123] width 52 height 14
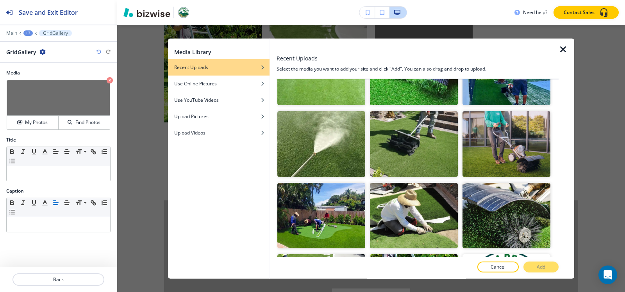
scroll to position [78, 0]
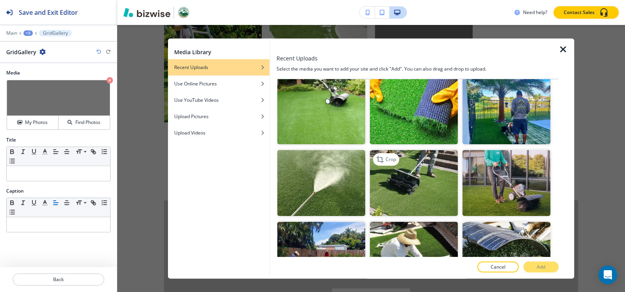
click at [440, 170] on img "button" at bounding box center [414, 183] width 88 height 66
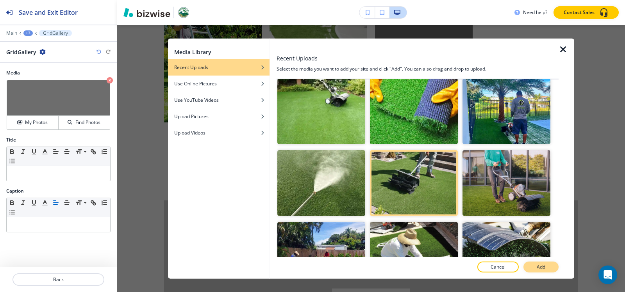
click at [534, 265] on button "Add" at bounding box center [540, 267] width 35 height 11
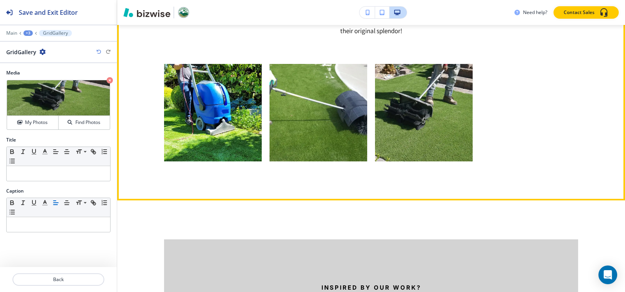
scroll to position [734, 0]
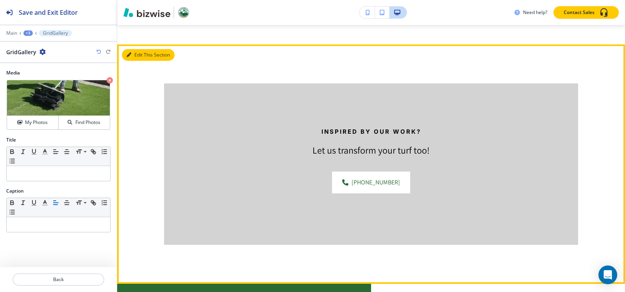
click at [139, 55] on button "Edit This Section" at bounding box center [148, 55] width 53 height 12
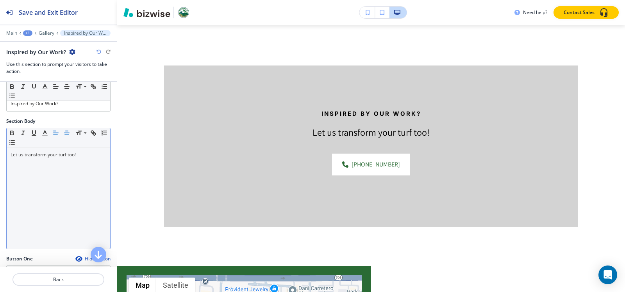
scroll to position [39, 0]
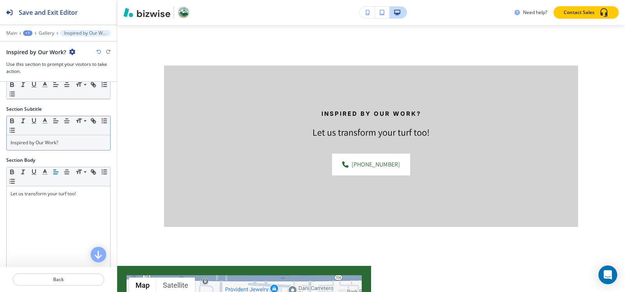
click at [71, 146] on div "Inspired by Our Work?" at bounding box center [58, 142] width 103 height 15
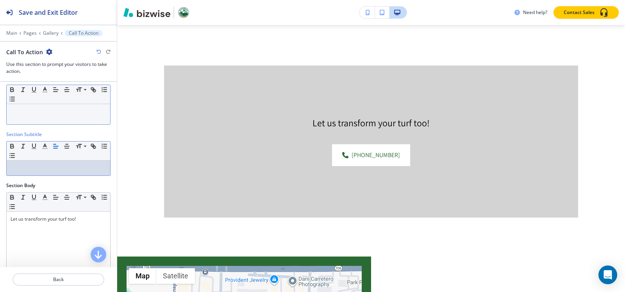
scroll to position [0, 0]
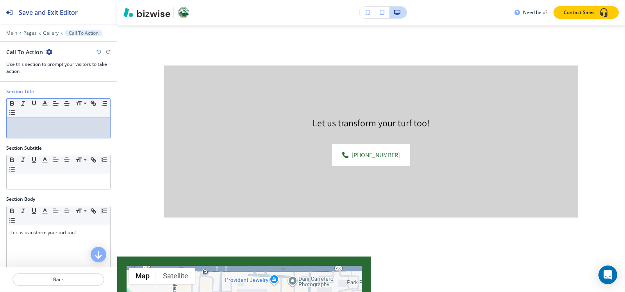
click at [60, 125] on p at bounding box center [59, 125] width 96 height 7
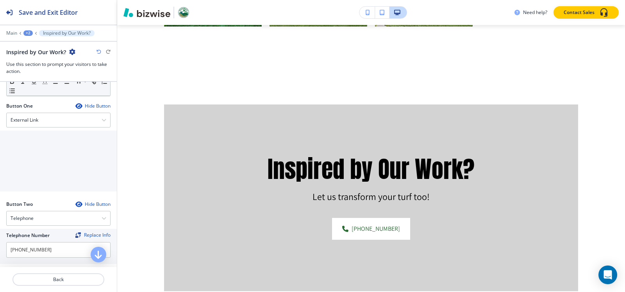
scroll to position [274, 0]
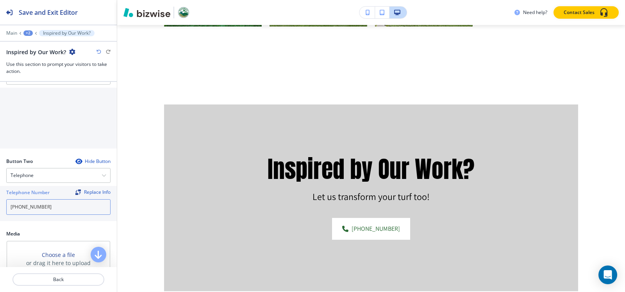
click at [60, 208] on input "[PHONE_NUMBER]" at bounding box center [58, 208] width 104 height 16
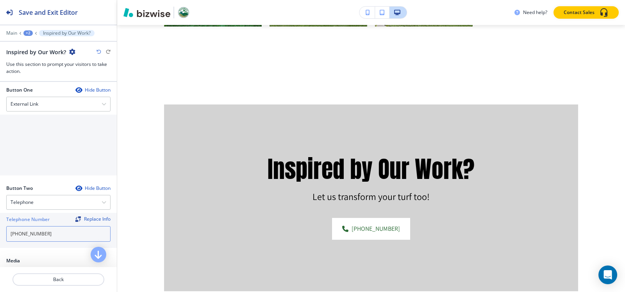
scroll to position [235, 0]
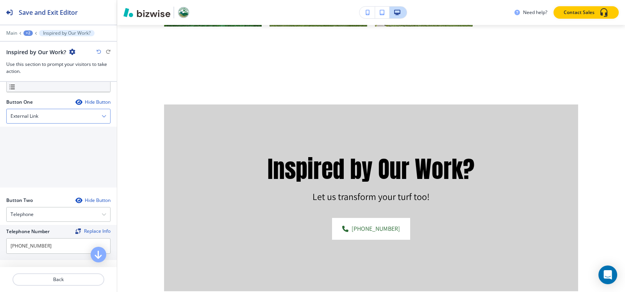
click at [72, 119] on div "External Link" at bounding box center [58, 116] width 103 height 14
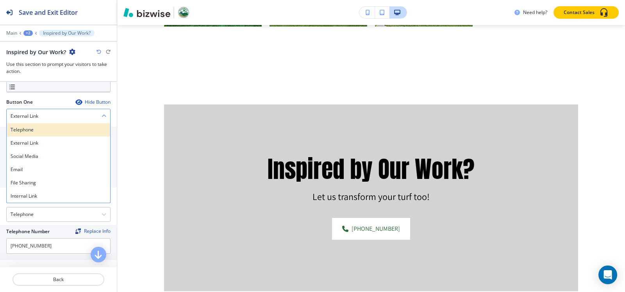
click at [61, 134] on div "Telephone" at bounding box center [58, 129] width 103 height 13
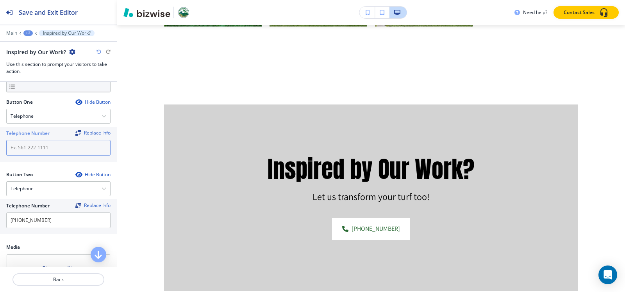
click at [50, 150] on input "text" at bounding box center [58, 148] width 104 height 16
paste input "[PHONE_NUMBER]"
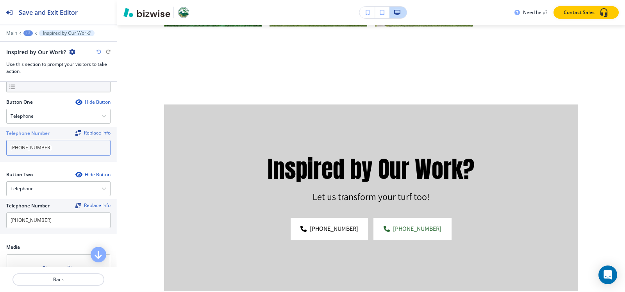
scroll to position [274, 0]
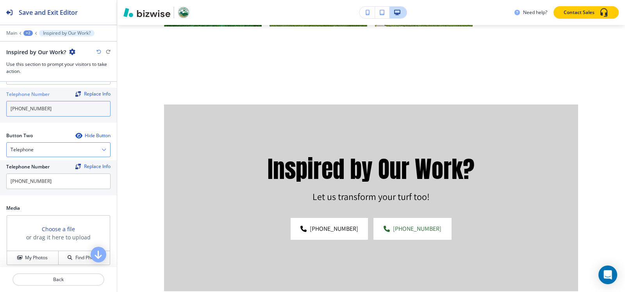
type input "[PHONE_NUMBER]"
click at [40, 146] on div "Telephone" at bounding box center [58, 150] width 103 height 14
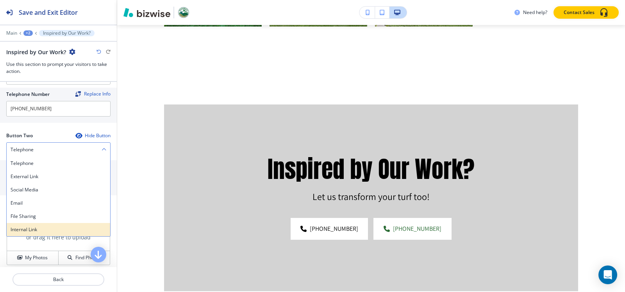
click at [39, 232] on h4 "Internal Link" at bounding box center [59, 229] width 96 height 7
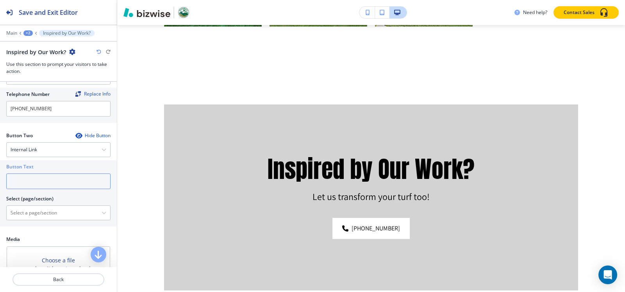
click at [37, 181] on input "text" at bounding box center [58, 182] width 104 height 16
type input "Contact Us"
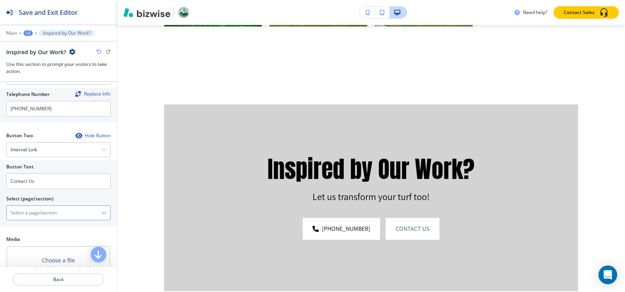
click at [40, 210] on \(page\/section\) "Manual Input" at bounding box center [54, 213] width 95 height 13
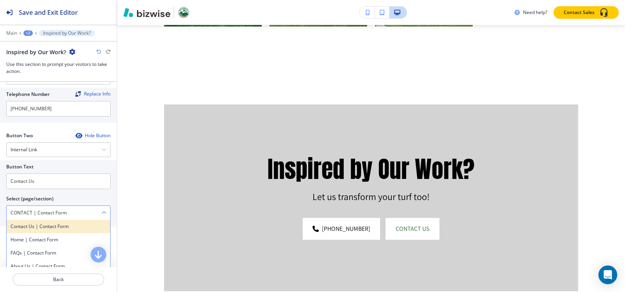
click at [71, 224] on h4 "Contact Us | Contact Form" at bounding box center [59, 226] width 96 height 7
type \(page\/section\) "Contact Us | Contact Form"
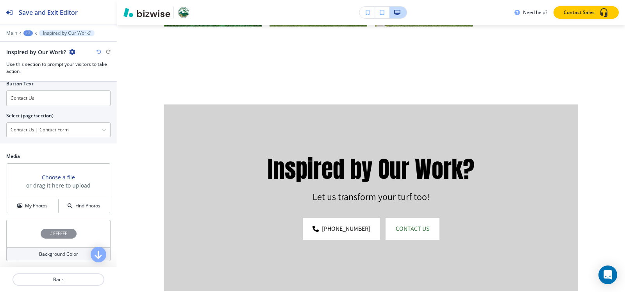
scroll to position [358, 0]
click at [41, 210] on button "My Photos" at bounding box center [33, 206] width 52 height 14
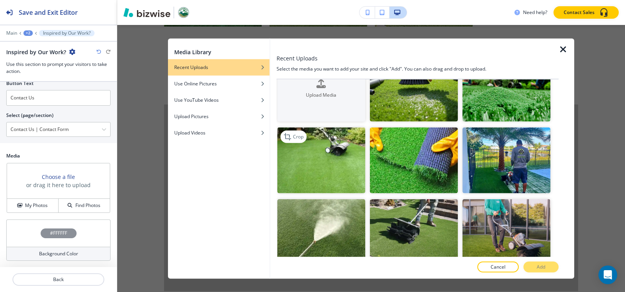
scroll to position [0, 0]
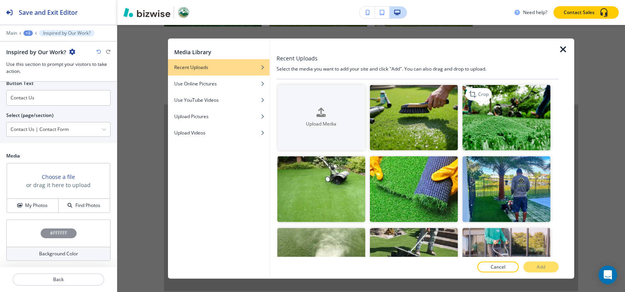
click at [525, 125] on img "button" at bounding box center [506, 118] width 88 height 66
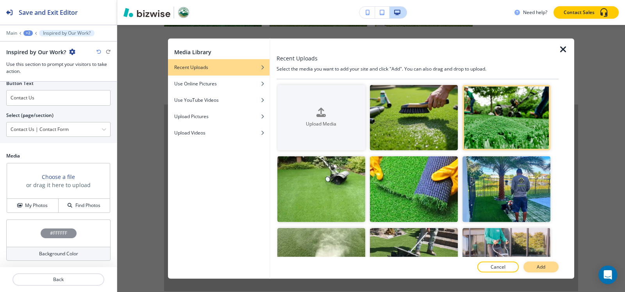
click at [544, 269] on p "Add" at bounding box center [540, 267] width 9 height 7
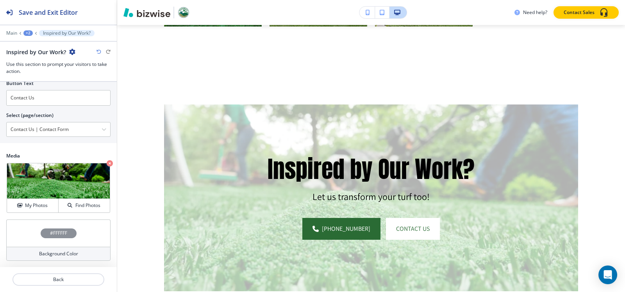
click at [45, 232] on div "#FFFFFF" at bounding box center [59, 234] width 36 height 10
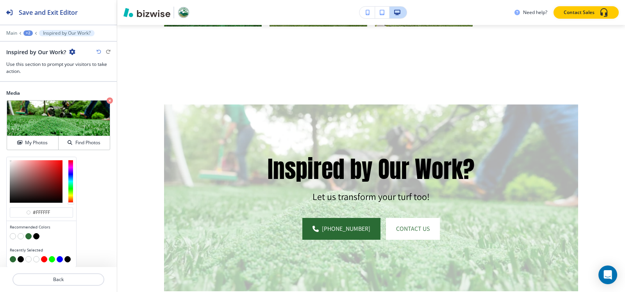
scroll to position [421, 0]
click at [34, 238] on button "button" at bounding box center [36, 236] width 6 height 6
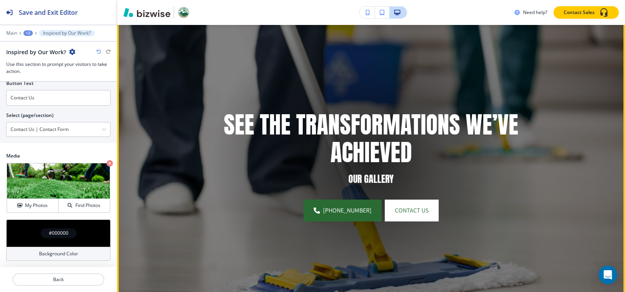
scroll to position [0, 0]
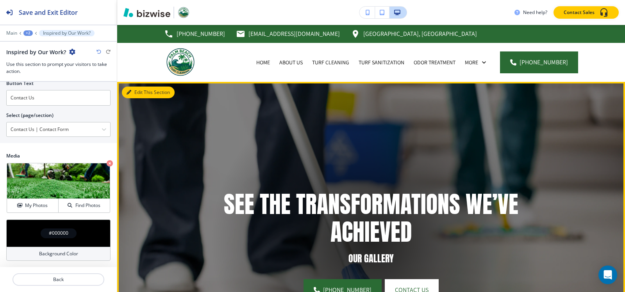
click at [144, 94] on button "Edit This Section" at bounding box center [148, 93] width 53 height 12
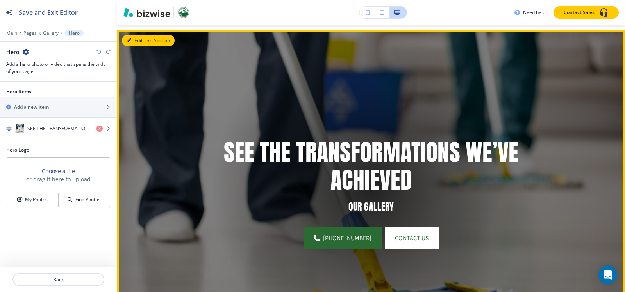
scroll to position [57, 0]
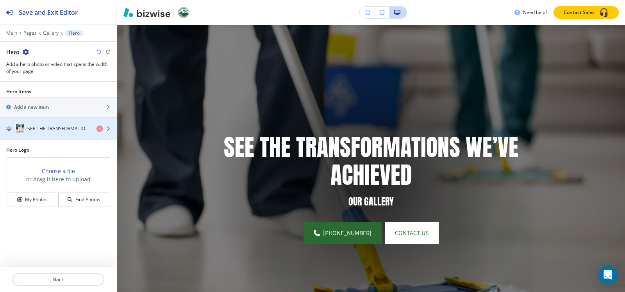
click at [57, 134] on div "button" at bounding box center [58, 137] width 117 height 6
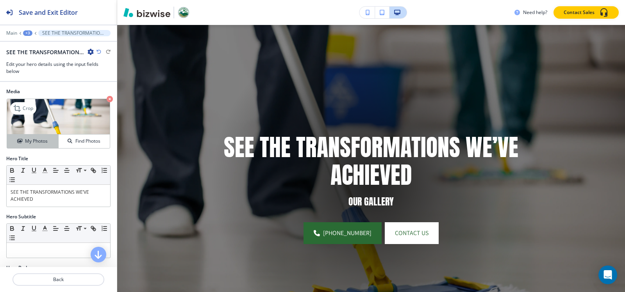
click at [31, 143] on h4 "My Photos" at bounding box center [36, 141] width 23 height 7
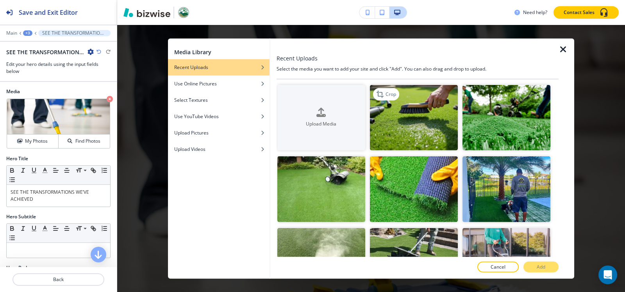
click at [439, 119] on img "button" at bounding box center [414, 118] width 88 height 66
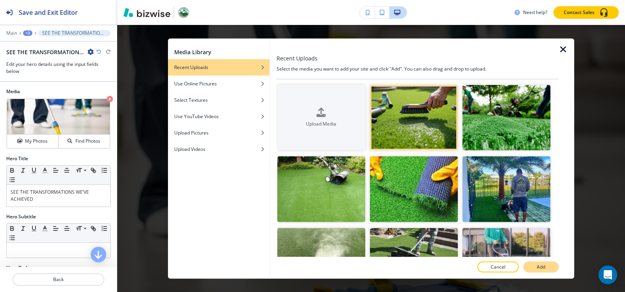
click at [537, 264] on p "Add" at bounding box center [540, 267] width 9 height 7
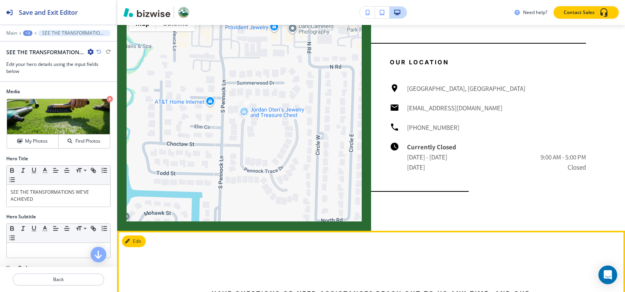
scroll to position [955, 0]
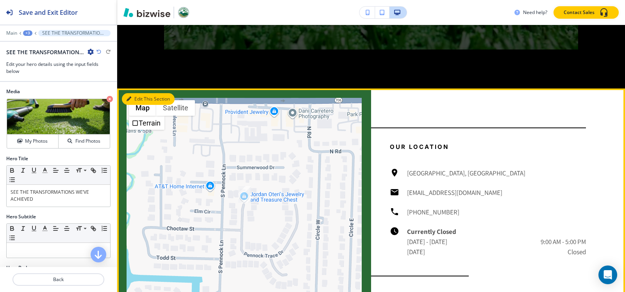
click at [139, 96] on button "Edit This Section" at bounding box center [148, 99] width 53 height 12
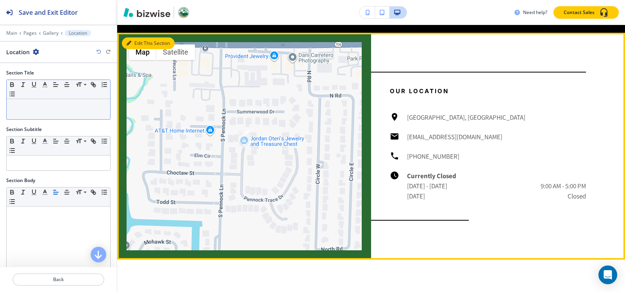
scroll to position [1017, 0]
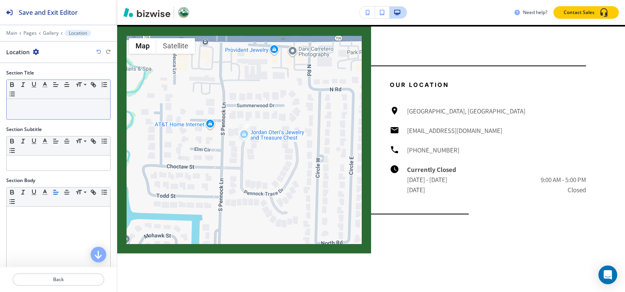
click at [79, 107] on p at bounding box center [59, 106] width 96 height 7
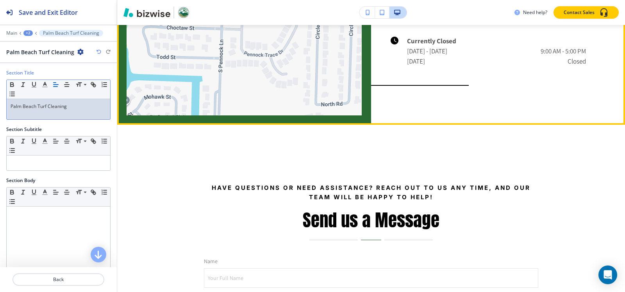
scroll to position [1173, 0]
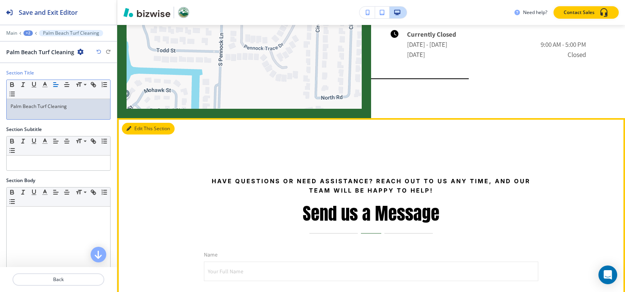
click at [143, 126] on button "Edit This Section" at bounding box center [148, 129] width 53 height 12
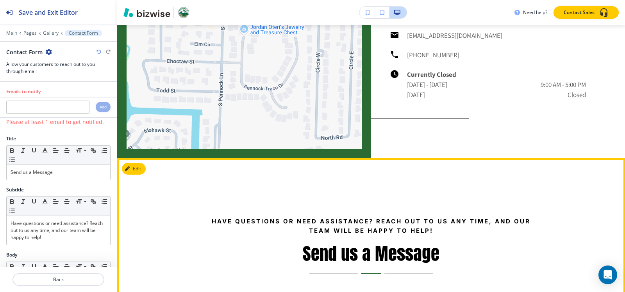
scroll to position [1131, 0]
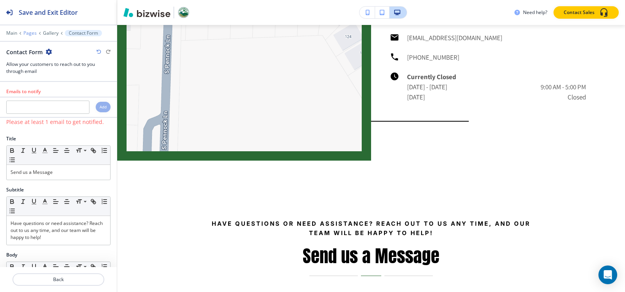
click at [29, 32] on p "Pages" at bounding box center [29, 32] width 13 height 5
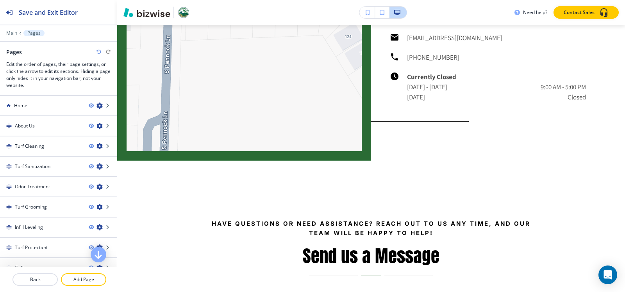
click at [22, 94] on div at bounding box center [58, 92] width 117 height 6
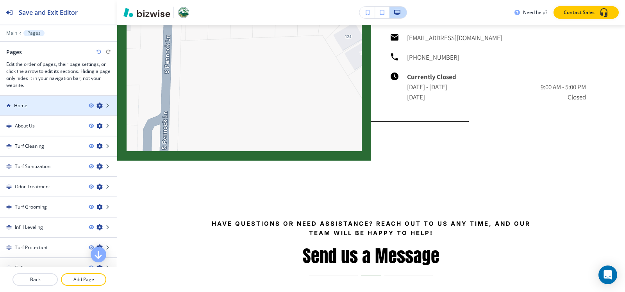
click at [24, 103] on h4 "Home" at bounding box center [20, 105] width 13 height 7
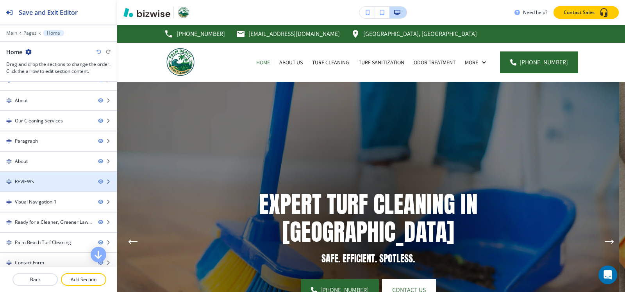
scroll to position [18, 0]
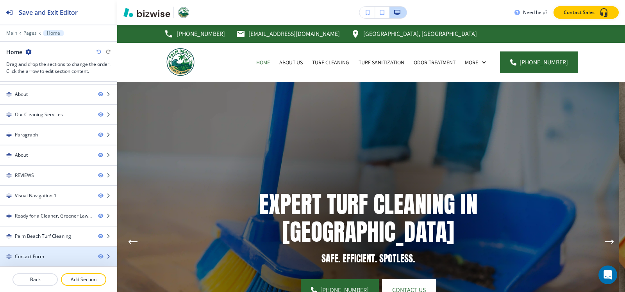
click at [40, 255] on div "Contact Form" at bounding box center [29, 256] width 29 height 7
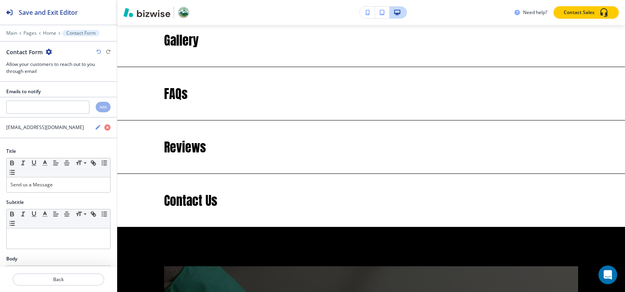
click at [48, 53] on icon "button" at bounding box center [49, 52] width 6 height 6
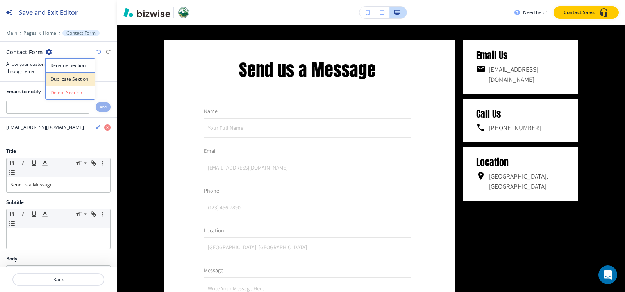
click at [58, 78] on p "Duplicate Section" at bounding box center [70, 79] width 40 height 7
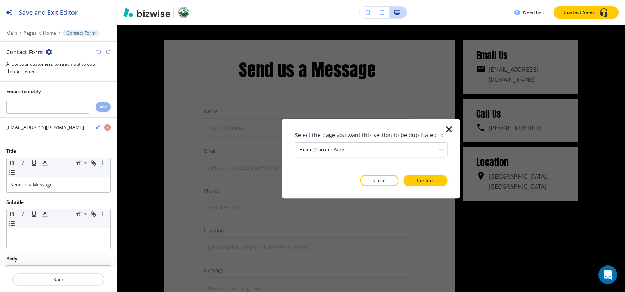
scroll to position [2781, 0]
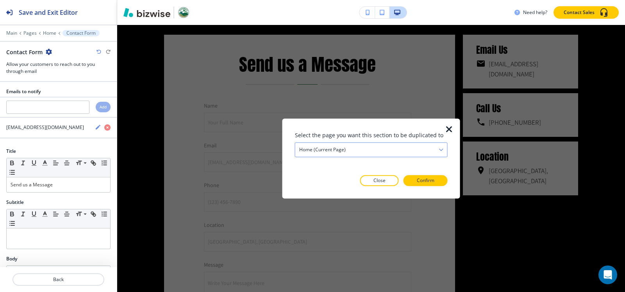
click at [362, 151] on div "Home (current page)" at bounding box center [371, 150] width 152 height 14
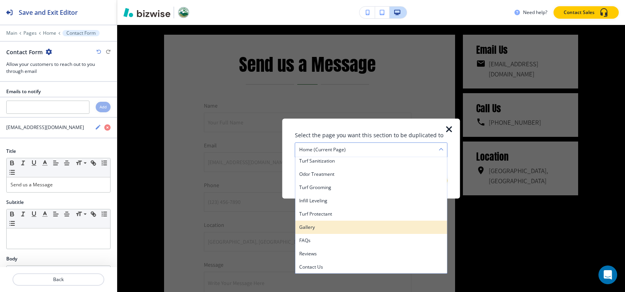
scroll to position [43, 0]
click at [336, 232] on div "Gallery" at bounding box center [371, 227] width 152 height 13
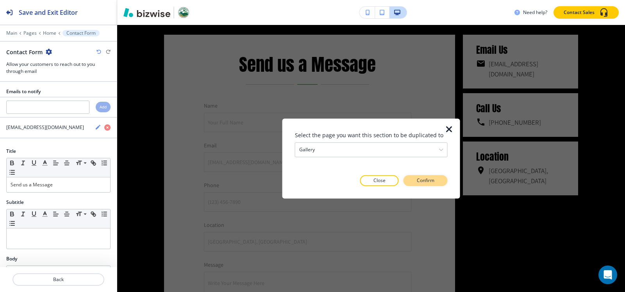
click at [429, 180] on p "Confirm" at bounding box center [426, 180] width 18 height 7
click at [429, 180] on p "Take me there" at bounding box center [419, 180] width 32 height 7
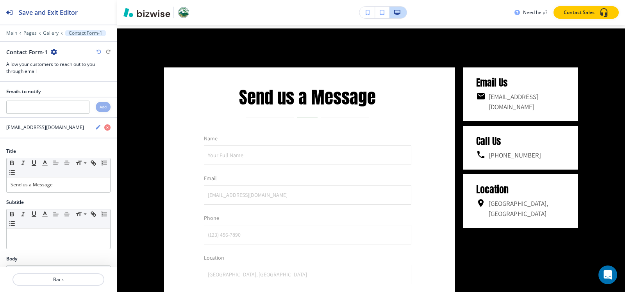
scroll to position [1694, 0]
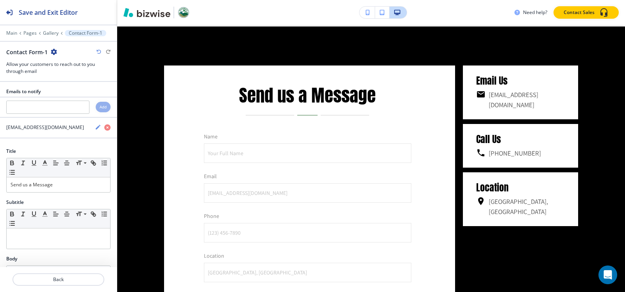
click at [54, 53] on icon "button" at bounding box center [54, 52] width 6 height 6
click at [77, 78] on p "Duplicate Section" at bounding box center [75, 79] width 40 height 7
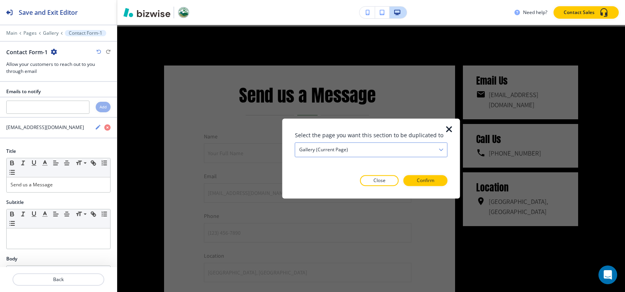
click at [348, 147] on div "Gallery (current page)" at bounding box center [371, 150] width 152 height 14
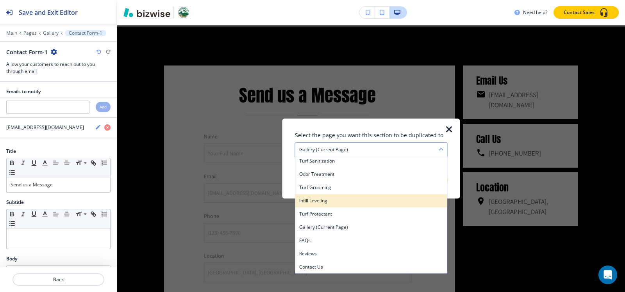
scroll to position [43, 0]
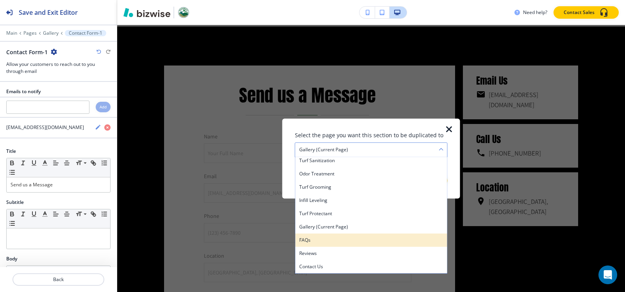
click at [328, 241] on h4 "FAQs" at bounding box center [371, 240] width 144 height 7
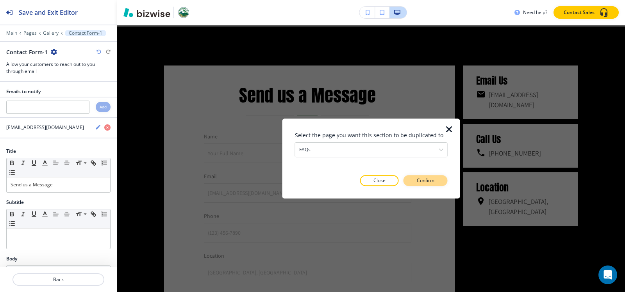
click at [431, 183] on p "Confirm" at bounding box center [426, 180] width 18 height 7
click at [431, 183] on p "Take me there" at bounding box center [419, 180] width 32 height 7
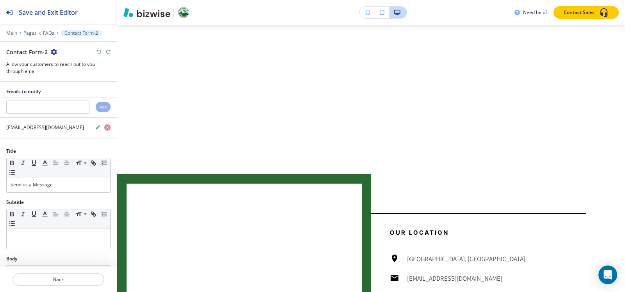
click at [50, 52] on div "Contact Form-2" at bounding box center [31, 52] width 51 height 8
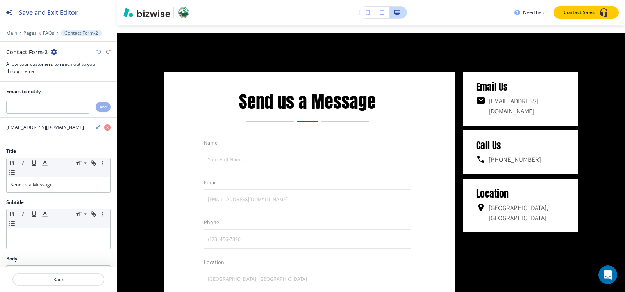
click at [51, 52] on icon "button" at bounding box center [54, 52] width 6 height 6
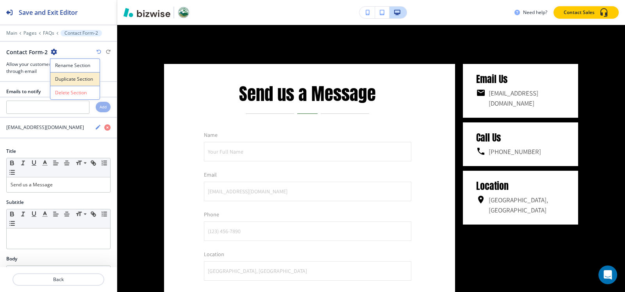
click at [77, 84] on button "Duplicate Section" at bounding box center [75, 79] width 50 height 14
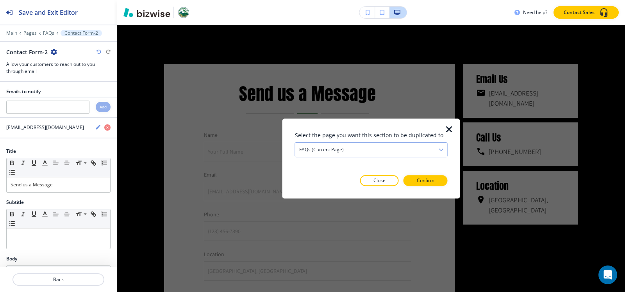
click at [381, 152] on div "FAQs (current page)" at bounding box center [371, 150] width 152 height 14
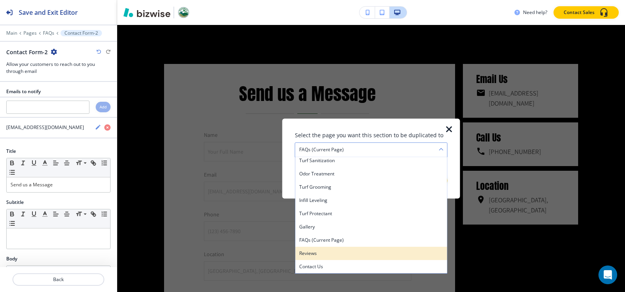
click at [342, 255] on h4 "Reviews" at bounding box center [371, 253] width 144 height 7
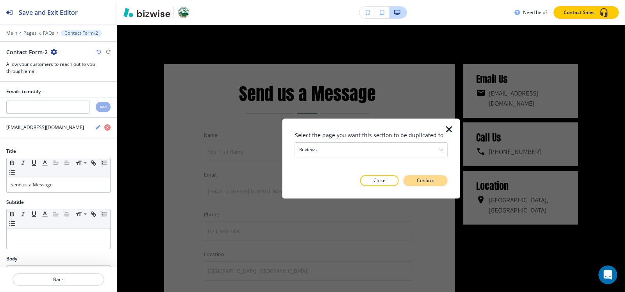
click at [434, 179] on button "Confirm" at bounding box center [425, 180] width 44 height 11
click at [434, 179] on button "Take me there" at bounding box center [418, 180] width 58 height 11
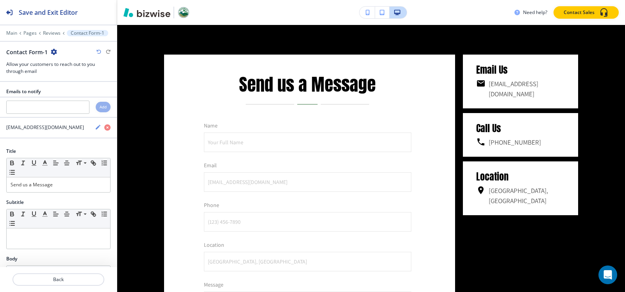
scroll to position [1881, 0]
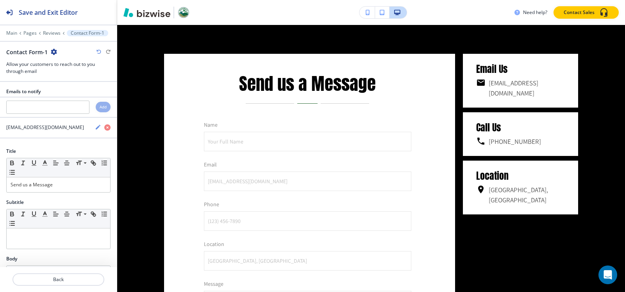
click at [51, 50] on icon "button" at bounding box center [54, 52] width 6 height 6
click at [70, 80] on p "Duplicate Section" at bounding box center [75, 79] width 40 height 7
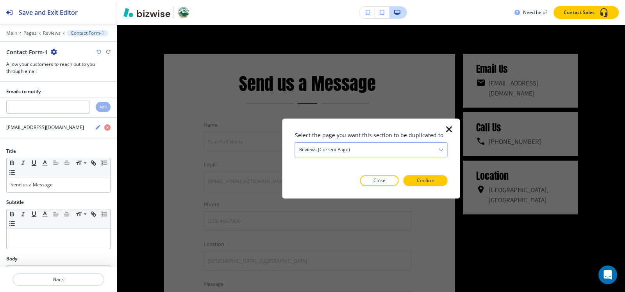
click at [397, 152] on div "Reviews (current page)" at bounding box center [371, 150] width 152 height 14
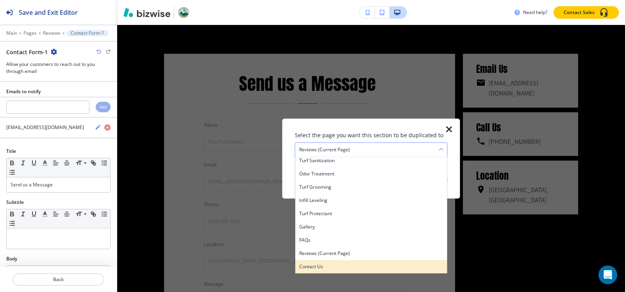
click at [338, 271] on div "Contact Us" at bounding box center [371, 266] width 152 height 13
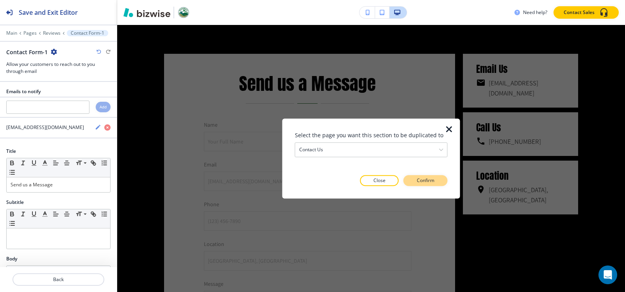
click at [430, 184] on p "Confirm" at bounding box center [426, 180] width 18 height 7
click at [429, 184] on p "Take me there" at bounding box center [419, 180] width 32 height 7
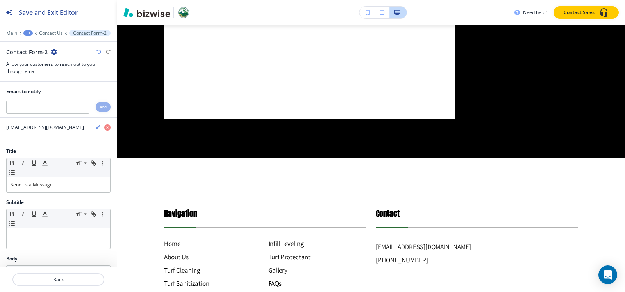
scroll to position [0, 0]
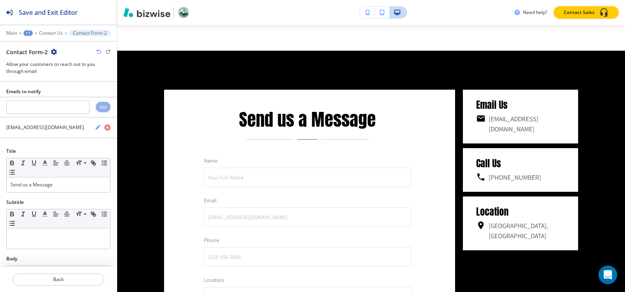
click at [30, 34] on div "+1" at bounding box center [27, 32] width 9 height 5
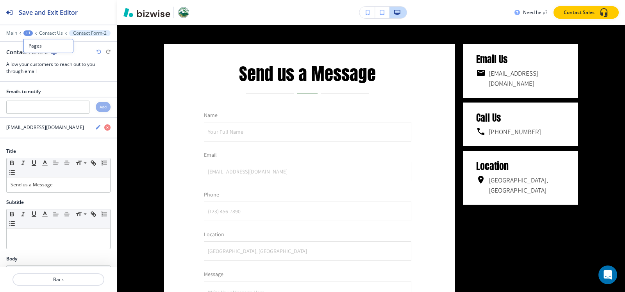
scroll to position [1592, 0]
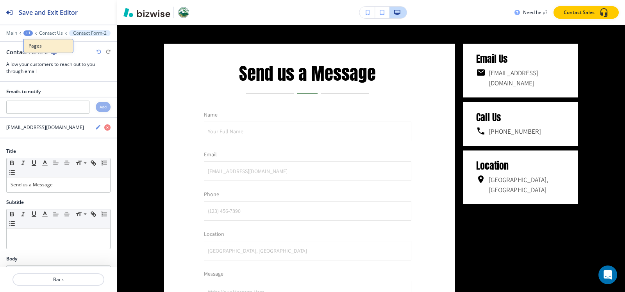
click at [32, 46] on p "Pages" at bounding box center [49, 46] width 40 height 7
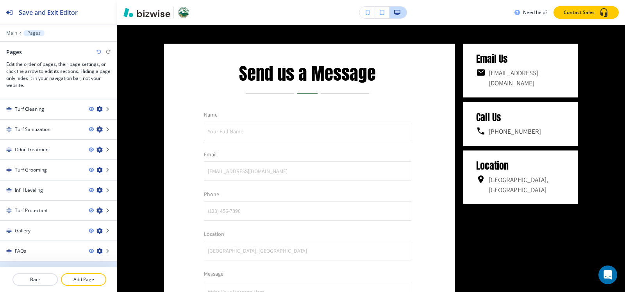
scroll to position [72, 0]
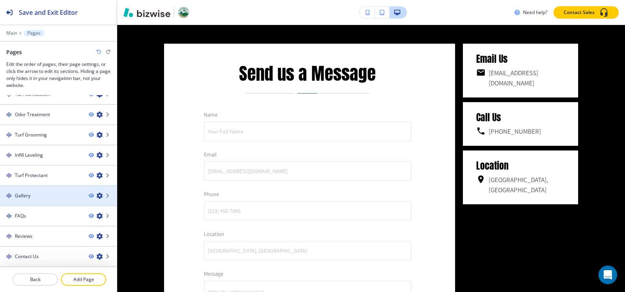
click at [50, 195] on div "Gallery" at bounding box center [41, 195] width 82 height 7
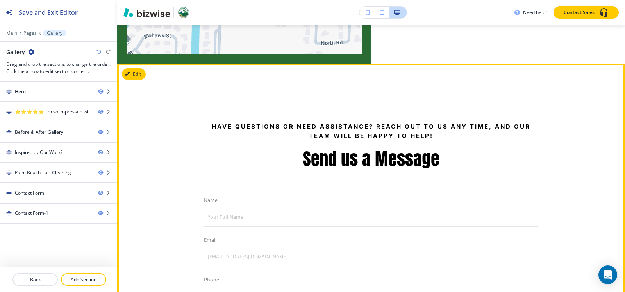
scroll to position [1132, 0]
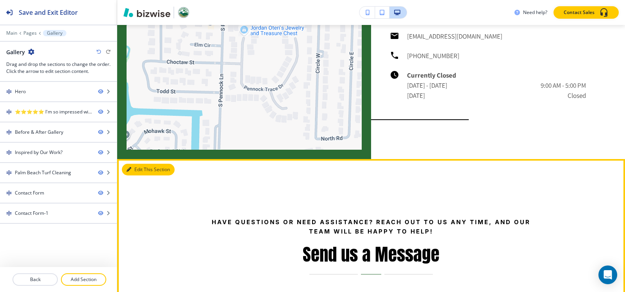
click at [126, 171] on button "Edit This Section" at bounding box center [148, 170] width 53 height 12
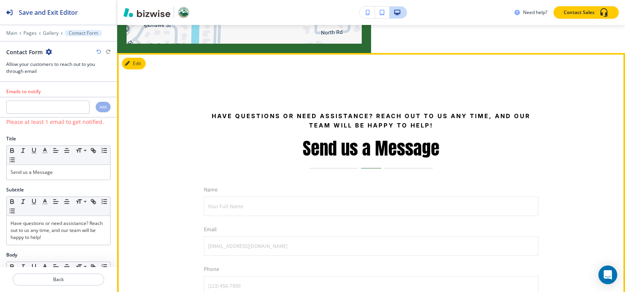
scroll to position [1265, 0]
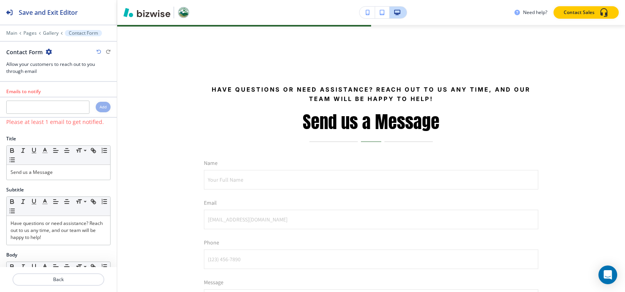
click at [50, 52] on icon "button" at bounding box center [49, 52] width 6 height 6
click at [80, 95] on p "Delete Section" at bounding box center [70, 92] width 40 height 7
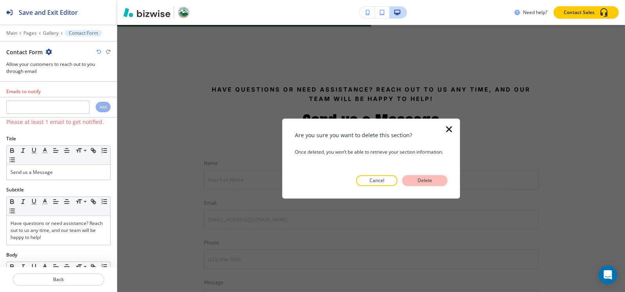
click at [432, 180] on p "Delete" at bounding box center [424, 180] width 19 height 7
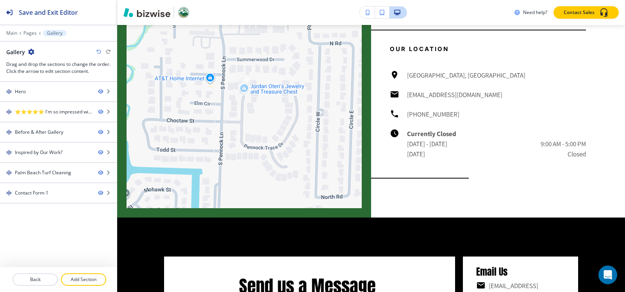
scroll to position [1070, 0]
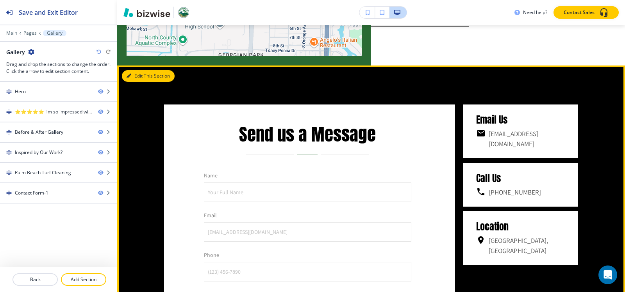
click at [130, 74] on icon "button" at bounding box center [128, 76] width 5 height 5
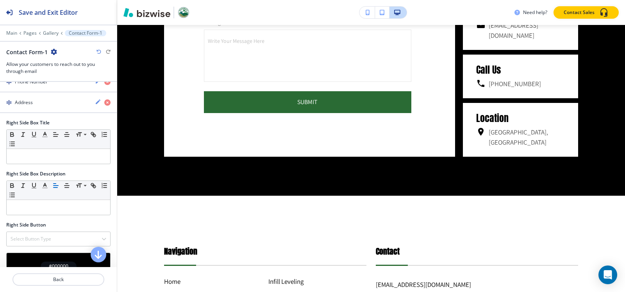
scroll to position [576, 0]
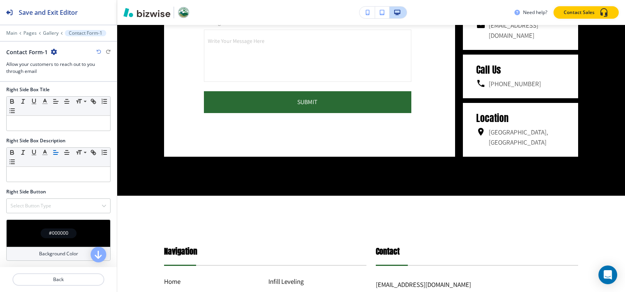
click at [45, 234] on div "#000000" at bounding box center [59, 234] width 36 height 10
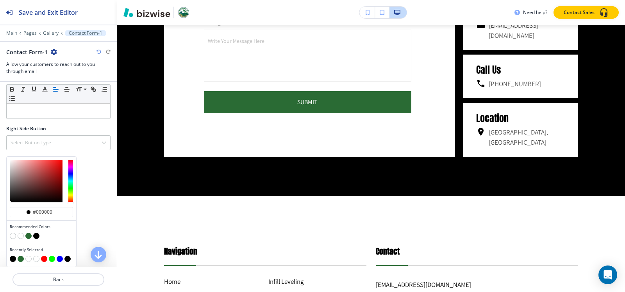
click at [27, 235] on button "button" at bounding box center [28, 236] width 6 height 6
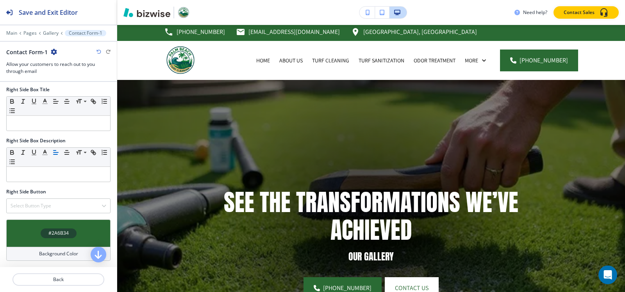
scroll to position [0, 0]
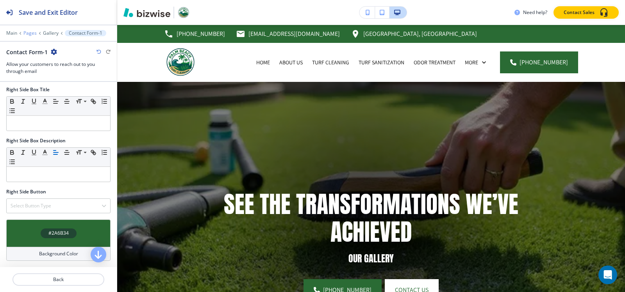
click at [24, 33] on p "Pages" at bounding box center [29, 32] width 13 height 5
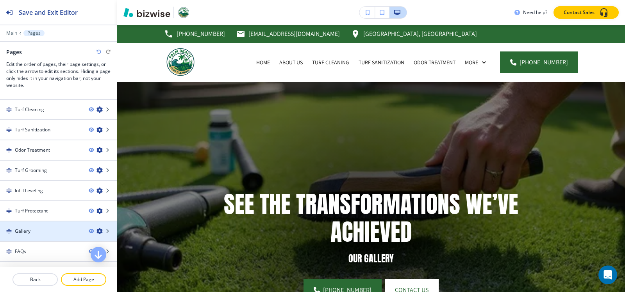
scroll to position [72, 0]
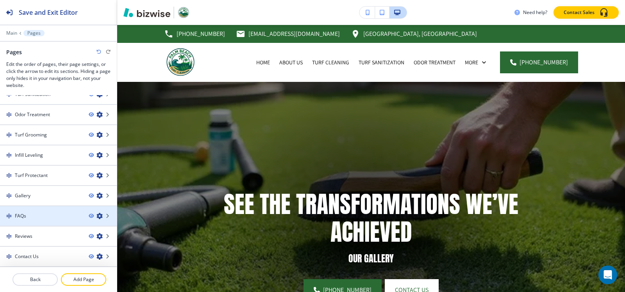
click at [39, 222] on div at bounding box center [58, 223] width 117 height 6
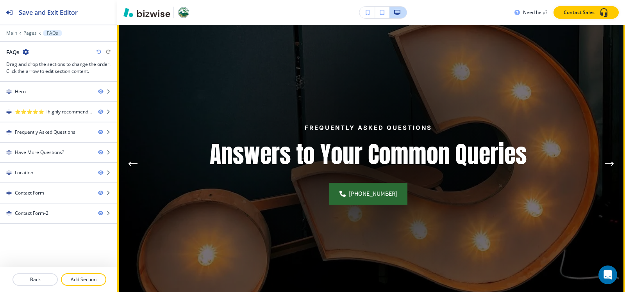
scroll to position [0, 0]
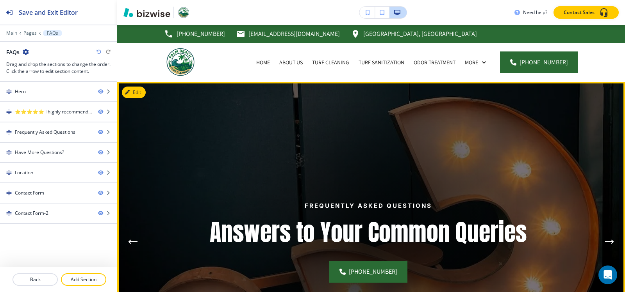
click at [137, 99] on img at bounding box center [368, 242] width 502 height 320
click at [136, 93] on button "Edit This Section" at bounding box center [148, 93] width 53 height 12
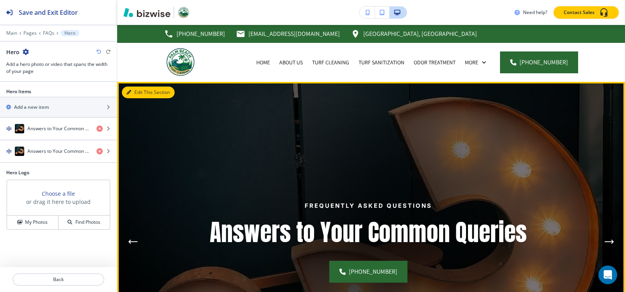
scroll to position [57, 0]
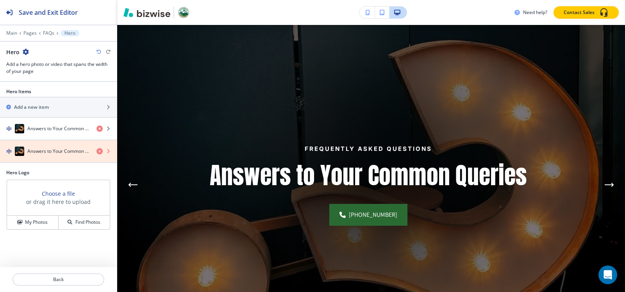
click at [100, 153] on icon "button" at bounding box center [99, 151] width 6 height 6
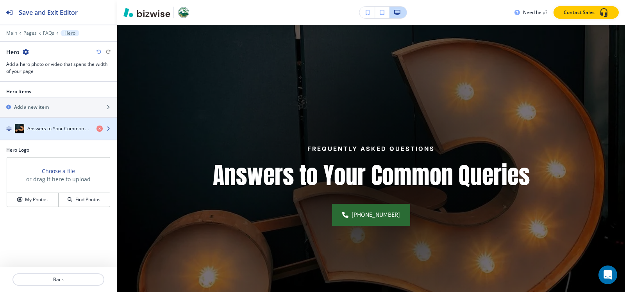
click at [69, 131] on h4 "Answers to Your Common Queries" at bounding box center [58, 128] width 63 height 7
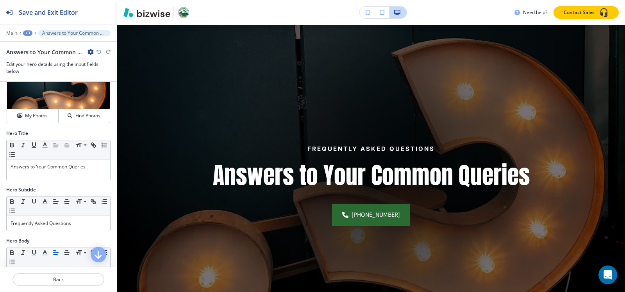
scroll to position [39, 0]
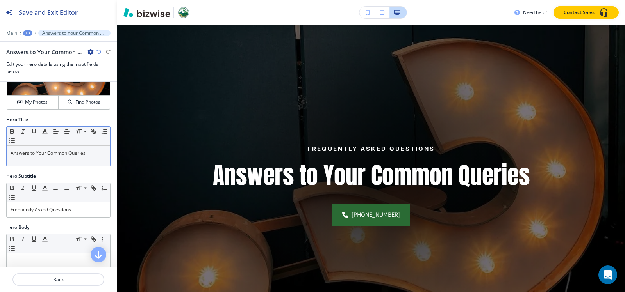
click at [64, 153] on p "Answers to Your Common Queries" at bounding box center [59, 153] width 96 height 7
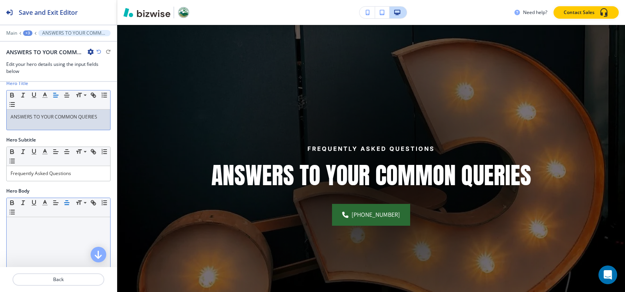
scroll to position [117, 0]
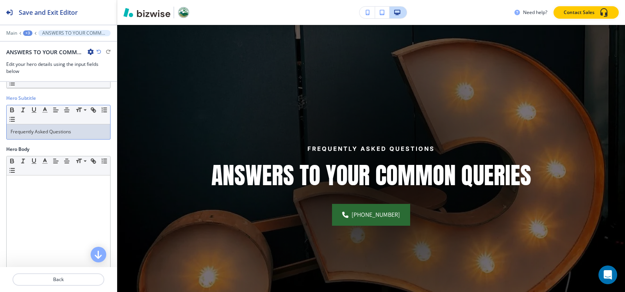
click at [81, 133] on p "Frequently Asked Questions" at bounding box center [59, 131] width 96 height 7
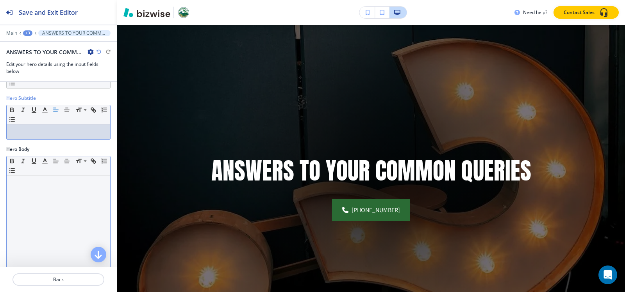
click at [29, 194] on div at bounding box center [58, 227] width 103 height 102
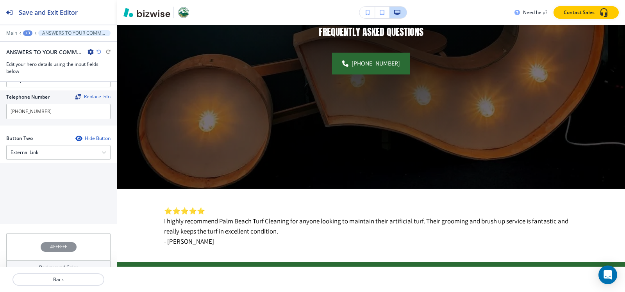
scroll to position [351, 0]
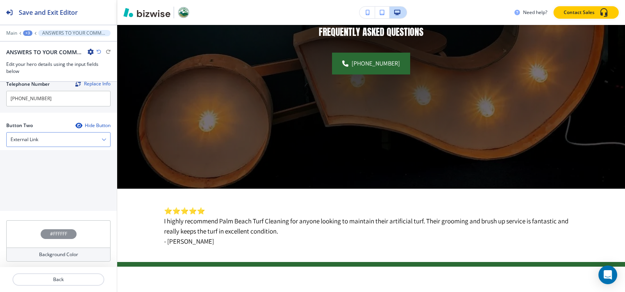
click at [34, 138] on h4 "External Link" at bounding box center [25, 139] width 28 height 7
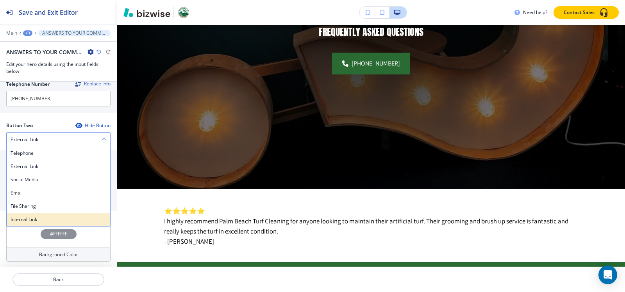
click at [30, 221] on h4 "Internal Link" at bounding box center [59, 219] width 96 height 7
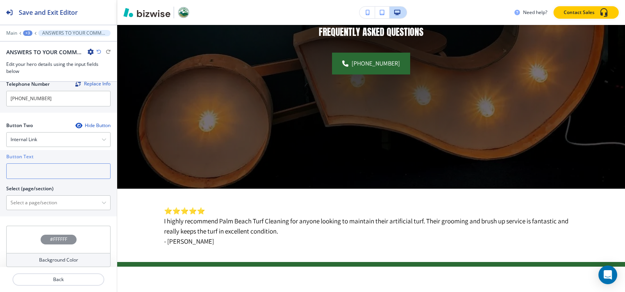
click at [38, 169] on input "text" at bounding box center [58, 172] width 104 height 16
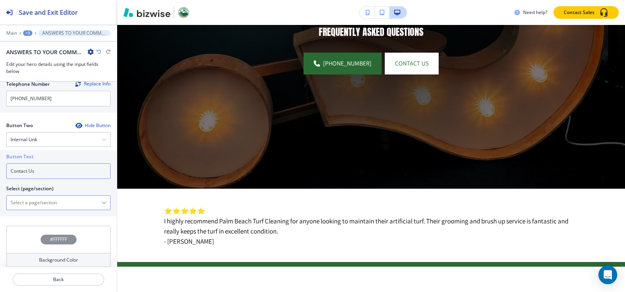
type input "Contact Us"
click at [39, 203] on \(page\/section\) "Manual Input" at bounding box center [54, 202] width 95 height 13
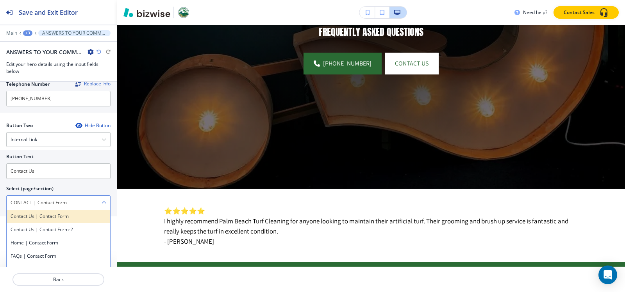
click at [69, 218] on h4 "Contact Us | Contact Form" at bounding box center [59, 216] width 96 height 7
type \(page\/section\) "Contact Us | Contact Form"
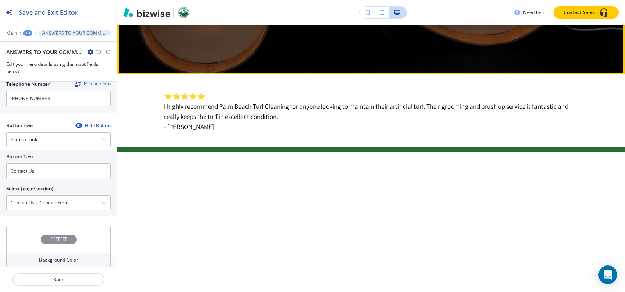
scroll to position [330, 0]
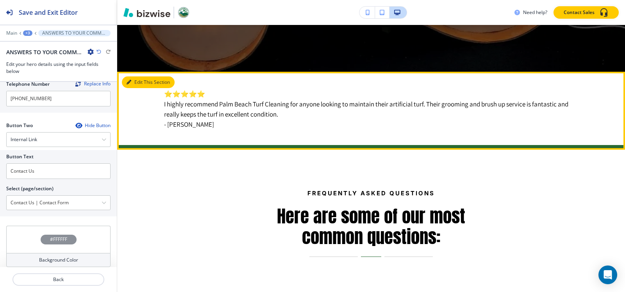
click at [138, 80] on button "Edit This Section" at bounding box center [148, 83] width 53 height 12
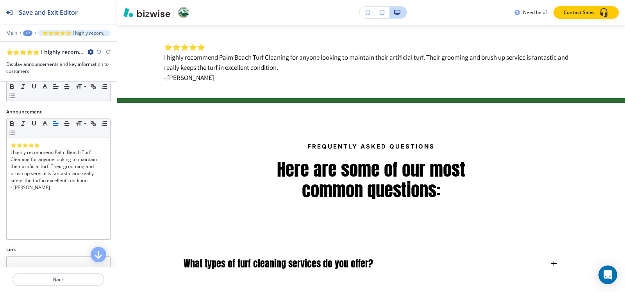
scroll to position [146, 0]
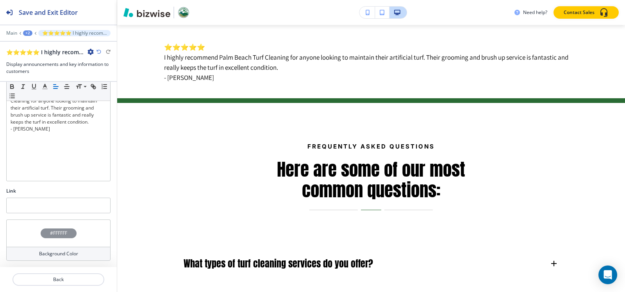
click at [41, 234] on div "#FFFFFF" at bounding box center [59, 234] width 36 height 10
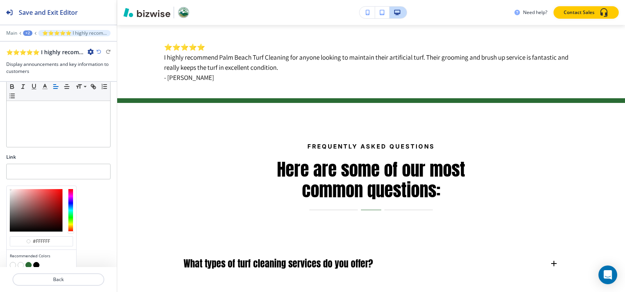
scroll to position [209, 0]
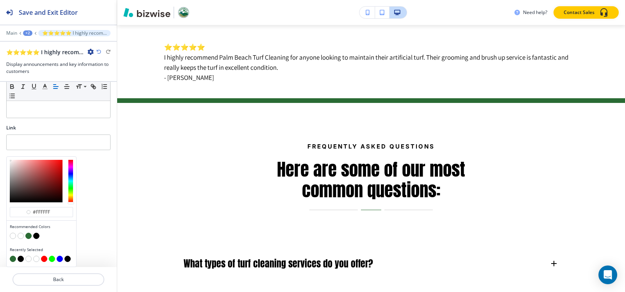
click at [27, 238] on button "button" at bounding box center [28, 236] width 6 height 6
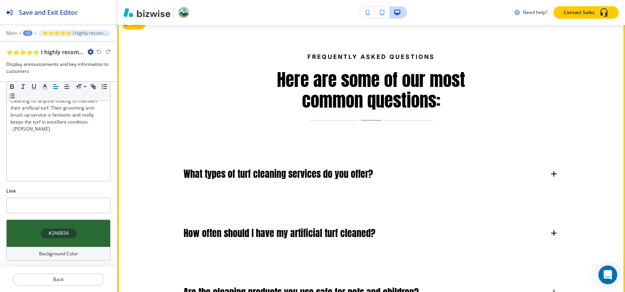
scroll to position [455, 0]
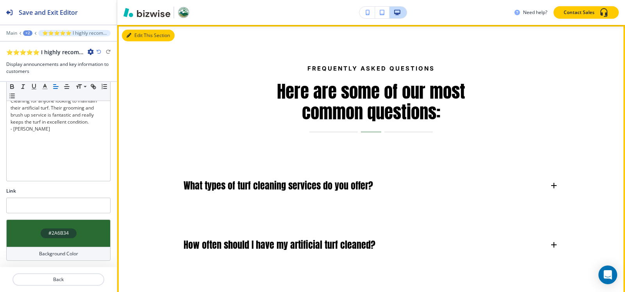
click at [133, 32] on button "Edit This Section" at bounding box center [148, 36] width 53 height 12
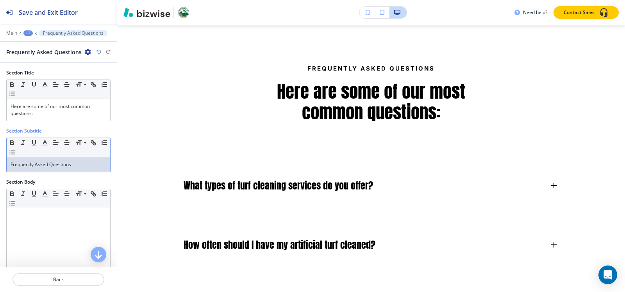
click at [69, 165] on p "Frequently Asked Questions" at bounding box center [59, 164] width 96 height 7
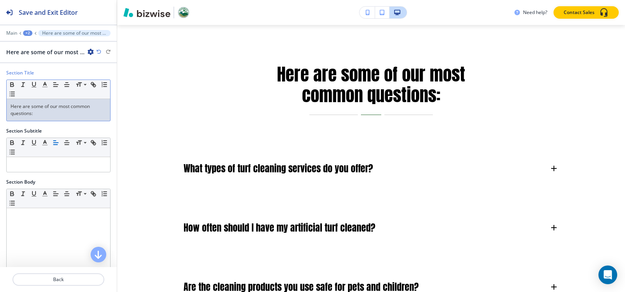
click at [57, 103] on div "Here are some of our most common questions:" at bounding box center [58, 110] width 103 height 22
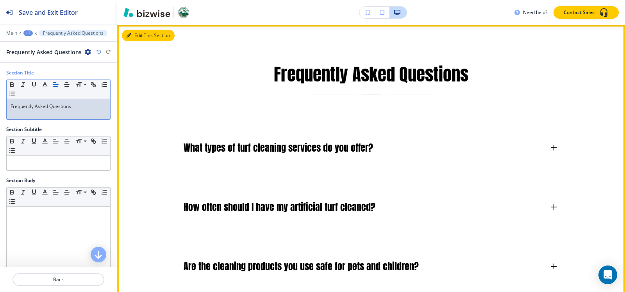
click at [134, 32] on button "Edit This Section" at bounding box center [148, 36] width 53 height 12
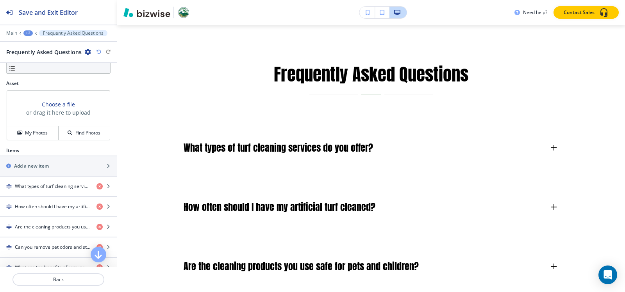
scroll to position [273, 0]
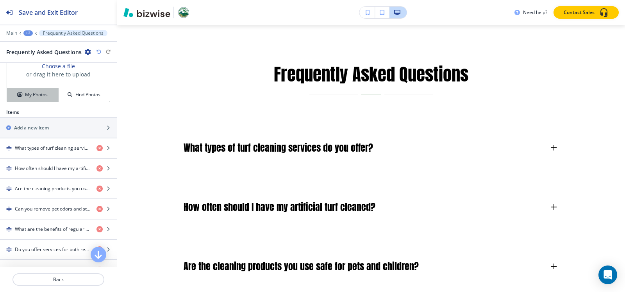
click at [16, 100] on button "My Photos" at bounding box center [33, 95] width 52 height 14
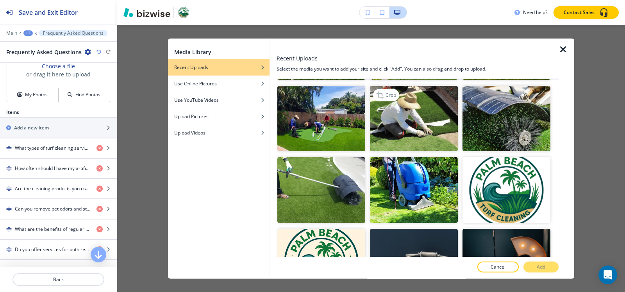
scroll to position [195, 0]
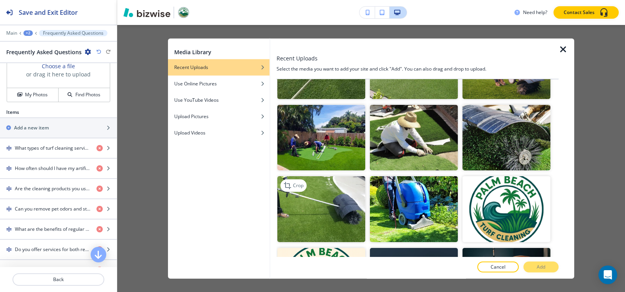
click at [317, 194] on img "button" at bounding box center [321, 209] width 88 height 66
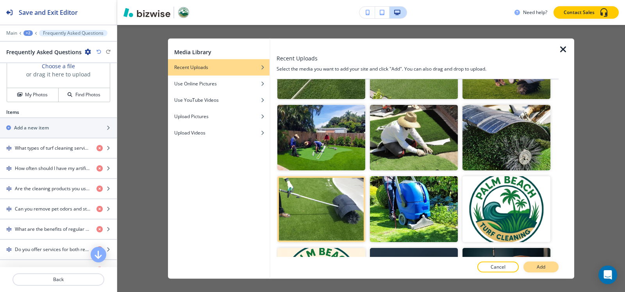
click at [540, 264] on p "Add" at bounding box center [540, 267] width 9 height 7
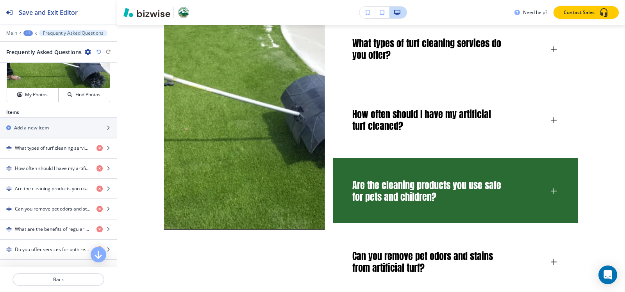
scroll to position [572, 0]
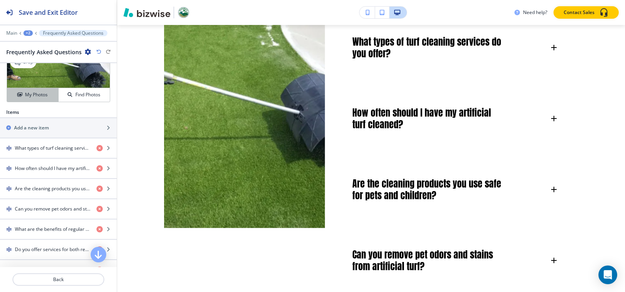
click at [29, 94] on h4 "My Photos" at bounding box center [36, 94] width 23 height 7
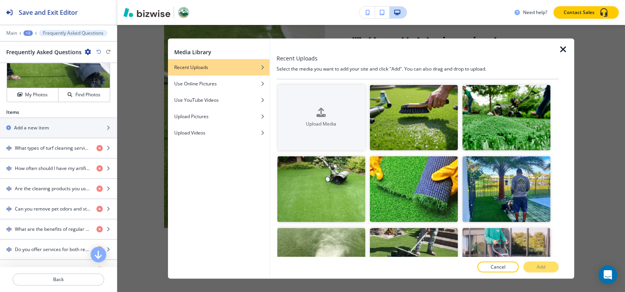
scroll to position [117, 0]
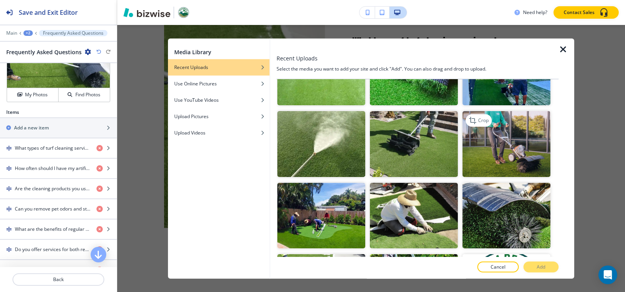
click at [489, 148] on img "button" at bounding box center [506, 144] width 88 height 66
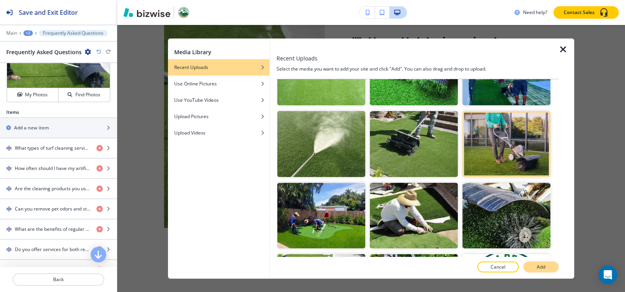
click at [543, 267] on p "Add" at bounding box center [540, 267] width 9 height 7
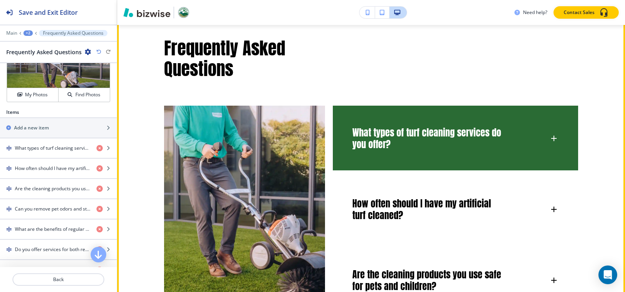
scroll to position [455, 0]
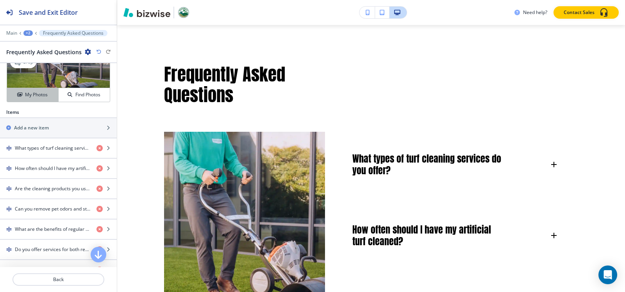
click at [36, 95] on h4 "My Photos" at bounding box center [36, 94] width 23 height 7
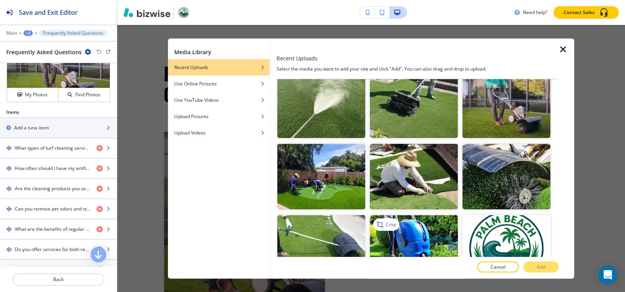
click at [412, 236] on img "button" at bounding box center [414, 249] width 88 height 66
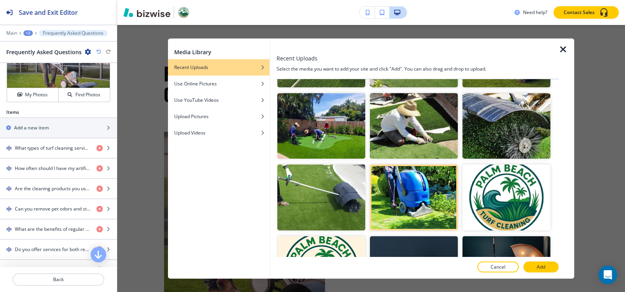
scroll to position [312, 0]
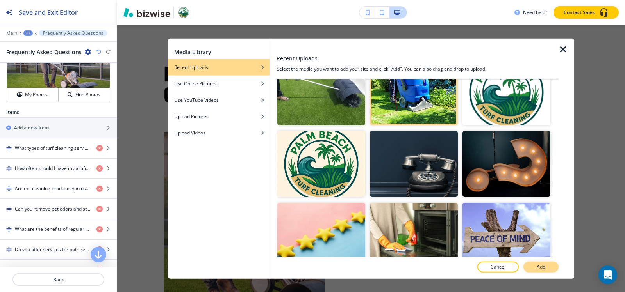
click at [543, 271] on button "Add" at bounding box center [540, 267] width 35 height 11
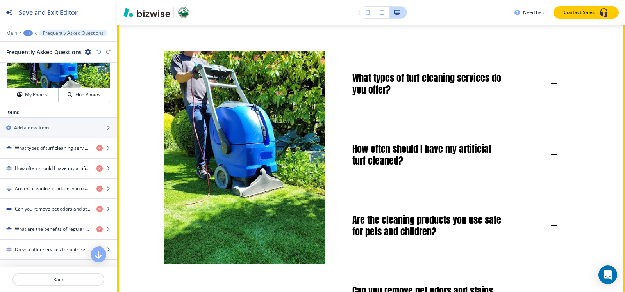
scroll to position [494, 0]
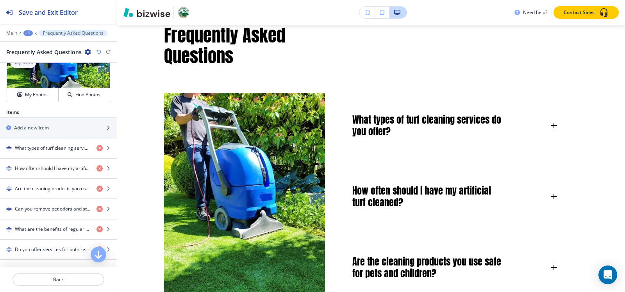
click at [28, 67] on div "Crop" at bounding box center [23, 62] width 26 height 12
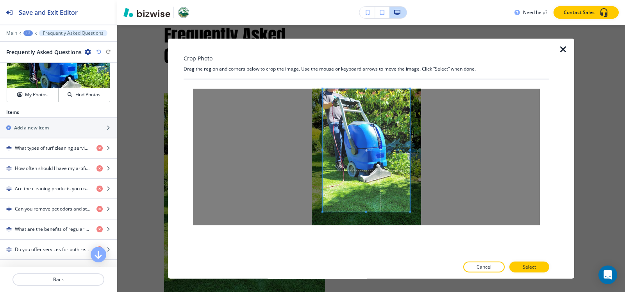
click at [363, 65] on div "Crop Photo Drag the region and corners below to crop the image. Use the mouse o…" at bounding box center [365, 158] width 365 height 241
click at [366, 244] on div at bounding box center [365, 168] width 365 height 178
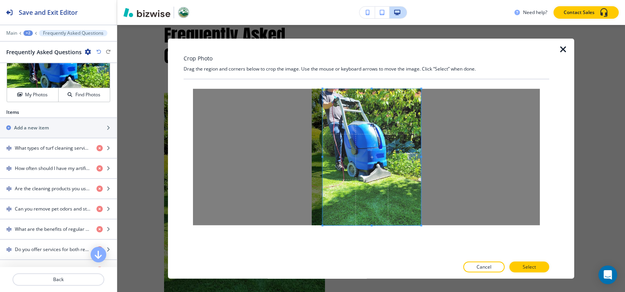
click at [452, 156] on div at bounding box center [366, 157] width 347 height 137
click at [264, 157] on div at bounding box center [366, 157] width 347 height 137
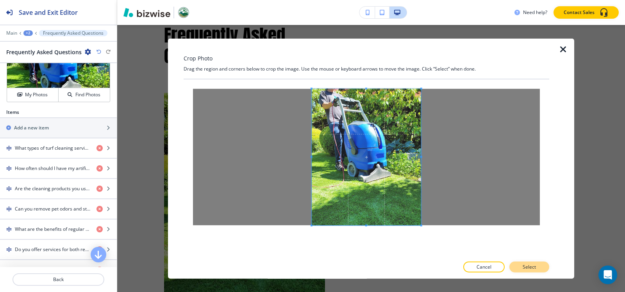
click at [538, 266] on button "Select" at bounding box center [529, 267] width 40 height 11
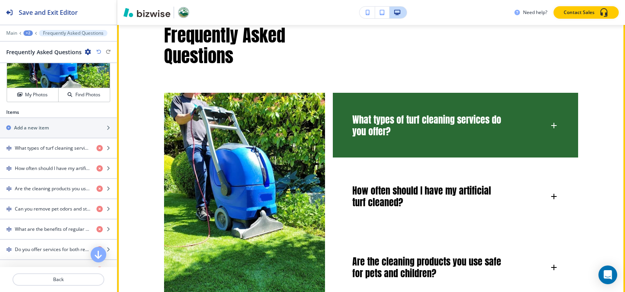
click at [432, 123] on h6 "What types of turf cleaning services do you offer?" at bounding box center [427, 125] width 150 height 23
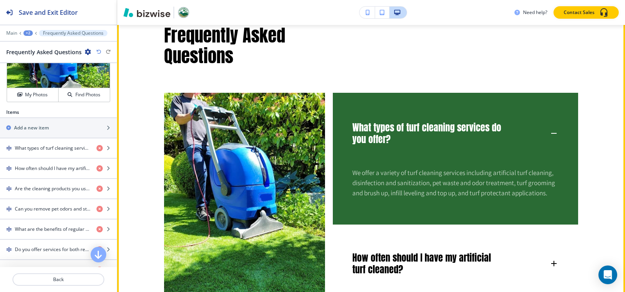
click at [431, 122] on h6 "What types of turf cleaning services do you offer?" at bounding box center [427, 133] width 150 height 23
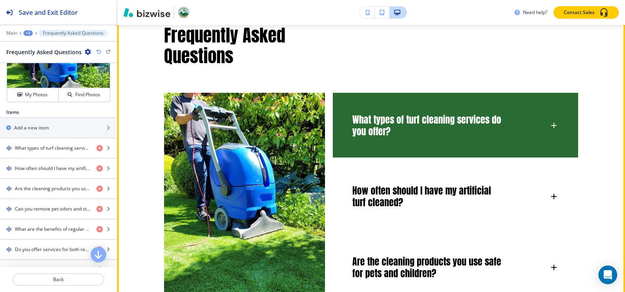
click at [458, 112] on div "What types of turf cleaning services do you offer?" at bounding box center [455, 122] width 245 height 58
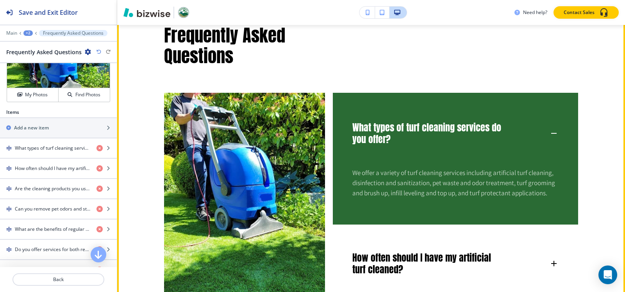
click at [454, 115] on div "What types of turf cleaning services do you offer?" at bounding box center [455, 129] width 245 height 73
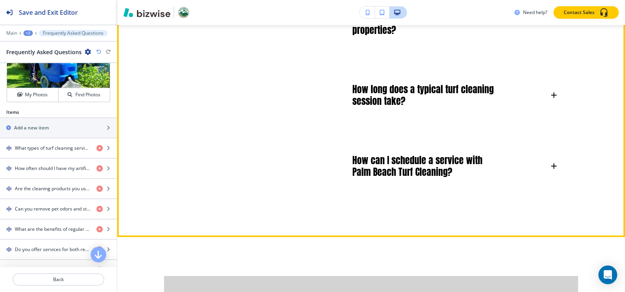
scroll to position [1119, 0]
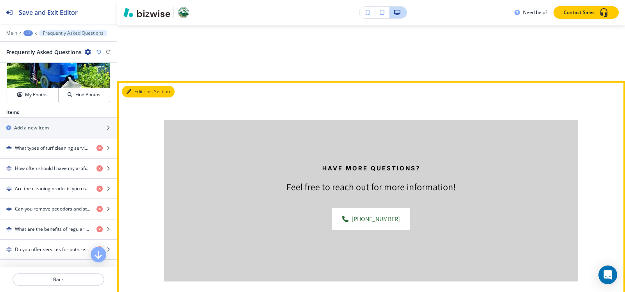
click at [134, 93] on button "Edit This Section" at bounding box center [148, 92] width 53 height 12
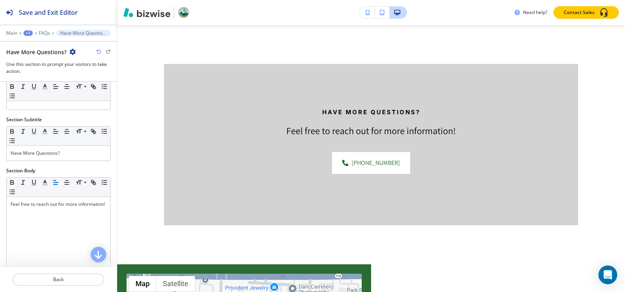
scroll to position [39, 0]
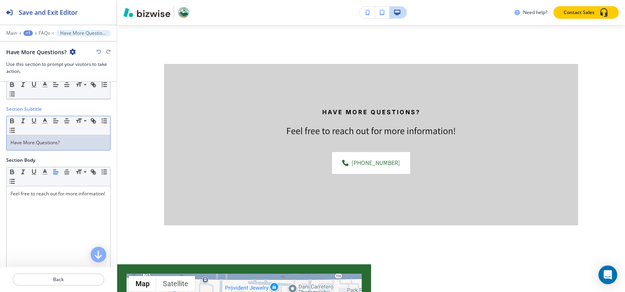
click at [72, 141] on p "Have More Questions?" at bounding box center [59, 142] width 96 height 7
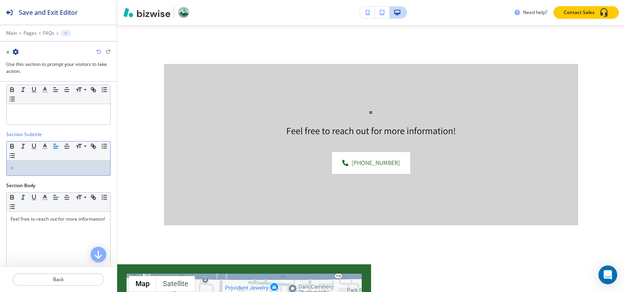
scroll to position [0, 0]
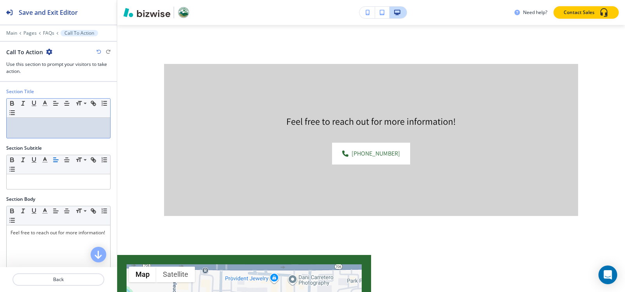
click at [61, 135] on div at bounding box center [58, 128] width 103 height 20
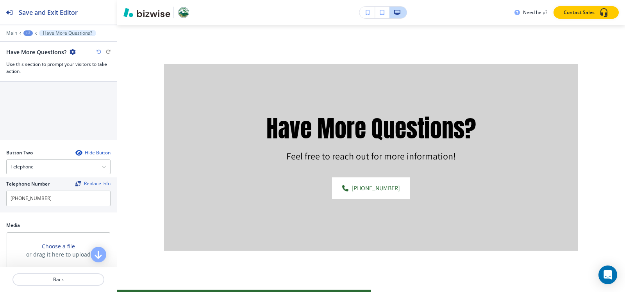
scroll to position [351, 0]
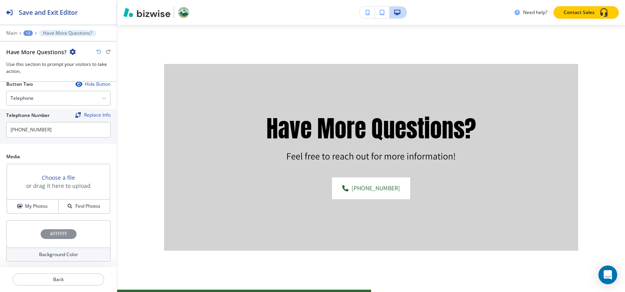
click at [65, 139] on div "Telephone Number Replace Info (561) 313-2369" at bounding box center [58, 126] width 117 height 35
click at [65, 131] on input "[PHONE_NUMBER]" at bounding box center [58, 130] width 104 height 16
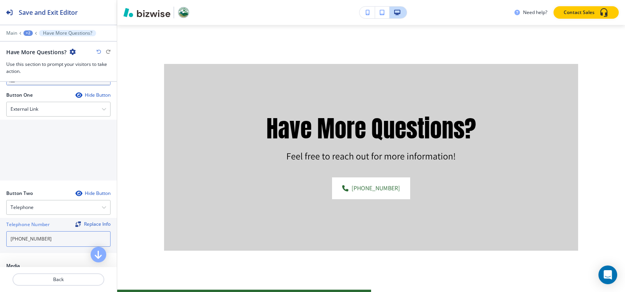
scroll to position [156, 0]
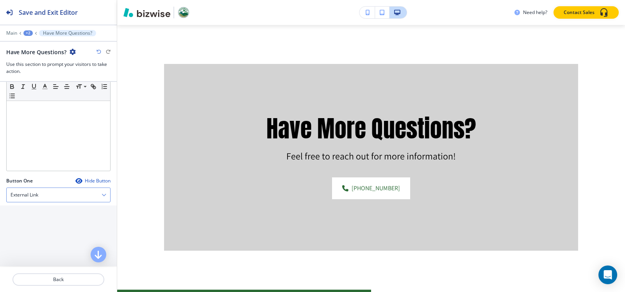
drag, startPoint x: 48, startPoint y: 203, endPoint x: 46, endPoint y: 199, distance: 4.5
click at [47, 203] on div "Button One Hide Button External Link Telephone External Link Social Media Email…" at bounding box center [58, 224] width 104 height 92
click at [46, 199] on div "External Link" at bounding box center [58, 195] width 103 height 14
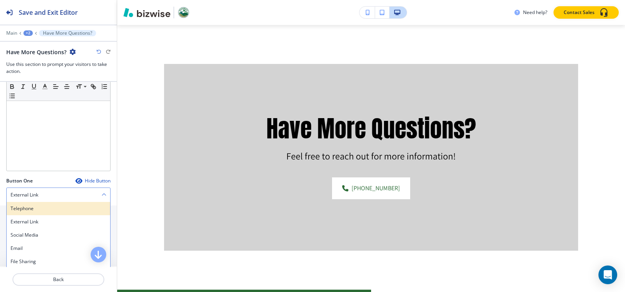
click at [42, 210] on h4 "Telephone" at bounding box center [59, 208] width 96 height 7
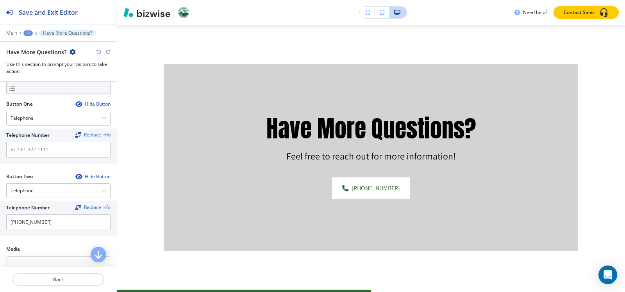
scroll to position [234, 0]
click at [40, 154] on input "text" at bounding box center [58, 149] width 104 height 16
paste input "[PHONE_NUMBER]"
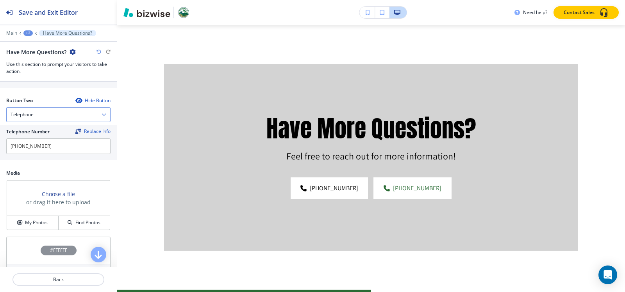
scroll to position [312, 0]
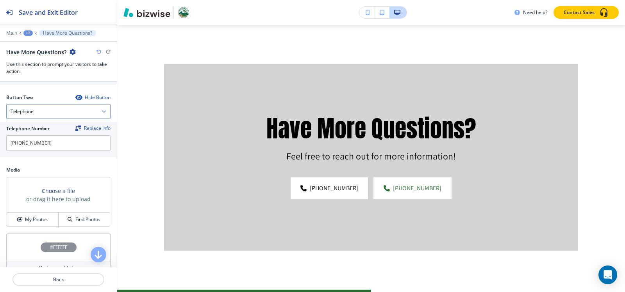
type input "[PHONE_NUMBER]"
click at [36, 112] on div "Telephone" at bounding box center [58, 112] width 103 height 14
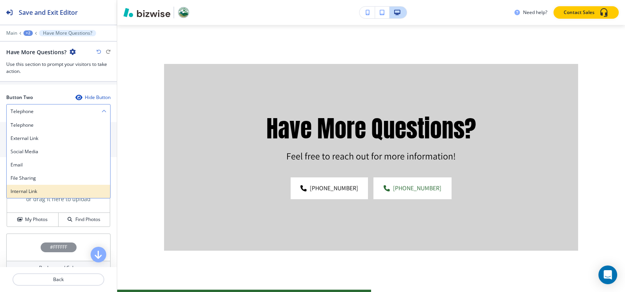
click at [39, 191] on h4 "Internal Link" at bounding box center [59, 191] width 96 height 7
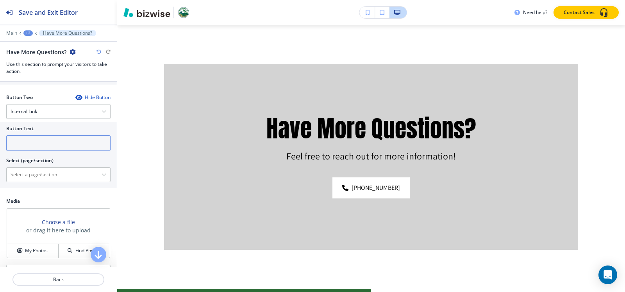
click at [53, 142] on input "text" at bounding box center [58, 143] width 104 height 16
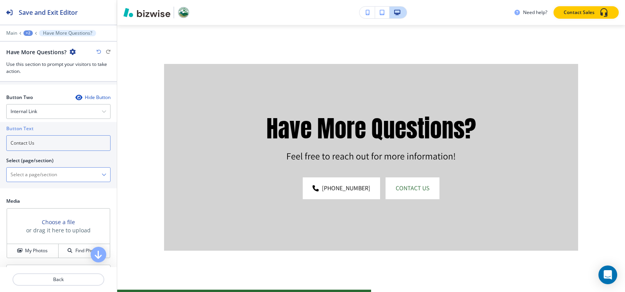
type input "Contact Us"
click at [39, 181] on \(page\/section\) "Manual Input" at bounding box center [54, 174] width 95 height 13
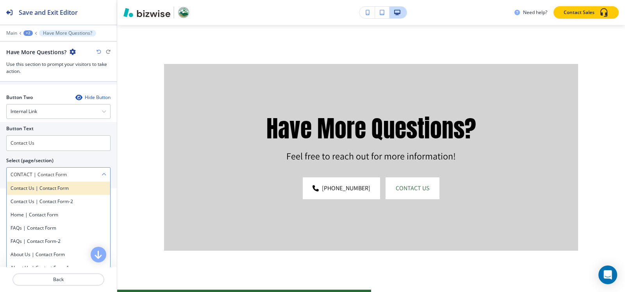
click at [47, 189] on h4 "Contact Us | Contact Form" at bounding box center [59, 188] width 96 height 7
type \(page\/section\) "Contact Us | Contact Form"
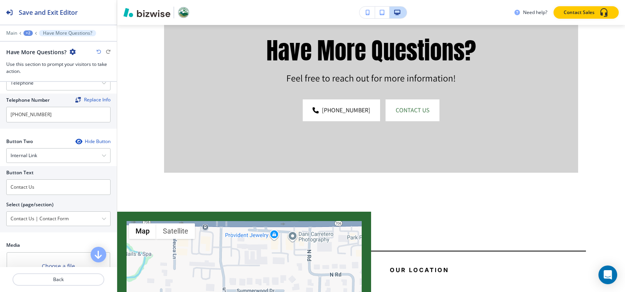
scroll to position [351, 0]
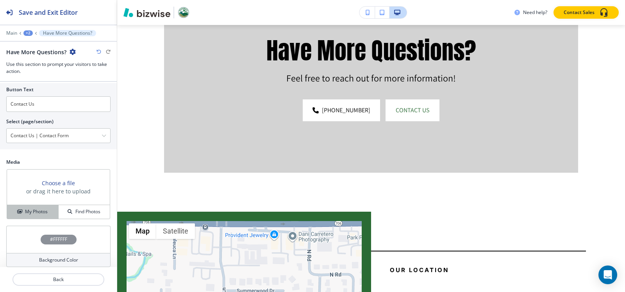
click at [37, 210] on h4 "My Photos" at bounding box center [36, 211] width 23 height 7
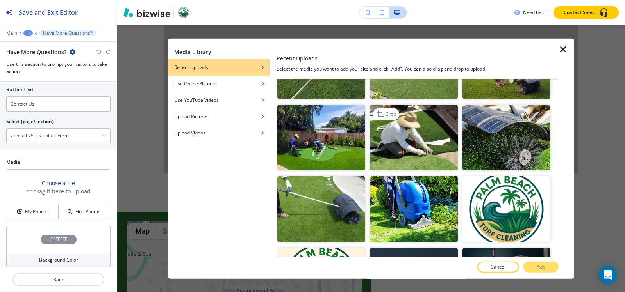
scroll to position [365, 0]
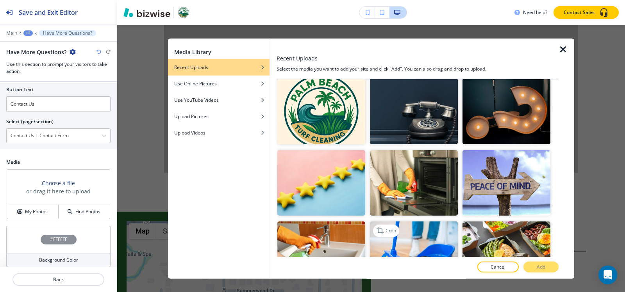
click at [397, 225] on div "Crop" at bounding box center [386, 231] width 26 height 12
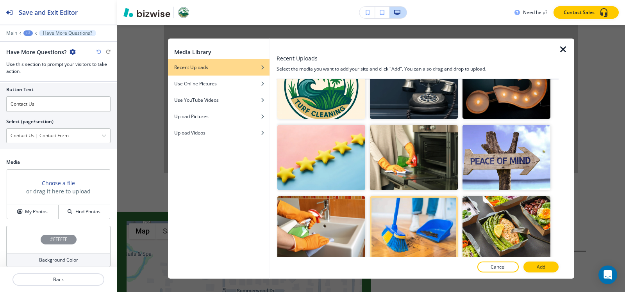
click at [415, 97] on img "button" at bounding box center [414, 86] width 88 height 66
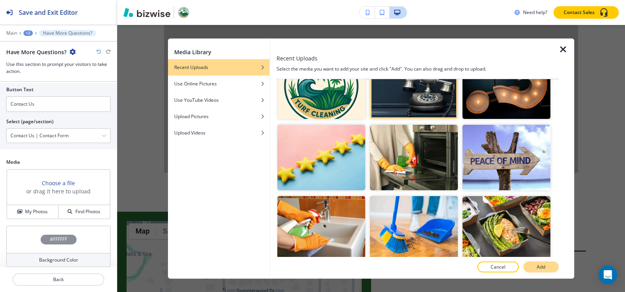
click at [535, 268] on button "Add" at bounding box center [540, 267] width 35 height 11
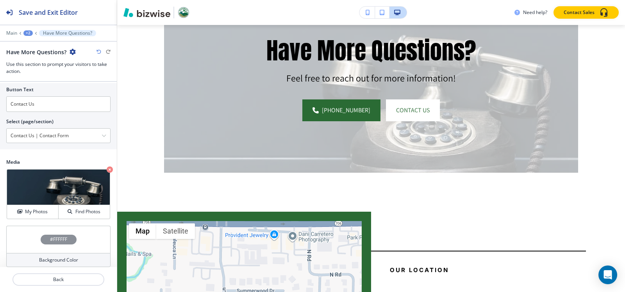
click at [50, 241] on h4 "#FFFFFF" at bounding box center [58, 239] width 17 height 7
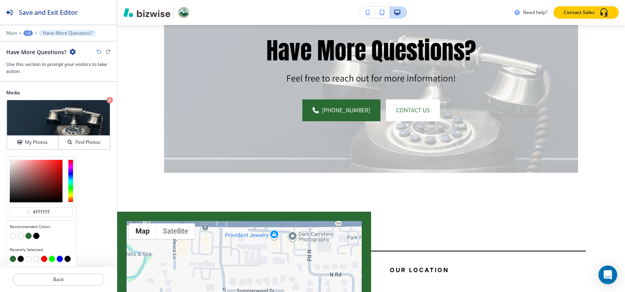
click at [38, 238] on button "button" at bounding box center [36, 236] width 6 height 6
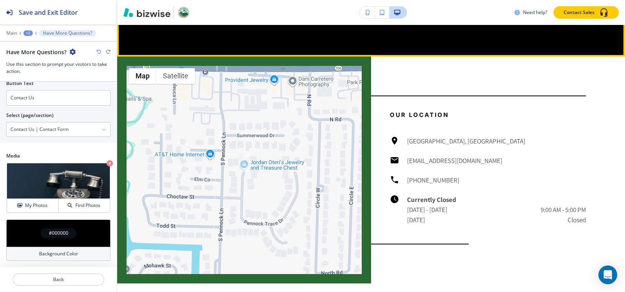
scroll to position [1409, 0]
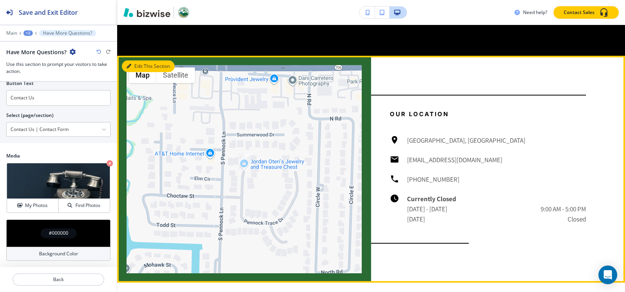
click at [135, 65] on button "Edit This Section" at bounding box center [148, 67] width 53 height 12
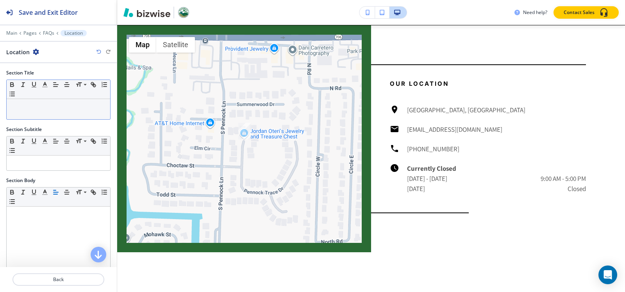
scroll to position [1440, 0]
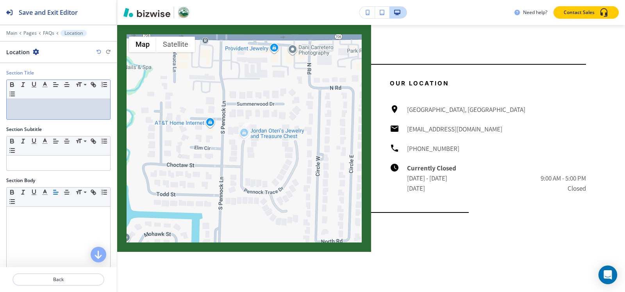
click at [50, 116] on div at bounding box center [58, 109] width 103 height 20
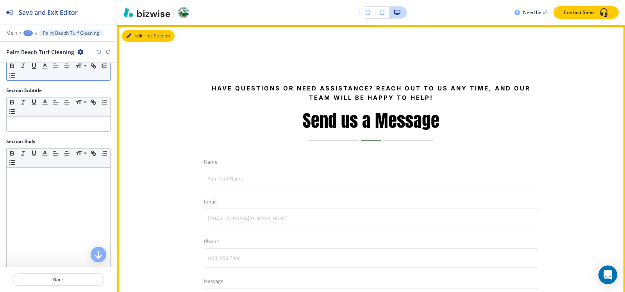
scroll to position [1674, 0]
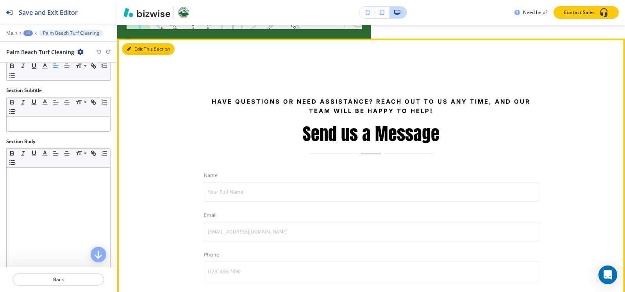
click at [138, 51] on button "Edit This Section" at bounding box center [148, 49] width 53 height 12
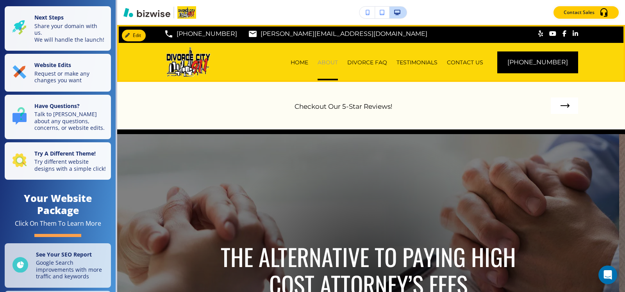
click at [334, 59] on p "ABOUT" at bounding box center [327, 63] width 20 height 8
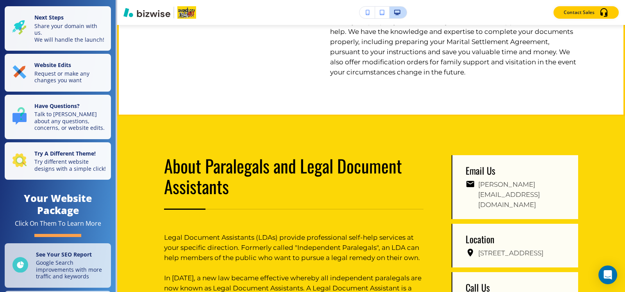
scroll to position [859, 0]
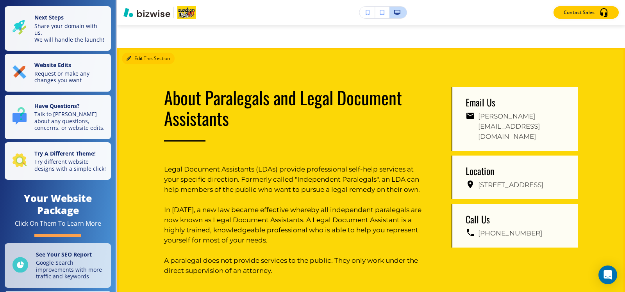
click at [133, 59] on button "Edit This Section" at bounding box center [148, 59] width 53 height 12
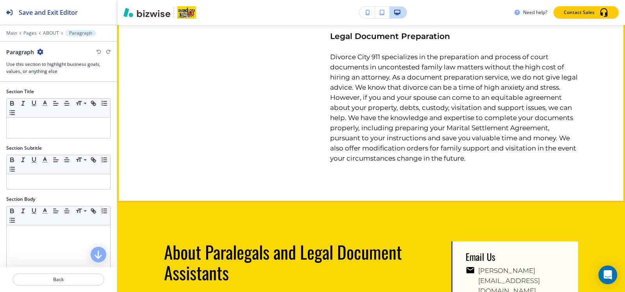
scroll to position [570, 0]
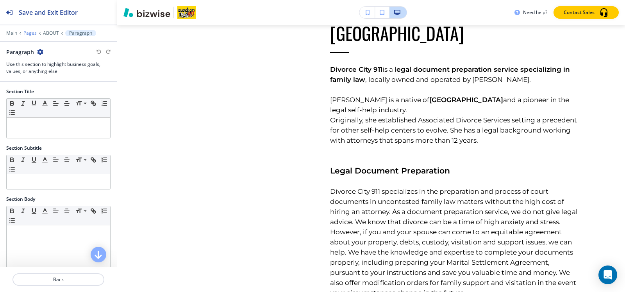
click at [30, 32] on p "Pages" at bounding box center [29, 32] width 13 height 5
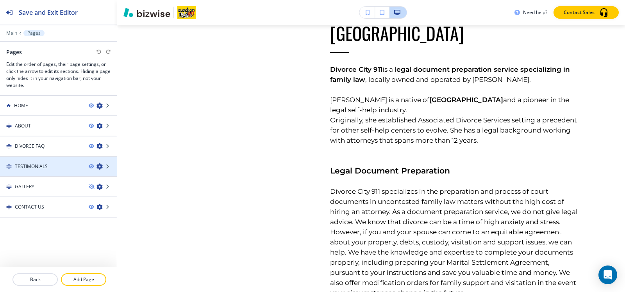
click at [44, 169] on h4 "TESTIMONIALS" at bounding box center [31, 166] width 33 height 7
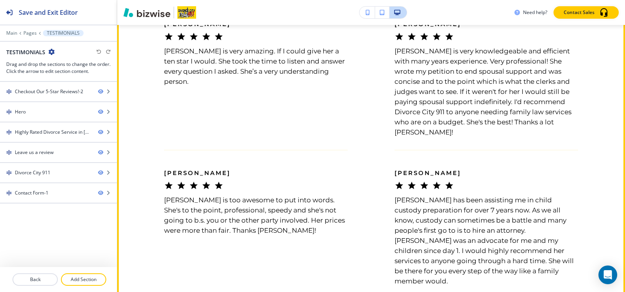
scroll to position [742, 0]
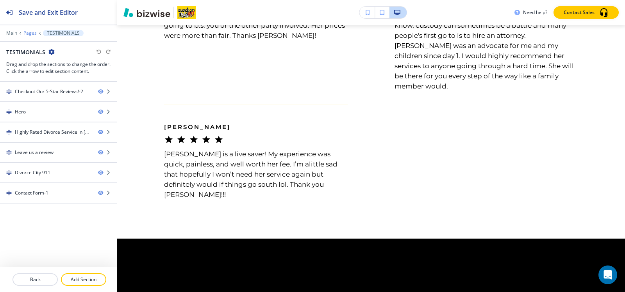
click at [27, 30] on p "Pages" at bounding box center [29, 32] width 13 height 5
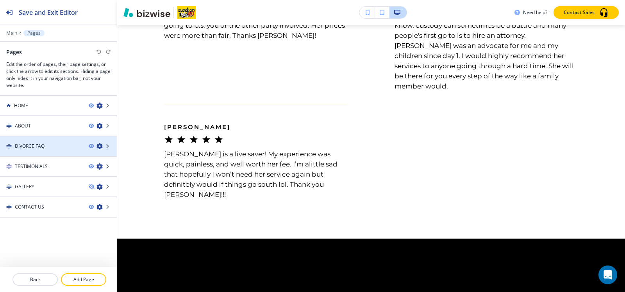
click at [36, 141] on div at bounding box center [58, 140] width 117 height 6
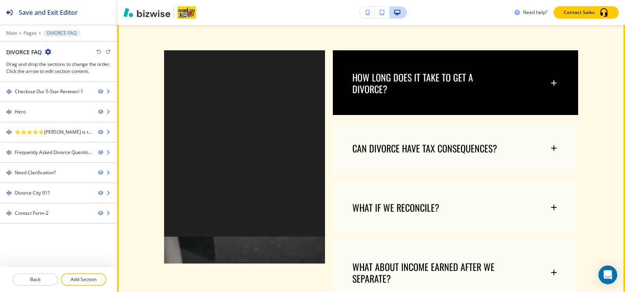
scroll to position [547, 0]
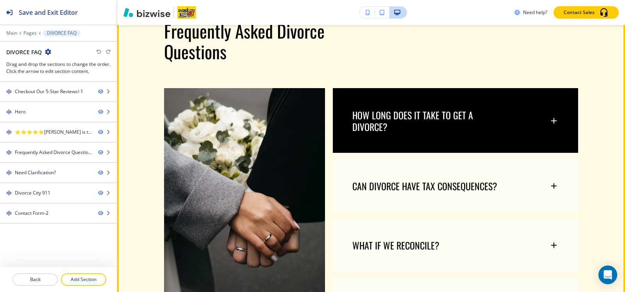
click at [467, 109] on p "HOW LONG DOES IT TAKE TO GET A DIVORCE?" at bounding box center [427, 120] width 150 height 23
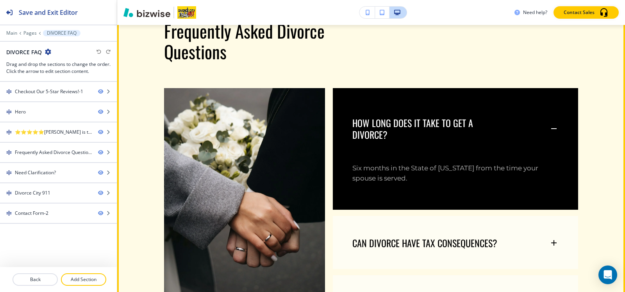
click at [465, 112] on div "HOW LONG DOES IT TAKE TO GET A DIVORCE?" at bounding box center [455, 124] width 245 height 73
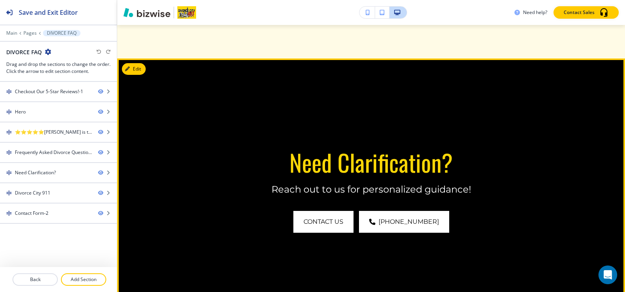
scroll to position [1249, 0]
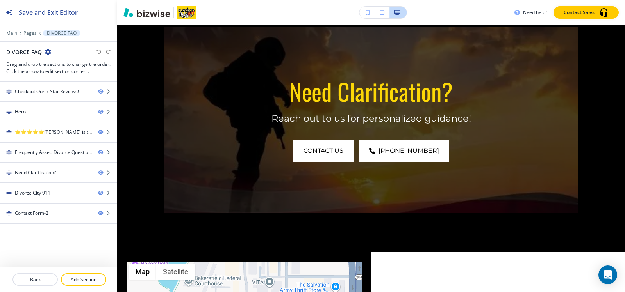
click at [27, 36] on div "Main Pages DIVORCE FAQ" at bounding box center [58, 33] width 104 height 6
click at [27, 33] on p "Pages" at bounding box center [29, 32] width 13 height 5
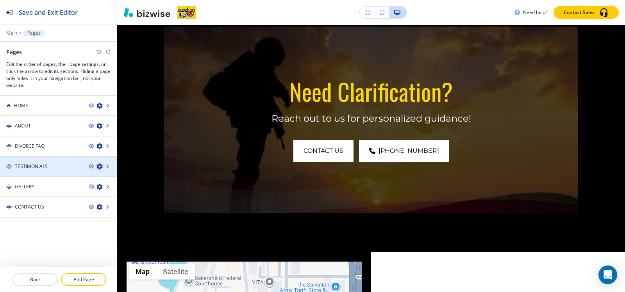
click at [41, 170] on div at bounding box center [58, 173] width 117 height 6
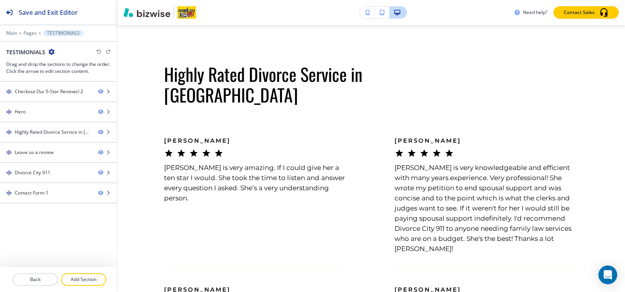
scroll to position [0, 0]
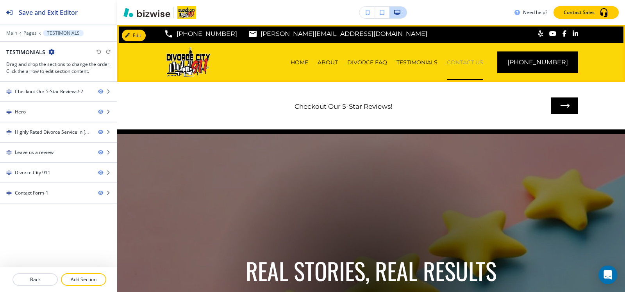
click at [483, 61] on p "CONTACT US" at bounding box center [465, 63] width 36 height 8
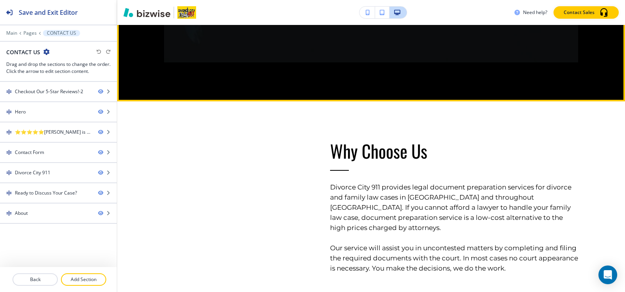
scroll to position [1523, 0]
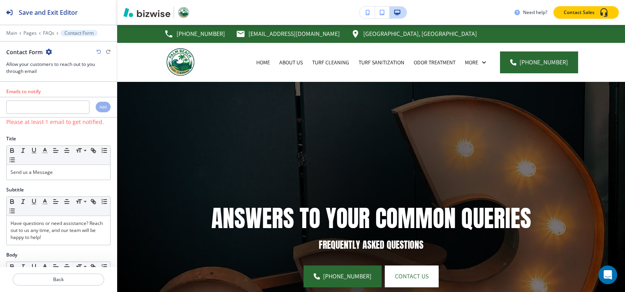
scroll to position [1688, 0]
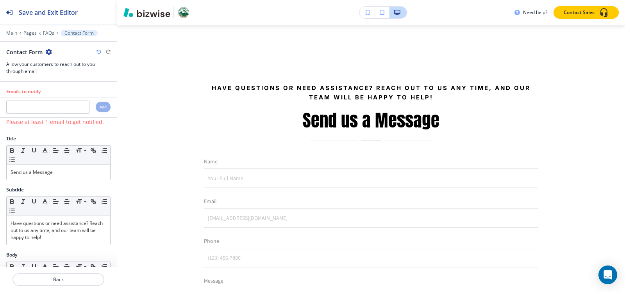
click at [48, 53] on icon "button" at bounding box center [49, 52] width 6 height 6
click at [62, 94] on p "Delete Section" at bounding box center [70, 92] width 40 height 7
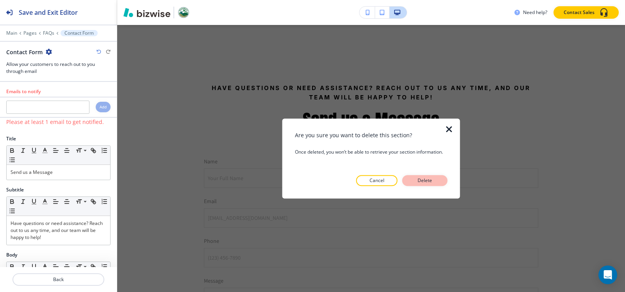
click at [423, 179] on p "Delete" at bounding box center [424, 180] width 19 height 7
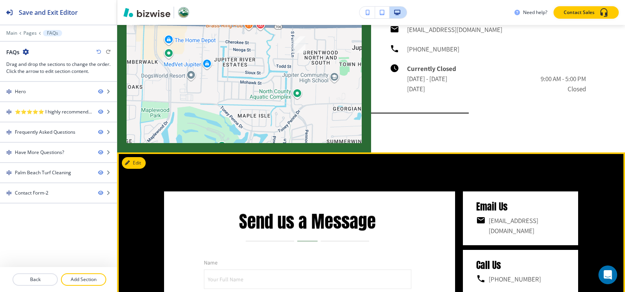
scroll to position [1610, 0]
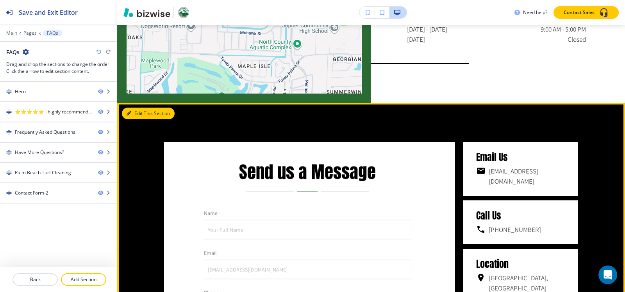
click at [134, 115] on button "Edit This Section" at bounding box center [148, 114] width 53 height 12
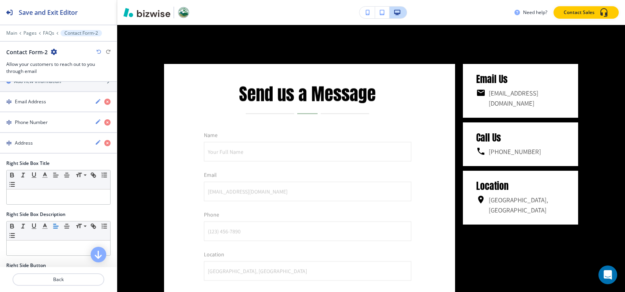
scroll to position [576, 0]
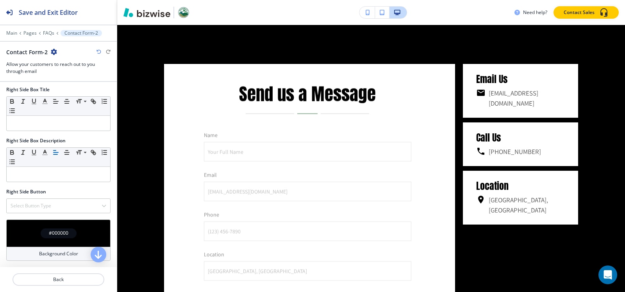
click at [52, 229] on div "#000000" at bounding box center [59, 234] width 36 height 10
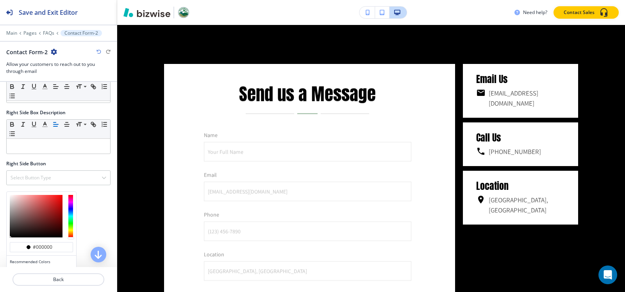
scroll to position [639, 0]
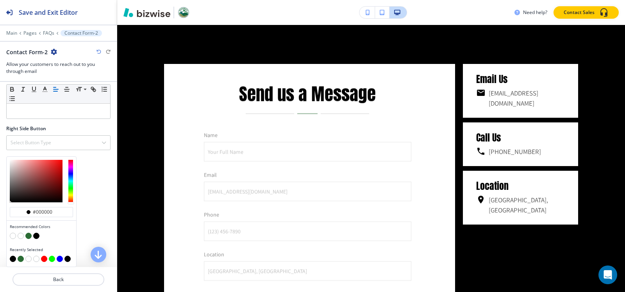
click at [29, 236] on button "button" at bounding box center [28, 236] width 6 height 6
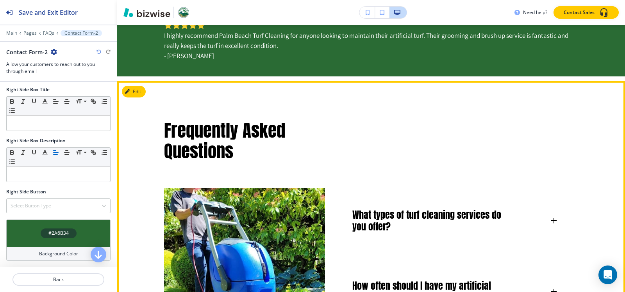
scroll to position [244, 0]
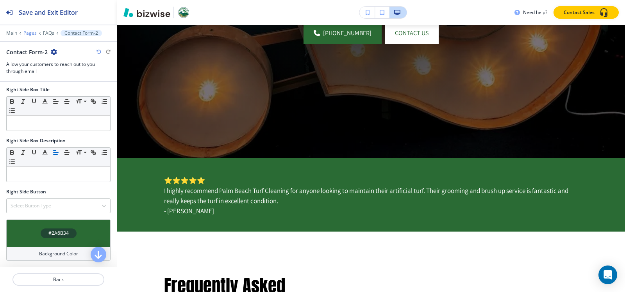
click at [34, 32] on p "Pages" at bounding box center [29, 32] width 13 height 5
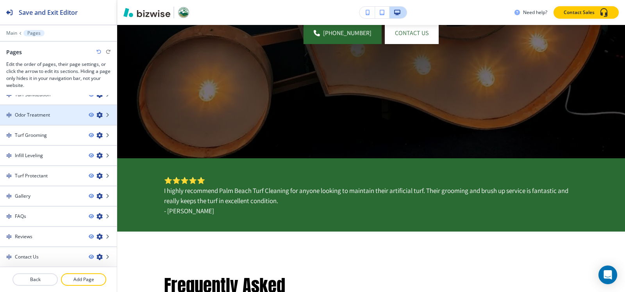
scroll to position [72, 0]
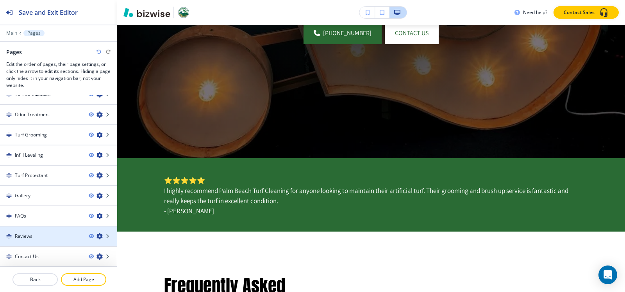
click at [28, 235] on h4 "Reviews" at bounding box center [24, 236] width 18 height 7
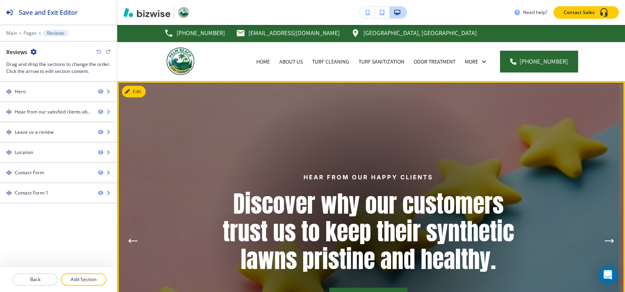
scroll to position [0, 0]
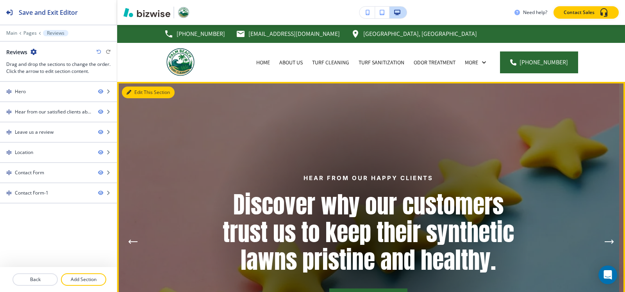
click at [136, 92] on button "Edit This Section" at bounding box center [148, 93] width 53 height 12
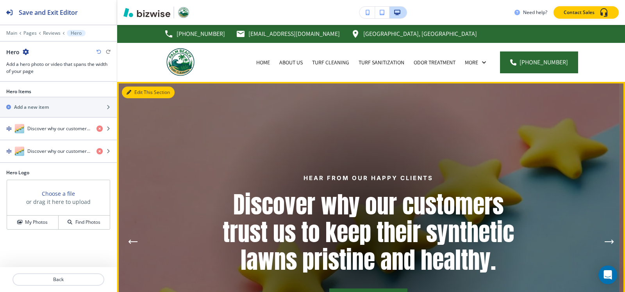
scroll to position [57, 0]
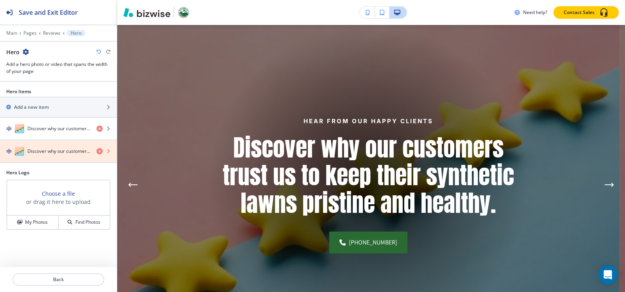
click at [99, 151] on icon "button" at bounding box center [99, 151] width 6 height 6
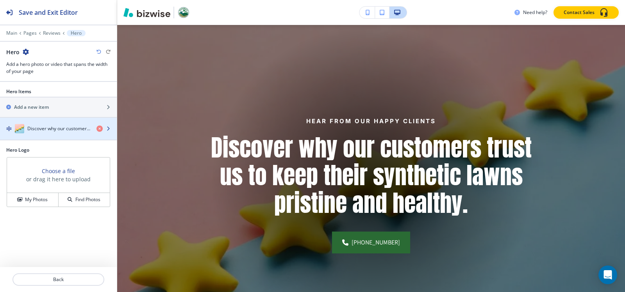
click at [67, 131] on h4 "Discover why our customers trust us to keep their synthetic lawns pristine and …" at bounding box center [58, 128] width 63 height 7
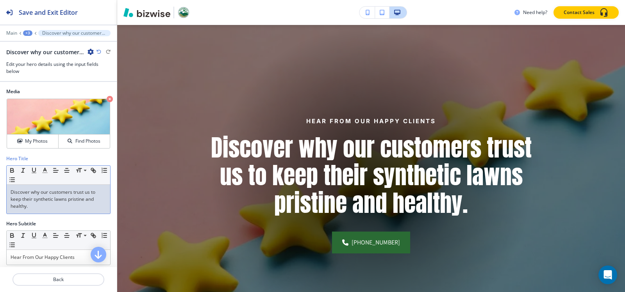
click at [70, 198] on p "Discover why our customers trust us to keep their synthetic lawns pristine and …" at bounding box center [59, 199] width 96 height 21
copy p "Discover why our customers trust us to keep their synthetic lawns pristine and …"
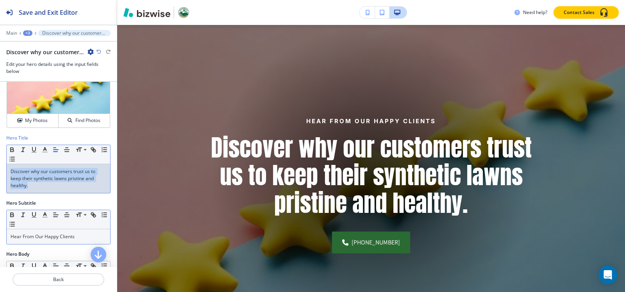
scroll to position [39, 0]
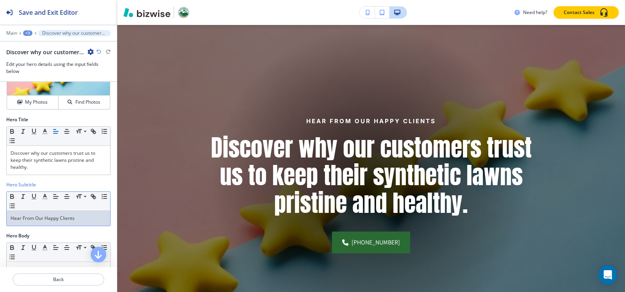
click at [78, 218] on p "Hear From Our Happy Clients" at bounding box center [59, 218] width 96 height 7
copy p "Hear From Our Happy Clients"
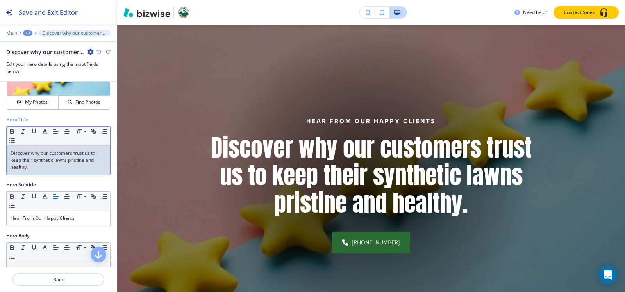
click at [47, 166] on p "Discover why our customers trust us to keep their synthetic lawns pristine and …" at bounding box center [59, 160] width 96 height 21
copy p "Discover why our customers trust us to keep their synthetic lawns pristine and …"
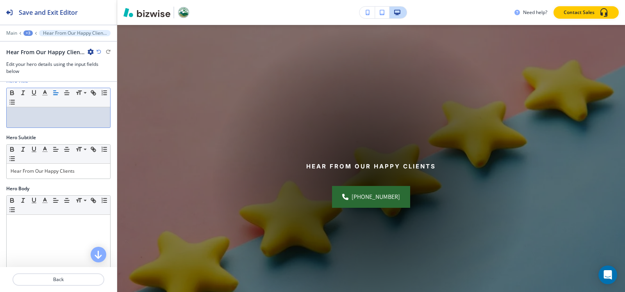
scroll to position [78, 0]
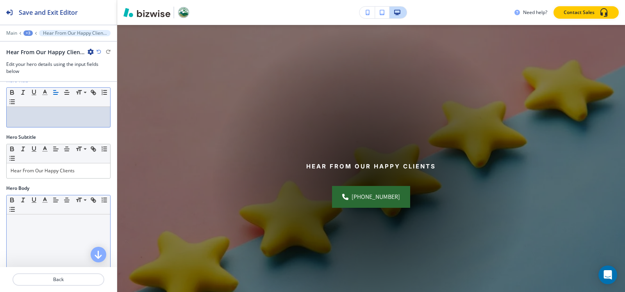
click at [25, 228] on div at bounding box center [58, 266] width 103 height 102
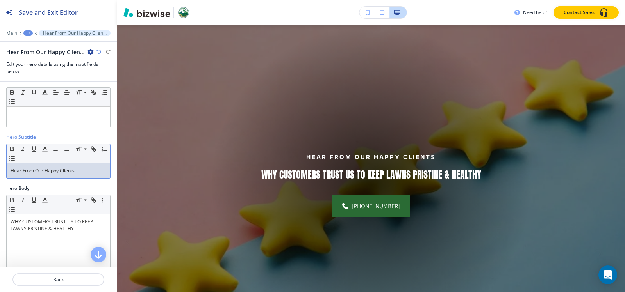
click at [75, 171] on p "Hear From Our Happy Clients" at bounding box center [59, 170] width 96 height 7
copy p "Hear From Our Happy Clients"
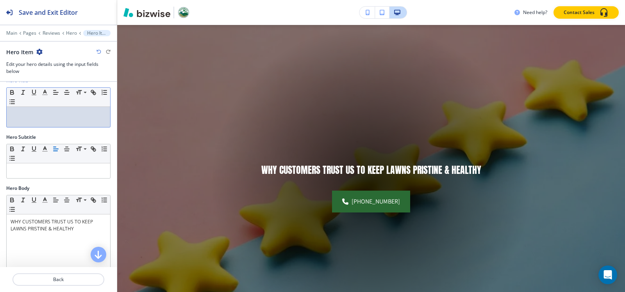
click at [65, 118] on div at bounding box center [58, 117] width 103 height 20
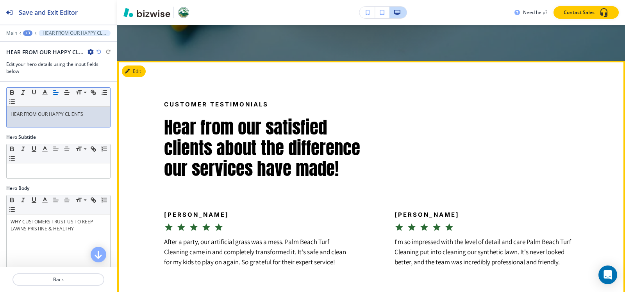
scroll to position [330, 0]
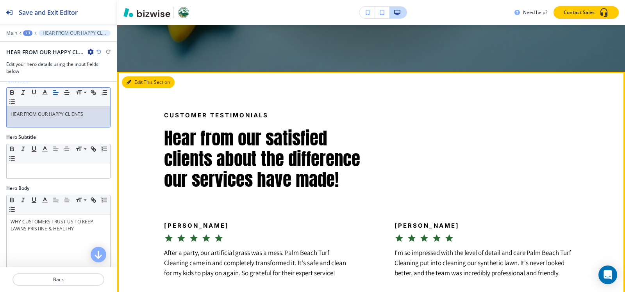
click at [137, 83] on button "Edit This Section" at bounding box center [148, 83] width 53 height 12
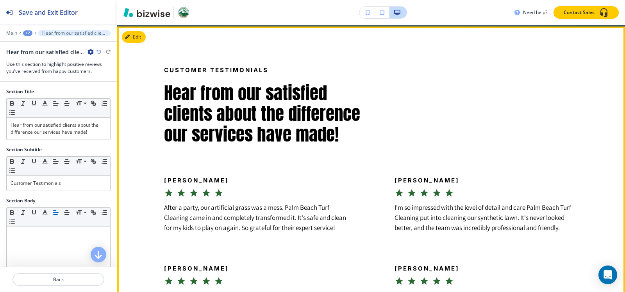
scroll to position [377, 0]
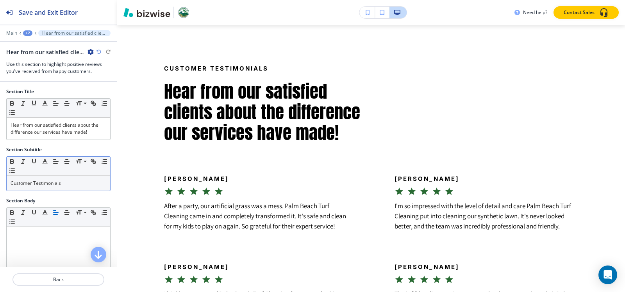
click at [68, 185] on p "Customer Testimonials" at bounding box center [59, 183] width 96 height 7
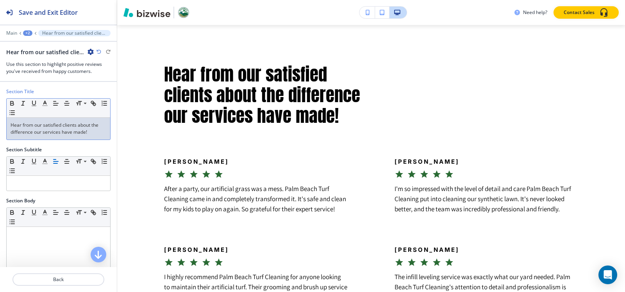
click at [62, 130] on p "Hear from our satisfied clients about the difference our services have made!" at bounding box center [59, 129] width 96 height 14
copy p "Hear from our satisfied clients about the difference our services have made!"
paste div
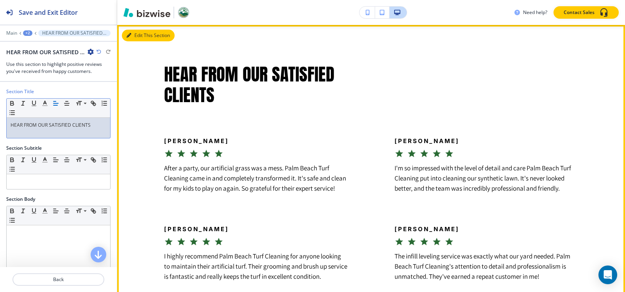
click at [131, 38] on button "Edit This Section" at bounding box center [148, 36] width 53 height 12
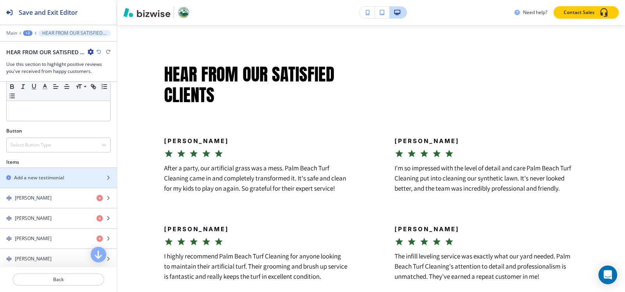
scroll to position [273, 0]
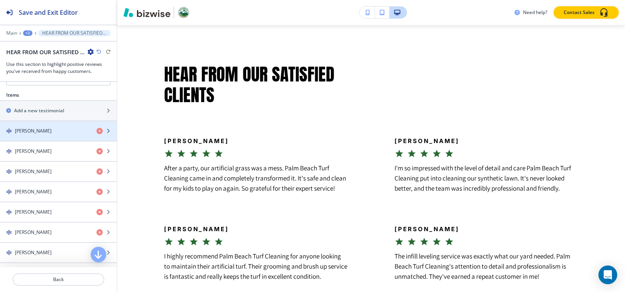
click at [48, 133] on div "[PERSON_NAME]" at bounding box center [45, 131] width 90 height 7
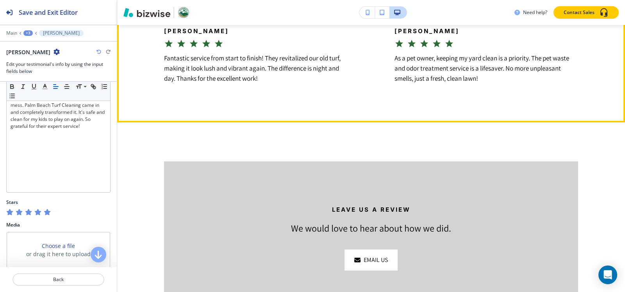
scroll to position [924, 0]
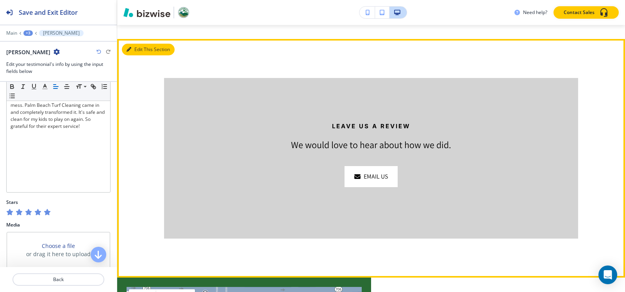
click at [136, 55] on button "Edit This Section" at bounding box center [148, 50] width 53 height 12
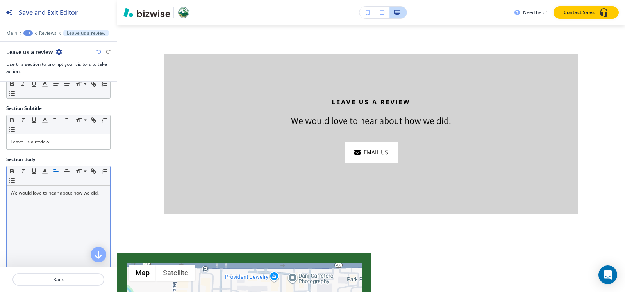
scroll to position [39, 0]
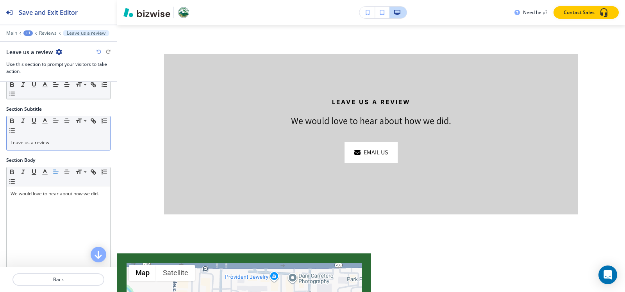
click at [64, 141] on p "Leave us a review" at bounding box center [59, 142] width 96 height 7
copy p "Leave us a review"
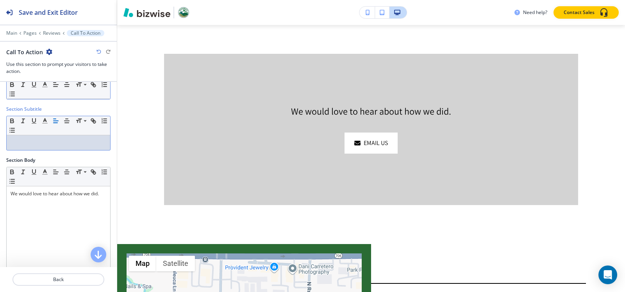
scroll to position [0, 0]
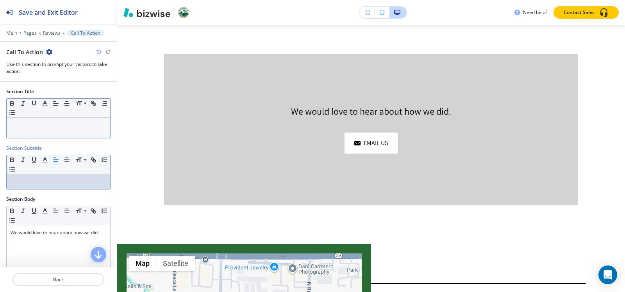
click at [66, 127] on p at bounding box center [59, 125] width 96 height 7
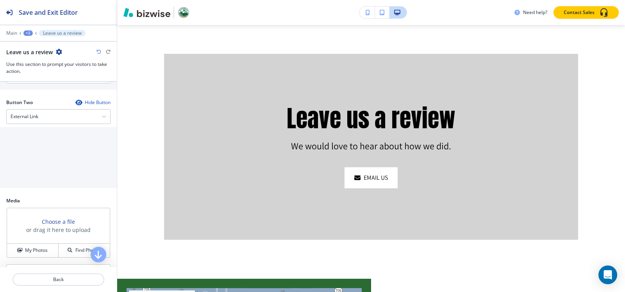
scroll to position [351, 0]
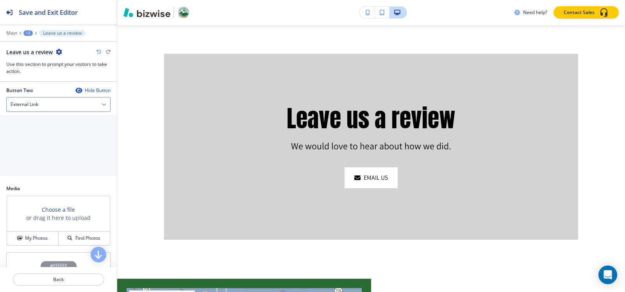
click at [49, 111] on div "External Link" at bounding box center [58, 105] width 103 height 14
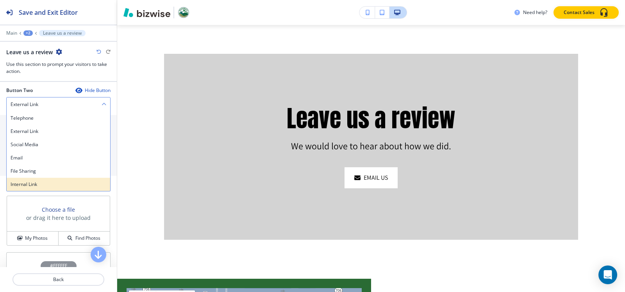
click at [40, 182] on h4 "Internal Link" at bounding box center [59, 184] width 96 height 7
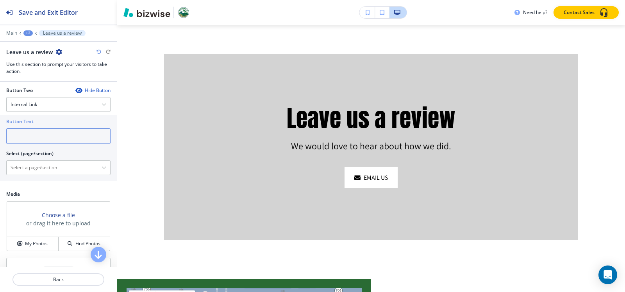
click at [37, 141] on input "text" at bounding box center [58, 136] width 104 height 16
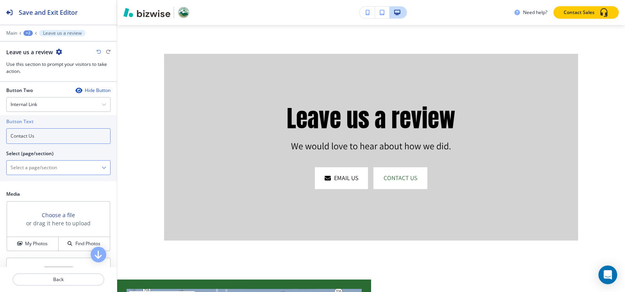
type input "Contact Us"
click at [23, 164] on \(page\/section\) "Manual Input" at bounding box center [54, 167] width 95 height 13
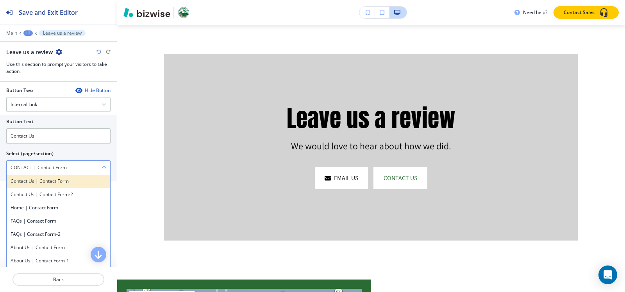
click at [48, 183] on h4 "Contact Us | Contact Form" at bounding box center [59, 181] width 96 height 7
type \(page\/section\) "Contact Us | Contact Form"
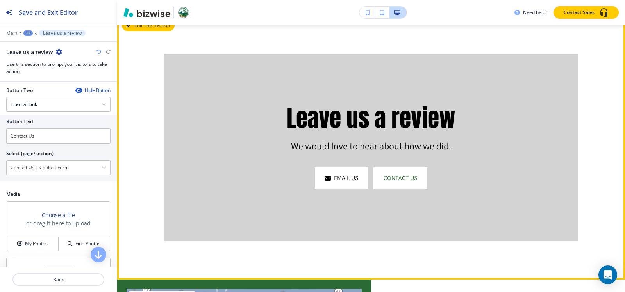
click at [137, 31] on button "Edit This Section" at bounding box center [148, 26] width 53 height 12
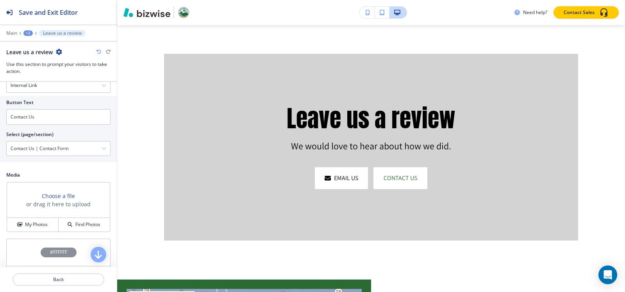
scroll to position [390, 0]
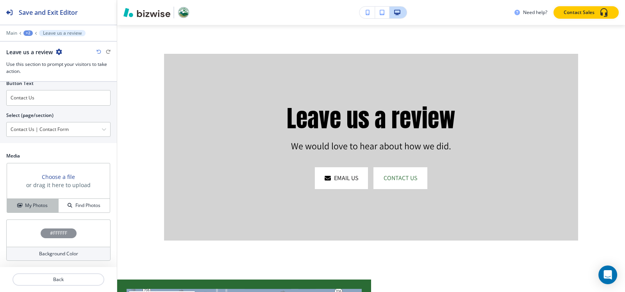
click at [41, 208] on h4 "My Photos" at bounding box center [36, 205] width 23 height 7
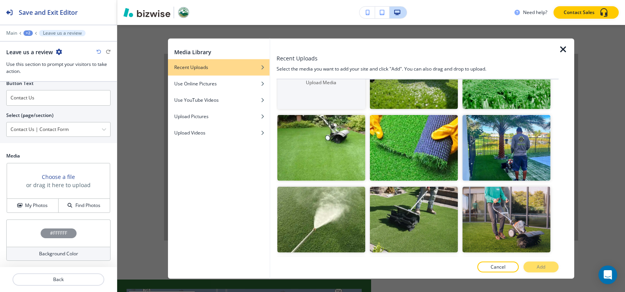
scroll to position [0, 0]
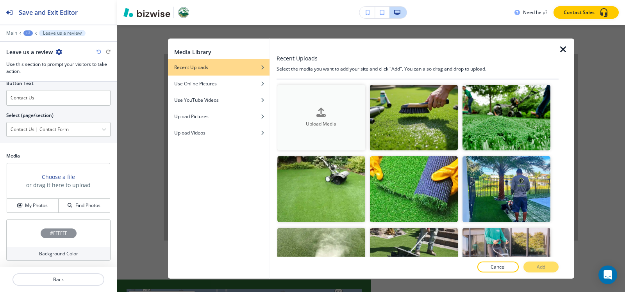
click at [308, 123] on h4 "Upload Media" at bounding box center [321, 124] width 88 height 7
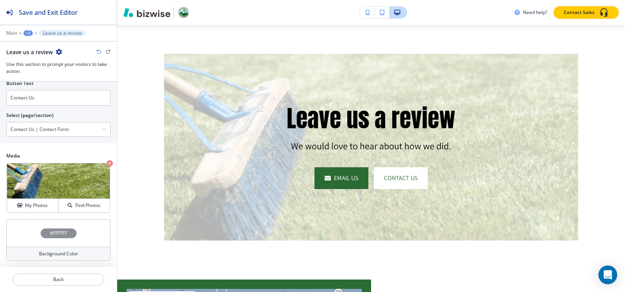
click at [54, 232] on h4 "#FFFFFF" at bounding box center [58, 233] width 17 height 7
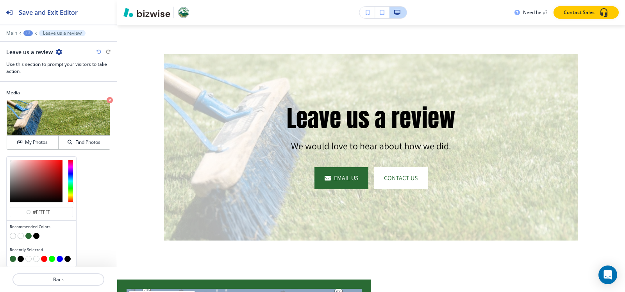
click at [34, 234] on button "button" at bounding box center [36, 236] width 6 height 6
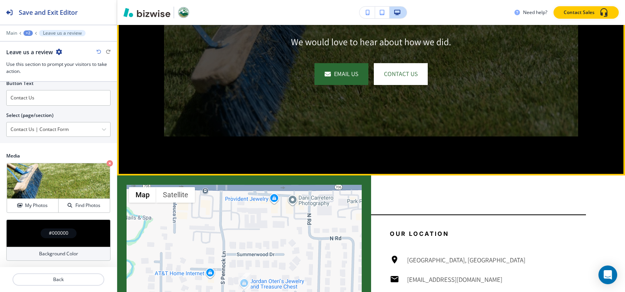
scroll to position [1065, 0]
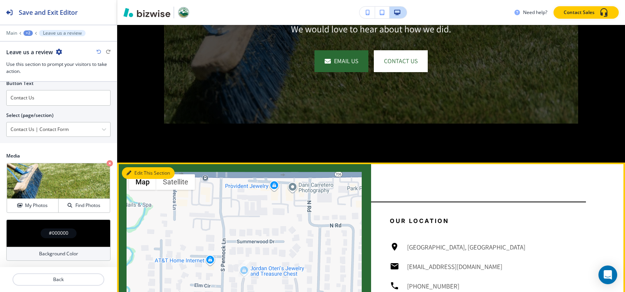
click at [132, 179] on button "Edit This Section" at bounding box center [148, 173] width 53 height 12
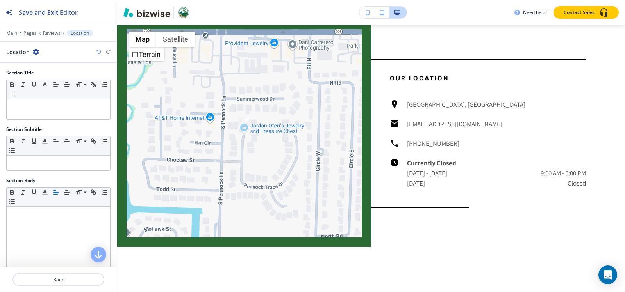
scroll to position [1213, 0]
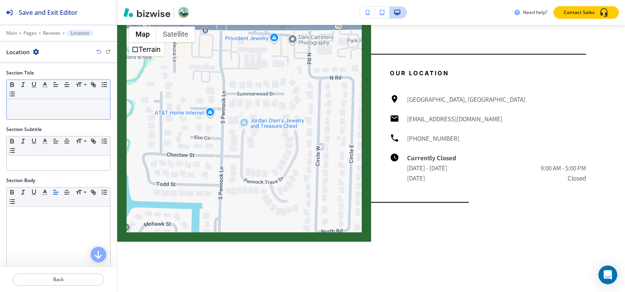
click at [34, 111] on div at bounding box center [58, 109] width 103 height 20
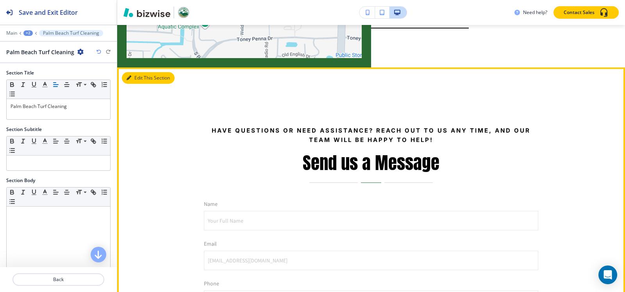
click at [137, 84] on button "Edit This Section" at bounding box center [148, 78] width 53 height 12
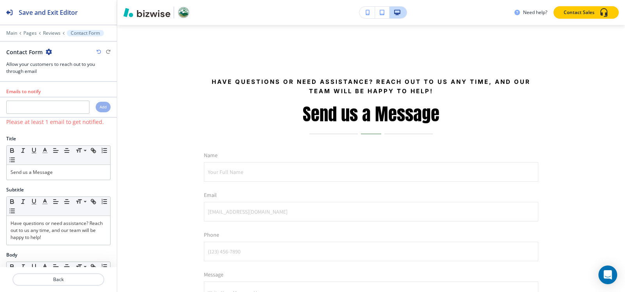
scroll to position [1461, 0]
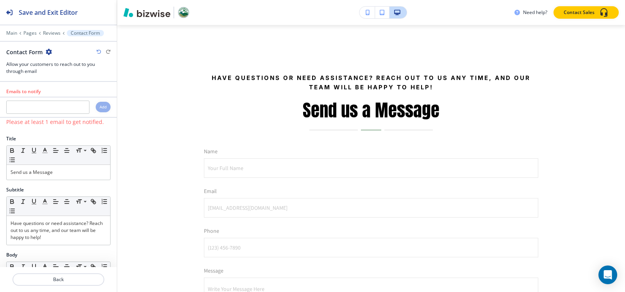
click at [48, 54] on icon "button" at bounding box center [49, 52] width 6 height 6
click at [66, 91] on p "Delete Section" at bounding box center [70, 92] width 40 height 7
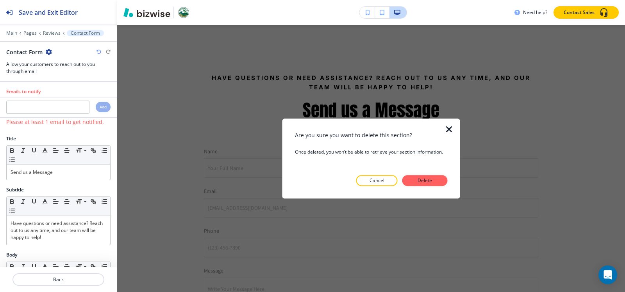
drag, startPoint x: 429, startPoint y: 188, endPoint x: 428, endPoint y: 182, distance: 6.7
click at [429, 188] on div at bounding box center [371, 192] width 153 height 12
click at [428, 181] on p "Delete" at bounding box center [424, 180] width 19 height 7
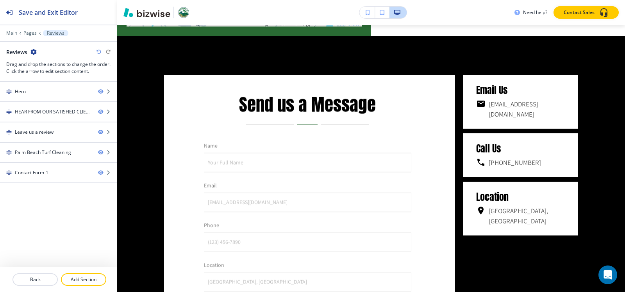
scroll to position [1383, 0]
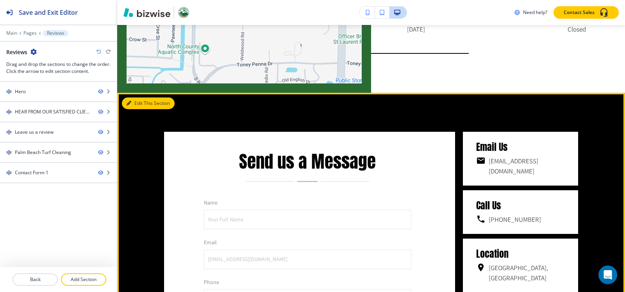
click at [127, 109] on button "Edit This Section" at bounding box center [148, 104] width 53 height 12
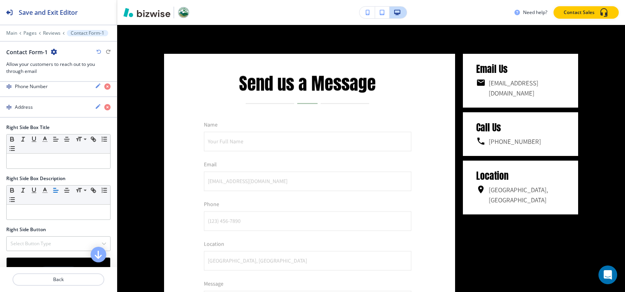
scroll to position [576, 0]
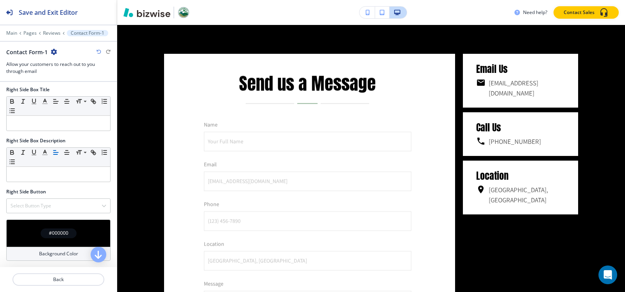
click at [51, 231] on h4 "#000000" at bounding box center [59, 233] width 20 height 7
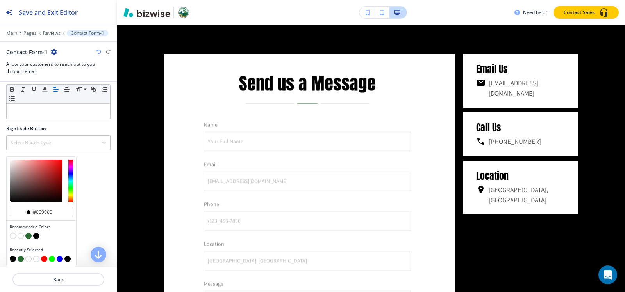
click at [29, 235] on button "button" at bounding box center [28, 236] width 6 height 6
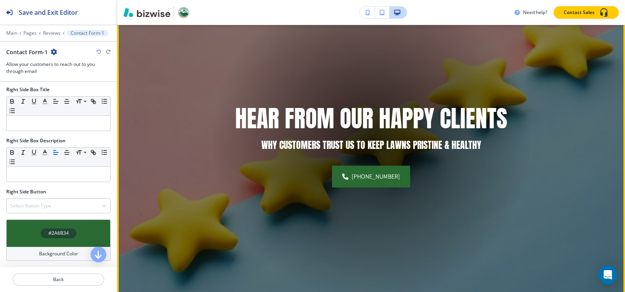
scroll to position [55, 0]
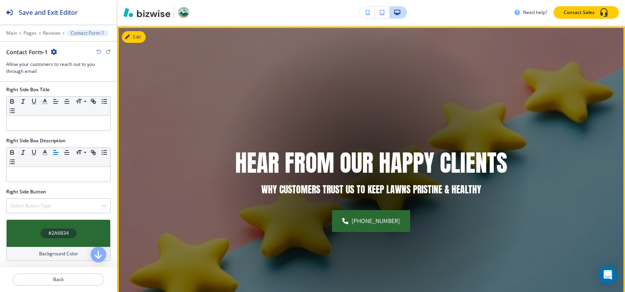
click at [139, 29] on img at bounding box center [371, 187] width 508 height 320
click at [137, 37] on button "Edit This Section" at bounding box center [148, 37] width 53 height 12
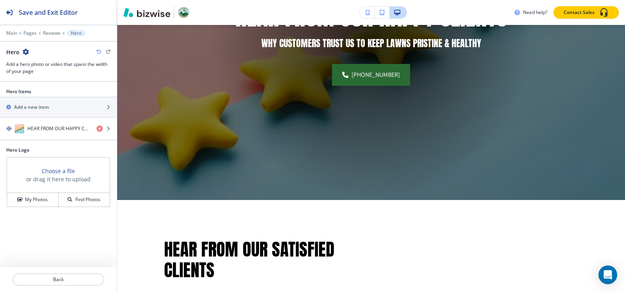
scroll to position [252, 0]
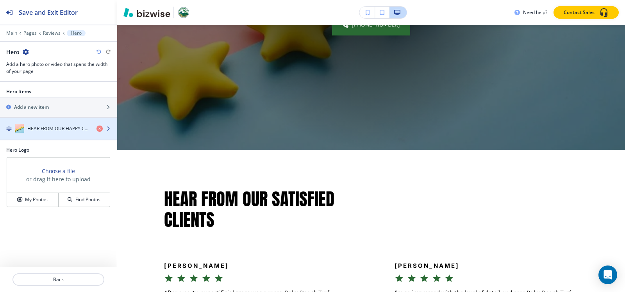
click at [28, 125] on div "HEAR FROM OUR HAPPY CLIENTS" at bounding box center [45, 128] width 90 height 9
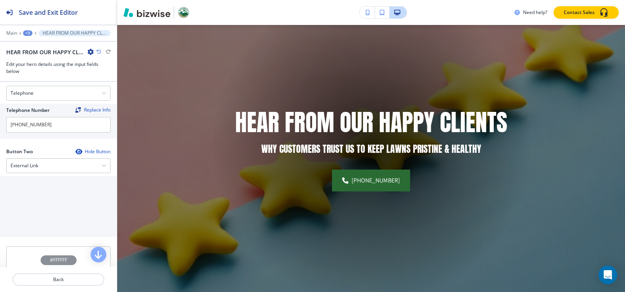
scroll to position [313, 0]
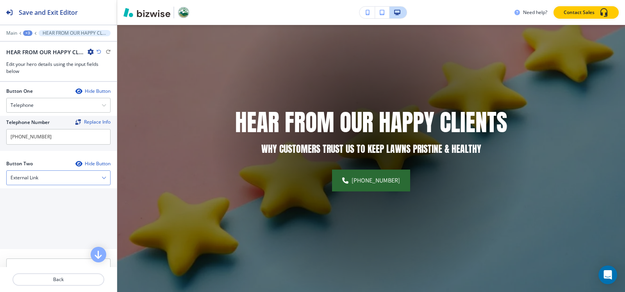
click at [50, 178] on div "External Link" at bounding box center [58, 178] width 103 height 14
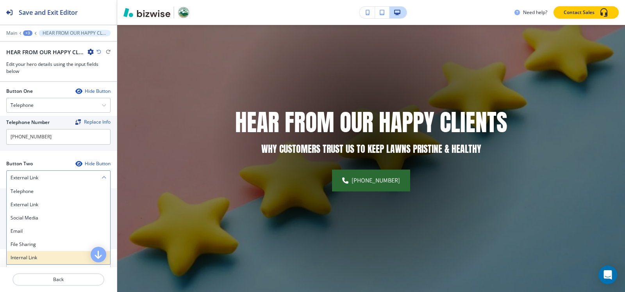
click at [19, 257] on h4 "Internal Link" at bounding box center [59, 258] width 96 height 7
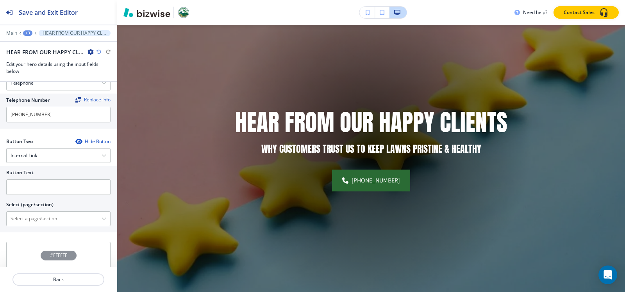
scroll to position [358, 0]
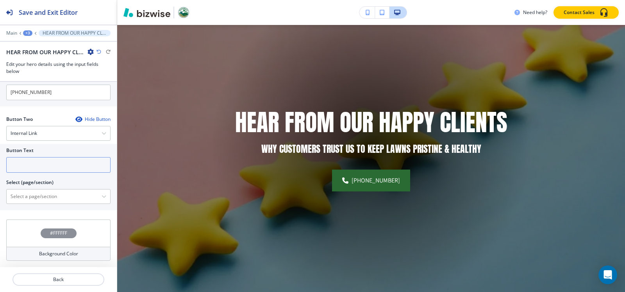
click at [47, 161] on input "text" at bounding box center [58, 165] width 104 height 16
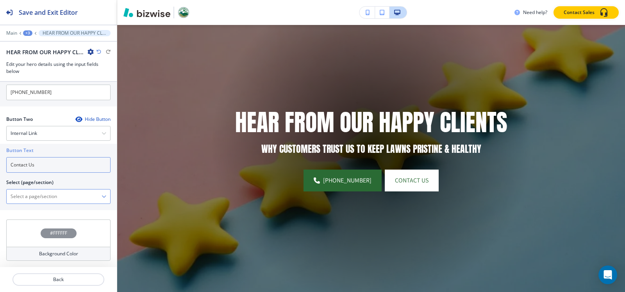
type input "Contact Us"
click at [32, 192] on \(page\/section\) "Manual Input" at bounding box center [54, 196] width 95 height 13
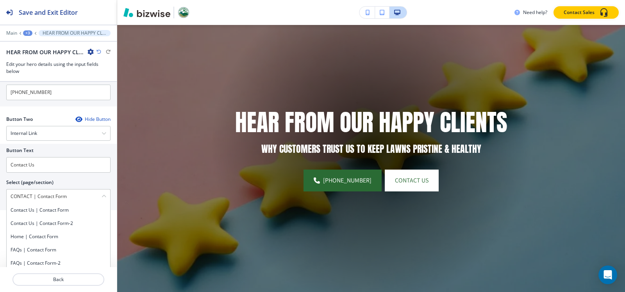
click at [49, 209] on h4 "Contact Us | Contact Form" at bounding box center [59, 210] width 96 height 7
type \(page\/section\) "Contact Us | Contact Form"
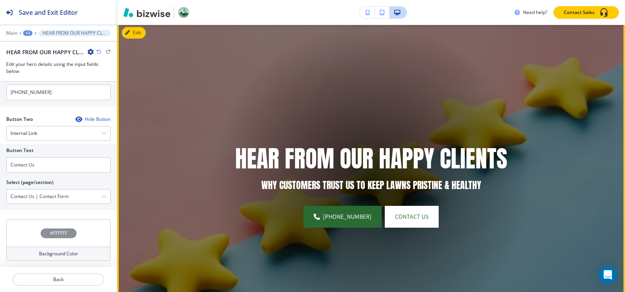
scroll to position [0, 0]
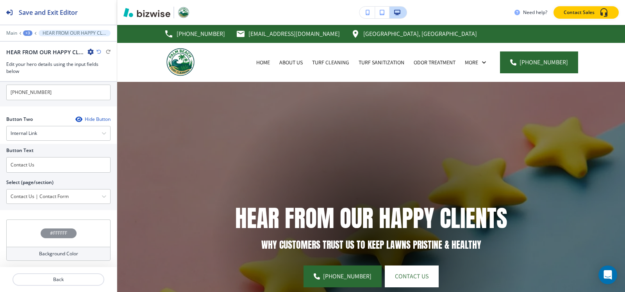
click at [29, 33] on div "+3" at bounding box center [27, 32] width 9 height 5
click at [34, 47] on p "Pages" at bounding box center [48, 46] width 40 height 7
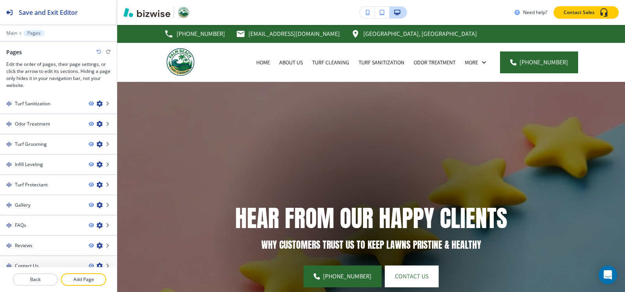
scroll to position [72, 0]
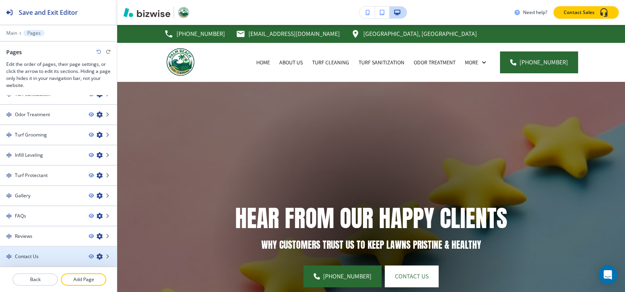
click at [38, 263] on div at bounding box center [58, 263] width 117 height 6
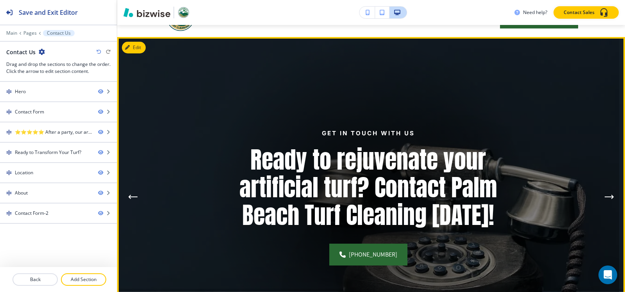
scroll to position [0, 0]
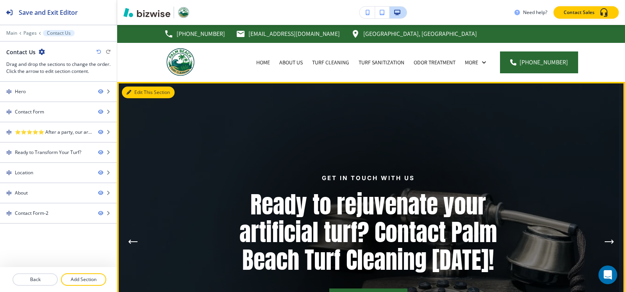
click at [137, 91] on button "Edit This Section" at bounding box center [148, 93] width 53 height 12
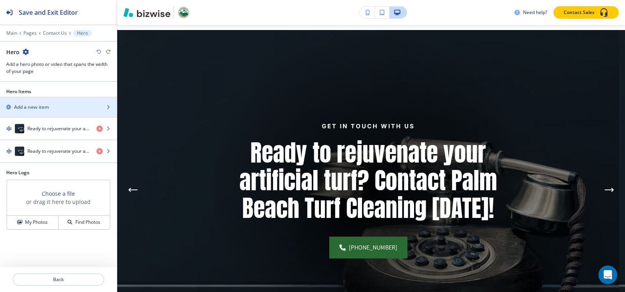
scroll to position [57, 0]
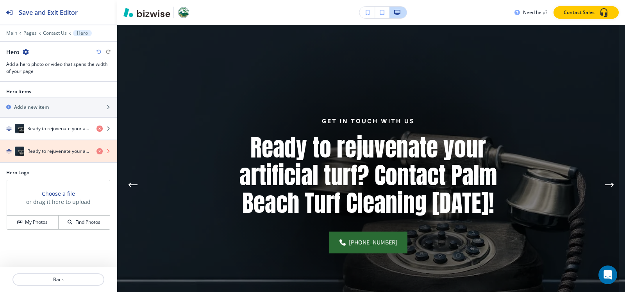
click at [100, 151] on icon "button" at bounding box center [99, 151] width 6 height 6
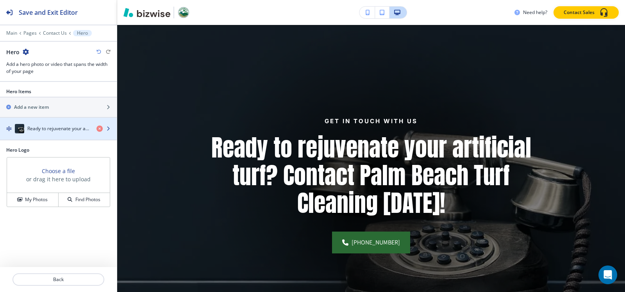
click at [34, 131] on h4 "Ready to rejuvenate your artificial turf? Contact Palm Beach Turf Cleaning [DAT…" at bounding box center [58, 128] width 63 height 7
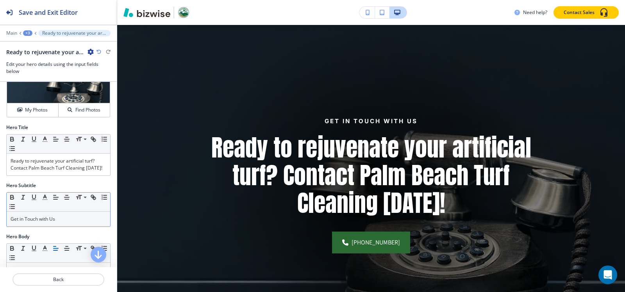
scroll to position [78, 0]
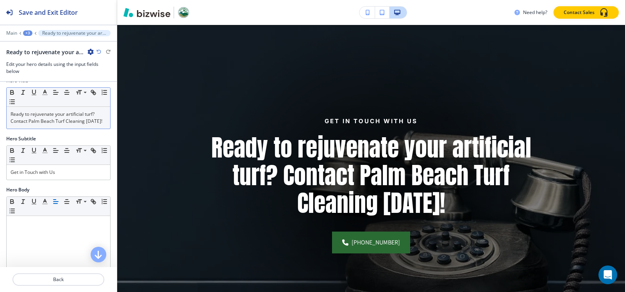
click at [43, 118] on p "Ready to rejuvenate your artificial turf? Contact Palm Beach Turf Cleaning [DAT…" at bounding box center [59, 118] width 96 height 14
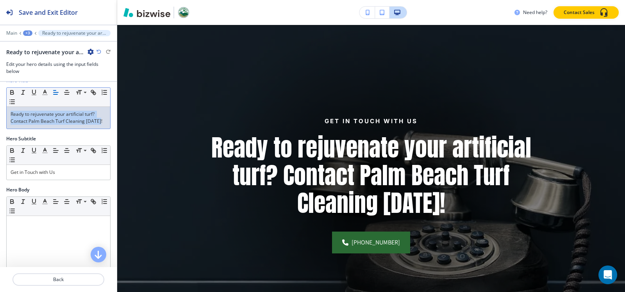
copy p "Ready to rejuvenate your artificial turf? Contact Palm Beach Turf Cleaning [DAT…"
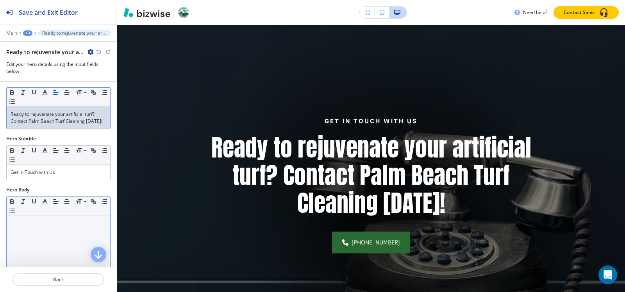
click at [60, 226] on p at bounding box center [59, 223] width 96 height 7
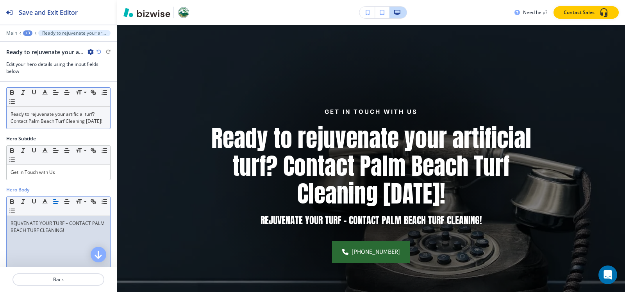
click at [62, 122] on p "Ready to rejuvenate your artificial turf? Contact Palm Beach Turf Cleaning [DAT…" at bounding box center [59, 118] width 96 height 14
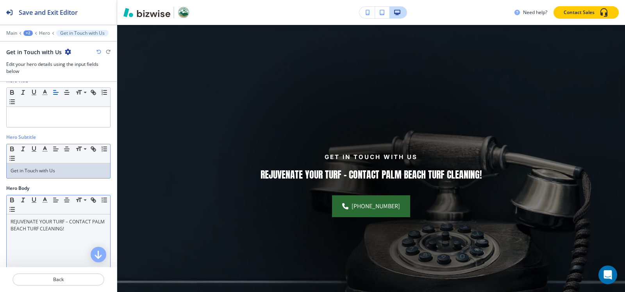
click at [72, 174] on p "Get in Touch with Us" at bounding box center [59, 170] width 96 height 7
copy p "Get in Touch with Us"
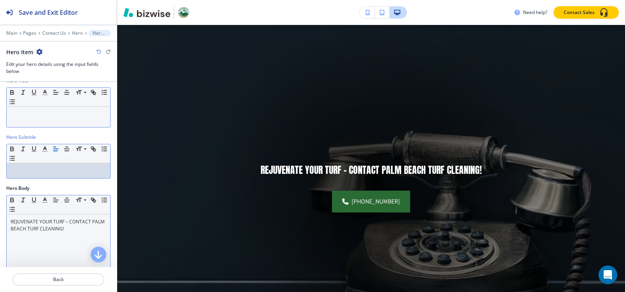
click at [20, 118] on p at bounding box center [59, 114] width 96 height 7
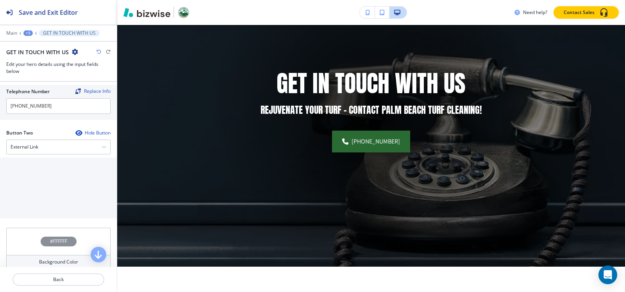
scroll to position [352, 0]
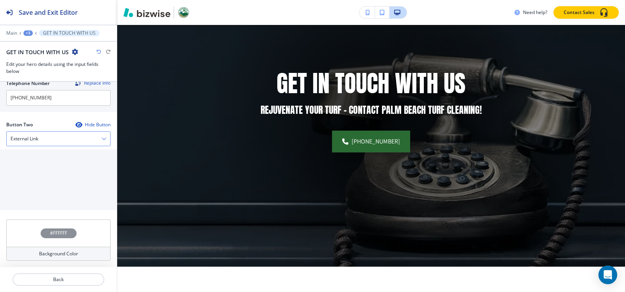
drag, startPoint x: 27, startPoint y: 140, endPoint x: 21, endPoint y: 153, distance: 13.8
click at [26, 140] on h4 "External Link" at bounding box center [25, 138] width 28 height 7
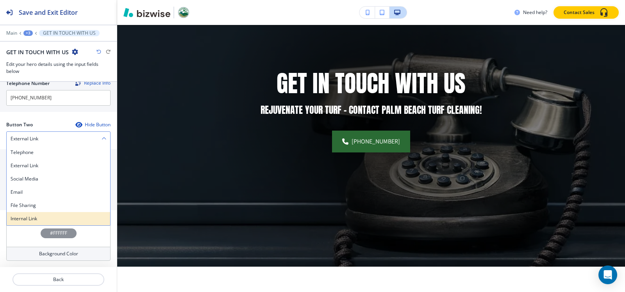
click at [28, 221] on h4 "Internal Link" at bounding box center [59, 219] width 96 height 7
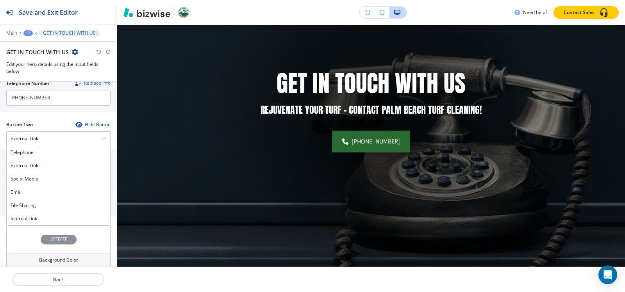
scroll to position [351, 0]
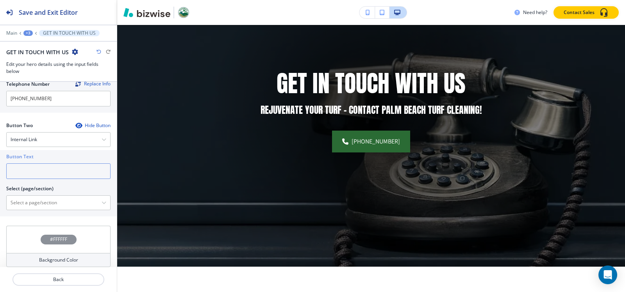
click at [32, 166] on input "text" at bounding box center [58, 172] width 104 height 16
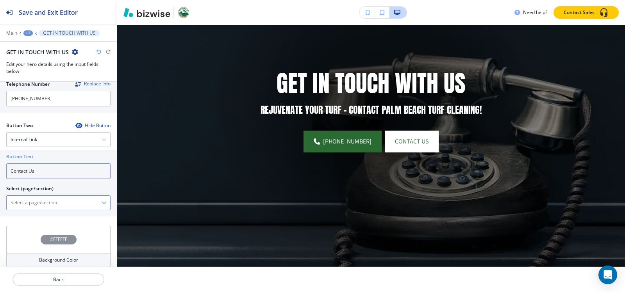
type input "Contact Us"
click at [36, 202] on \(page\/section\) "Manual Input" at bounding box center [54, 202] width 95 height 13
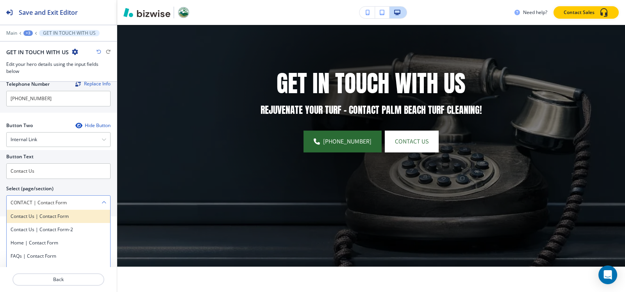
click at [57, 210] on div "Contact Us | Contact Form" at bounding box center [58, 216] width 103 height 13
type \(page\/section\) "Contact Us | Contact Form"
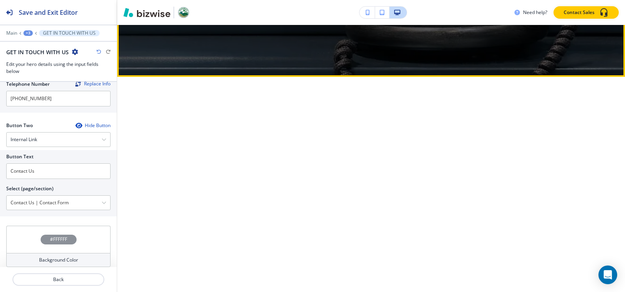
scroll to position [330, 0]
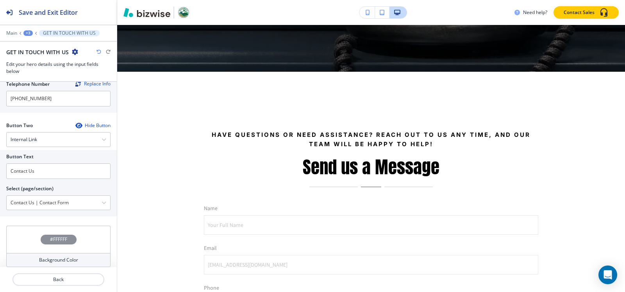
click at [28, 34] on div "+3" at bounding box center [27, 32] width 9 height 5
click at [41, 69] on button "Hero" at bounding box center [48, 73] width 50 height 14
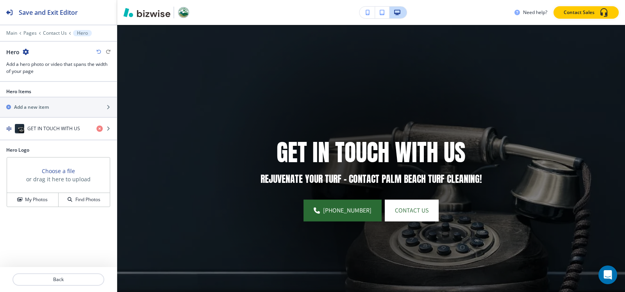
scroll to position [57, 0]
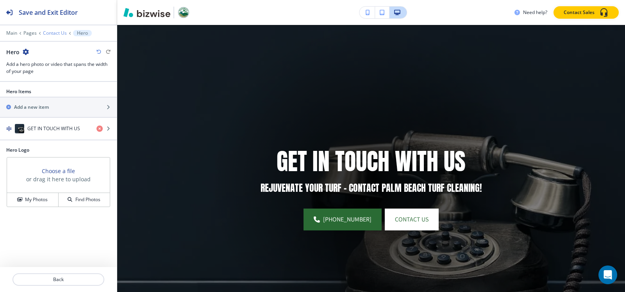
click at [55, 32] on p "Contact Us" at bounding box center [55, 32] width 24 height 5
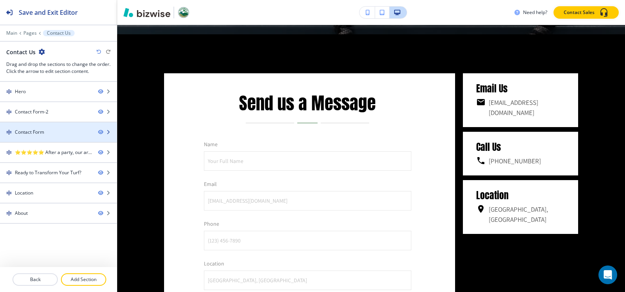
click at [34, 132] on div "Contact Form" at bounding box center [29, 132] width 29 height 7
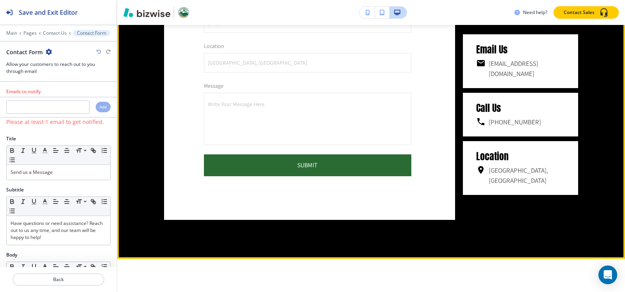
scroll to position [703, 0]
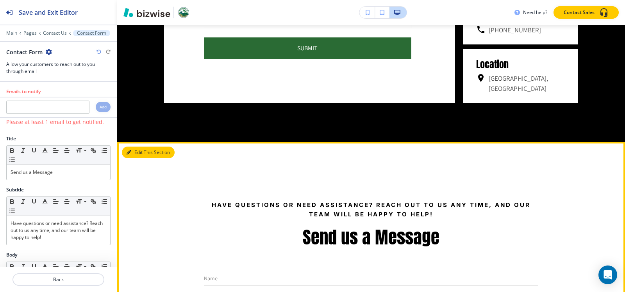
click at [134, 153] on button "Edit This Section" at bounding box center [148, 153] width 53 height 12
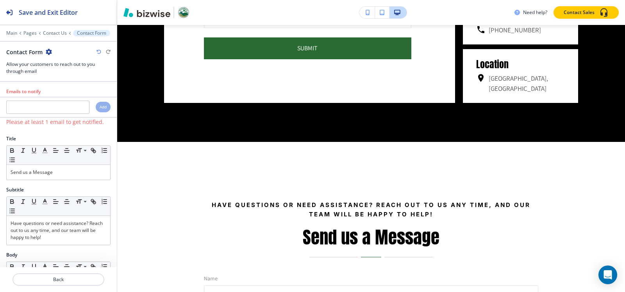
click at [50, 51] on icon "button" at bounding box center [49, 52] width 6 height 6
click at [67, 87] on button "Delete Section" at bounding box center [70, 93] width 50 height 14
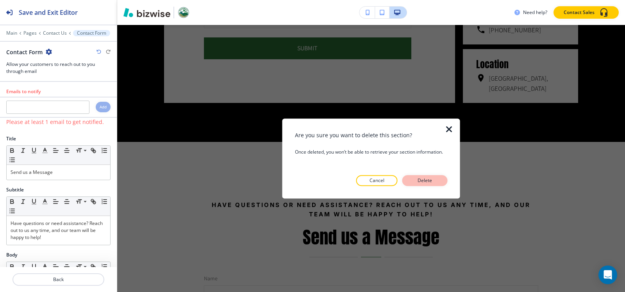
click at [433, 179] on p "Delete" at bounding box center [424, 180] width 19 height 7
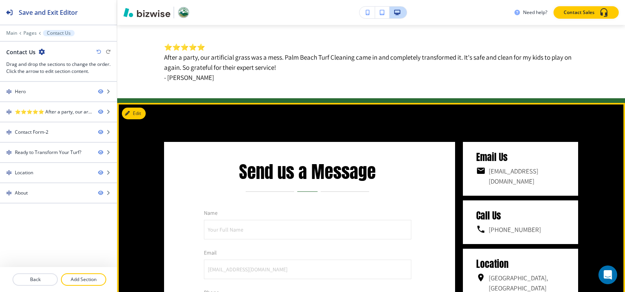
scroll to position [223, 0]
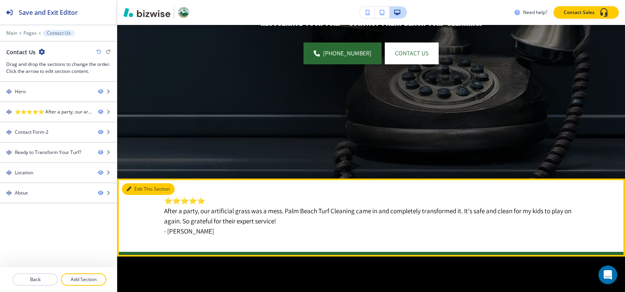
click at [132, 185] on button "Edit This Section" at bounding box center [148, 189] width 53 height 12
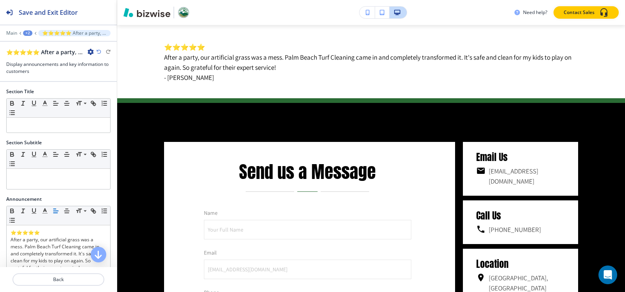
scroll to position [146, 0]
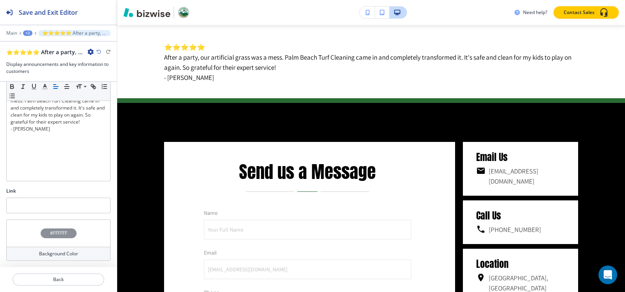
click at [50, 230] on h4 "#FFFFFF" at bounding box center [58, 233] width 17 height 7
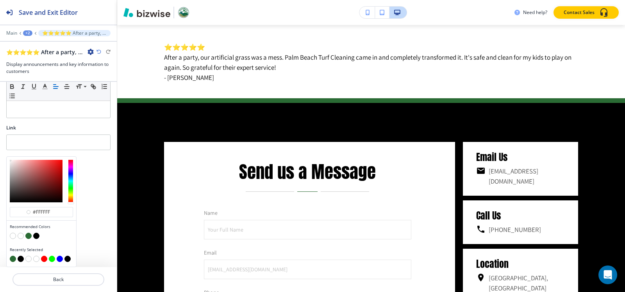
drag, startPoint x: 29, startPoint y: 236, endPoint x: 127, endPoint y: 209, distance: 102.0
click at [29, 236] on button "button" at bounding box center [28, 236] width 6 height 6
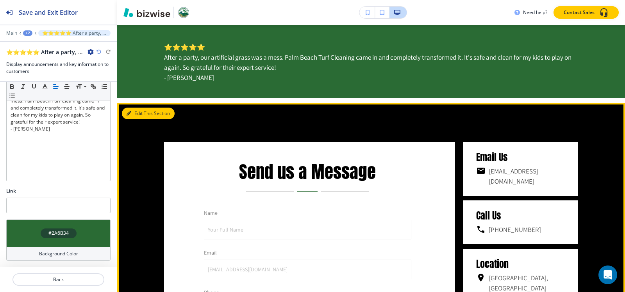
click at [130, 108] on button "Edit This Section" at bounding box center [148, 114] width 53 height 12
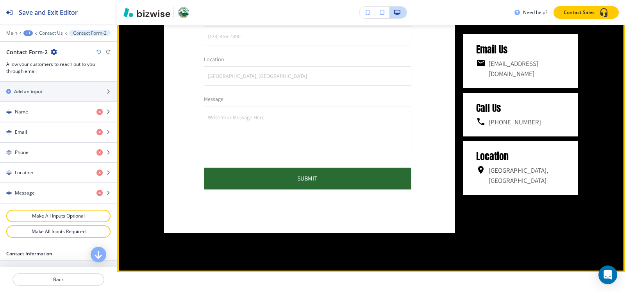
scroll to position [846, 0]
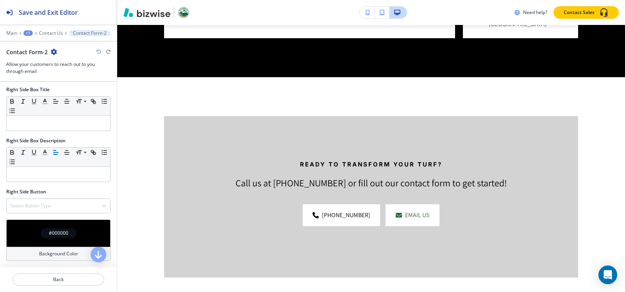
click at [49, 234] on h4 "#000000" at bounding box center [59, 233] width 20 height 7
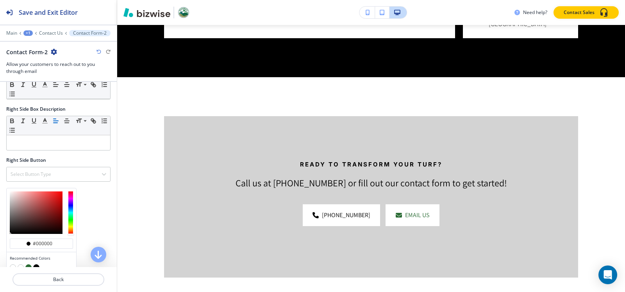
scroll to position [639, 0]
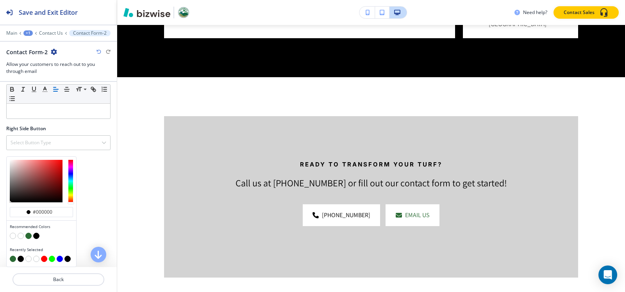
click at [21, 236] on button "button" at bounding box center [21, 236] width 6 height 6
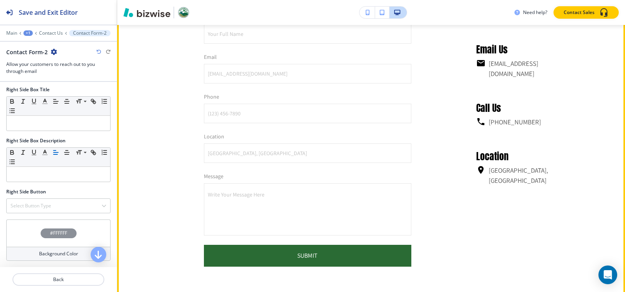
scroll to position [572, 0]
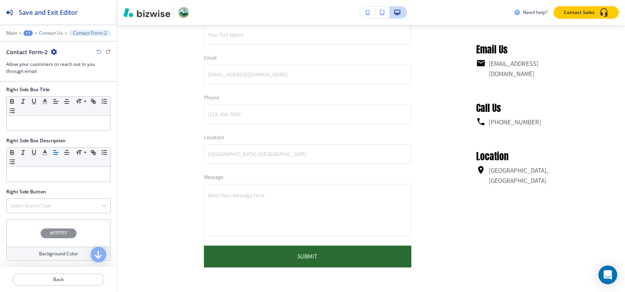
click at [50, 237] on h4 "#FFFFFF" at bounding box center [58, 233] width 17 height 7
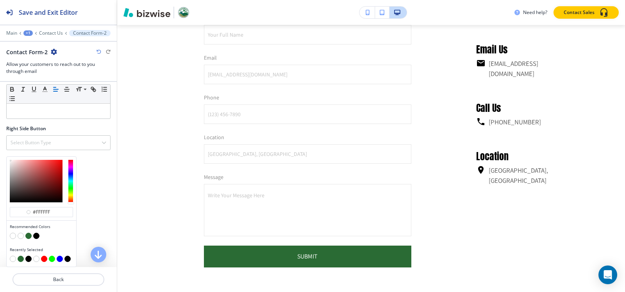
click at [39, 237] on button "button" at bounding box center [36, 236] width 6 height 6
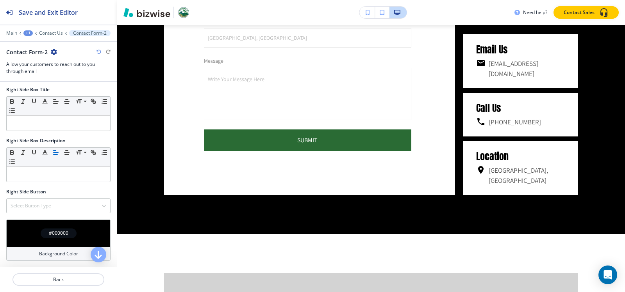
scroll to position [729, 0]
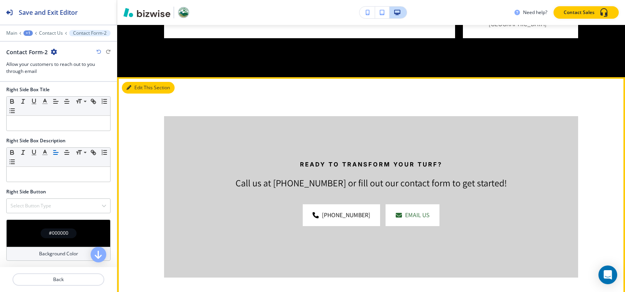
click at [132, 92] on button "Edit This Section" at bounding box center [148, 88] width 53 height 12
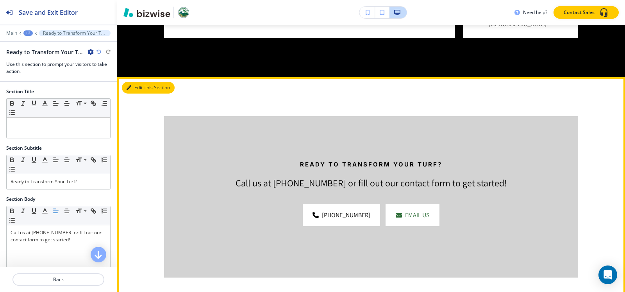
scroll to position [898, 0]
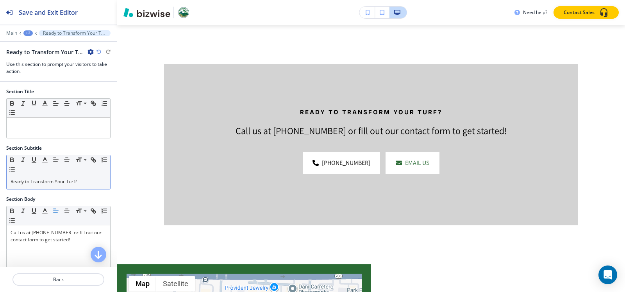
click at [57, 182] on p "Ready to Transform Your Turf?" at bounding box center [59, 181] width 96 height 7
copy p "Ready to Transform Your Turf?"
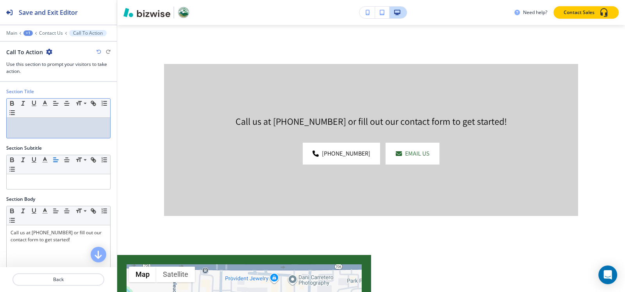
click at [62, 134] on div at bounding box center [58, 128] width 103 height 20
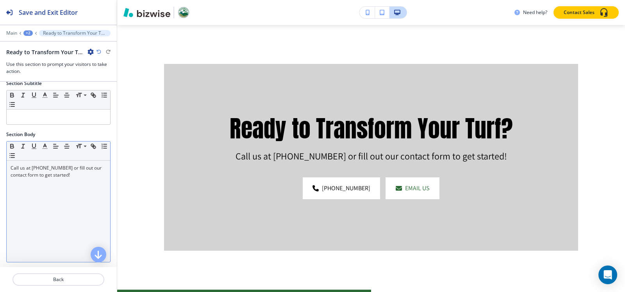
scroll to position [78, 0]
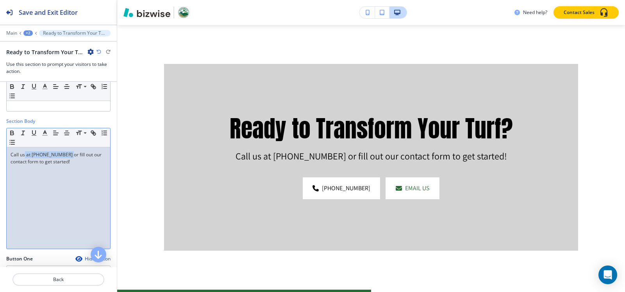
drag, startPoint x: 24, startPoint y: 155, endPoint x: 65, endPoint y: 155, distance: 41.0
click at [65, 155] on p "Call us at [PHONE_NUMBER] or fill out our contact form to get started!" at bounding box center [59, 158] width 96 height 14
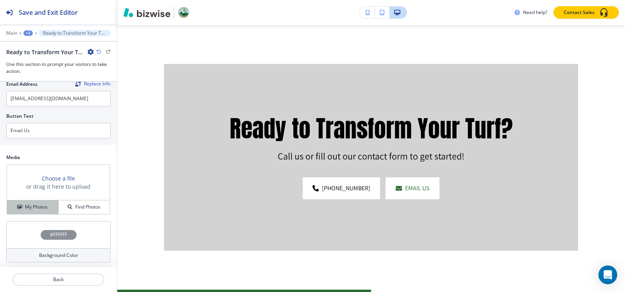
scroll to position [358, 0]
click at [33, 205] on h4 "My Photos" at bounding box center [36, 205] width 23 height 7
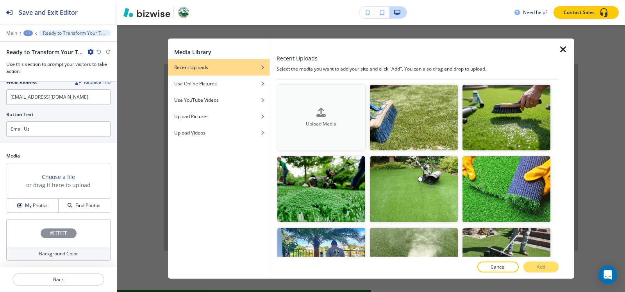
click at [321, 121] on h4 "Upload Media" at bounding box center [321, 124] width 88 height 7
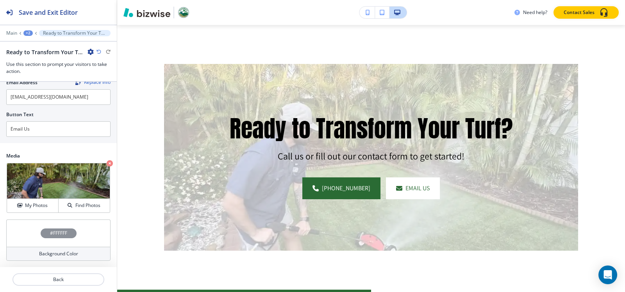
click at [53, 237] on h4 "#FFFFFF" at bounding box center [58, 233] width 17 height 7
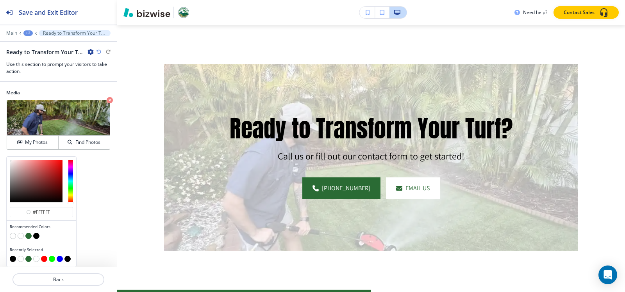
click at [34, 237] on button "button" at bounding box center [36, 236] width 6 height 6
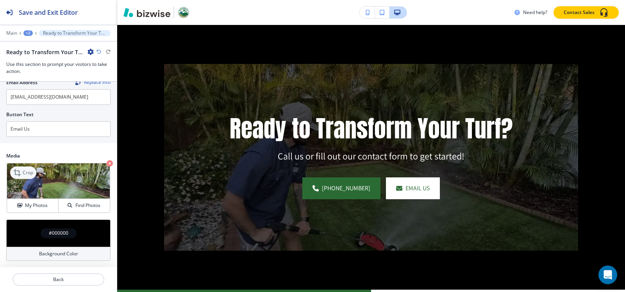
click at [30, 171] on p "Crop" at bounding box center [28, 172] width 11 height 7
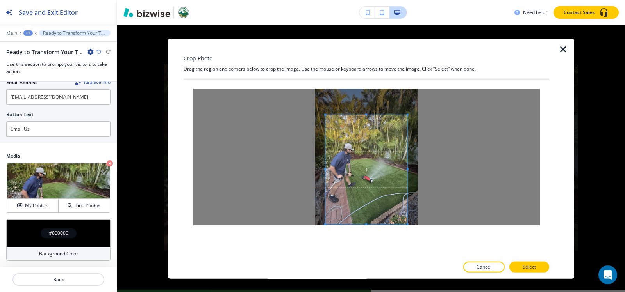
click at [376, 166] on span at bounding box center [366, 169] width 82 height 109
click at [531, 270] on p "Select" at bounding box center [528, 267] width 13 height 7
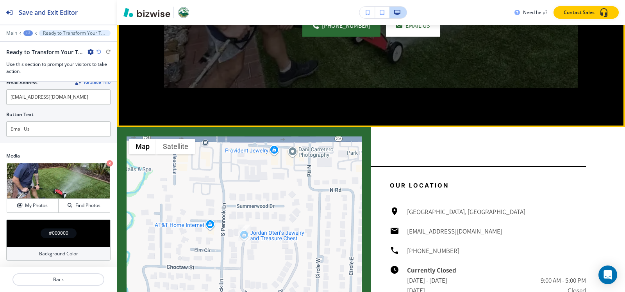
scroll to position [1093, 0]
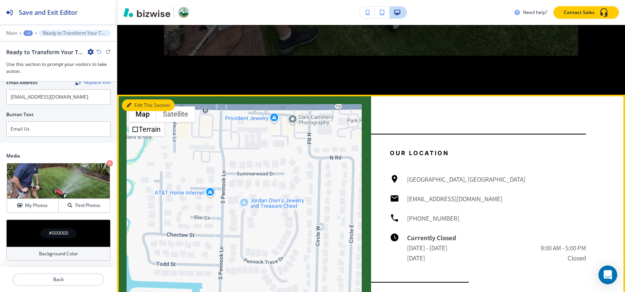
click at [134, 104] on button "Edit This Section" at bounding box center [148, 106] width 53 height 12
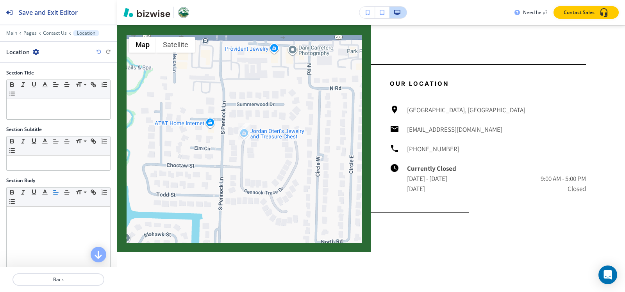
scroll to position [1163, 0]
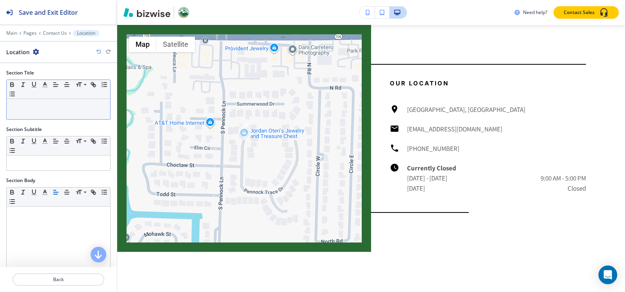
click at [40, 109] on p at bounding box center [59, 106] width 96 height 7
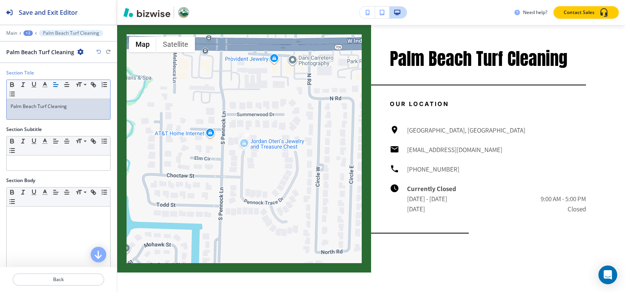
click at [27, 30] on div at bounding box center [58, 27] width 117 height 5
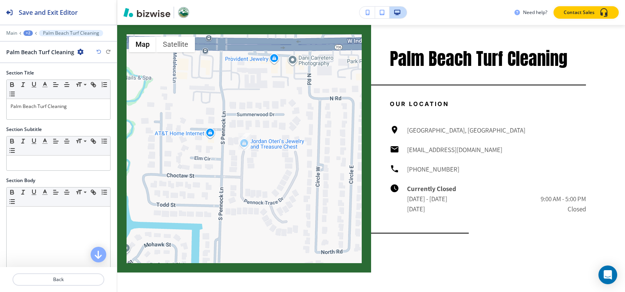
click at [28, 36] on div "Main +2 Palm Beach Turf Cleaning" at bounding box center [58, 33] width 104 height 6
click at [28, 34] on div "+2" at bounding box center [27, 32] width 9 height 5
click at [39, 62] on p "Contact Us" at bounding box center [49, 59] width 40 height 7
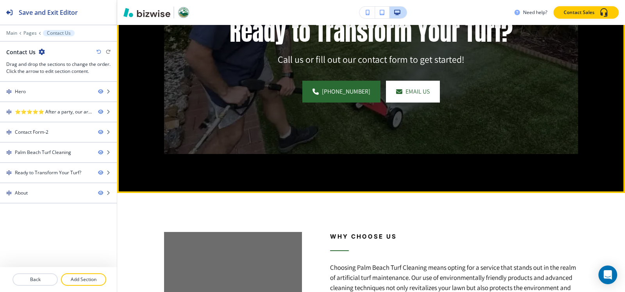
scroll to position [1249, 0]
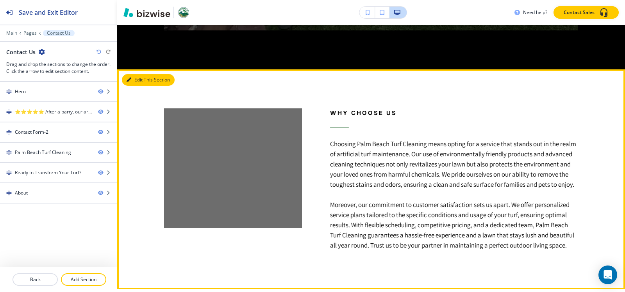
click at [137, 79] on button "Edit This Section" at bounding box center [148, 80] width 53 height 12
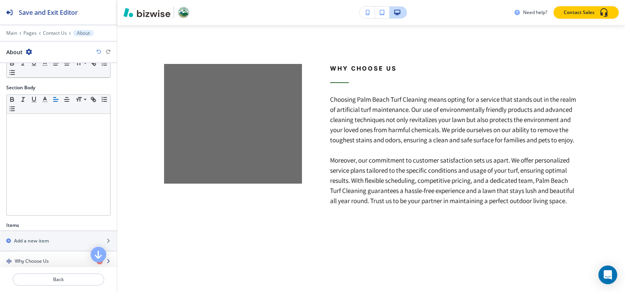
scroll to position [151, 0]
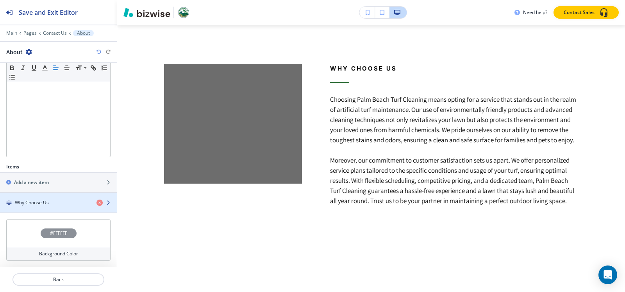
click at [50, 201] on div "Why Choose Us" at bounding box center [45, 203] width 90 height 7
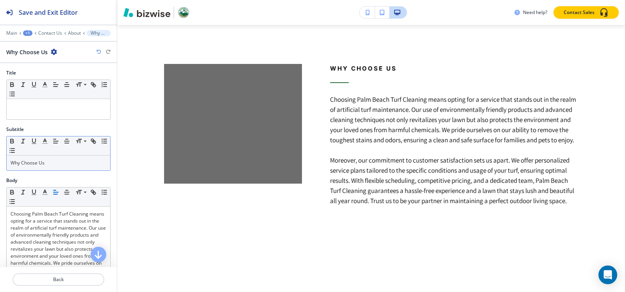
click at [59, 169] on div "Why Choose Us" at bounding box center [58, 163] width 103 height 15
copy p "Why Choose Us"
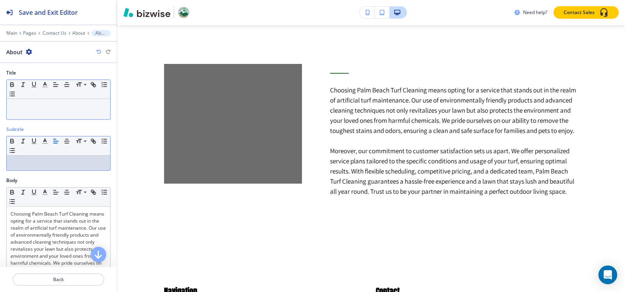
click at [55, 104] on p at bounding box center [59, 106] width 96 height 7
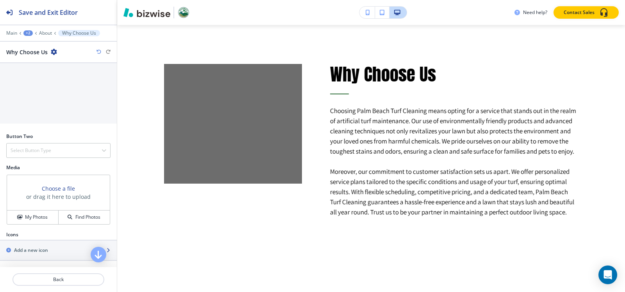
scroll to position [369, 0]
click at [28, 219] on h4 "My Photos" at bounding box center [36, 217] width 23 height 7
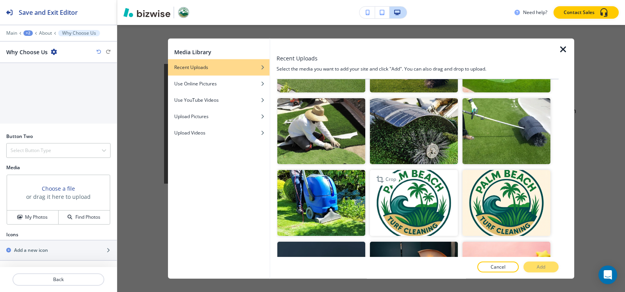
scroll to position [429, 0]
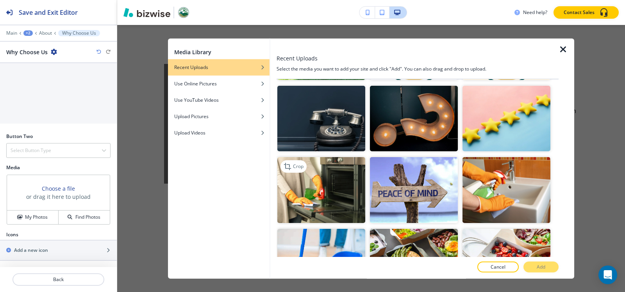
click at [313, 180] on img "button" at bounding box center [321, 190] width 88 height 66
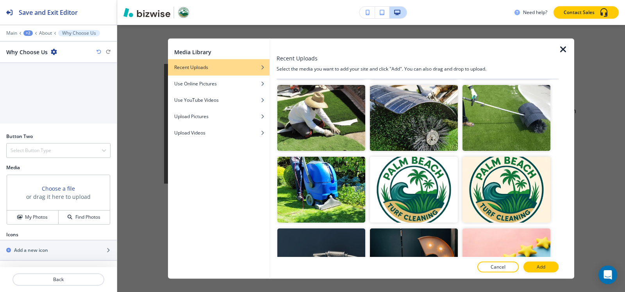
scroll to position [273, 0]
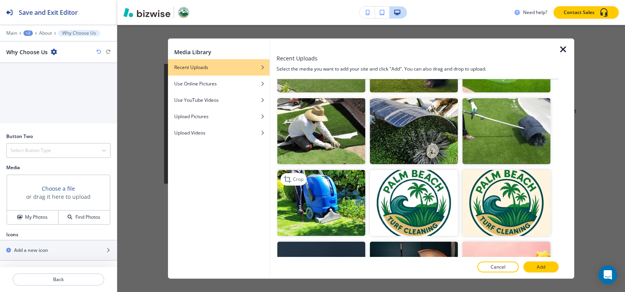
click at [322, 192] on img "button" at bounding box center [321, 203] width 88 height 66
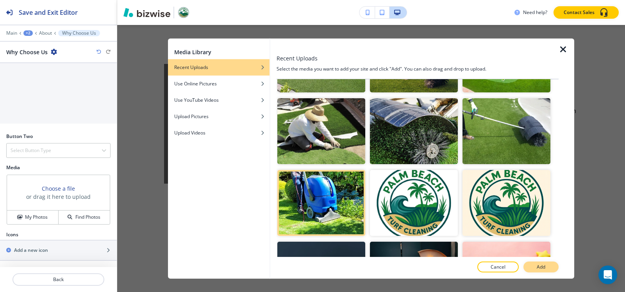
click at [547, 270] on button "Add" at bounding box center [540, 267] width 35 height 11
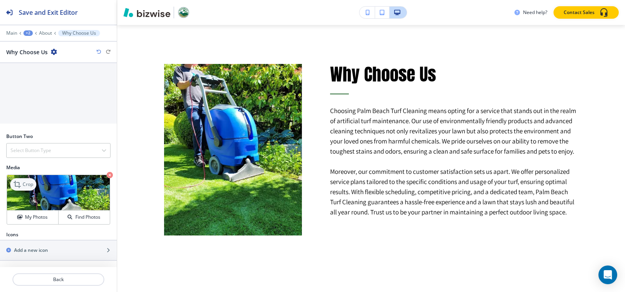
drag, startPoint x: 27, startPoint y: 183, endPoint x: 30, endPoint y: 187, distance: 4.2
click at [27, 184] on p "Crop" at bounding box center [28, 184] width 11 height 7
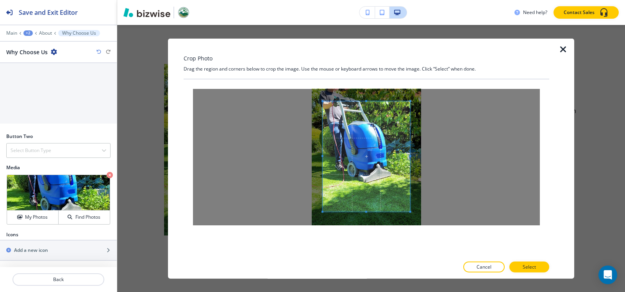
click at [363, 71] on div "Crop Photo Drag the region and corners below to crop the image. Use the mouse o…" at bounding box center [365, 158] width 365 height 241
click at [375, 257] on div at bounding box center [365, 168] width 365 height 178
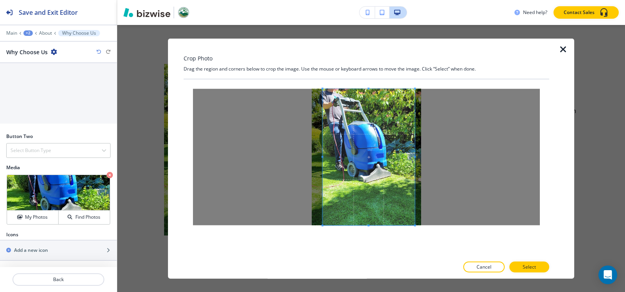
click at [415, 157] on div at bounding box center [368, 157] width 92 height 137
click at [323, 158] on span at bounding box center [368, 157] width 92 height 137
click at [316, 158] on span at bounding box center [317, 157] width 2 height 2
click at [529, 266] on p "Select" at bounding box center [528, 267] width 13 height 7
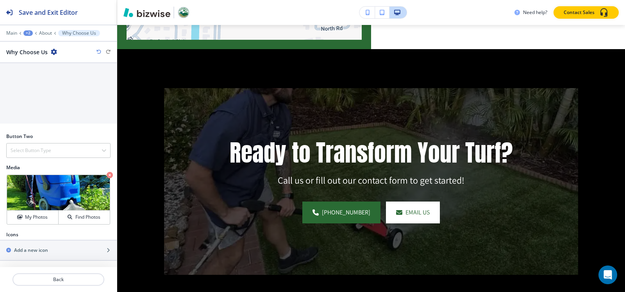
scroll to position [1099, 0]
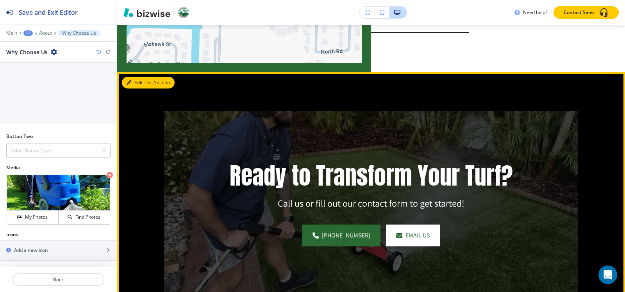
click at [130, 83] on icon "button" at bounding box center [128, 82] width 5 height 5
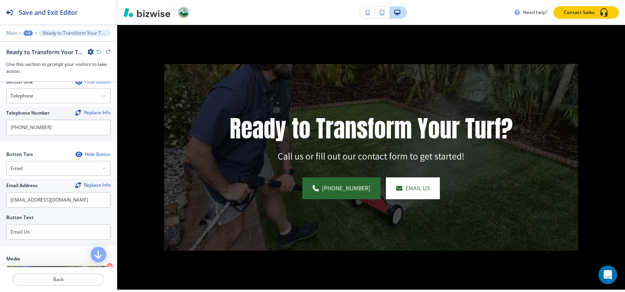
scroll to position [273, 0]
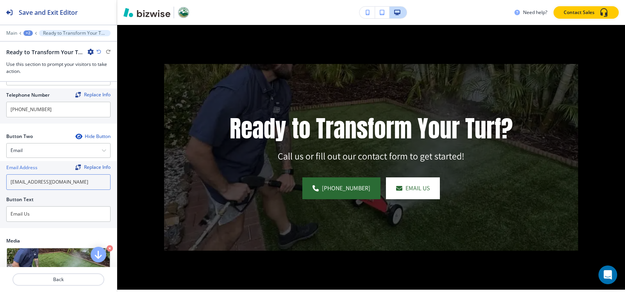
click at [71, 182] on input "[EMAIL_ADDRESS][DOMAIN_NAME]" at bounding box center [58, 183] width 104 height 16
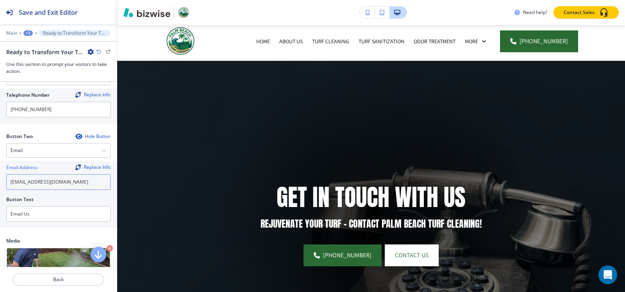
scroll to position [39, 0]
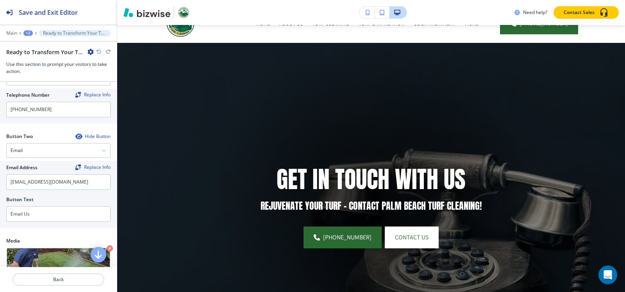
click at [25, 32] on div "+2" at bounding box center [27, 32] width 9 height 5
click at [41, 45] on p "Pages" at bounding box center [49, 46] width 40 height 7
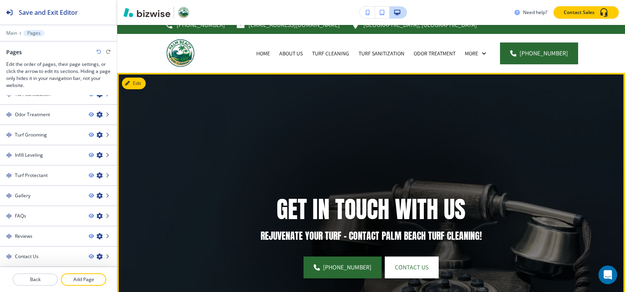
scroll to position [0, 0]
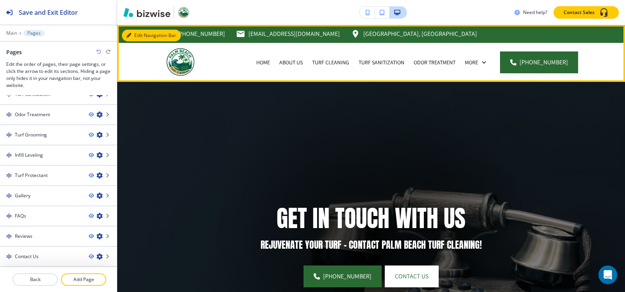
click at [137, 37] on button "Edit Navigation Bar" at bounding box center [151, 36] width 59 height 12
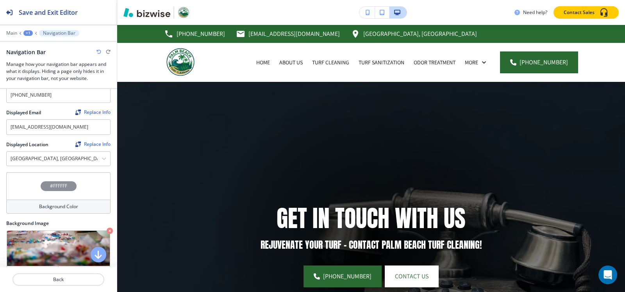
scroll to position [351, 0]
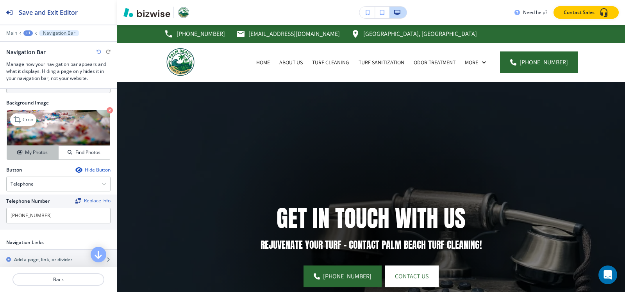
click at [30, 149] on h4 "My Photos" at bounding box center [36, 152] width 23 height 7
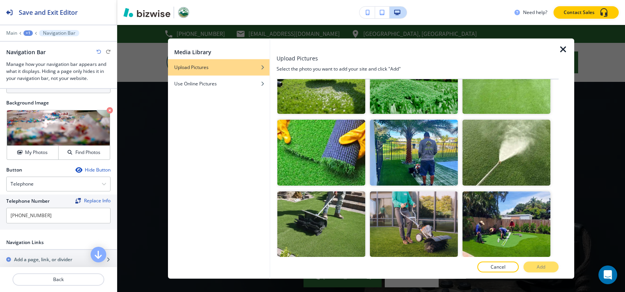
scroll to position [117, 0]
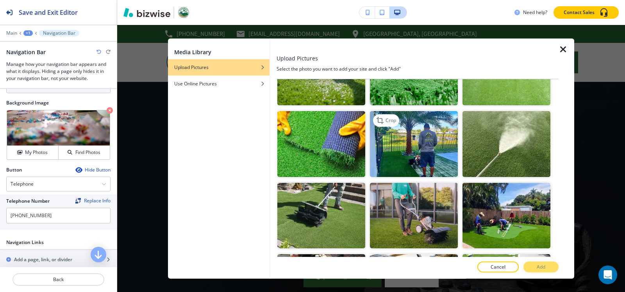
click at [395, 142] on img "button" at bounding box center [414, 144] width 88 height 66
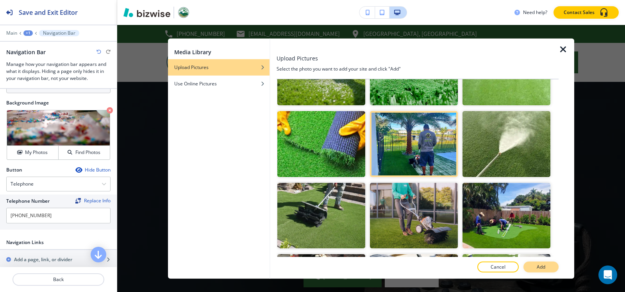
click at [535, 267] on button "Add" at bounding box center [540, 267] width 35 height 11
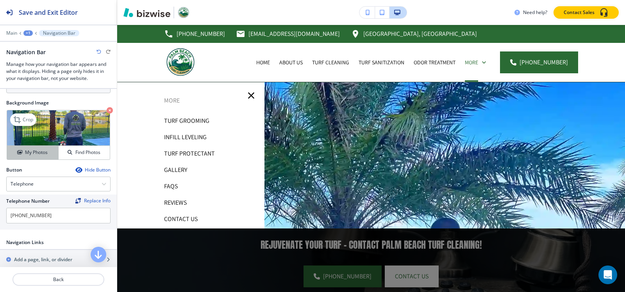
click at [38, 149] on h4 "My Photos" at bounding box center [36, 152] width 23 height 7
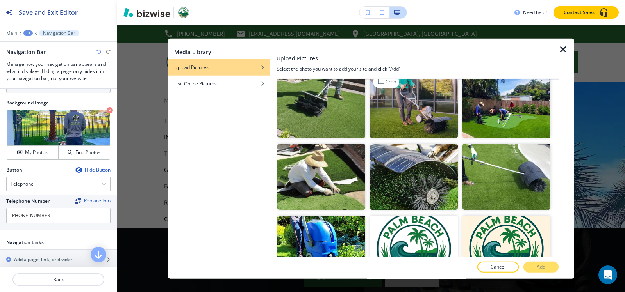
scroll to position [234, 0]
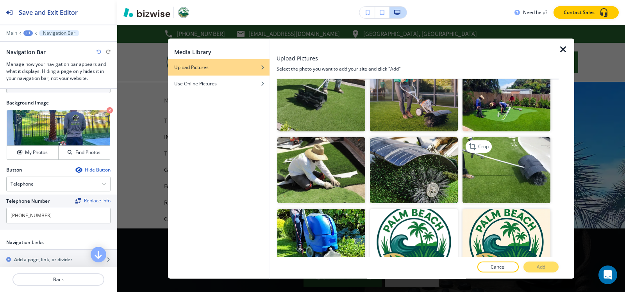
click at [486, 159] on img "button" at bounding box center [506, 170] width 88 height 66
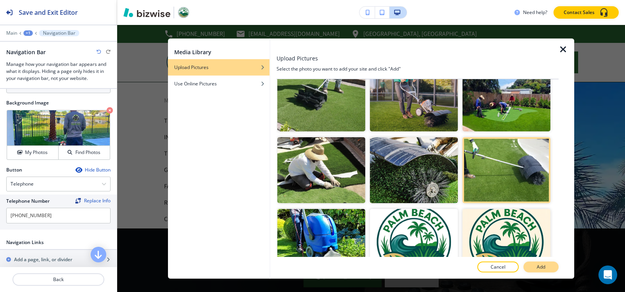
click at [542, 269] on p "Add" at bounding box center [540, 267] width 9 height 7
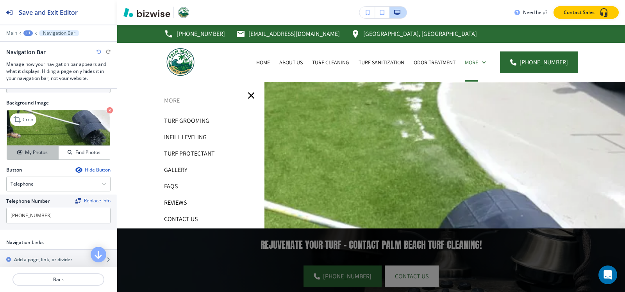
click at [38, 149] on h4 "My Photos" at bounding box center [36, 152] width 23 height 7
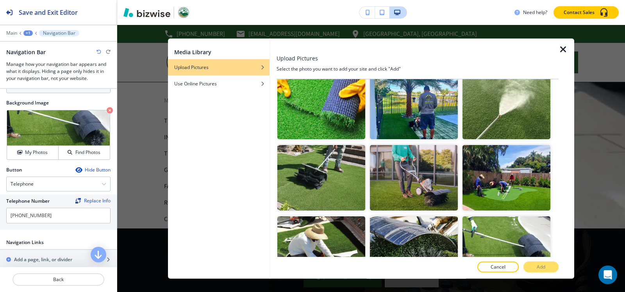
scroll to position [117, 0]
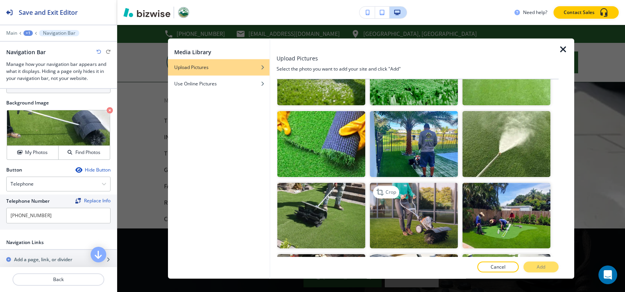
click at [428, 207] on img "button" at bounding box center [414, 216] width 88 height 66
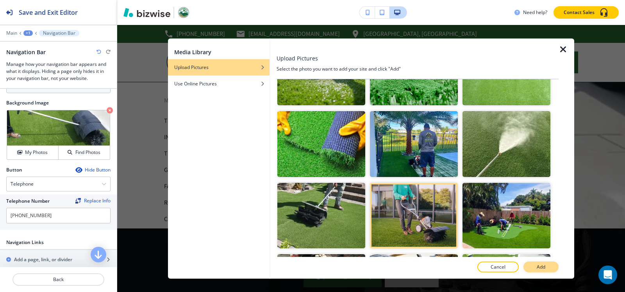
click at [540, 267] on p "Add" at bounding box center [540, 267] width 9 height 7
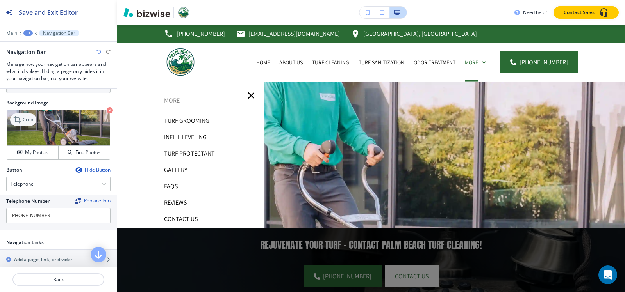
click at [21, 118] on icon at bounding box center [17, 119] width 9 height 9
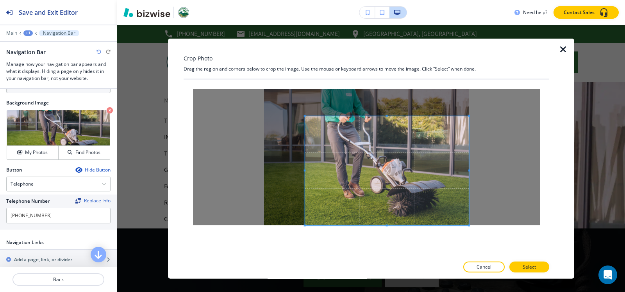
click at [415, 174] on span at bounding box center [387, 170] width 164 height 109
click at [537, 267] on button "Select" at bounding box center [529, 267] width 40 height 11
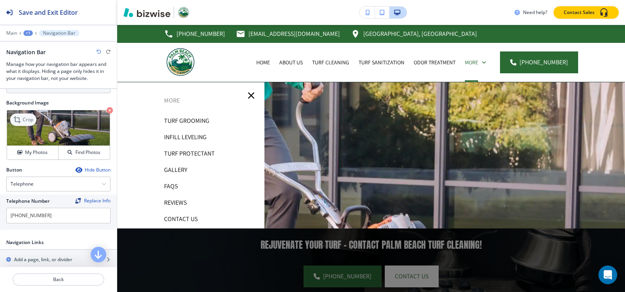
click at [20, 115] on icon at bounding box center [17, 119] width 9 height 9
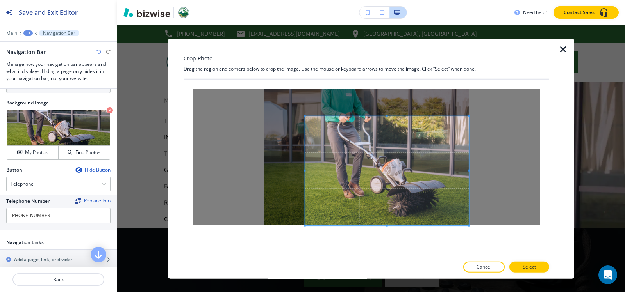
click at [566, 52] on icon "button" at bounding box center [562, 49] width 9 height 9
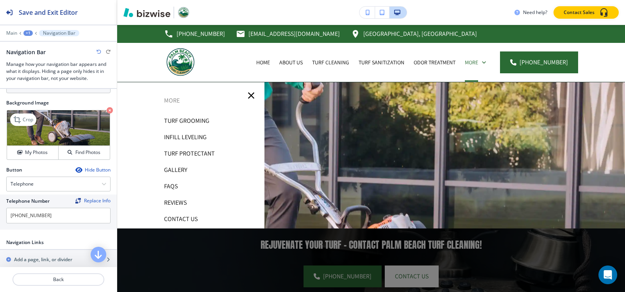
click at [107, 107] on icon "button" at bounding box center [110, 110] width 6 height 6
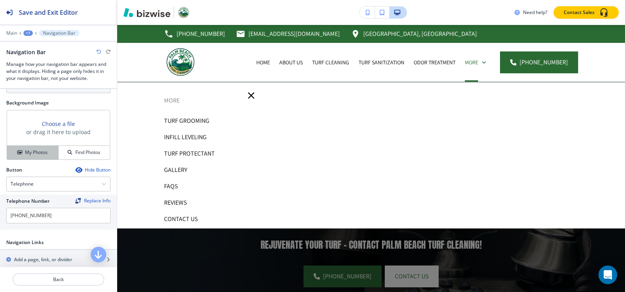
click at [27, 146] on button "My Photos" at bounding box center [33, 153] width 52 height 14
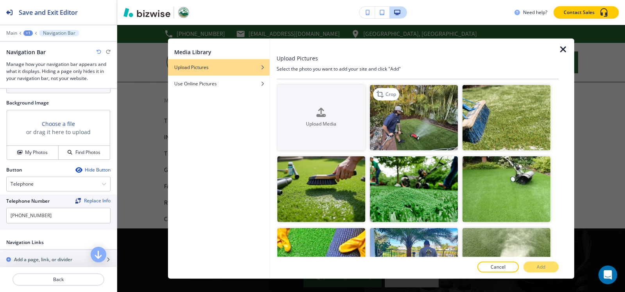
click at [396, 103] on img "button" at bounding box center [414, 118] width 88 height 66
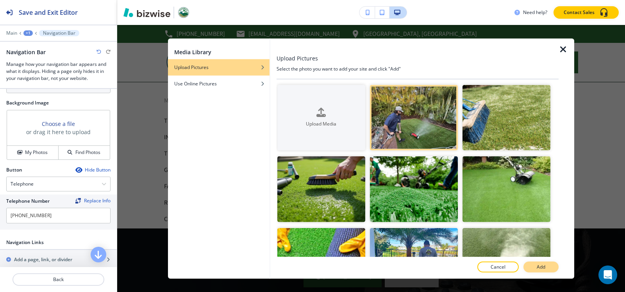
click at [541, 268] on p "Add" at bounding box center [540, 267] width 9 height 7
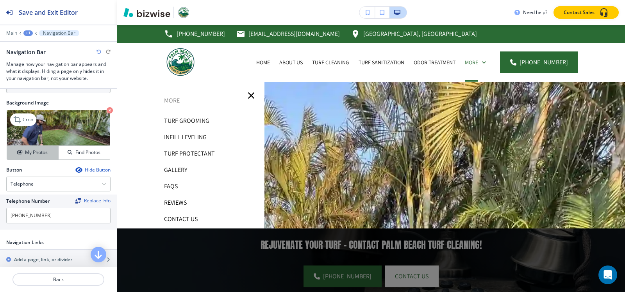
click at [46, 149] on h4 "My Photos" at bounding box center [36, 152] width 23 height 7
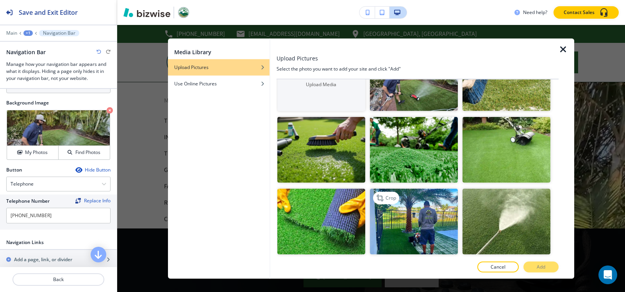
scroll to position [39, 0]
click at [521, 146] on img "button" at bounding box center [506, 151] width 88 height 66
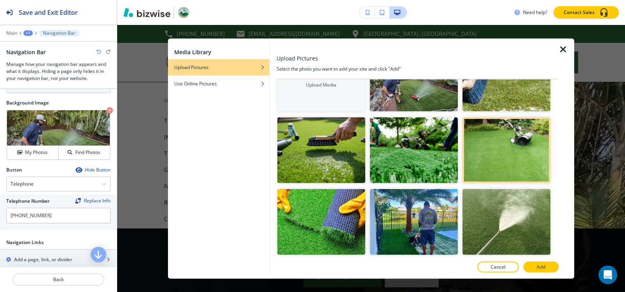
click at [542, 267] on p "Add" at bounding box center [540, 267] width 9 height 7
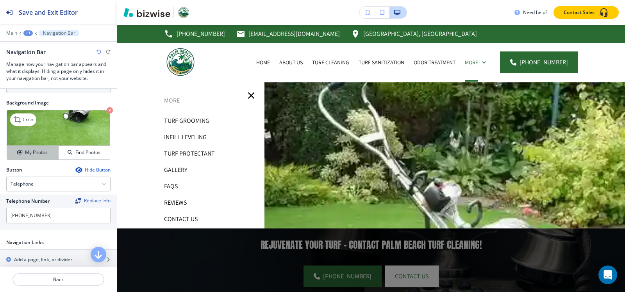
click at [44, 149] on h4 "My Photos" at bounding box center [36, 152] width 23 height 7
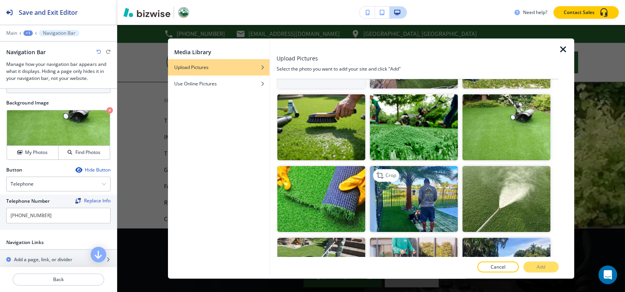
scroll to position [195, 0]
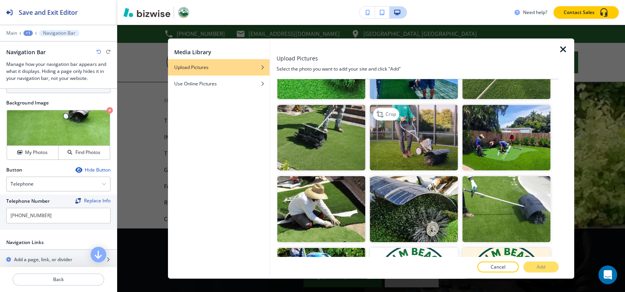
click at [417, 138] on img "button" at bounding box center [414, 138] width 88 height 66
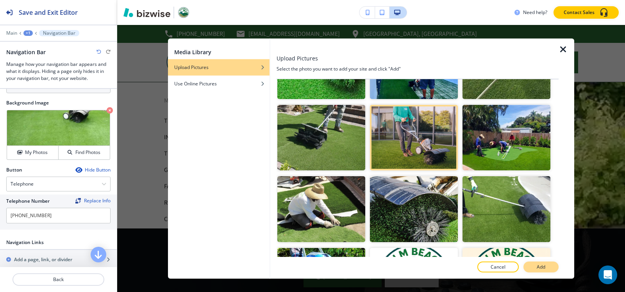
click at [541, 269] on p "Add" at bounding box center [540, 267] width 9 height 7
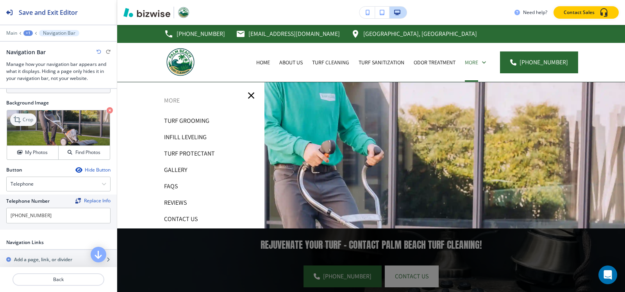
click at [34, 114] on div "Crop" at bounding box center [23, 120] width 26 height 12
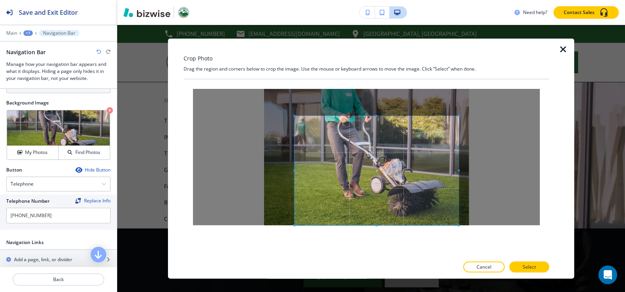
click at [417, 164] on span at bounding box center [376, 170] width 164 height 109
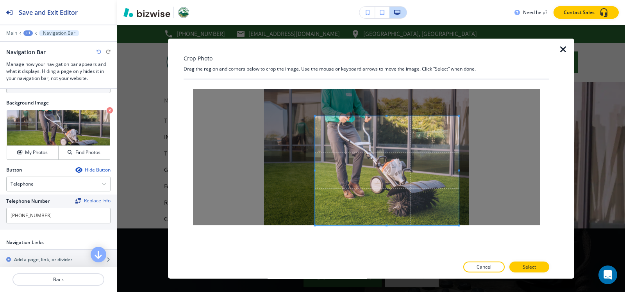
click at [315, 170] on span at bounding box center [315, 170] width 2 height 2
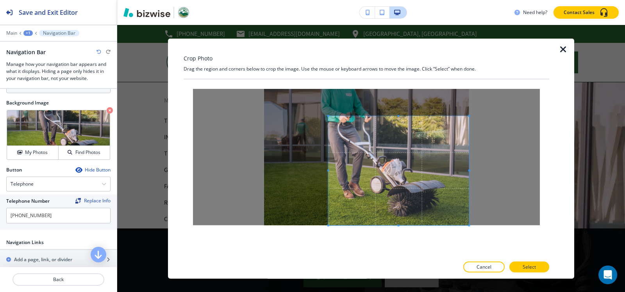
click at [431, 173] on span at bounding box center [398, 170] width 141 height 109
click at [397, 119] on div at bounding box center [398, 172] width 141 height 106
click at [522, 263] on button "Select" at bounding box center [529, 267] width 40 height 11
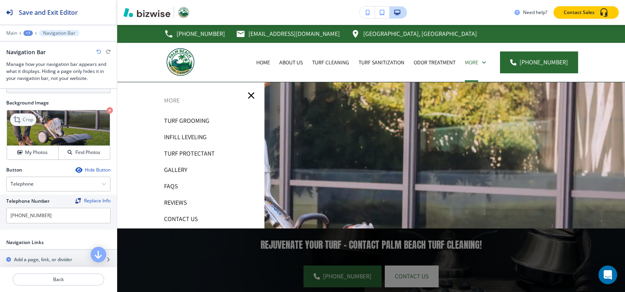
click at [18, 114] on div "Crop" at bounding box center [23, 120] width 26 height 12
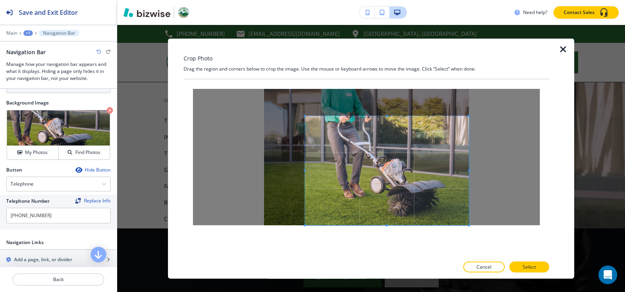
click at [426, 164] on span at bounding box center [387, 170] width 164 height 109
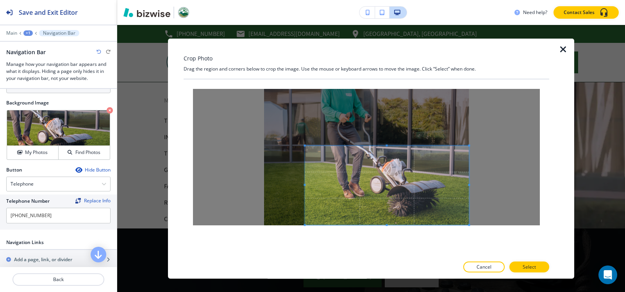
click at [392, 146] on div at bounding box center [387, 185] width 164 height 79
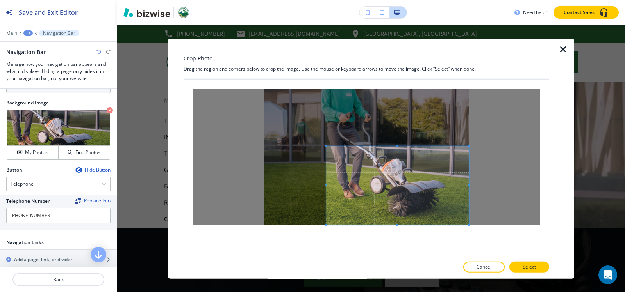
click at [327, 185] on span at bounding box center [326, 185] width 2 height 2
click at [536, 266] on button "Select" at bounding box center [529, 267] width 40 height 11
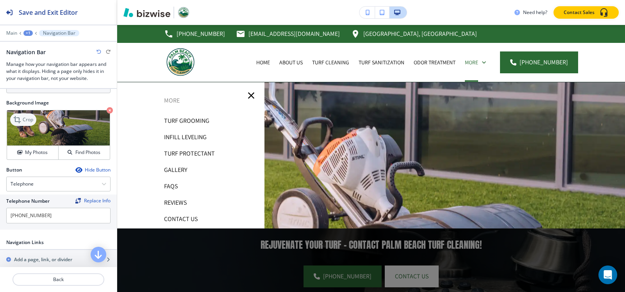
click at [32, 116] on p "Crop" at bounding box center [28, 119] width 11 height 7
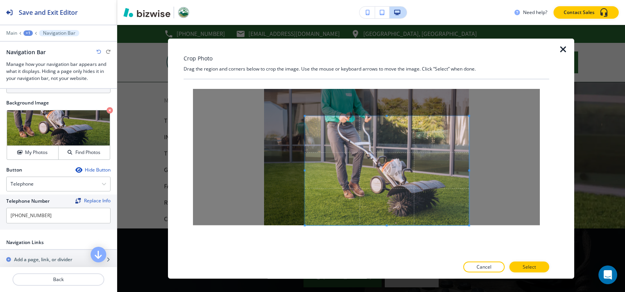
click at [481, 205] on div at bounding box center [366, 157] width 347 height 137
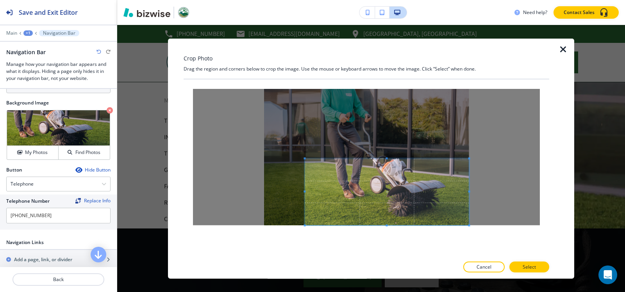
click at [384, 159] on div at bounding box center [387, 192] width 164 height 67
click at [319, 191] on span at bounding box center [319, 192] width 2 height 2
click at [515, 264] on button "Select" at bounding box center [529, 267] width 40 height 11
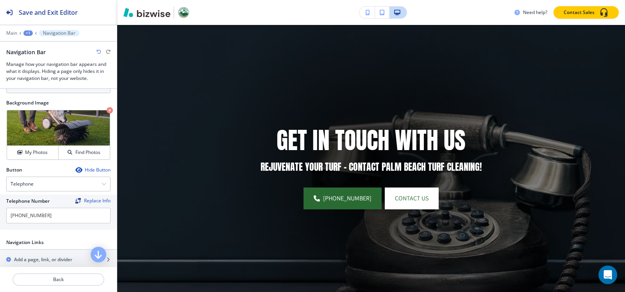
scroll to position [0, 0]
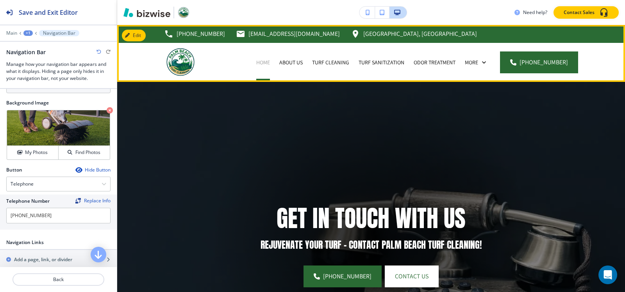
click at [262, 64] on p "Home" at bounding box center [263, 63] width 14 height 8
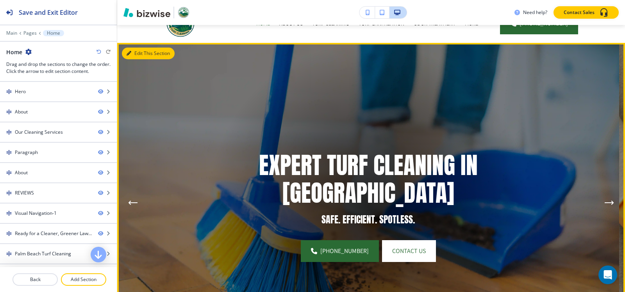
click at [134, 54] on button "Edit This Section" at bounding box center [148, 54] width 53 height 12
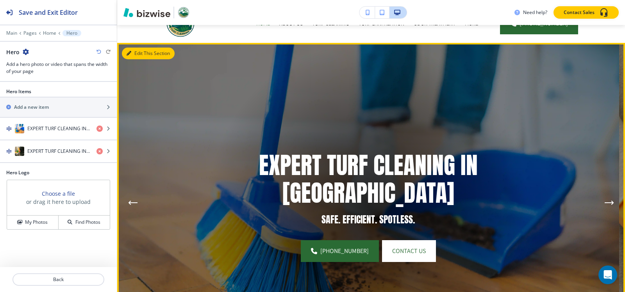
scroll to position [57, 0]
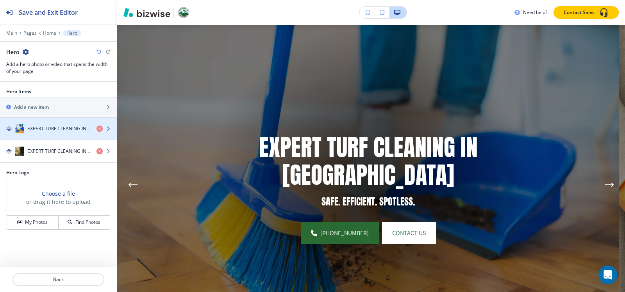
click at [52, 129] on h4 "EXPERT TURF CLEANING IN [GEOGRAPHIC_DATA]" at bounding box center [58, 128] width 63 height 7
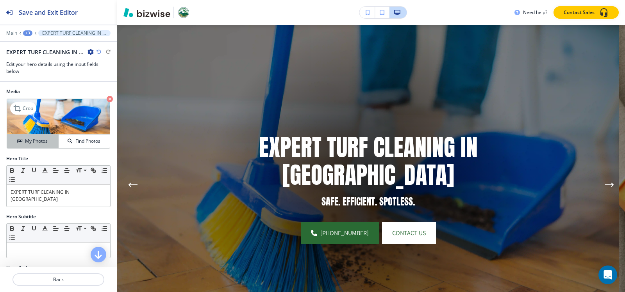
click at [38, 136] on button "My Photos" at bounding box center [33, 142] width 52 height 14
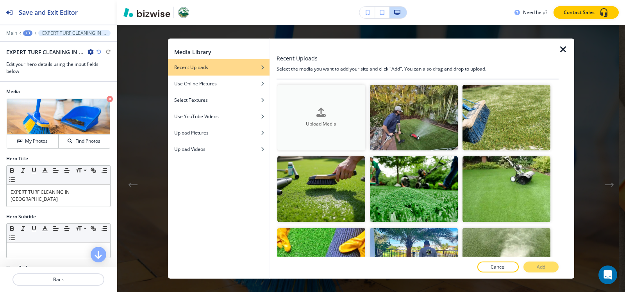
click at [299, 91] on button "Upload Media" at bounding box center [321, 118] width 88 height 66
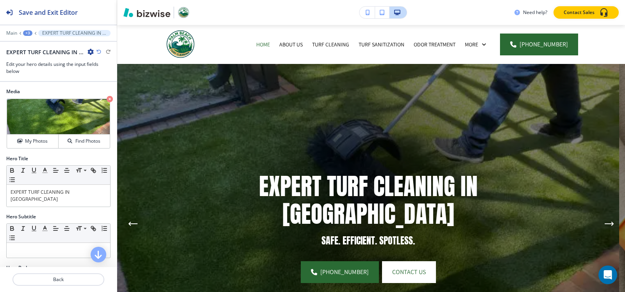
scroll to position [174, 0]
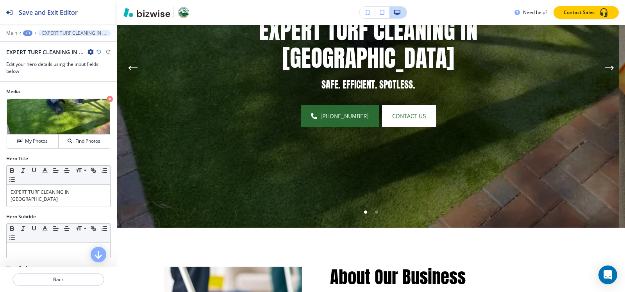
click at [27, 34] on div "+3" at bounding box center [27, 32] width 9 height 5
click at [39, 73] on p "Hero" at bounding box center [48, 73] width 40 height 7
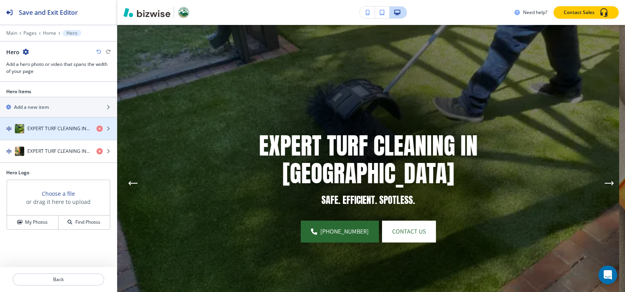
scroll to position [57, 0]
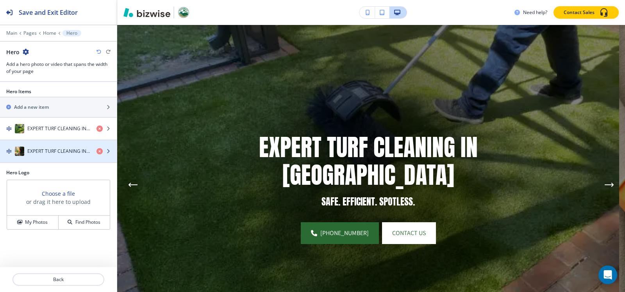
click at [38, 157] on div "button" at bounding box center [58, 159] width 117 height 6
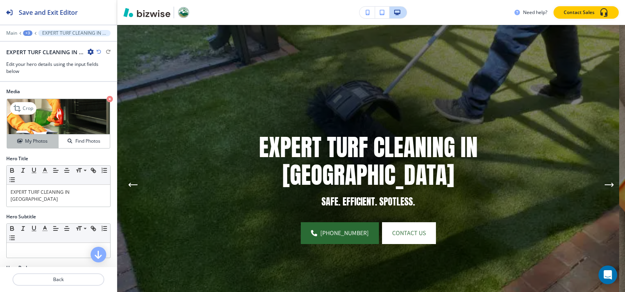
click at [27, 139] on h4 "My Photos" at bounding box center [36, 141] width 23 height 7
click at [41, 136] on button "My Photos" at bounding box center [33, 142] width 52 height 14
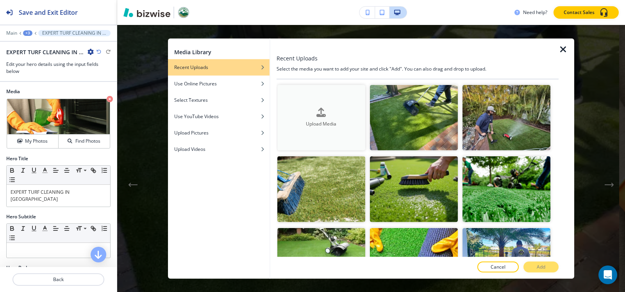
click at [337, 111] on div "Upload Media" at bounding box center [321, 118] width 88 height 20
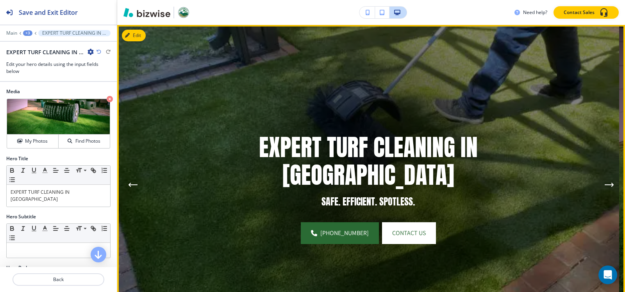
click at [601, 182] on button "Next Hero Image" at bounding box center [609, 185] width 16 height 16
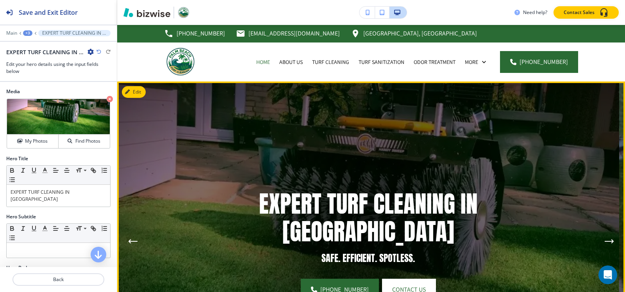
scroll to position [0, 0]
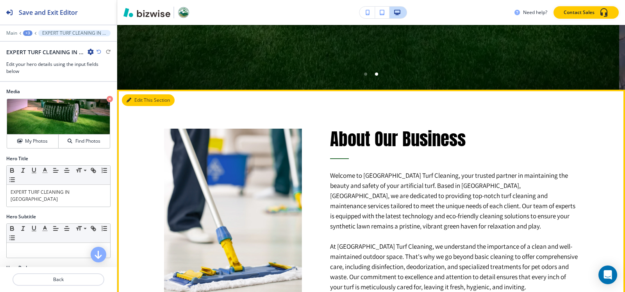
click at [137, 102] on button "Edit This Section" at bounding box center [148, 100] width 53 height 12
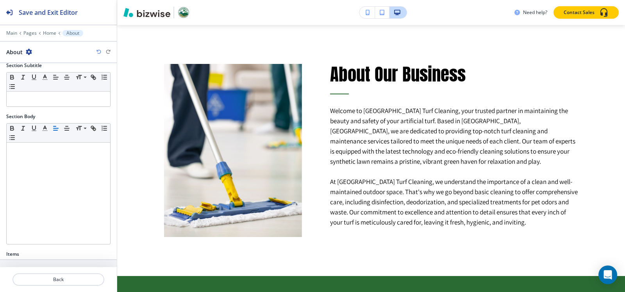
scroll to position [151, 0]
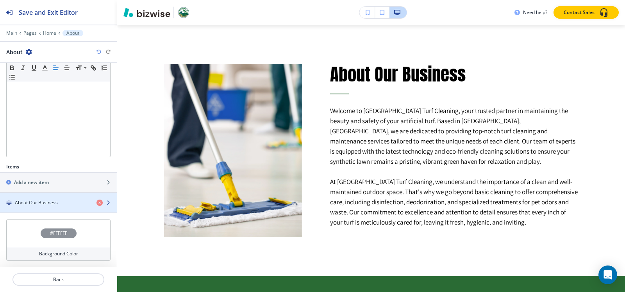
click at [39, 207] on div "button" at bounding box center [58, 210] width 117 height 6
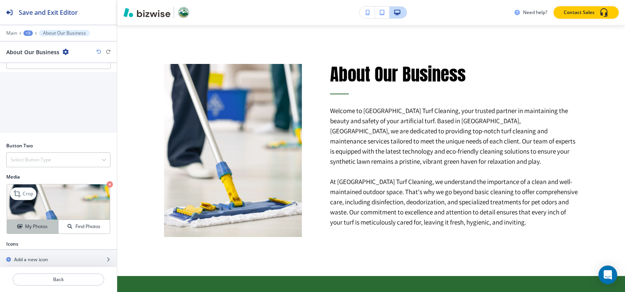
scroll to position [362, 0]
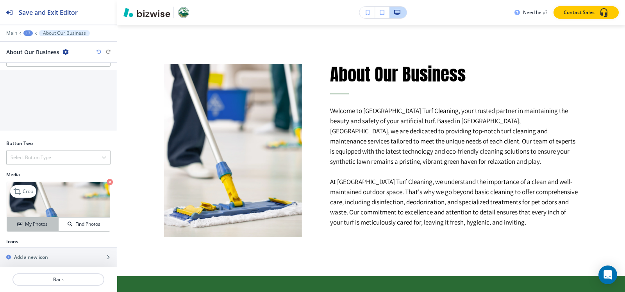
click at [30, 218] on button "My Photos" at bounding box center [33, 225] width 52 height 14
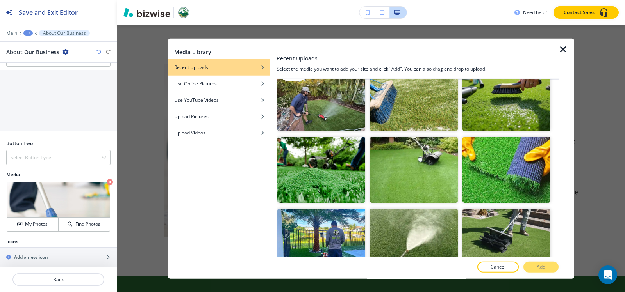
scroll to position [78, 0]
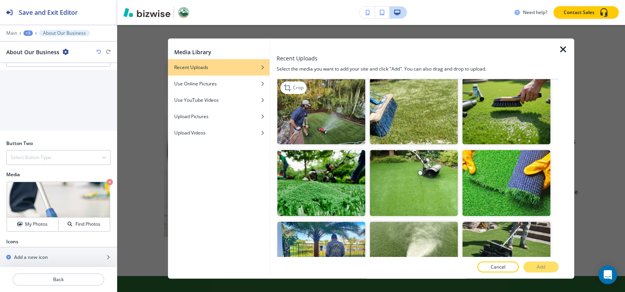
click at [333, 128] on img "button" at bounding box center [321, 111] width 88 height 66
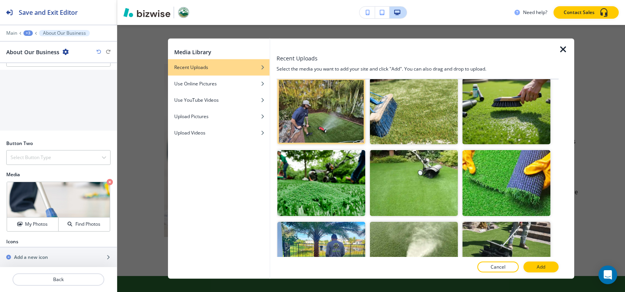
click at [551, 270] on button "Add" at bounding box center [540, 267] width 35 height 11
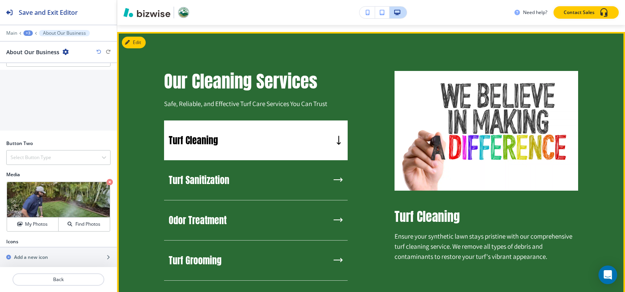
scroll to position [611, 0]
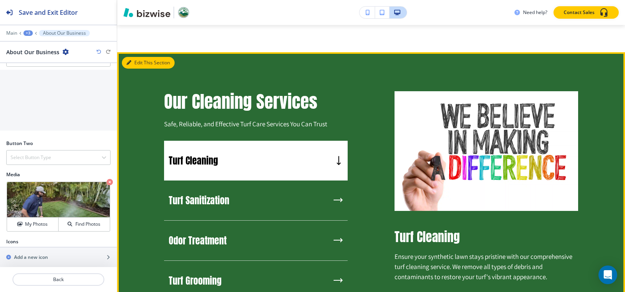
click at [139, 57] on button "Edit This Section" at bounding box center [148, 63] width 53 height 12
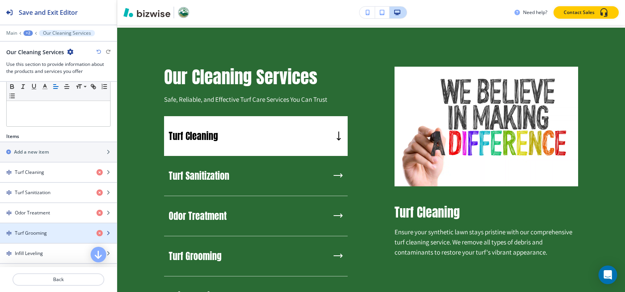
scroll to position [272, 0]
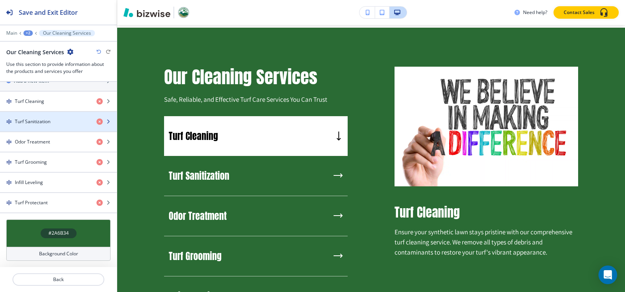
click at [45, 127] on div "button" at bounding box center [58, 128] width 117 height 6
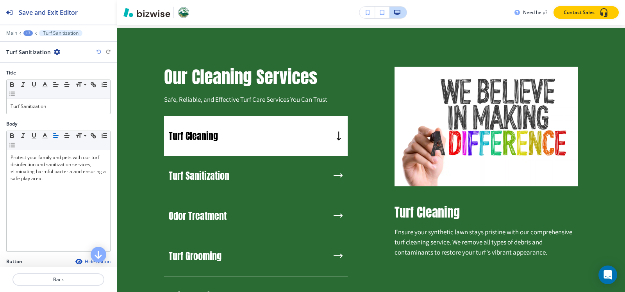
click at [30, 36] on div "+3" at bounding box center [27, 32] width 9 height 5
click at [38, 70] on p "Our Cleaning Services" at bounding box center [49, 73] width 40 height 7
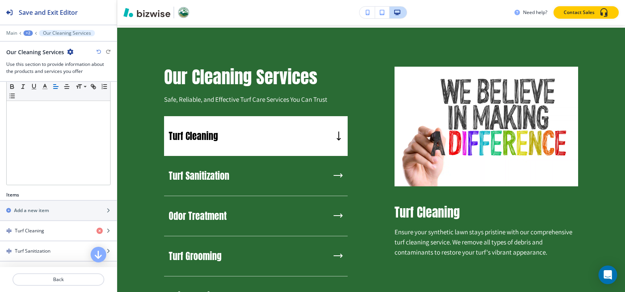
scroll to position [156, 0]
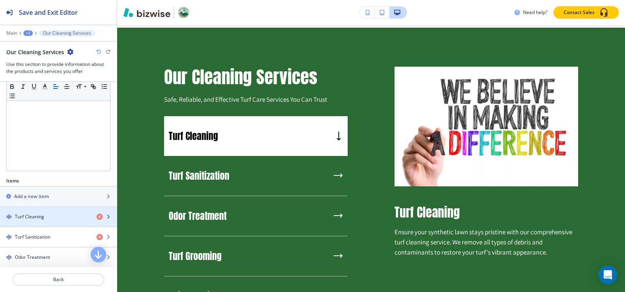
click at [37, 212] on div "button" at bounding box center [58, 210] width 117 height 6
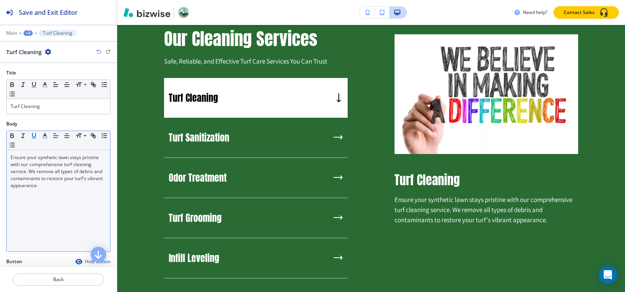
scroll to position [675, 0]
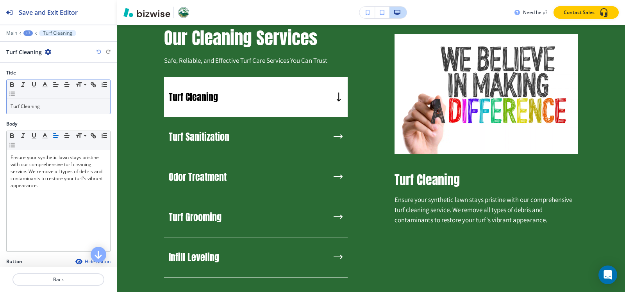
click at [52, 107] on p "Turf Cleaning" at bounding box center [59, 106] width 96 height 7
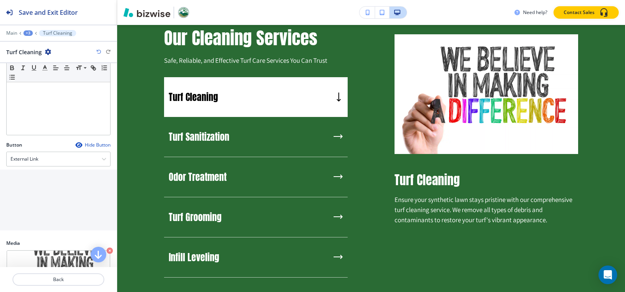
scroll to position [157, 0]
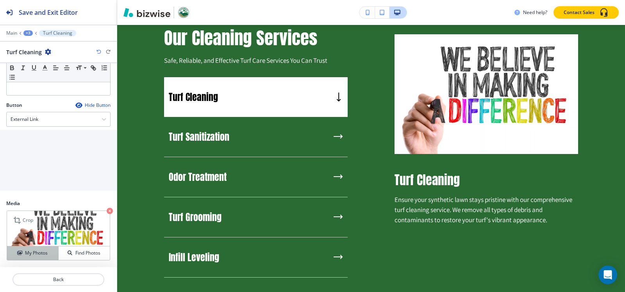
click at [32, 255] on h4 "My Photos" at bounding box center [36, 253] width 23 height 7
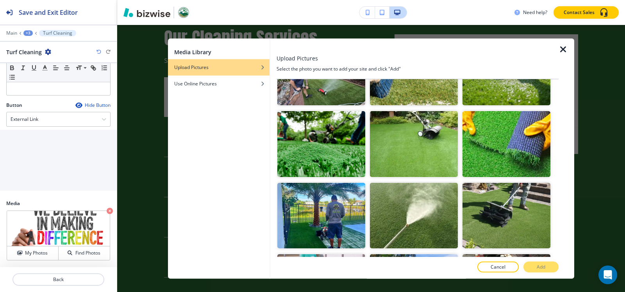
scroll to position [273, 0]
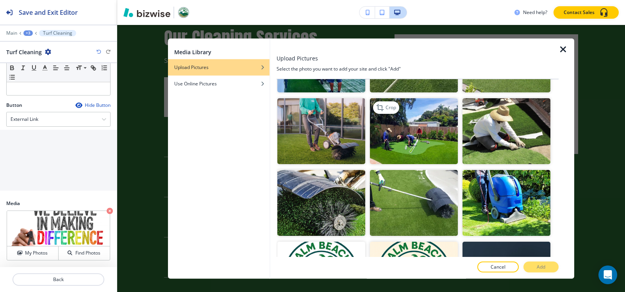
click at [392, 141] on img "button" at bounding box center [414, 131] width 88 height 66
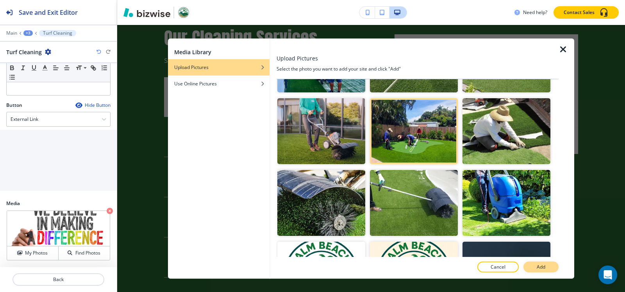
click at [540, 264] on p "Add" at bounding box center [540, 267] width 9 height 7
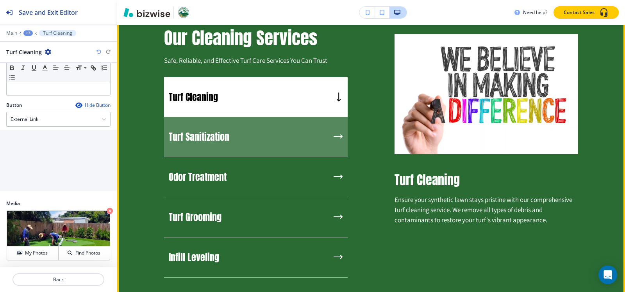
click at [253, 138] on div "Turf Sanitization" at bounding box center [255, 137] width 183 height 40
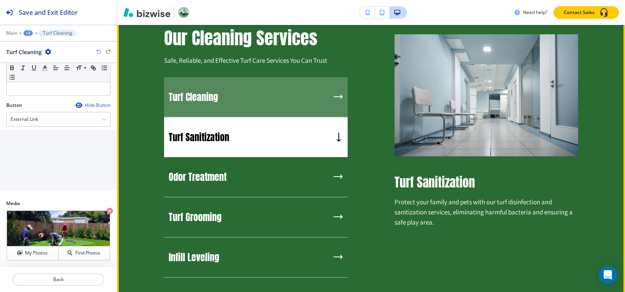
click at [253, 102] on div "Turf Cleaning" at bounding box center [255, 97] width 183 height 40
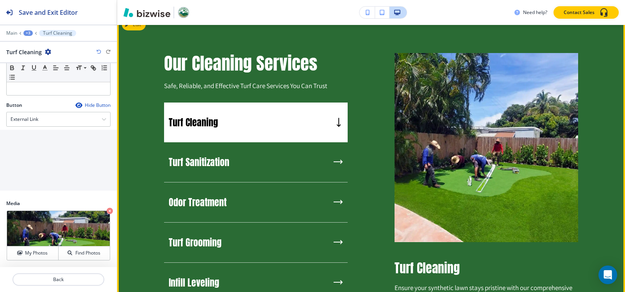
scroll to position [636, 0]
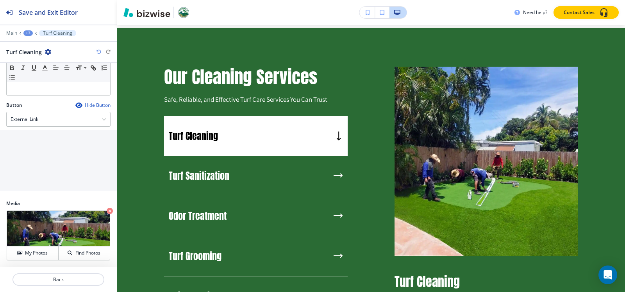
click at [29, 32] on div "+3" at bounding box center [27, 32] width 9 height 5
click at [40, 74] on p "Our Cleaning Services" at bounding box center [49, 73] width 40 height 7
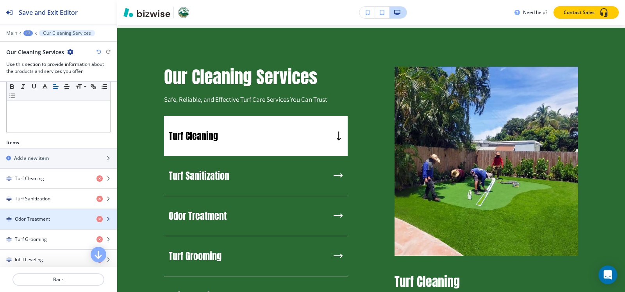
scroll to position [195, 0]
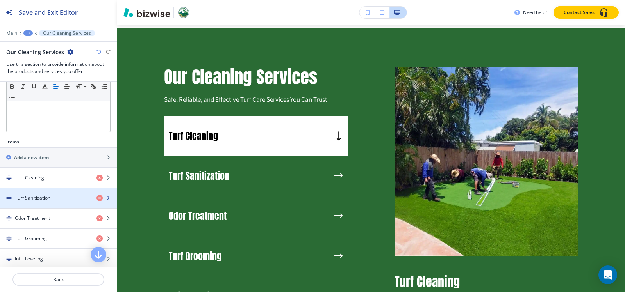
click at [34, 198] on h4 "Turf Sanitization" at bounding box center [33, 198] width 36 height 7
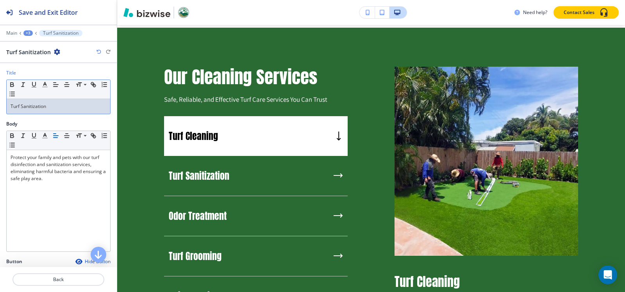
click at [59, 110] on div "Turf Sanitization" at bounding box center [58, 106] width 103 height 15
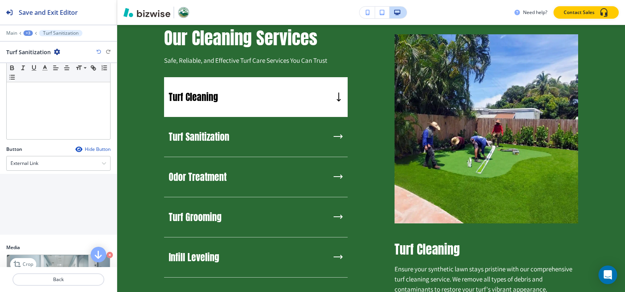
scroll to position [157, 0]
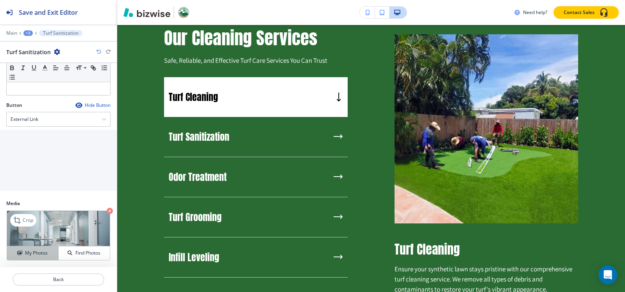
click at [36, 250] on h4 "My Photos" at bounding box center [36, 253] width 23 height 7
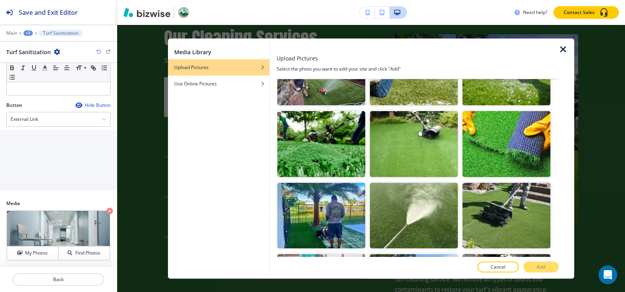
scroll to position [156, 0]
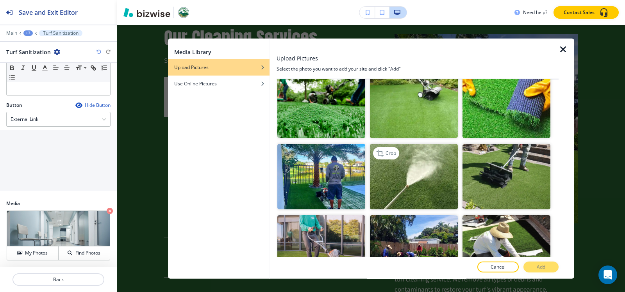
click at [433, 169] on img "button" at bounding box center [414, 177] width 88 height 66
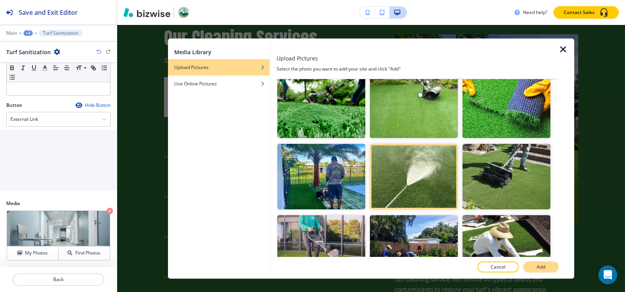
click at [531, 267] on button "Add" at bounding box center [540, 267] width 35 height 11
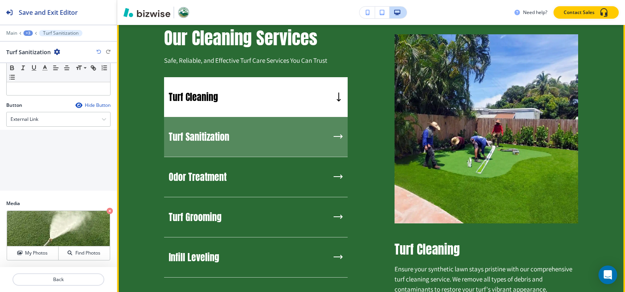
click at [253, 126] on div "Turf Sanitization" at bounding box center [255, 137] width 183 height 40
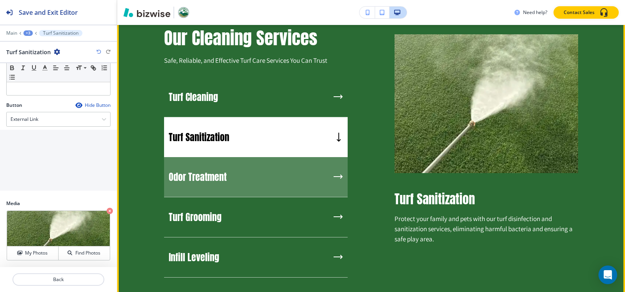
click at [231, 178] on div "Odor Treatment" at bounding box center [255, 177] width 183 height 40
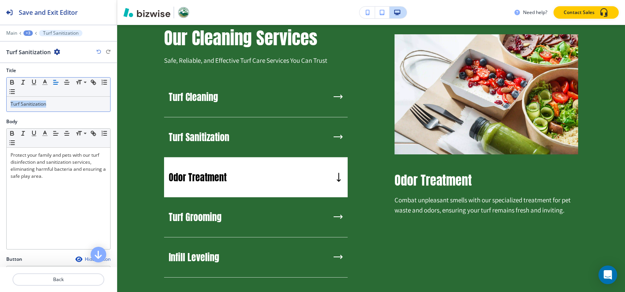
scroll to position [0, 0]
click at [30, 31] on div "+3" at bounding box center [27, 32] width 9 height 5
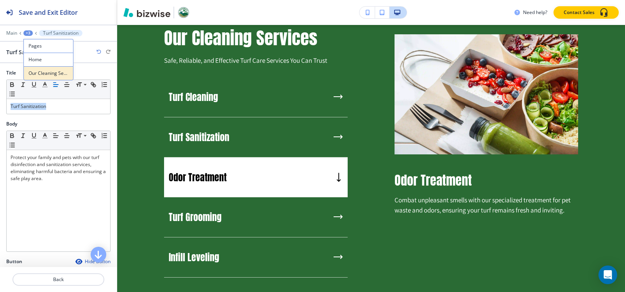
click at [37, 70] on p "Our Cleaning Services" at bounding box center [49, 73] width 40 height 7
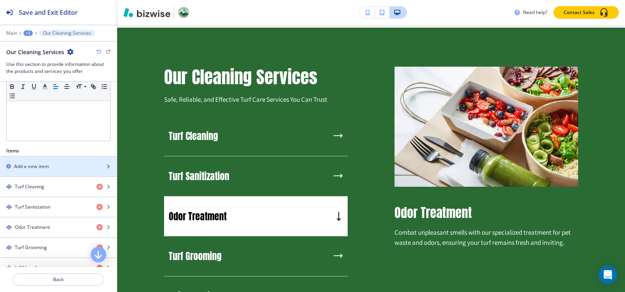
scroll to position [234, 0]
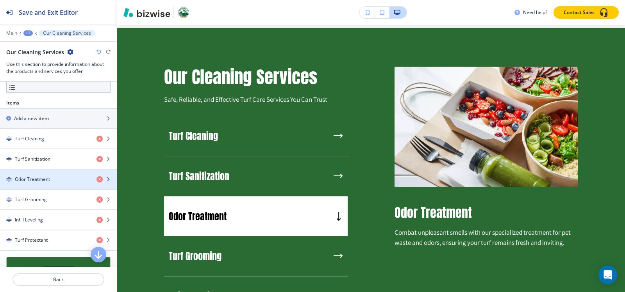
click at [39, 182] on h4 "Odor Treatment" at bounding box center [32, 179] width 35 height 7
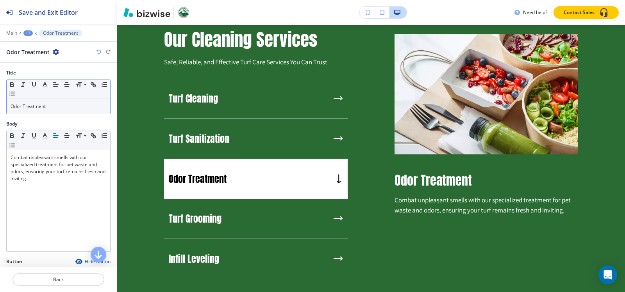
scroll to position [675, 0]
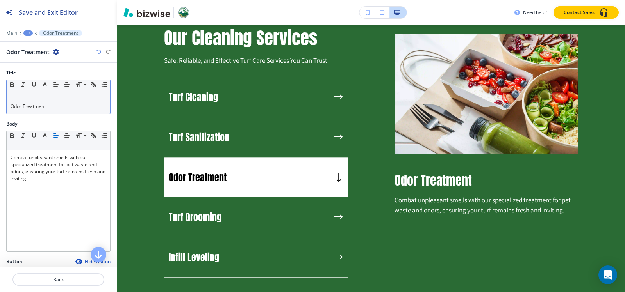
click at [60, 98] on div "Small Normal Large Huge" at bounding box center [58, 89] width 103 height 19
click at [55, 110] on div "Odor Treatment" at bounding box center [58, 106] width 103 height 15
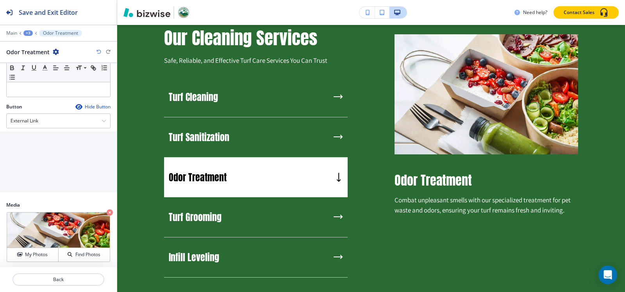
scroll to position [157, 0]
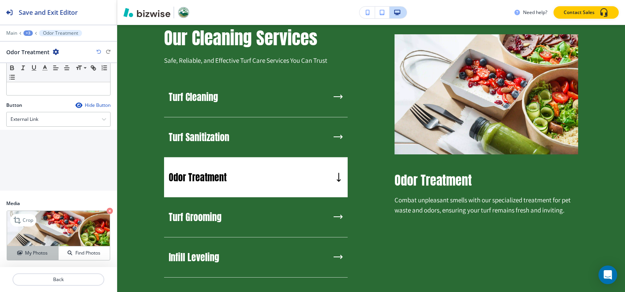
click at [30, 251] on h4 "My Photos" at bounding box center [36, 253] width 23 height 7
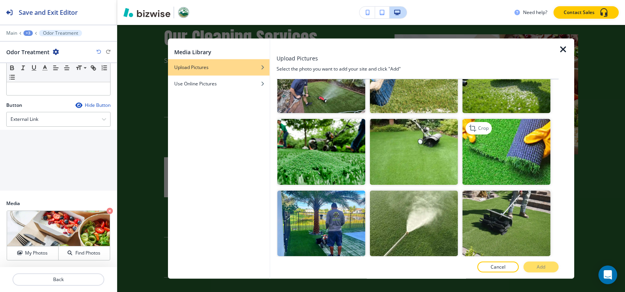
scroll to position [117, 0]
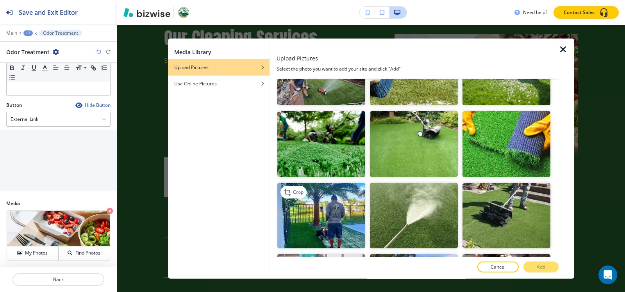
click at [315, 203] on img "button" at bounding box center [321, 216] width 88 height 66
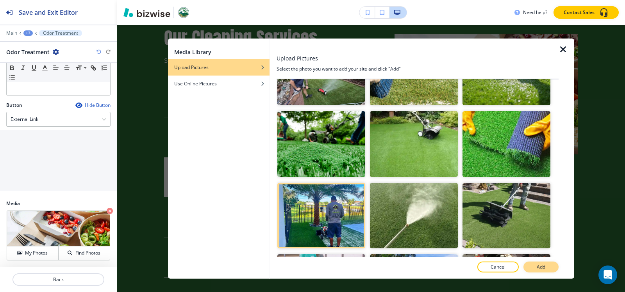
click at [543, 269] on p "Add" at bounding box center [540, 267] width 9 height 7
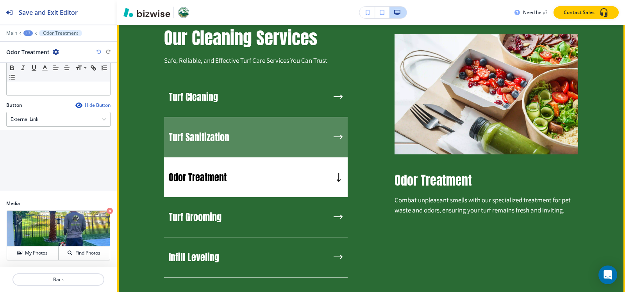
click at [195, 132] on h5 "Turf Sanitization" at bounding box center [199, 138] width 61 height 12
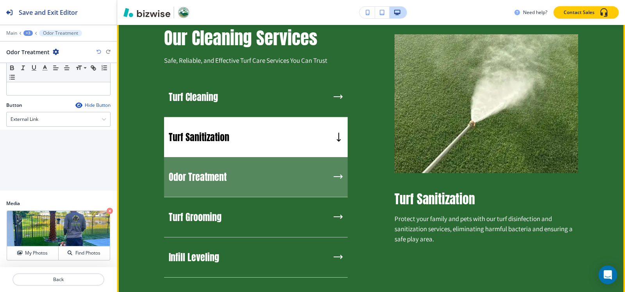
click at [210, 176] on h5 "Odor Treatment" at bounding box center [198, 177] width 58 height 12
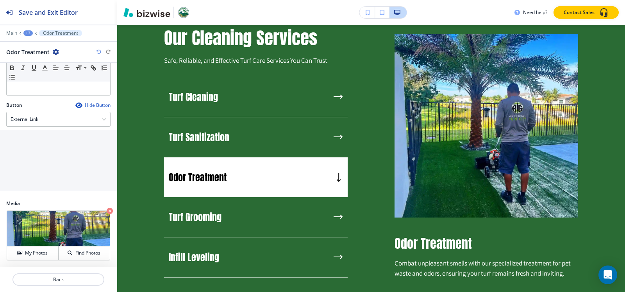
click at [25, 32] on div "+3" at bounding box center [27, 32] width 9 height 5
click at [40, 69] on button "Our Cleaning Services" at bounding box center [48, 73] width 50 height 14
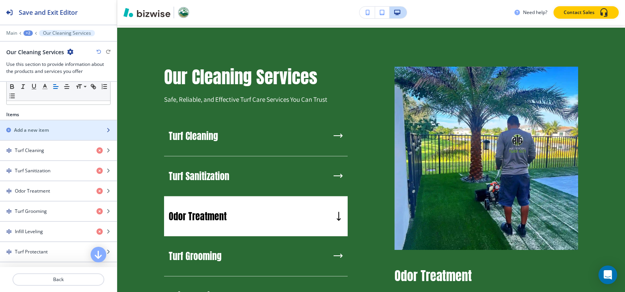
scroll to position [234, 0]
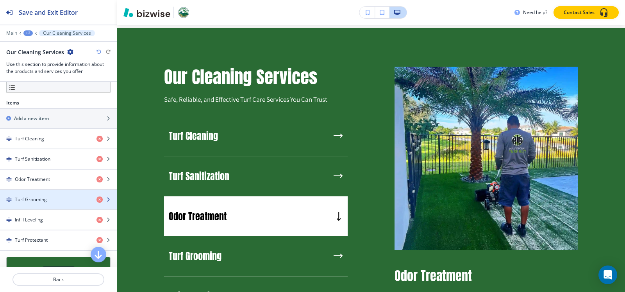
click at [41, 195] on div "button" at bounding box center [58, 193] width 117 height 6
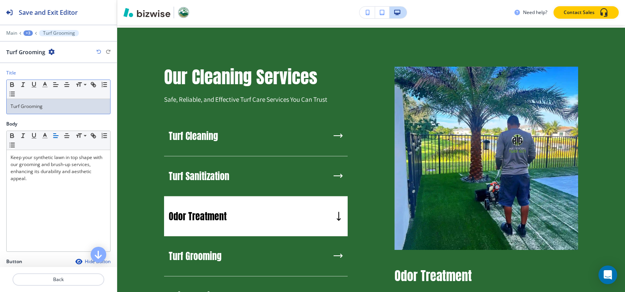
click at [48, 108] on p "Turf Grooming" at bounding box center [59, 106] width 96 height 7
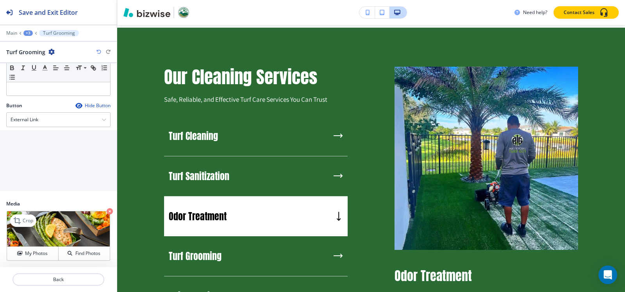
scroll to position [157, 0]
click at [35, 258] on button "My Photos" at bounding box center [33, 254] width 52 height 14
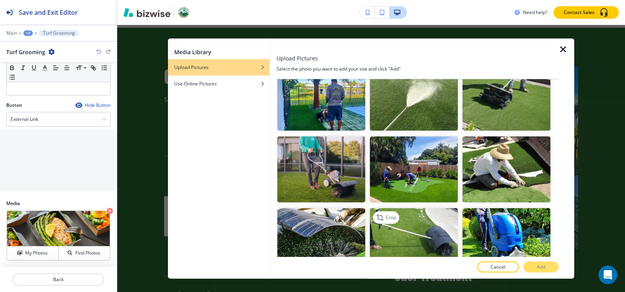
scroll to position [234, 0]
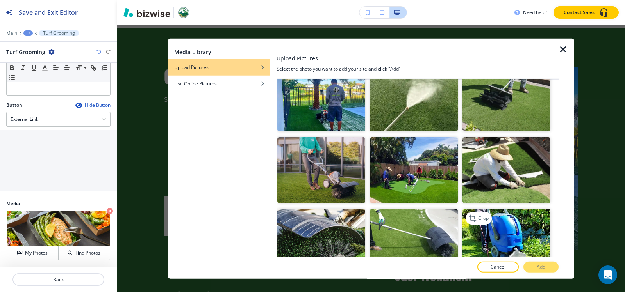
click at [522, 232] on img "button" at bounding box center [506, 242] width 88 height 66
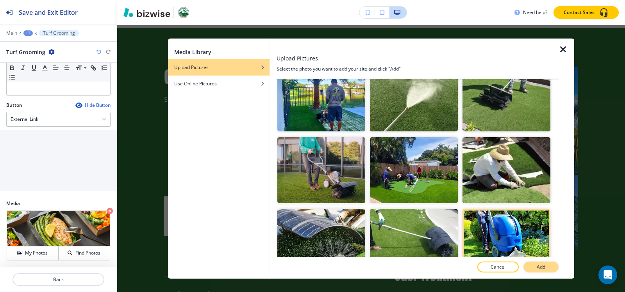
click at [544, 271] on button "Add" at bounding box center [540, 267] width 35 height 11
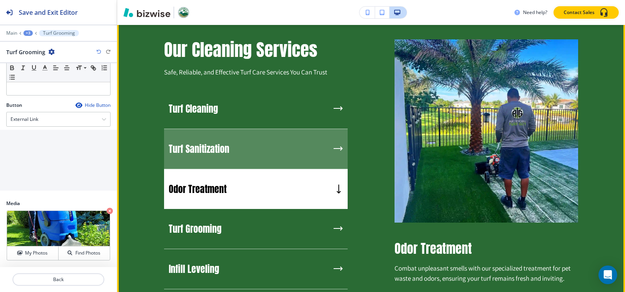
scroll to position [675, 0]
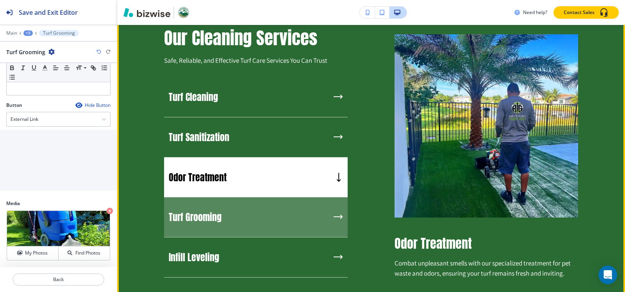
click at [206, 198] on div "Turf Grooming" at bounding box center [255, 218] width 183 height 40
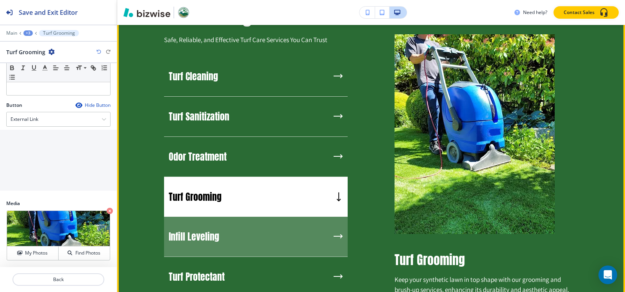
scroll to position [792, 0]
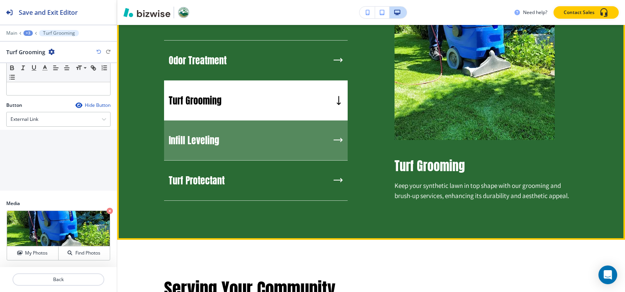
click at [194, 129] on div "Infill Leveling" at bounding box center [255, 141] width 183 height 40
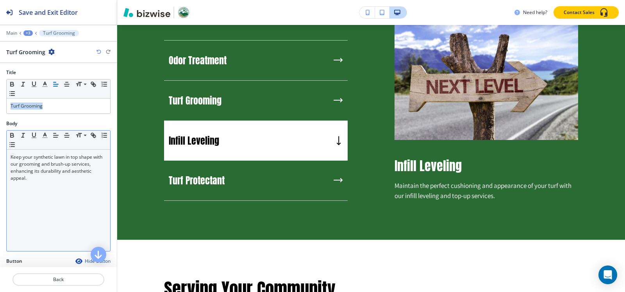
scroll to position [0, 0]
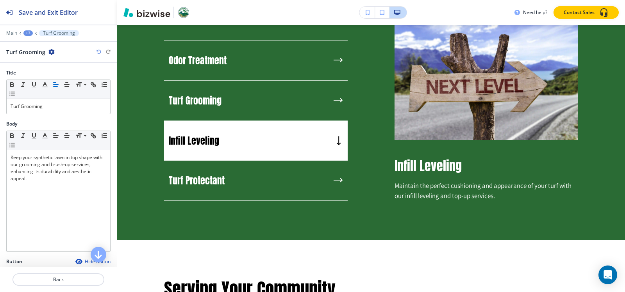
click at [28, 36] on div "Main +3 Turf Grooming" at bounding box center [58, 33] width 104 height 6
click at [28, 35] on div "+3" at bounding box center [27, 32] width 9 height 5
click at [36, 78] on button "Our Cleaning Services" at bounding box center [48, 73] width 50 height 14
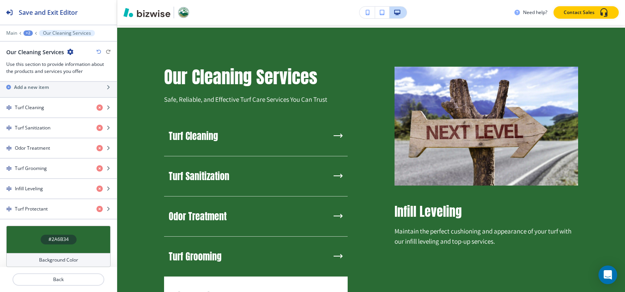
scroll to position [272, 0]
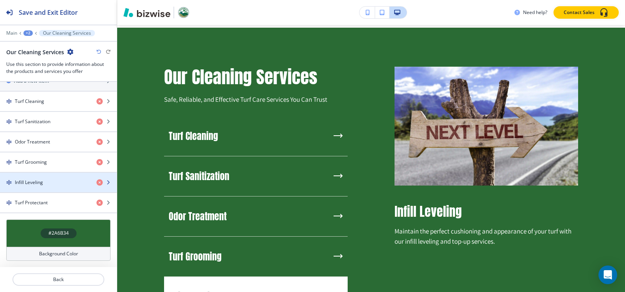
click at [36, 185] on h4 "Infill Leveling" at bounding box center [29, 182] width 28 height 7
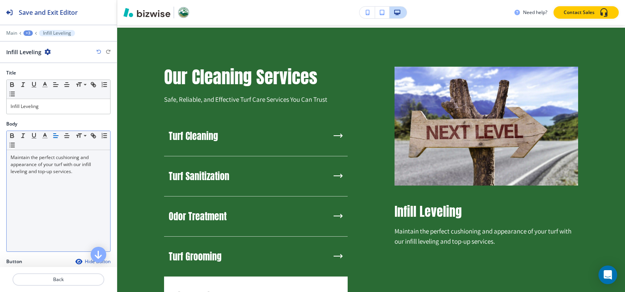
scroll to position [675, 0]
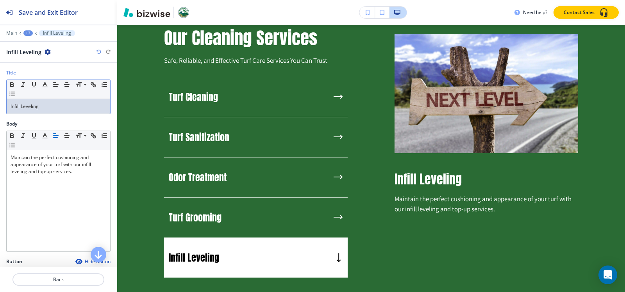
click at [43, 110] on div "Infill Leveling" at bounding box center [58, 106] width 103 height 15
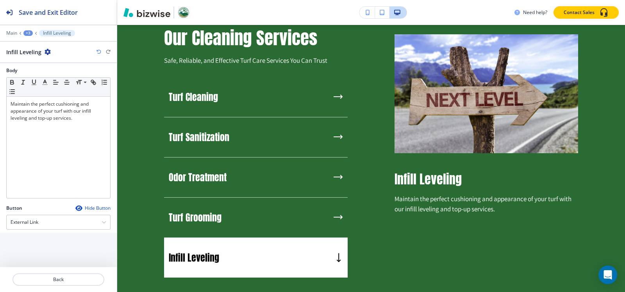
scroll to position [157, 0]
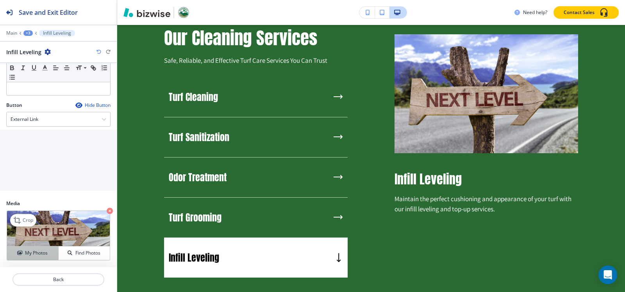
click at [33, 251] on h4 "My Photos" at bounding box center [36, 253] width 23 height 7
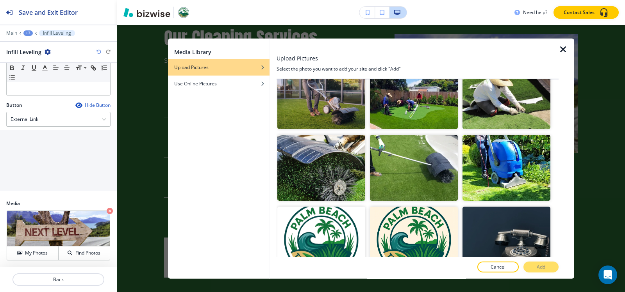
scroll to position [312, 0]
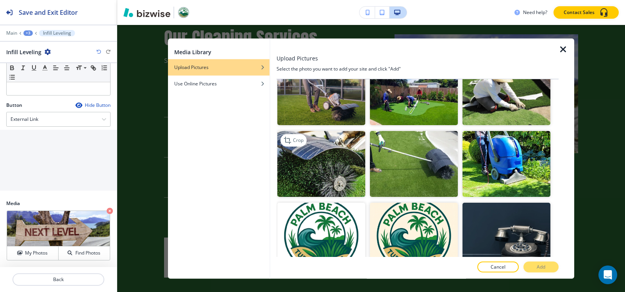
click at [323, 162] on img "button" at bounding box center [321, 164] width 88 height 66
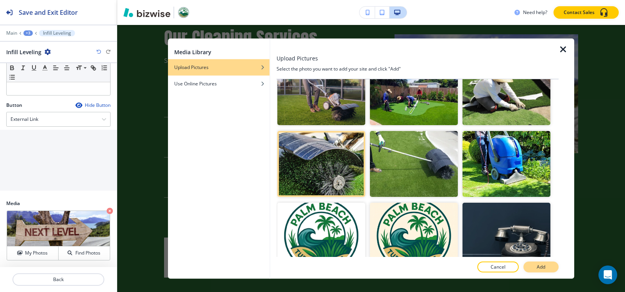
click at [552, 272] on button "Add" at bounding box center [540, 267] width 35 height 11
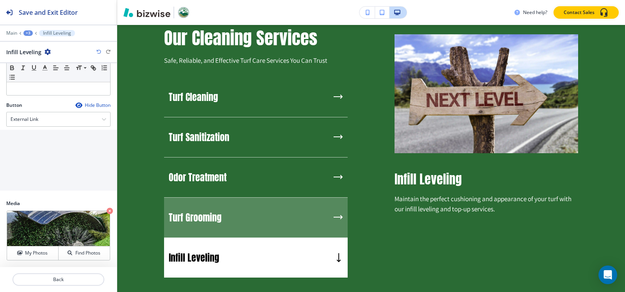
click at [221, 222] on div "Turf Grooming" at bounding box center [255, 218] width 183 height 40
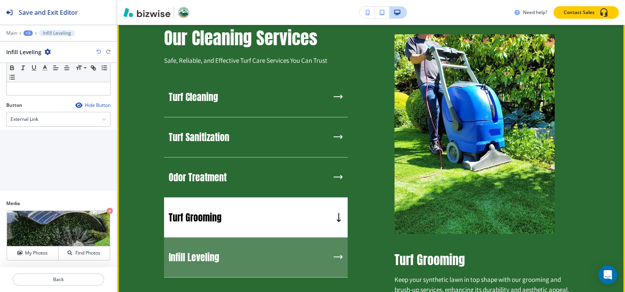
click at [217, 253] on h5 "Infill Leveling" at bounding box center [194, 258] width 50 height 12
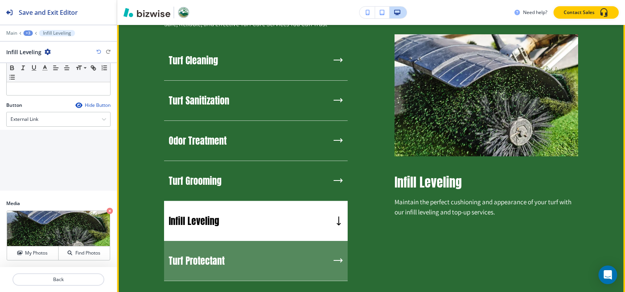
scroll to position [792, 0]
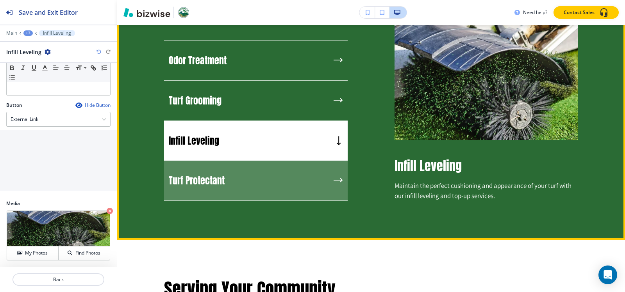
click at [212, 180] on h5 "Turf Protectant" at bounding box center [197, 181] width 56 height 12
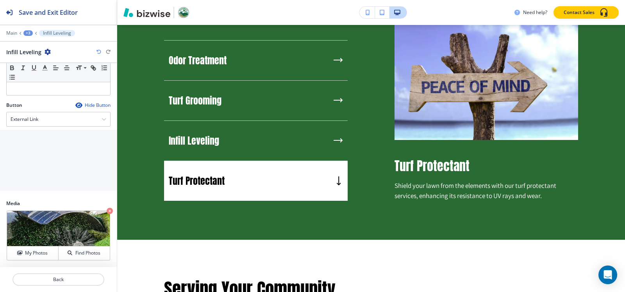
click at [25, 32] on div "+3" at bounding box center [27, 32] width 9 height 5
click at [55, 76] on p "Our Cleaning Services" at bounding box center [49, 73] width 40 height 7
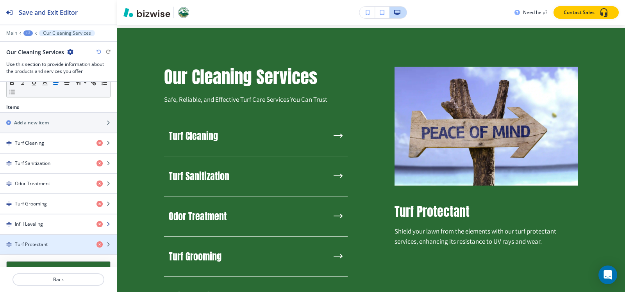
scroll to position [272, 0]
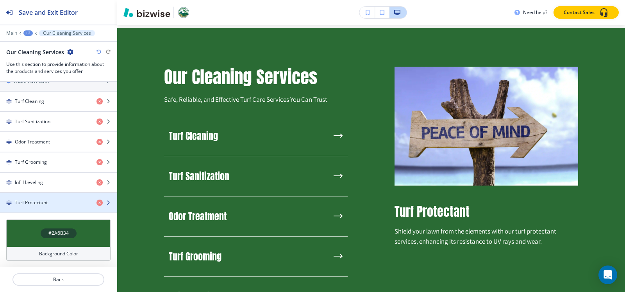
click at [49, 201] on div "Turf Protectant" at bounding box center [45, 203] width 90 height 7
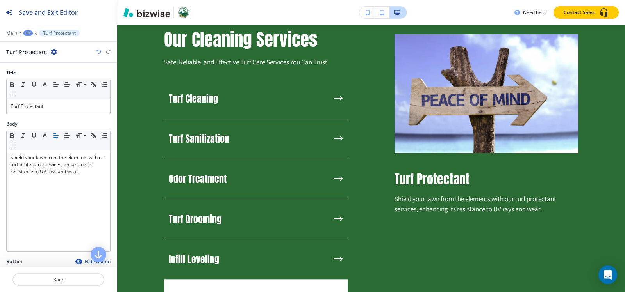
scroll to position [675, 0]
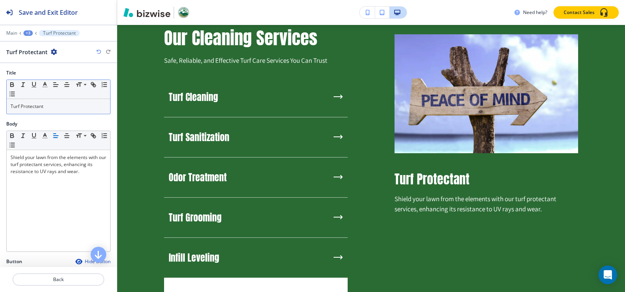
click at [63, 114] on div "Small Normal Large Huge Turf Protectant" at bounding box center [58, 97] width 104 height 35
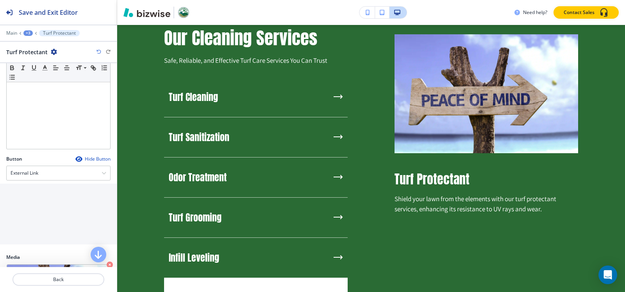
scroll to position [157, 0]
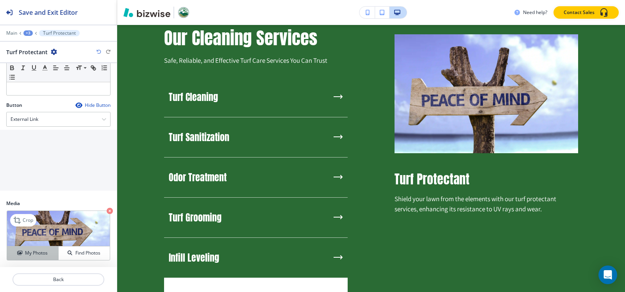
click at [31, 256] on h4 "My Photos" at bounding box center [36, 253] width 23 height 7
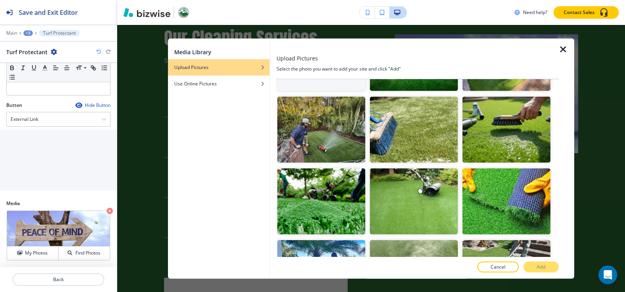
scroll to position [78, 0]
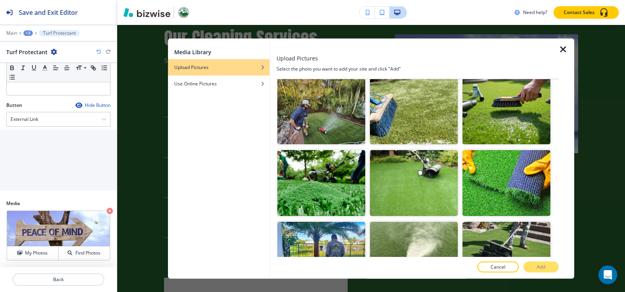
click at [405, 166] on img "button" at bounding box center [414, 183] width 88 height 66
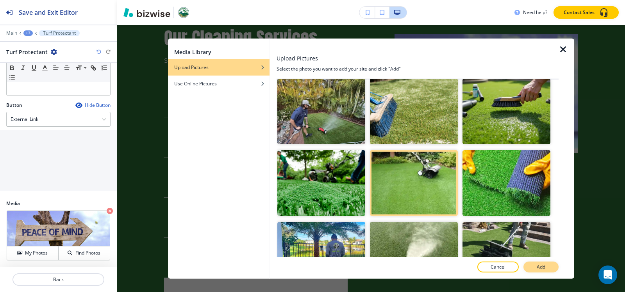
click at [533, 269] on button "Add" at bounding box center [540, 267] width 35 height 11
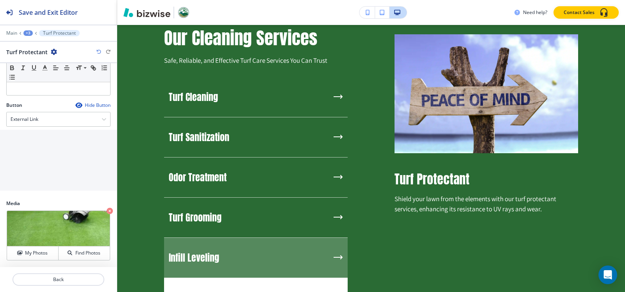
click at [254, 262] on div "Infill Leveling" at bounding box center [255, 258] width 183 height 40
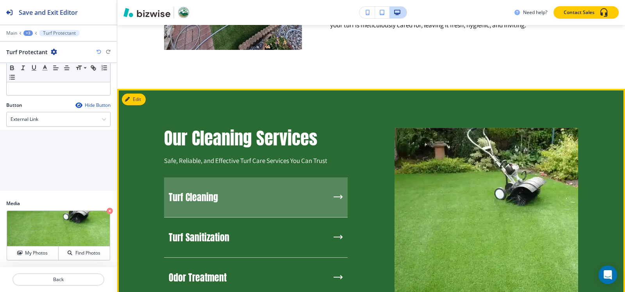
scroll to position [625, 0]
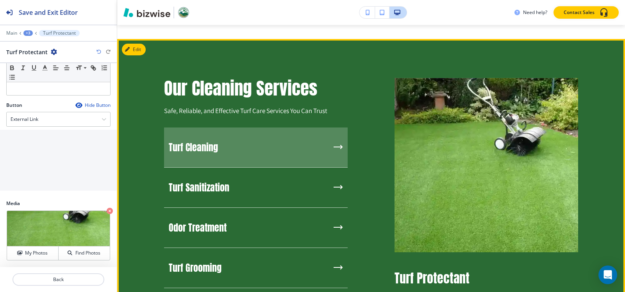
click at [244, 135] on div "Turf Cleaning" at bounding box center [255, 148] width 183 height 40
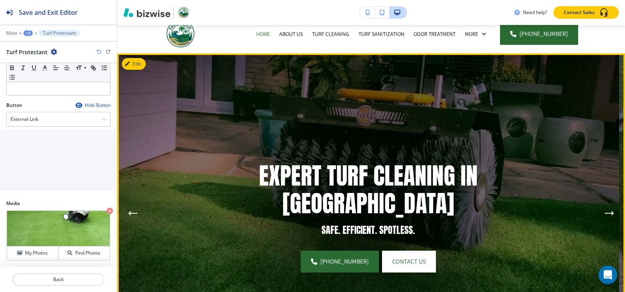
scroll to position [0, 0]
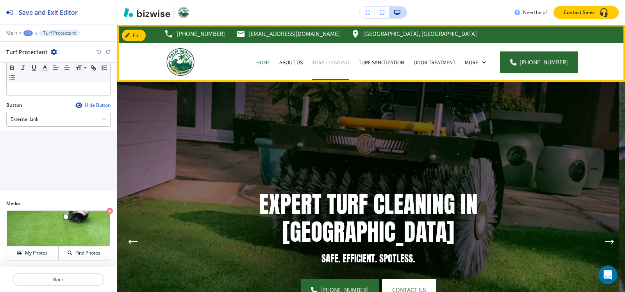
click at [336, 62] on p "Turf Cleaning" at bounding box center [330, 63] width 37 height 8
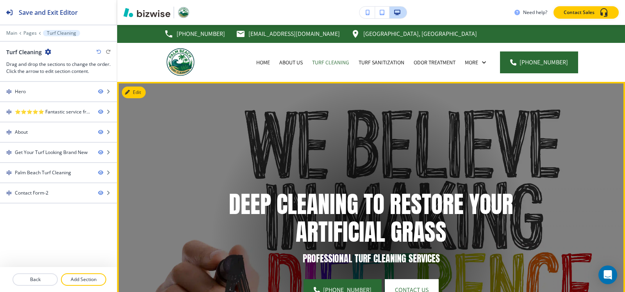
click at [126, 86] on img at bounding box center [371, 242] width 508 height 320
click at [127, 90] on icon "button" at bounding box center [128, 92] width 5 height 5
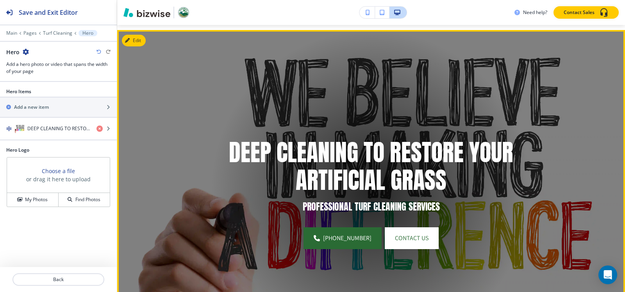
scroll to position [57, 0]
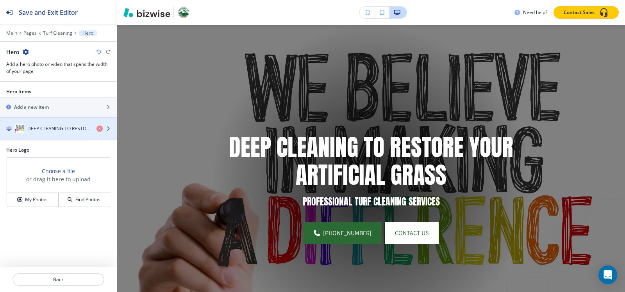
click at [60, 130] on h4 "DEEP CLEANING TO RESTORE YOUR ARTIFICIAL GRASS" at bounding box center [58, 128] width 63 height 7
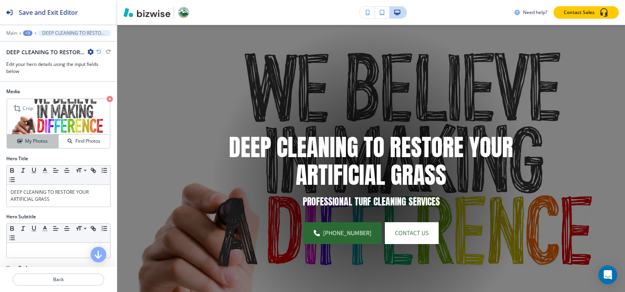
click at [36, 142] on h4 "My Photos" at bounding box center [36, 141] width 23 height 7
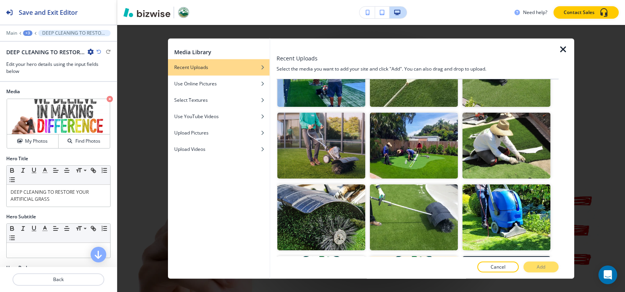
scroll to position [312, 0]
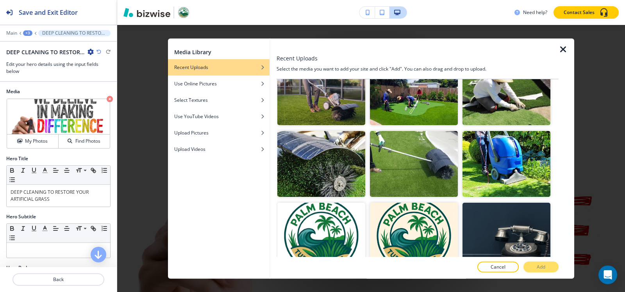
click at [414, 103] on img "button" at bounding box center [414, 92] width 88 height 66
click at [538, 267] on p "Add" at bounding box center [540, 267] width 9 height 7
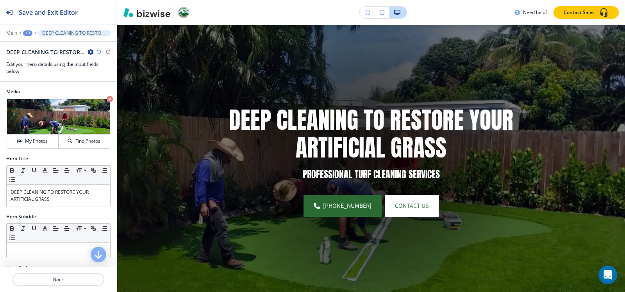
scroll to position [0, 0]
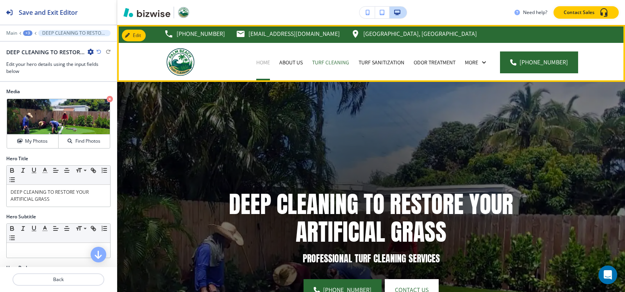
click at [261, 65] on p "Home" at bounding box center [263, 63] width 14 height 8
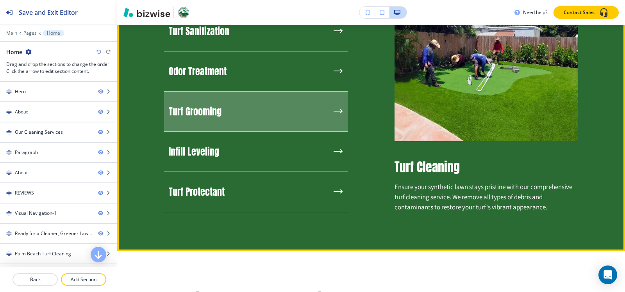
scroll to position [703, 0]
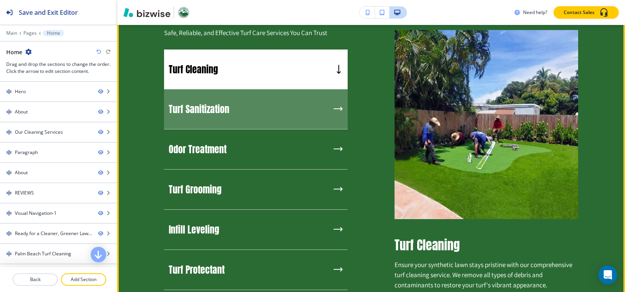
click at [261, 110] on div "Turf Sanitization" at bounding box center [255, 109] width 183 height 40
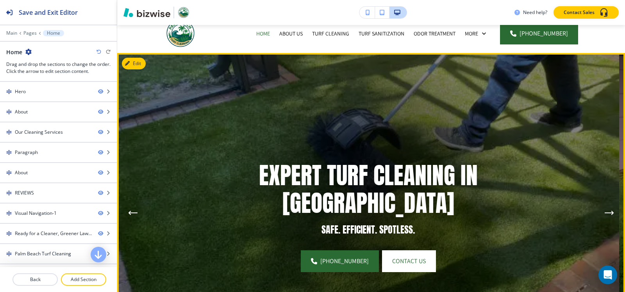
scroll to position [0, 0]
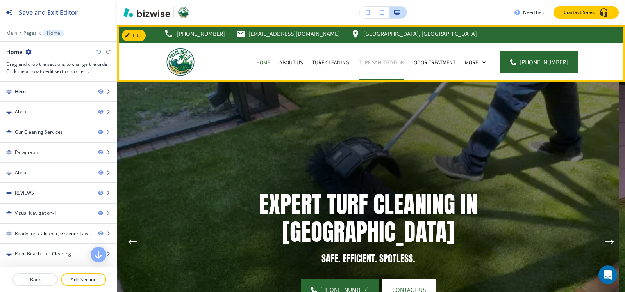
click at [393, 60] on p "Turf Sanitization" at bounding box center [381, 63] width 46 height 8
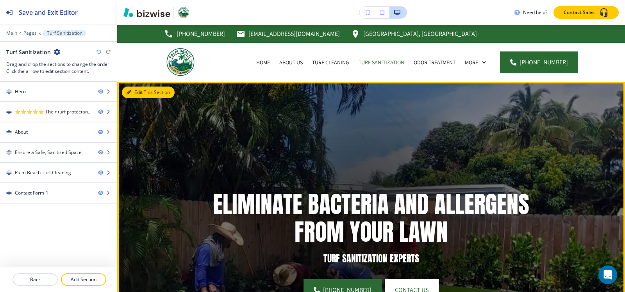
click at [144, 95] on button "Edit This Section" at bounding box center [148, 93] width 53 height 12
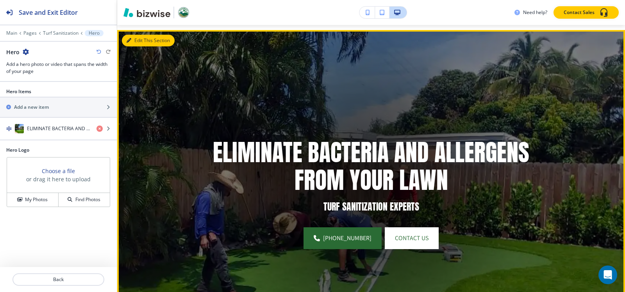
scroll to position [57, 0]
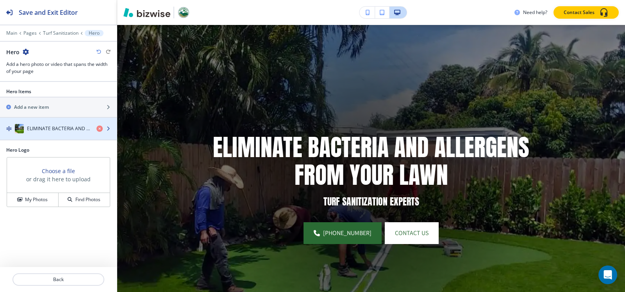
click at [36, 135] on div "button" at bounding box center [58, 137] width 117 height 6
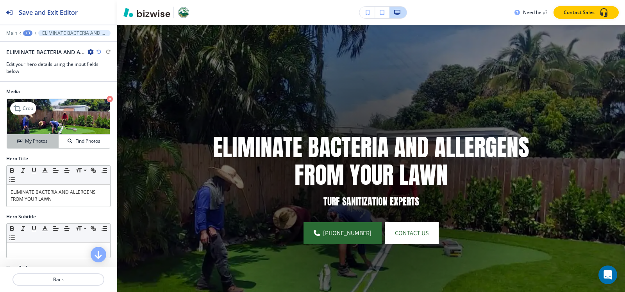
click at [43, 147] on button "My Photos" at bounding box center [33, 142] width 52 height 14
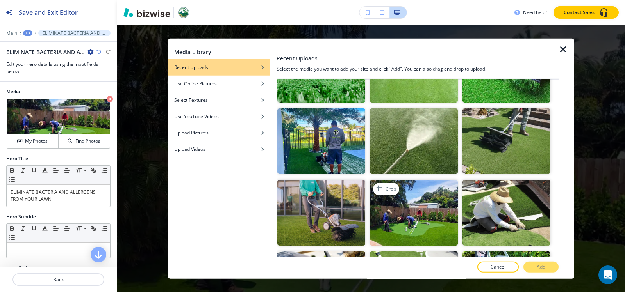
scroll to position [234, 0]
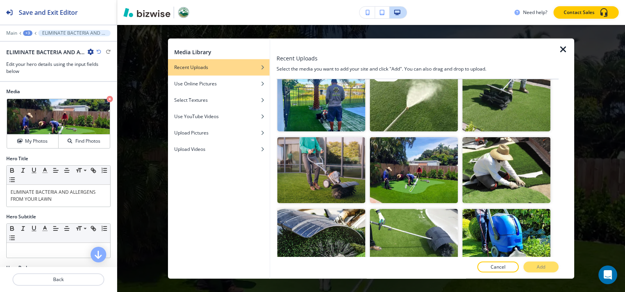
click at [404, 103] on img "button" at bounding box center [414, 99] width 88 height 66
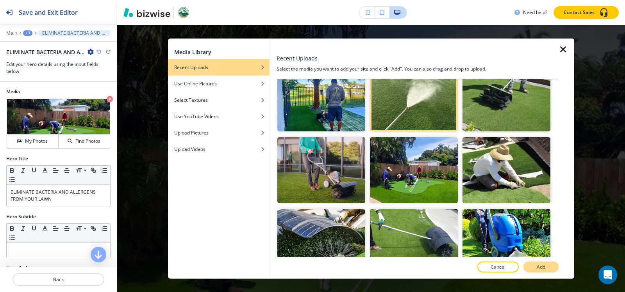
click at [541, 268] on p "Add" at bounding box center [540, 267] width 9 height 7
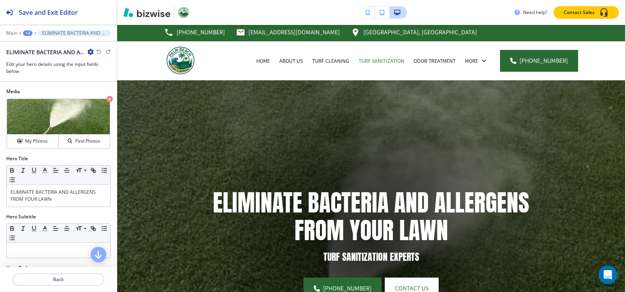
scroll to position [0, 0]
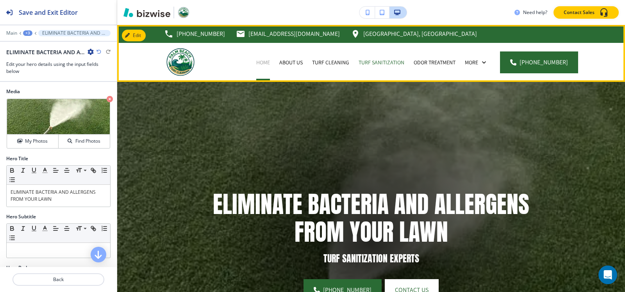
click at [269, 61] on p "Home" at bounding box center [263, 63] width 14 height 8
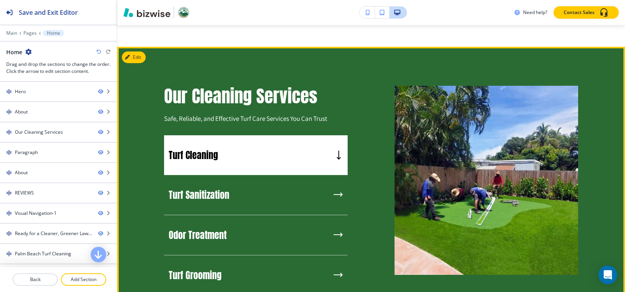
scroll to position [742, 0]
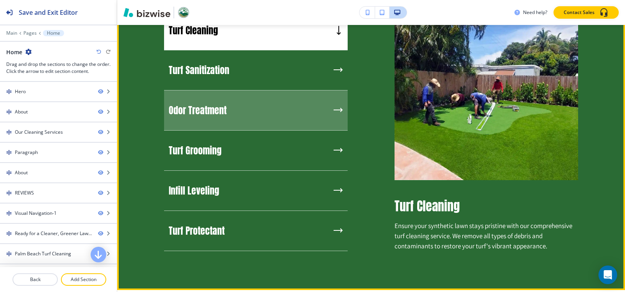
click at [217, 109] on h5 "Odor Treatment" at bounding box center [198, 111] width 58 height 12
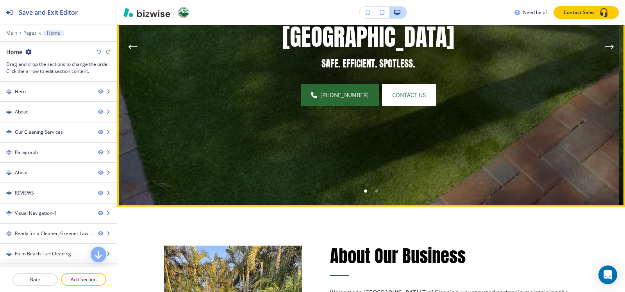
scroll to position [0, 0]
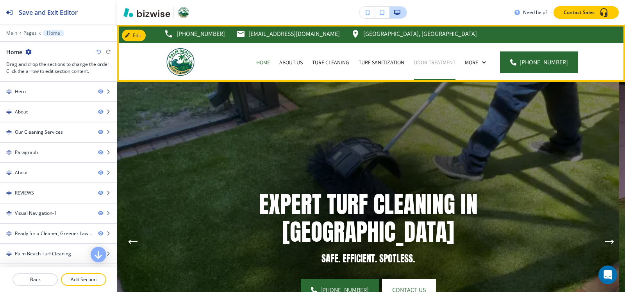
click at [439, 62] on p "Odor Treatment" at bounding box center [434, 63] width 42 height 8
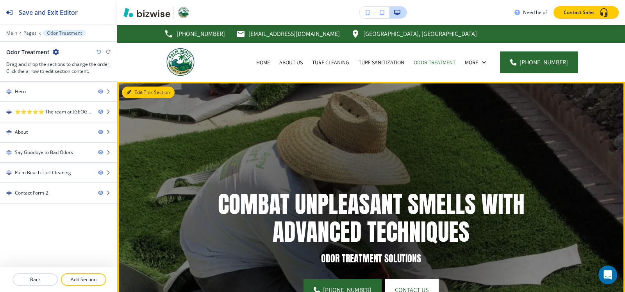
click at [144, 93] on button "Edit This Section" at bounding box center [148, 93] width 53 height 12
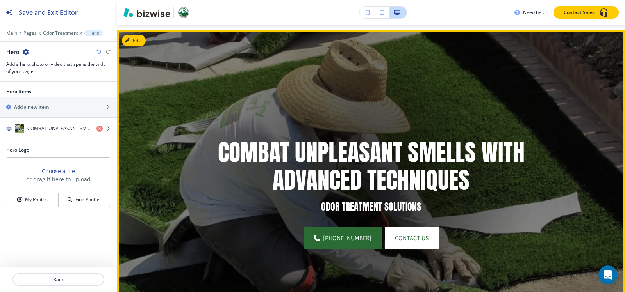
scroll to position [57, 0]
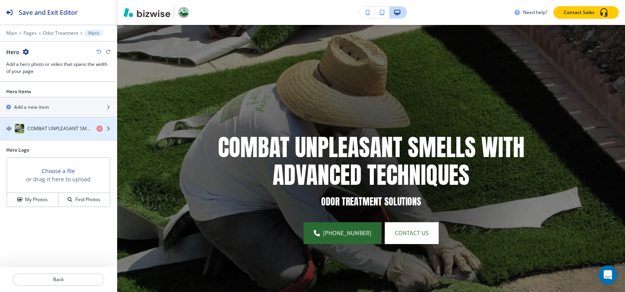
click at [39, 129] on h4 "COMBAT UNPLEASANT SMELLS WITH ADVANCED TECHNIQUES" at bounding box center [58, 128] width 63 height 7
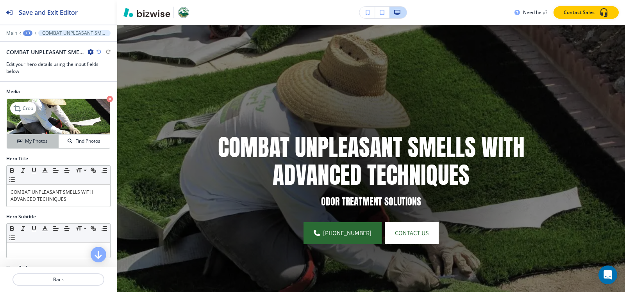
click at [39, 142] on h4 "My Photos" at bounding box center [36, 141] width 23 height 7
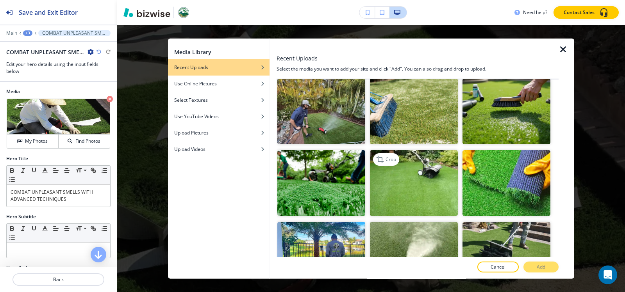
scroll to position [195, 0]
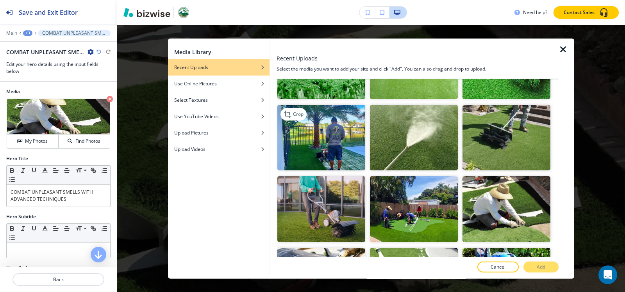
click at [325, 143] on img "button" at bounding box center [321, 138] width 88 height 66
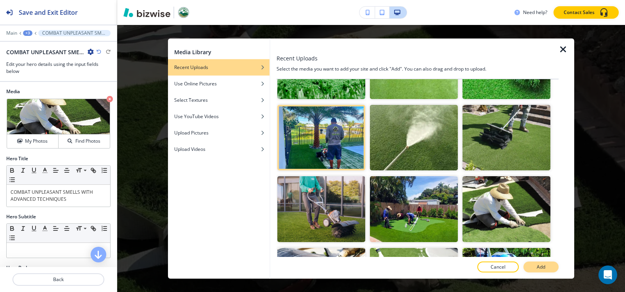
click at [537, 271] on p "Add" at bounding box center [540, 267] width 9 height 7
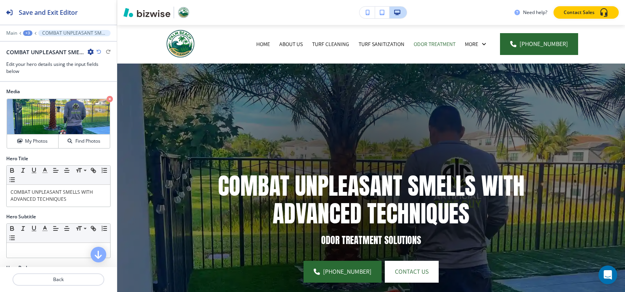
scroll to position [0, 0]
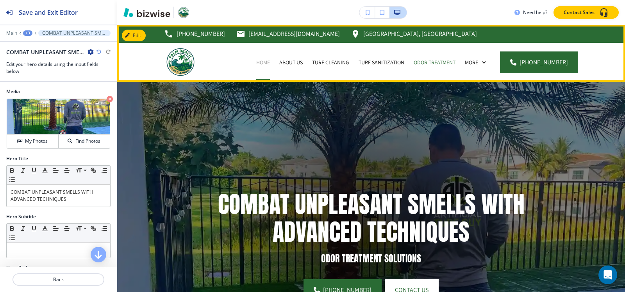
click at [266, 64] on p "Home" at bounding box center [263, 63] width 14 height 8
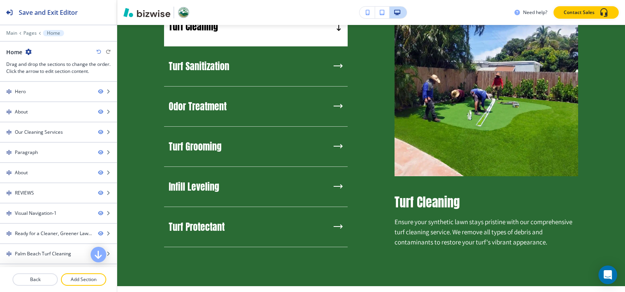
scroll to position [703, 0]
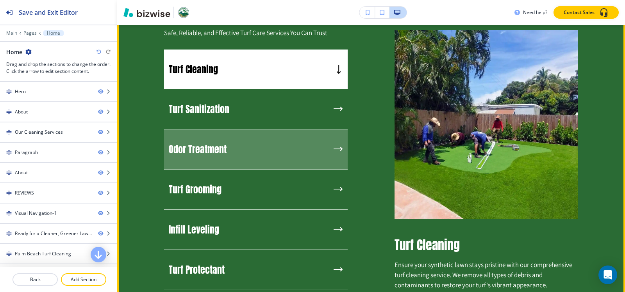
click at [223, 144] on h5 "Odor Treatment" at bounding box center [198, 150] width 58 height 12
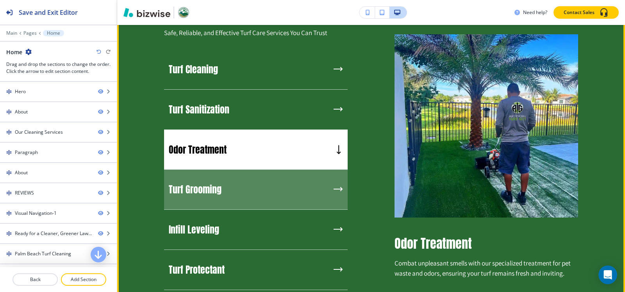
click at [209, 187] on h5 "Turf Grooming" at bounding box center [195, 190] width 53 height 12
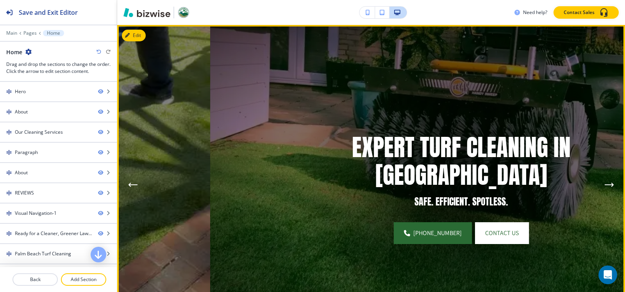
scroll to position [0, 0]
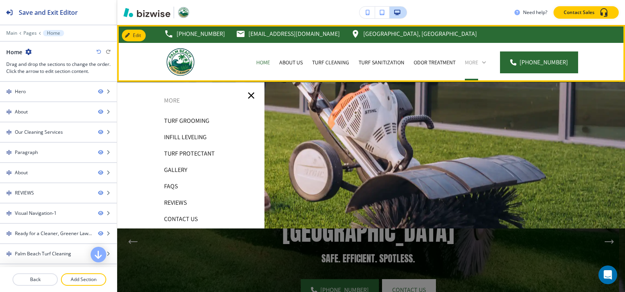
click at [478, 61] on p "More" at bounding box center [471, 63] width 13 height 8
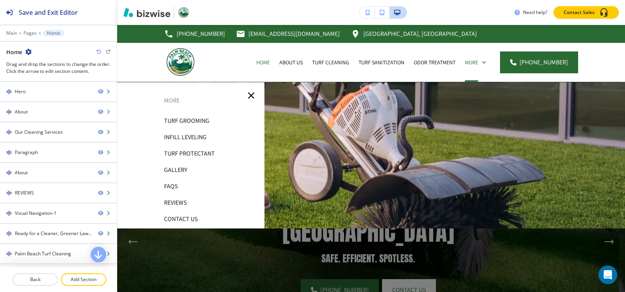
click at [194, 120] on p "Turf Grooming" at bounding box center [186, 121] width 45 height 12
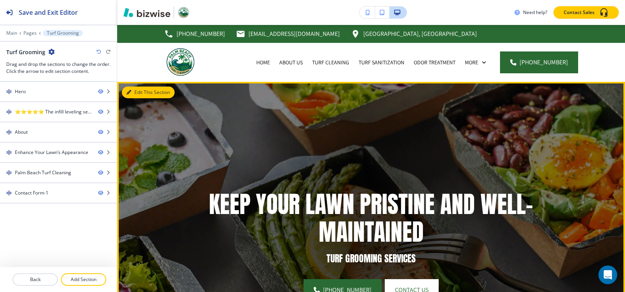
click at [133, 93] on button "Edit This Section" at bounding box center [148, 93] width 53 height 12
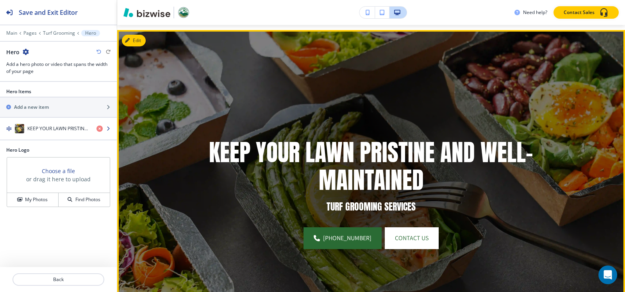
scroll to position [57, 0]
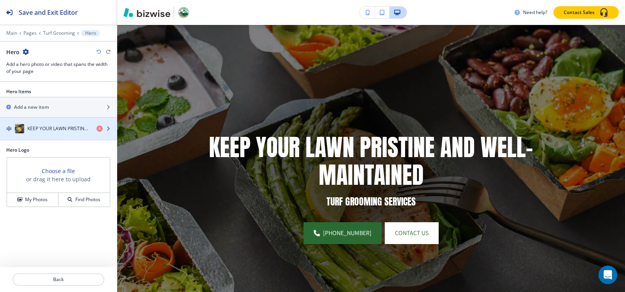
click at [34, 119] on div "button" at bounding box center [58, 121] width 117 height 6
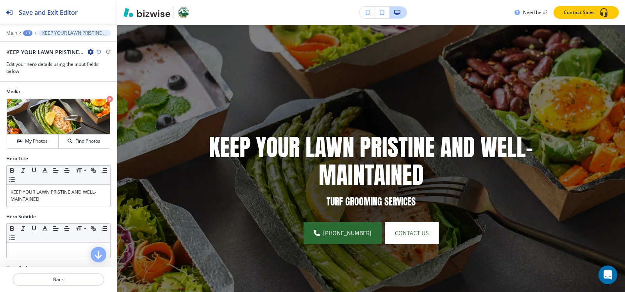
click at [42, 150] on div "Media Crop My Photos Find Photos" at bounding box center [58, 121] width 117 height 67
click at [41, 144] on h4 "My Photos" at bounding box center [36, 141] width 23 height 7
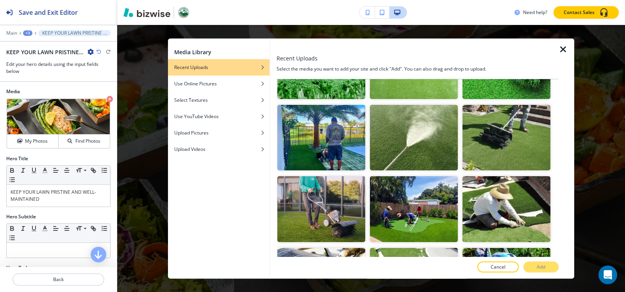
scroll to position [429, 0]
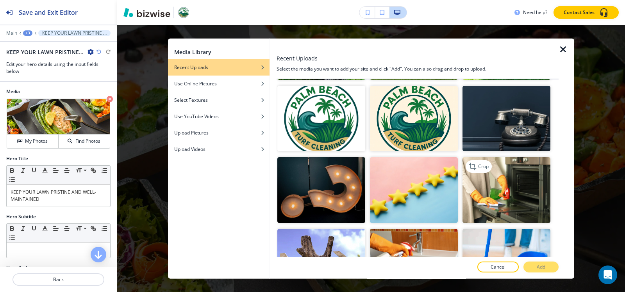
click at [476, 167] on img "button" at bounding box center [506, 190] width 88 height 66
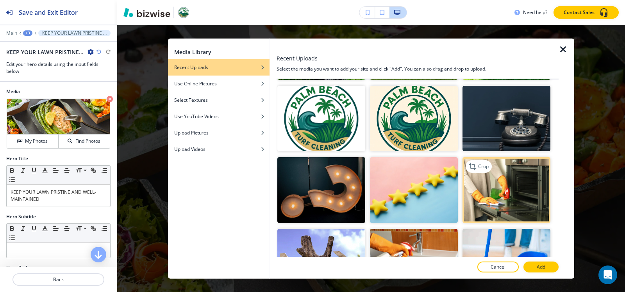
scroll to position [273, 0]
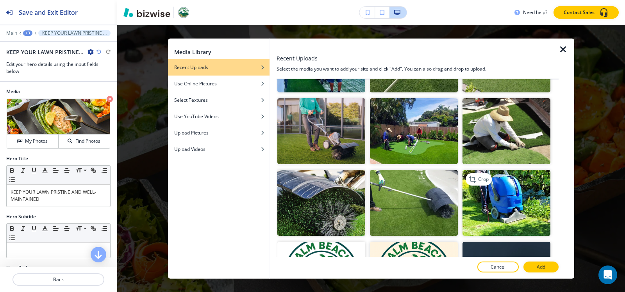
click at [500, 192] on img "button" at bounding box center [506, 203] width 88 height 66
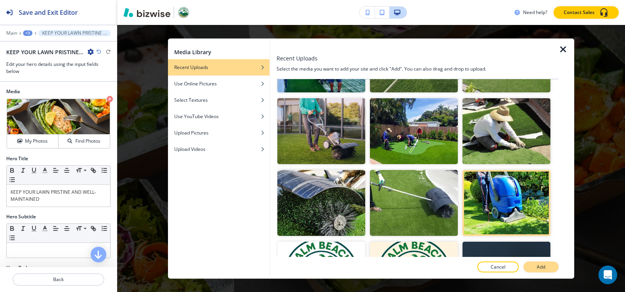
click at [535, 267] on button "Add" at bounding box center [540, 267] width 35 height 11
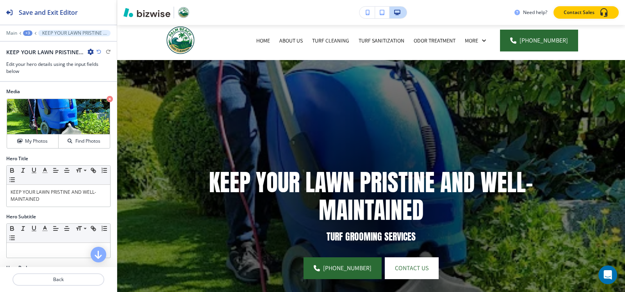
scroll to position [0, 0]
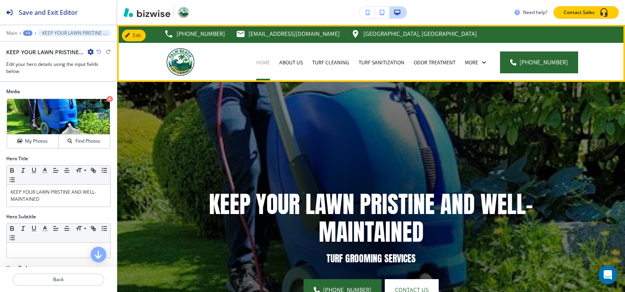
click at [267, 63] on p "Home" at bounding box center [263, 63] width 14 height 8
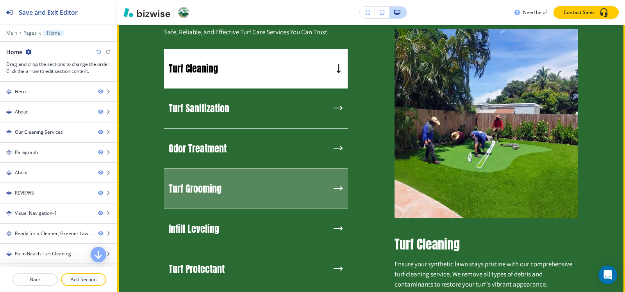
scroll to position [703, 0]
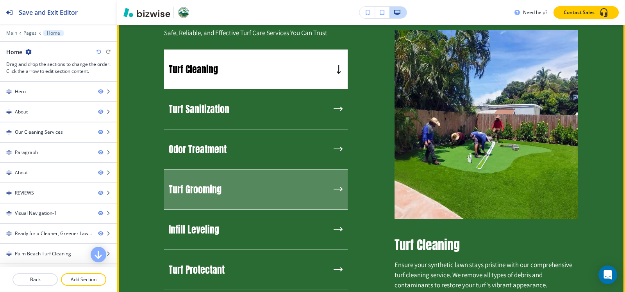
click at [218, 184] on h5 "Turf Grooming" at bounding box center [195, 190] width 53 height 12
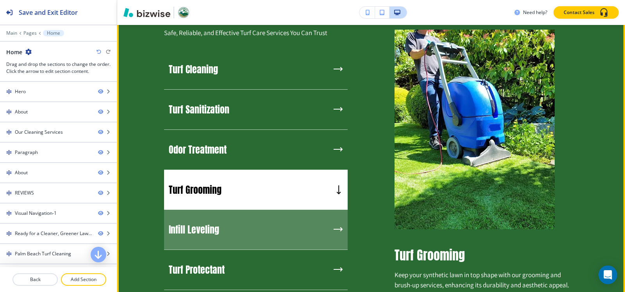
click at [210, 227] on h5 "Infill Leveling" at bounding box center [194, 230] width 50 height 12
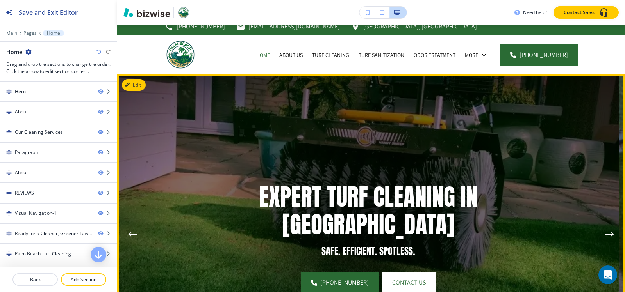
scroll to position [0, 0]
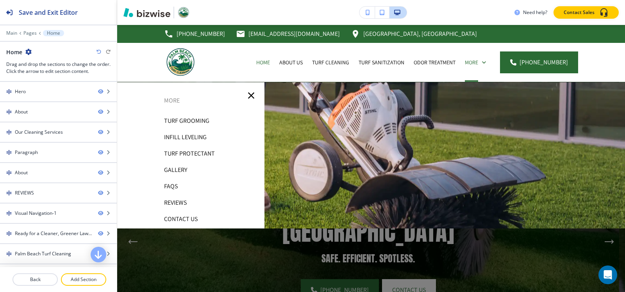
click at [185, 135] on p "Infill Leveling" at bounding box center [185, 138] width 43 height 12
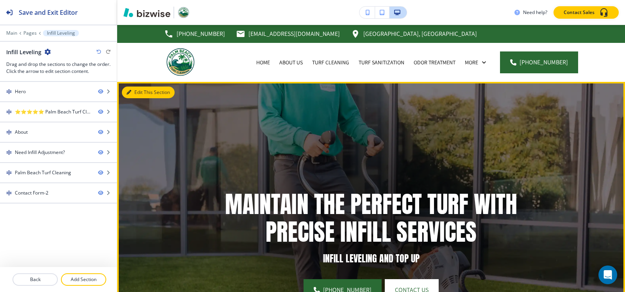
click at [132, 90] on button "Edit This Section" at bounding box center [148, 93] width 53 height 12
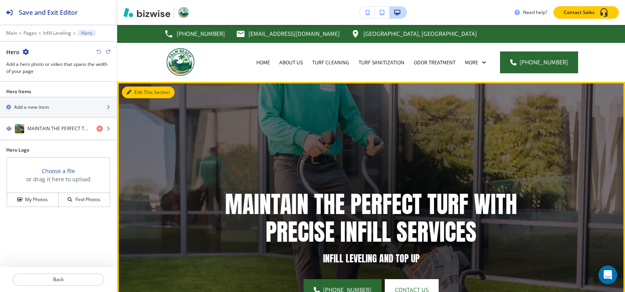
scroll to position [57, 0]
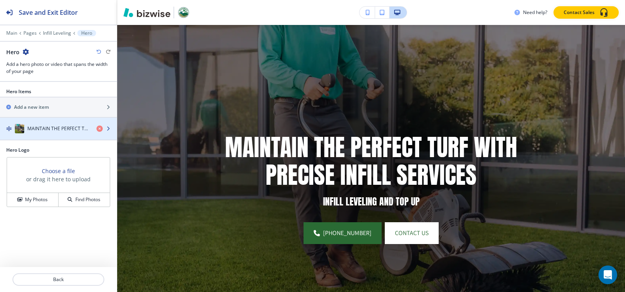
click at [29, 132] on h4 "MAINTAIN THE PERFECT TURF WITH PRECISE INFILL SERVICES" at bounding box center [58, 128] width 63 height 7
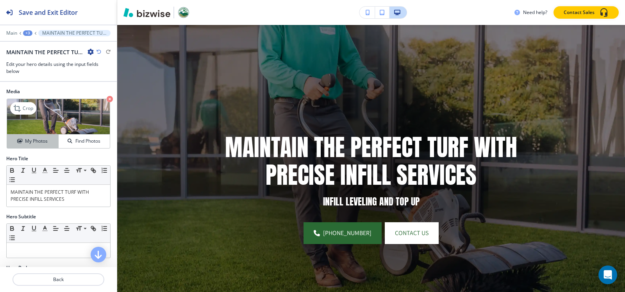
click at [29, 138] on h4 "My Photos" at bounding box center [36, 141] width 23 height 7
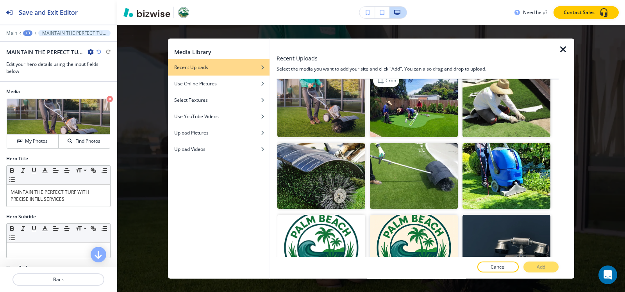
scroll to position [312, 0]
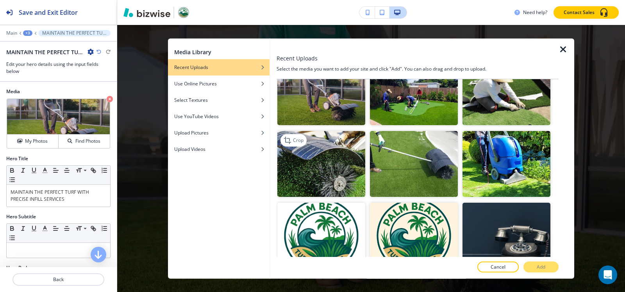
click at [330, 170] on img "button" at bounding box center [321, 164] width 88 height 66
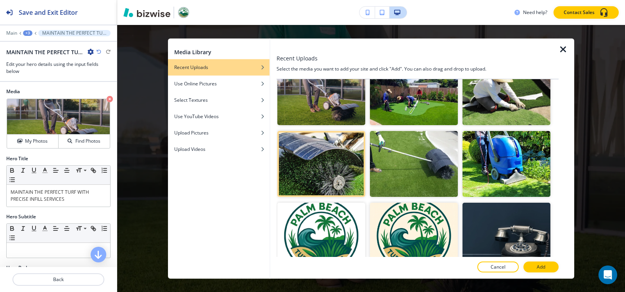
click at [545, 265] on button "Add" at bounding box center [540, 267] width 35 height 11
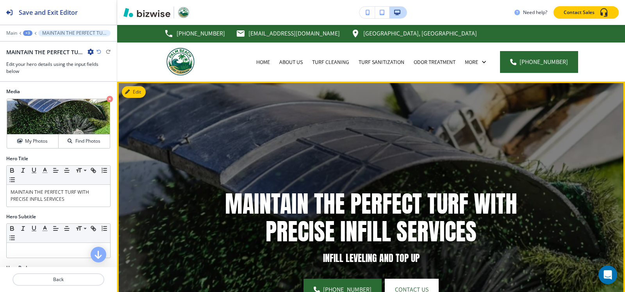
scroll to position [0, 0]
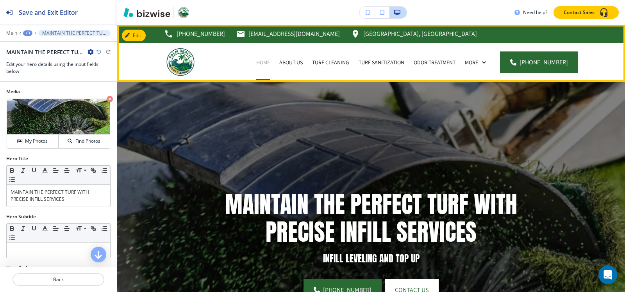
click at [267, 63] on p "Home" at bounding box center [263, 63] width 14 height 8
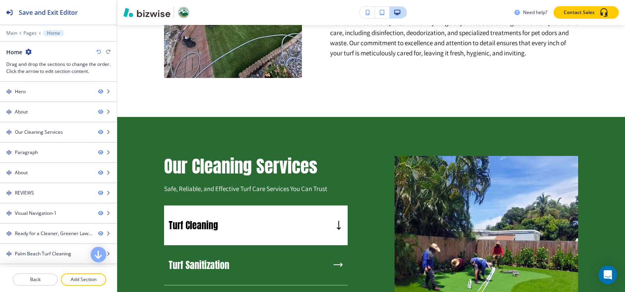
scroll to position [742, 0]
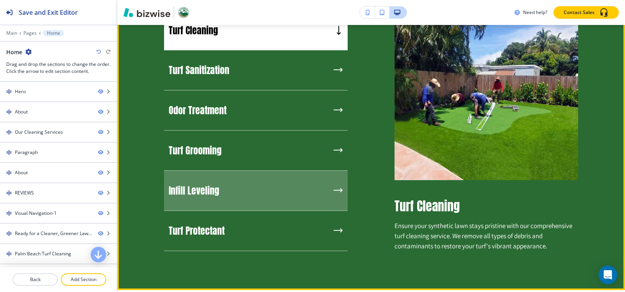
click at [221, 179] on div "Infill Leveling" at bounding box center [255, 191] width 183 height 40
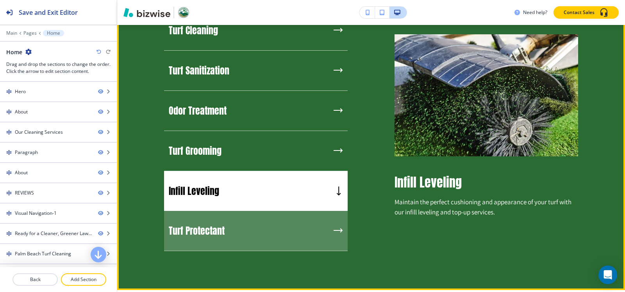
click at [216, 227] on h5 "Turf Protectant" at bounding box center [197, 231] width 56 height 12
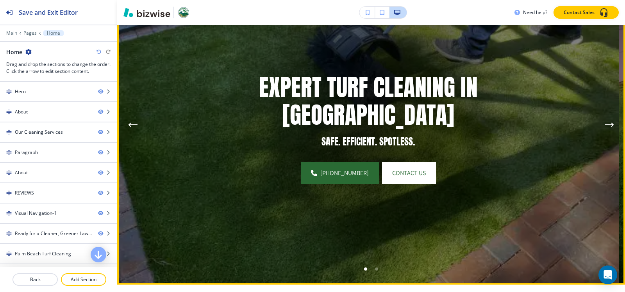
scroll to position [0, 0]
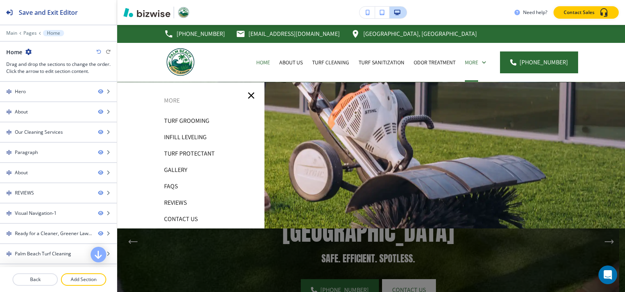
click at [179, 152] on p "Turf Protectant" at bounding box center [189, 154] width 51 height 12
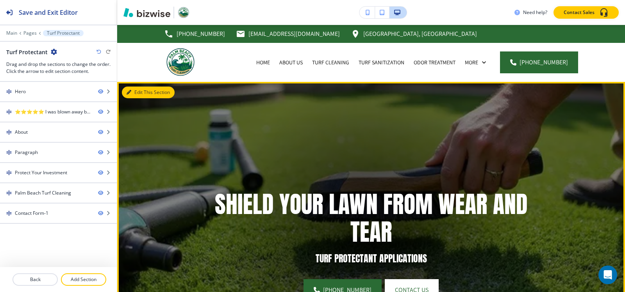
click at [137, 93] on button "Edit This Section" at bounding box center [148, 93] width 53 height 12
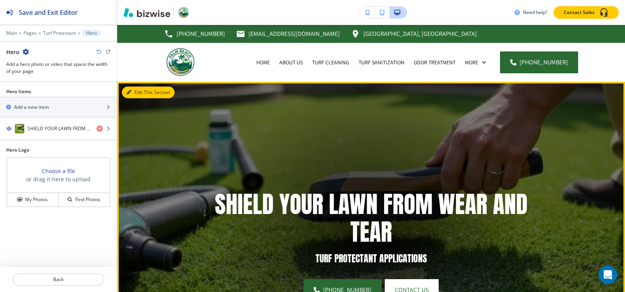
scroll to position [57, 0]
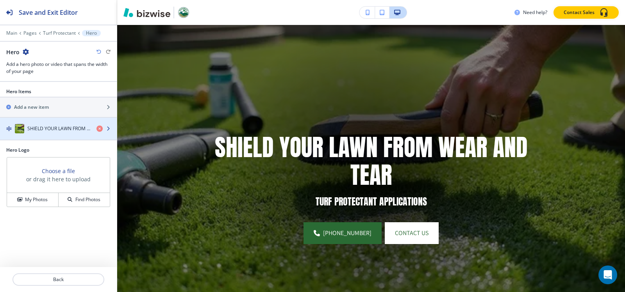
click at [41, 127] on h4 "SHIELD YOUR LAWN FROM WEAR AND TEAR" at bounding box center [58, 128] width 63 height 7
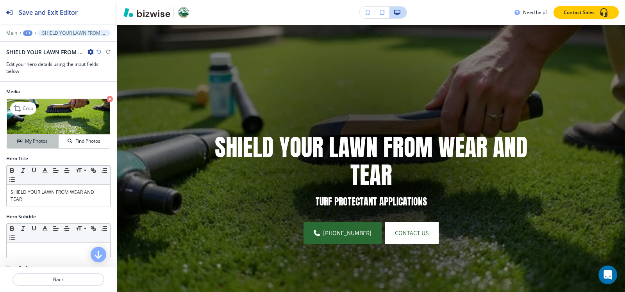
click at [39, 141] on h4 "My Photos" at bounding box center [36, 141] width 23 height 7
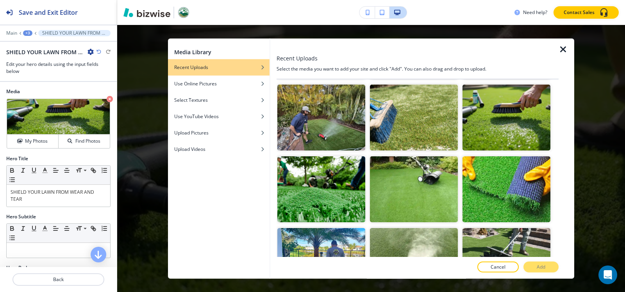
scroll to position [156, 0]
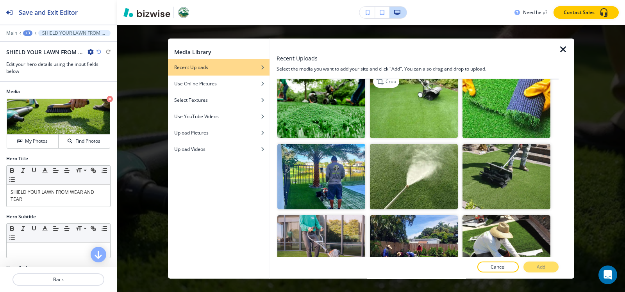
click at [381, 86] on img "button" at bounding box center [414, 105] width 88 height 66
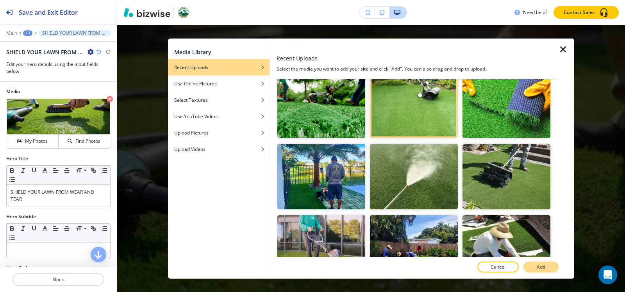
click at [534, 266] on button "Add" at bounding box center [540, 267] width 35 height 11
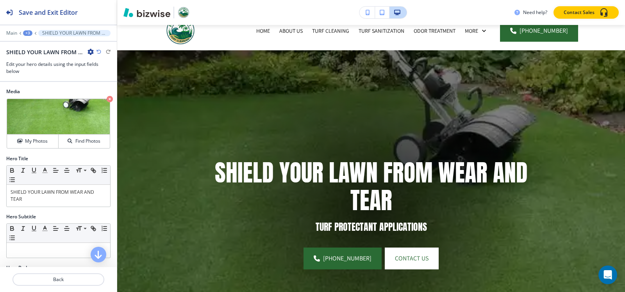
scroll to position [18, 0]
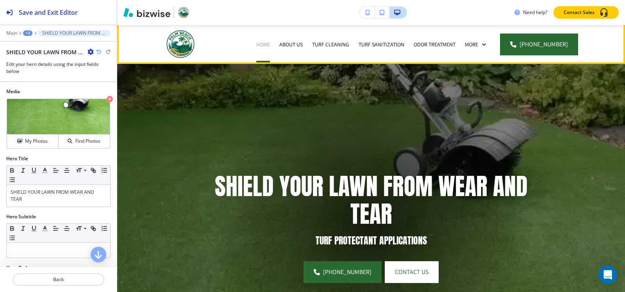
click at [263, 41] on p "Home" at bounding box center [263, 45] width 14 height 8
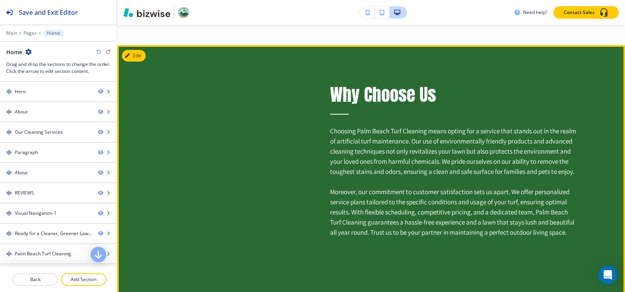
scroll to position [1288, 0]
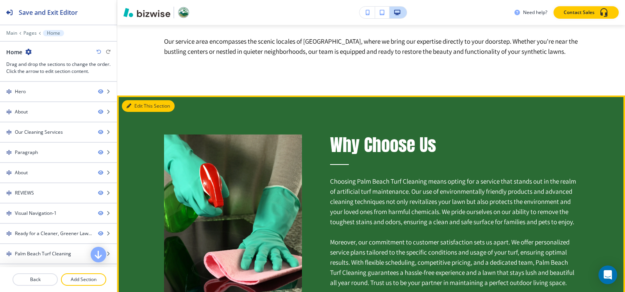
click at [135, 105] on button "Edit This Section" at bounding box center [148, 106] width 53 height 12
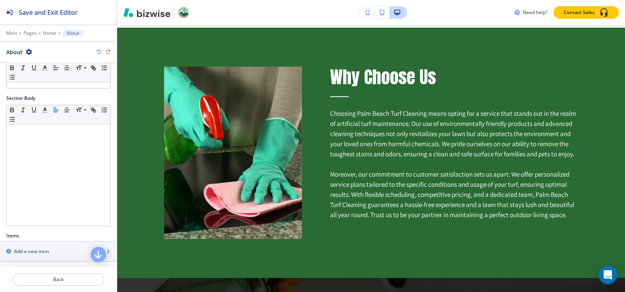
scroll to position [151, 0]
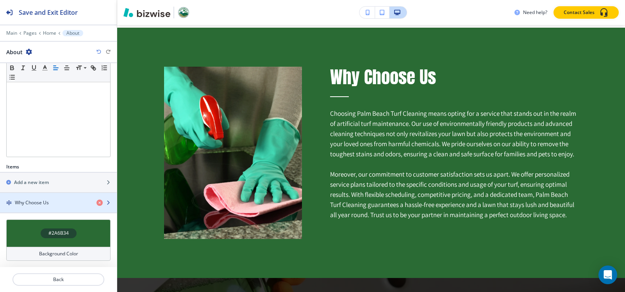
click at [27, 205] on h4 "Why Choose Us" at bounding box center [32, 203] width 34 height 7
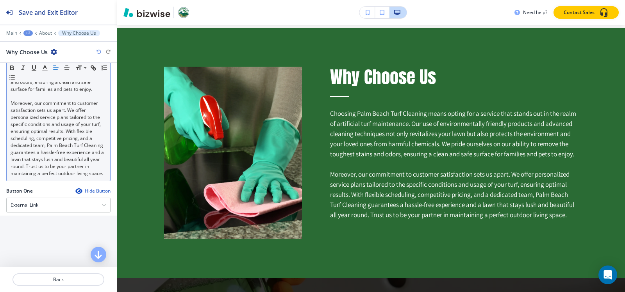
scroll to position [369, 0]
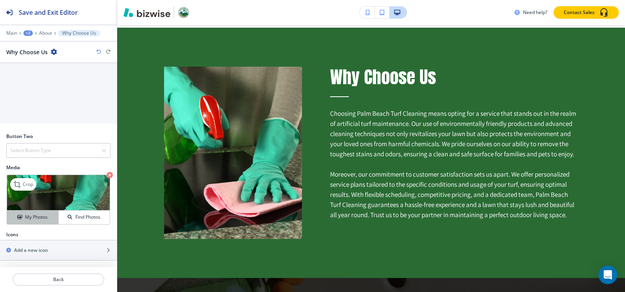
click at [21, 213] on button "My Photos" at bounding box center [33, 218] width 52 height 14
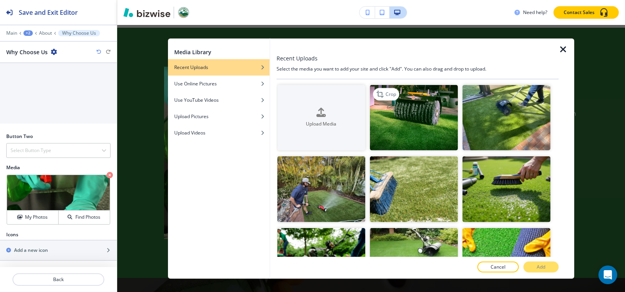
click at [432, 125] on img "button" at bounding box center [414, 118] width 88 height 66
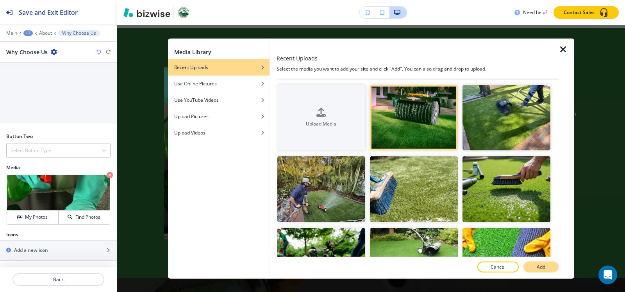
click at [536, 271] on button "Add" at bounding box center [540, 267] width 35 height 11
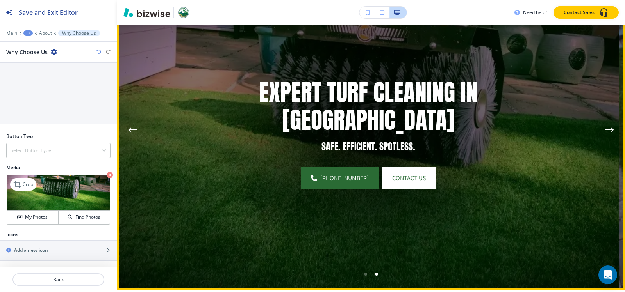
scroll to position [234, 0]
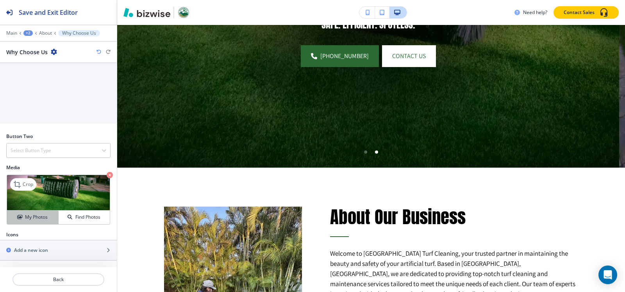
click at [15, 217] on div "My Photos" at bounding box center [32, 217] width 51 height 7
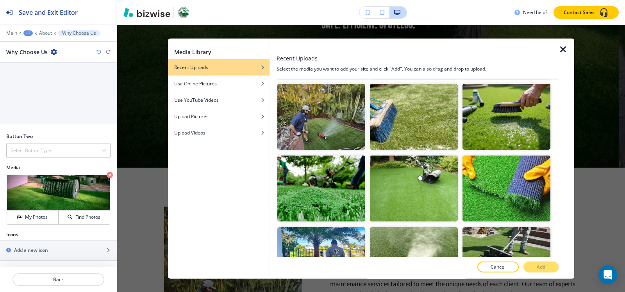
scroll to position [195, 0]
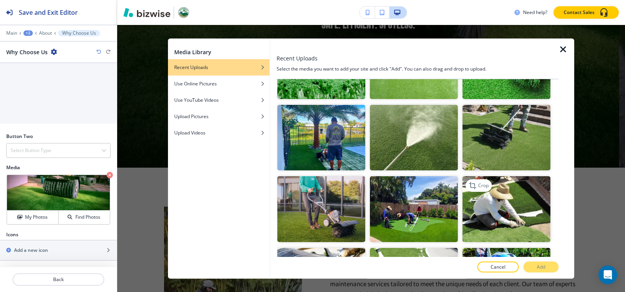
click at [518, 200] on img "button" at bounding box center [506, 209] width 88 height 66
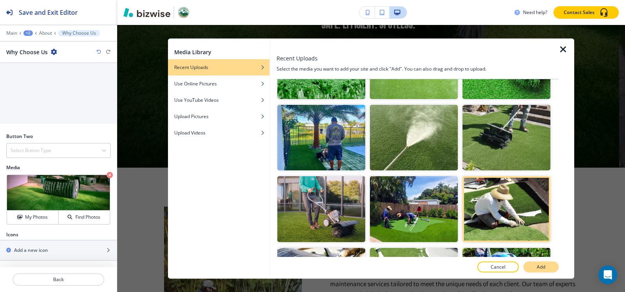
click at [543, 271] on button "Add" at bounding box center [540, 267] width 35 height 11
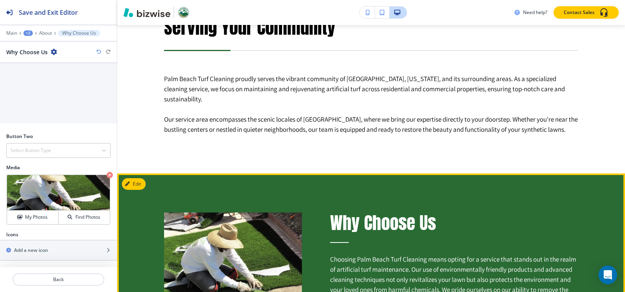
scroll to position [1288, 0]
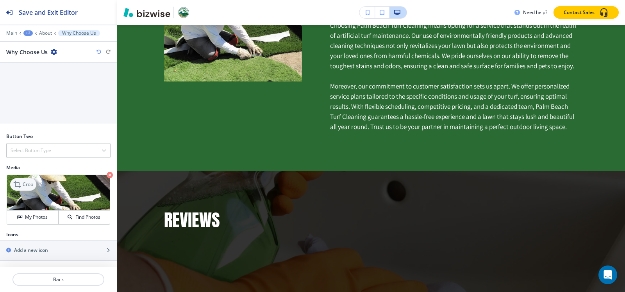
click at [33, 184] on p "Crop" at bounding box center [28, 184] width 11 height 7
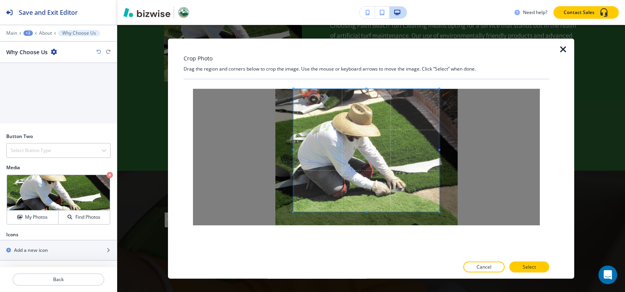
click at [364, 66] on div "Crop Photo Drag the region and corners below to crop the image. Use the mouse o…" at bounding box center [365, 158] width 365 height 241
click at [374, 244] on div at bounding box center [365, 168] width 365 height 178
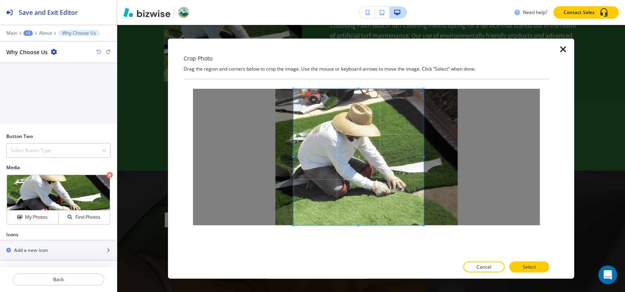
click at [424, 157] on span at bounding box center [424, 157] width 2 height 2
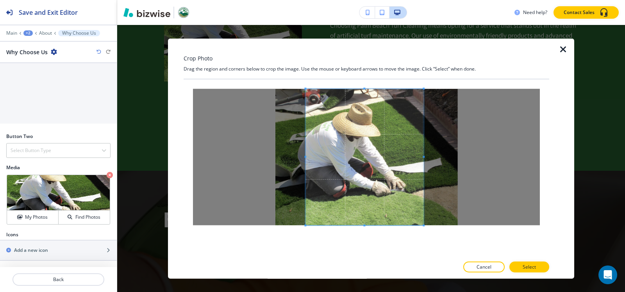
click at [305, 156] on span at bounding box center [305, 157] width 2 height 2
click at [525, 267] on p "Select" at bounding box center [528, 267] width 13 height 7
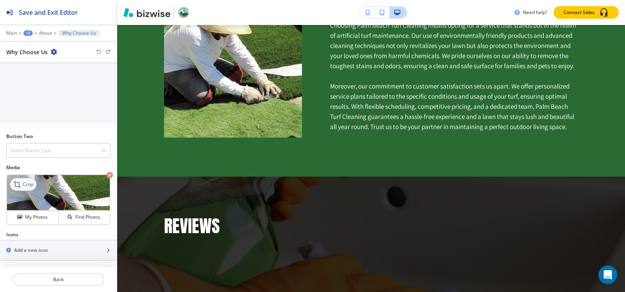
click at [19, 188] on icon at bounding box center [17, 184] width 7 height 7
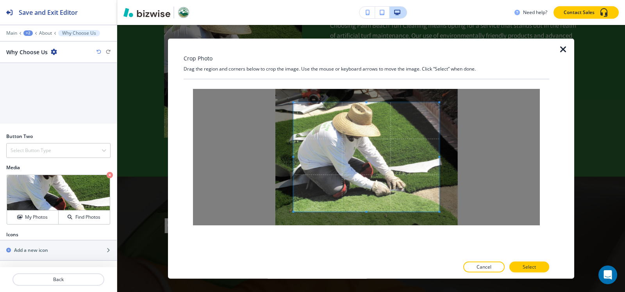
click at [366, 69] on div "Crop Photo Drag the region and corners below to crop the image. Use the mouse o…" at bounding box center [365, 158] width 365 height 241
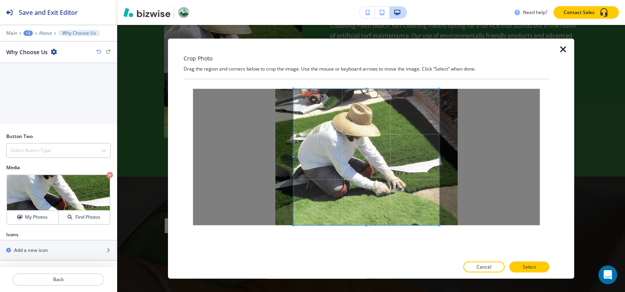
click at [378, 272] on div "Crop Photo Drag the region and corners below to crop the image. Use the mouse o…" at bounding box center [365, 158] width 365 height 241
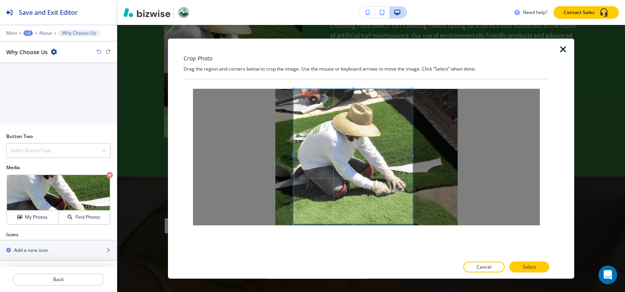
click at [412, 155] on span at bounding box center [413, 156] width 2 height 2
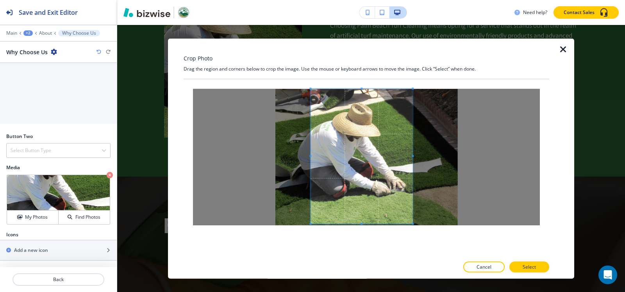
click at [310, 157] on div at bounding box center [361, 156] width 102 height 135
click at [313, 157] on span at bounding box center [312, 156] width 2 height 2
click at [513, 266] on button "Select" at bounding box center [529, 267] width 40 height 11
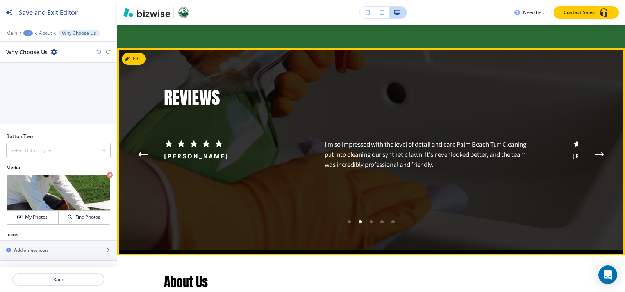
scroll to position [1327, 0]
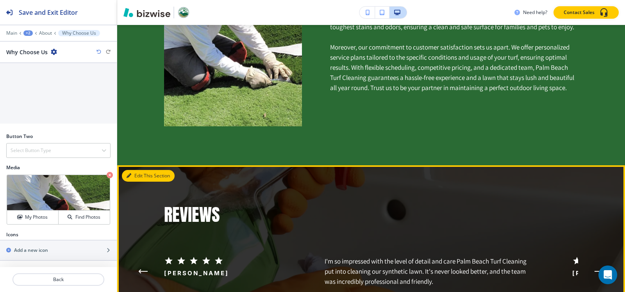
click at [137, 173] on button "Edit This Section" at bounding box center [148, 176] width 53 height 12
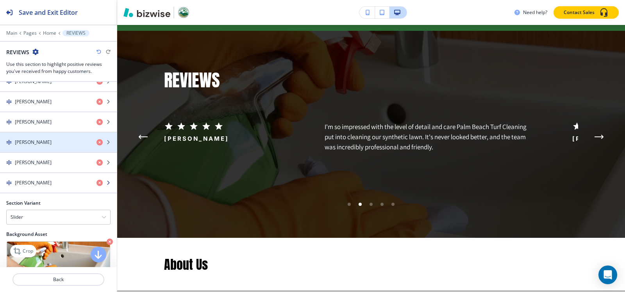
scroll to position [462, 0]
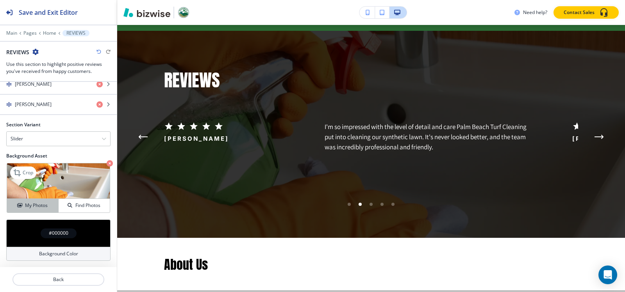
click at [32, 203] on h4 "My Photos" at bounding box center [36, 205] width 23 height 7
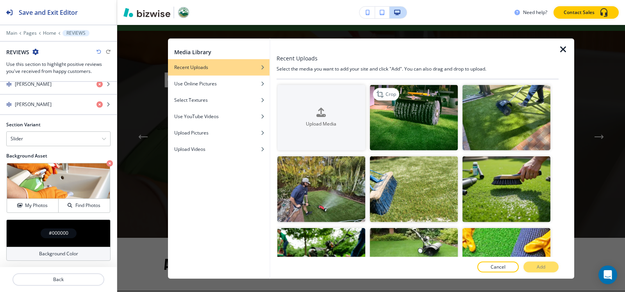
click at [405, 113] on img "button" at bounding box center [414, 118] width 88 height 66
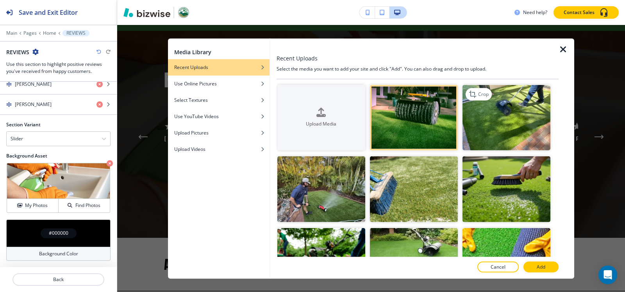
click at [506, 121] on img "button" at bounding box center [506, 118] width 88 height 66
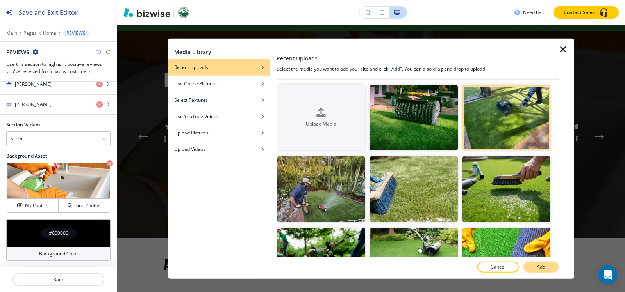
click at [537, 267] on p "Add" at bounding box center [540, 267] width 9 height 7
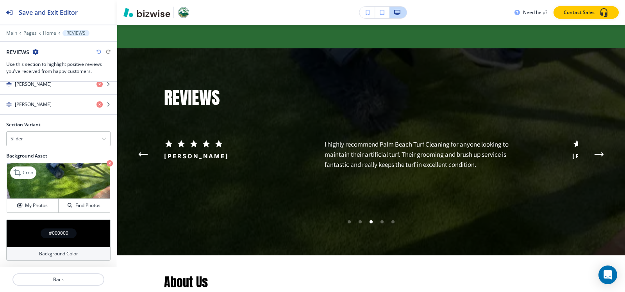
scroll to position [1501, 0]
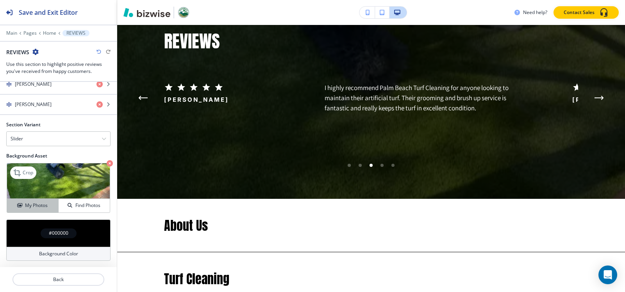
click at [18, 206] on icon "button" at bounding box center [19, 205] width 5 height 5
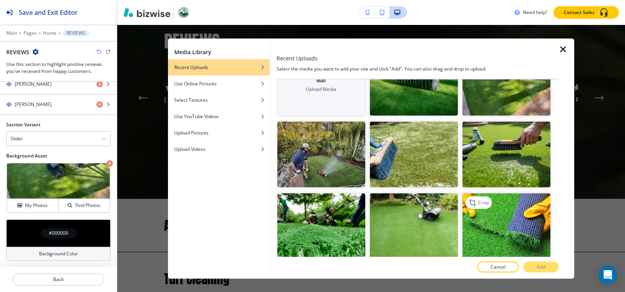
scroll to position [78, 0]
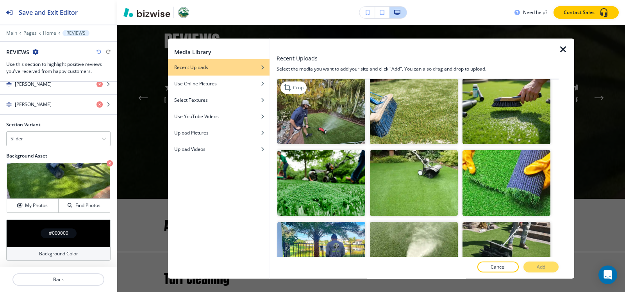
click at [293, 120] on img "button" at bounding box center [321, 111] width 88 height 66
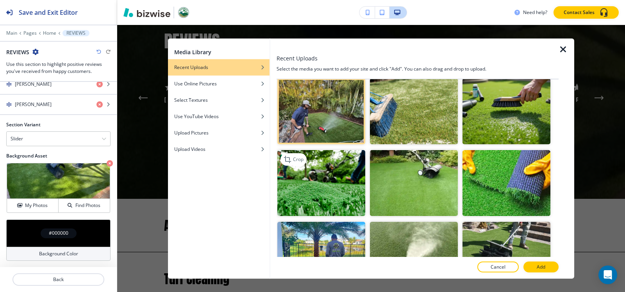
click at [300, 180] on img "button" at bounding box center [321, 183] width 88 height 66
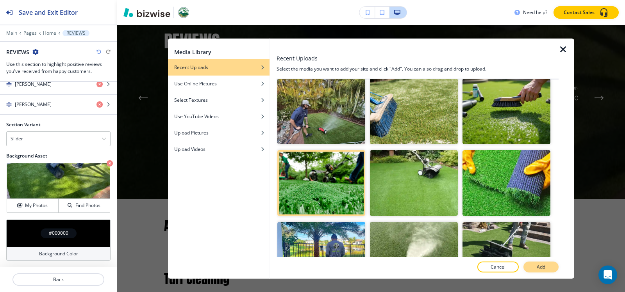
click at [533, 267] on button "Add" at bounding box center [540, 267] width 35 height 11
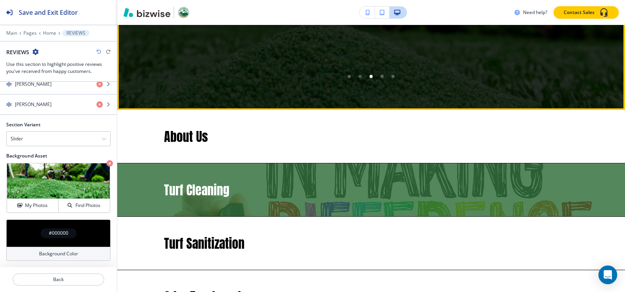
scroll to position [1540, 0]
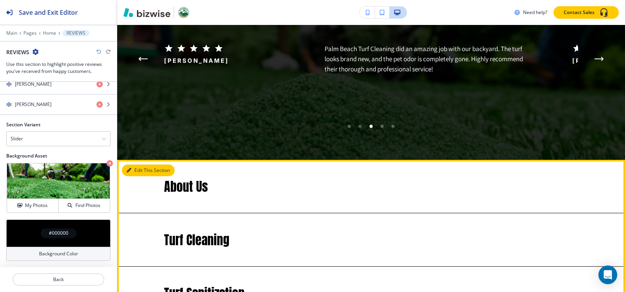
click at [134, 166] on button "Edit This Section" at bounding box center [148, 171] width 53 height 12
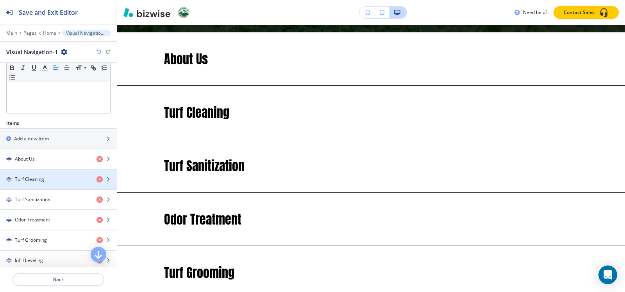
scroll to position [1669, 0]
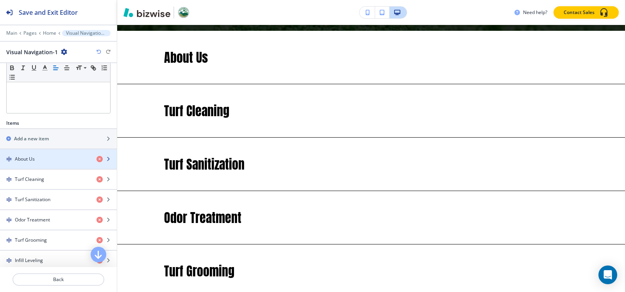
click at [36, 164] on div "button" at bounding box center [58, 166] width 117 height 6
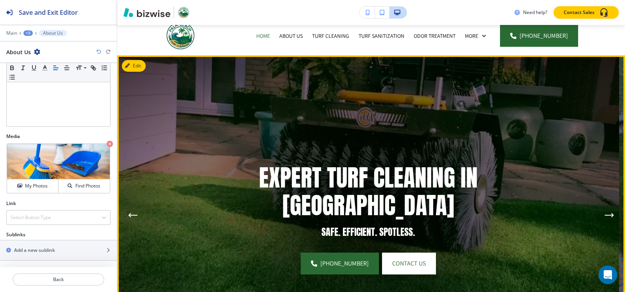
scroll to position [0, 0]
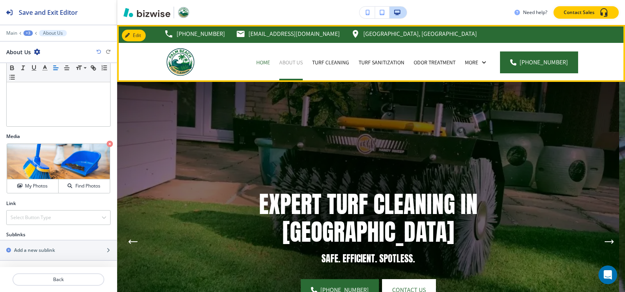
click at [294, 61] on p "About Us" at bounding box center [290, 63] width 23 height 8
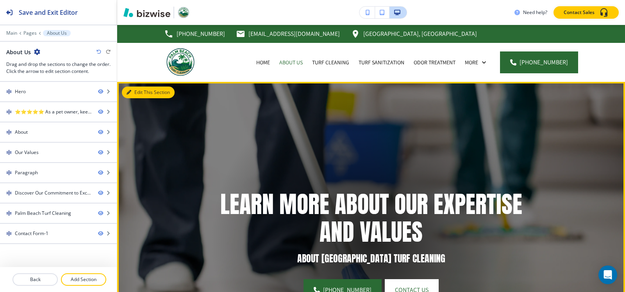
click at [140, 94] on button "Edit This Section" at bounding box center [148, 93] width 53 height 12
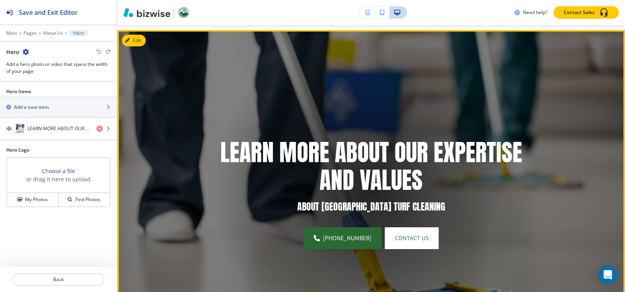
scroll to position [57, 0]
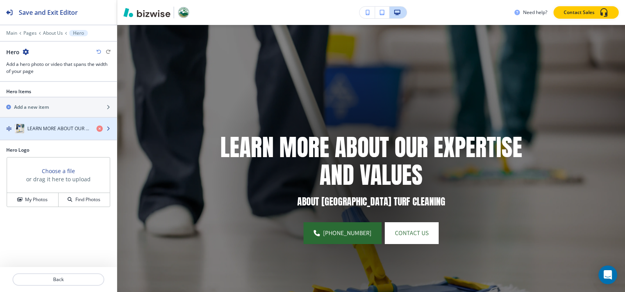
click at [48, 132] on h4 "LEARN MORE ABOUT OUR EXPERTISE AND VALUES" at bounding box center [58, 128] width 63 height 7
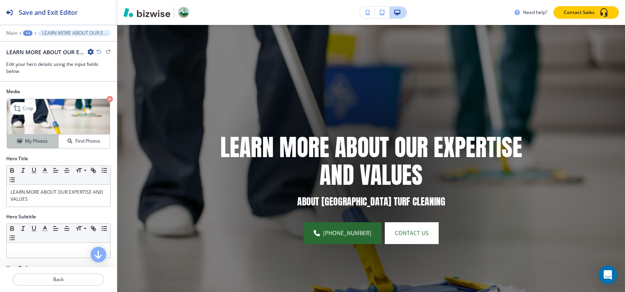
click at [37, 140] on h4 "My Photos" at bounding box center [36, 141] width 23 height 7
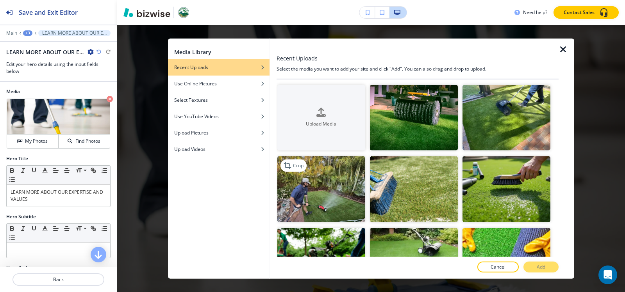
click at [326, 194] on img "button" at bounding box center [321, 190] width 88 height 66
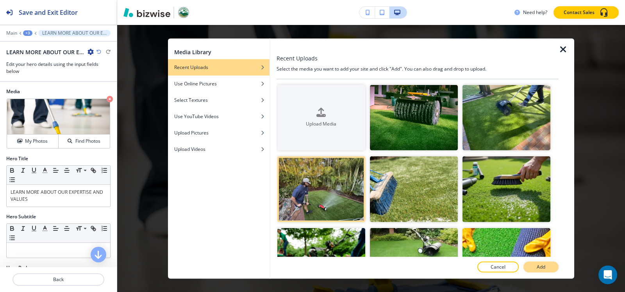
click at [544, 267] on p "Add" at bounding box center [540, 267] width 9 height 7
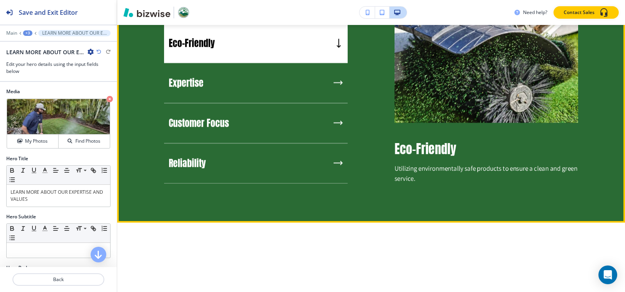
scroll to position [721, 0]
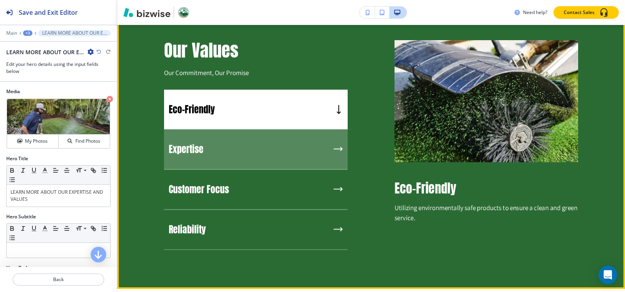
click at [215, 158] on div "Expertise" at bounding box center [255, 150] width 183 height 40
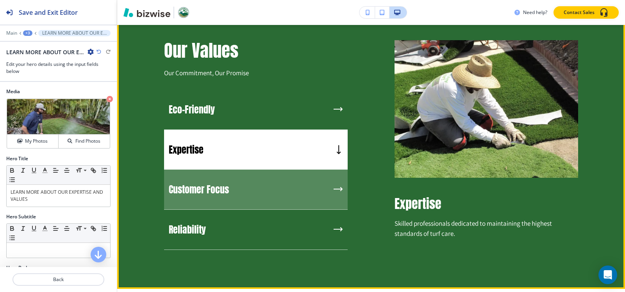
click at [226, 182] on div "Customer Focus" at bounding box center [255, 190] width 183 height 40
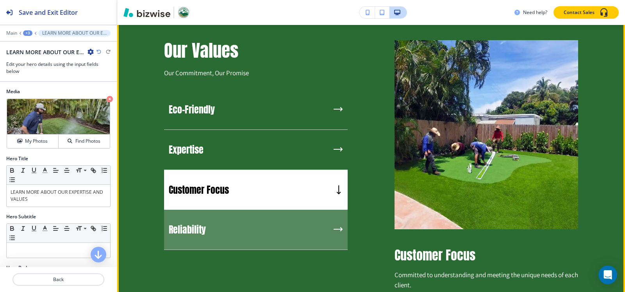
click at [235, 242] on div "Reliability" at bounding box center [255, 230] width 183 height 40
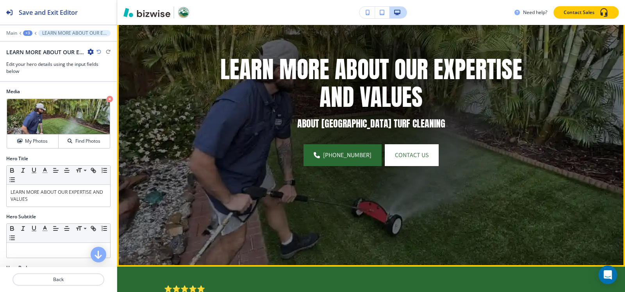
scroll to position [0, 0]
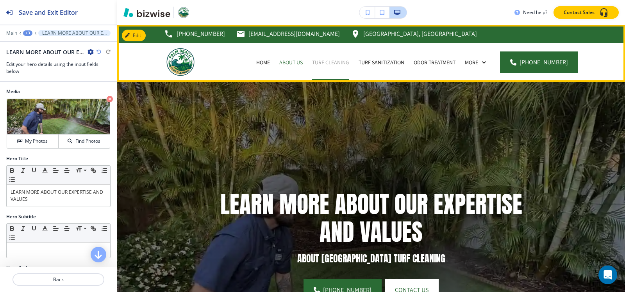
click at [339, 62] on p "Turf Cleaning" at bounding box center [330, 63] width 37 height 8
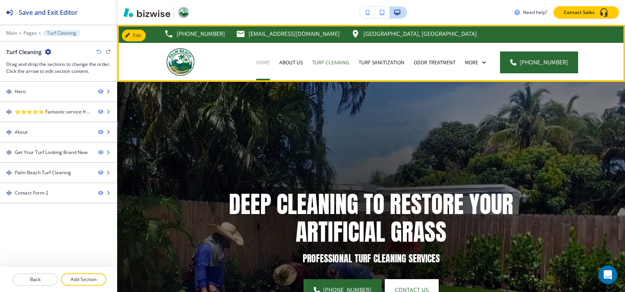
click at [263, 64] on p "Home" at bounding box center [263, 63] width 14 height 8
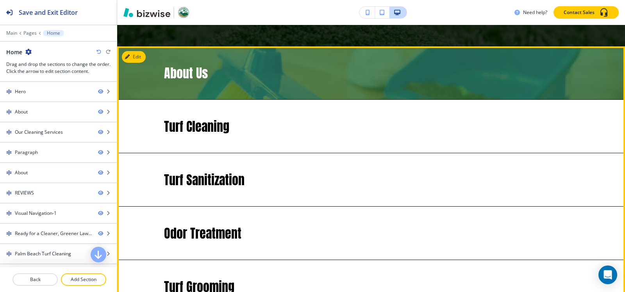
scroll to position [1640, 0]
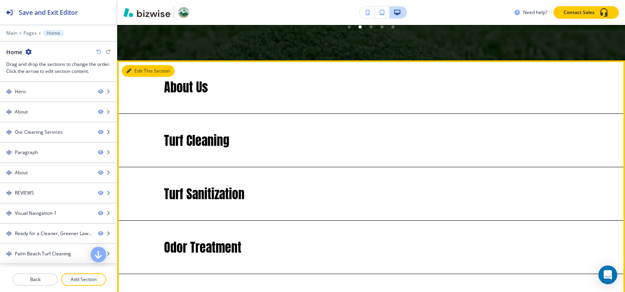
click at [135, 68] on button "Edit This Section" at bounding box center [148, 71] width 53 height 12
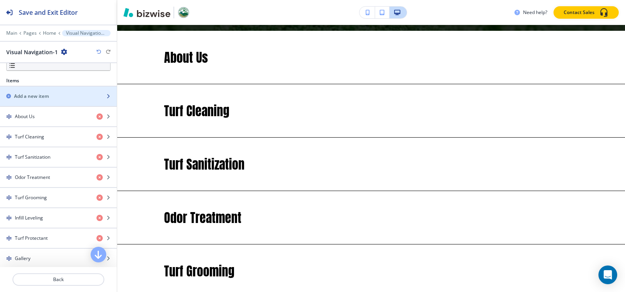
scroll to position [234, 0]
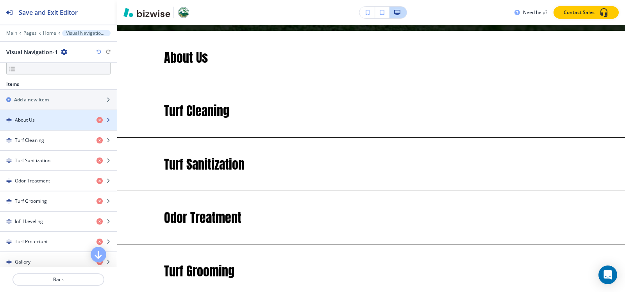
click at [46, 119] on div "About Us" at bounding box center [45, 120] width 90 height 7
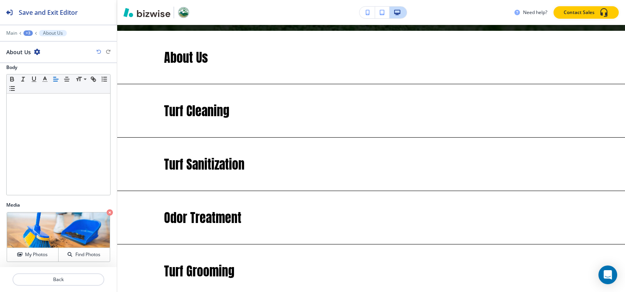
scroll to position [125, 0]
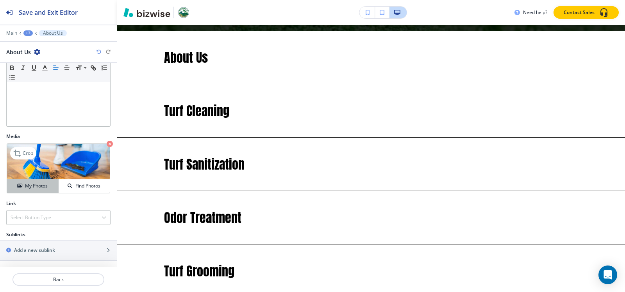
click at [36, 190] on h4 "My Photos" at bounding box center [36, 186] width 23 height 7
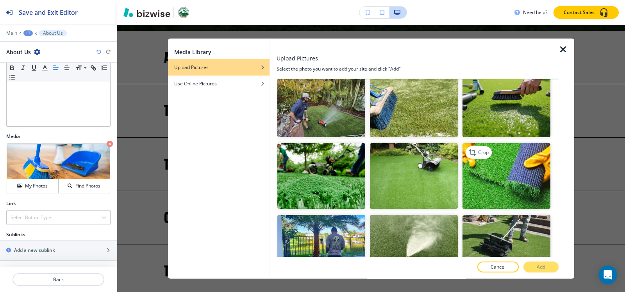
scroll to position [78, 0]
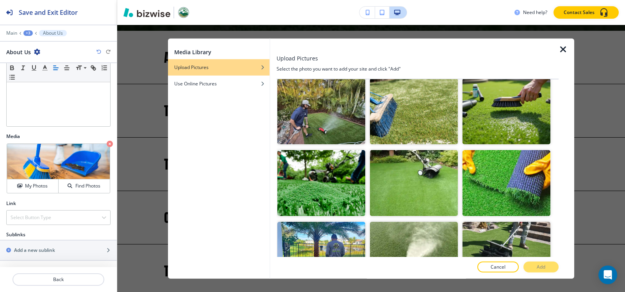
click at [565, 50] on icon "button" at bounding box center [562, 49] width 9 height 9
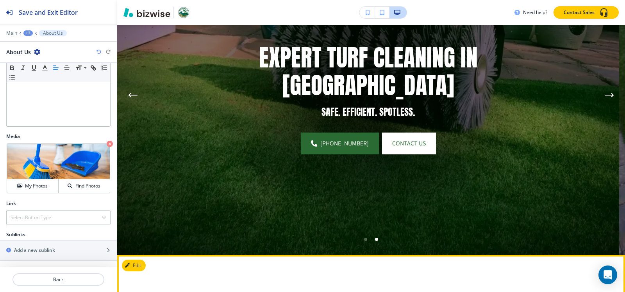
scroll to position [0, 0]
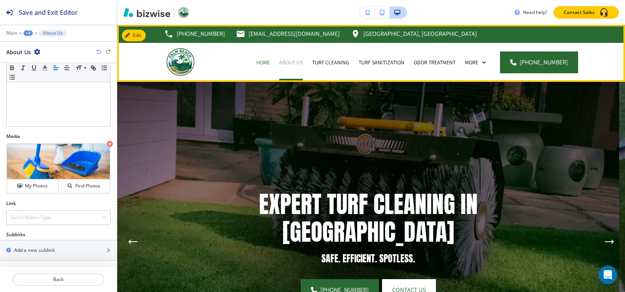
click at [297, 61] on p "About Us" at bounding box center [290, 63] width 23 height 8
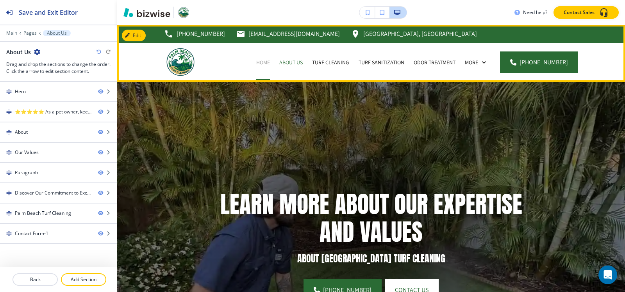
click at [269, 61] on p "Home" at bounding box center [263, 63] width 14 height 8
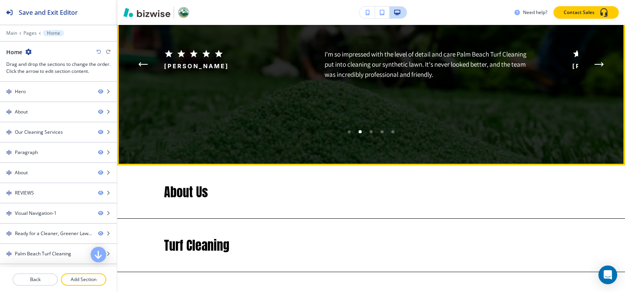
scroll to position [1601, 0]
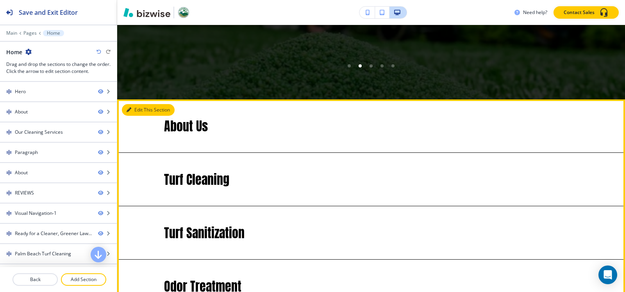
click at [131, 108] on icon "button" at bounding box center [128, 110] width 5 height 5
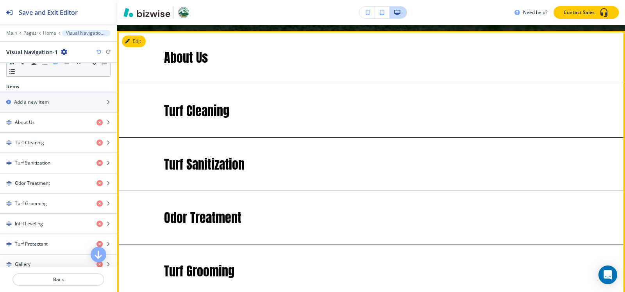
scroll to position [234, 0]
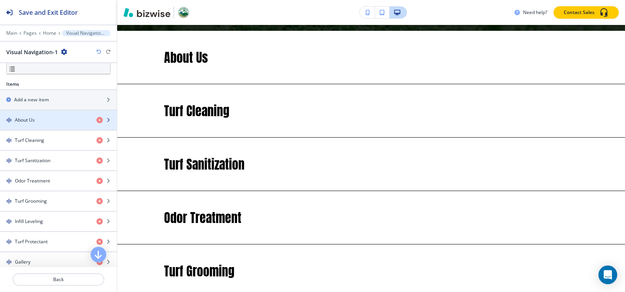
click at [30, 123] on h4 "About Us" at bounding box center [25, 120] width 20 height 7
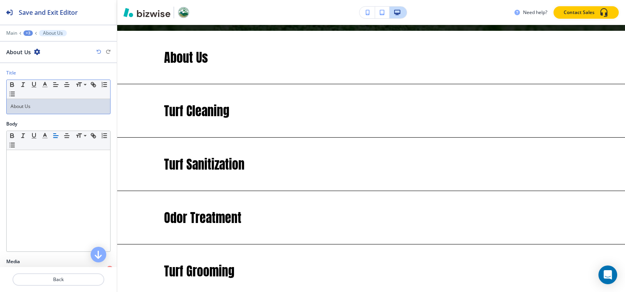
click at [47, 102] on div "About Us" at bounding box center [58, 106] width 103 height 15
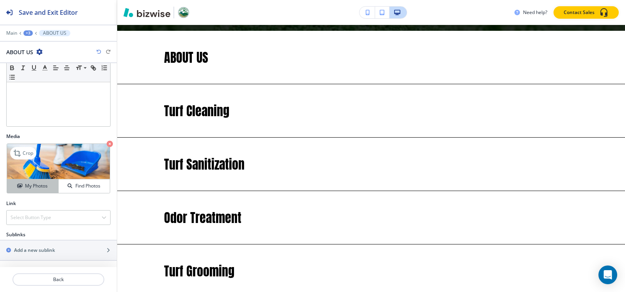
click at [48, 188] on div "My Photos" at bounding box center [32, 186] width 51 height 7
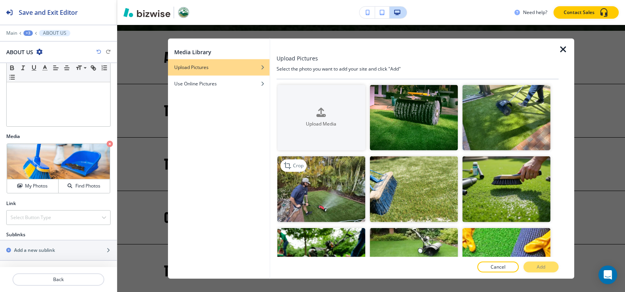
click at [304, 194] on img "button" at bounding box center [321, 190] width 88 height 66
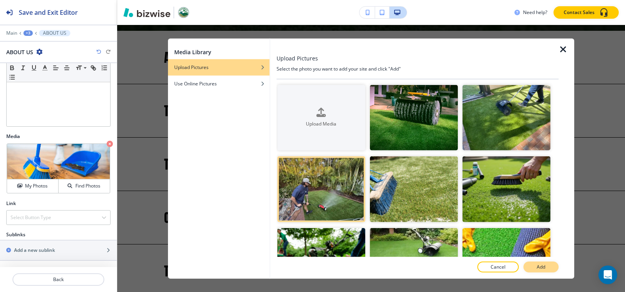
click at [530, 265] on button "Add" at bounding box center [540, 267] width 35 height 11
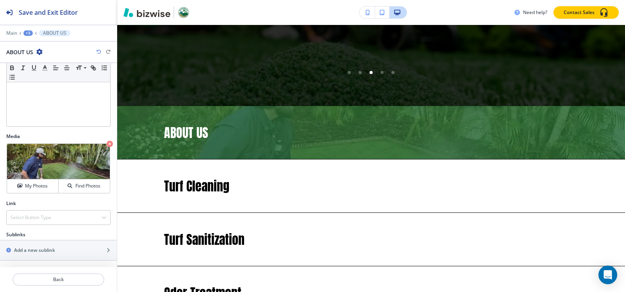
scroll to position [1591, 0]
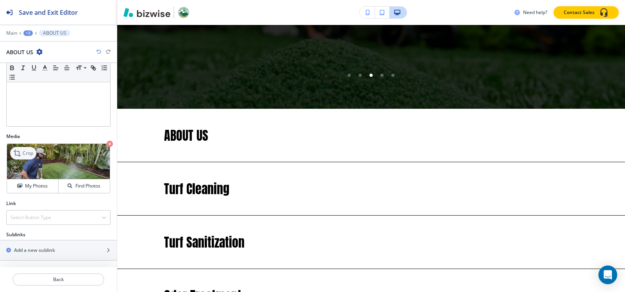
click at [23, 153] on p "Crop" at bounding box center [28, 153] width 11 height 7
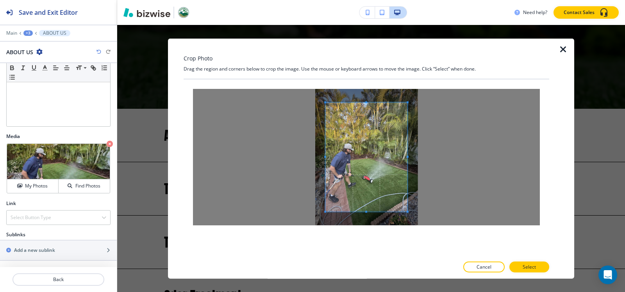
click at [559, 49] on icon "button" at bounding box center [562, 49] width 9 height 9
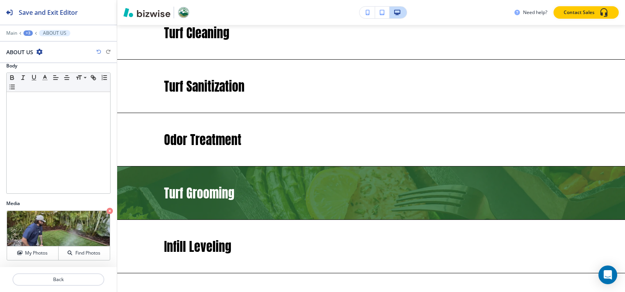
scroll to position [0, 0]
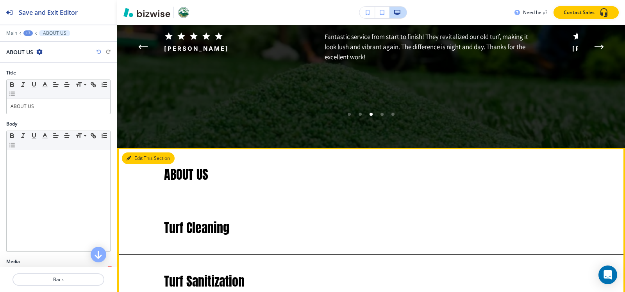
click at [141, 153] on button "Edit This Section" at bounding box center [148, 159] width 53 height 12
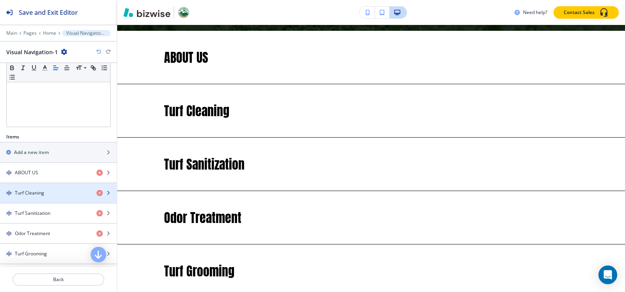
scroll to position [195, 0]
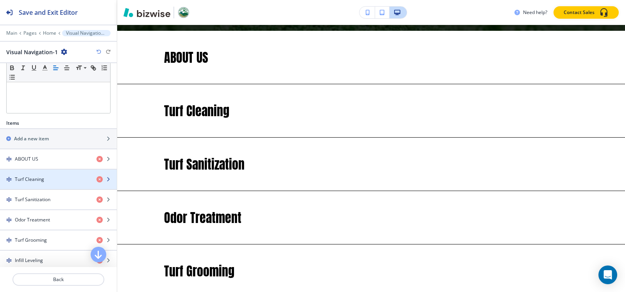
click at [38, 175] on div "button" at bounding box center [58, 173] width 117 height 6
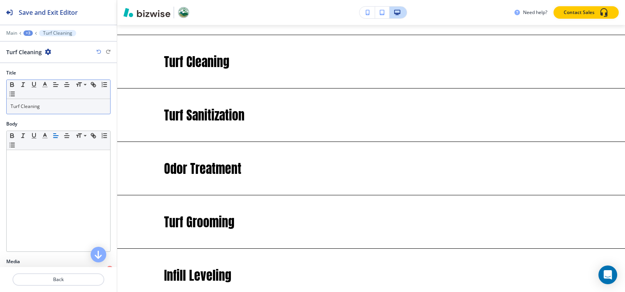
scroll to position [1723, 0]
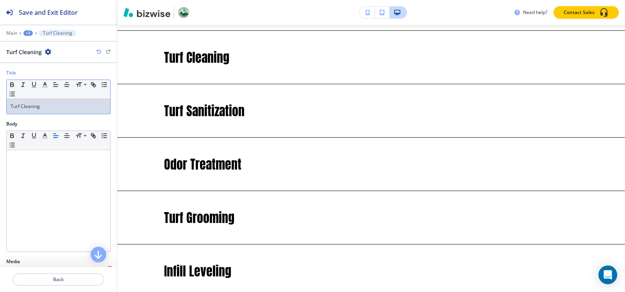
click at [60, 107] on p "Turf Cleaning" at bounding box center [59, 106] width 96 height 7
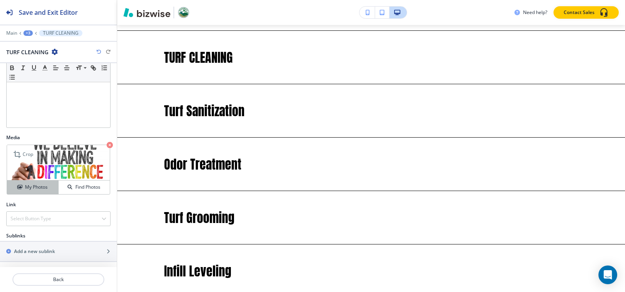
scroll to position [125, 0]
click at [34, 183] on h4 "My Photos" at bounding box center [36, 186] width 23 height 7
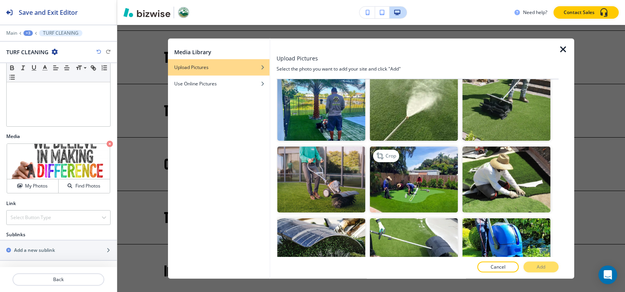
scroll to position [234, 0]
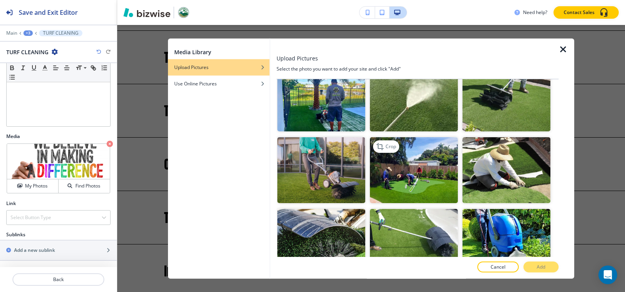
drag, startPoint x: 424, startPoint y: 165, endPoint x: 422, endPoint y: 171, distance: 6.0
click at [423, 166] on img "button" at bounding box center [414, 170] width 88 height 66
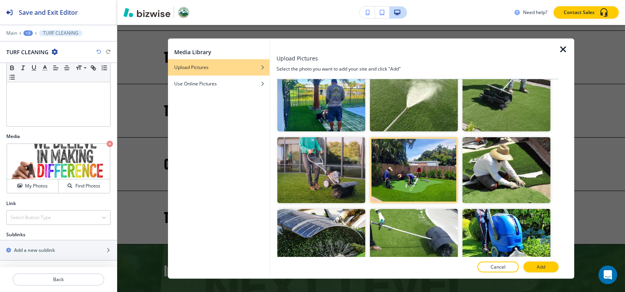
click at [535, 266] on button "Add" at bounding box center [540, 267] width 35 height 11
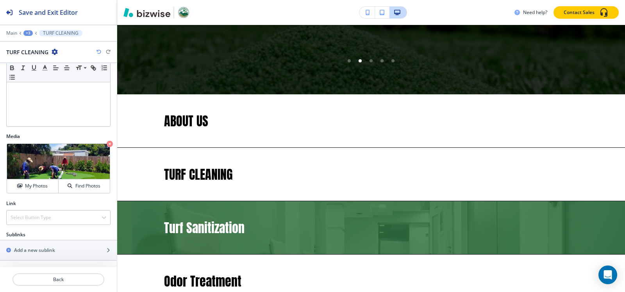
scroll to position [1567, 0]
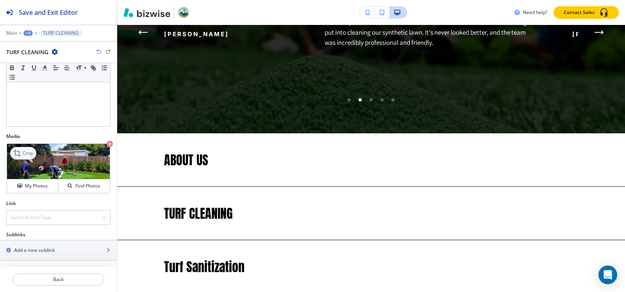
click at [26, 152] on p "Crop" at bounding box center [28, 153] width 11 height 7
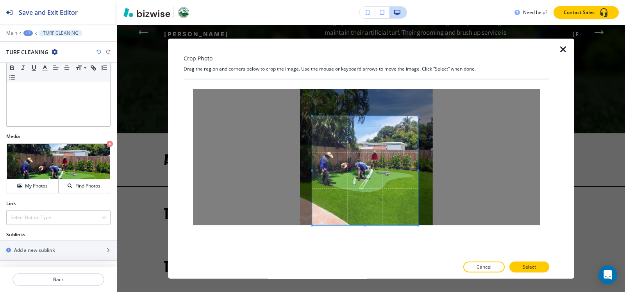
click at [373, 171] on span at bounding box center [365, 170] width 106 height 109
click at [531, 265] on p "Select" at bounding box center [528, 267] width 13 height 7
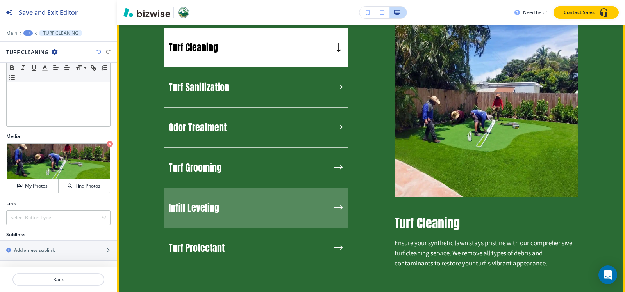
scroll to position [708, 0]
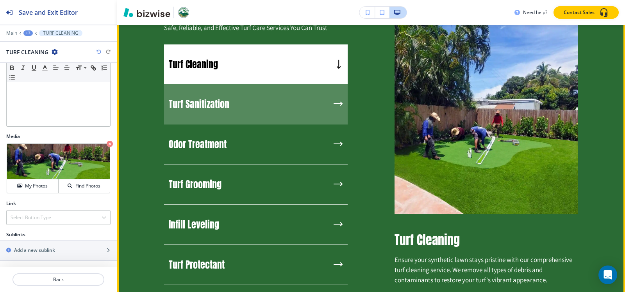
click at [259, 114] on div "Turf Sanitization" at bounding box center [255, 104] width 183 height 40
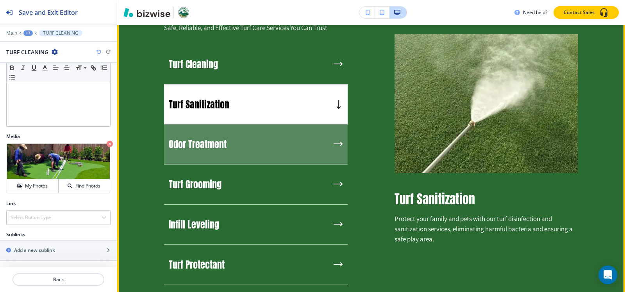
click at [256, 136] on div "Odor Treatment" at bounding box center [255, 145] width 183 height 40
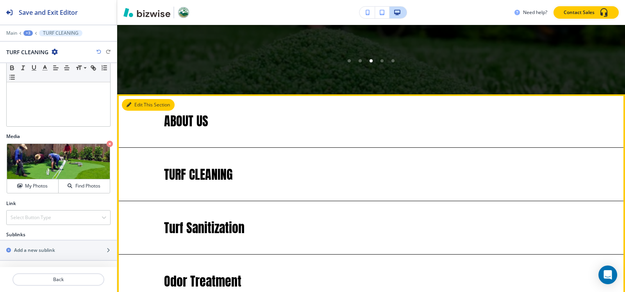
click at [140, 99] on button "Edit This Section" at bounding box center [148, 105] width 53 height 12
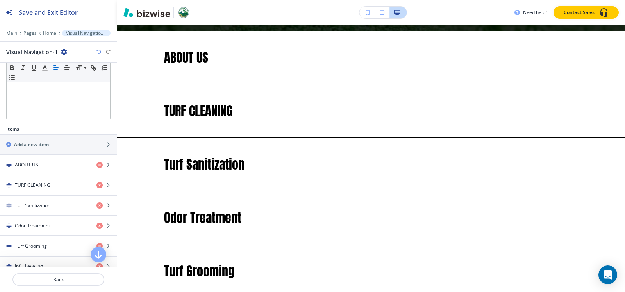
scroll to position [195, 0]
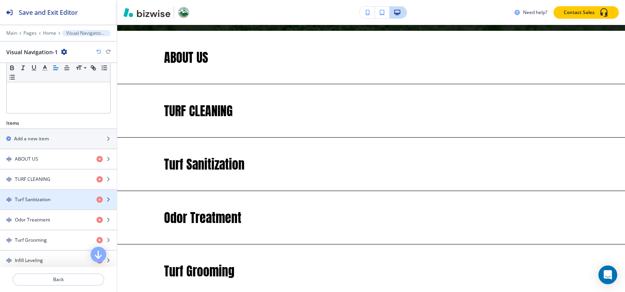
click at [59, 203] on div "button" at bounding box center [58, 206] width 117 height 6
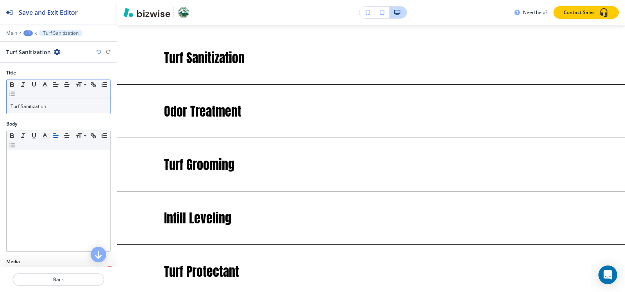
scroll to position [1776, 0]
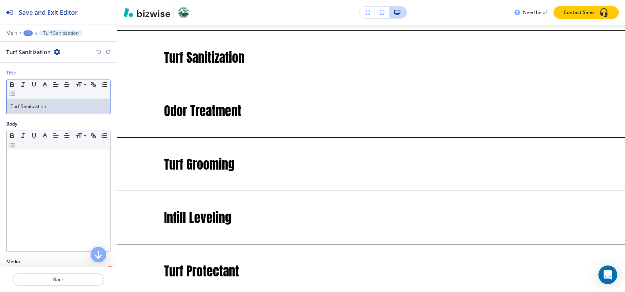
click at [69, 107] on p "Turf Sanitization" at bounding box center [59, 106] width 96 height 7
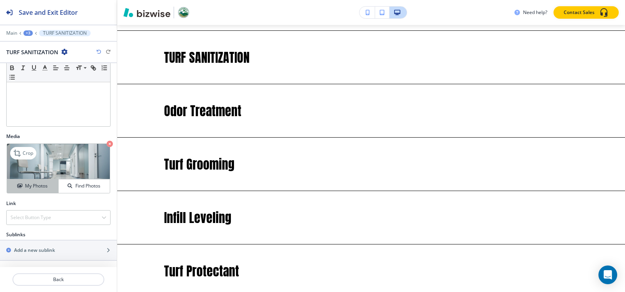
click at [31, 185] on h4 "My Photos" at bounding box center [36, 186] width 23 height 7
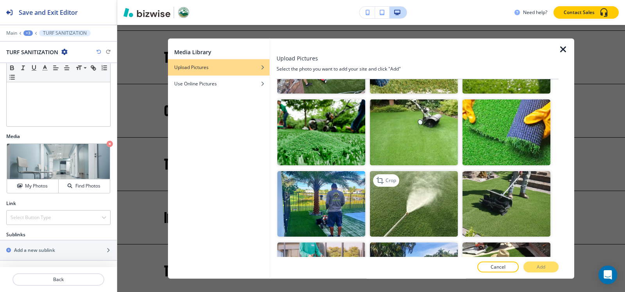
scroll to position [195, 0]
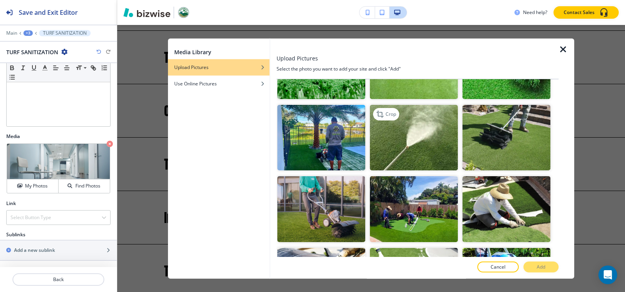
click at [429, 136] on img "button" at bounding box center [414, 138] width 88 height 66
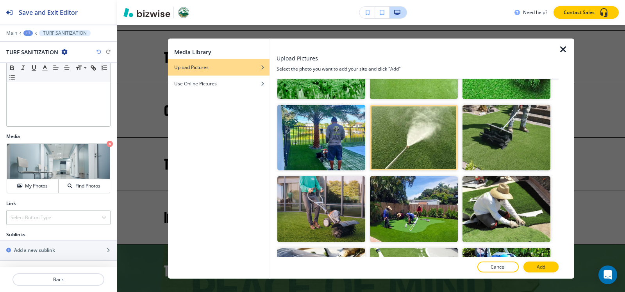
drag, startPoint x: 545, startPoint y: 267, endPoint x: 538, endPoint y: 264, distance: 7.9
click at [545, 267] on button "Add" at bounding box center [540, 267] width 35 height 11
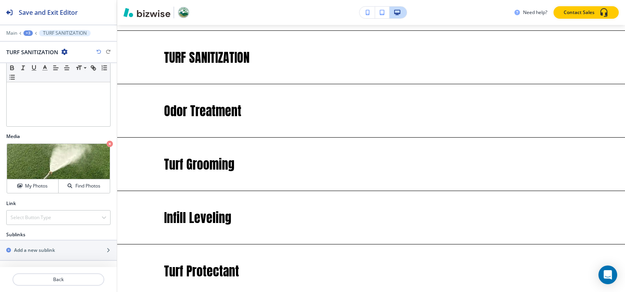
click at [29, 34] on div "+3" at bounding box center [27, 32] width 9 height 5
click at [32, 73] on p "Visual Navigation-1" at bounding box center [49, 73] width 40 height 7
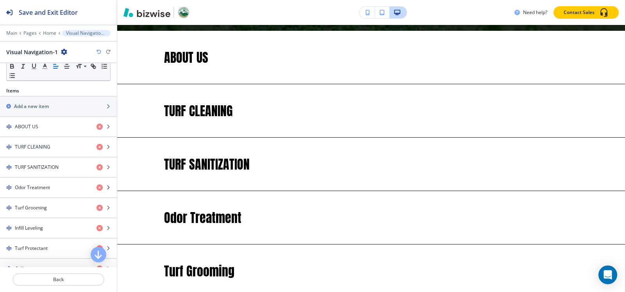
scroll to position [234, 0]
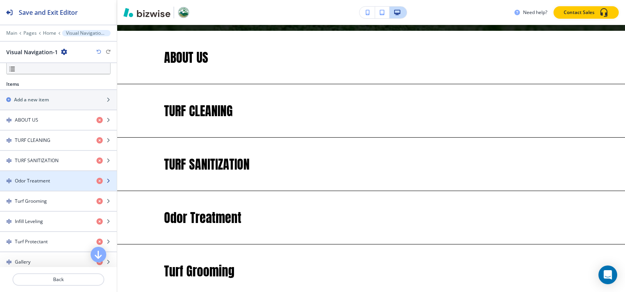
click at [45, 177] on div "button" at bounding box center [58, 174] width 117 height 6
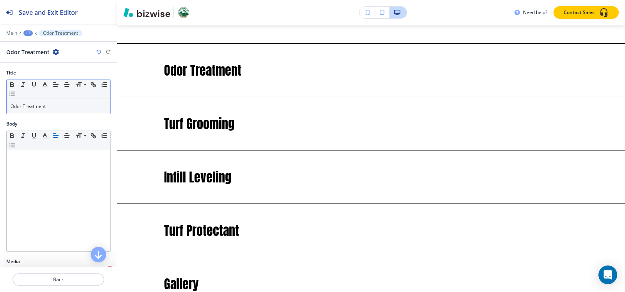
scroll to position [1830, 0]
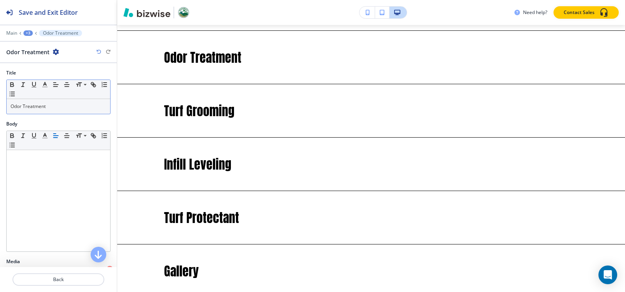
click at [61, 111] on div "Odor Treatment" at bounding box center [58, 106] width 103 height 15
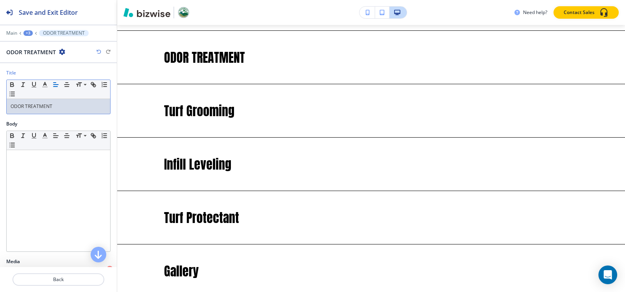
scroll to position [125, 0]
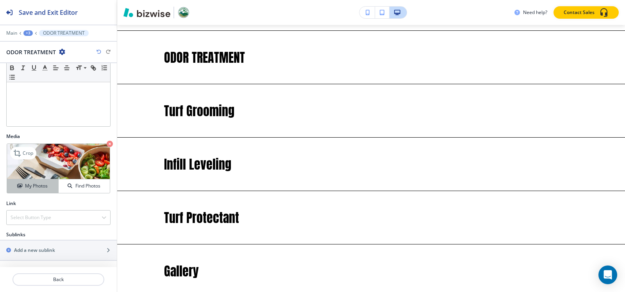
click at [32, 185] on h4 "My Photos" at bounding box center [36, 186] width 23 height 7
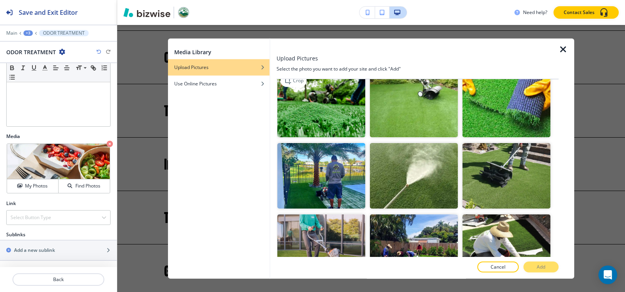
scroll to position [156, 0]
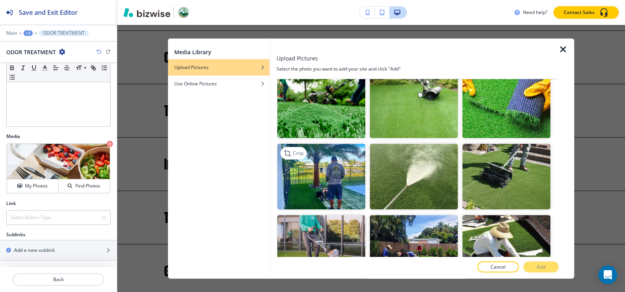
click at [329, 164] on img "button" at bounding box center [321, 177] width 88 height 66
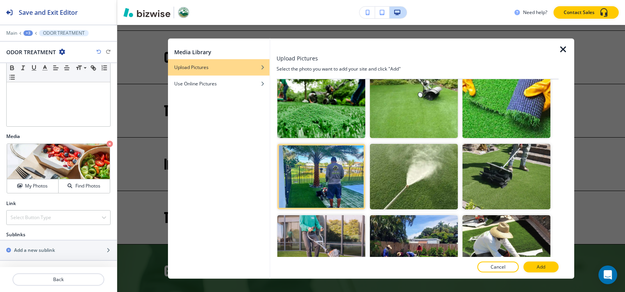
click at [546, 266] on button "Add" at bounding box center [540, 267] width 35 height 11
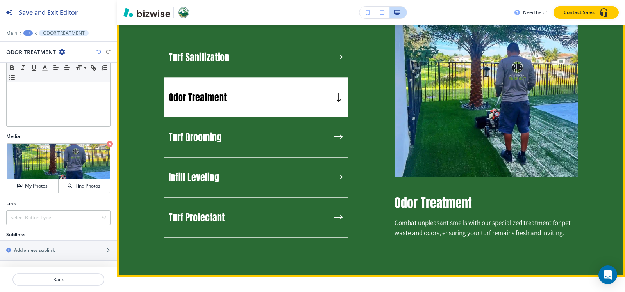
scroll to position [698, 0]
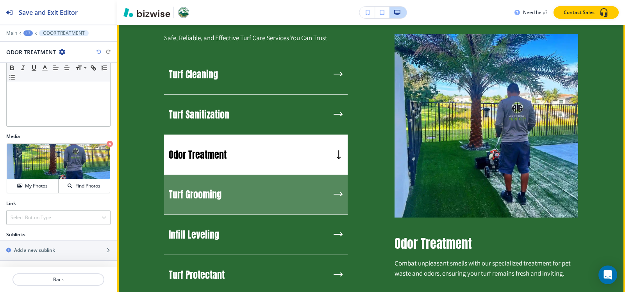
click at [235, 192] on div "Turf Grooming" at bounding box center [255, 195] width 183 height 40
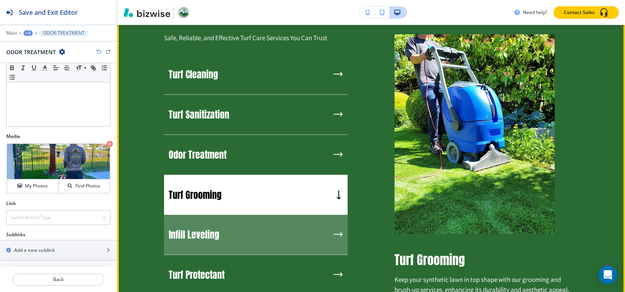
click at [221, 230] on div "Infill Leveling" at bounding box center [255, 235] width 183 height 40
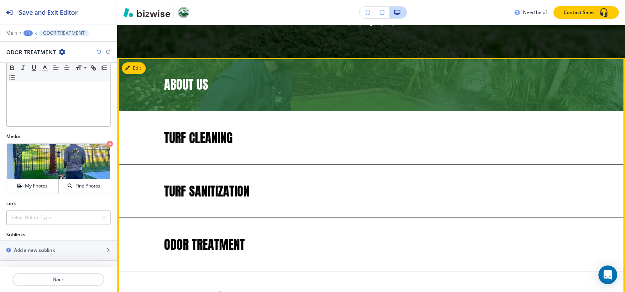
scroll to position [1557, 0]
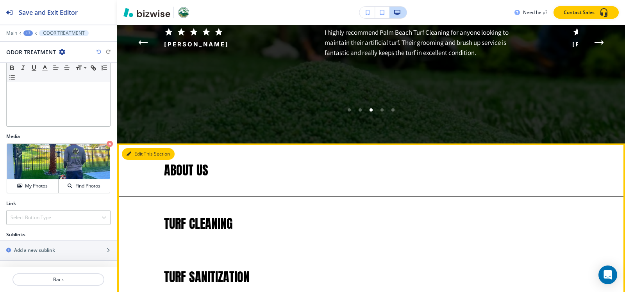
click at [134, 151] on button "Edit This Section" at bounding box center [148, 154] width 53 height 12
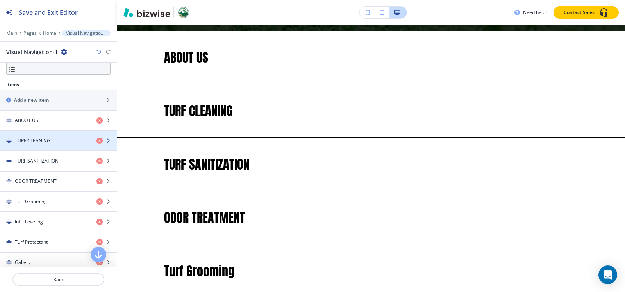
scroll to position [234, 0]
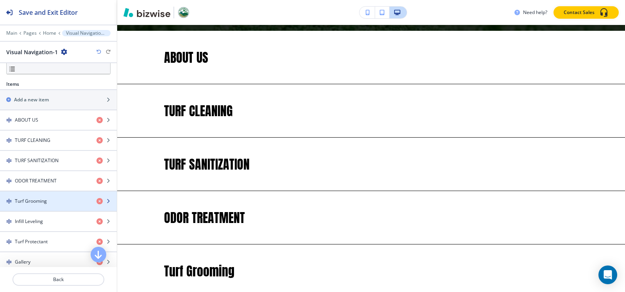
click at [56, 197] on div "button" at bounding box center [58, 195] width 117 height 6
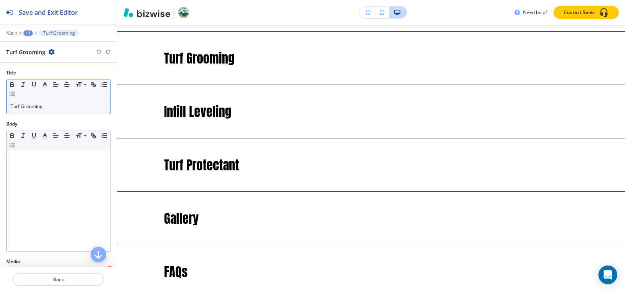
scroll to position [1883, 0]
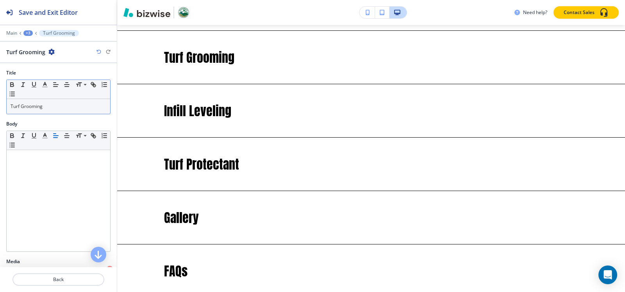
click at [77, 109] on p "Turf Grooming" at bounding box center [59, 106] width 96 height 7
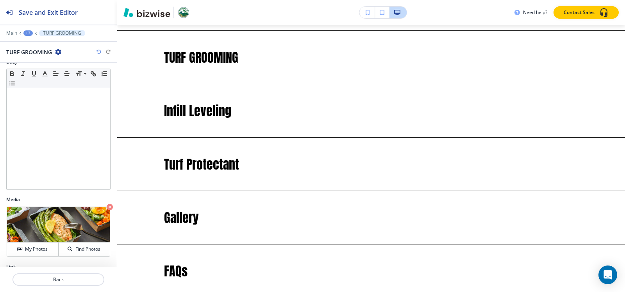
scroll to position [125, 0]
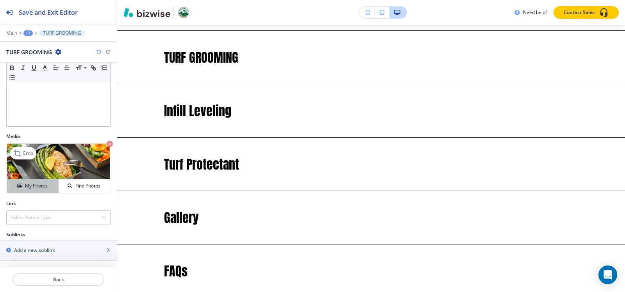
click at [37, 190] on h4 "My Photos" at bounding box center [36, 186] width 23 height 7
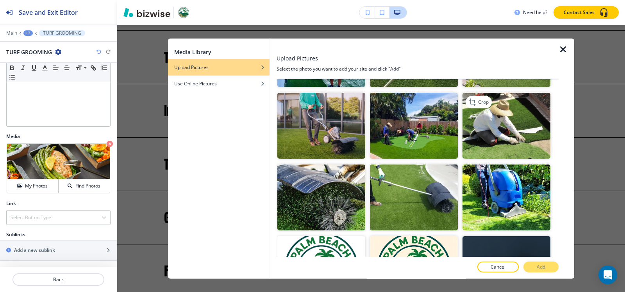
scroll to position [351, 0]
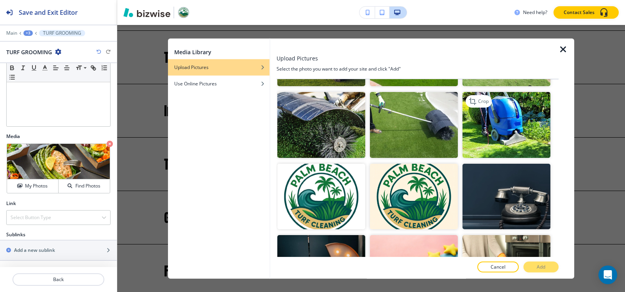
click at [498, 112] on img "button" at bounding box center [506, 125] width 88 height 66
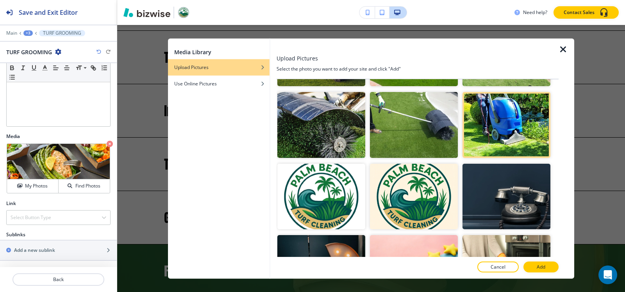
click at [538, 262] on button "Add" at bounding box center [540, 267] width 35 height 11
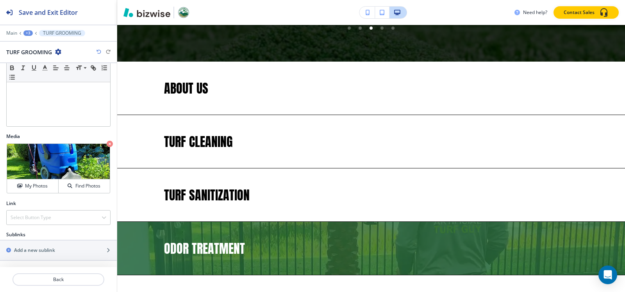
scroll to position [1649, 0]
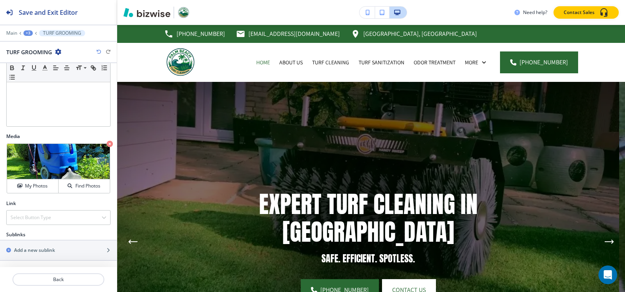
scroll to position [1649, 0]
